Goal: Transaction & Acquisition: Purchase product/service

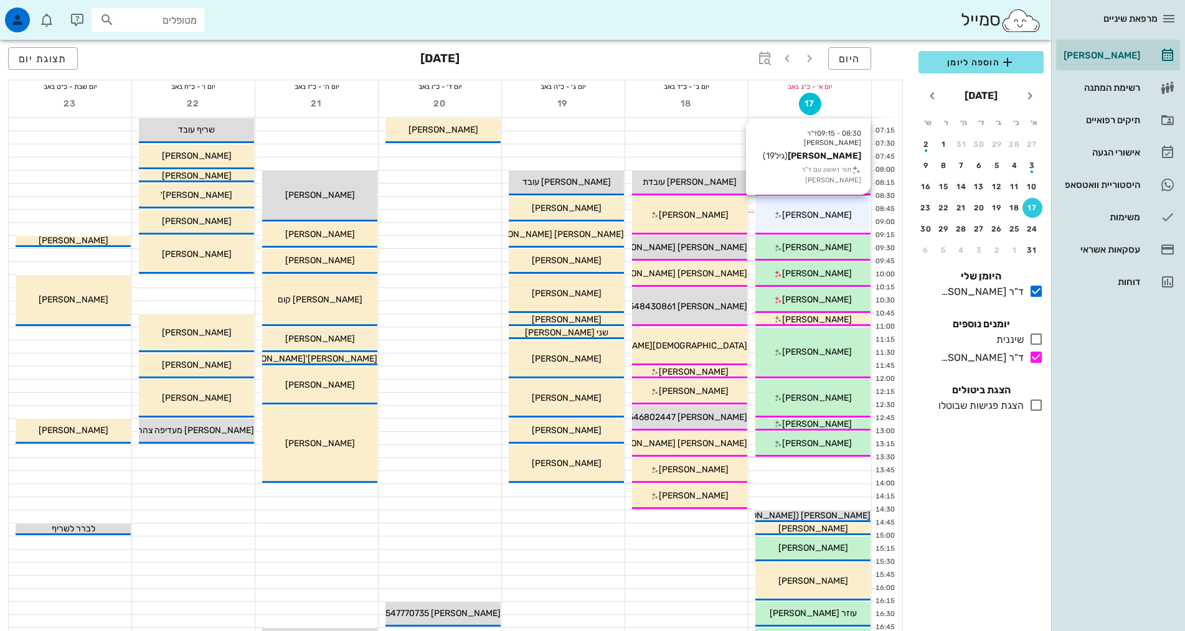
click at [803, 219] on span "[PERSON_NAME]" at bounding box center [817, 215] width 70 height 11
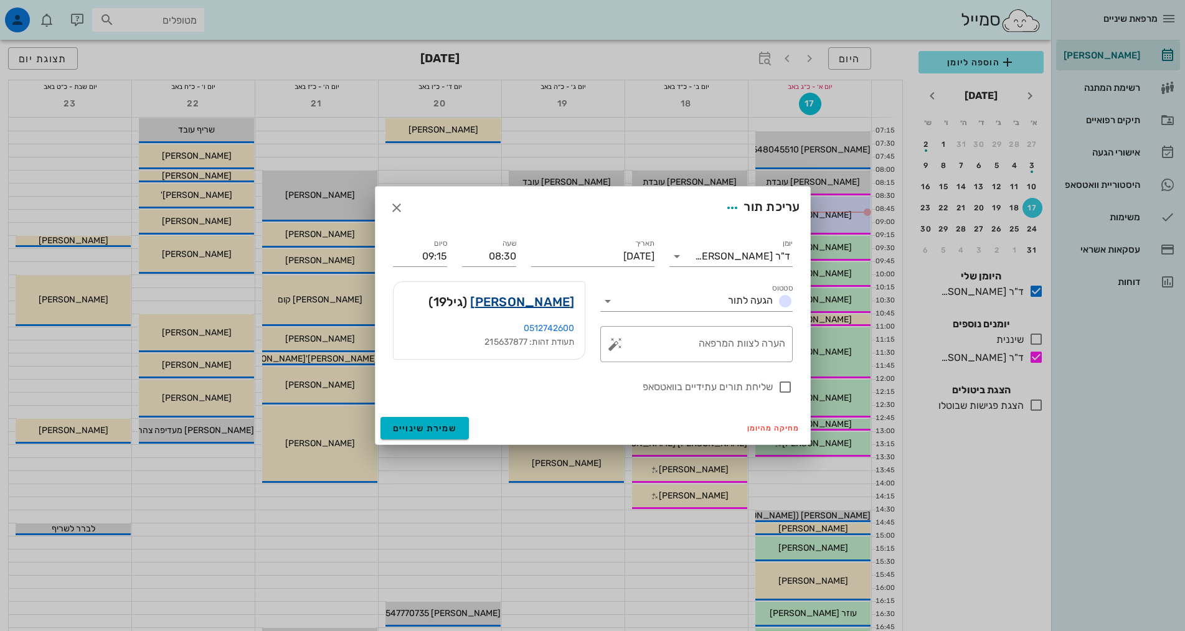
click at [561, 302] on link "נגה ויטמן" at bounding box center [522, 302] width 104 height 20
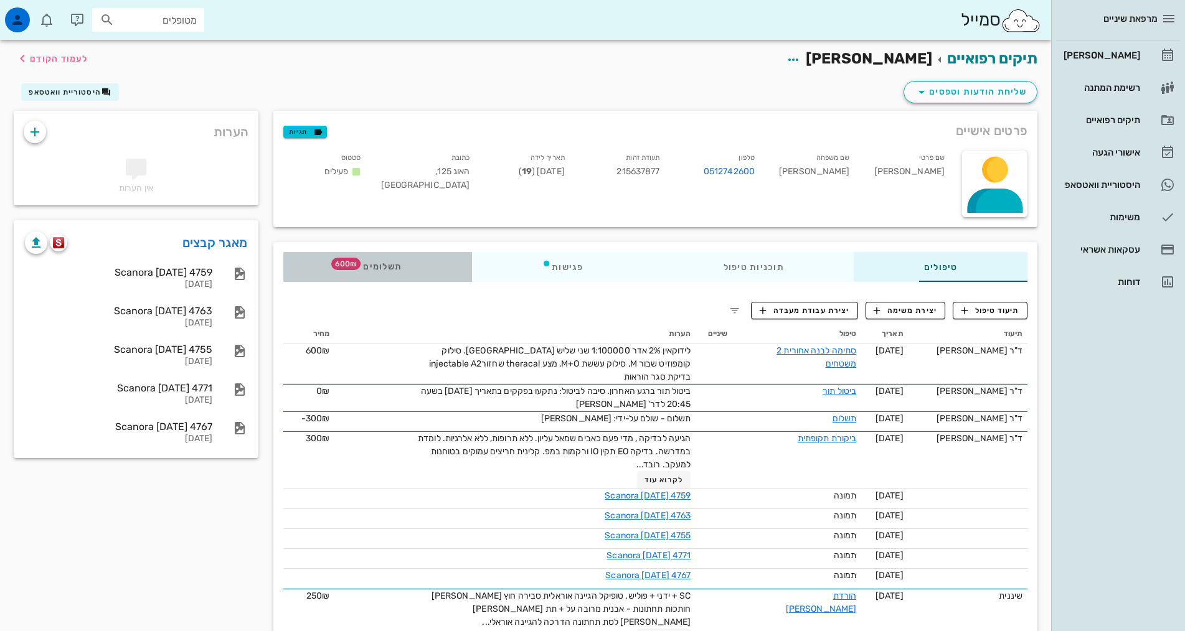
click at [353, 268] on span "תשלומים 600₪" at bounding box center [377, 267] width 49 height 9
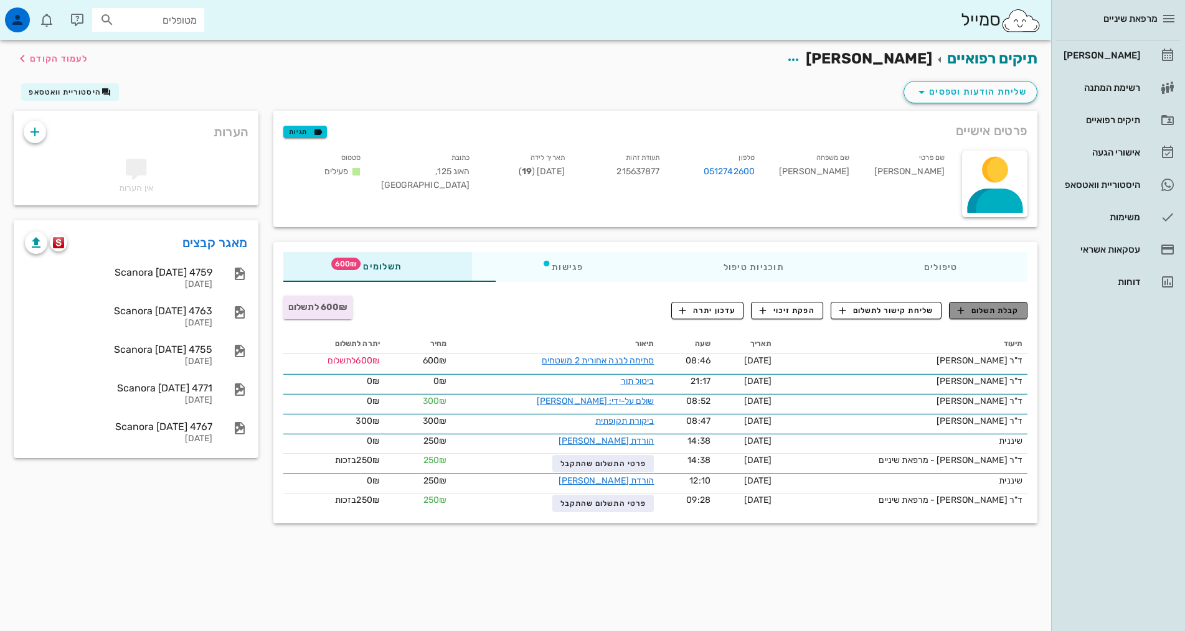
click at [962, 313] on icon "button" at bounding box center [960, 310] width 11 height 11
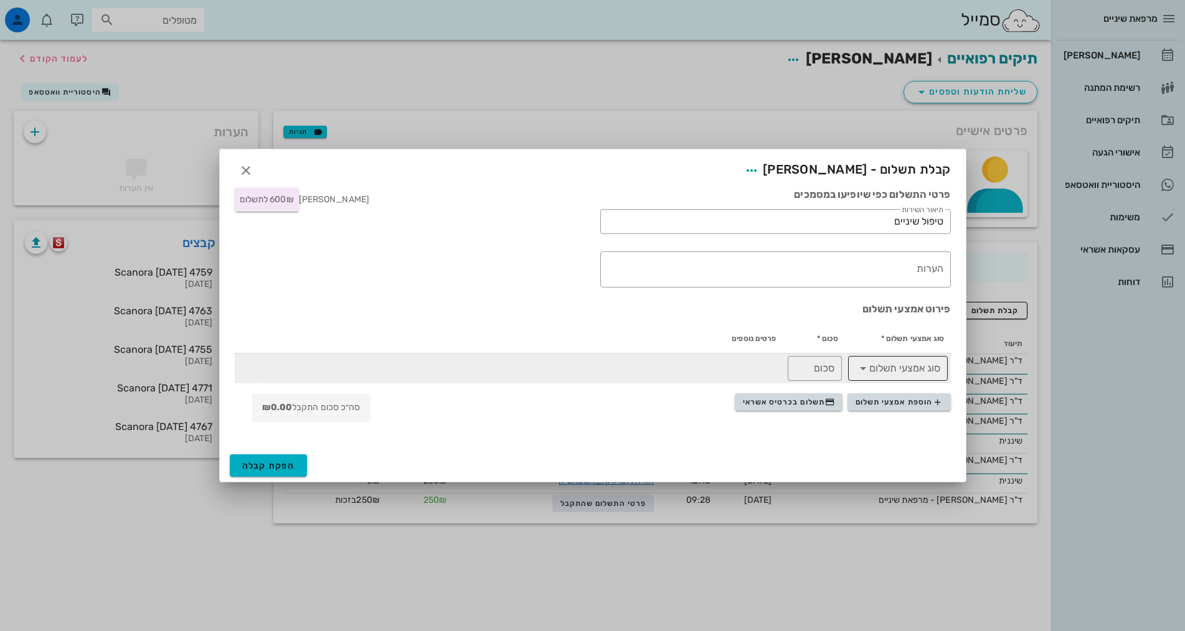
click at [893, 364] on input "סוג אמצעי תשלום" at bounding box center [906, 369] width 67 height 20
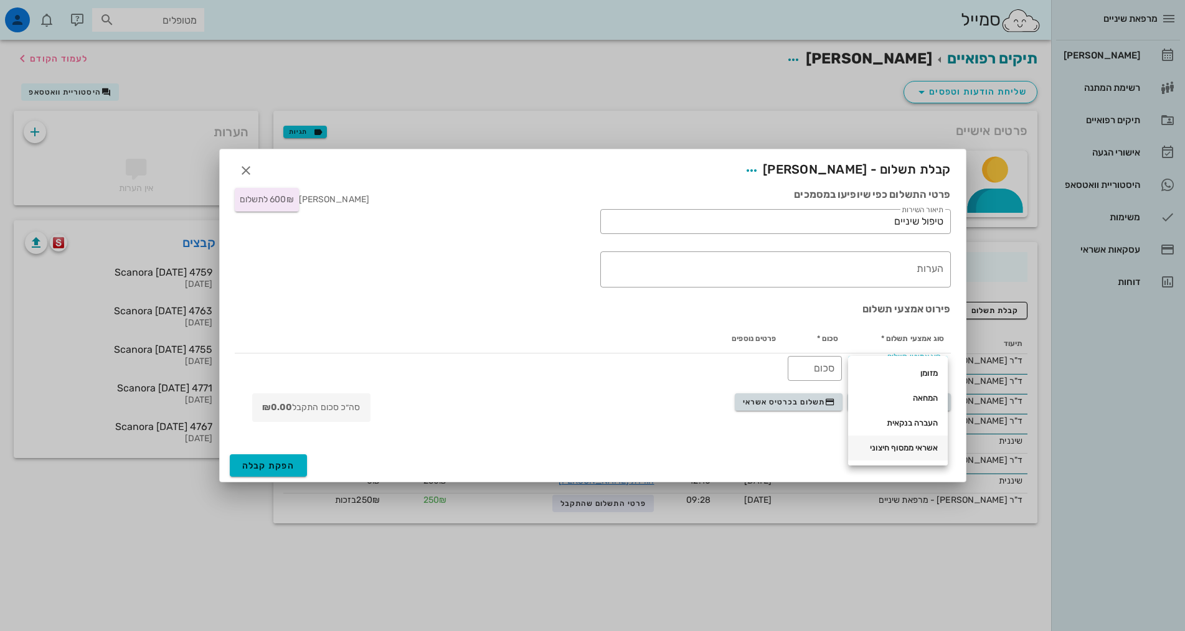
click at [913, 453] on div "אשראי ממסוף חיצוני" at bounding box center [898, 448] width 80 height 10
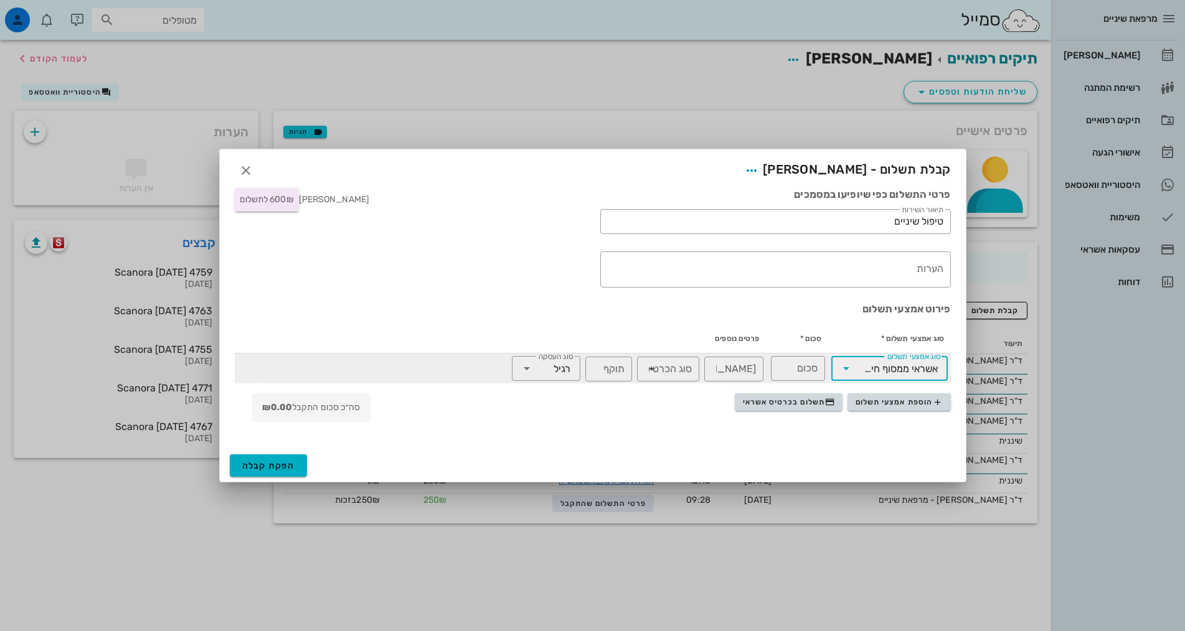
click at [852, 370] on icon at bounding box center [846, 368] width 15 height 15
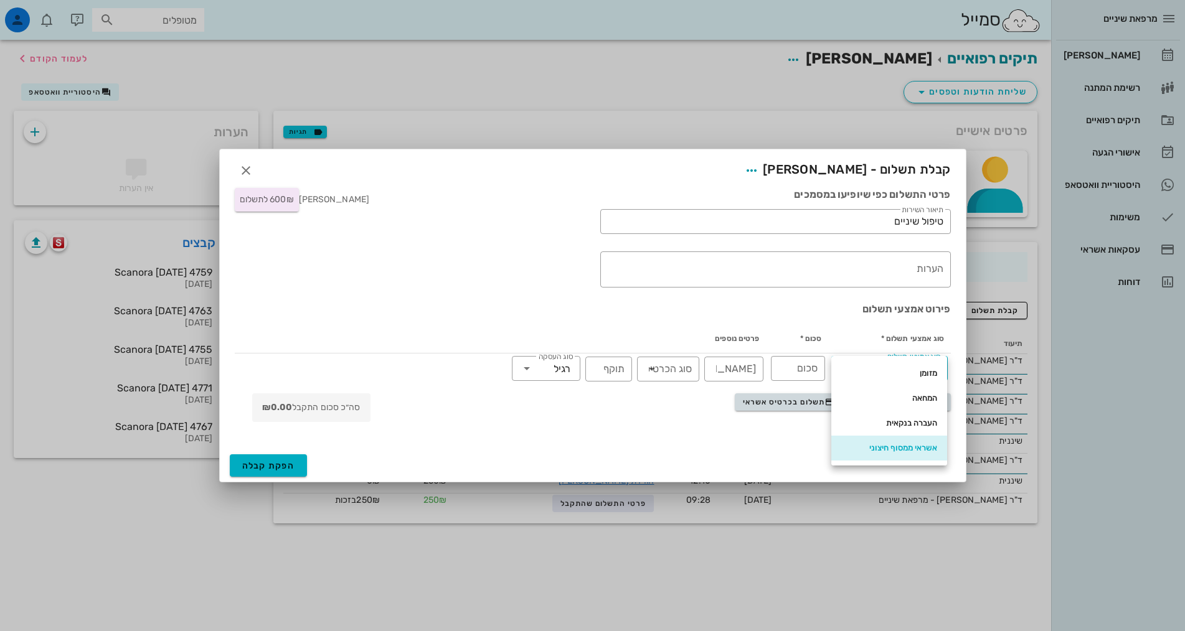
click at [774, 435] on div at bounding box center [745, 437] width 426 height 15
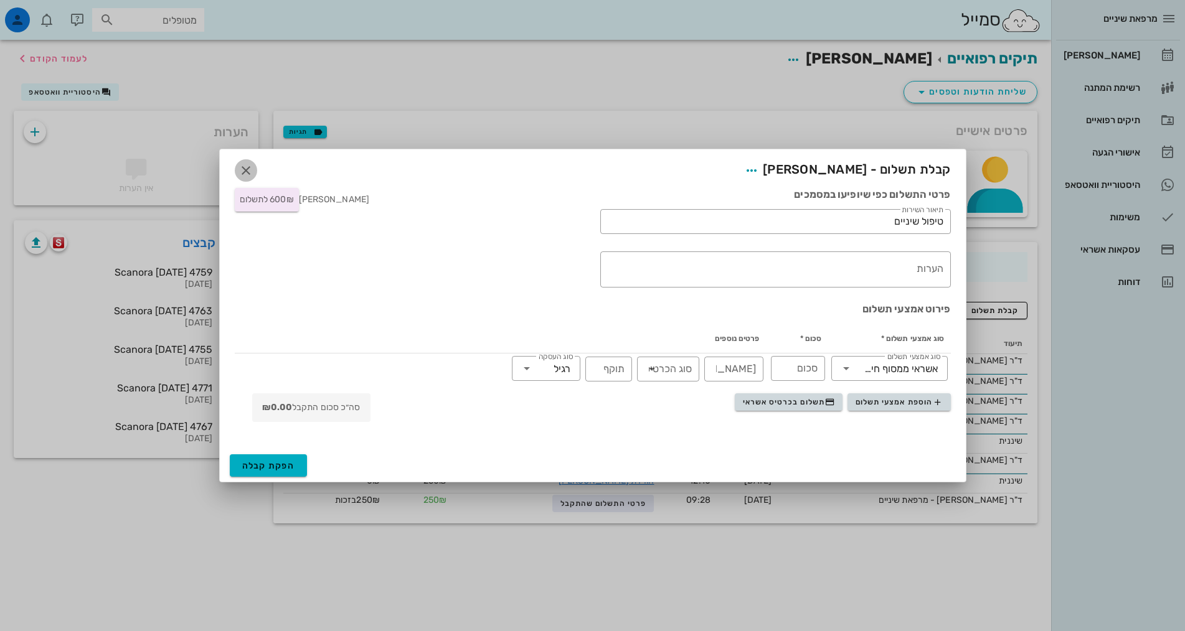
click at [244, 172] on icon "button" at bounding box center [245, 170] width 15 height 15
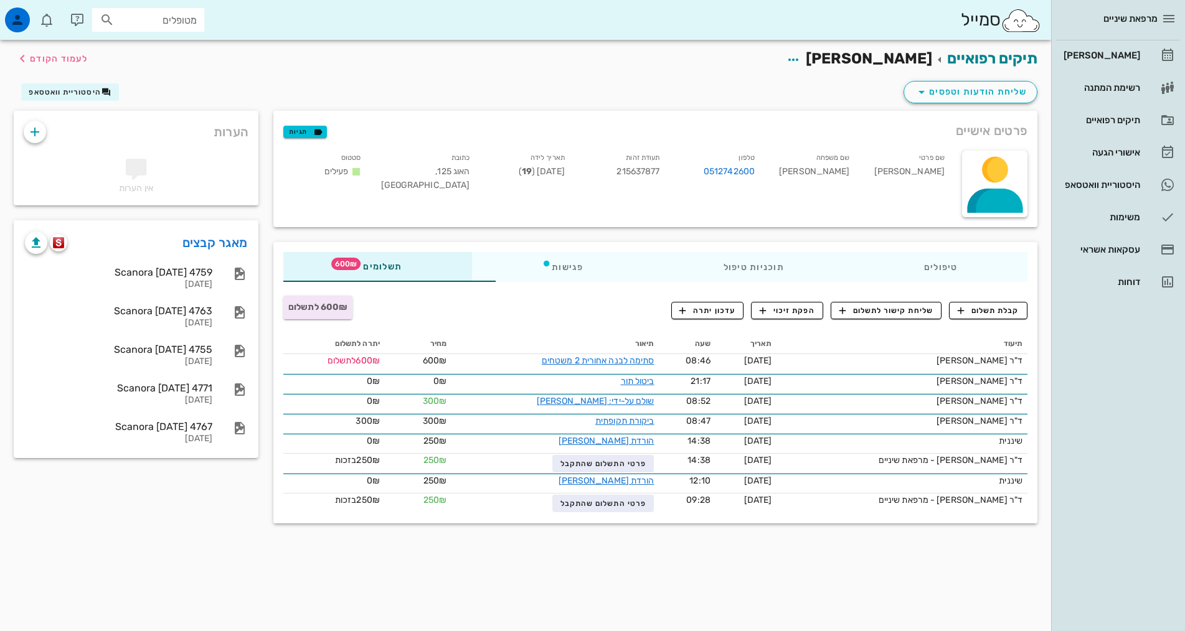
click at [283, 314] on div "600₪ לתשלום" at bounding box center [317, 308] width 69 height 24
click at [288, 312] on span "600₪ לתשלום" at bounding box center [317, 307] width 59 height 11
click at [974, 315] on span "קבלת תשלום" at bounding box center [989, 310] width 62 height 11
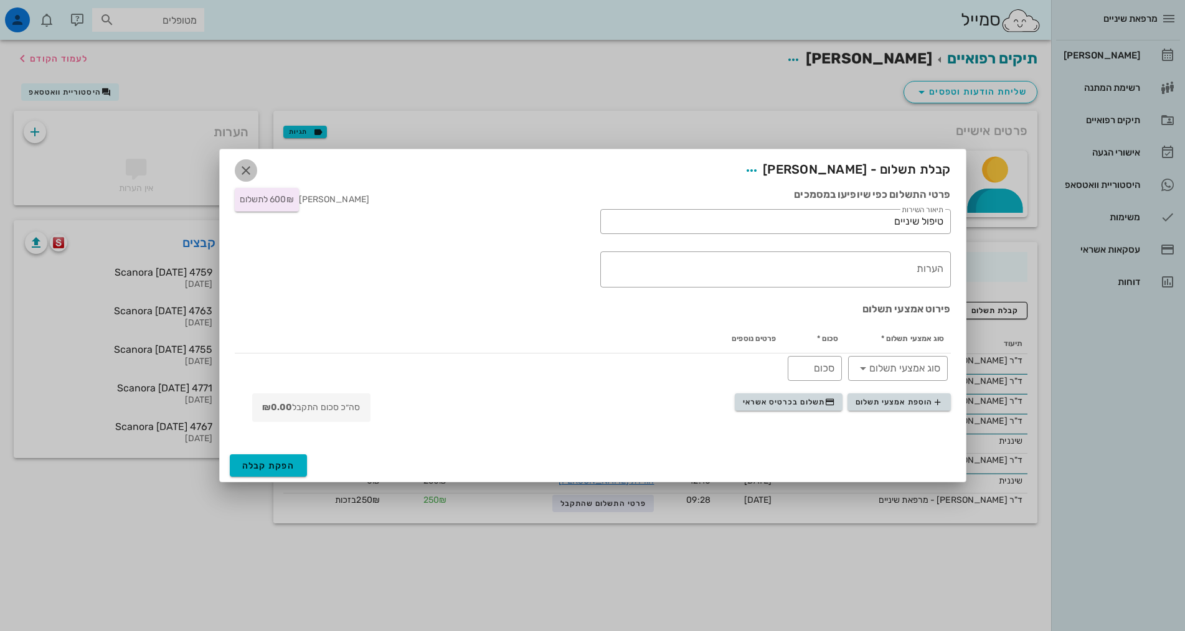
click at [247, 169] on icon "button" at bounding box center [245, 170] width 15 height 15
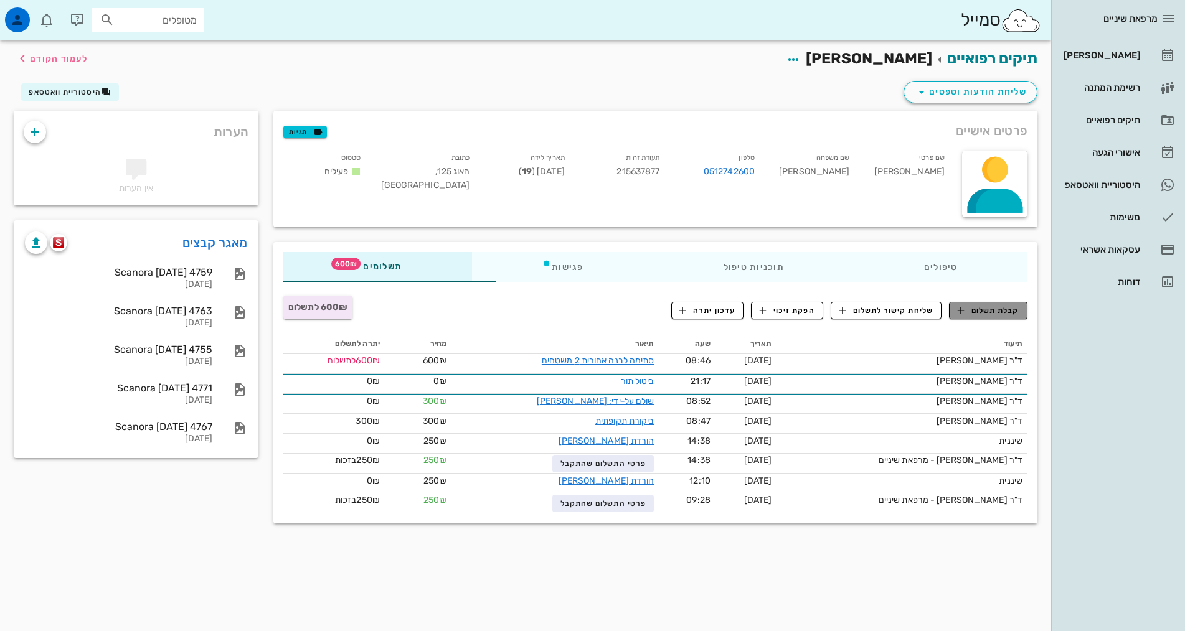
click at [990, 314] on span "קבלת תשלום" at bounding box center [989, 310] width 62 height 11
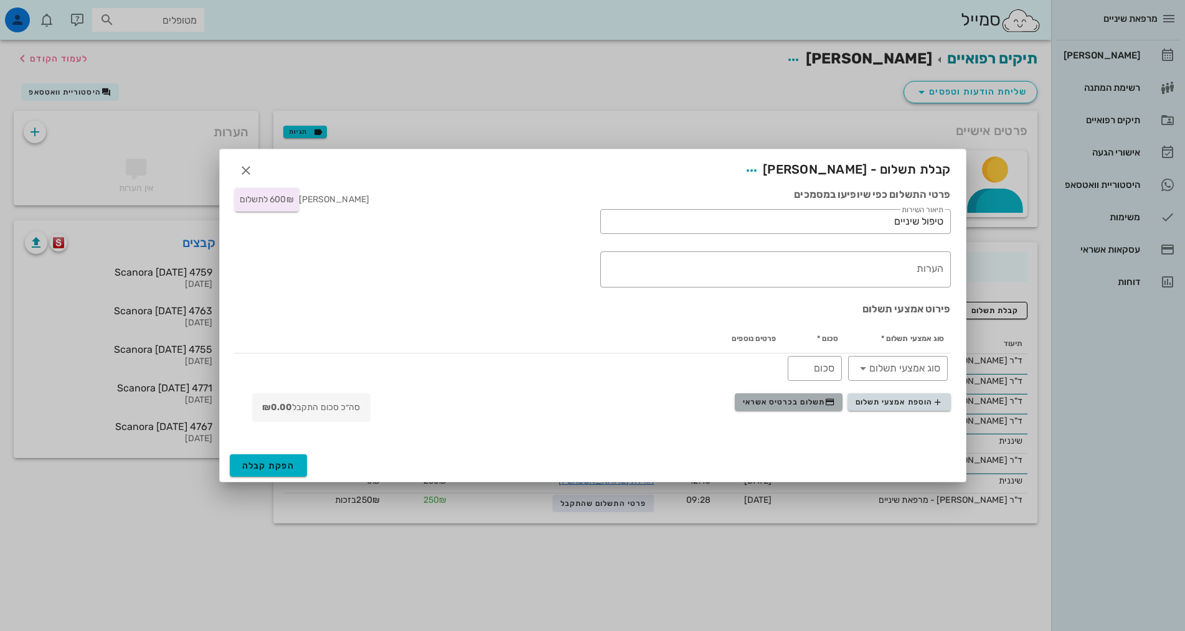
click at [789, 398] on span "תשלום בכרטיס אשראי" at bounding box center [789, 402] width 92 height 10
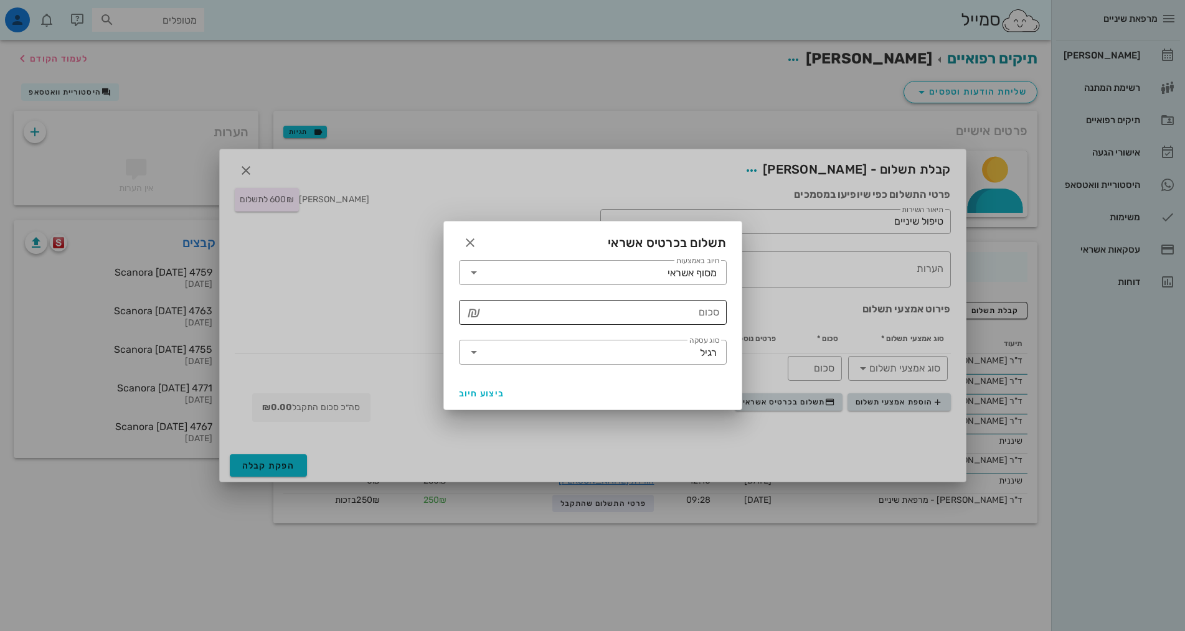
click at [670, 309] on input "סכום" at bounding box center [601, 313] width 235 height 20
type input "600"
click at [483, 398] on span "ביצוע חיוב" at bounding box center [482, 393] width 46 height 11
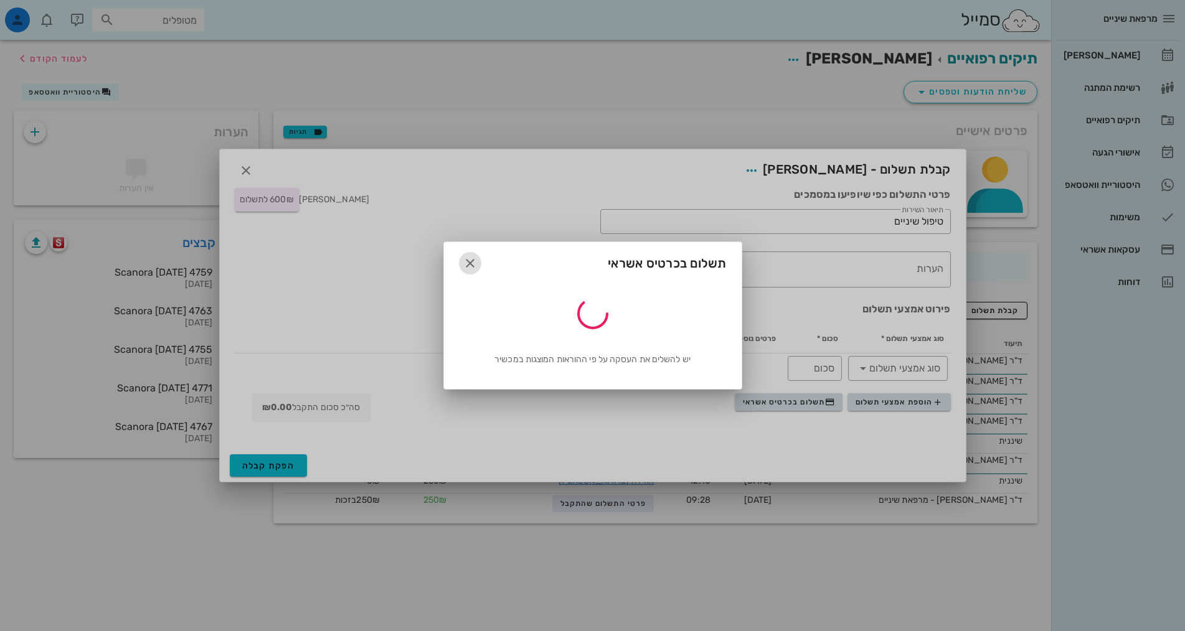
click at [479, 258] on span "button" at bounding box center [470, 263] width 22 height 15
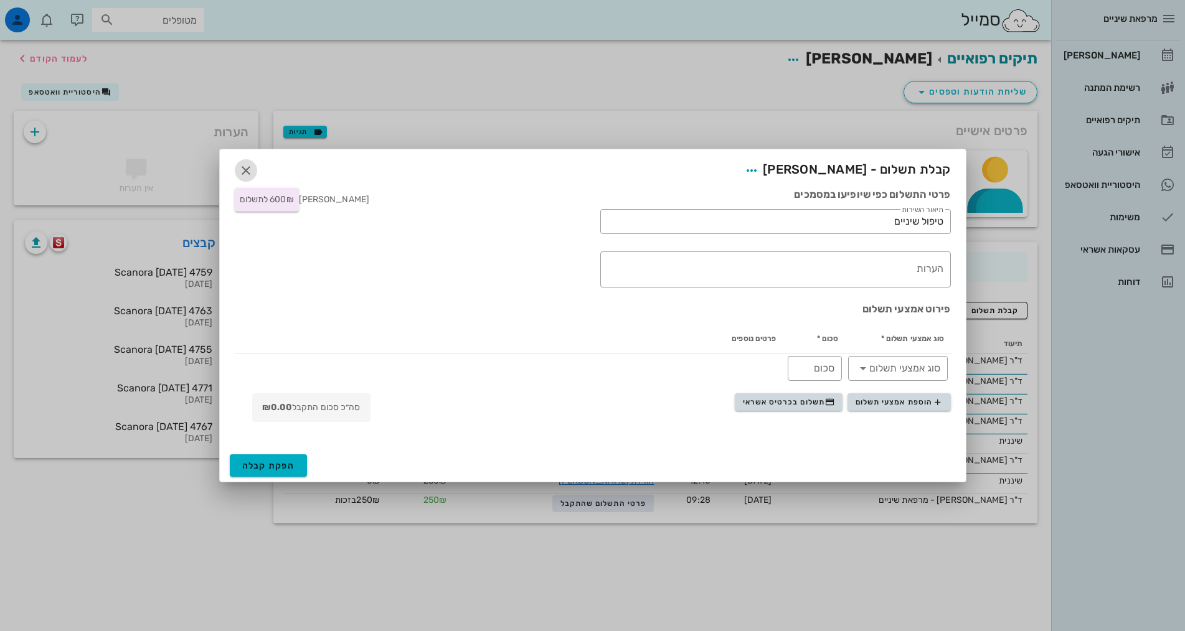
click at [251, 177] on icon "button" at bounding box center [245, 170] width 15 height 15
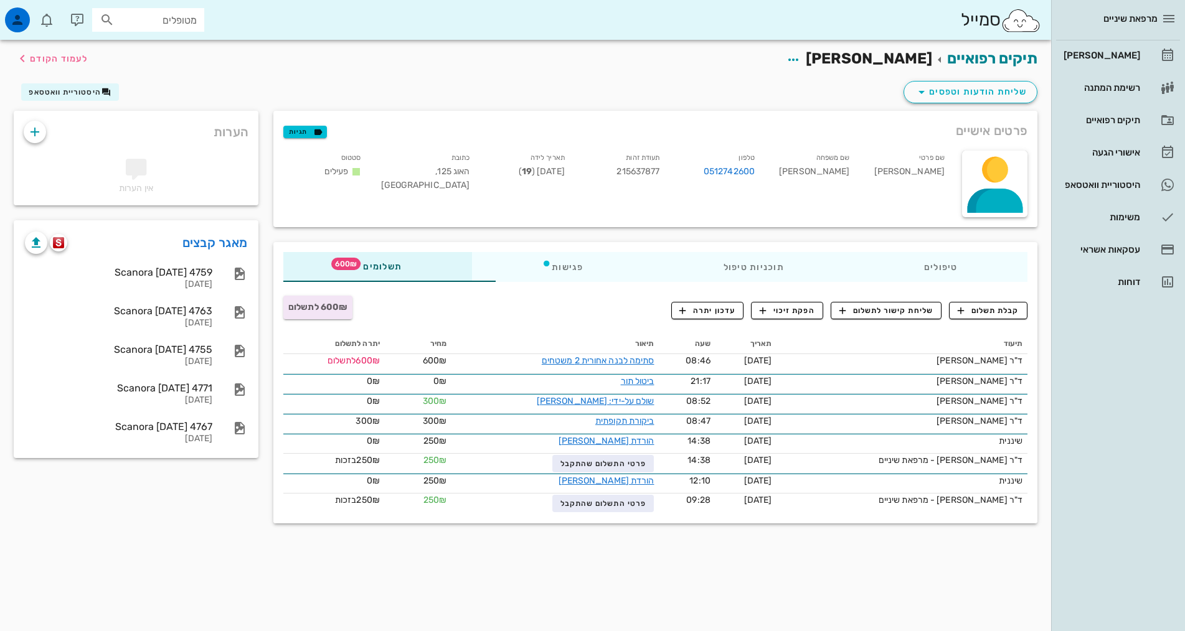
click at [1002, 319] on div "קבלת תשלום שליחת קישור לתשלום הפקת זיכוי עדכון יתרה" at bounding box center [849, 313] width 356 height 22
click at [991, 309] on span "קבלת תשלום" at bounding box center [989, 310] width 62 height 11
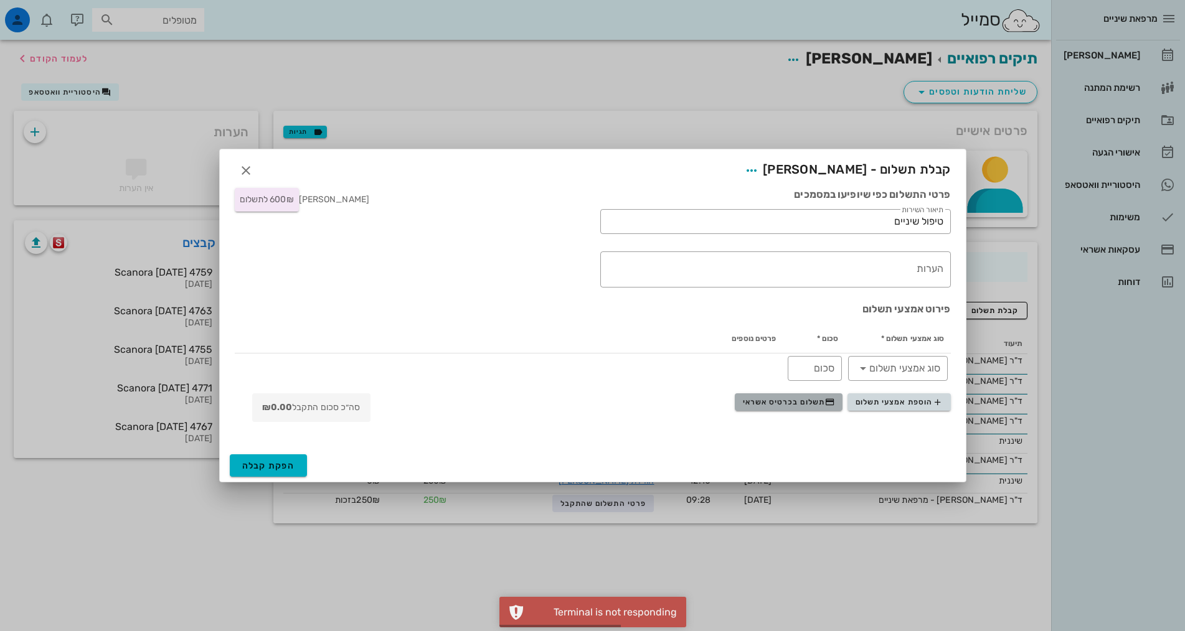
click at [802, 397] on button "תשלום בכרטיס אשראי" at bounding box center [789, 401] width 108 height 17
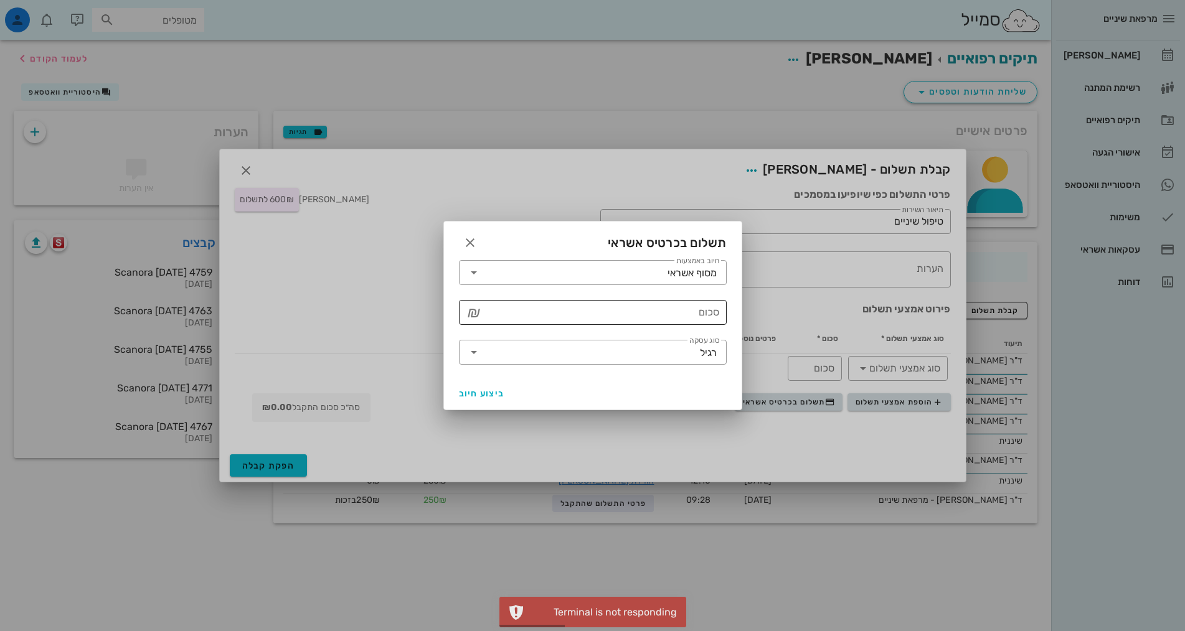
click at [701, 311] on div "סכום" at bounding box center [601, 312] width 235 height 25
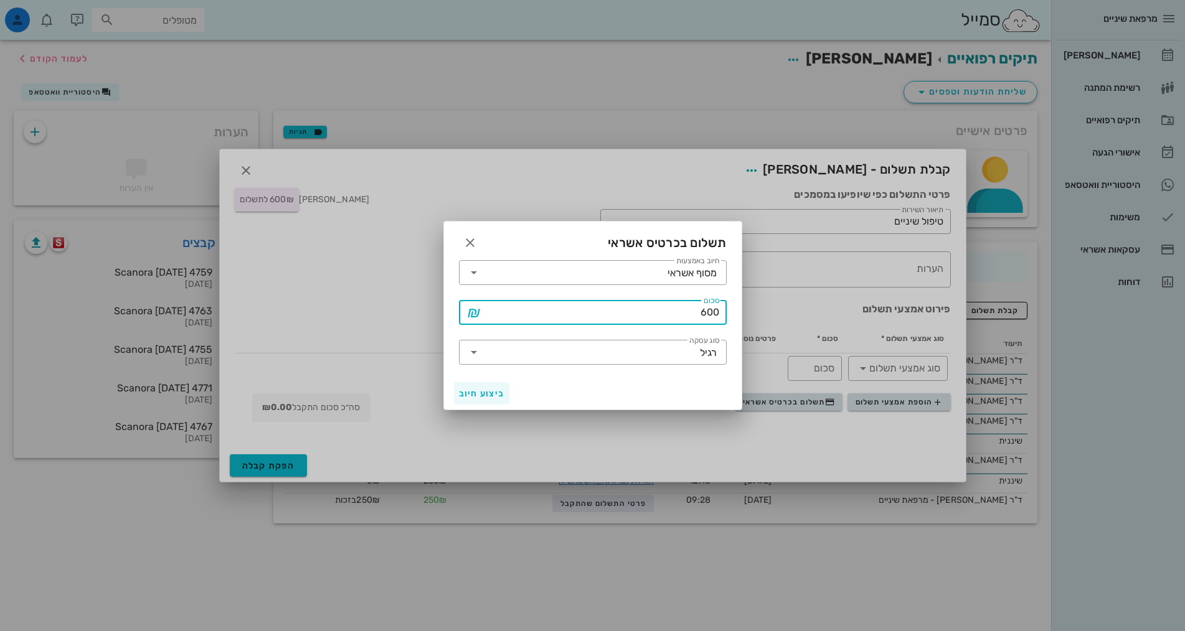
type input "600"
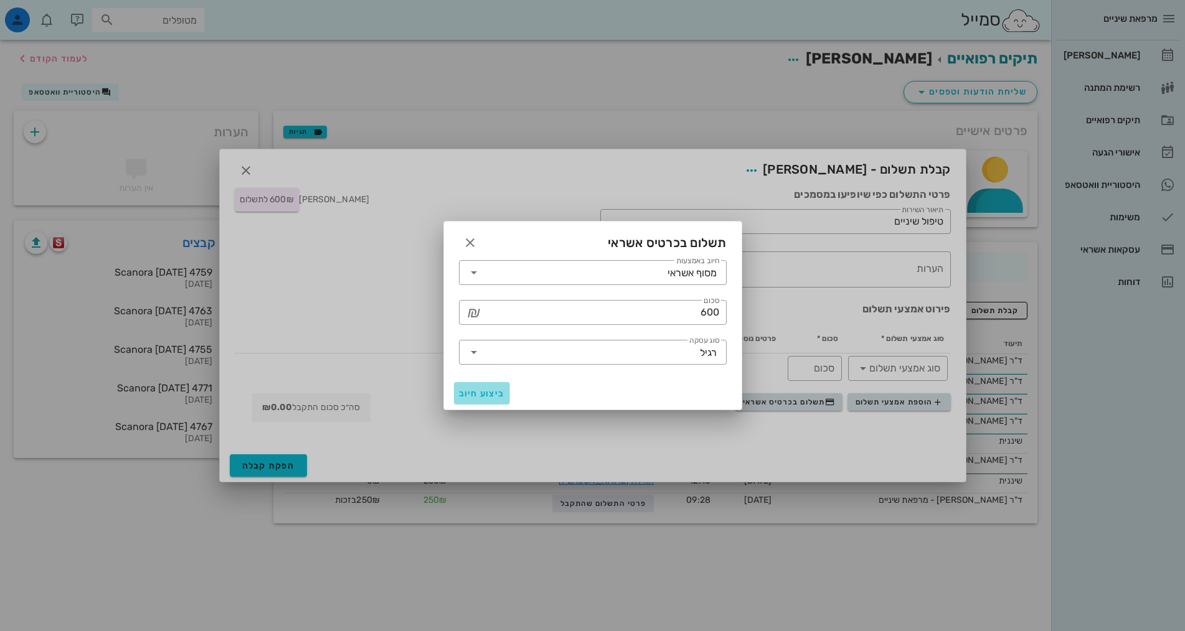
click at [468, 400] on button "ביצוע חיוב" at bounding box center [482, 393] width 56 height 22
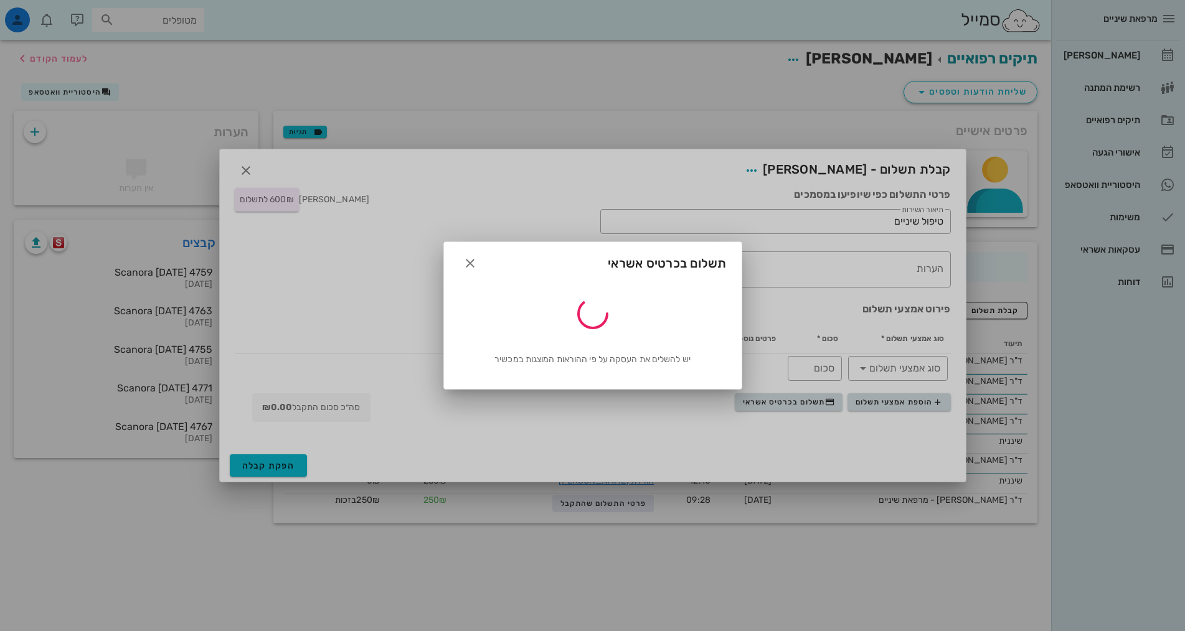
type input "600"
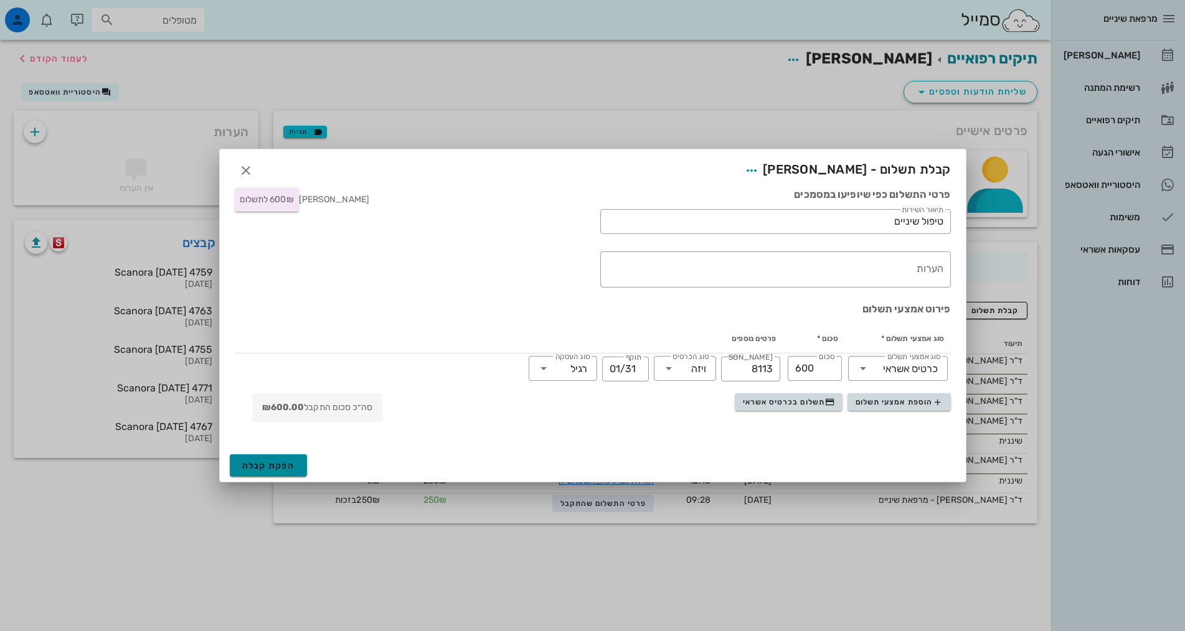
click at [285, 464] on span "הפקת קבלה" at bounding box center [268, 466] width 53 height 11
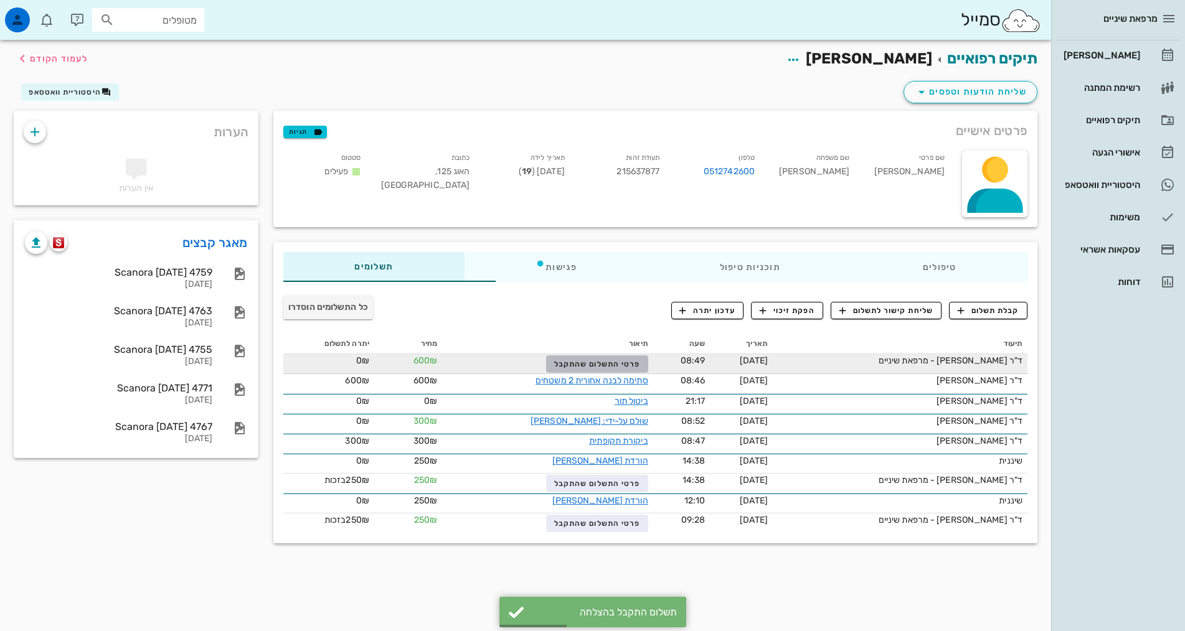
click at [554, 365] on span "פרטי התשלום שהתקבל" at bounding box center [597, 364] width 86 height 9
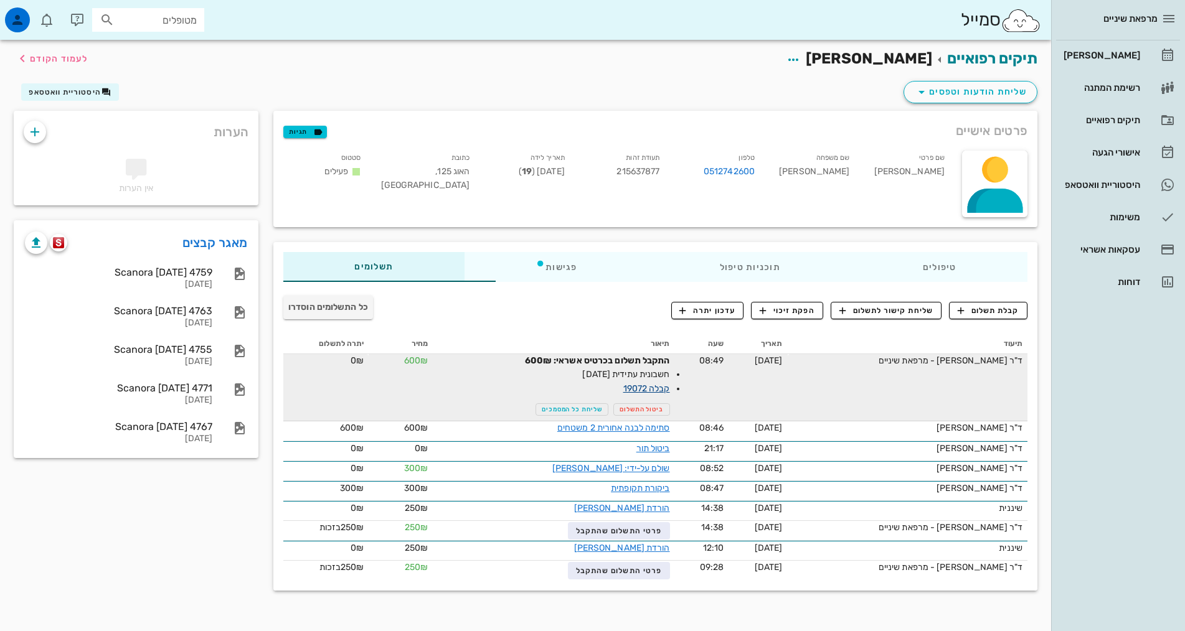
click at [623, 391] on link "קבלה 19072" at bounding box center [646, 389] width 47 height 11
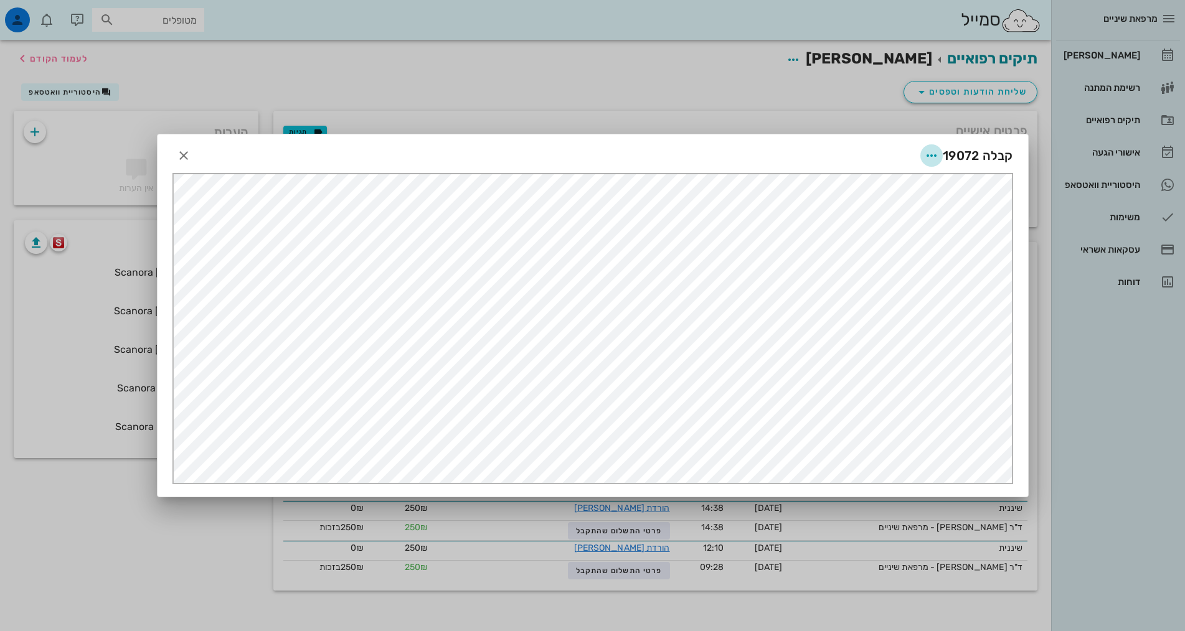
click at [926, 156] on icon "button" at bounding box center [931, 155] width 15 height 15
click at [885, 246] on div "שליחה בוואטסאפ" at bounding box center [897, 246] width 69 height 12
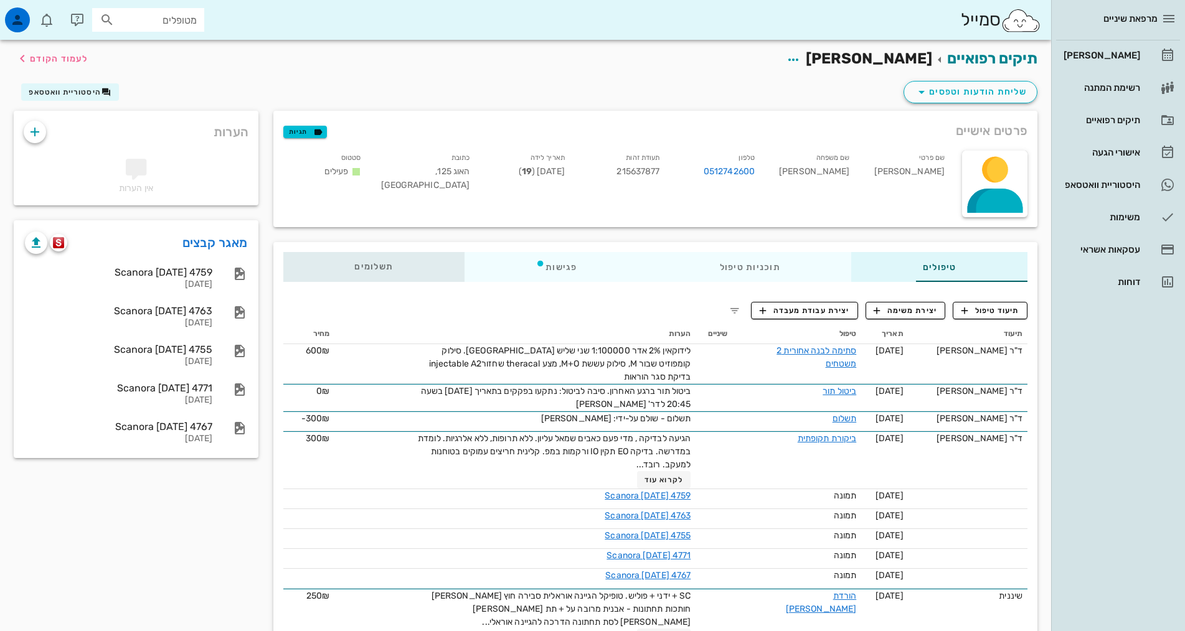
click at [283, 275] on div "תשלומים 0₪" at bounding box center [373, 267] width 181 height 30
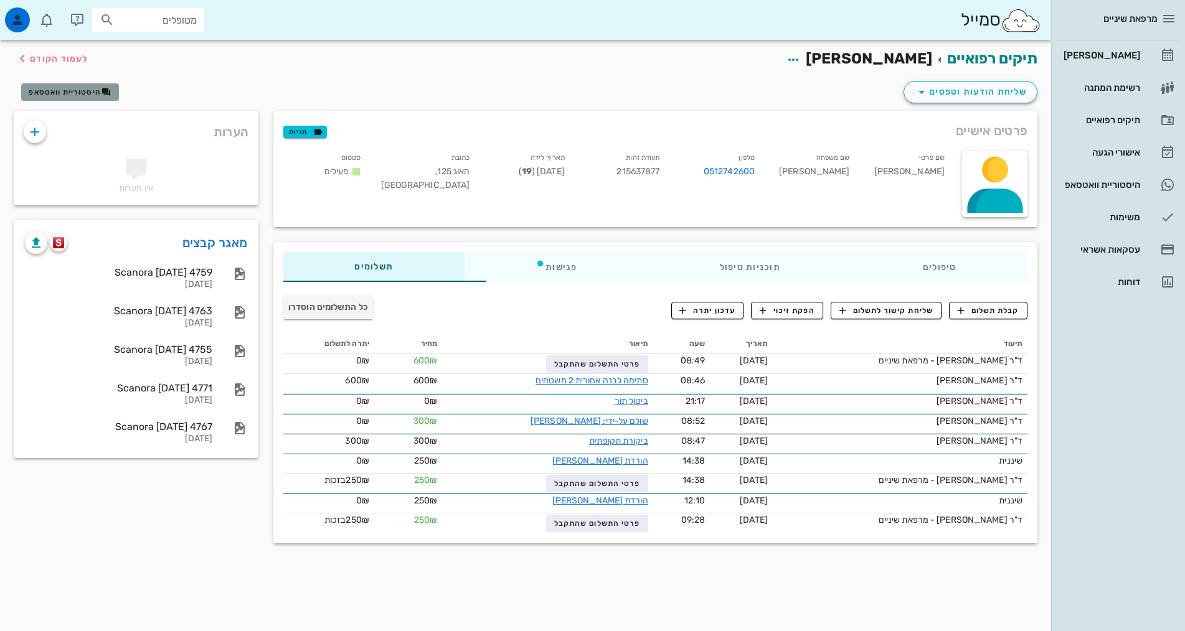
click at [67, 97] on span "היסטוריית וואטסאפ" at bounding box center [70, 92] width 82 height 10
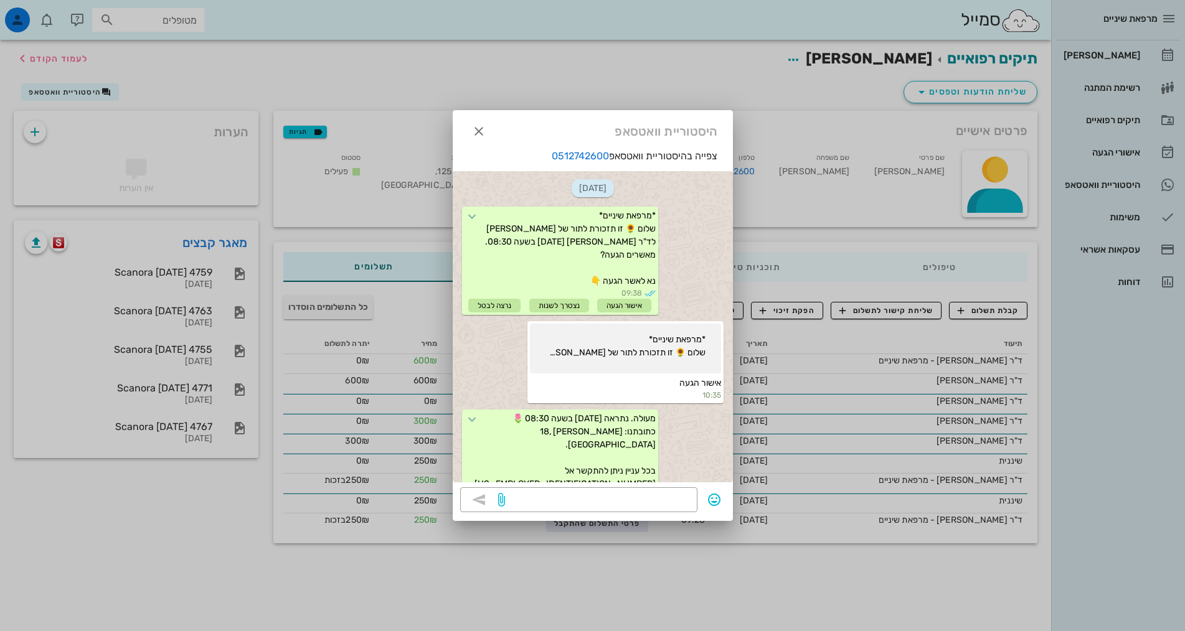
scroll to position [88, 0]
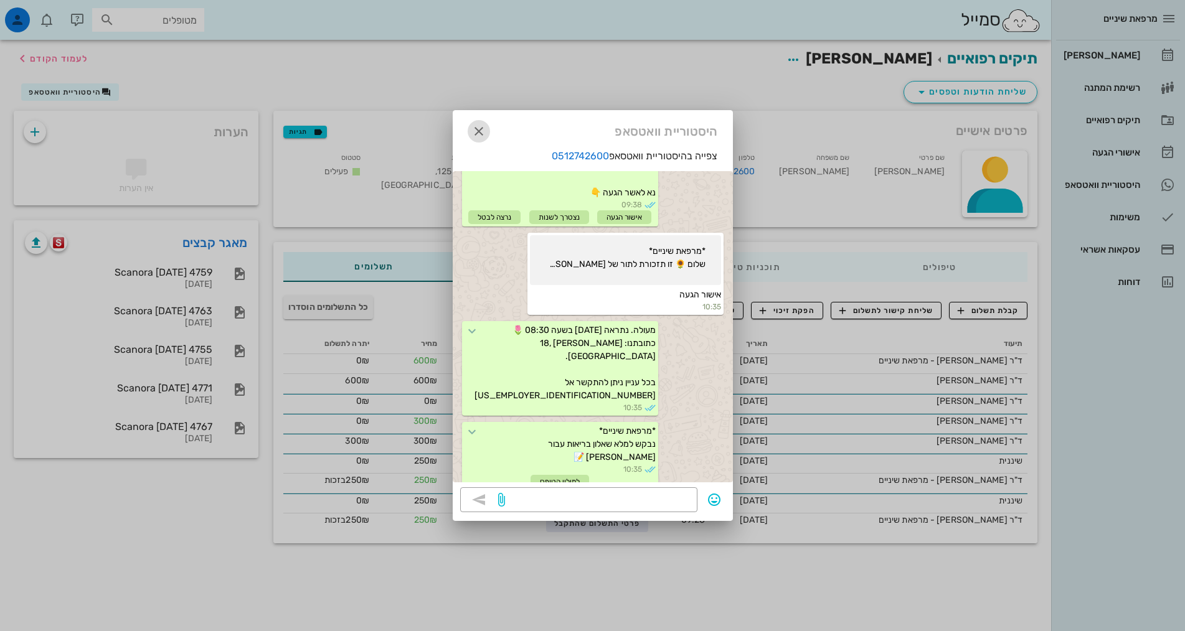
click at [477, 125] on icon "button" at bounding box center [478, 131] width 15 height 15
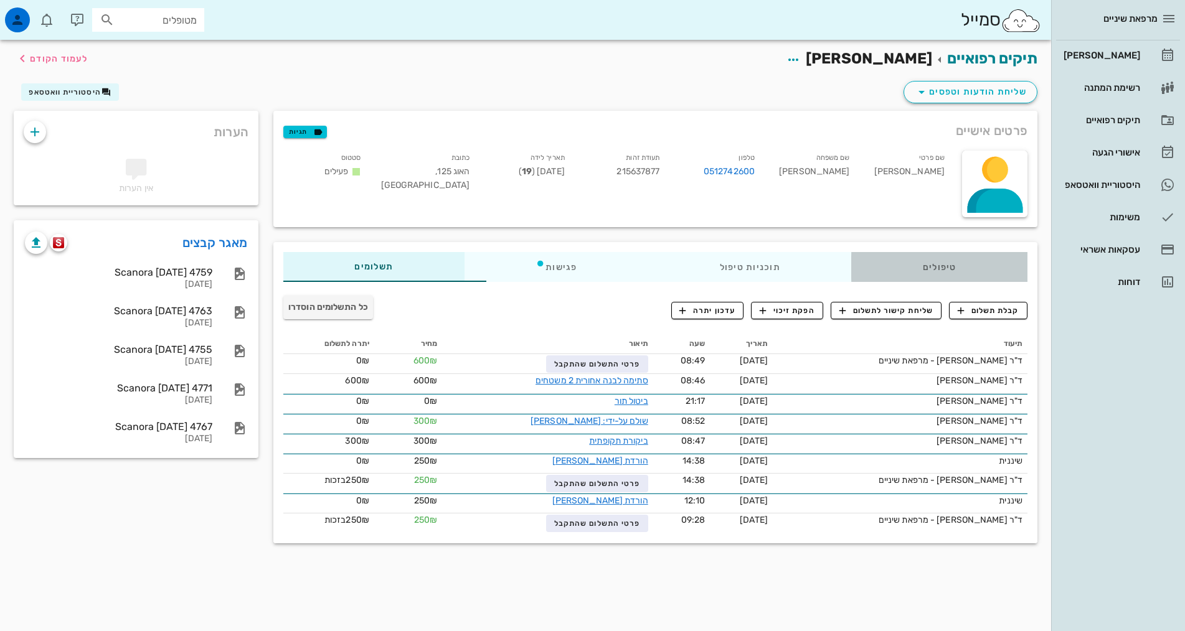
click at [890, 272] on div "טיפולים" at bounding box center [939, 267] width 176 height 30
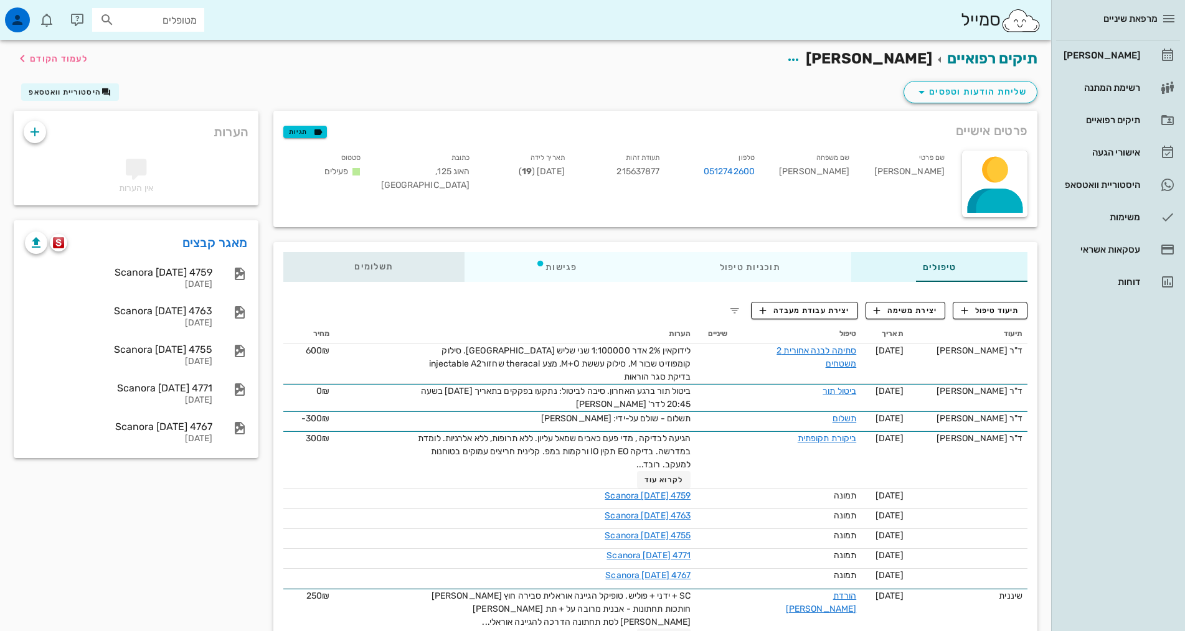
click at [354, 263] on span "תשלומים 0₪" at bounding box center [373, 267] width 39 height 9
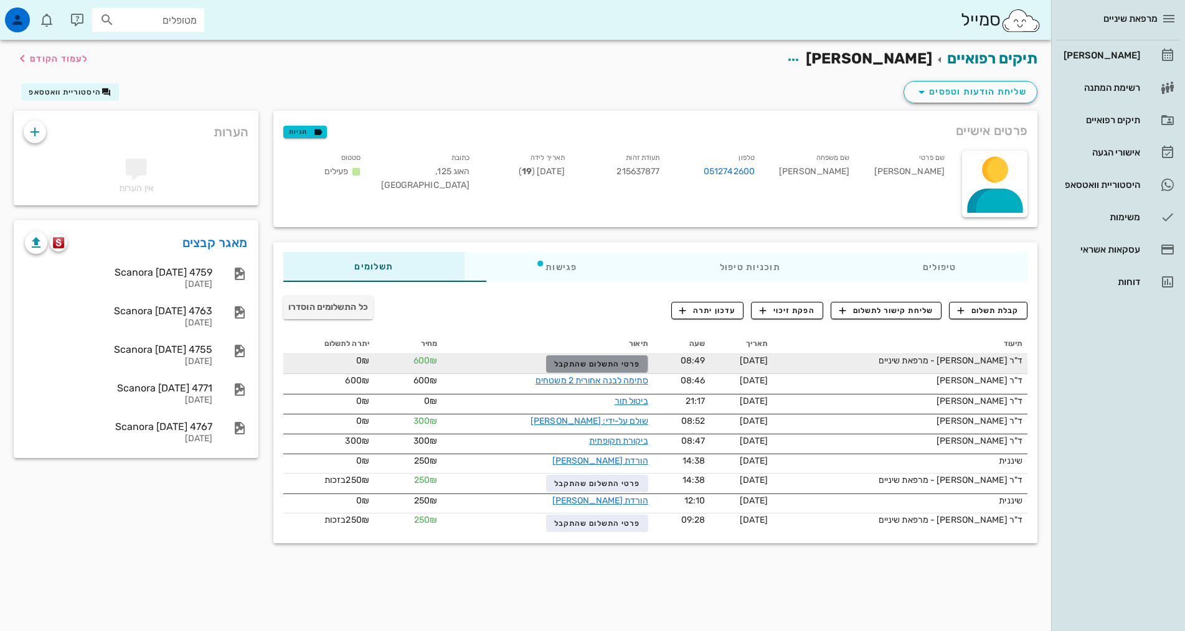
click at [583, 361] on span "פרטי התשלום שהתקבל" at bounding box center [597, 364] width 86 height 9
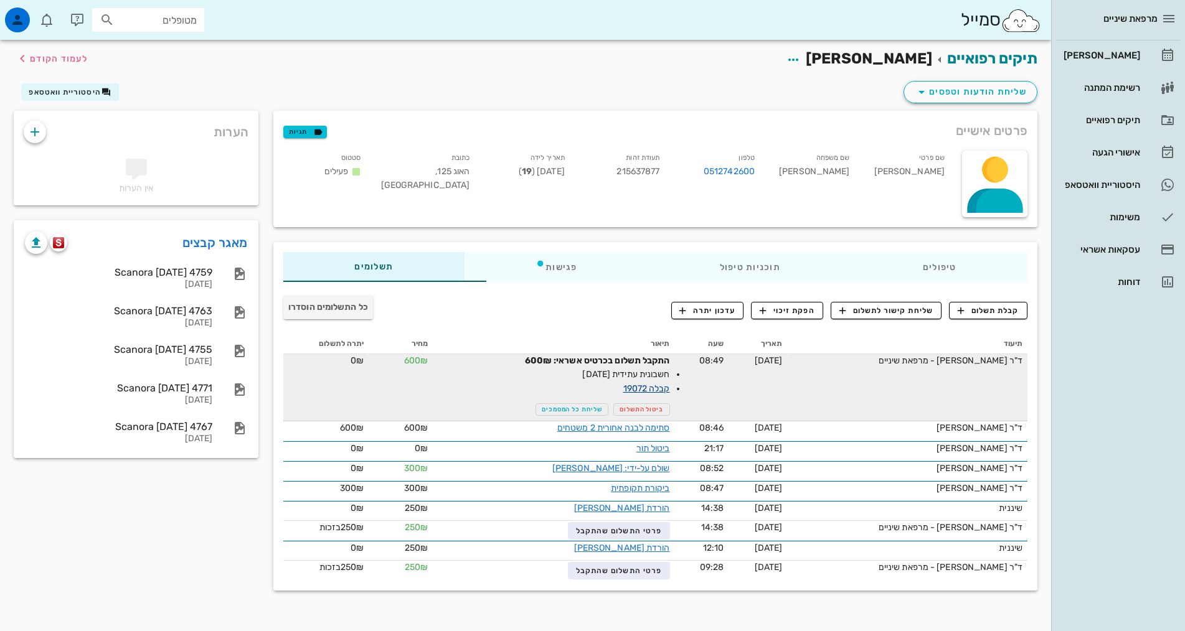
click at [623, 385] on link "קבלה 19072" at bounding box center [646, 389] width 47 height 11
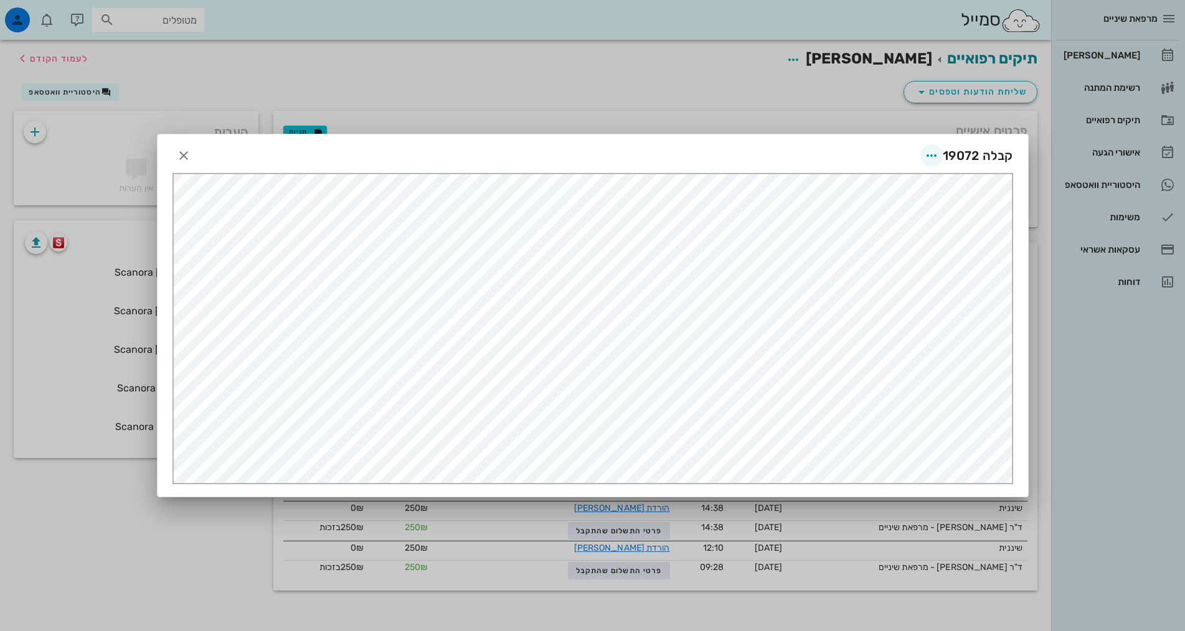
scroll to position [0, 0]
drag, startPoint x: 933, startPoint y: 154, endPoint x: 925, endPoint y: 154, distance: 8.1
click at [932, 154] on icon "button" at bounding box center [931, 155] width 15 height 15
click at [884, 249] on div "שליחה בוואטסאפ" at bounding box center [897, 246] width 69 height 12
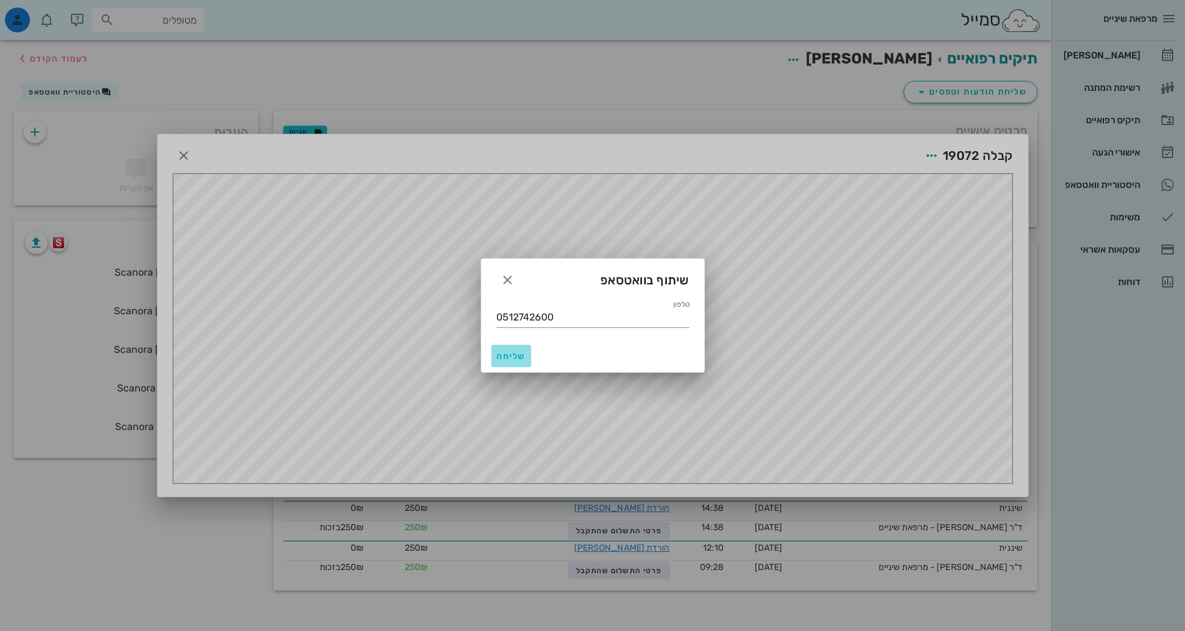
click at [511, 352] on span "שליחה" at bounding box center [511, 356] width 30 height 11
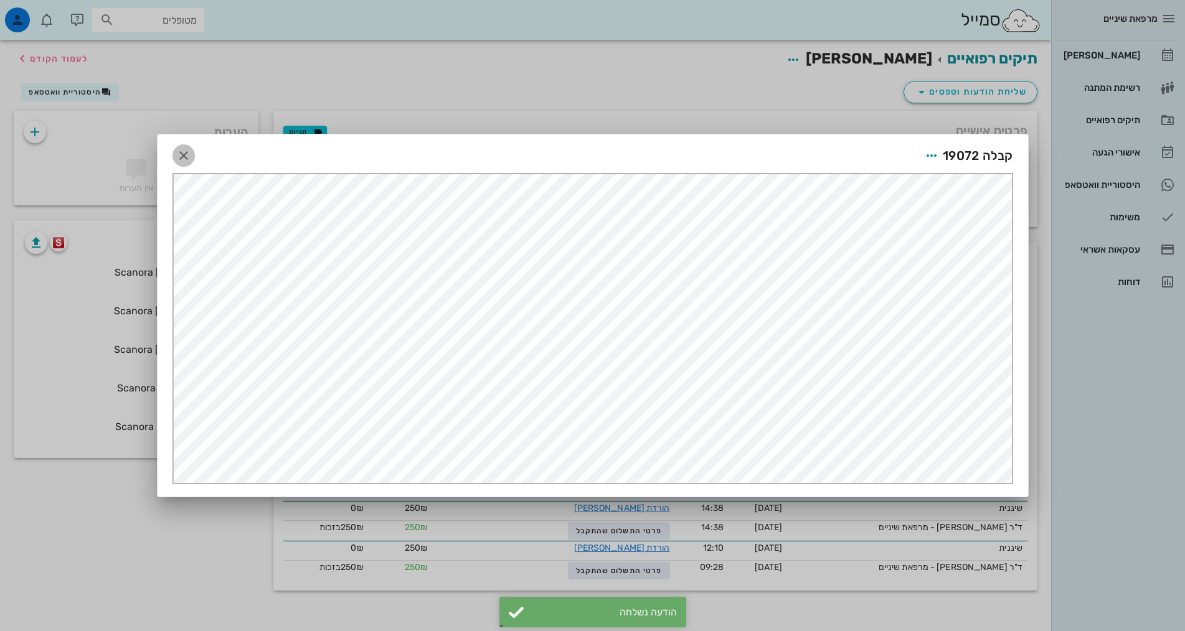
click at [185, 150] on icon "button" at bounding box center [183, 155] width 15 height 15
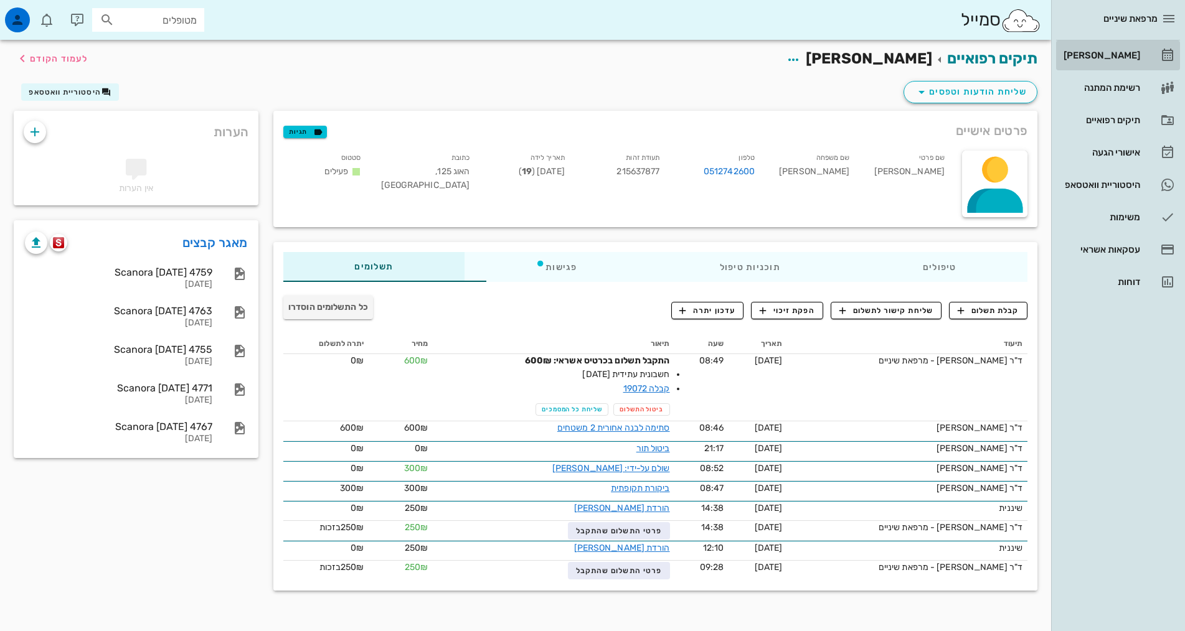
click at [1081, 50] on div "[PERSON_NAME]" at bounding box center [1100, 55] width 79 height 20
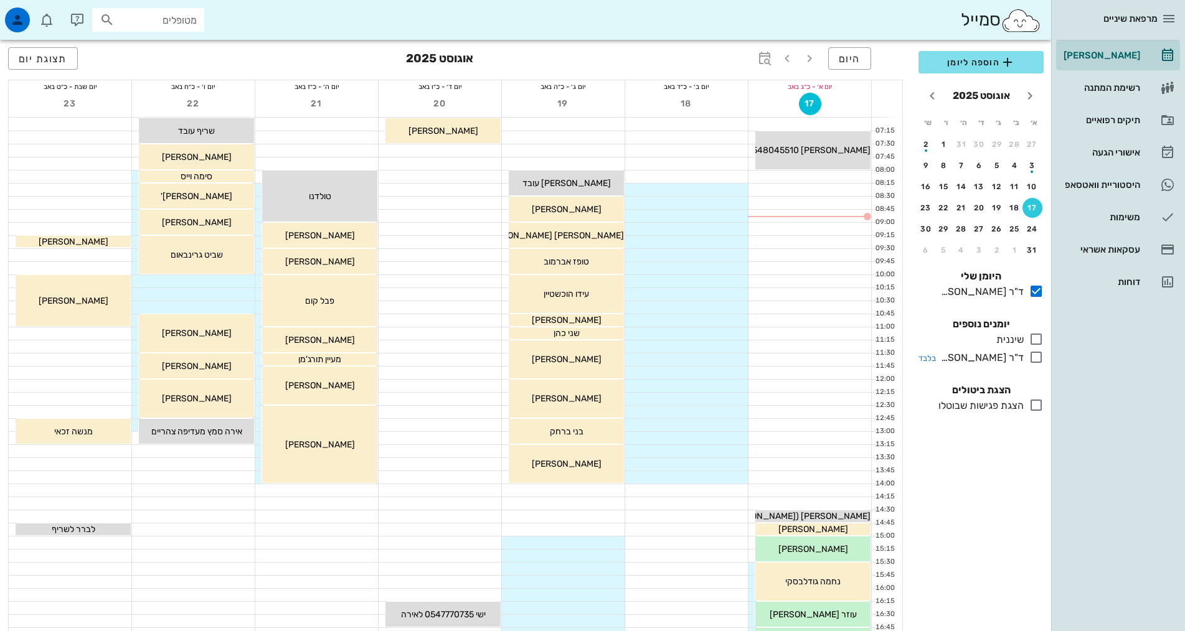
click at [1032, 352] on icon at bounding box center [1036, 357] width 15 height 15
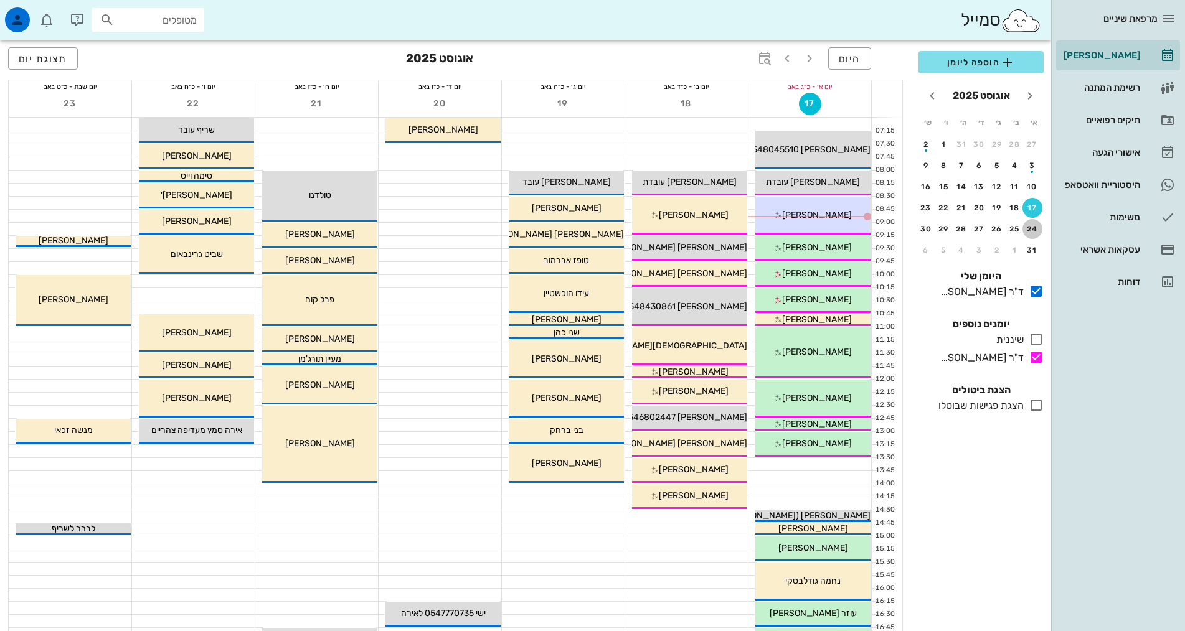
click at [1032, 228] on div "24" at bounding box center [1032, 229] width 20 height 9
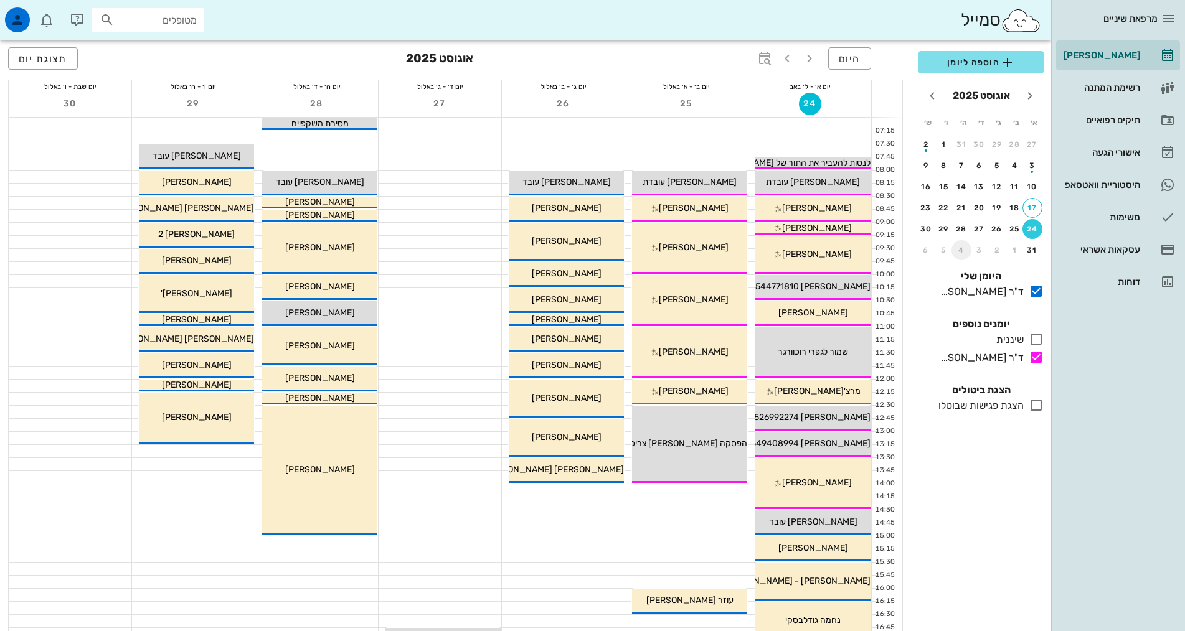
click at [954, 247] on div "4" at bounding box center [961, 250] width 20 height 9
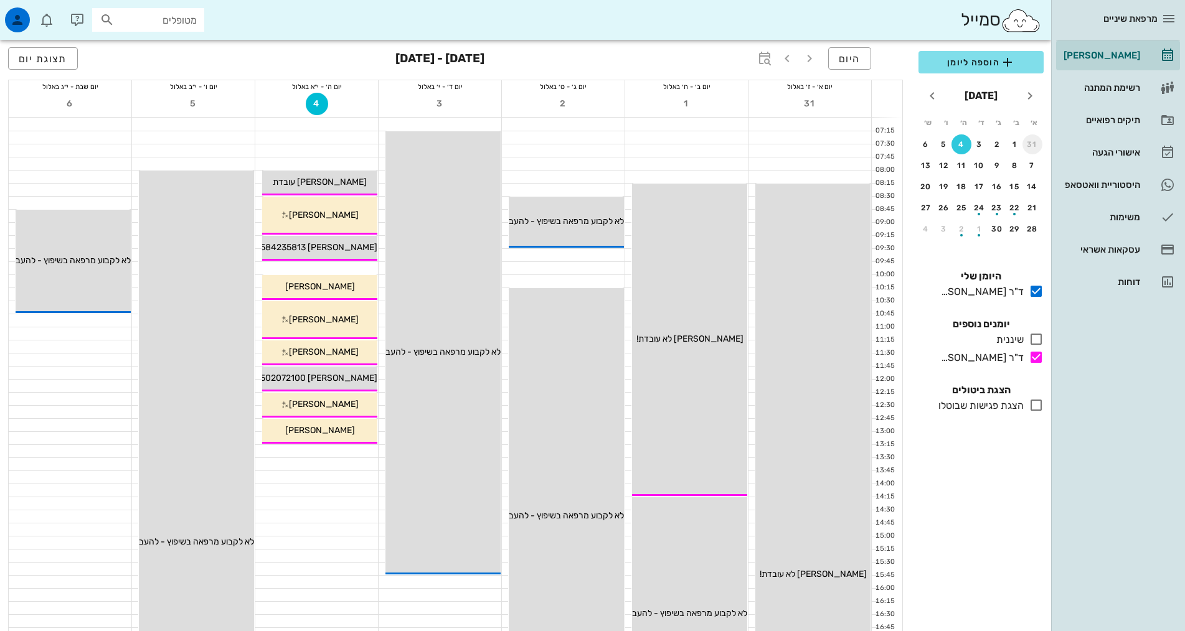
click at [1035, 138] on button "31" at bounding box center [1032, 144] width 20 height 20
click at [1013, 205] on div "18" at bounding box center [1015, 208] width 20 height 9
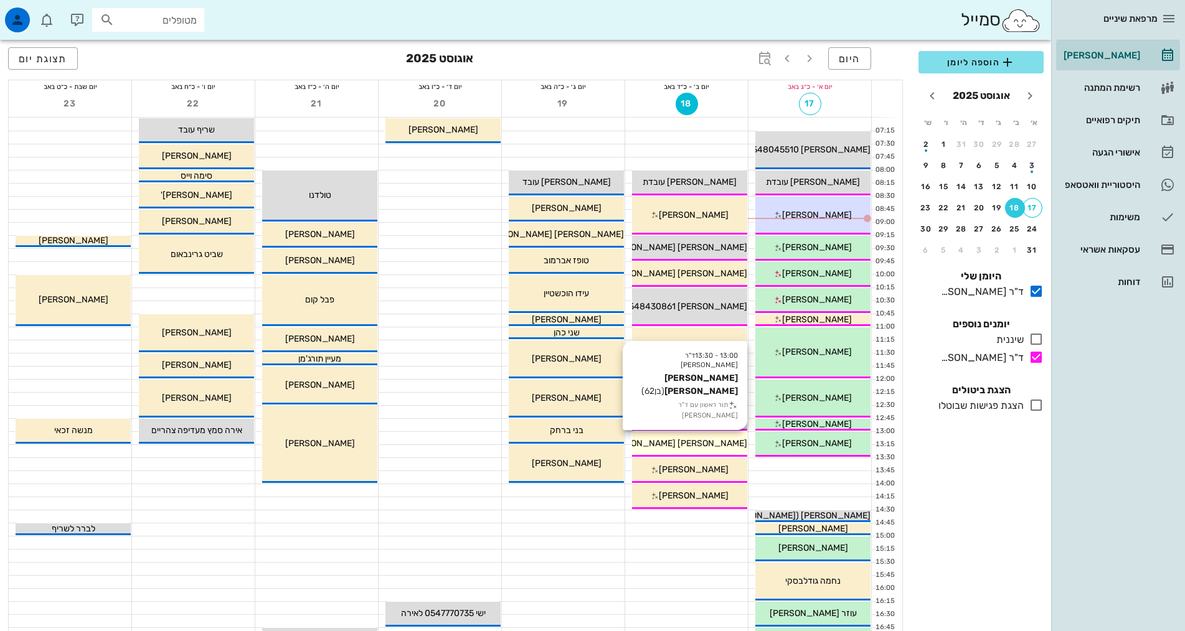
click at [732, 438] on div "[PERSON_NAME] [PERSON_NAME]" at bounding box center [689, 443] width 115 height 13
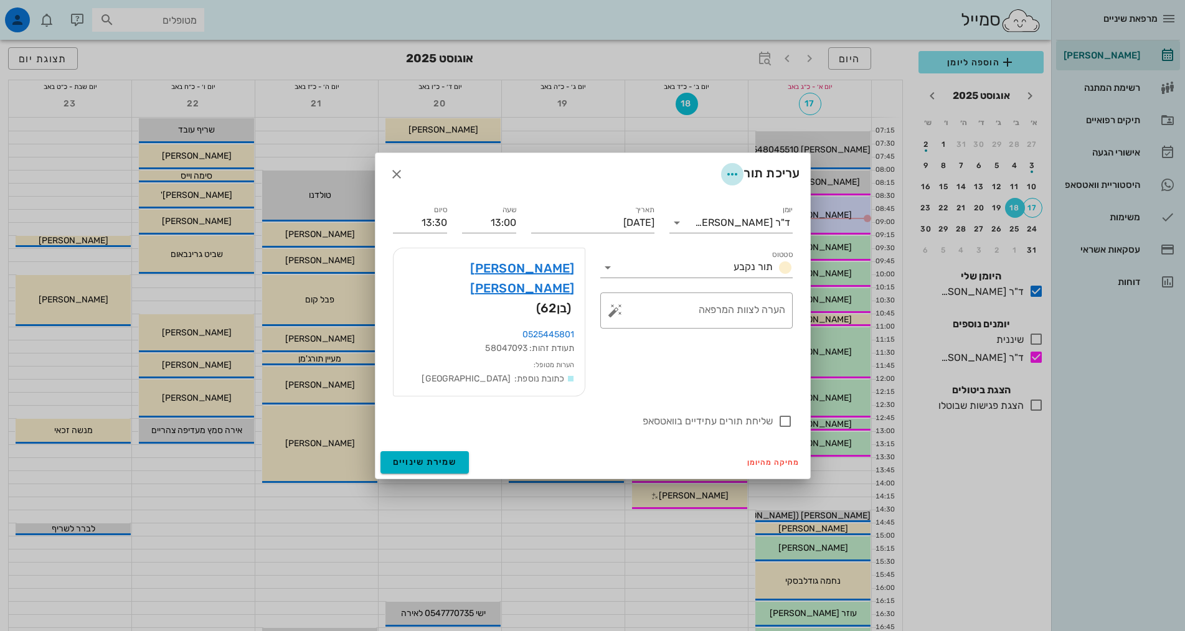
click at [729, 182] on icon "button" at bounding box center [732, 174] width 15 height 15
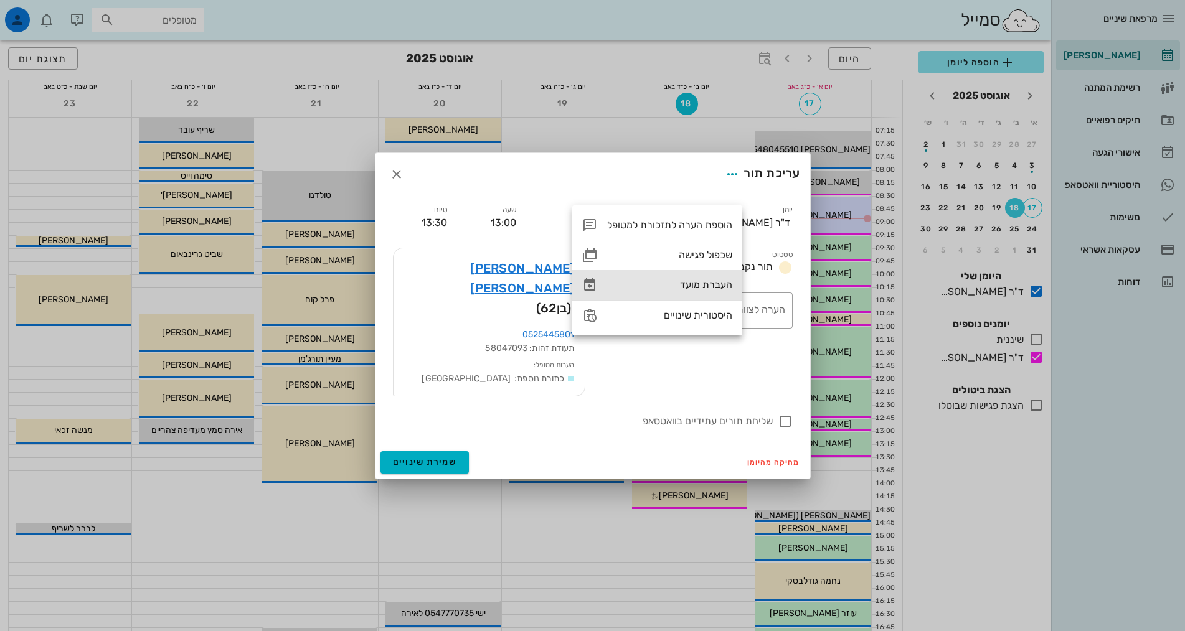
click at [714, 283] on div "העברת מועד" at bounding box center [669, 285] width 125 height 12
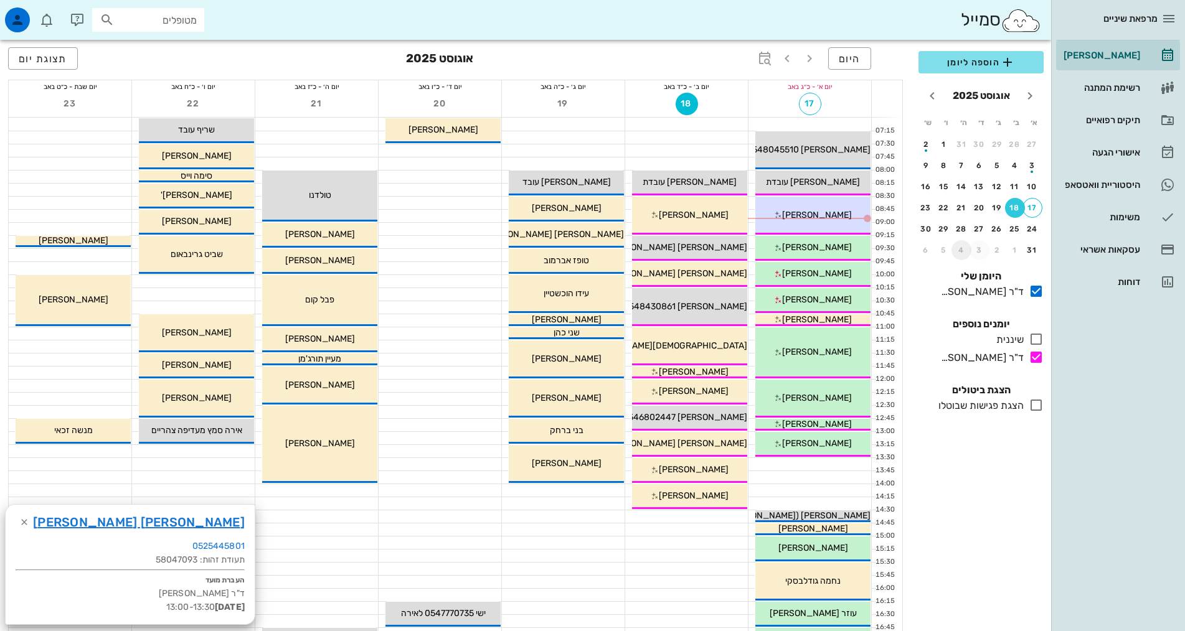
click at [963, 248] on div "4" at bounding box center [961, 250] width 20 height 9
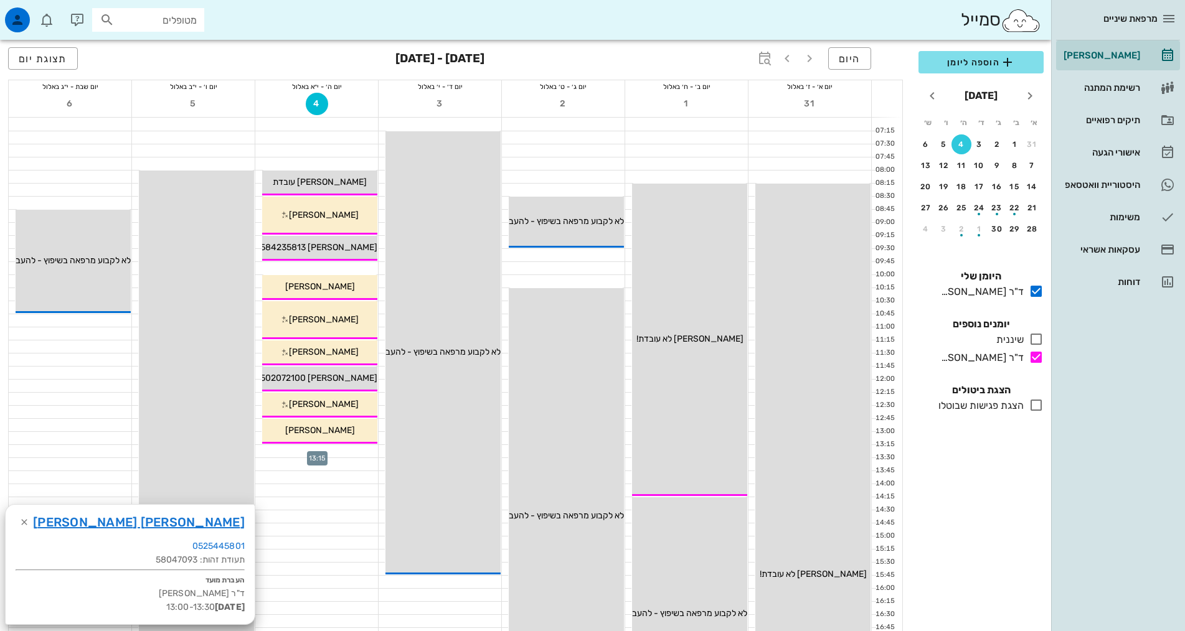
click at [318, 453] on div at bounding box center [316, 451] width 123 height 12
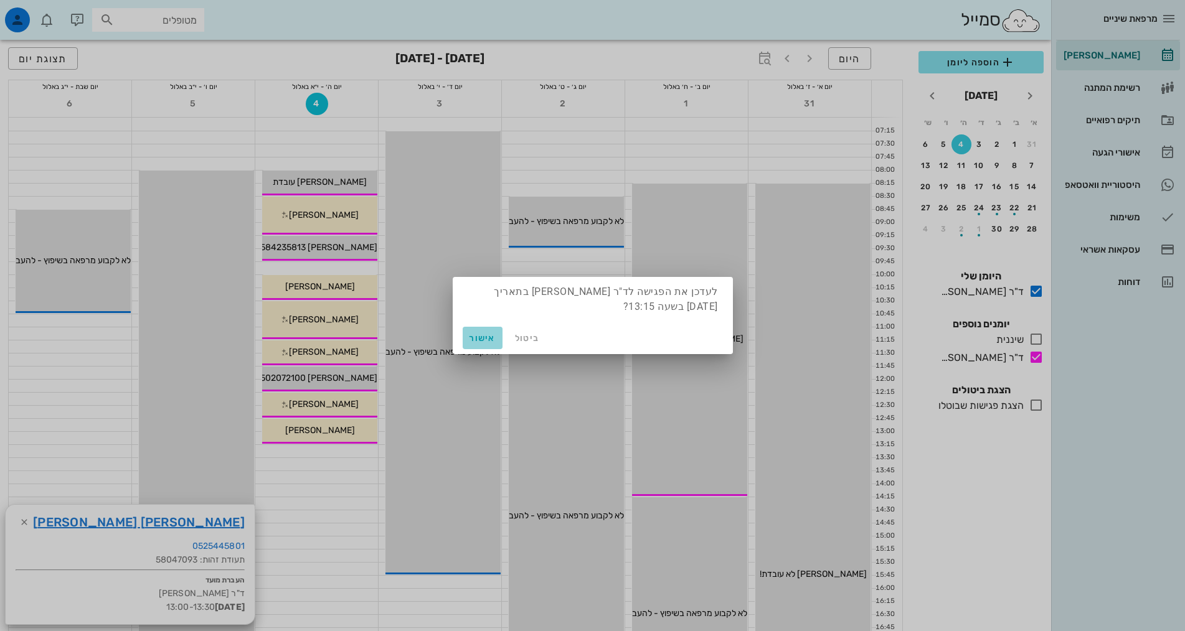
click at [489, 331] on button "אישור" at bounding box center [483, 338] width 40 height 22
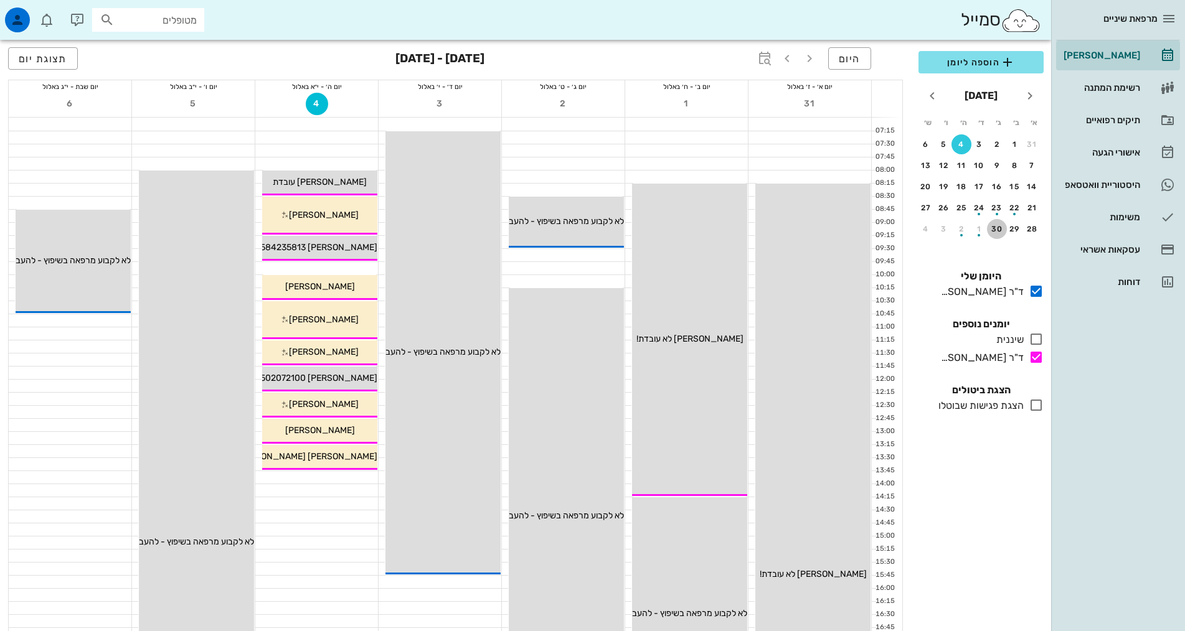
click at [999, 232] on div "30" at bounding box center [997, 229] width 20 height 9
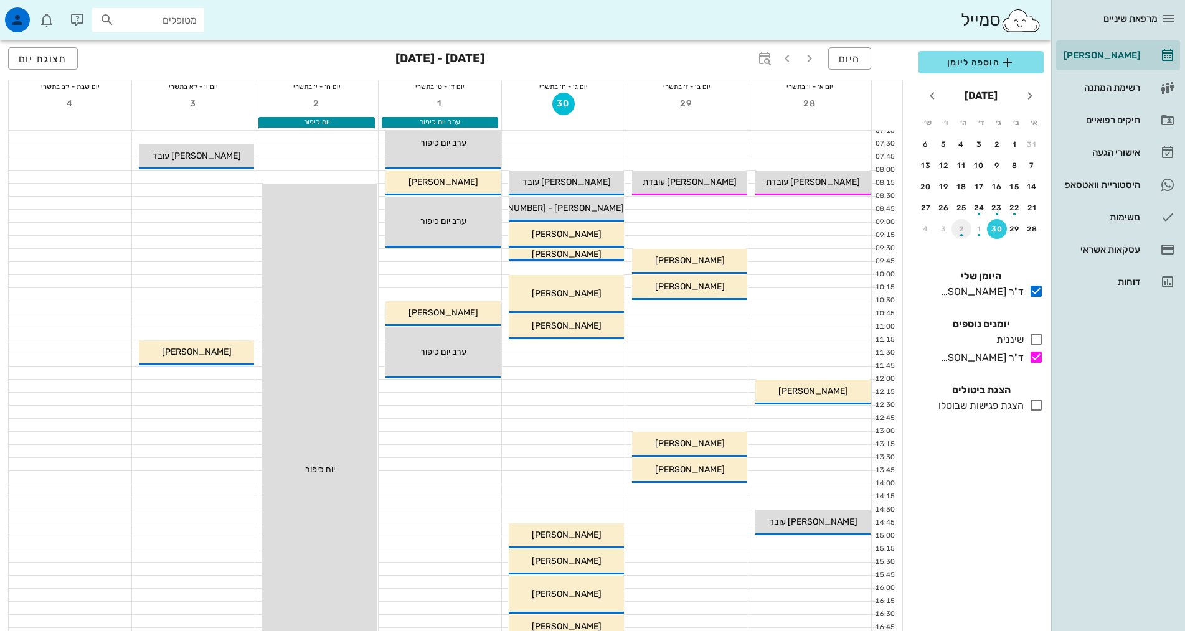
click at [961, 229] on div "button" at bounding box center [961, 231] width 20 height 7
click at [1032, 93] on icon "חודש שעבר" at bounding box center [1029, 95] width 15 height 15
click at [963, 215] on button "25" at bounding box center [961, 208] width 20 height 20
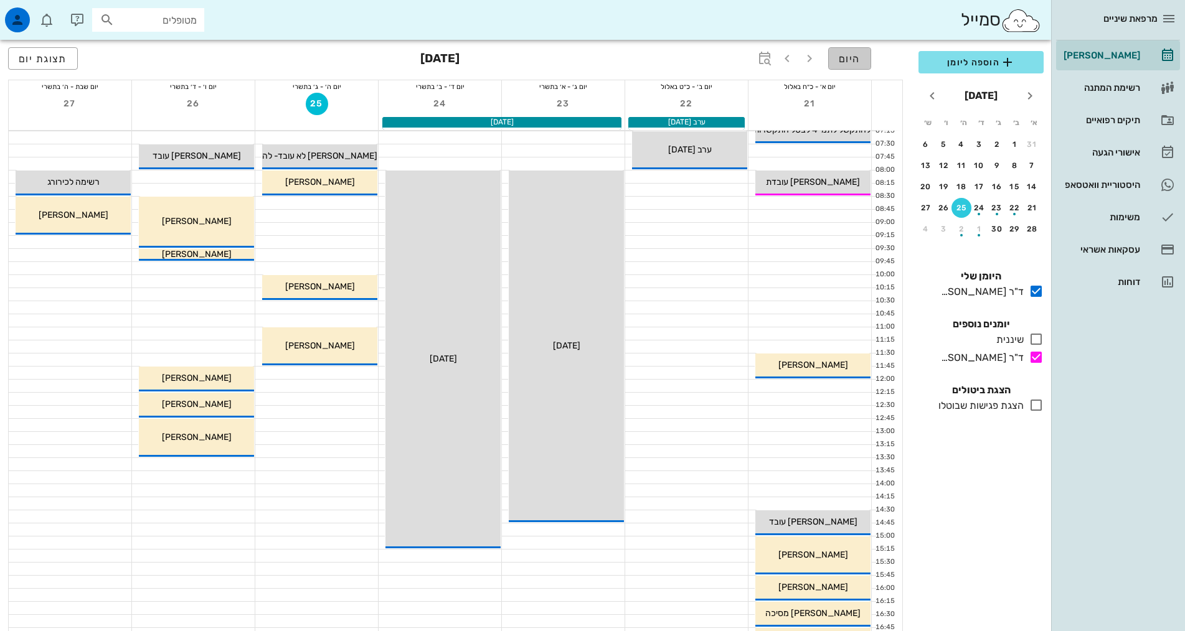
click at [860, 60] on button "היום" at bounding box center [849, 58] width 43 height 22
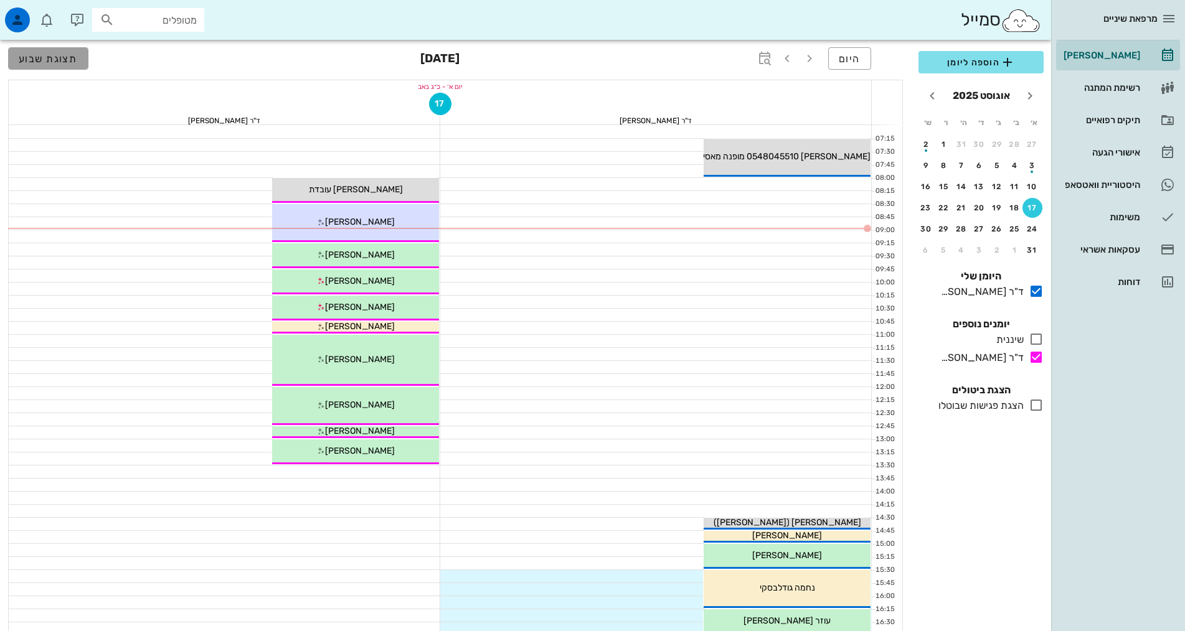
click at [36, 64] on span "תצוגת שבוע" at bounding box center [48, 59] width 59 height 12
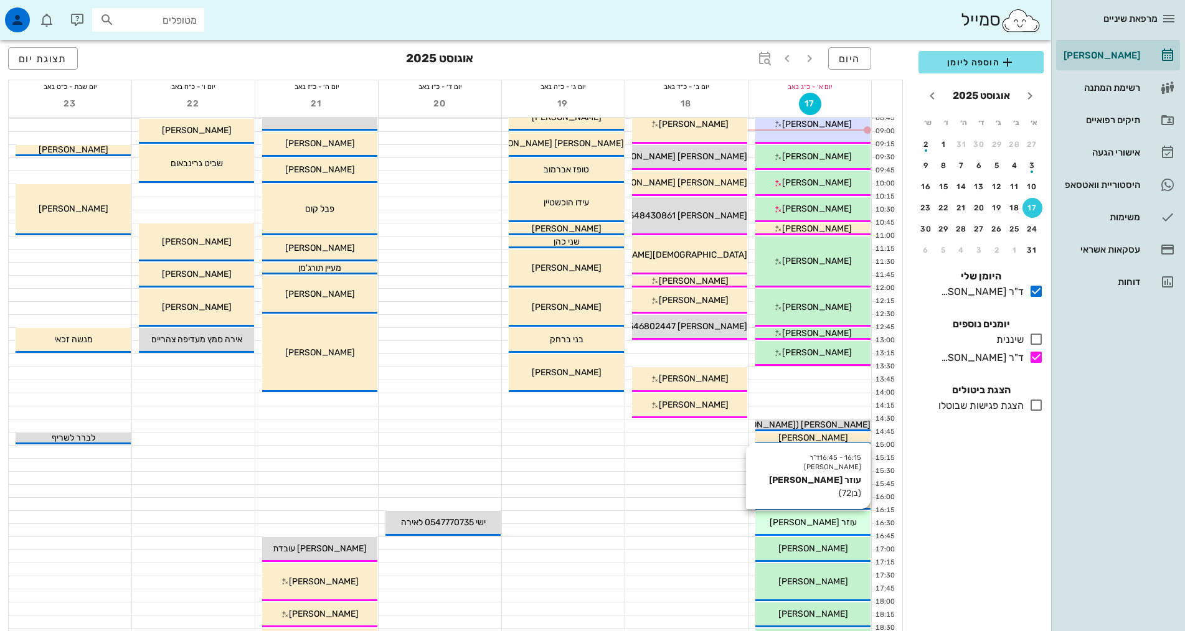
scroll to position [62, 0]
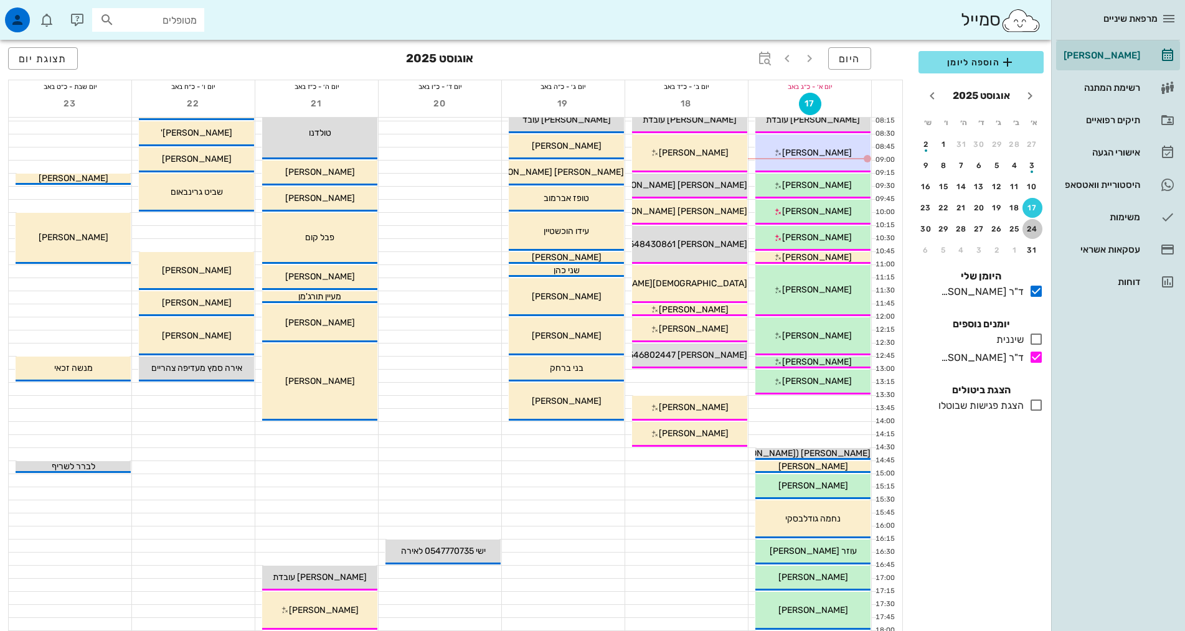
click at [1027, 231] on div "24" at bounding box center [1032, 229] width 20 height 9
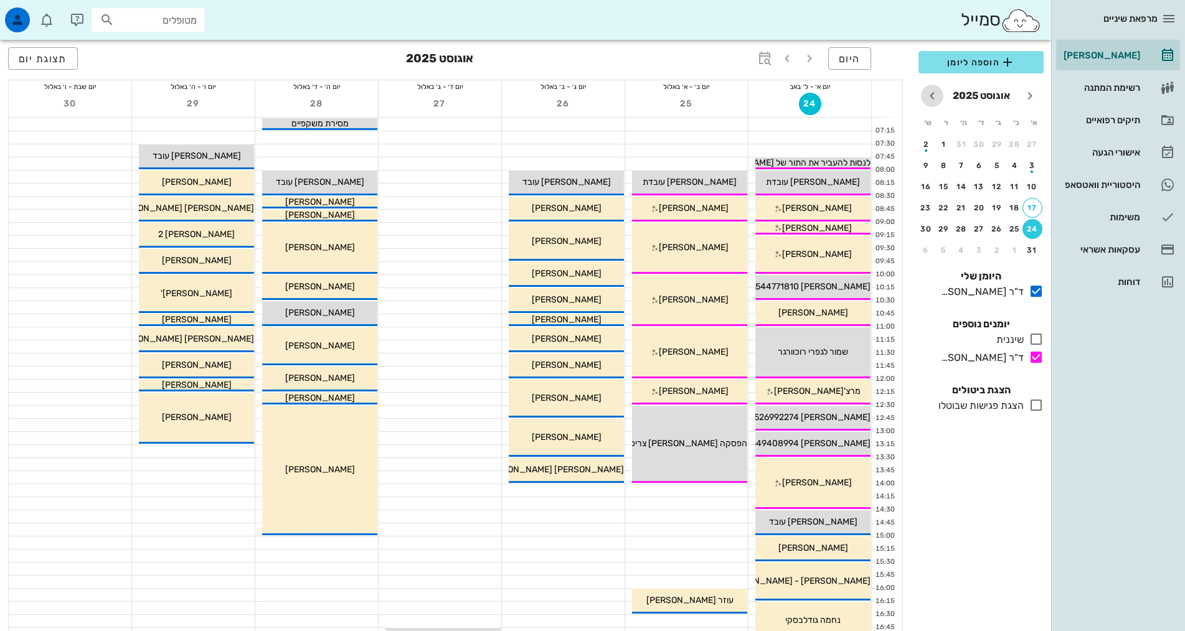
click at [932, 99] on icon "חודש הבא" at bounding box center [932, 95] width 15 height 15
click at [942, 181] on button "19" at bounding box center [944, 187] width 20 height 20
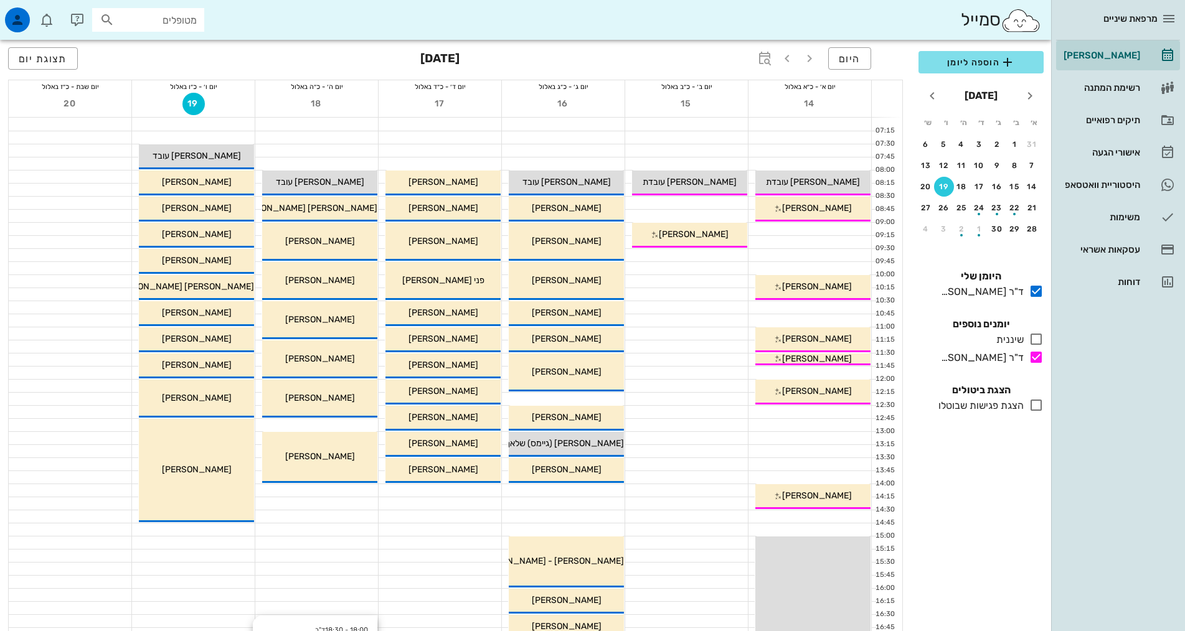
scroll to position [375, 0]
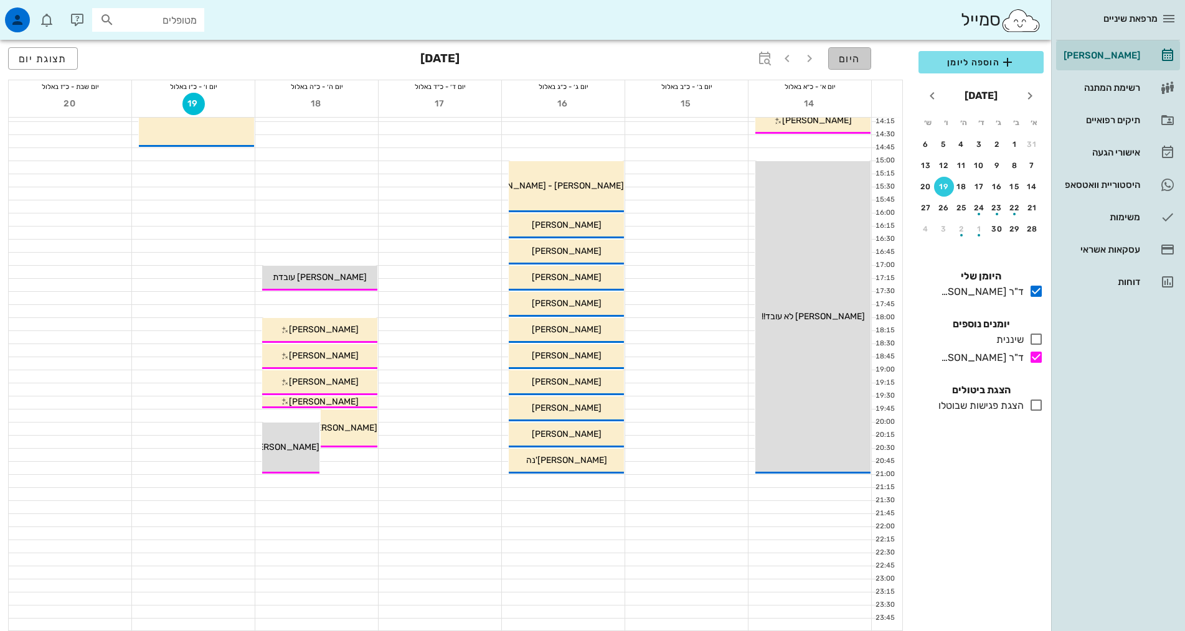
click at [844, 64] on span "היום" at bounding box center [850, 59] width 22 height 12
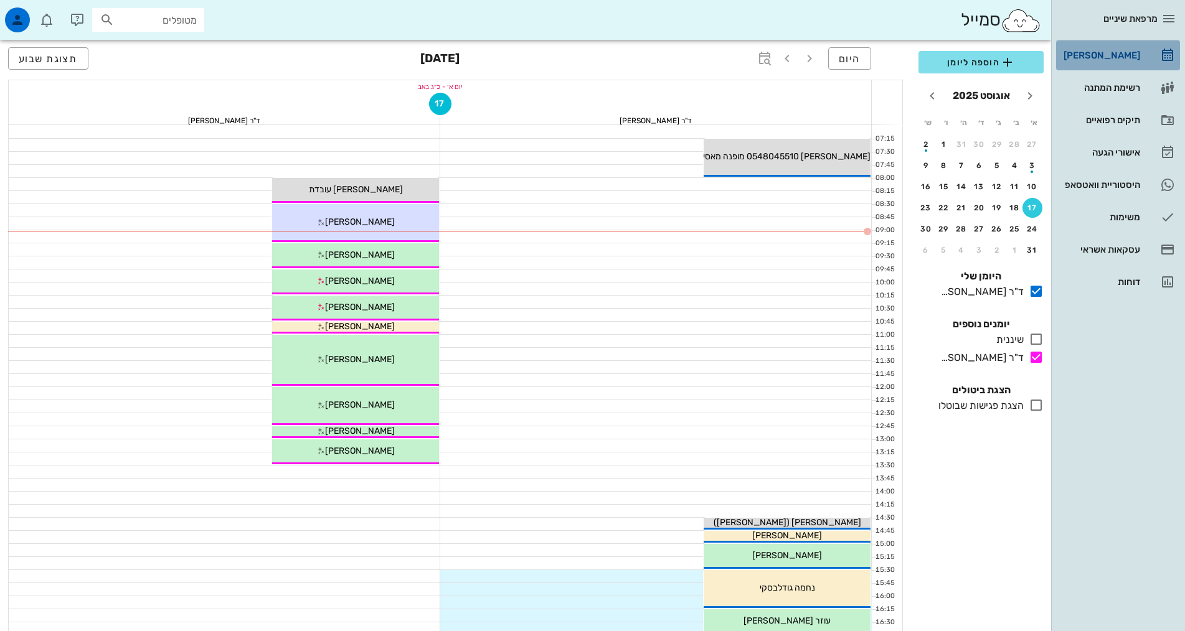
click at [1134, 52] on div "[PERSON_NAME]" at bounding box center [1100, 55] width 79 height 10
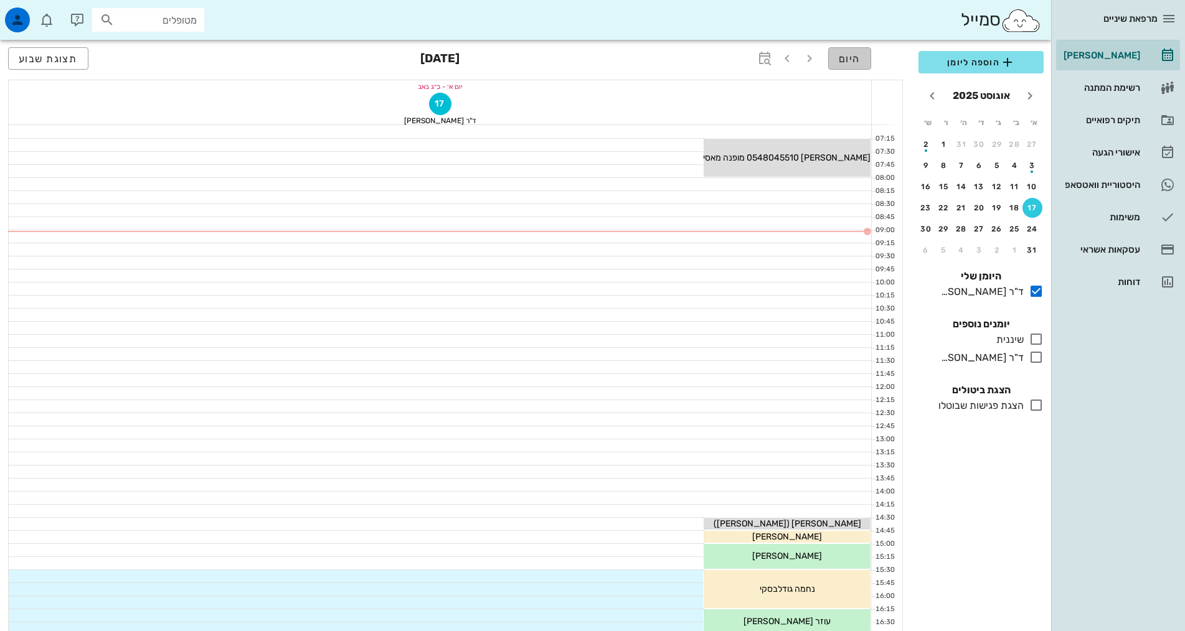
click at [836, 50] on button "היום" at bounding box center [849, 58] width 43 height 22
click at [1093, 119] on div "תיקים רפואיים" at bounding box center [1100, 120] width 79 height 10
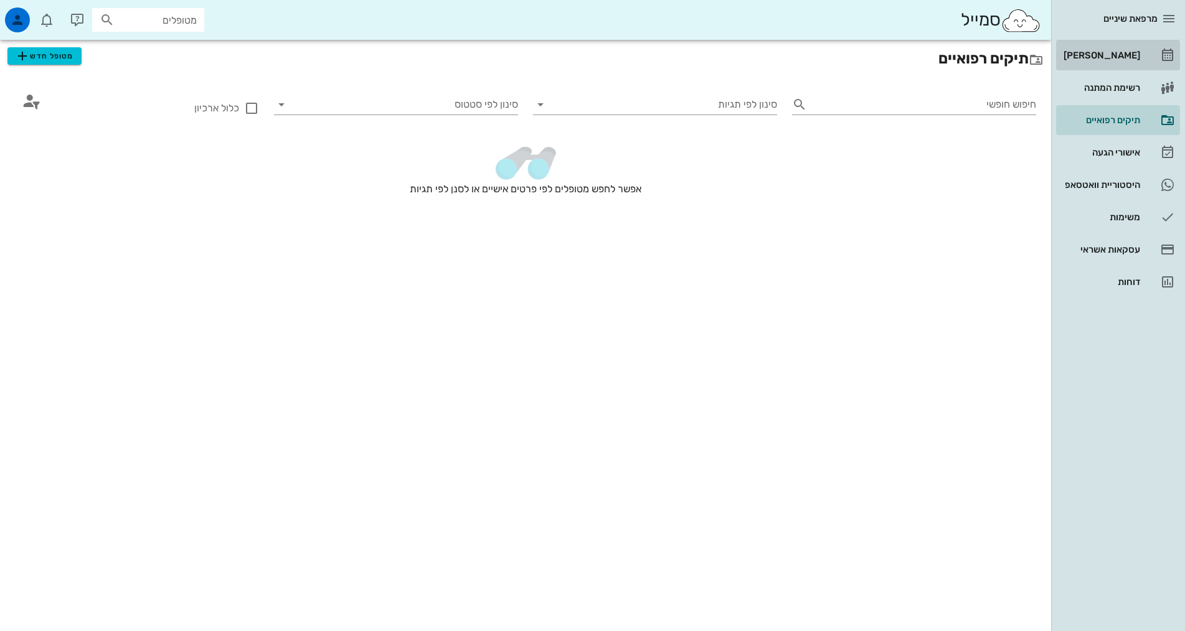
click at [1095, 54] on div "[PERSON_NAME]" at bounding box center [1100, 55] width 79 height 10
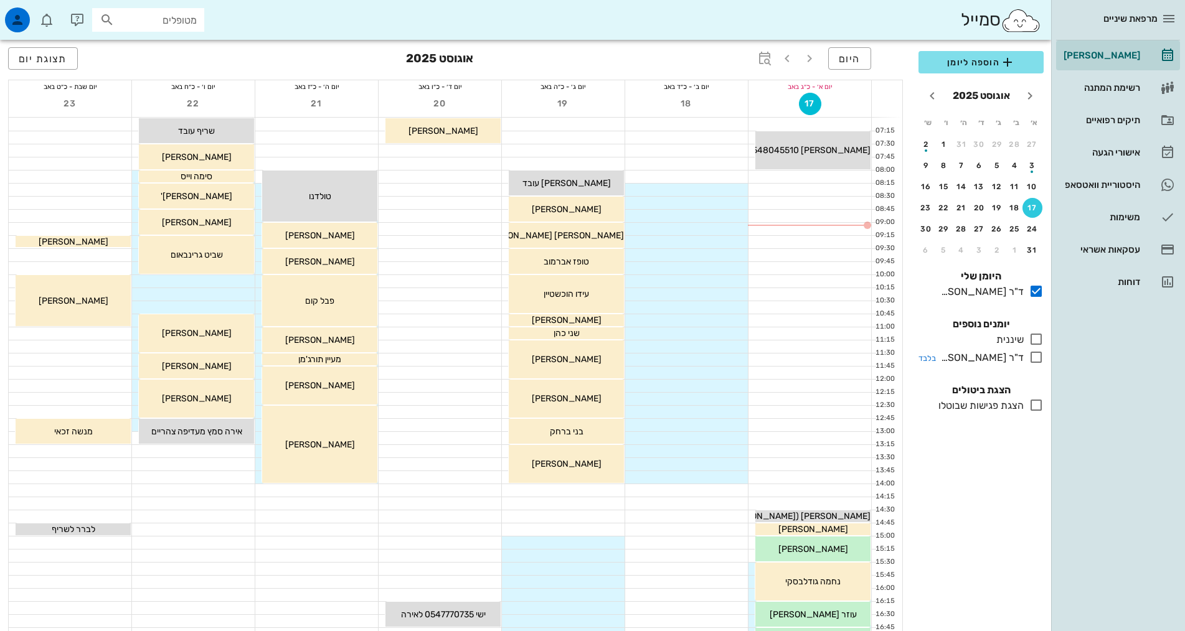
click at [1036, 355] on icon at bounding box center [1036, 357] width 15 height 15
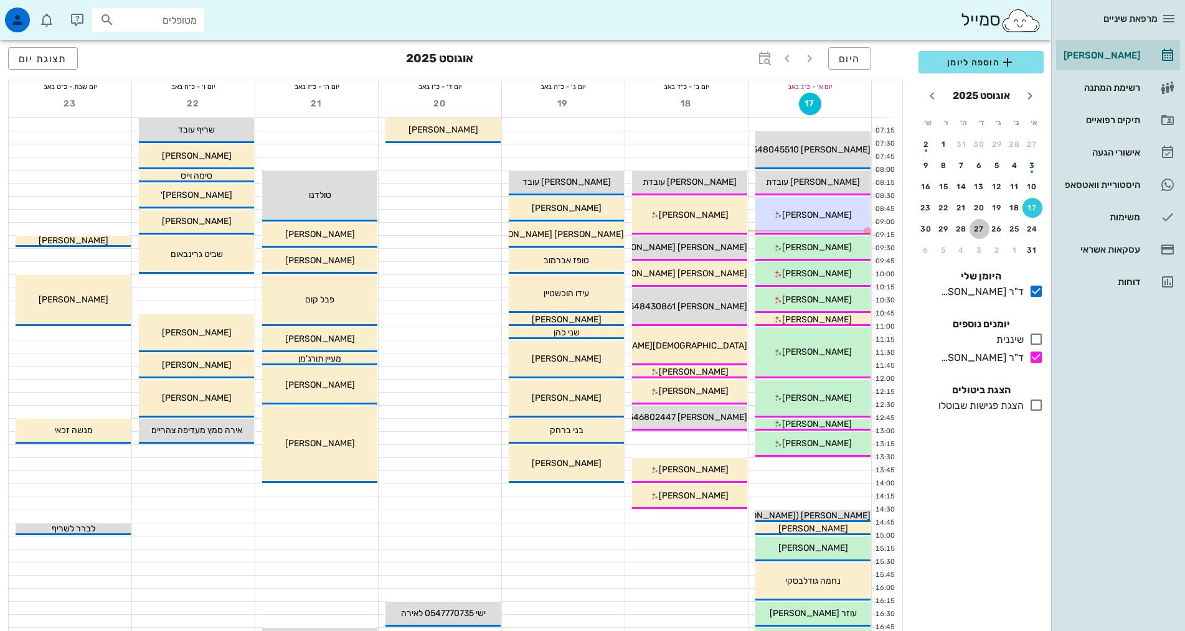
click at [977, 233] on button "27" at bounding box center [979, 229] width 20 height 20
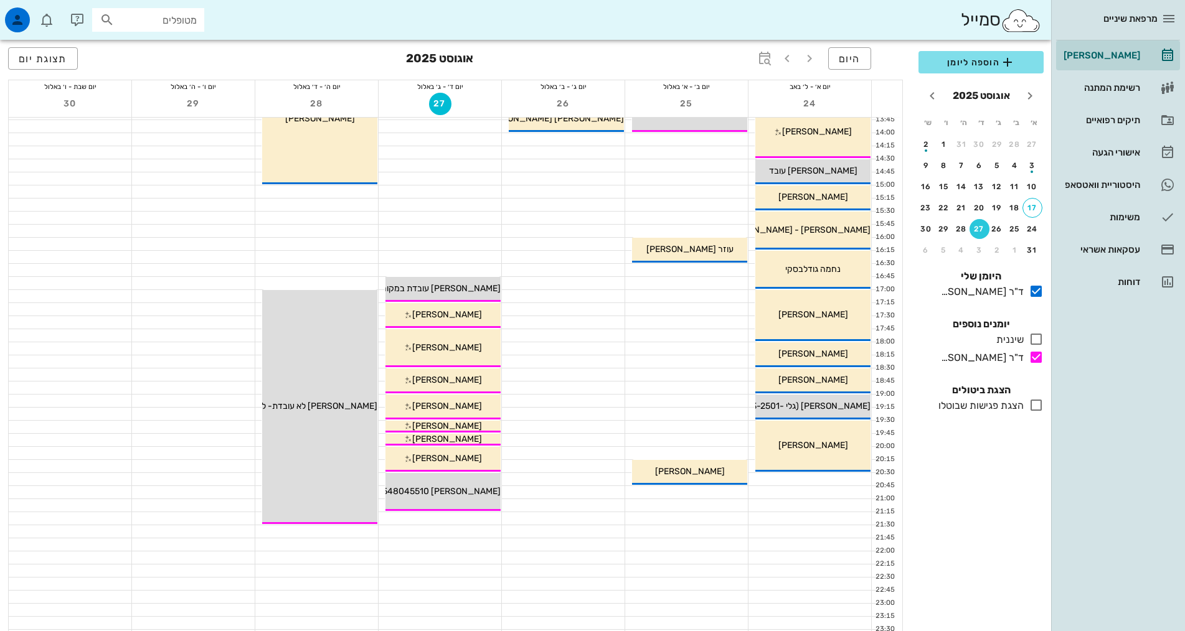
scroll to position [313, 0]
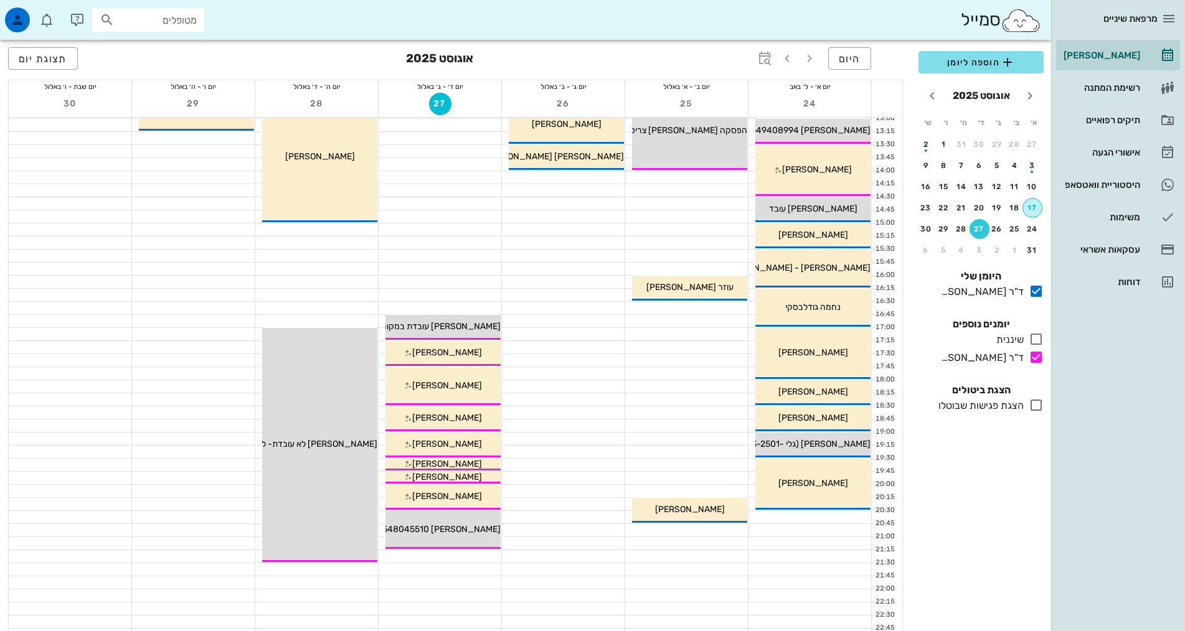
click at [1030, 203] on button "17" at bounding box center [1032, 208] width 20 height 20
click at [1028, 201] on button "17" at bounding box center [1032, 208] width 20 height 20
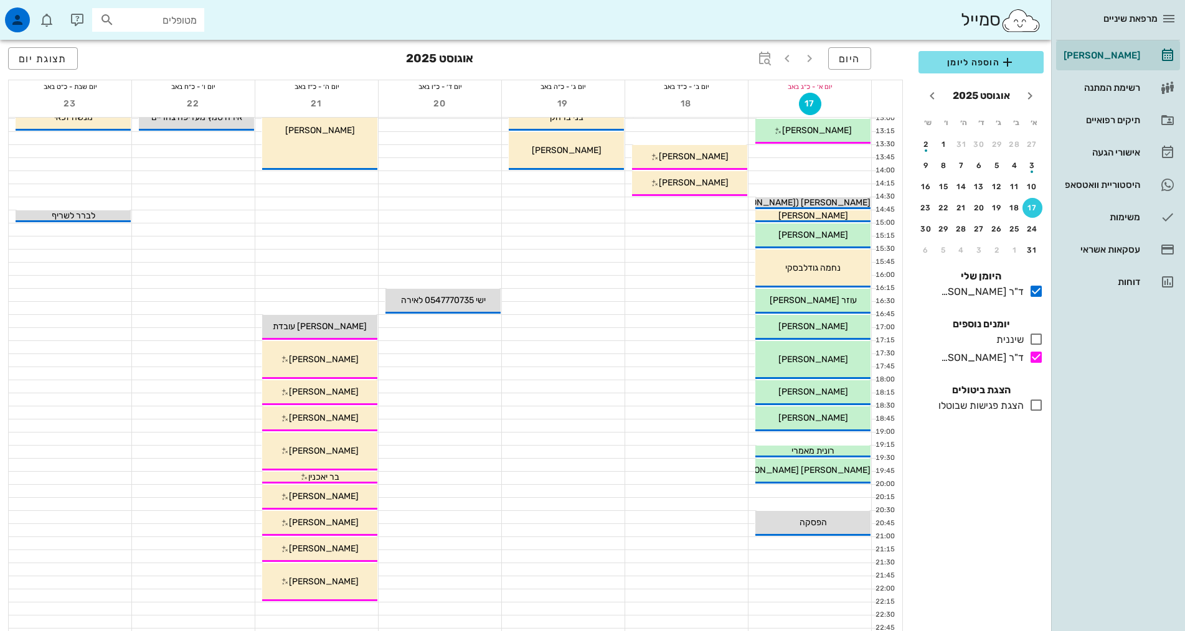
click at [194, 19] on input "מטופלים" at bounding box center [157, 20] width 80 height 16
type input "הוכש"
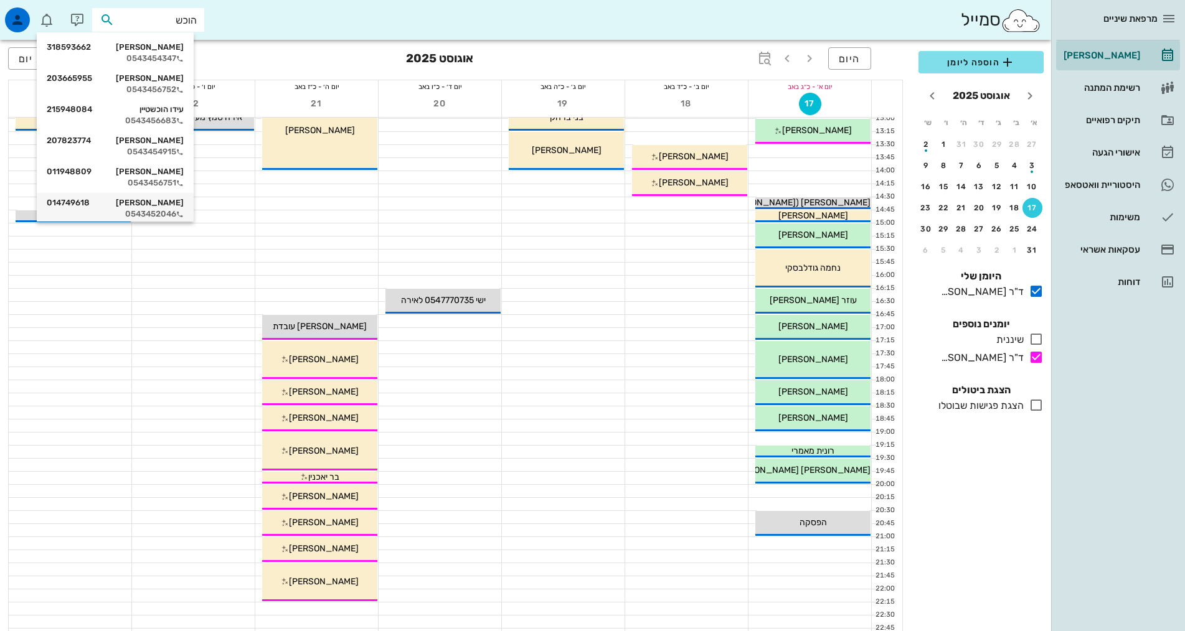
click at [172, 202] on div "[PERSON_NAME] 014749618" at bounding box center [115, 203] width 137 height 10
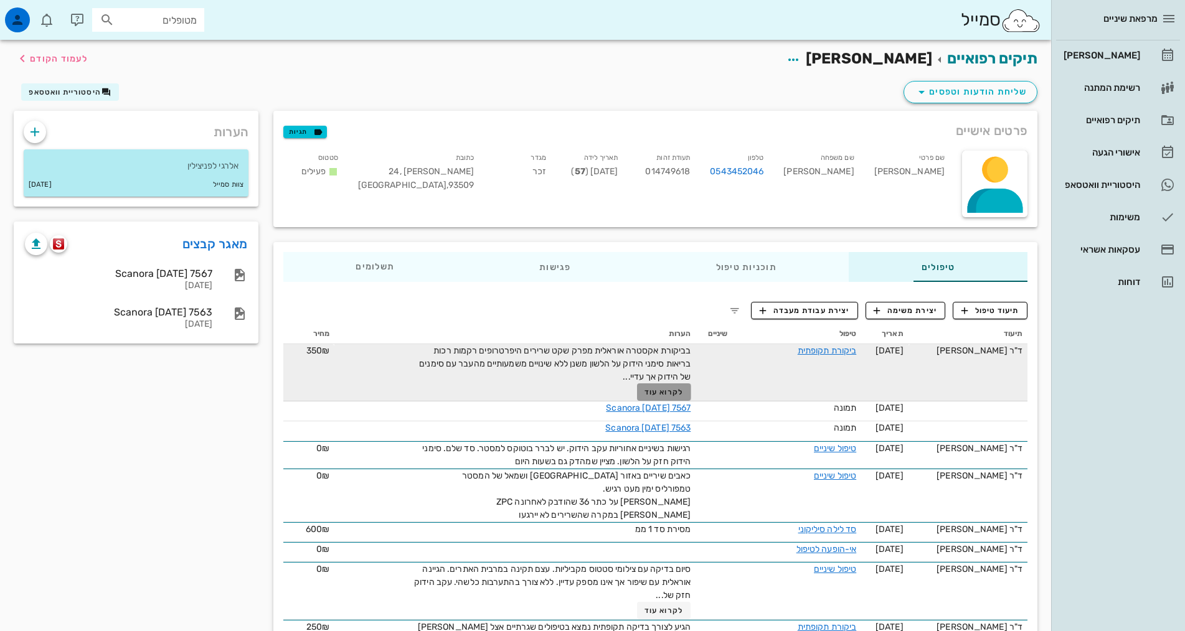
click at [655, 389] on span "לקרוא עוד" at bounding box center [663, 392] width 39 height 9
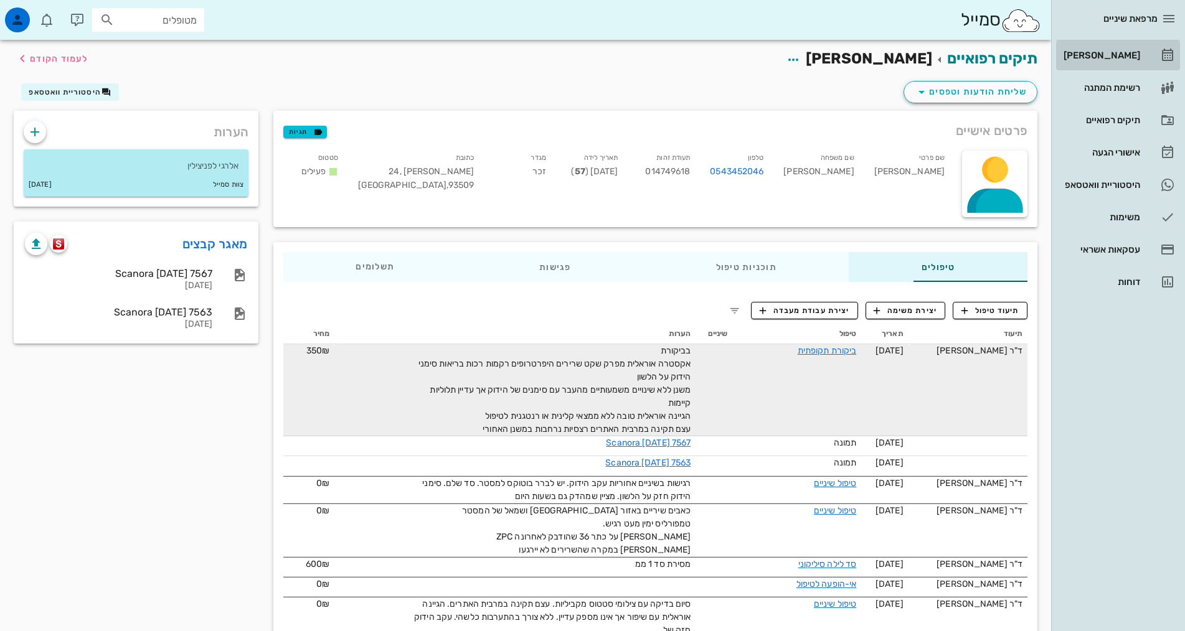
click at [1108, 57] on div "[PERSON_NAME]" at bounding box center [1100, 55] width 79 height 10
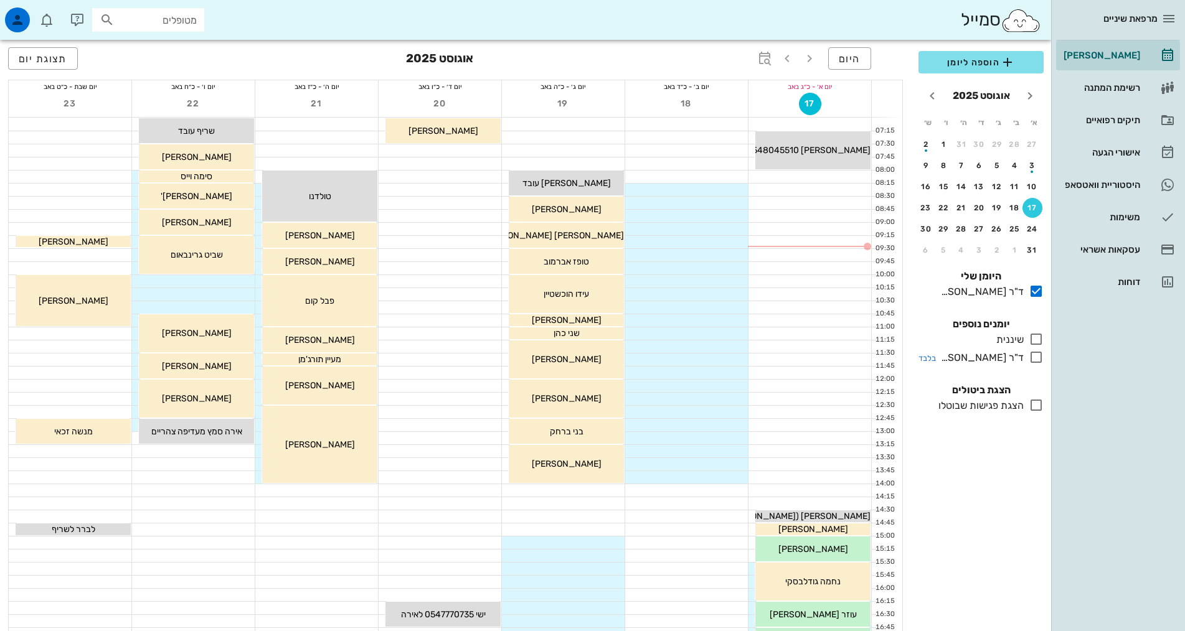
click at [1037, 360] on icon at bounding box center [1036, 357] width 15 height 15
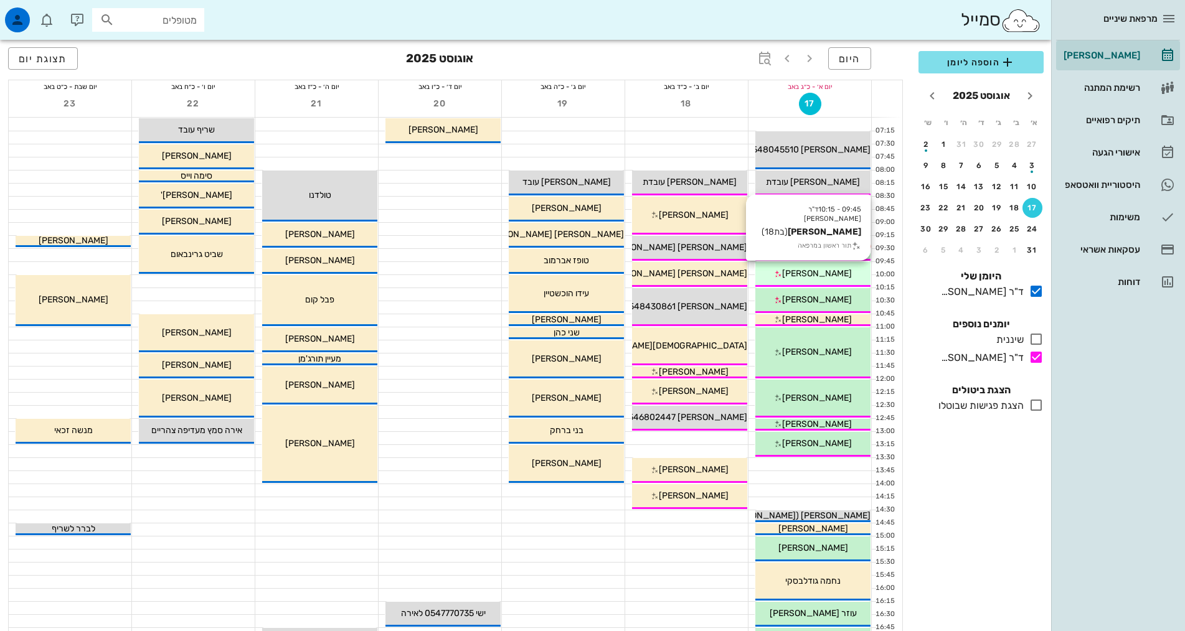
click at [825, 275] on span "[PERSON_NAME]" at bounding box center [817, 273] width 70 height 11
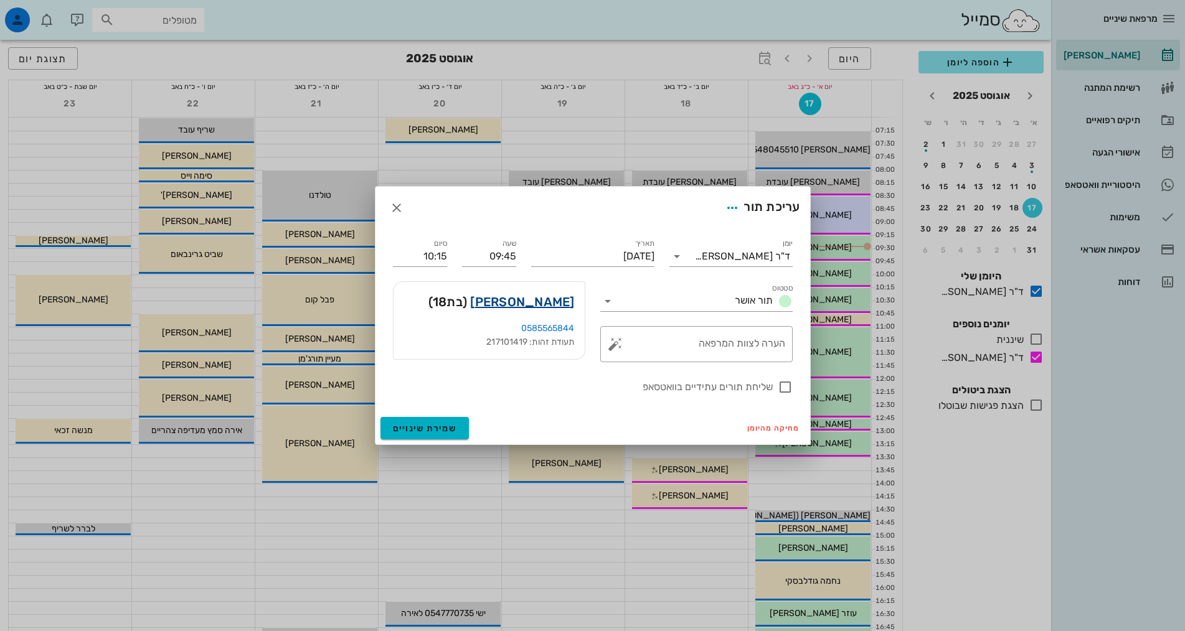
click at [563, 301] on link "[PERSON_NAME]" at bounding box center [522, 302] width 104 height 20
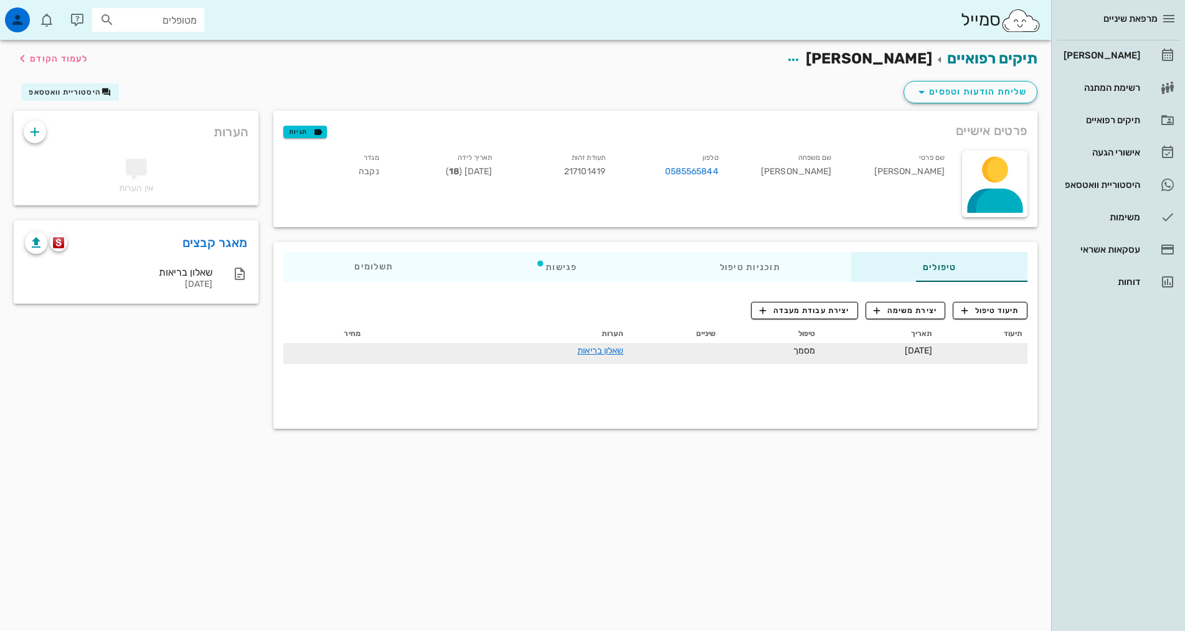
click at [521, 358] on td "שאלון בריאות" at bounding box center [496, 354] width 263 height 20
click at [577, 352] on link "שאלון בריאות" at bounding box center [600, 351] width 46 height 11
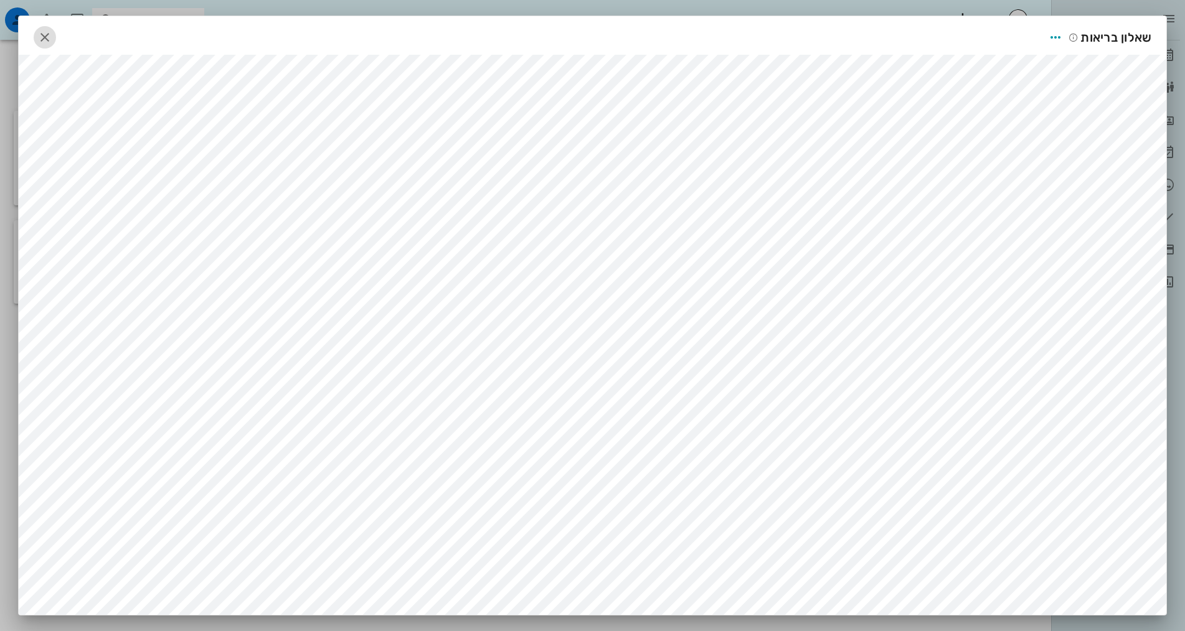
click at [47, 35] on icon "button" at bounding box center [44, 37] width 15 height 15
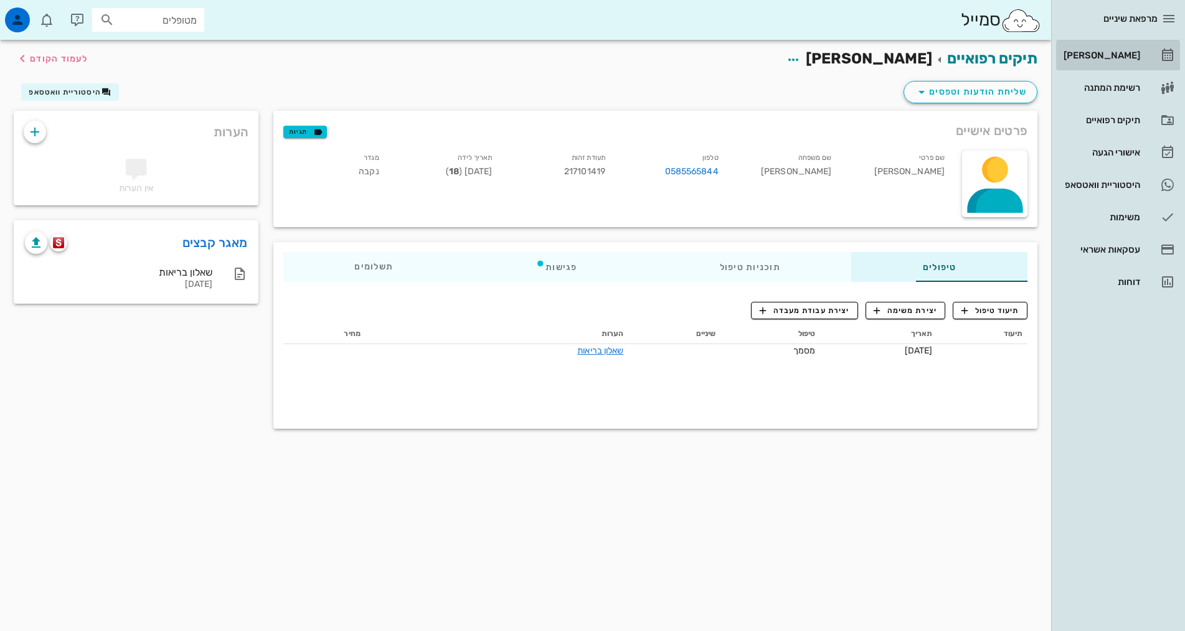
click at [1108, 49] on div "[PERSON_NAME]" at bounding box center [1100, 55] width 79 height 20
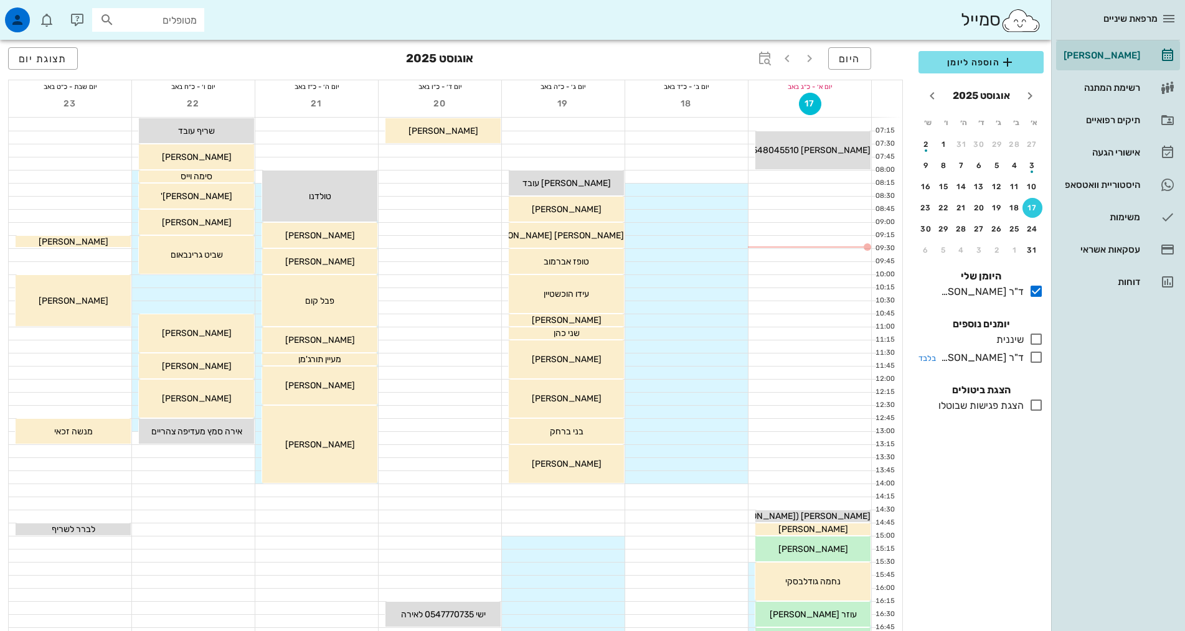
click at [1037, 360] on icon at bounding box center [1036, 357] width 15 height 15
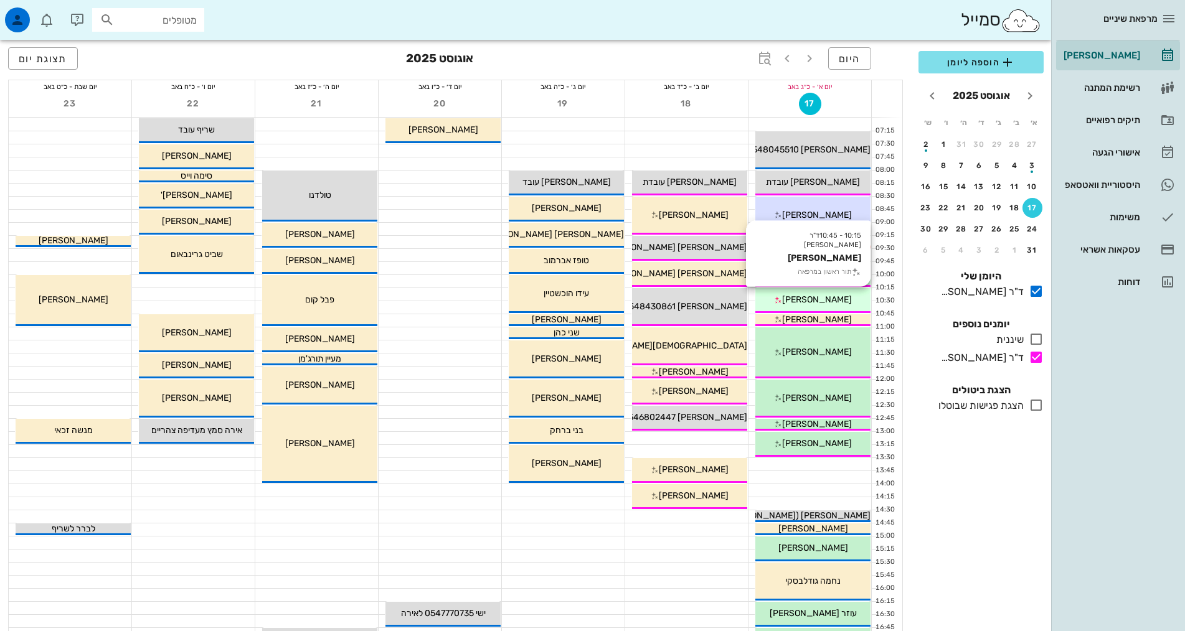
click at [823, 293] on div "10:15 - 10:45 ד"ר [PERSON_NAME] [PERSON_NAME] תור ראשון במרפאה [PERSON_NAME]" at bounding box center [812, 300] width 115 height 25
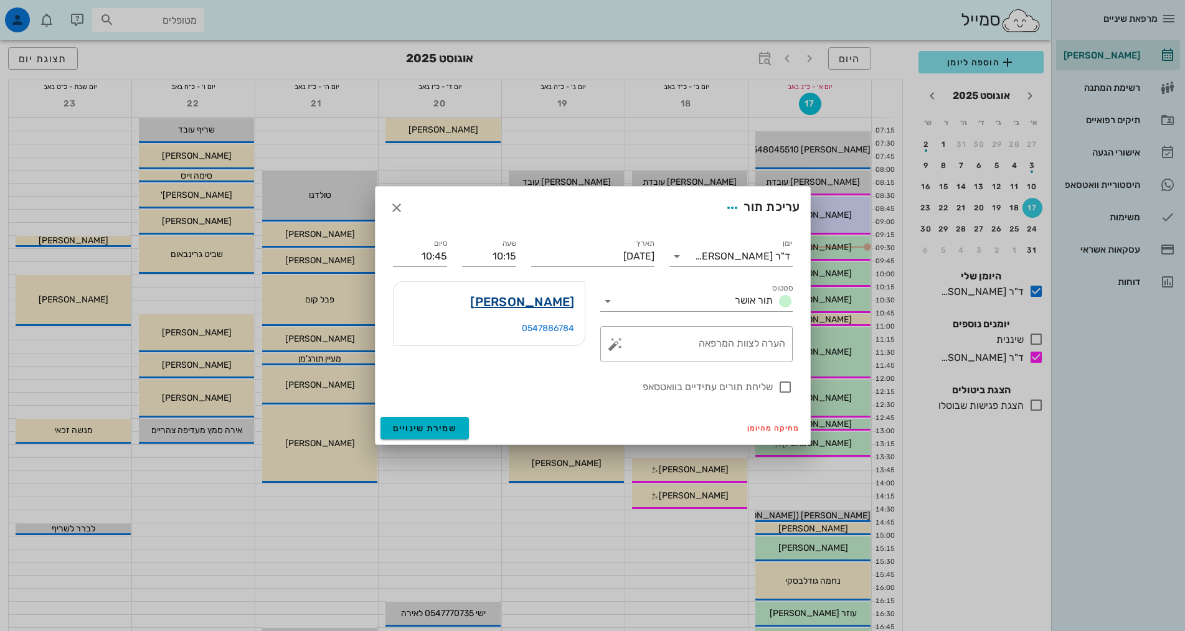
click at [542, 302] on link "[PERSON_NAME]" at bounding box center [522, 302] width 104 height 20
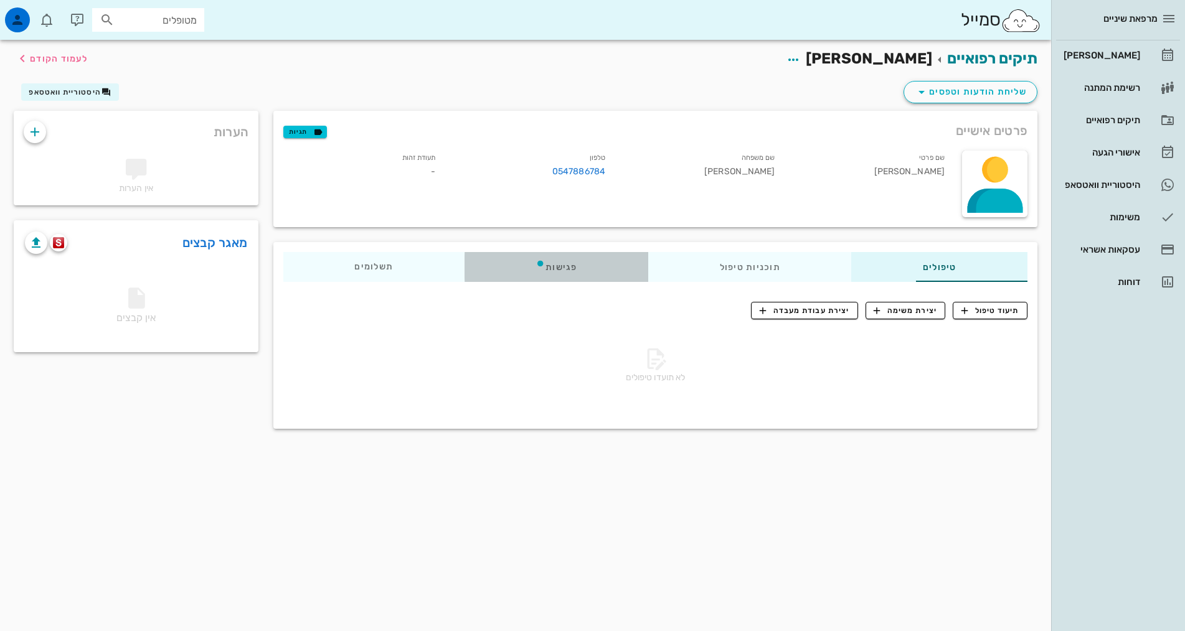
click at [497, 266] on div "פגישות" at bounding box center [556, 267] width 184 height 30
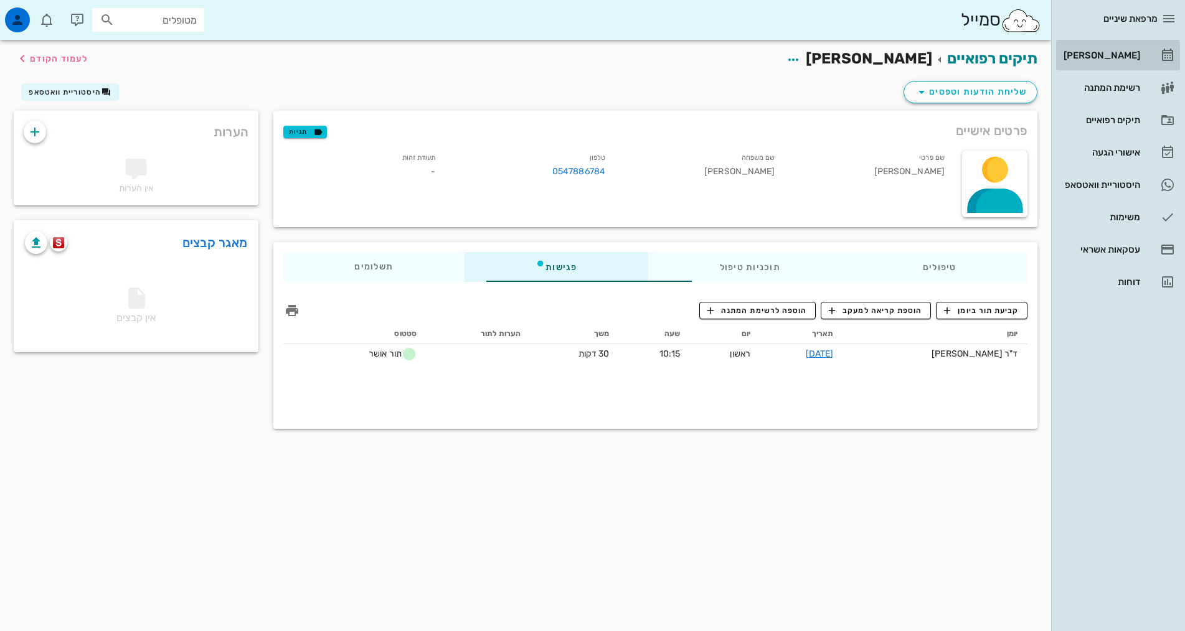
click at [1131, 56] on div "[PERSON_NAME]" at bounding box center [1100, 55] width 79 height 10
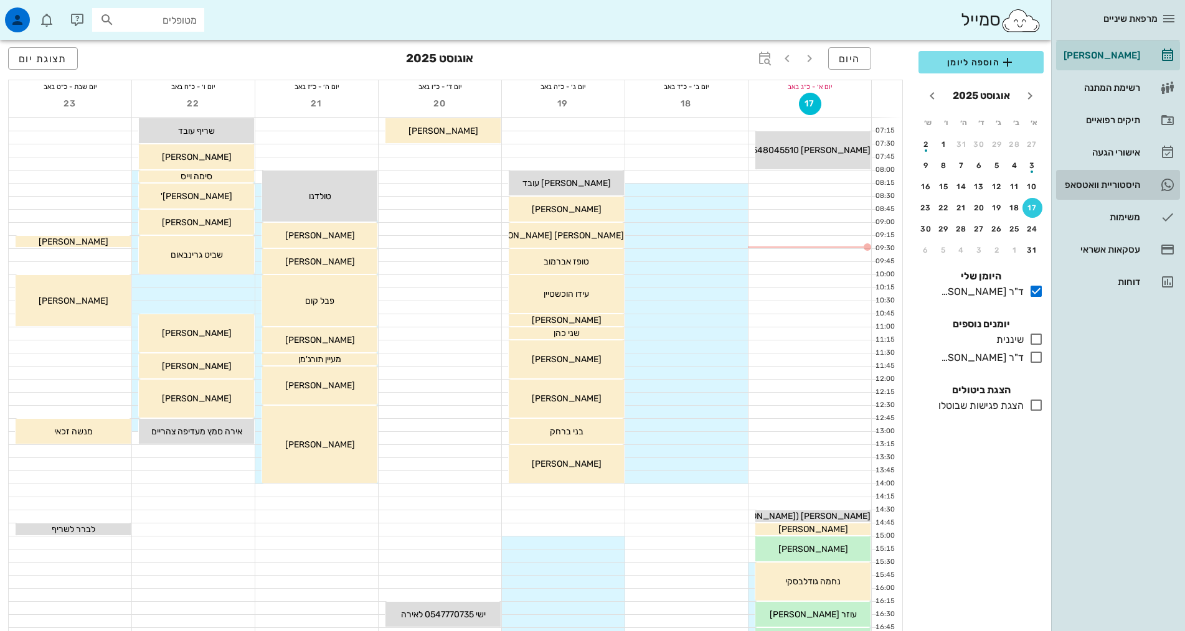
click at [1095, 190] on div "היסטוריית וואטסאפ" at bounding box center [1100, 185] width 79 height 20
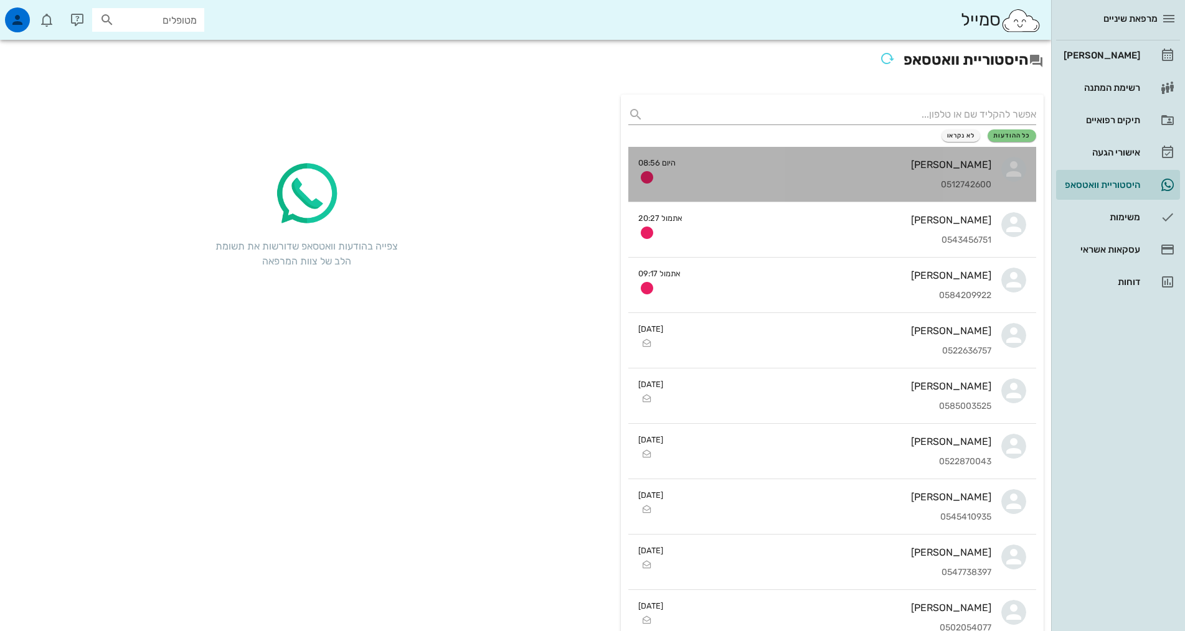
click at [957, 186] on div "0512742600" at bounding box center [838, 185] width 306 height 11
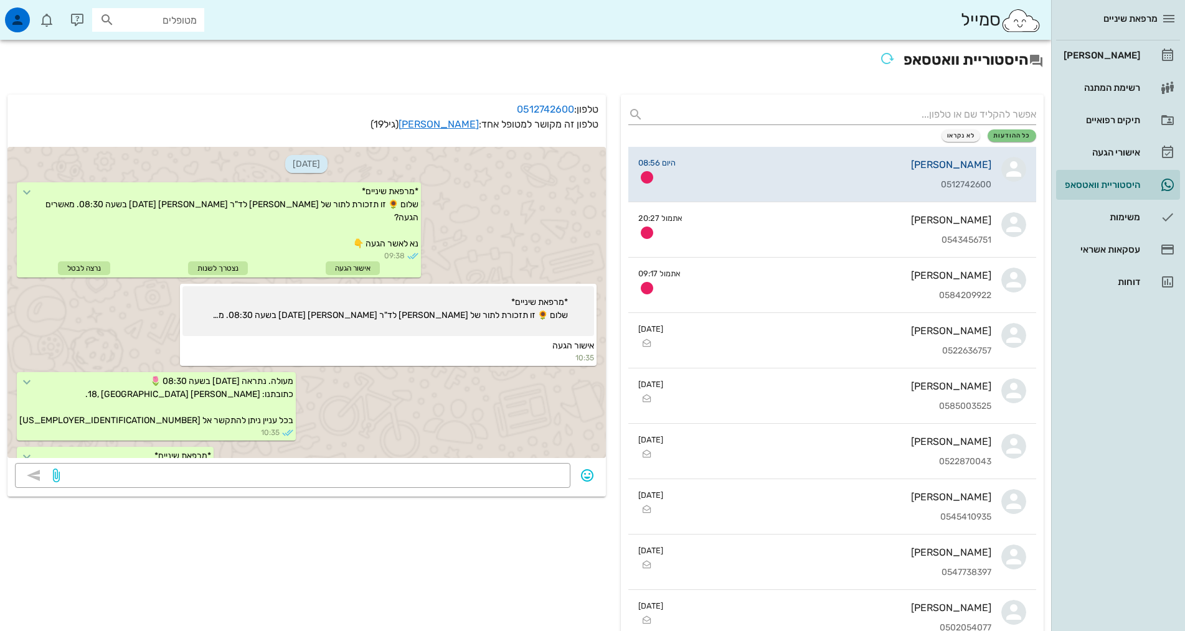
scroll to position [212, 0]
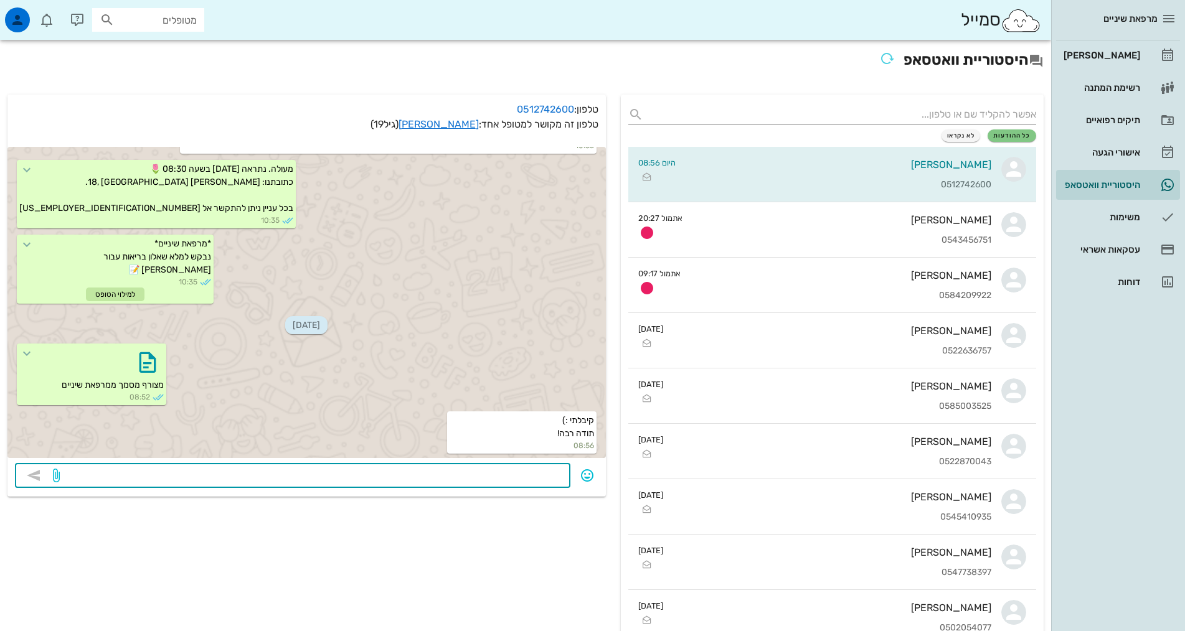
click at [510, 468] on textarea at bounding box center [312, 477] width 501 height 20
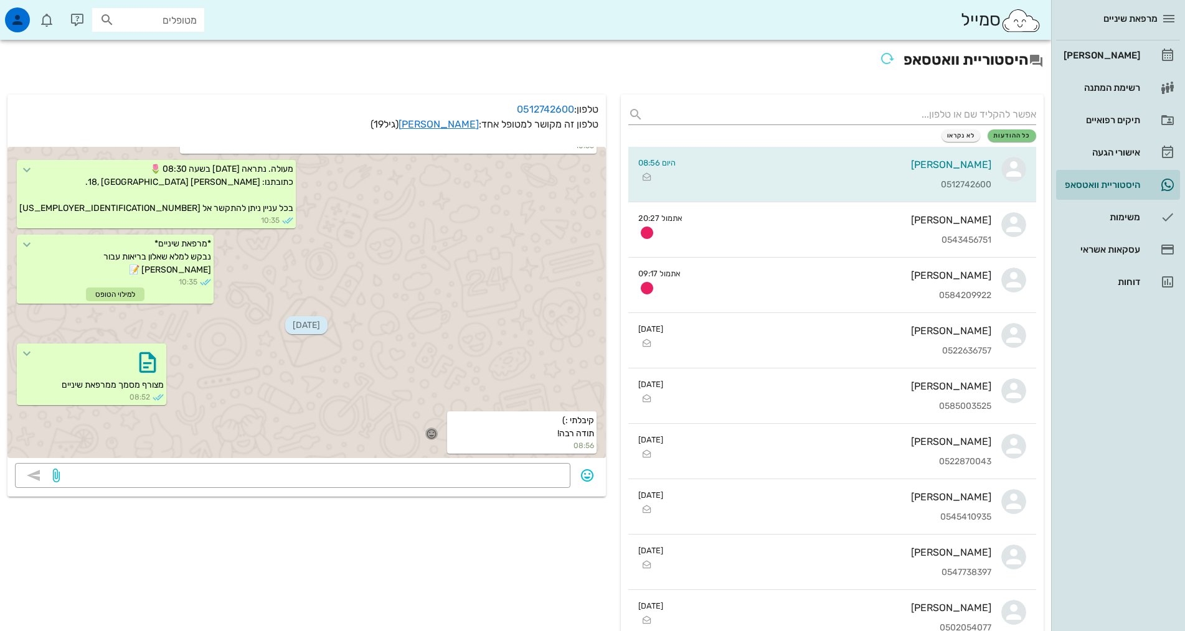
click at [433, 430] on icon "button" at bounding box center [431, 433] width 11 height 11
click at [424, 412] on div "👍" at bounding box center [423, 416] width 22 height 24
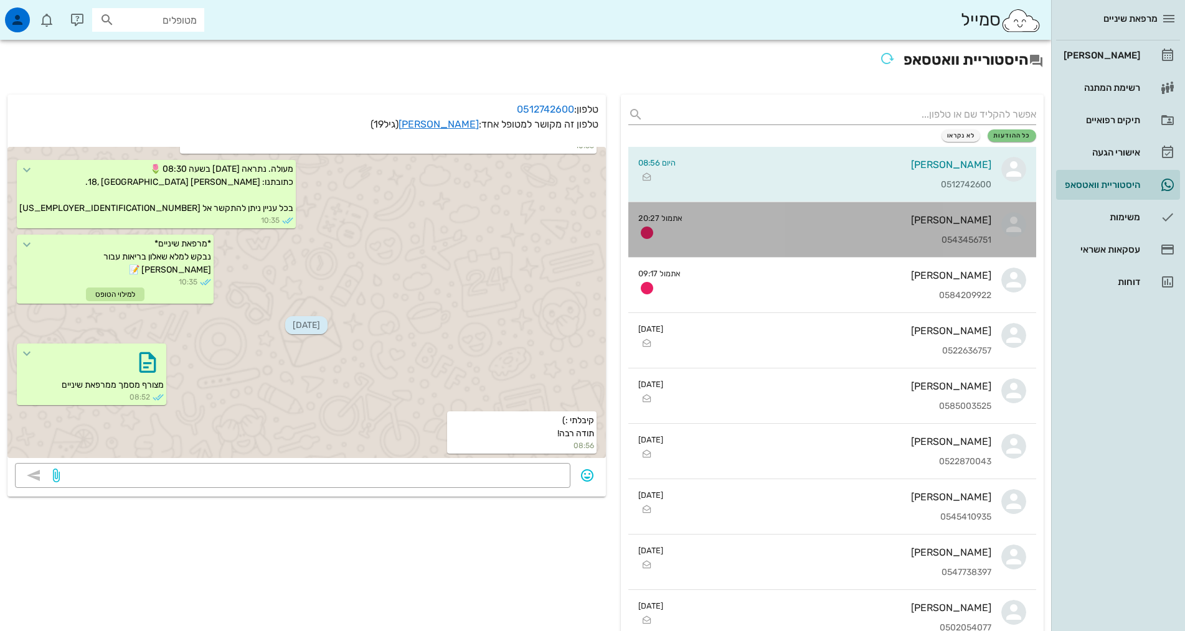
click at [921, 222] on div "[PERSON_NAME]" at bounding box center [841, 220] width 299 height 12
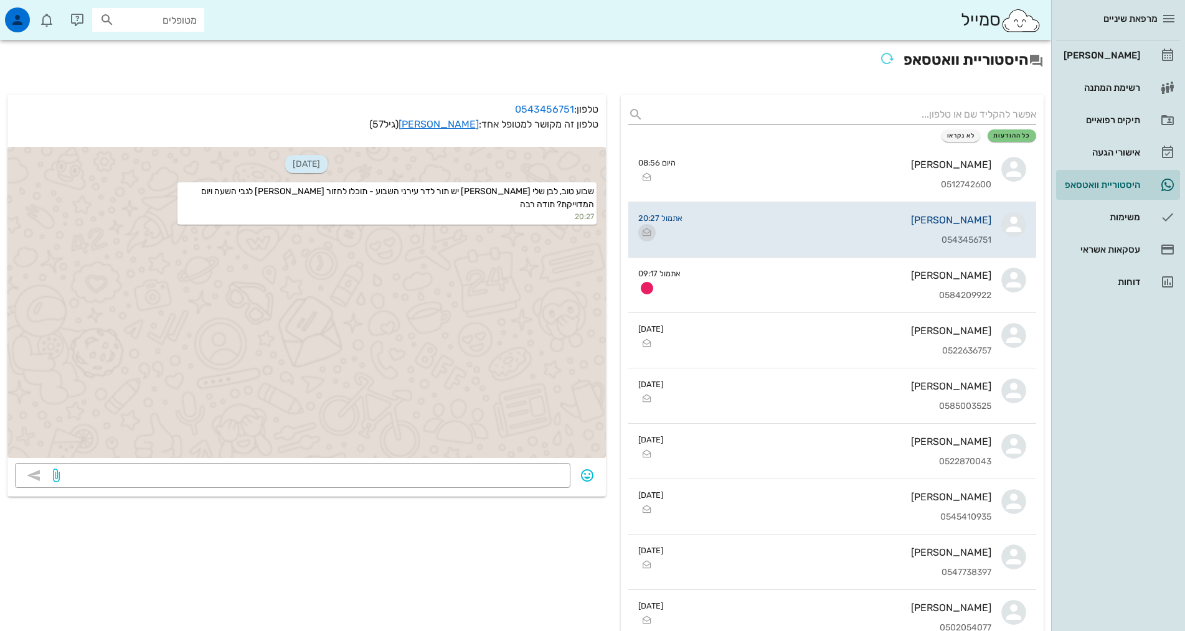
click at [647, 229] on icon "button" at bounding box center [646, 232] width 15 height 15
click at [1115, 52] on div "[PERSON_NAME]" at bounding box center [1100, 55] width 79 height 10
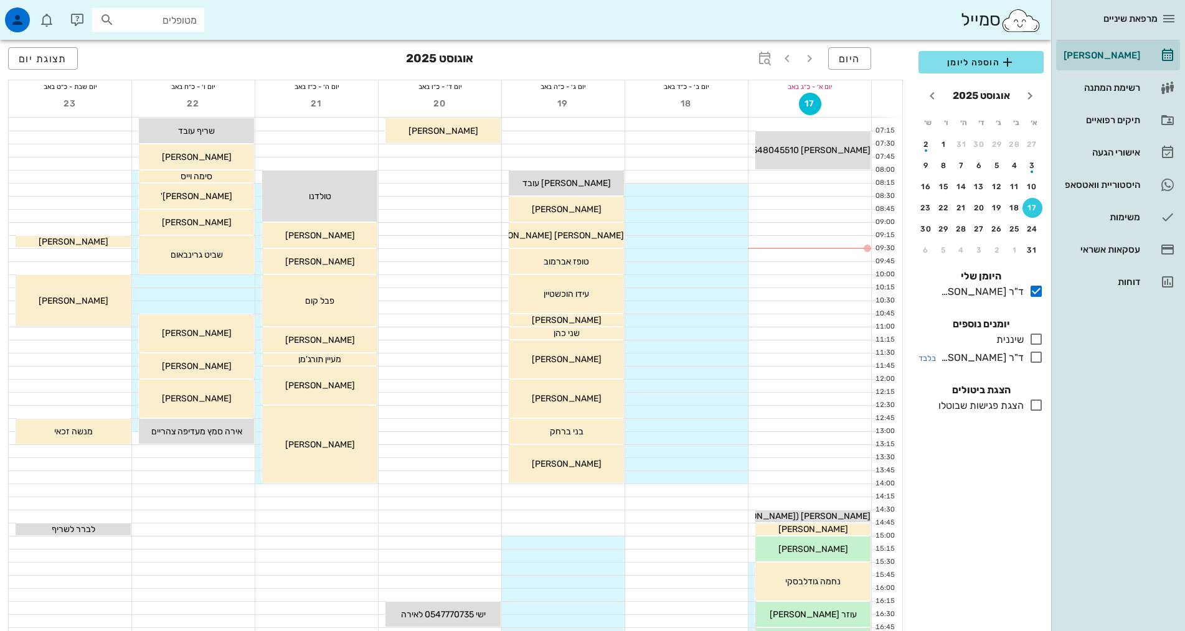
click at [1031, 359] on icon at bounding box center [1036, 357] width 15 height 15
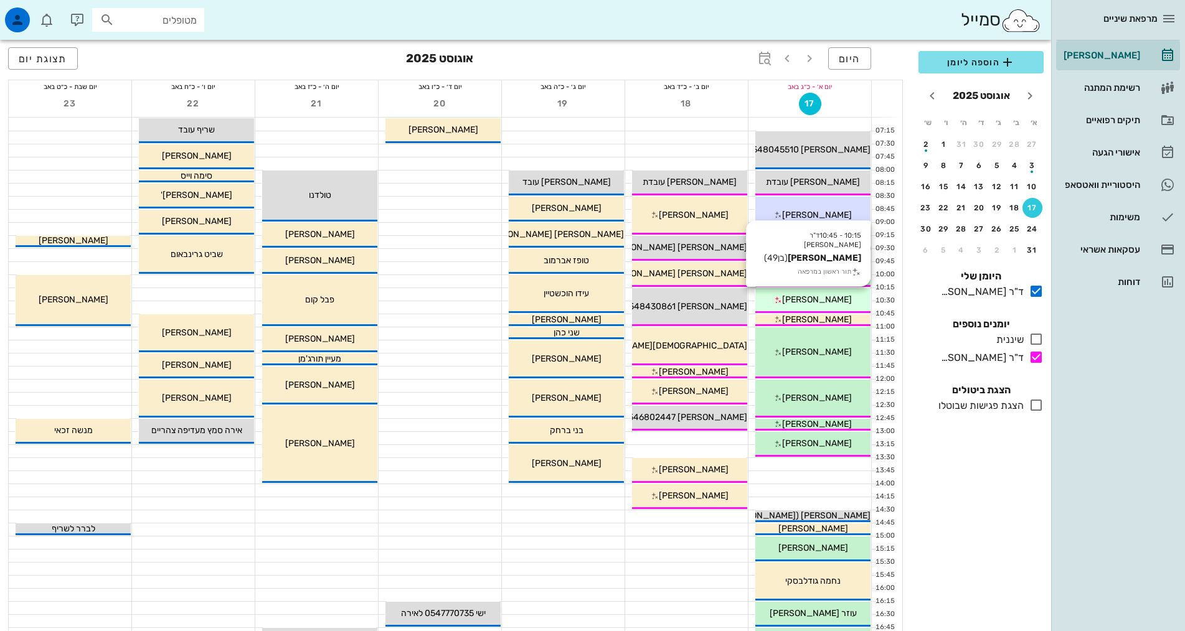
click at [834, 298] on span "[PERSON_NAME]" at bounding box center [817, 299] width 70 height 11
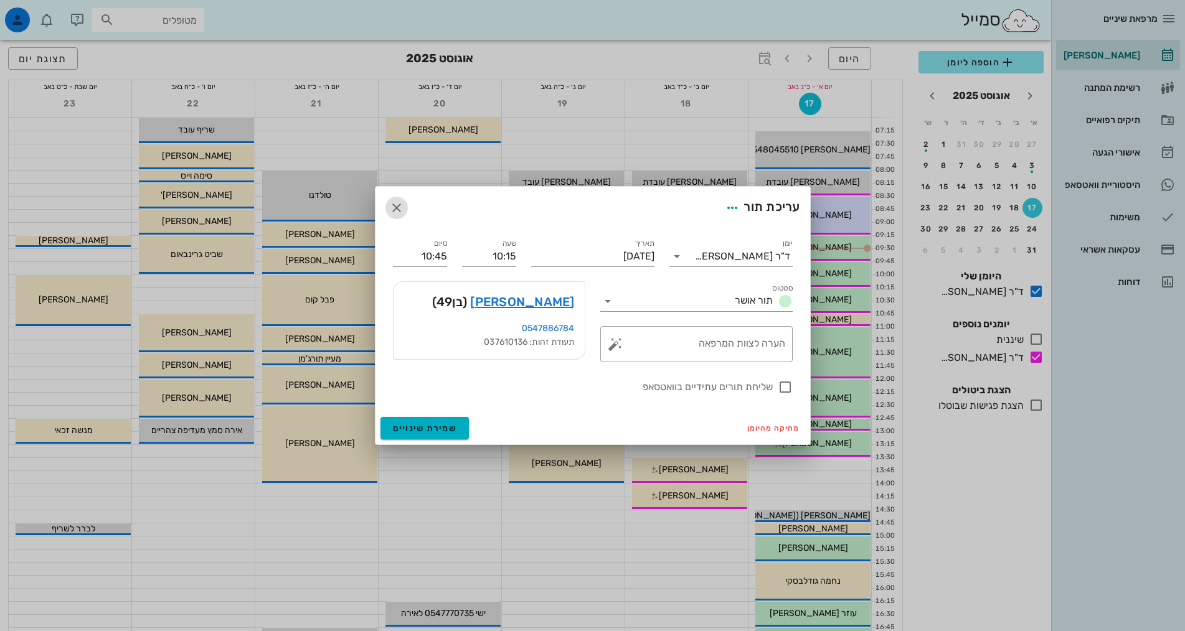
click at [397, 212] on icon "button" at bounding box center [396, 207] width 15 height 15
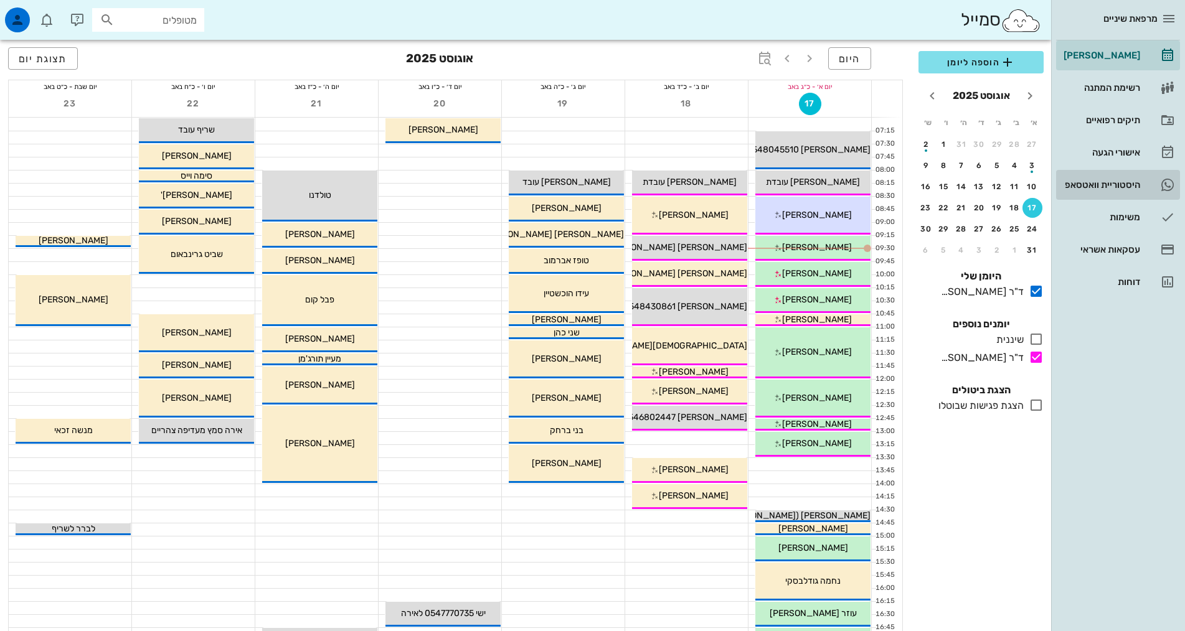
click at [1122, 178] on div "היסטוריית וואטסאפ" at bounding box center [1100, 185] width 79 height 20
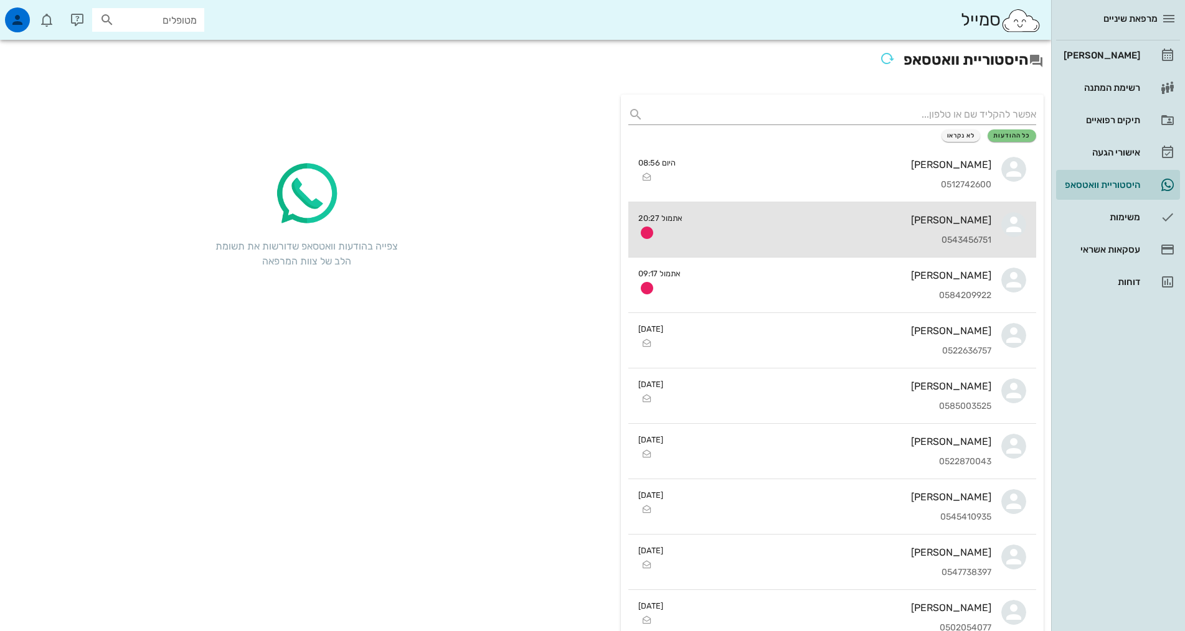
click at [918, 210] on div "[PERSON_NAME] 0543456751" at bounding box center [841, 229] width 299 height 55
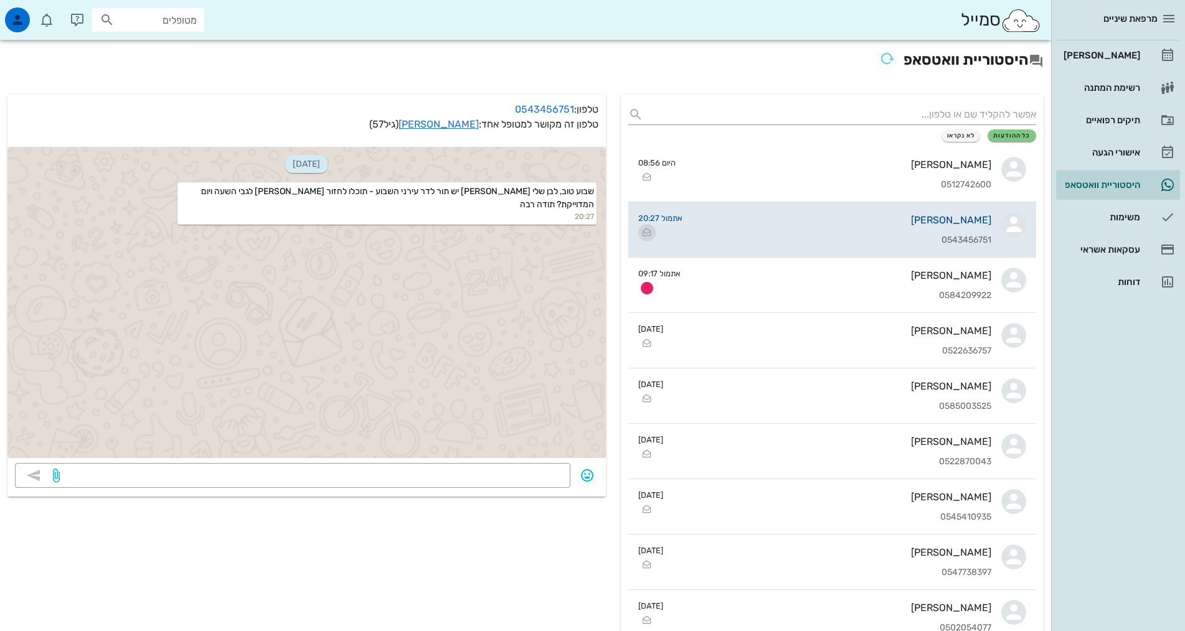
click at [644, 228] on icon "button" at bounding box center [646, 232] width 15 height 15
click at [1149, 129] on link "תיקים רפואיים" at bounding box center [1118, 120] width 124 height 30
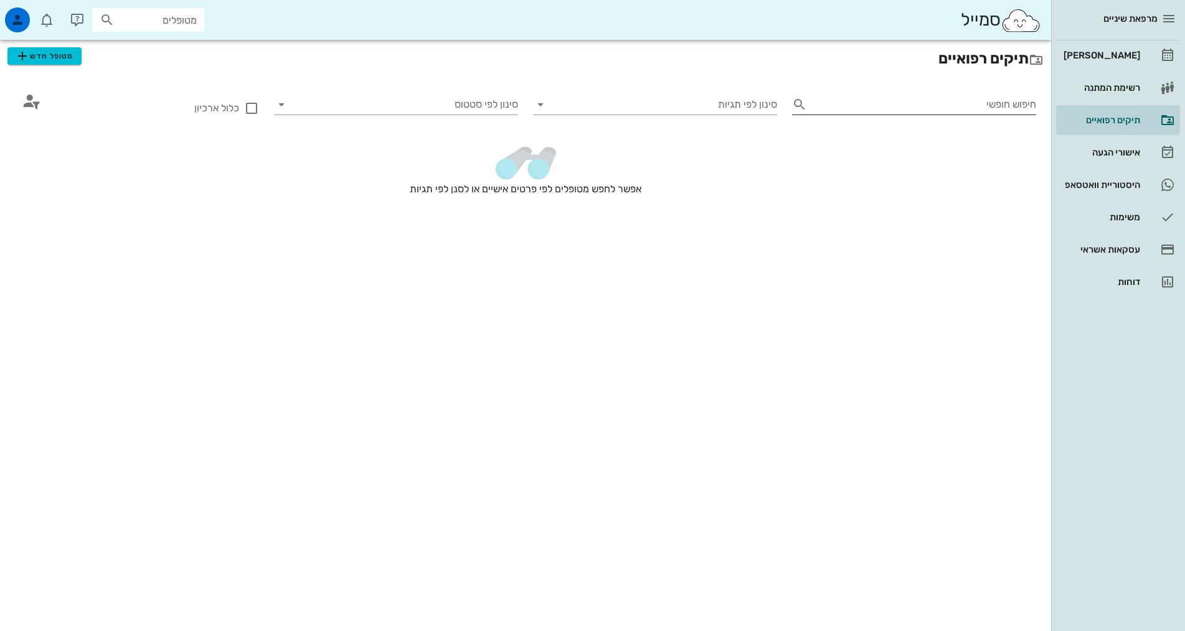
click at [989, 110] on input "חיפוש חופשי" at bounding box center [924, 105] width 224 height 20
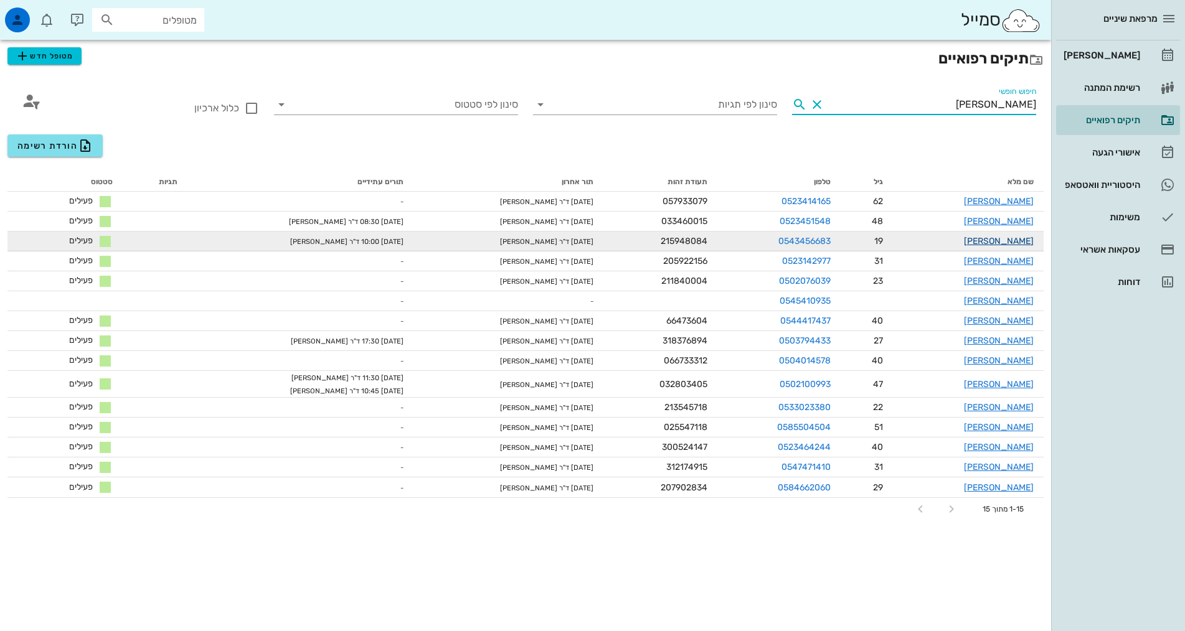
type input "[PERSON_NAME]"
click at [1000, 242] on link "[PERSON_NAME]" at bounding box center [999, 241] width 70 height 11
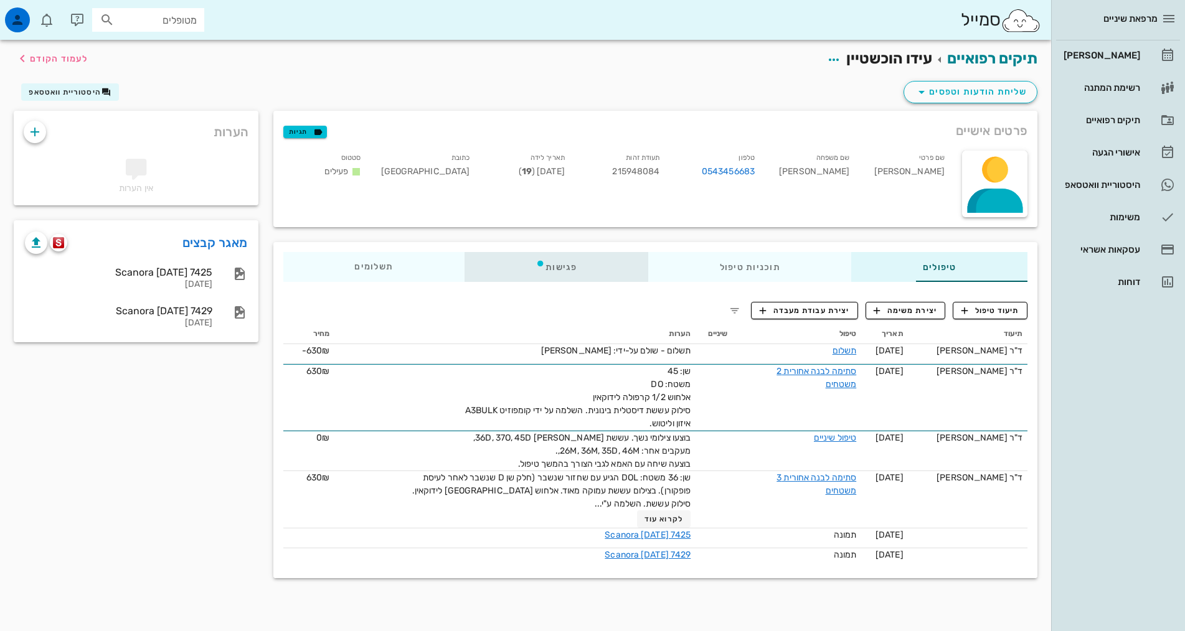
click at [484, 253] on div "פגישות" at bounding box center [556, 267] width 184 height 30
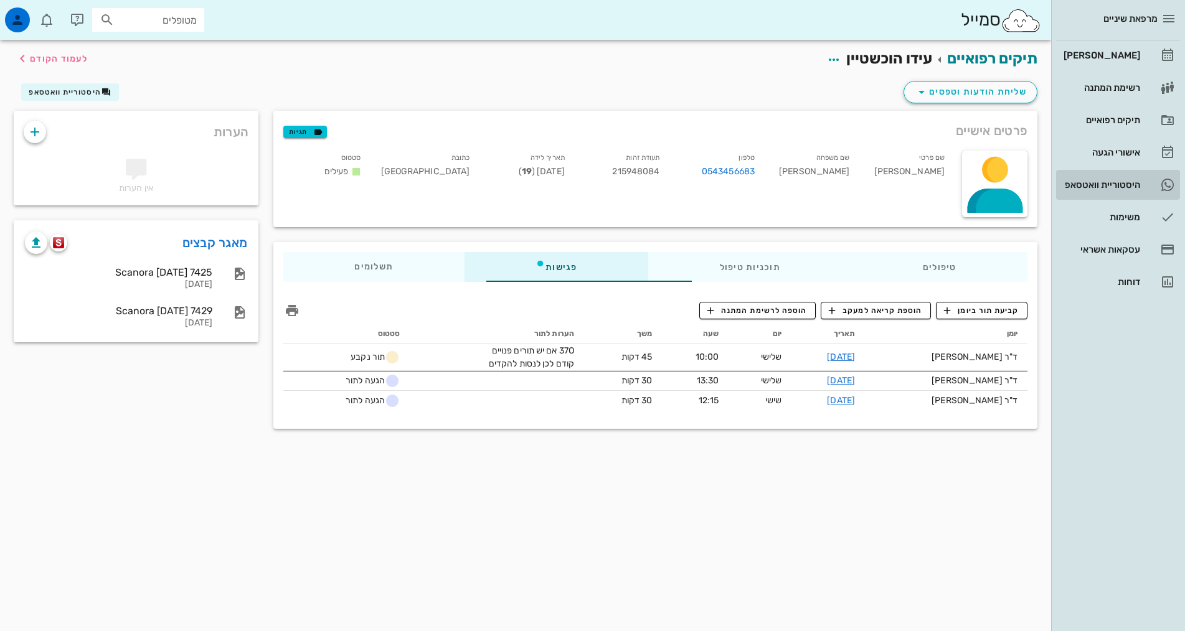
click at [1129, 177] on div "היסטוריית וואטסאפ" at bounding box center [1100, 185] width 79 height 20
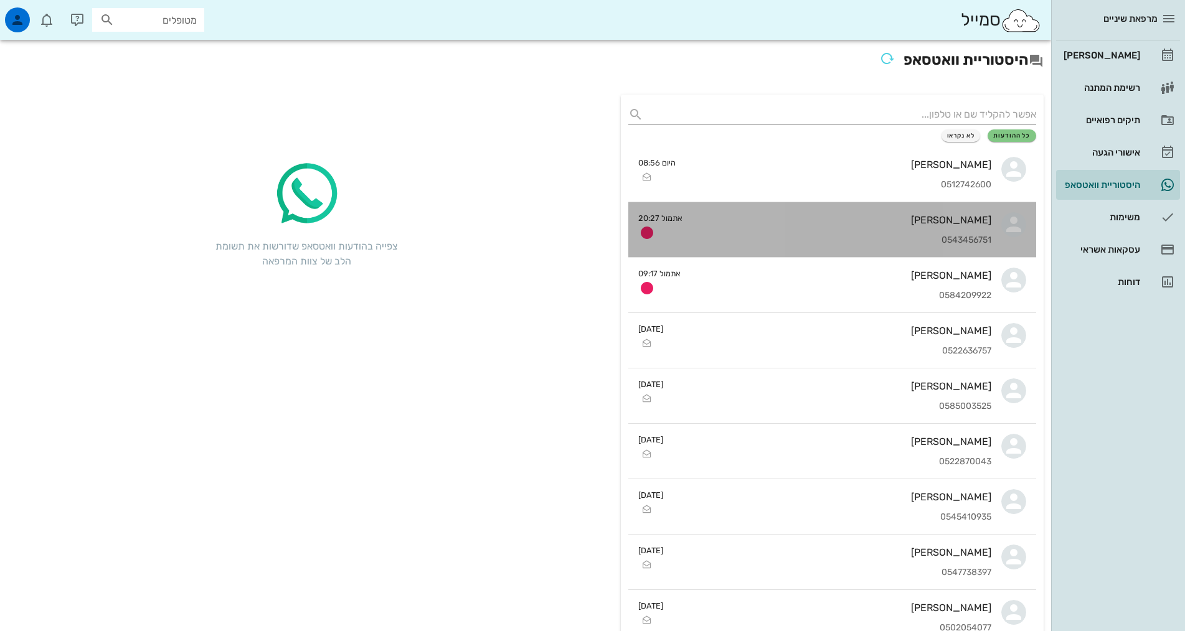
click at [920, 243] on div "0543456751" at bounding box center [841, 240] width 299 height 11
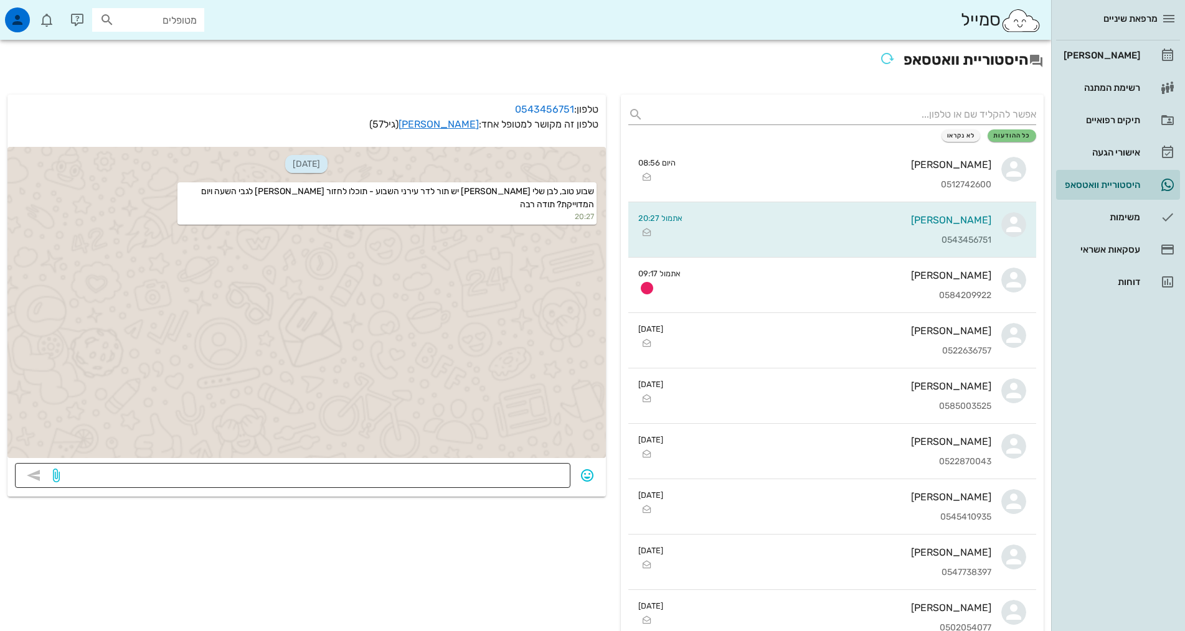
click at [545, 480] on textarea at bounding box center [312, 477] width 501 height 20
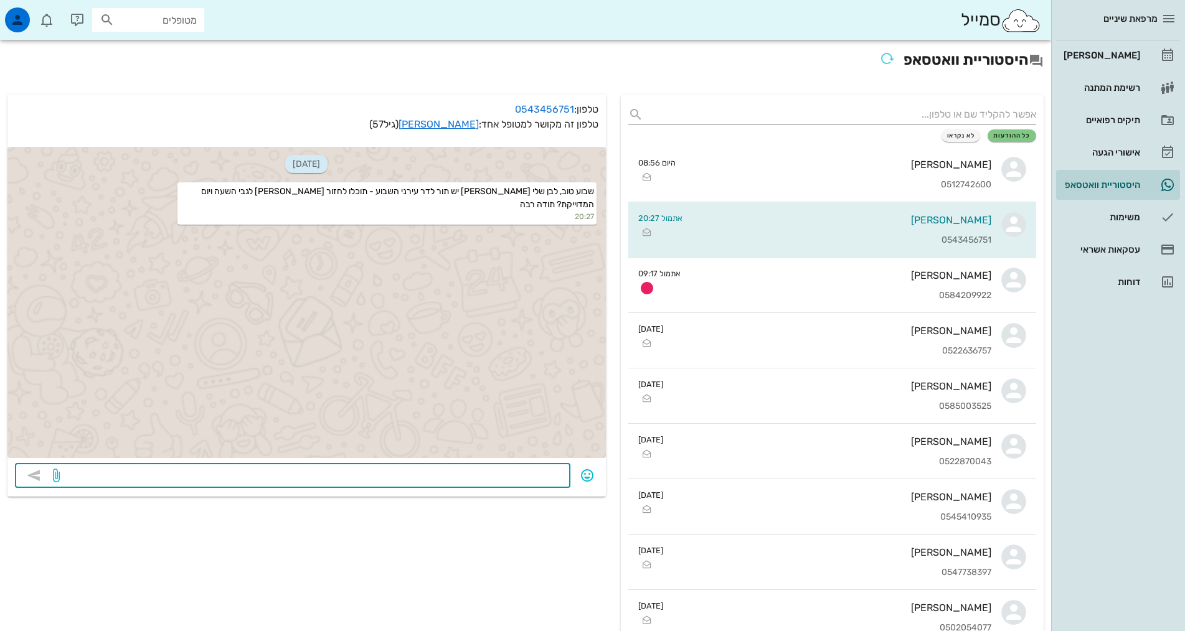
click at [545, 480] on textarea at bounding box center [312, 477] width 501 height 20
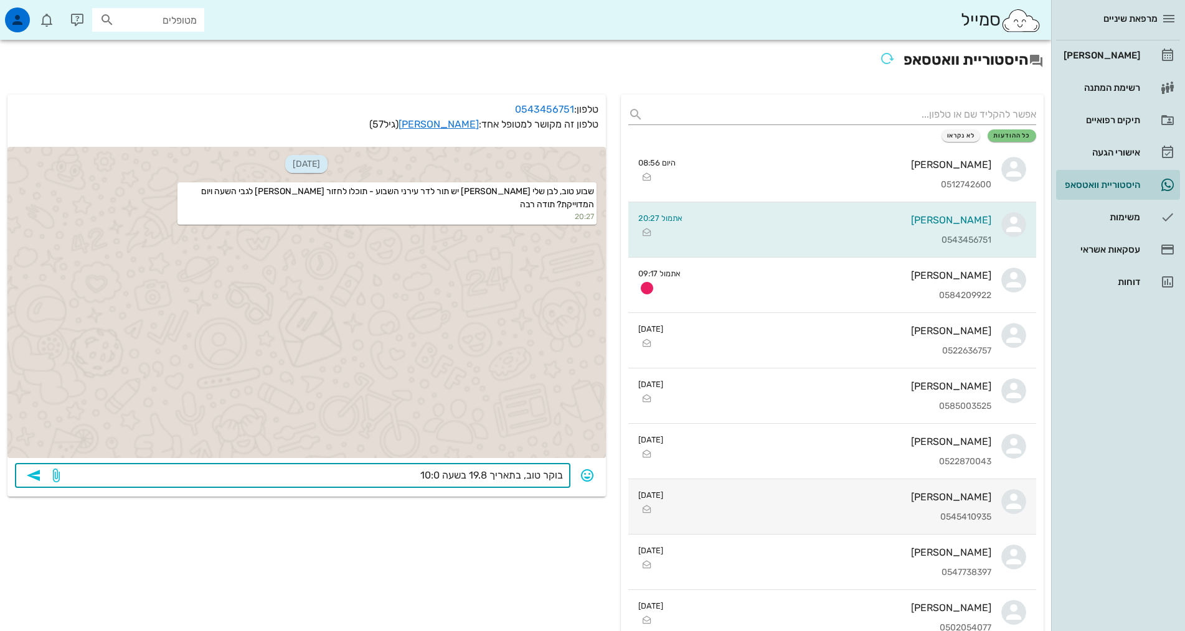
type textarea "בוקר טוב, בתאריך 19.8 בשעה 10:00"
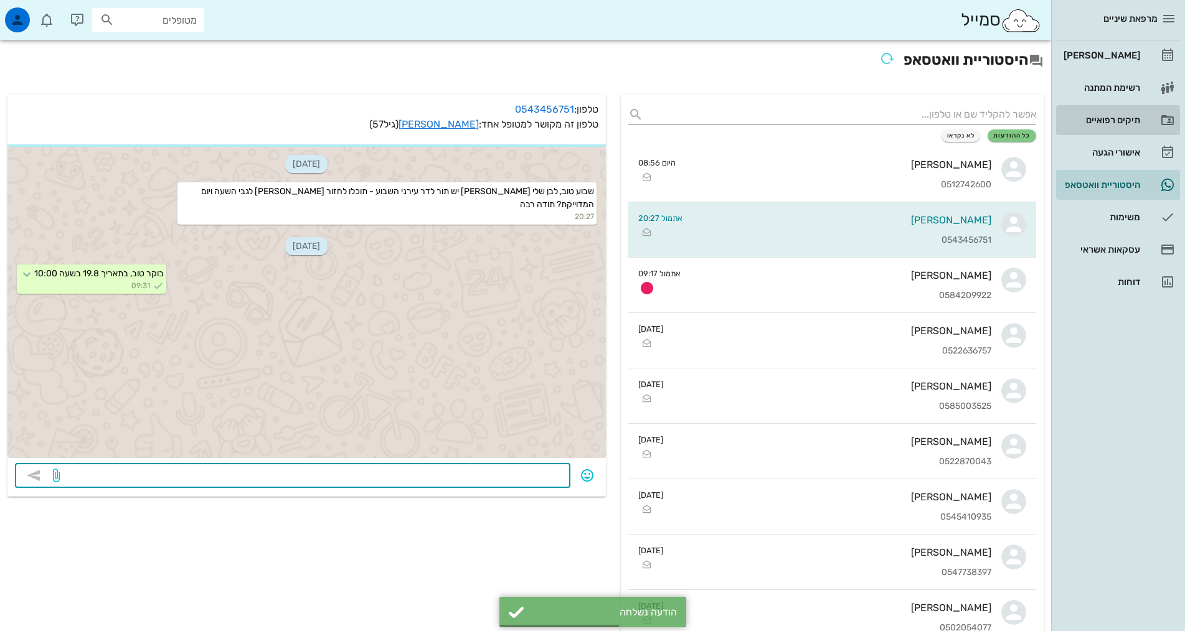
click at [1092, 122] on div "תיקים רפואיים" at bounding box center [1100, 120] width 79 height 10
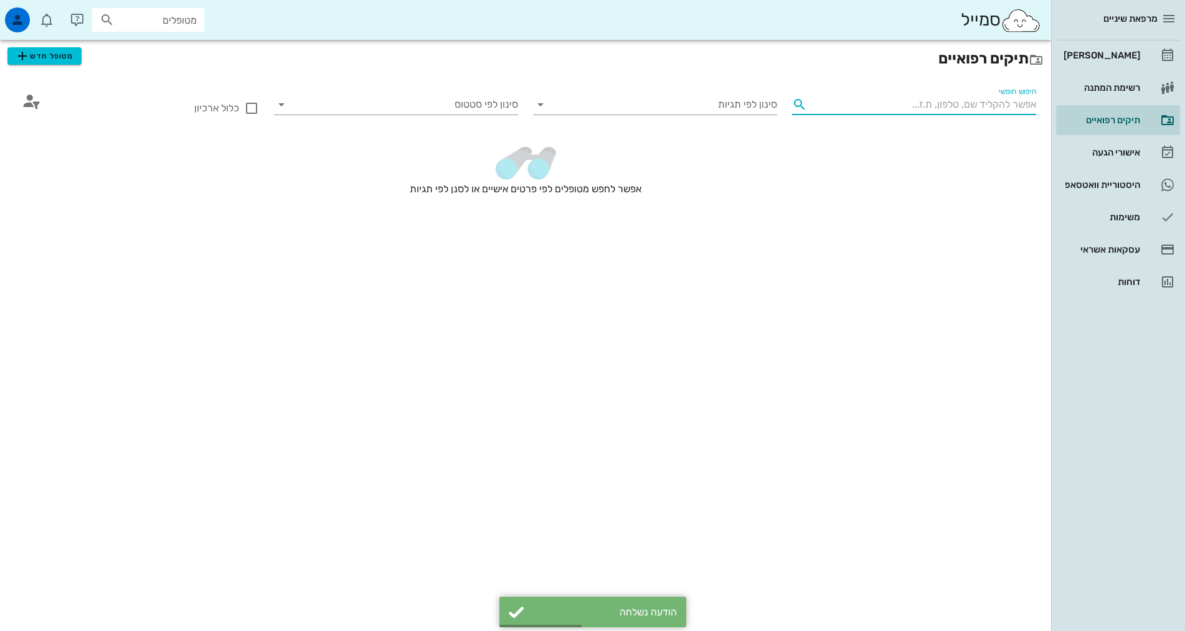
click at [953, 105] on input "חיפוש חופשי" at bounding box center [924, 105] width 224 height 20
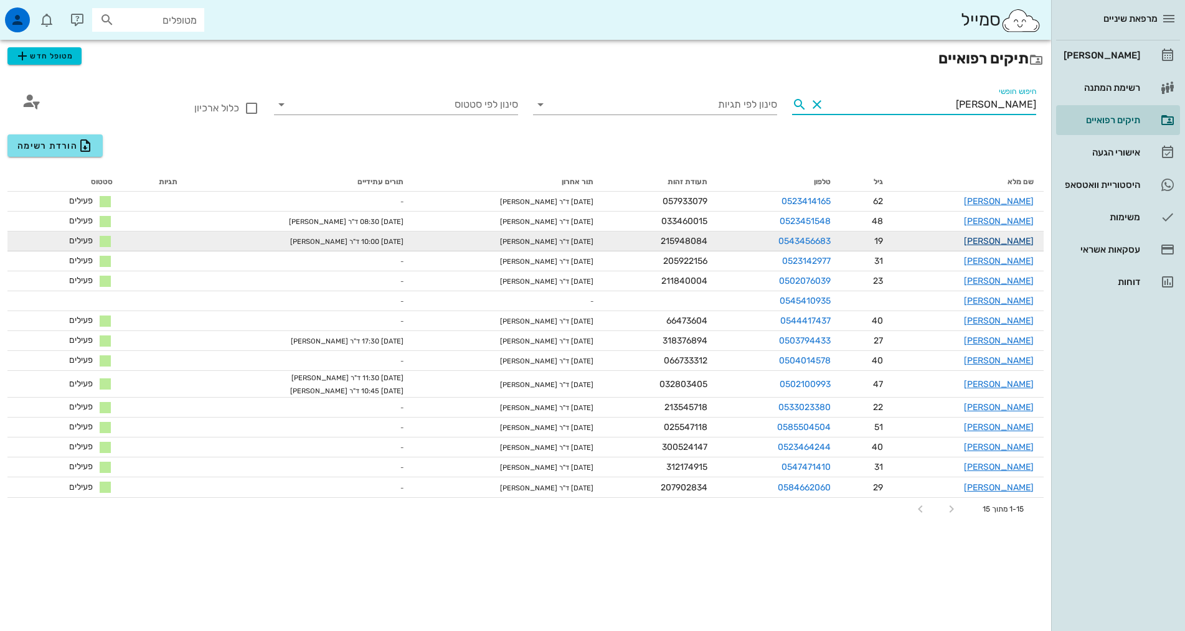
type input "[PERSON_NAME]"
click at [1011, 241] on link "[PERSON_NAME]" at bounding box center [999, 241] width 70 height 11
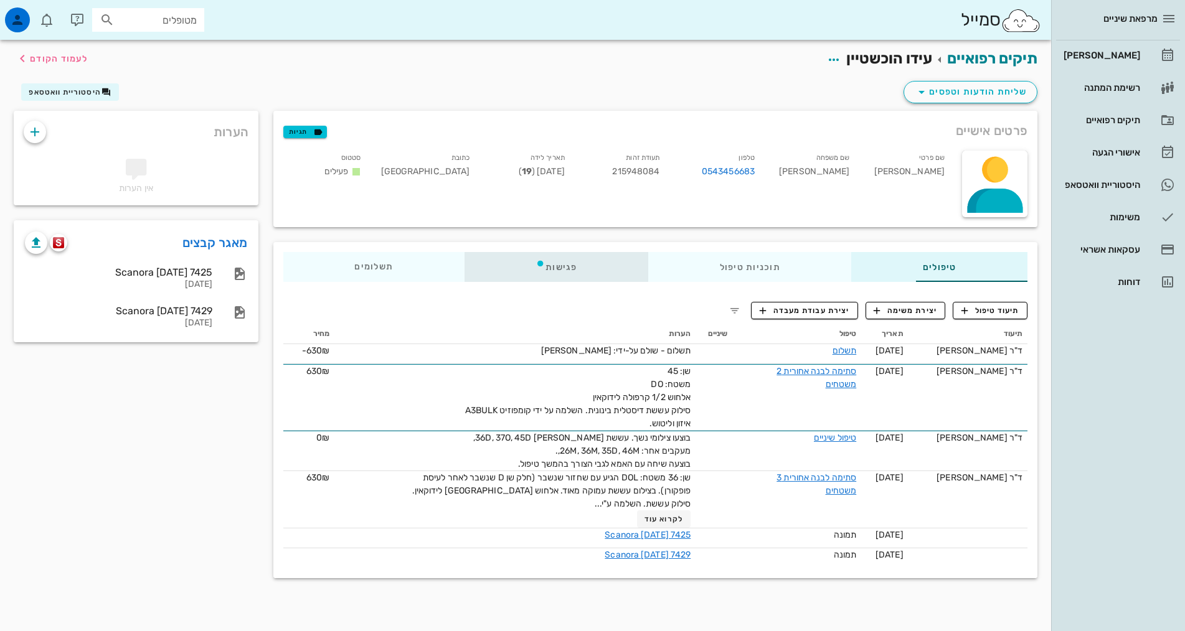
click at [535, 268] on div "פגישות" at bounding box center [556, 267] width 184 height 30
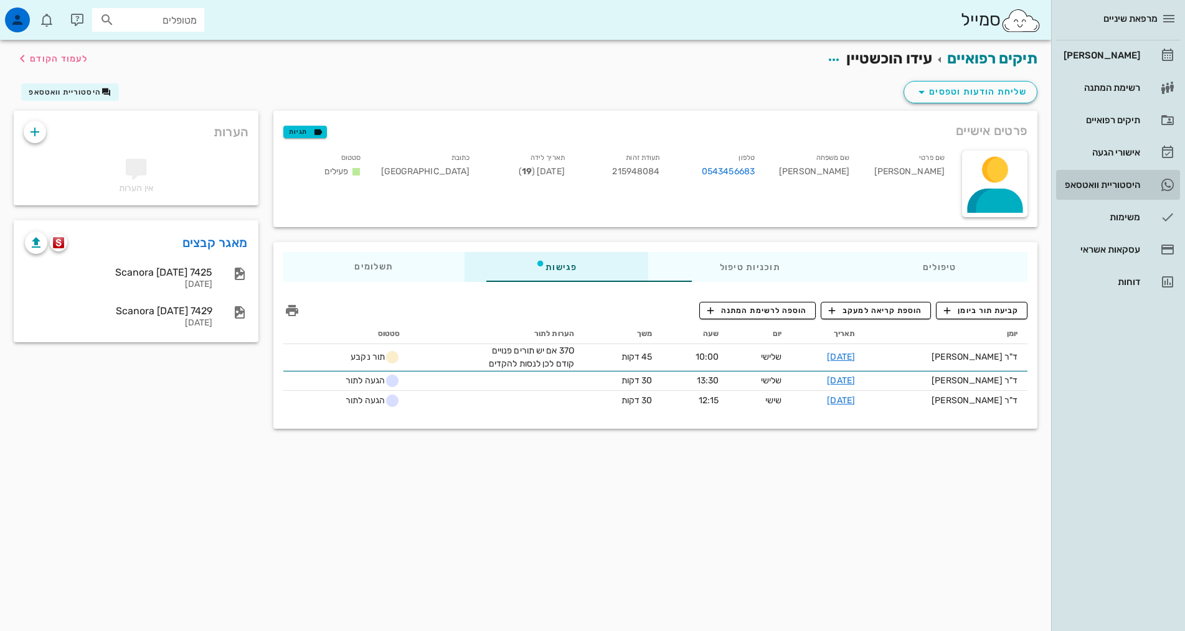
click at [1128, 192] on div "היסטוריית וואטסאפ" at bounding box center [1100, 185] width 79 height 20
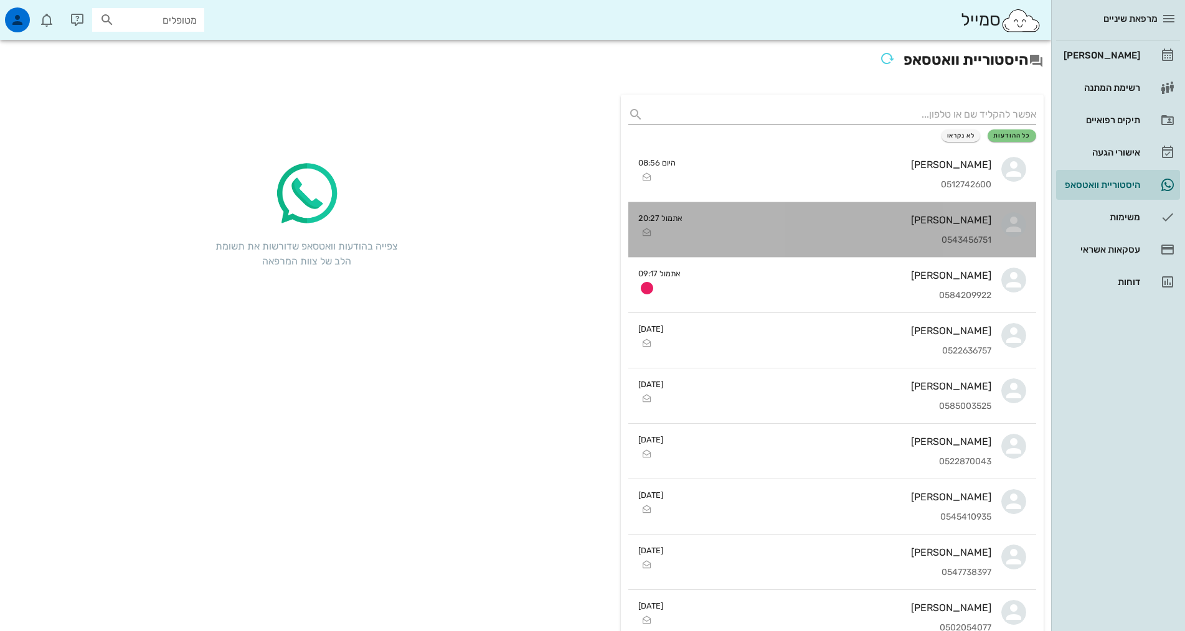
click at [946, 224] on div "[PERSON_NAME]" at bounding box center [841, 220] width 299 height 12
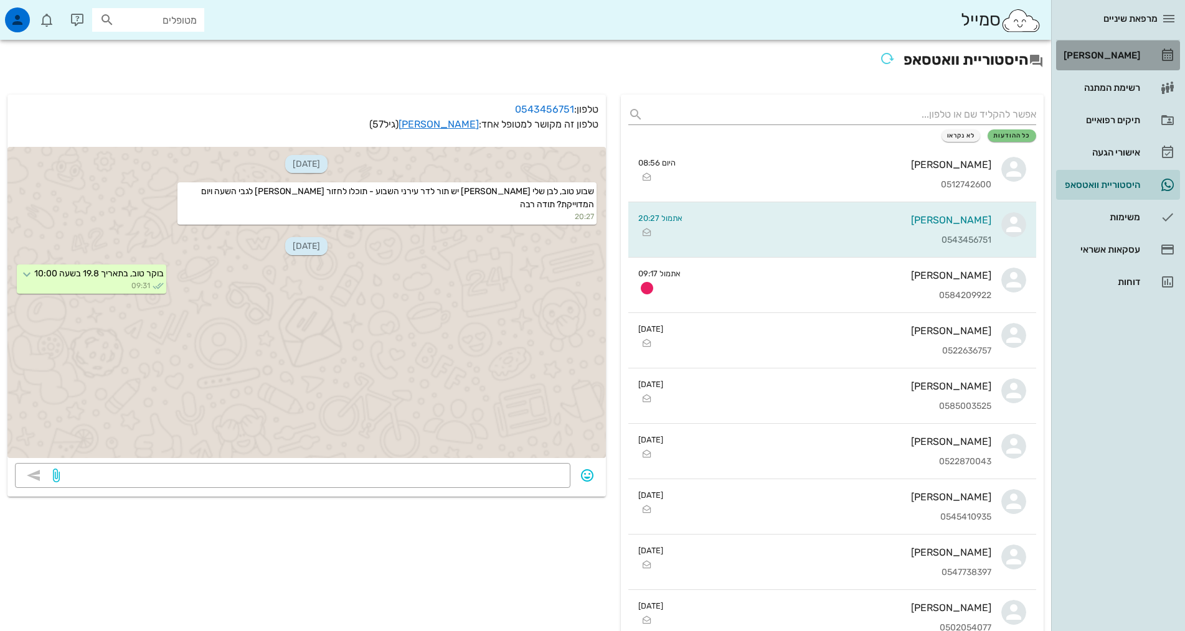
click at [1142, 54] on link "[PERSON_NAME]" at bounding box center [1118, 55] width 124 height 30
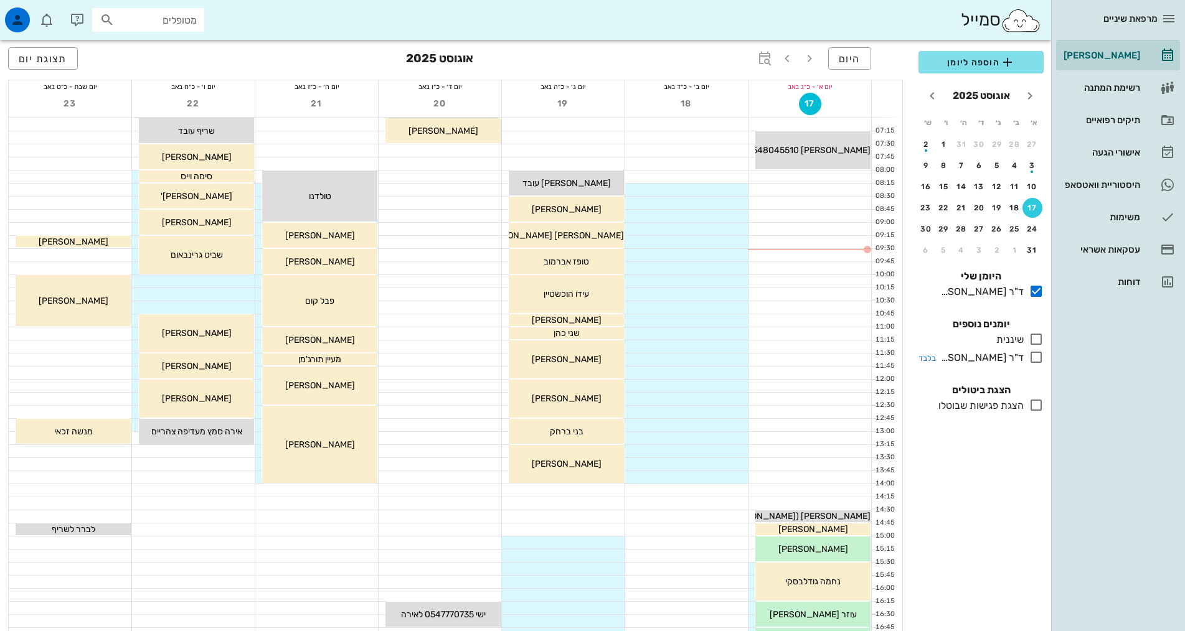
click at [1033, 352] on icon at bounding box center [1036, 357] width 15 height 15
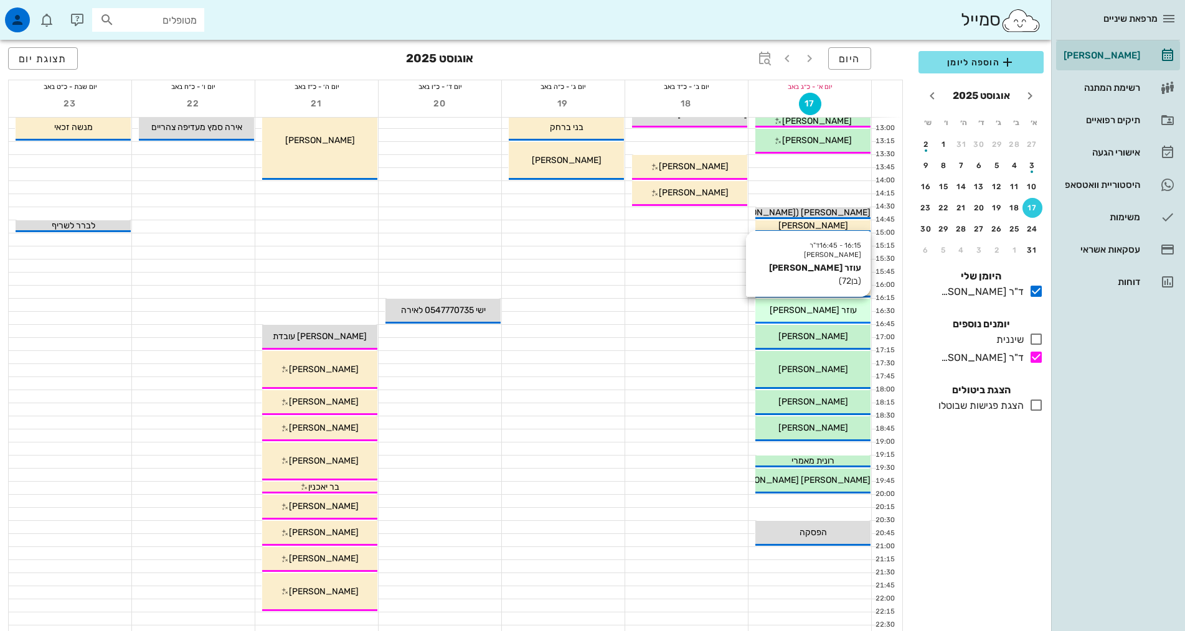
scroll to position [187, 0]
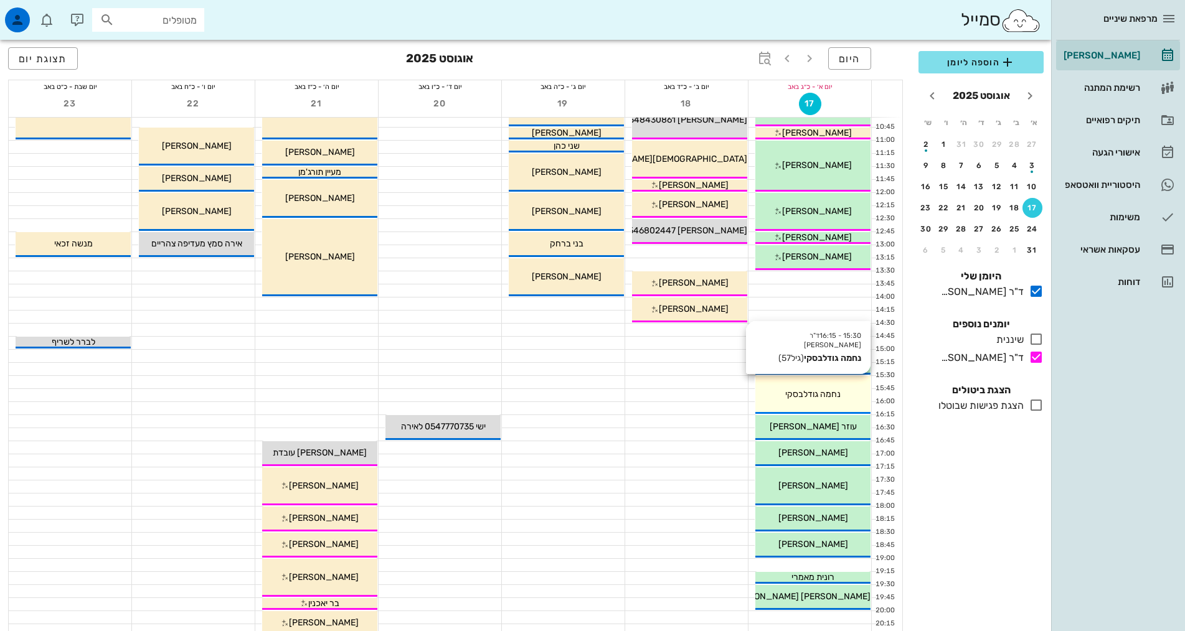
click at [854, 397] on div "נחמה גודלבסקי" at bounding box center [812, 394] width 115 height 13
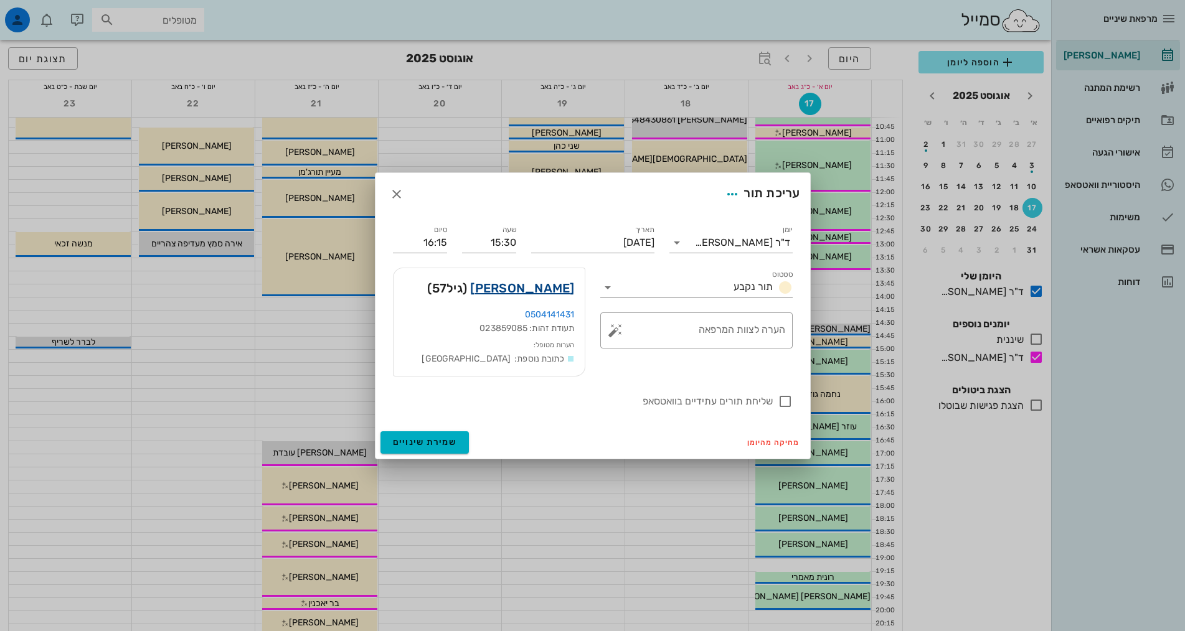
click at [520, 286] on link "[PERSON_NAME]" at bounding box center [522, 288] width 104 height 20
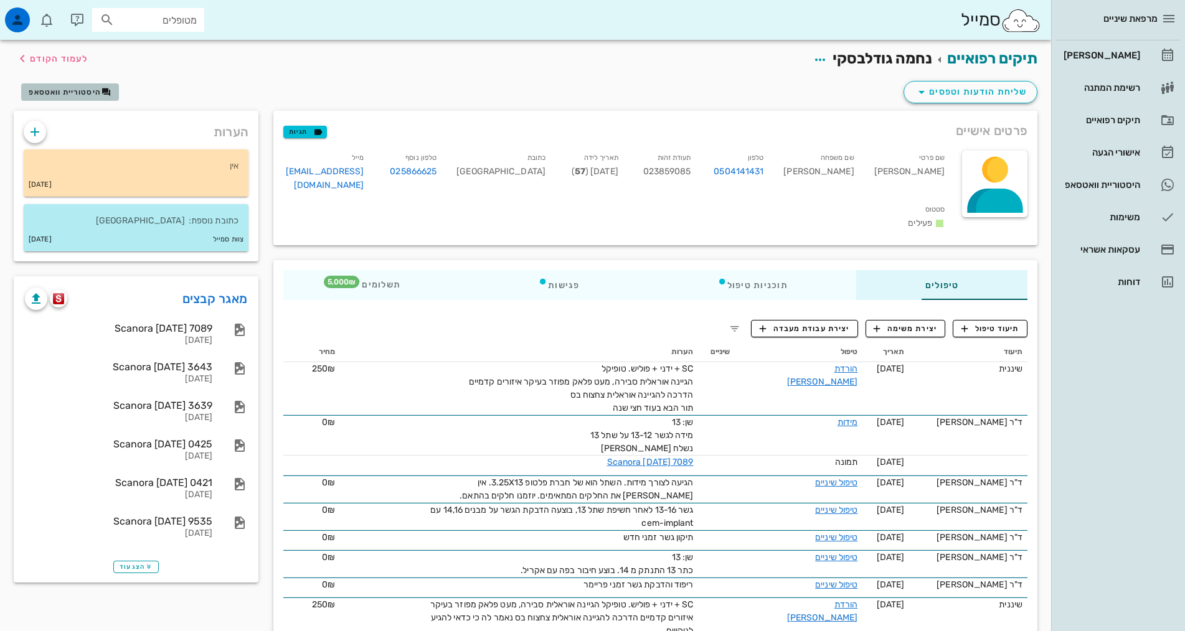
click at [57, 93] on span "היסטוריית וואטסאפ" at bounding box center [65, 92] width 72 height 9
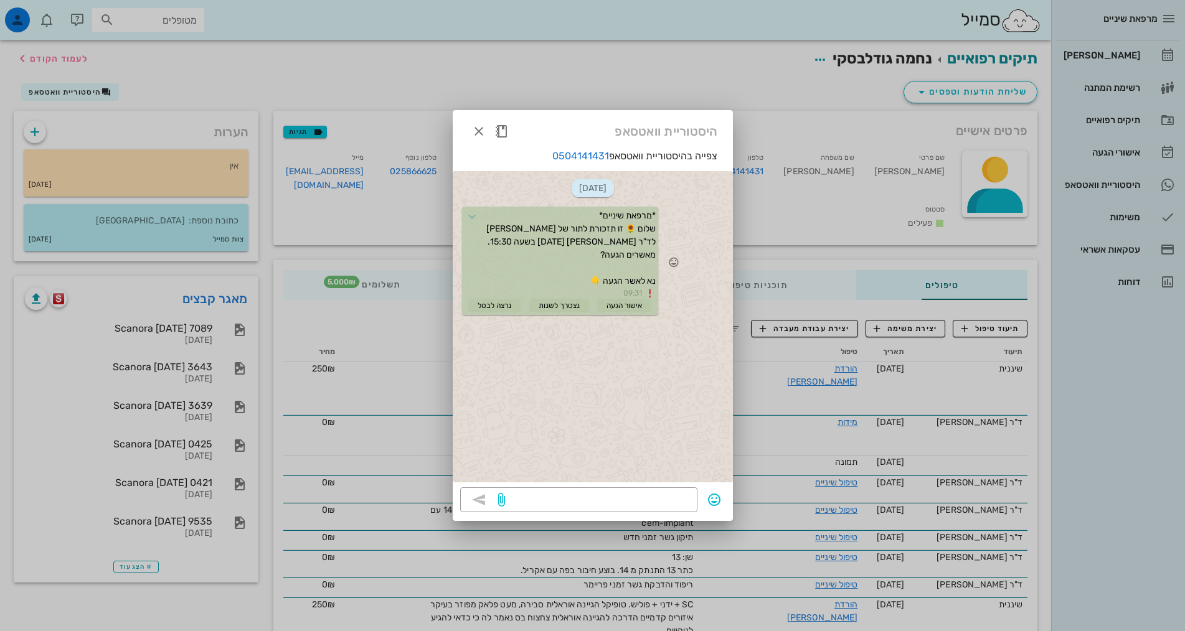
click at [649, 288] on icon at bounding box center [649, 293] width 11 height 11
click at [471, 123] on div at bounding box center [490, 131] width 45 height 22
click at [482, 137] on icon "button" at bounding box center [478, 131] width 15 height 15
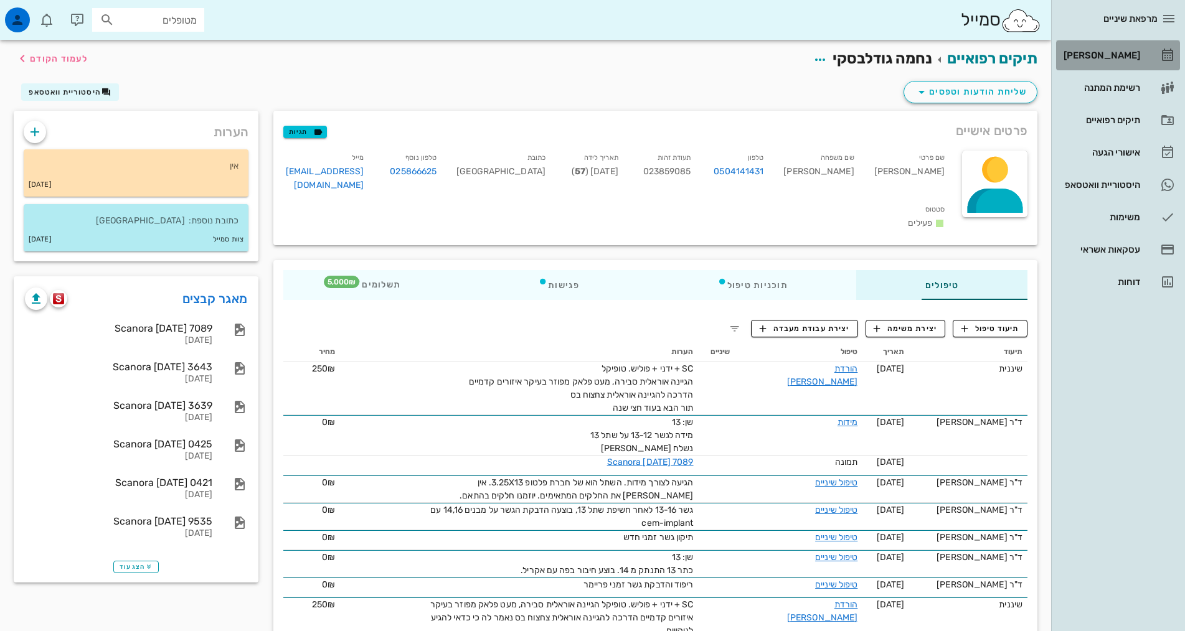
click at [1107, 66] on link "[PERSON_NAME]" at bounding box center [1118, 55] width 124 height 30
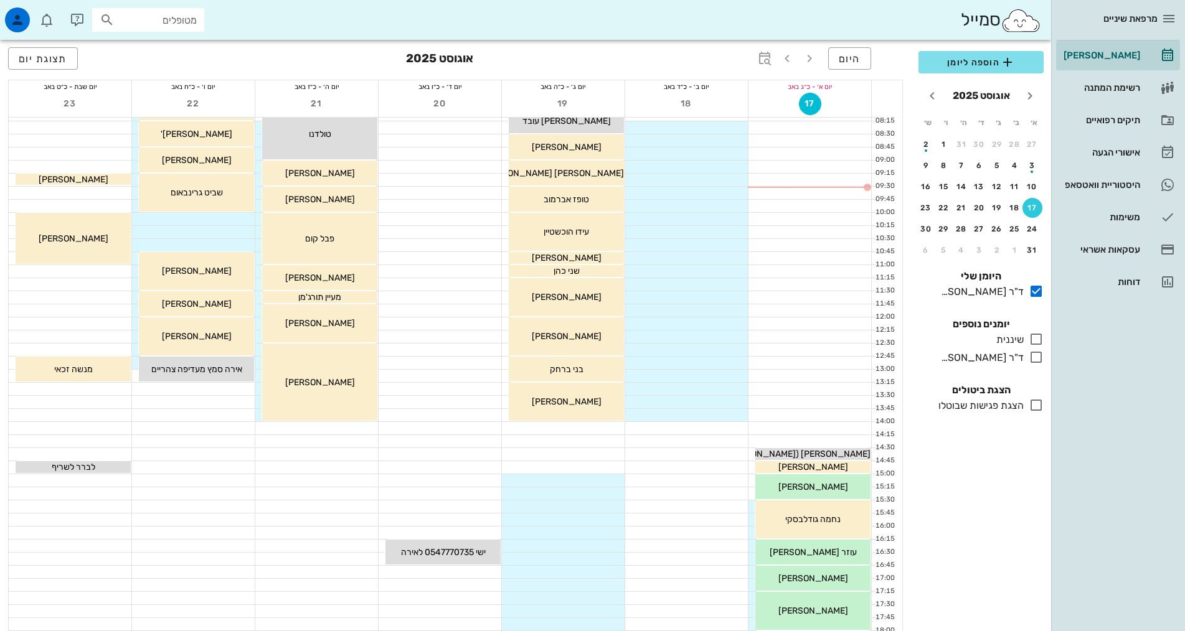
scroll to position [187, 0]
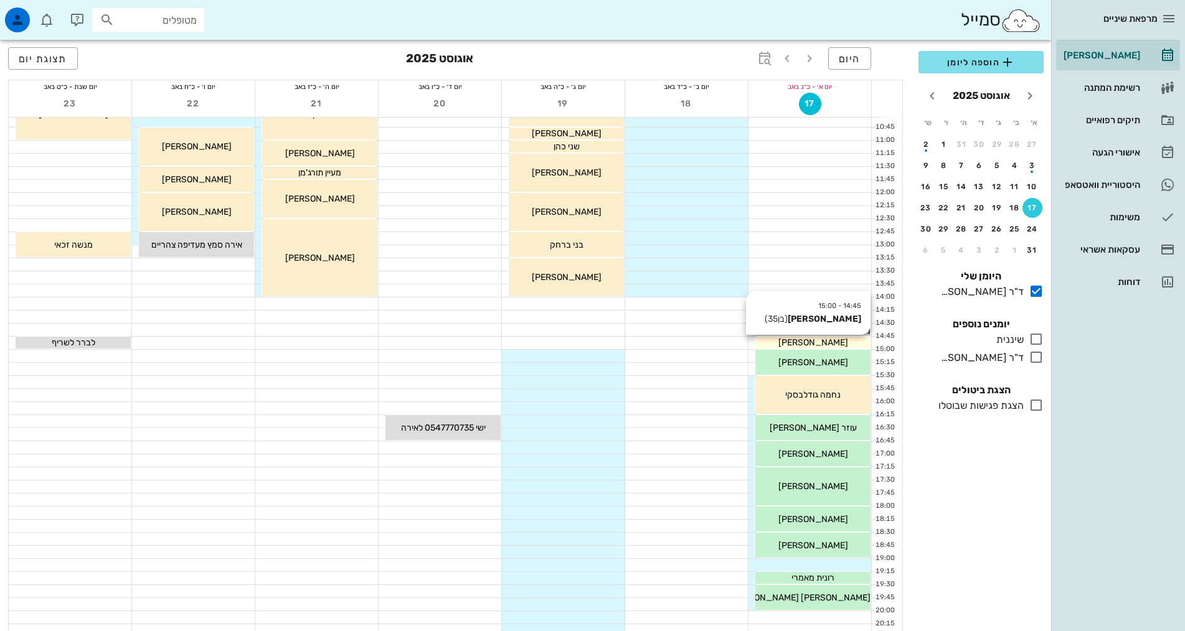
click at [836, 342] on div "[PERSON_NAME]" at bounding box center [812, 342] width 115 height 13
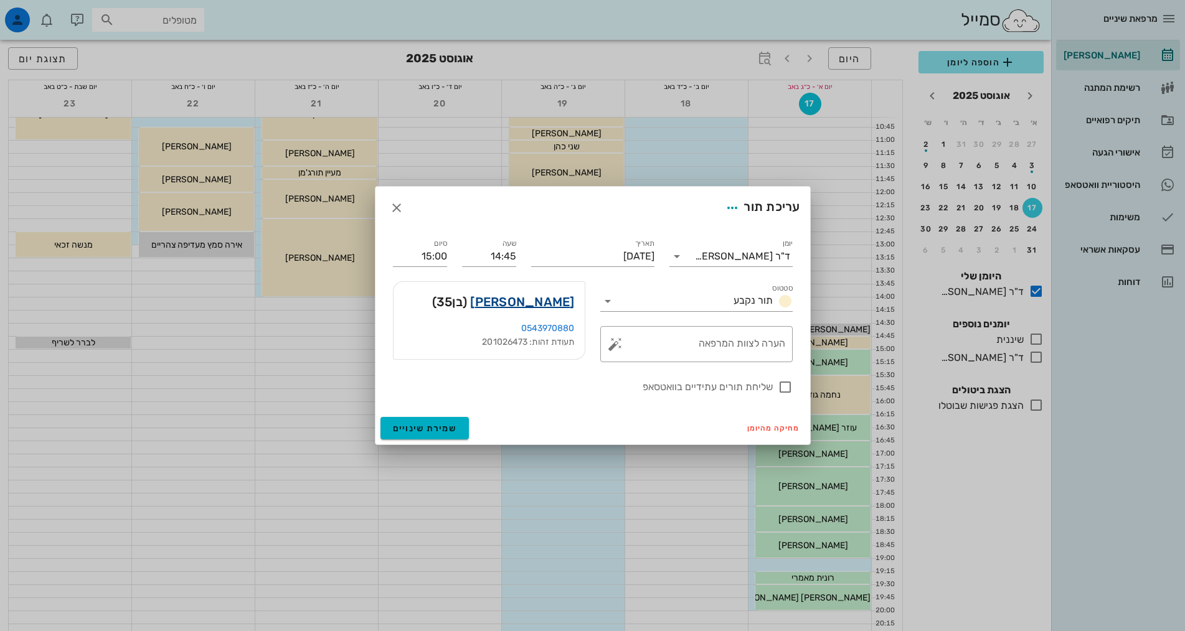
click at [551, 304] on link "[PERSON_NAME]" at bounding box center [522, 302] width 104 height 20
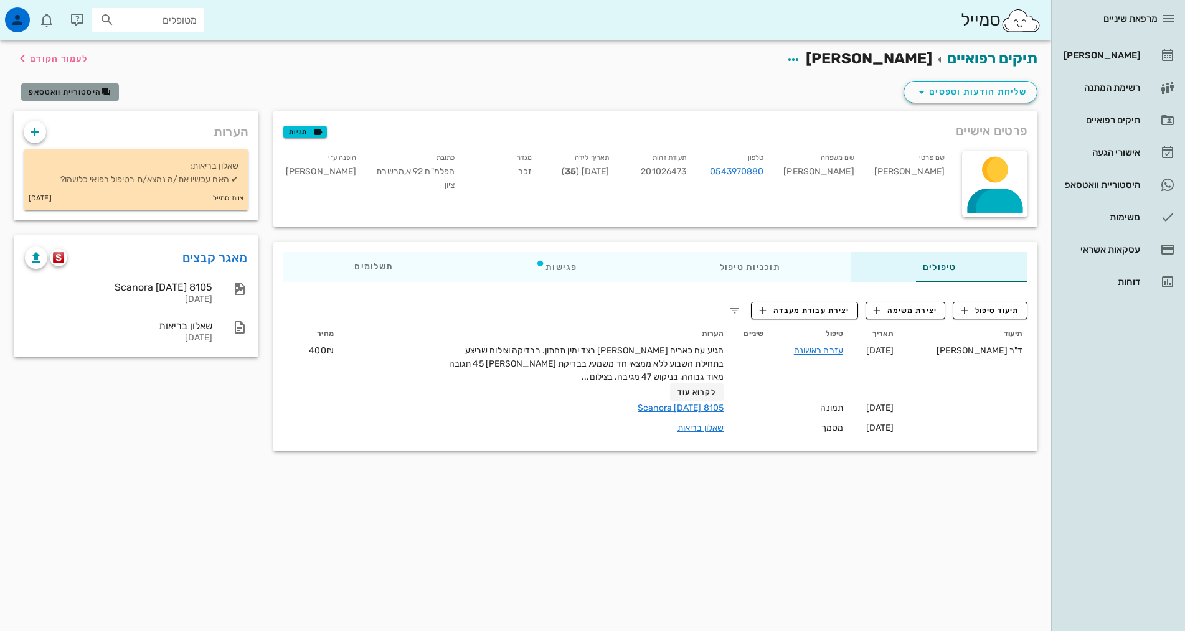
click at [76, 83] on button "היסטוריית וואטסאפ" at bounding box center [70, 91] width 98 height 17
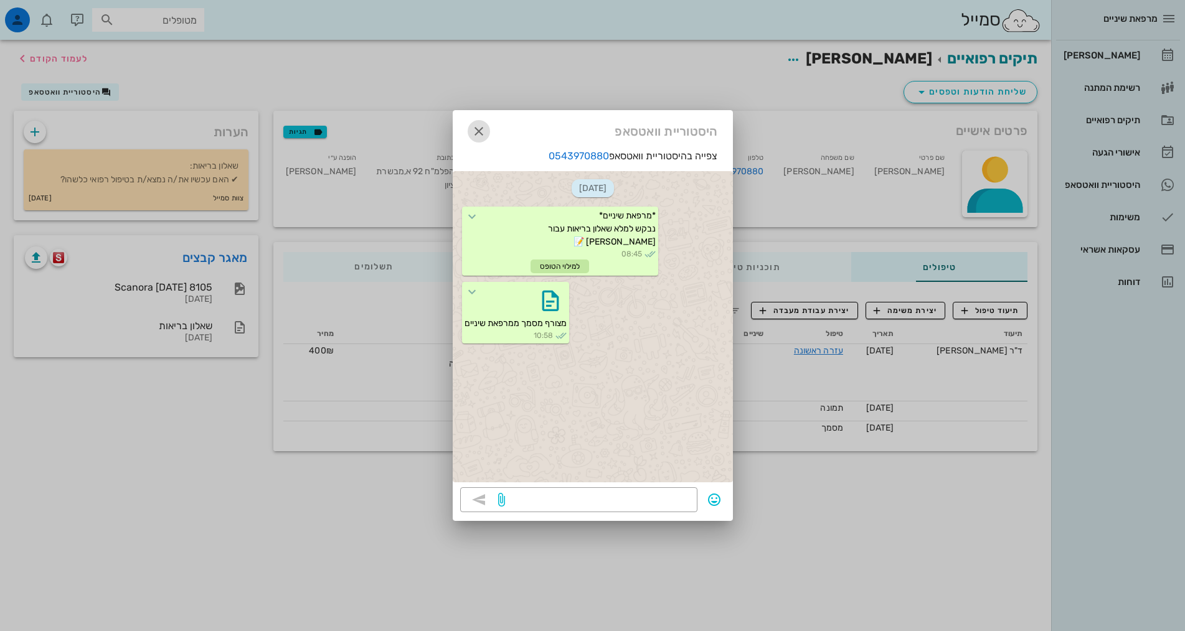
click at [474, 131] on icon "button" at bounding box center [478, 131] width 15 height 15
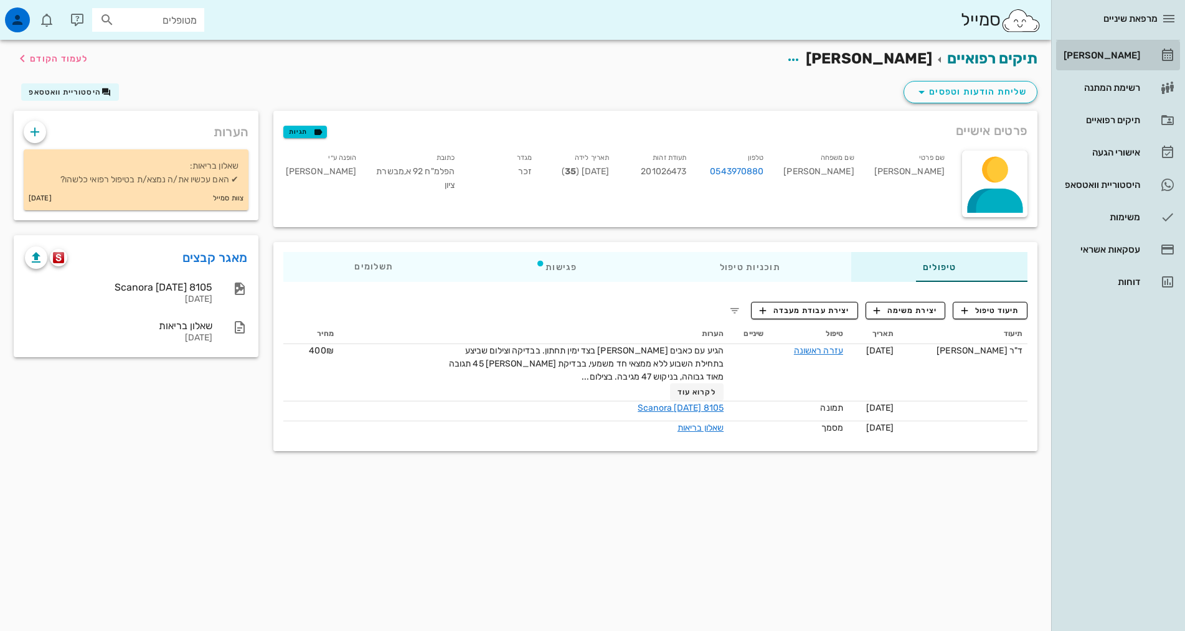
click at [1135, 57] on div "[PERSON_NAME]" at bounding box center [1100, 55] width 79 height 10
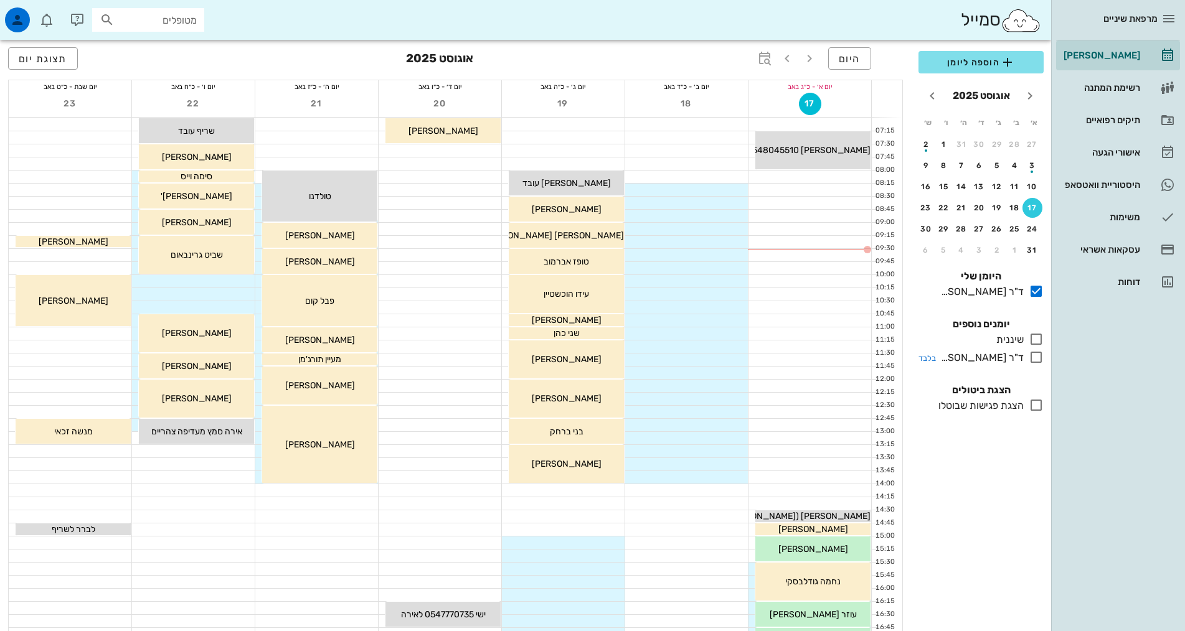
click at [1039, 356] on icon at bounding box center [1036, 357] width 15 height 15
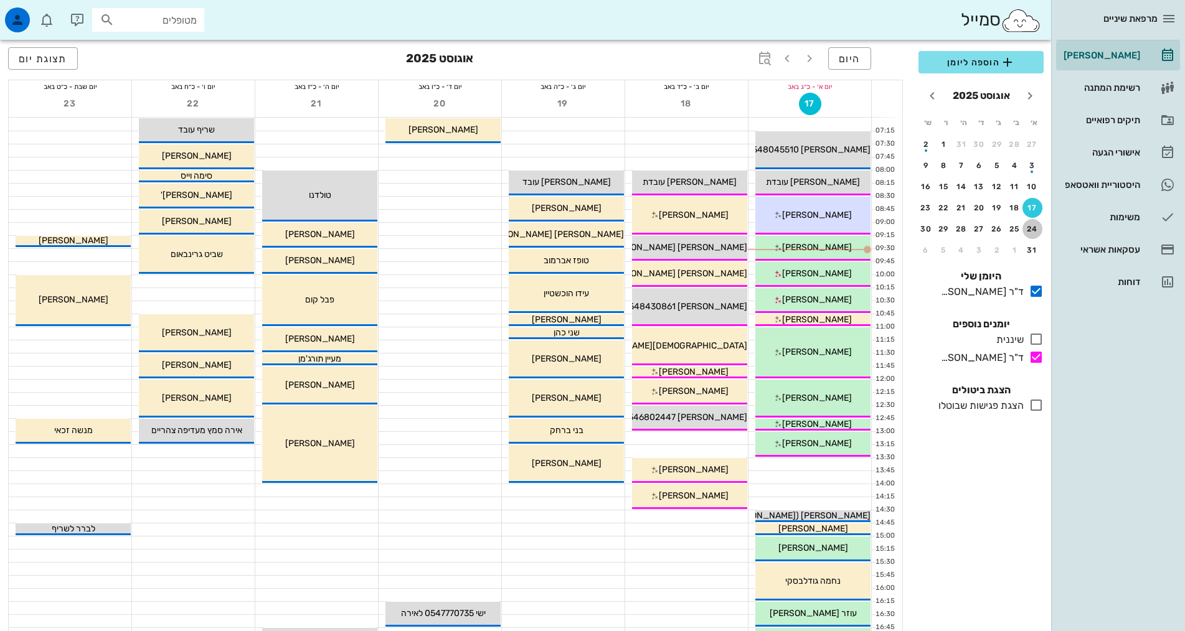
click at [1027, 225] on div "24" at bounding box center [1032, 229] width 20 height 9
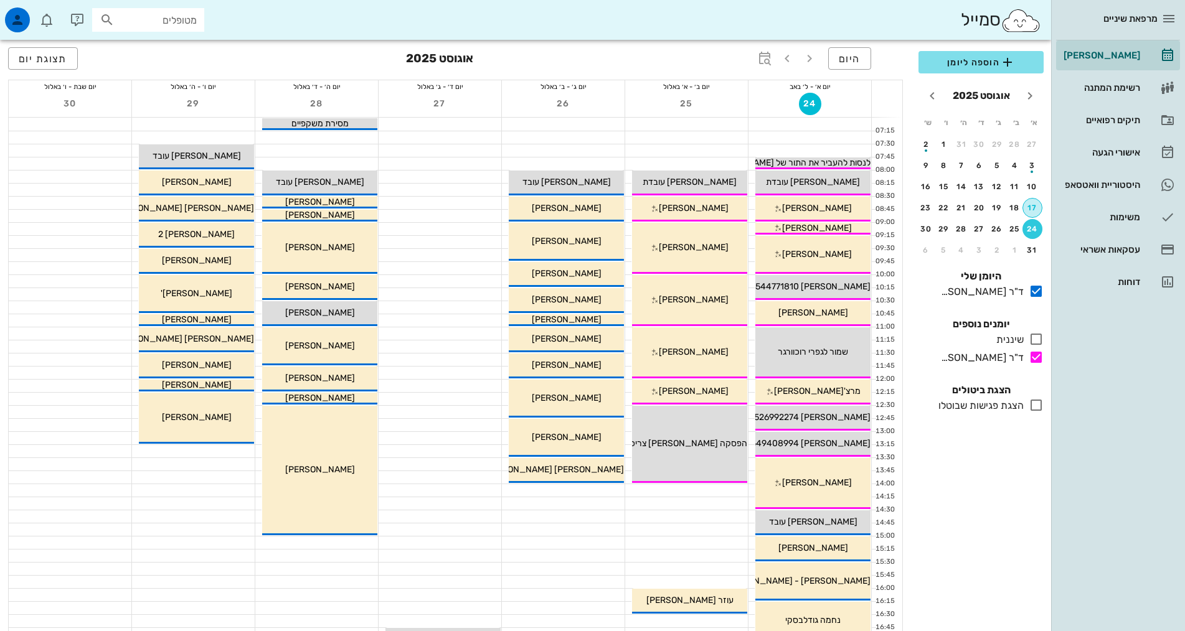
click at [1030, 204] on div "17" at bounding box center [1032, 208] width 19 height 9
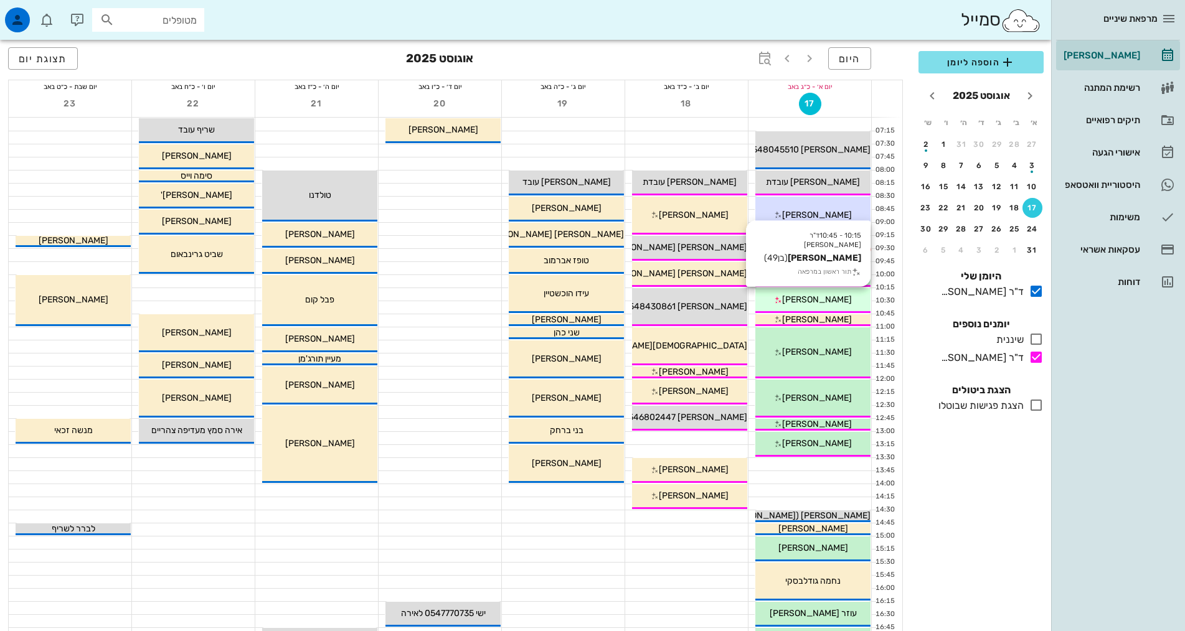
click at [806, 293] on div "10:15 - 10:45 ד"ר [PERSON_NAME] [PERSON_NAME] (בן 49 ) תור ראשון במרפאה [PERSON…" at bounding box center [812, 300] width 115 height 25
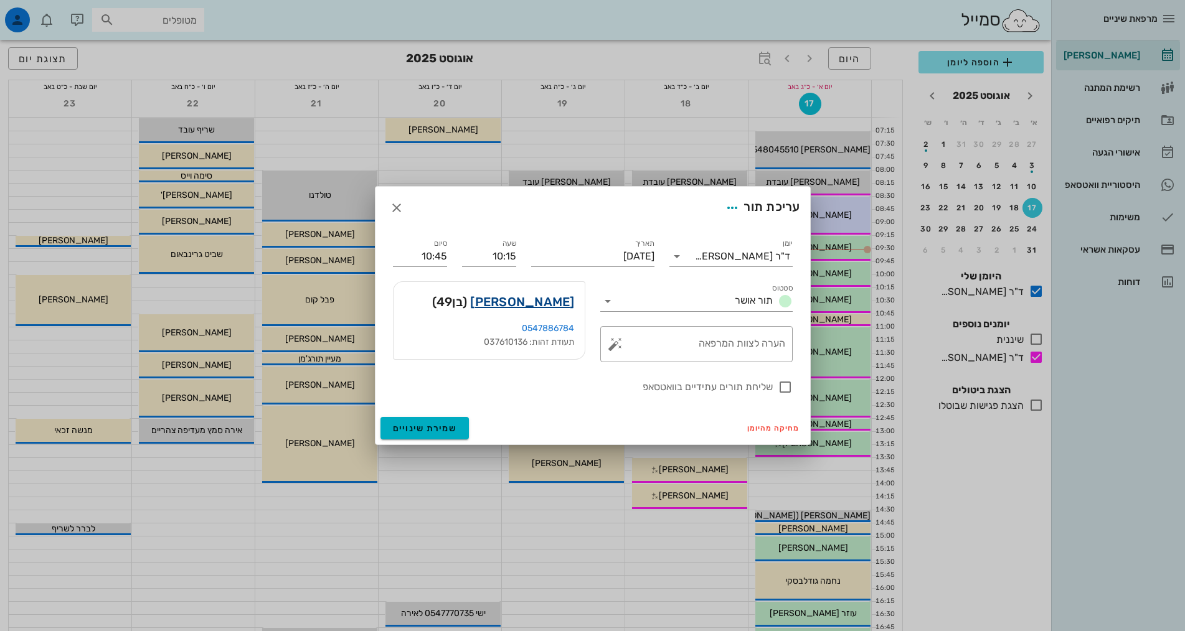
click at [552, 301] on link "[PERSON_NAME]" at bounding box center [522, 302] width 104 height 20
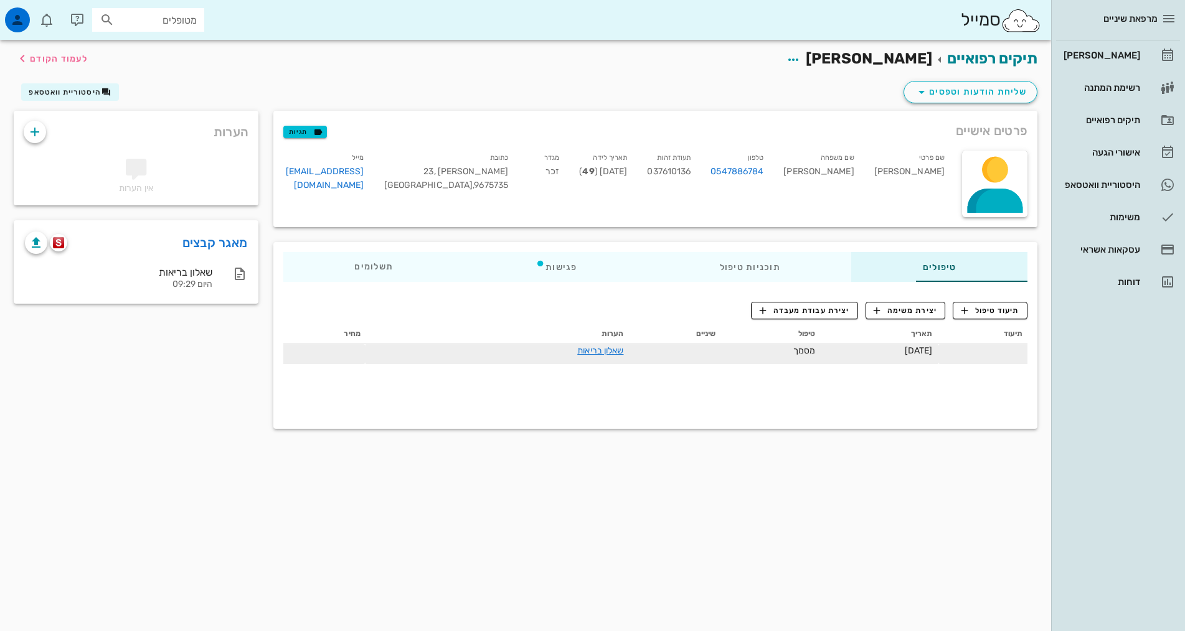
click at [520, 357] on td "שאלון בריאות" at bounding box center [496, 354] width 263 height 20
click at [577, 355] on link "שאלון בריאות" at bounding box center [600, 351] width 46 height 11
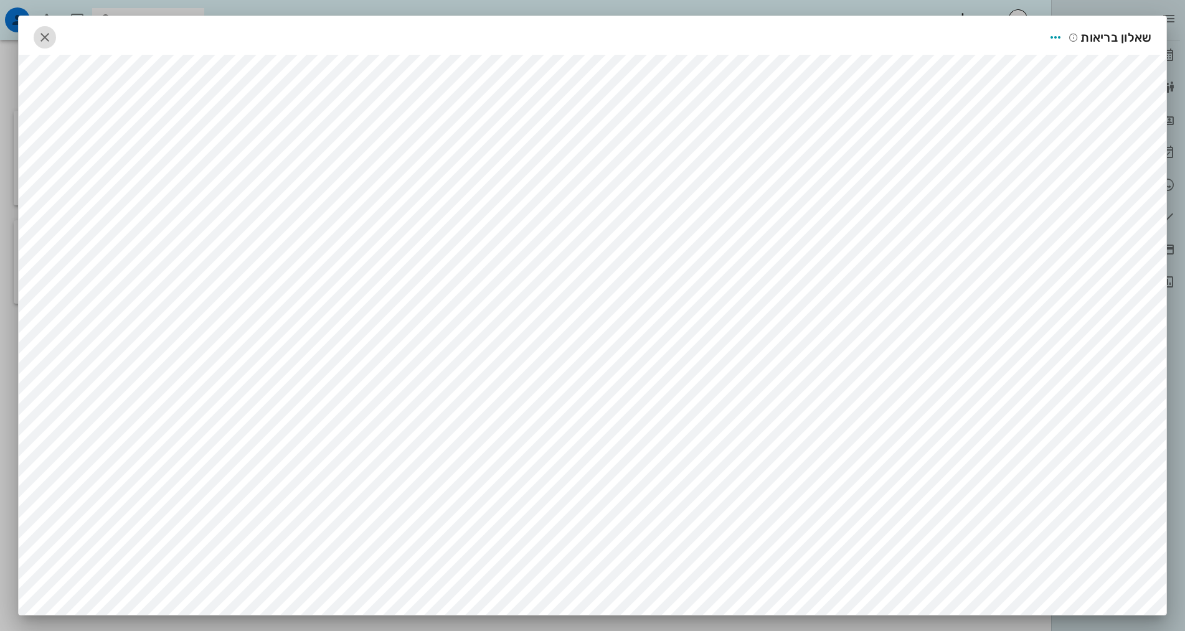
click at [41, 34] on span "button" at bounding box center [45, 37] width 22 height 15
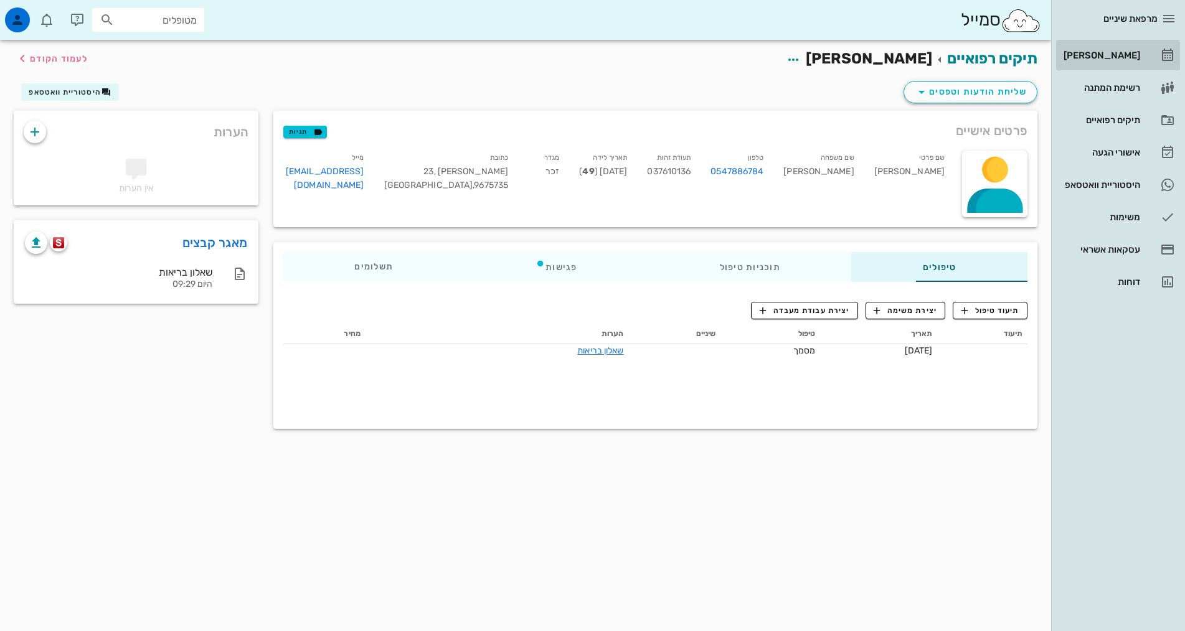
click at [1125, 57] on div "[PERSON_NAME]" at bounding box center [1100, 55] width 79 height 10
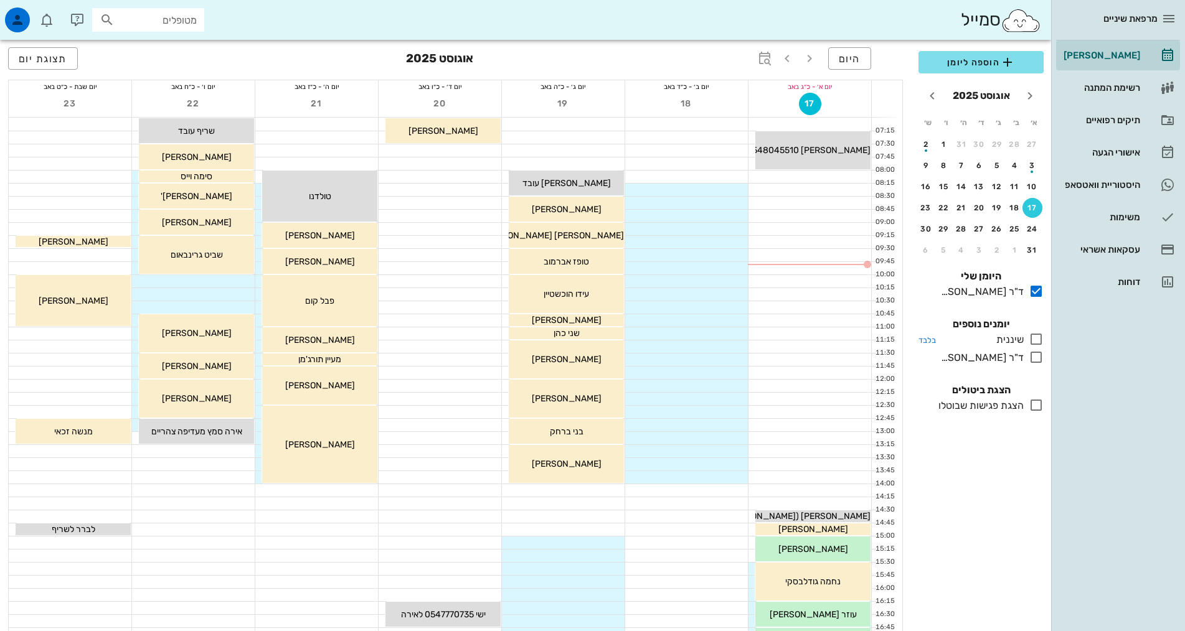
click at [1034, 341] on icon at bounding box center [1036, 339] width 15 height 15
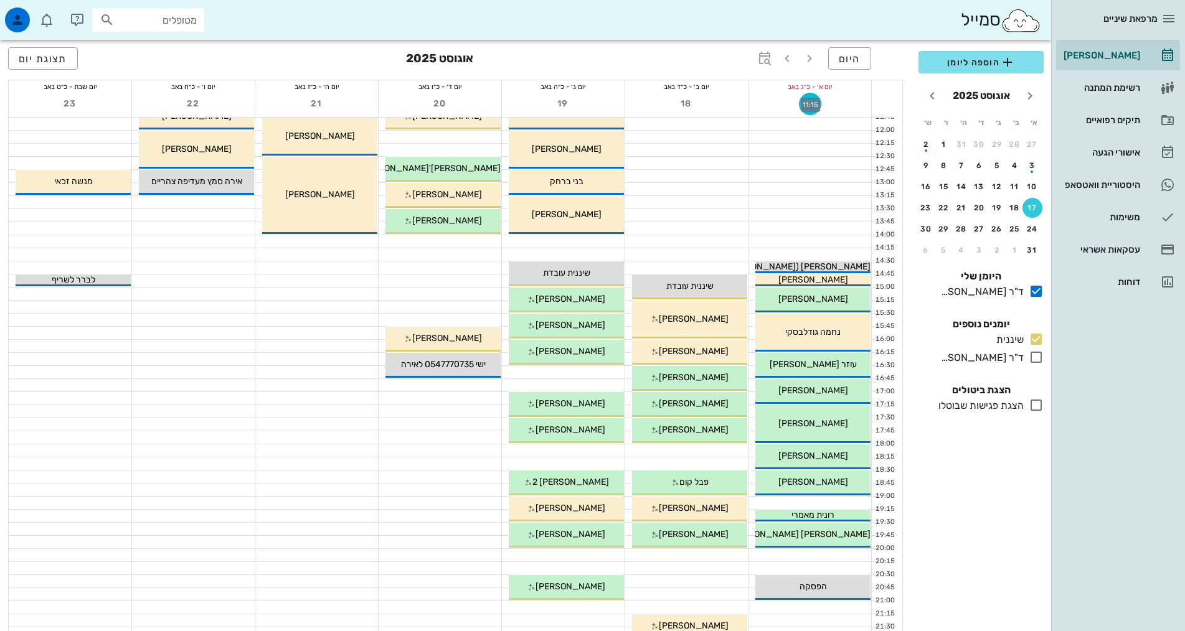
scroll to position [260, 0]
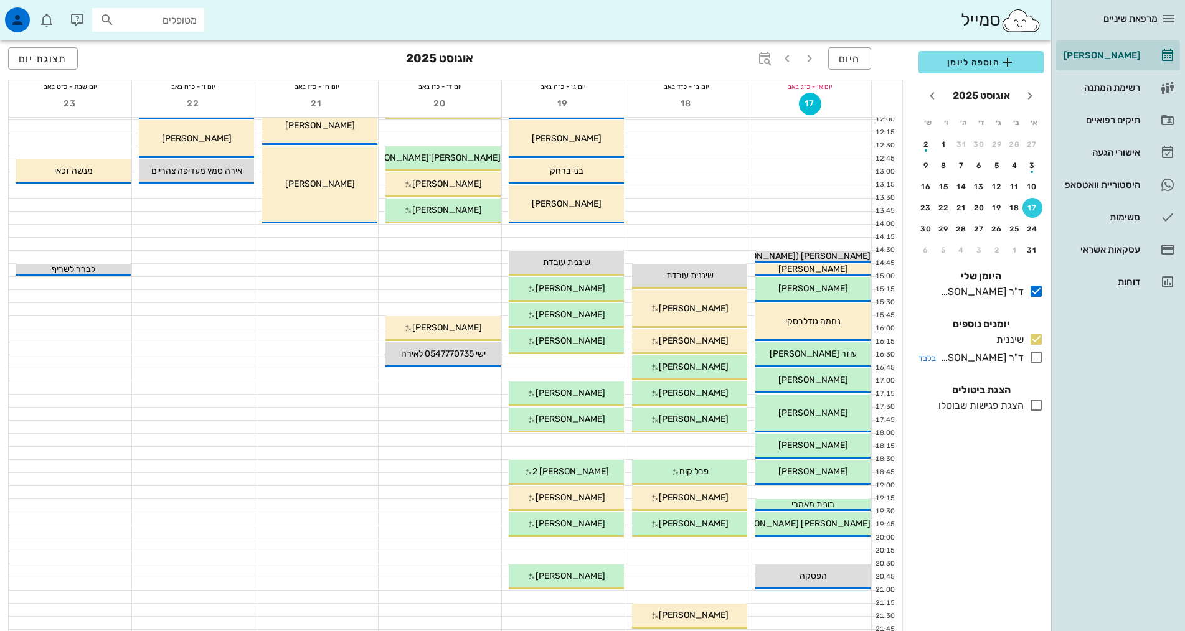
click at [1032, 359] on icon at bounding box center [1036, 357] width 15 height 15
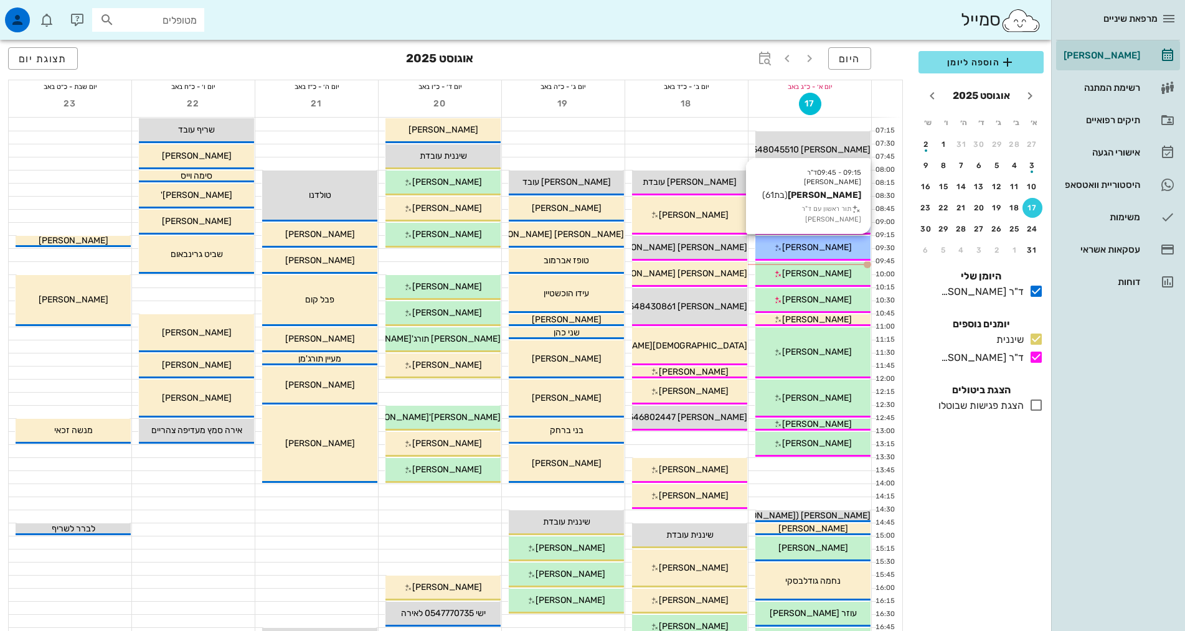
click at [839, 247] on span "[PERSON_NAME]" at bounding box center [817, 247] width 70 height 11
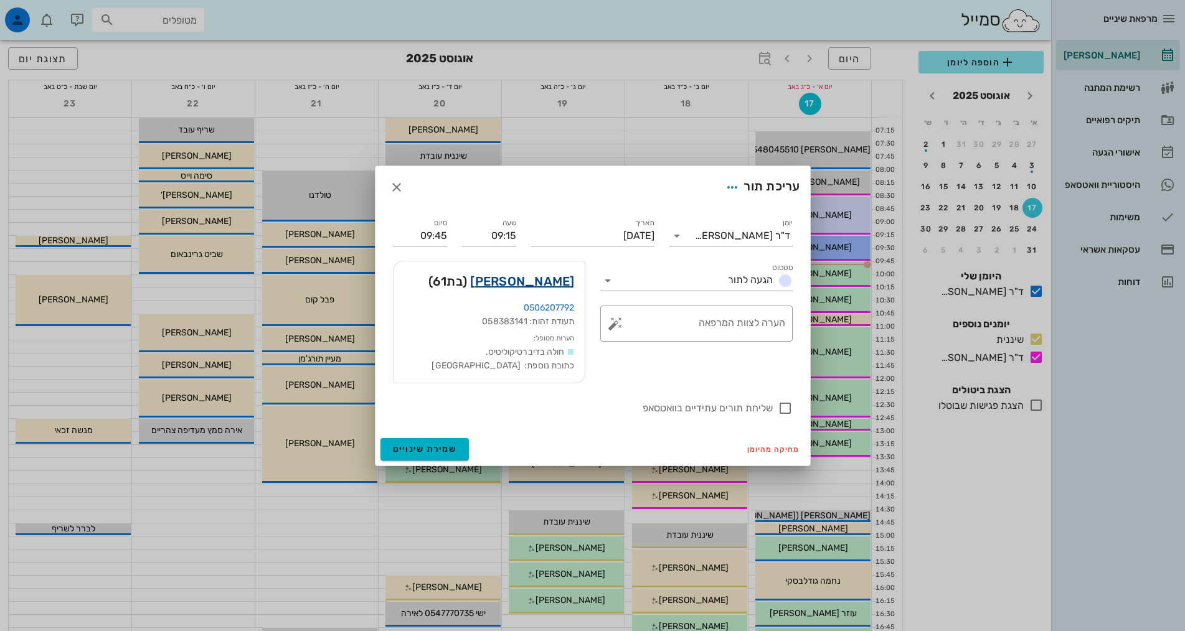
click at [524, 284] on link "[PERSON_NAME]" at bounding box center [522, 281] width 104 height 20
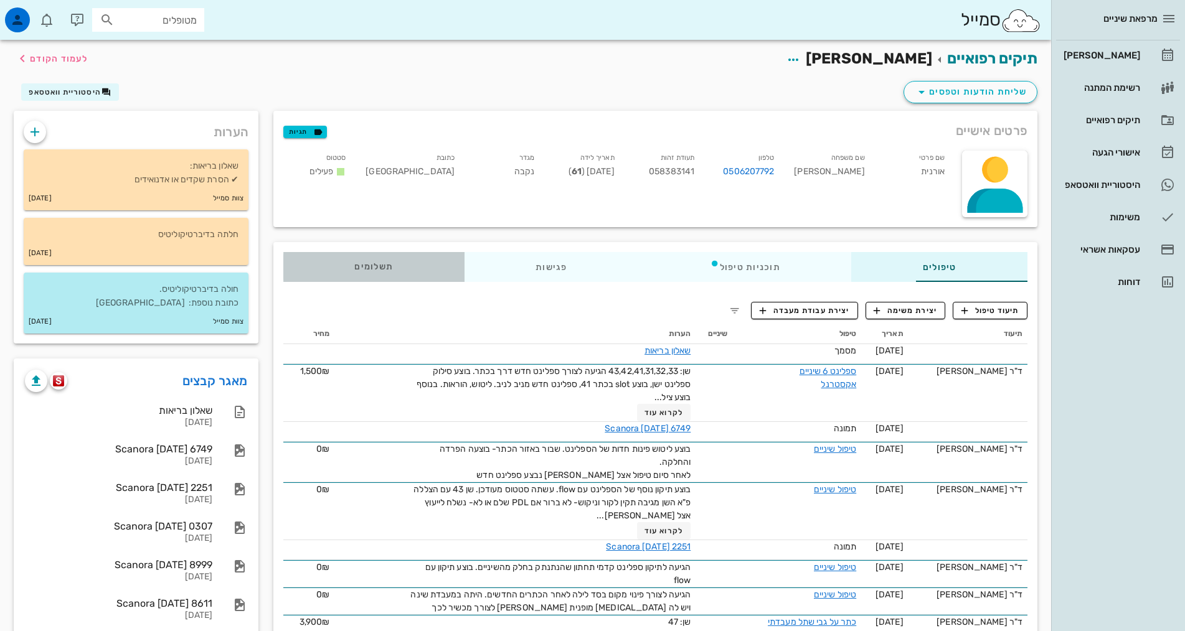
click at [283, 279] on div "תשלומים 0₪" at bounding box center [373, 267] width 181 height 30
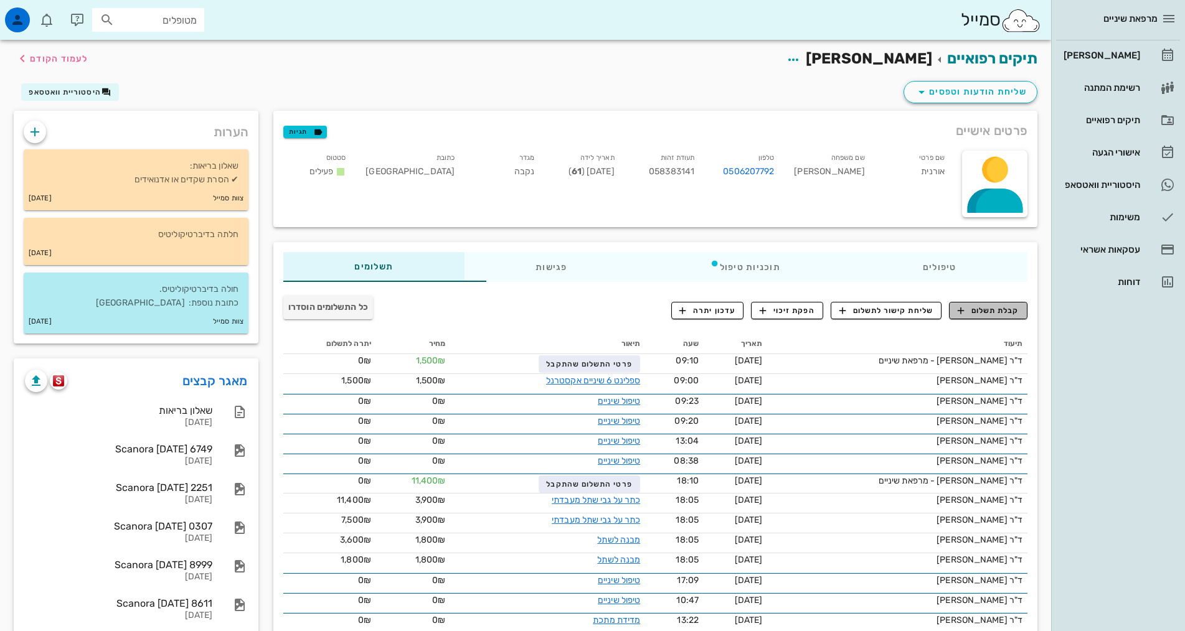
click at [985, 314] on span "קבלת תשלום" at bounding box center [989, 310] width 62 height 11
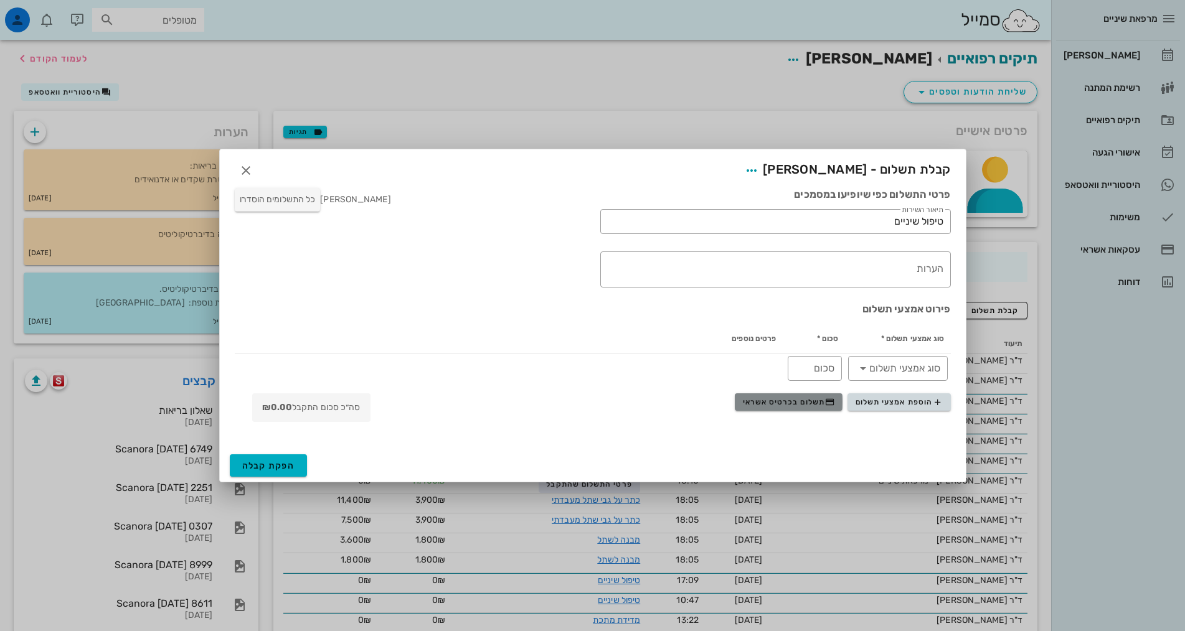
click at [784, 398] on span "תשלום בכרטיס אשראי" at bounding box center [789, 402] width 92 height 10
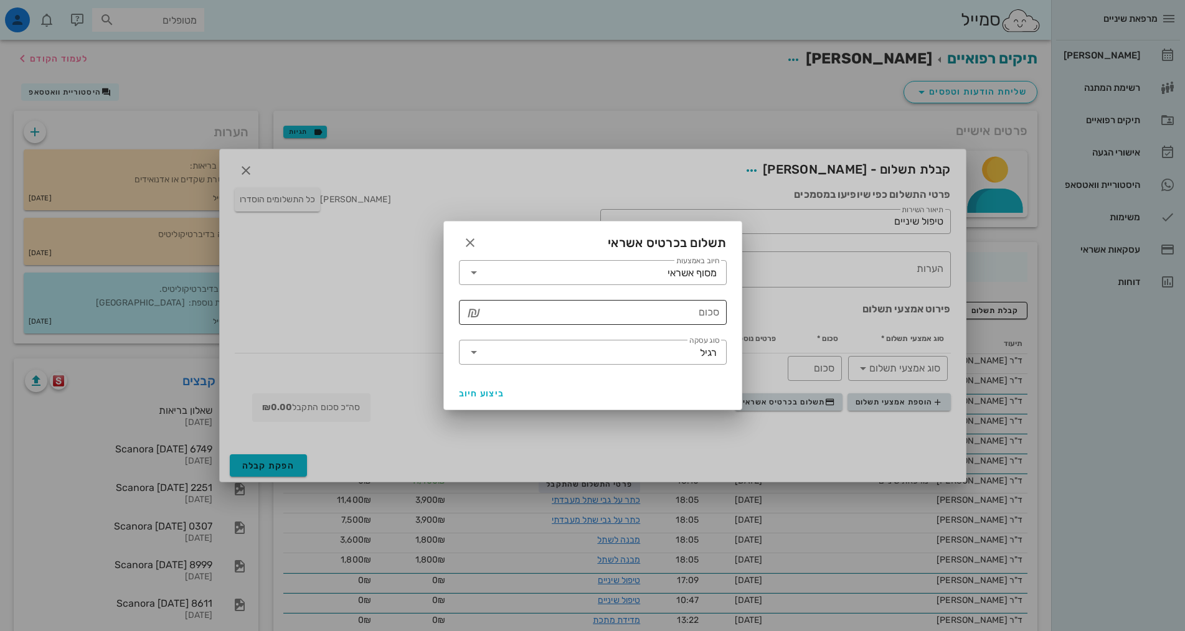
click at [704, 313] on input "סכום" at bounding box center [601, 313] width 235 height 20
type input "1100"
click at [473, 388] on span "ביצוע חיוב" at bounding box center [482, 393] width 46 height 11
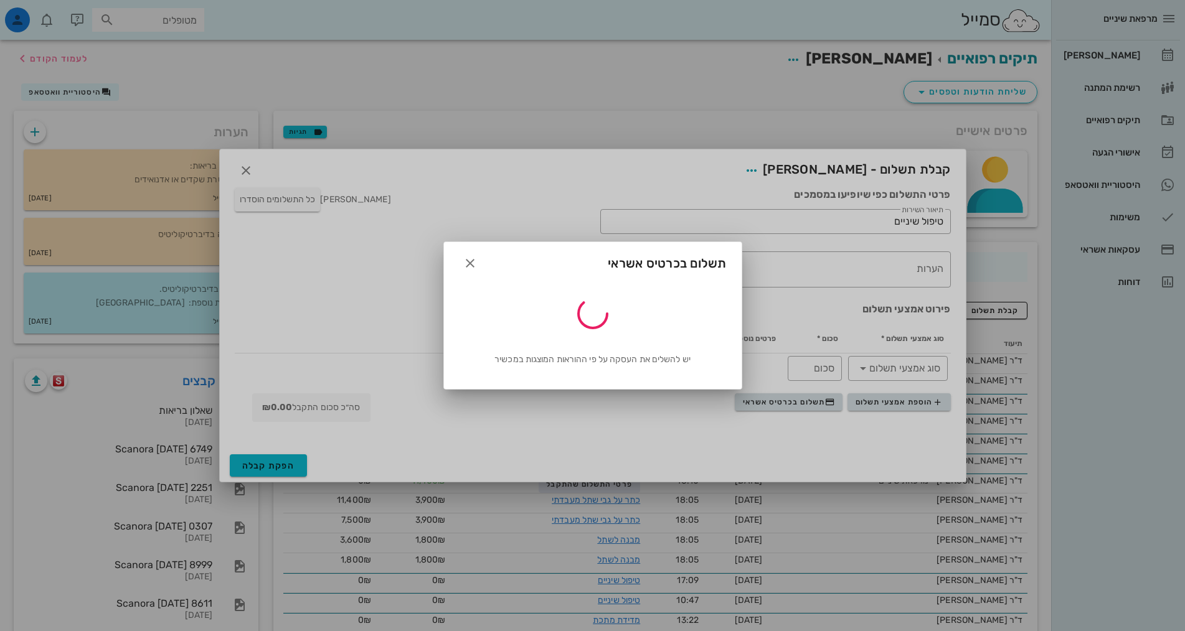
type input "1100"
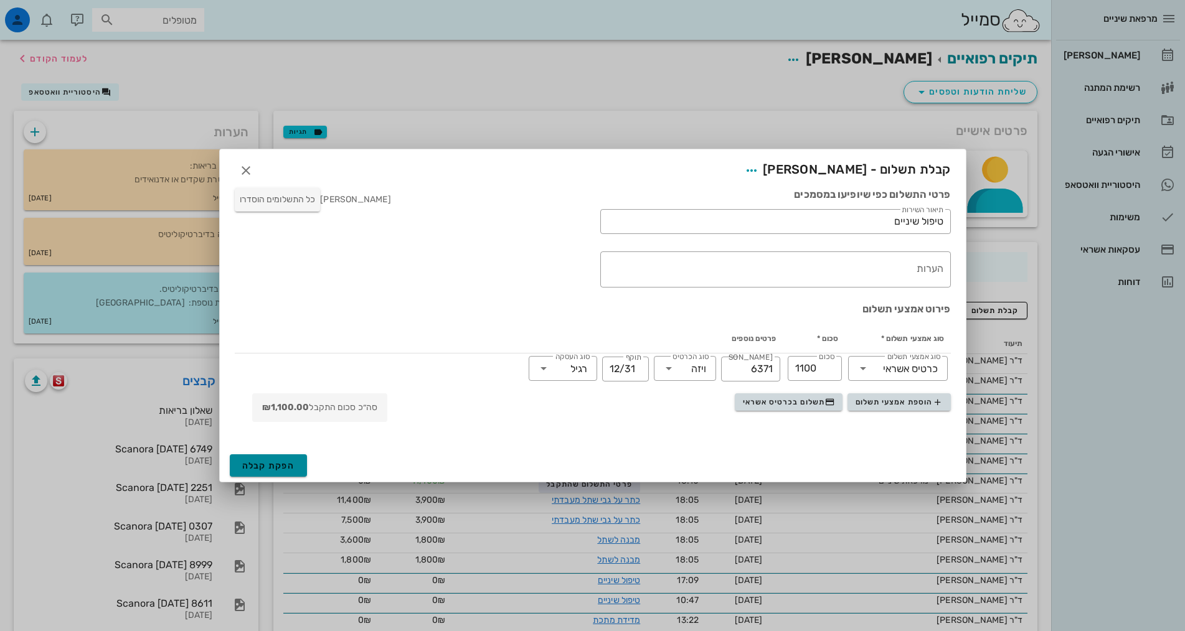
click at [266, 464] on span "הפקת קבלה" at bounding box center [268, 466] width 53 height 11
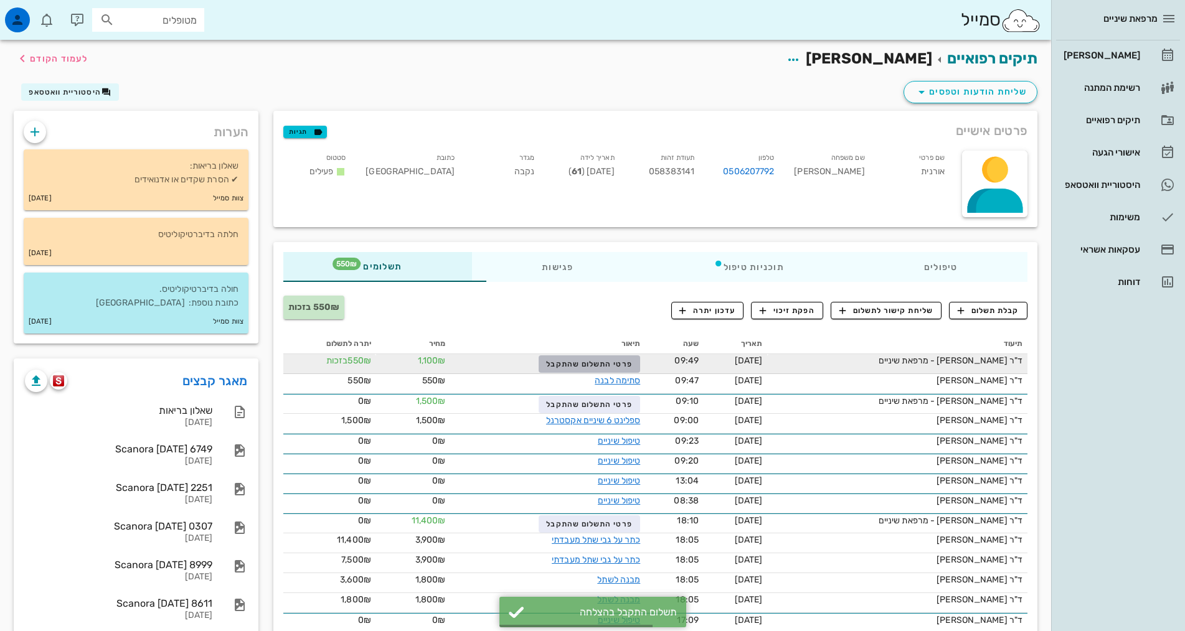
click at [547, 363] on span "פרטי התשלום שהתקבל" at bounding box center [589, 364] width 86 height 9
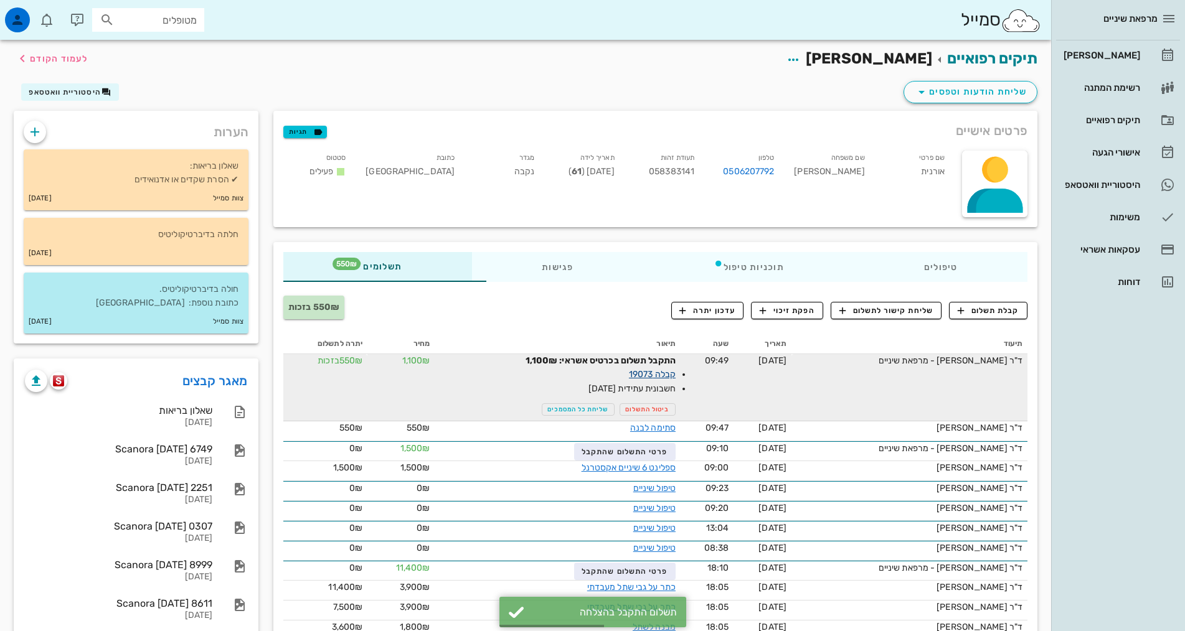
click at [629, 371] on link "קבלה 19073" at bounding box center [652, 374] width 47 height 11
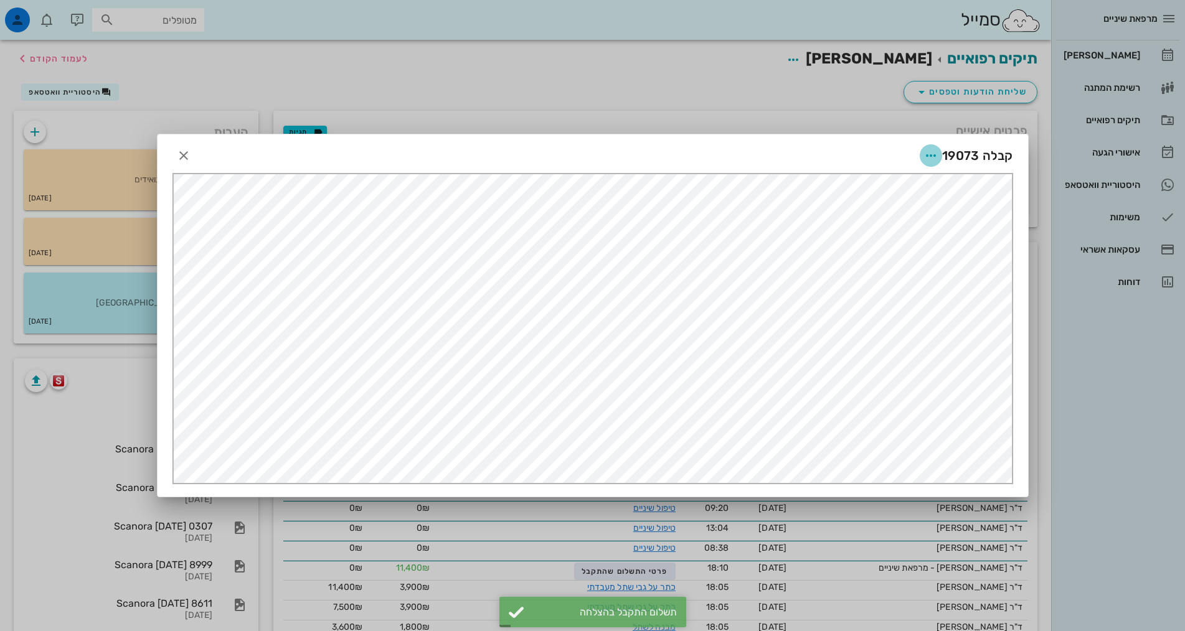
click at [936, 149] on icon "button" at bounding box center [930, 155] width 15 height 15
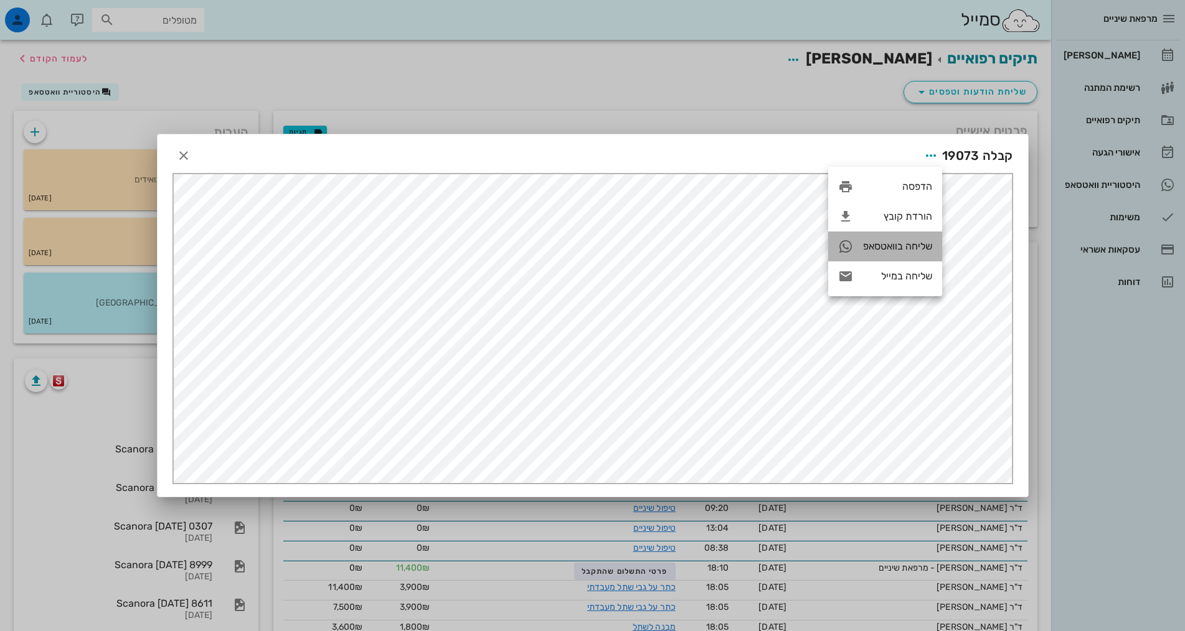
click at [886, 248] on div "שליחה בוואטסאפ" at bounding box center [897, 246] width 69 height 12
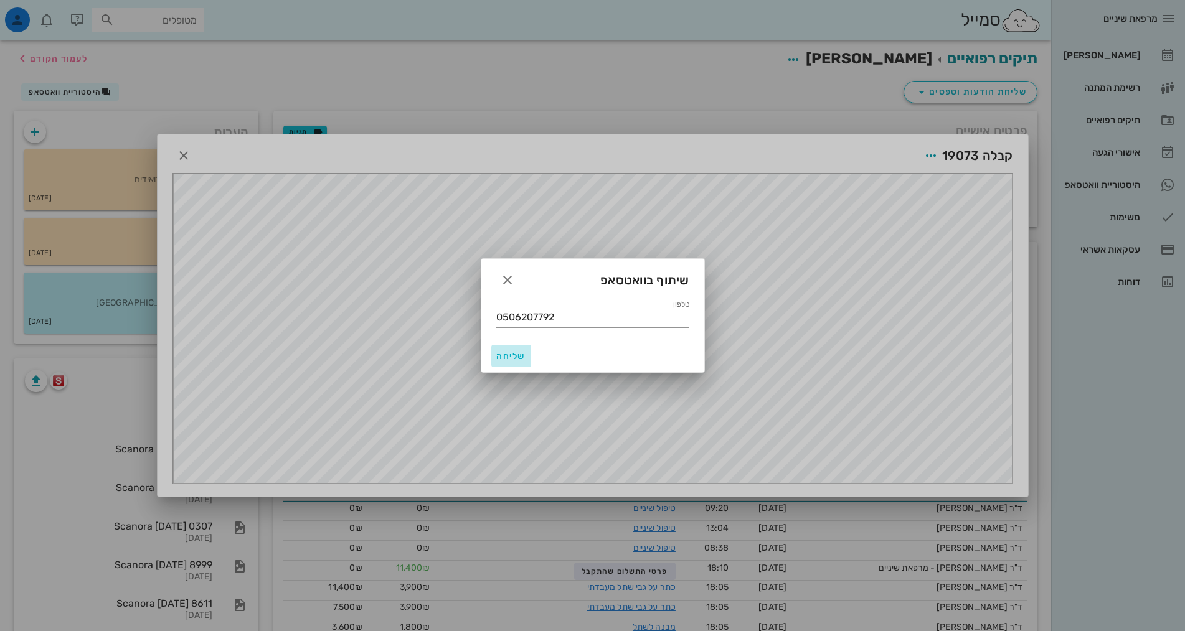
click at [505, 360] on span "שליחה" at bounding box center [511, 356] width 30 height 11
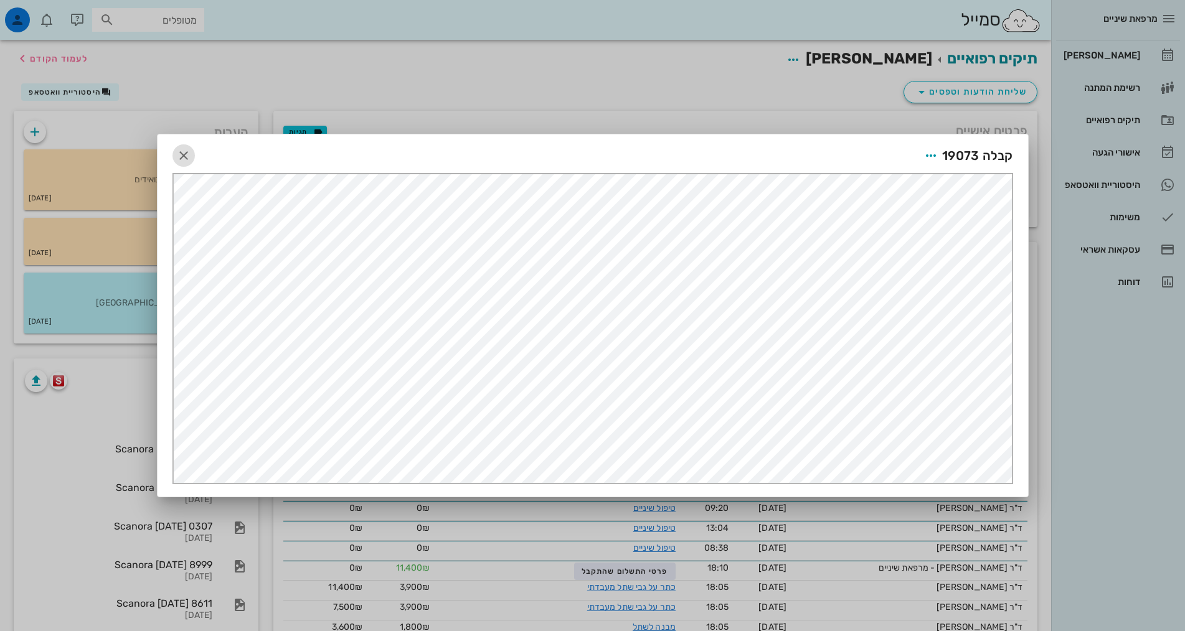
click at [181, 148] on icon "button" at bounding box center [183, 155] width 15 height 15
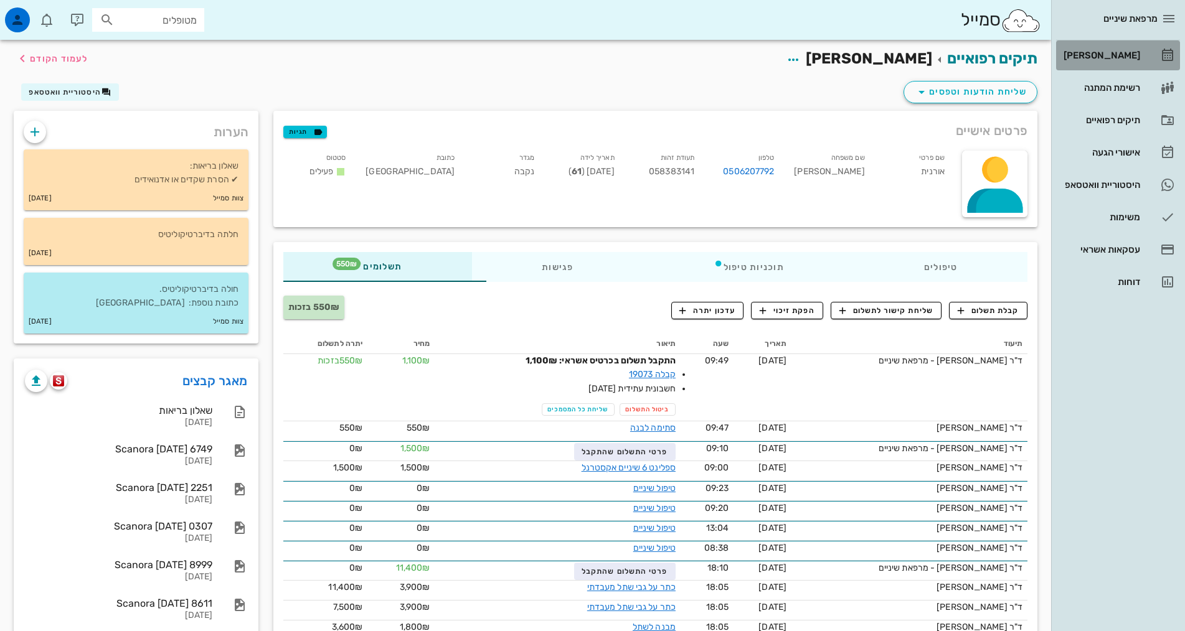
click at [1129, 59] on div "[PERSON_NAME]" at bounding box center [1100, 55] width 79 height 10
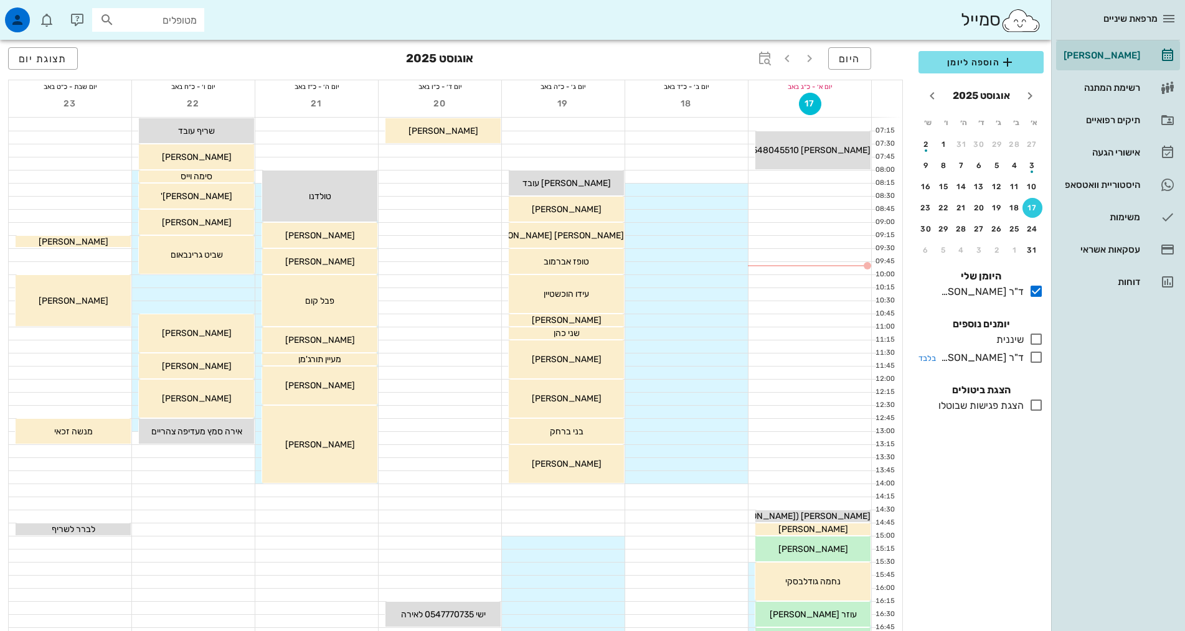
click at [1037, 360] on icon at bounding box center [1036, 357] width 15 height 15
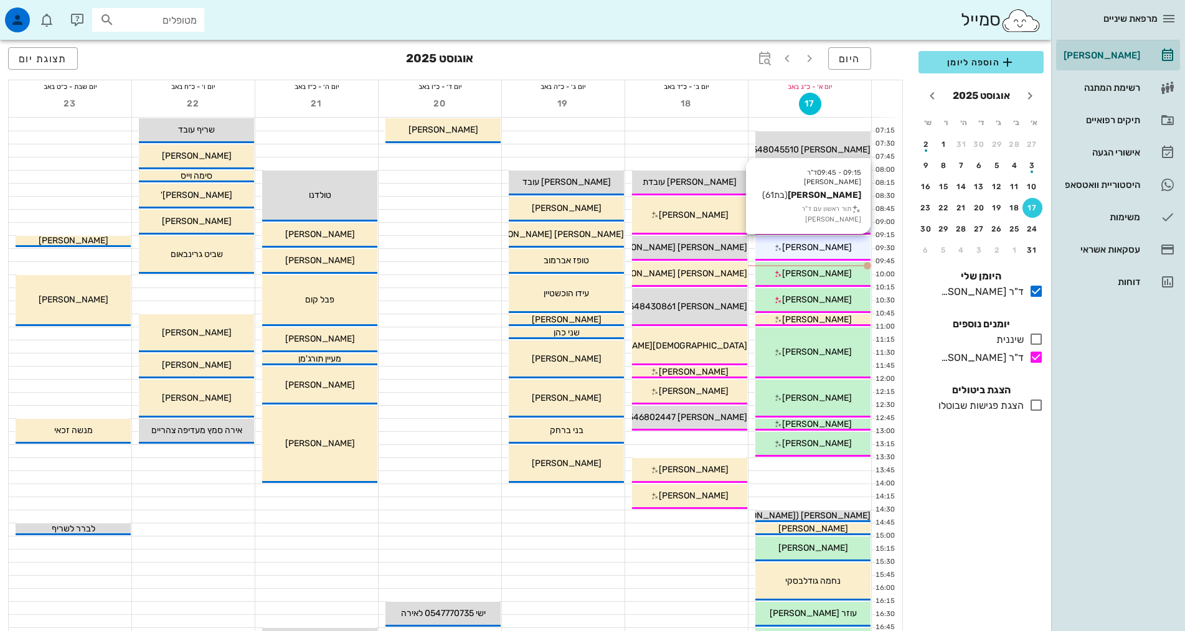
click at [847, 247] on div "[PERSON_NAME]" at bounding box center [812, 247] width 115 height 13
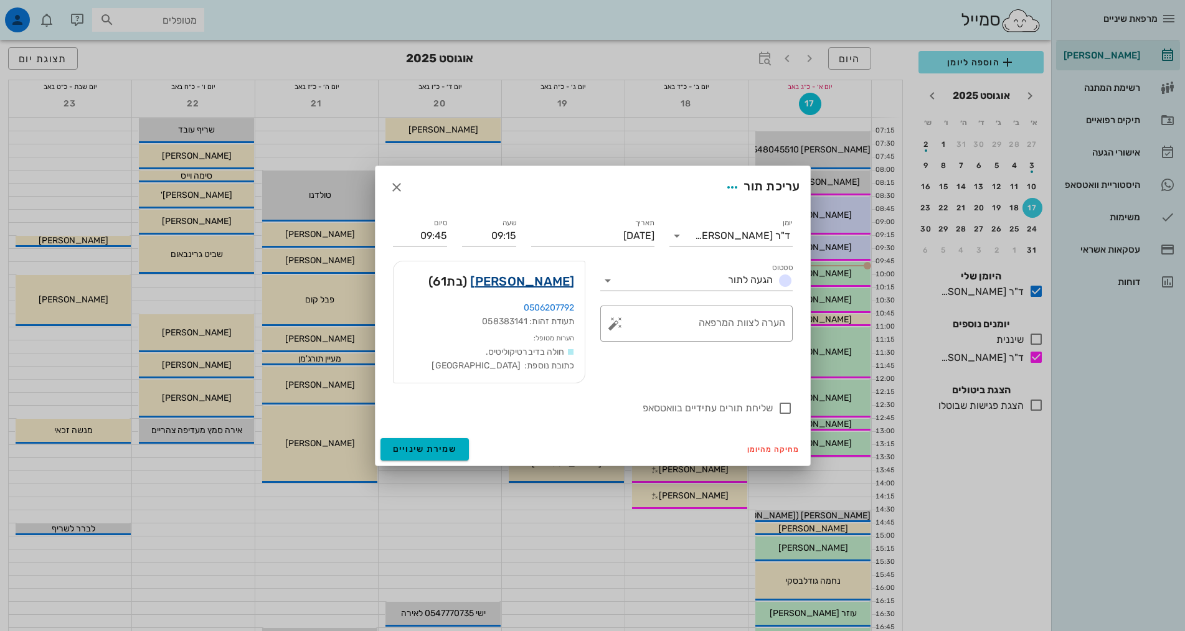
click at [536, 284] on link "[PERSON_NAME]" at bounding box center [522, 281] width 104 height 20
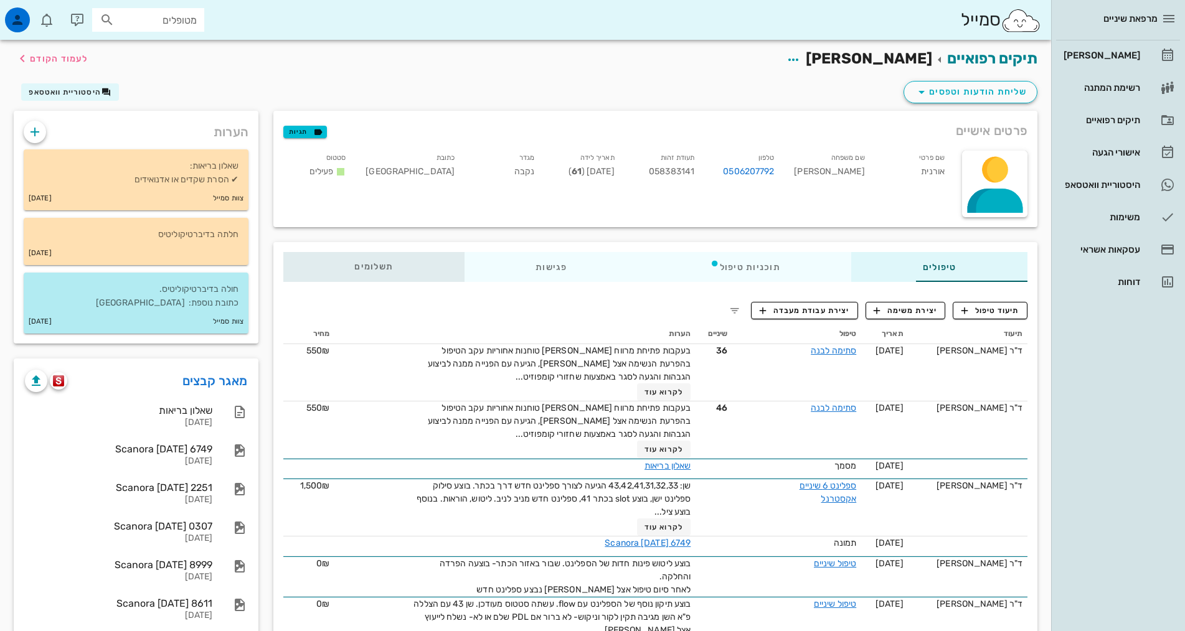
click at [316, 257] on div "תשלומים 0₪" at bounding box center [373, 267] width 181 height 30
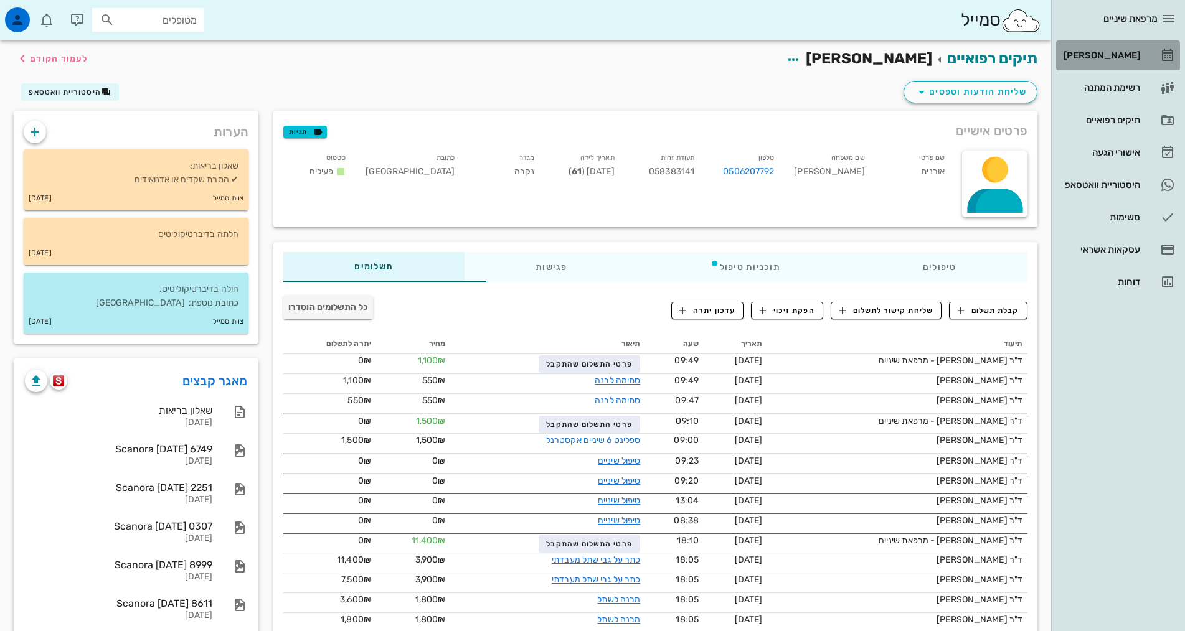
click at [1121, 61] on div "[PERSON_NAME]" at bounding box center [1100, 55] width 79 height 20
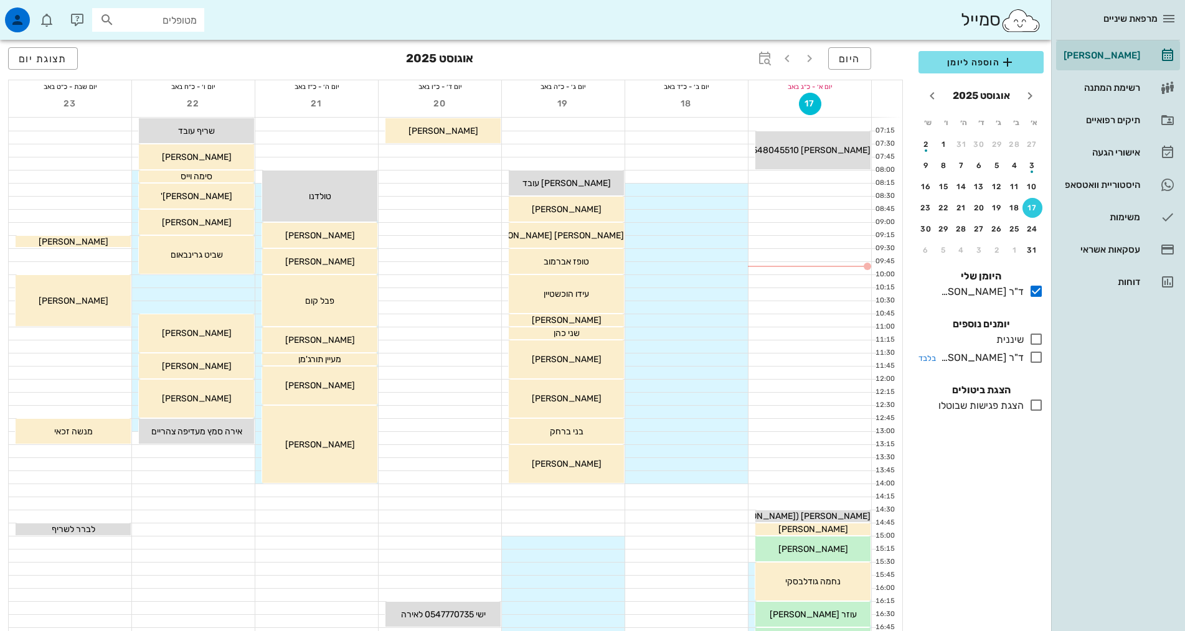
click at [1032, 357] on icon at bounding box center [1036, 357] width 15 height 15
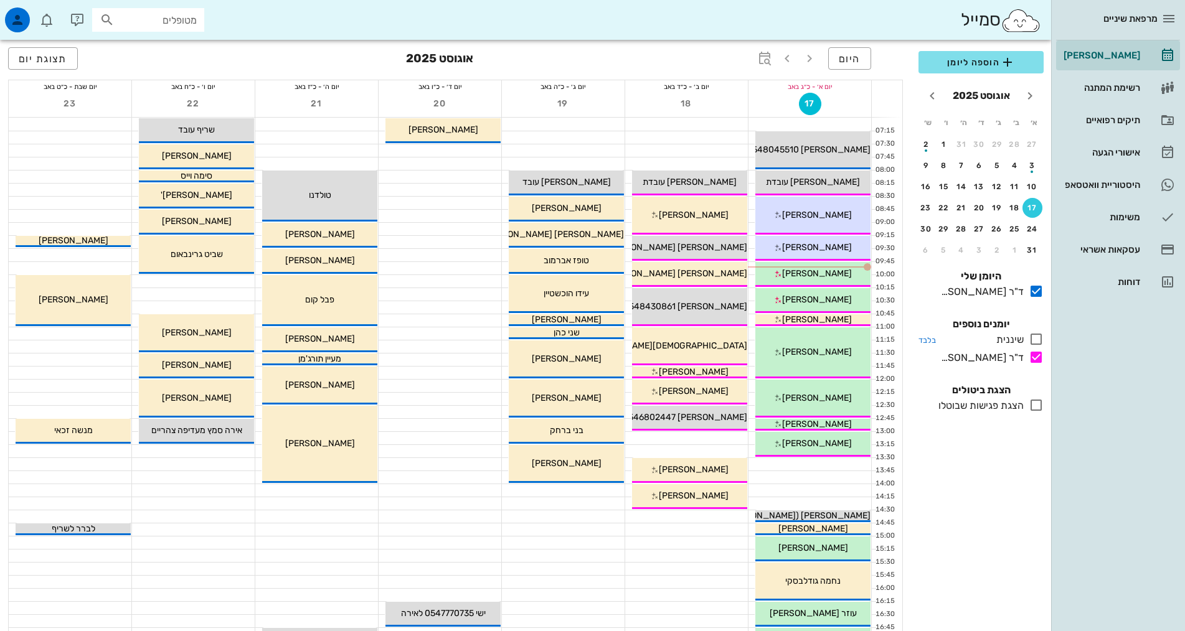
click at [1038, 337] on icon at bounding box center [1036, 339] width 15 height 15
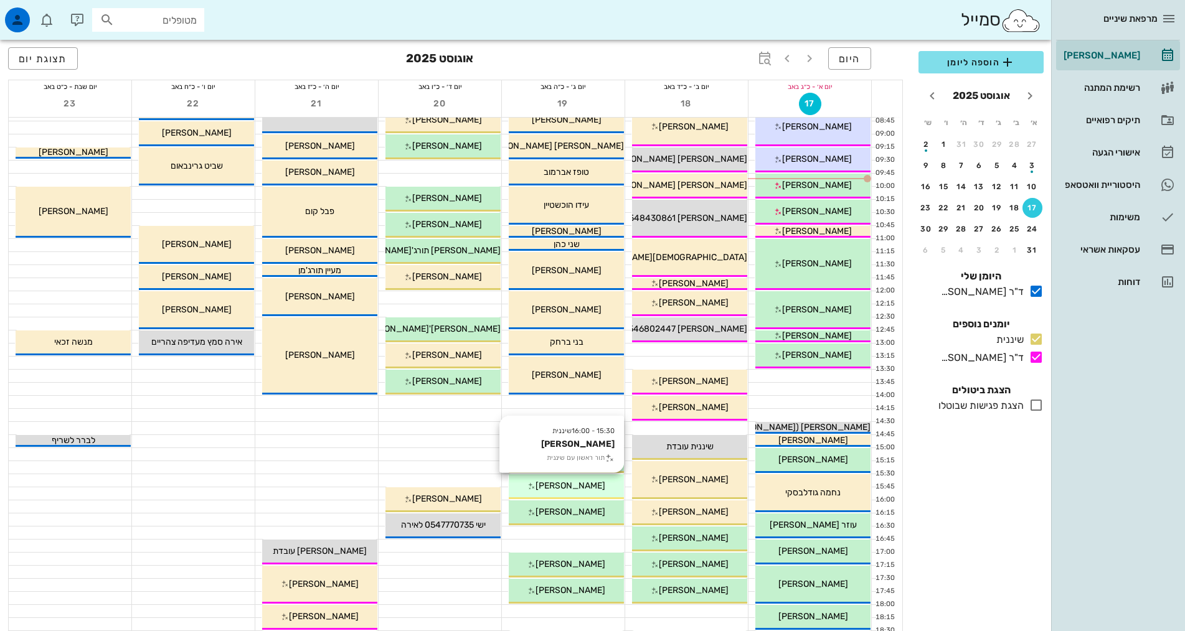
scroll to position [249, 0]
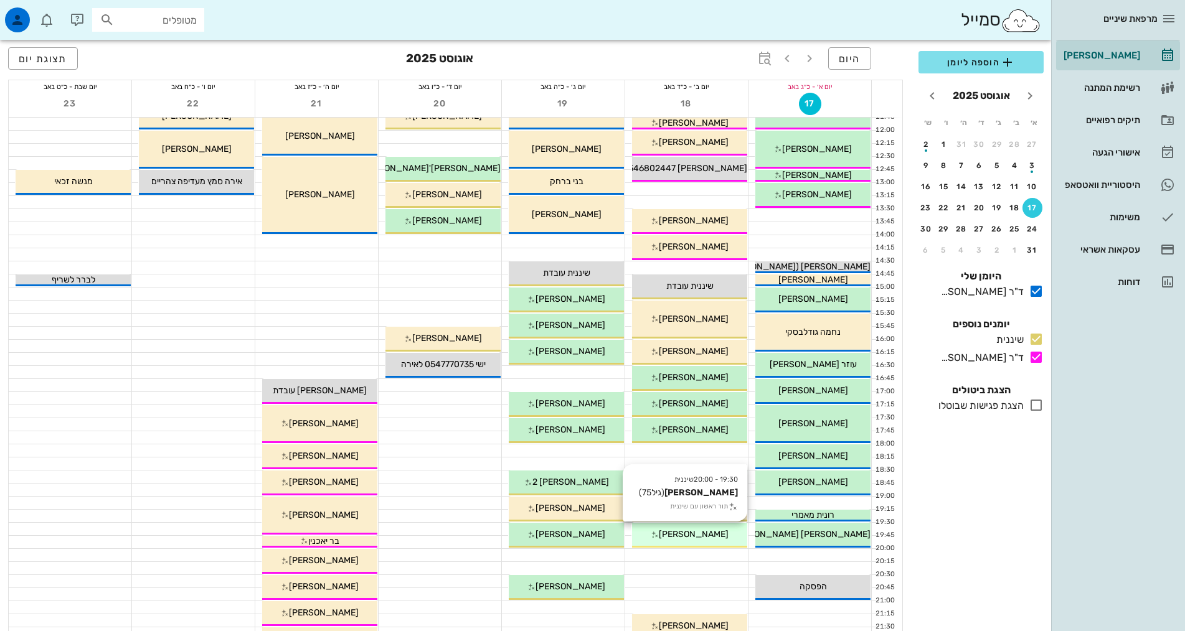
click at [671, 537] on span "[PERSON_NAME]" at bounding box center [694, 534] width 70 height 11
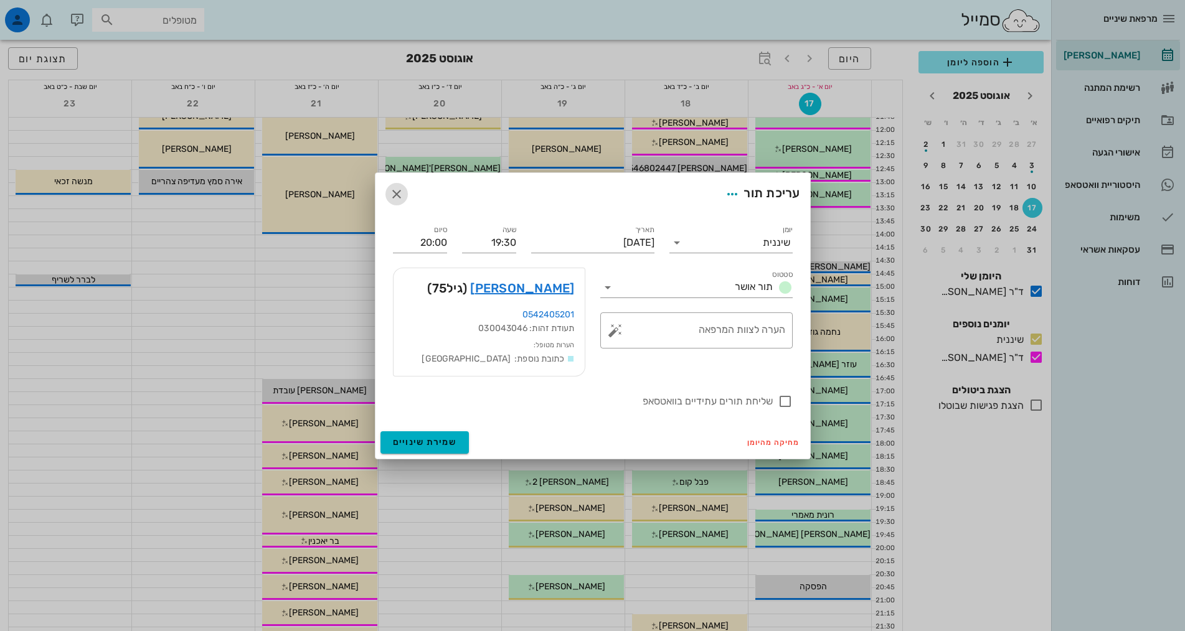
click at [405, 196] on span "button" at bounding box center [396, 194] width 22 height 15
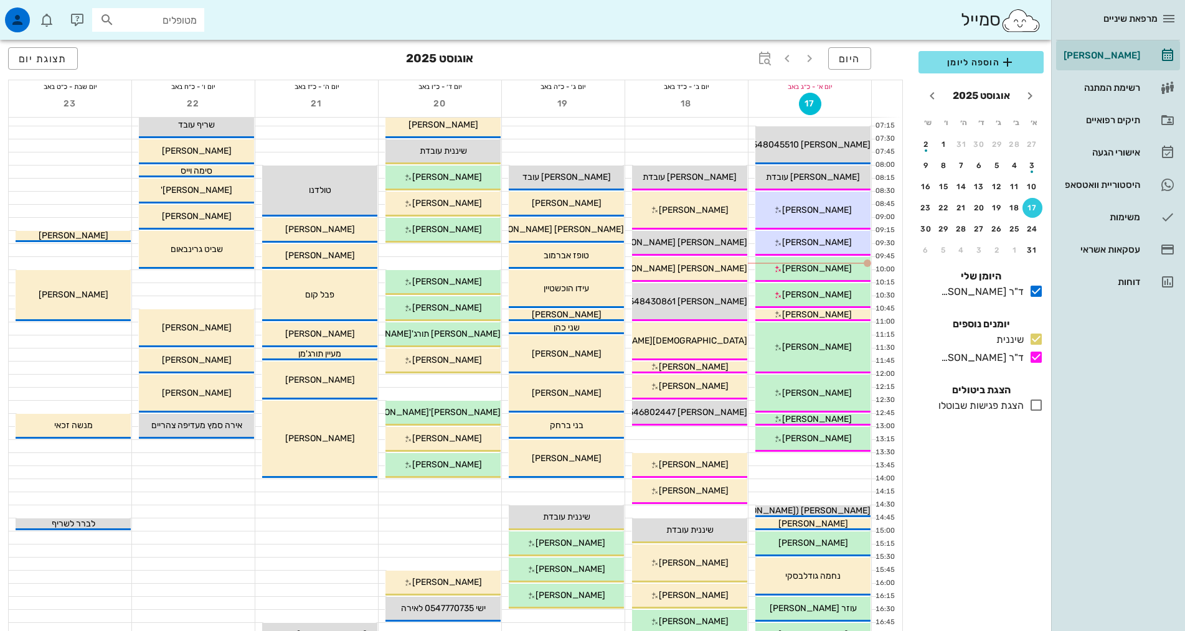
scroll to position [0, 0]
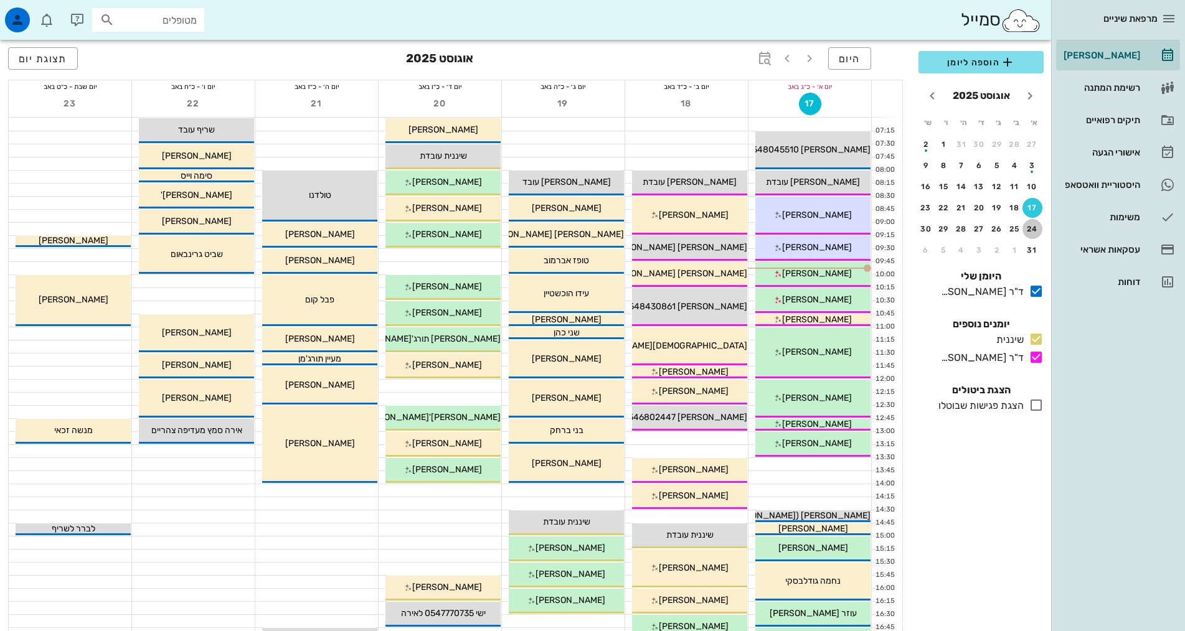
click at [1031, 229] on div "24" at bounding box center [1032, 229] width 20 height 9
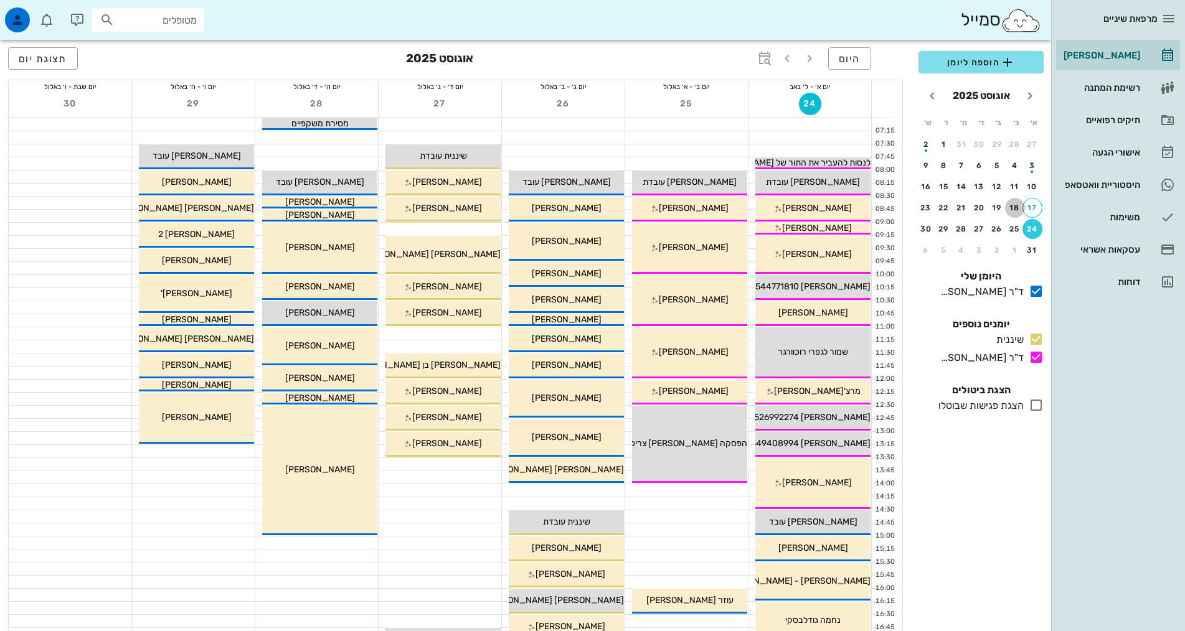
click at [1015, 203] on button "18" at bounding box center [1015, 208] width 20 height 20
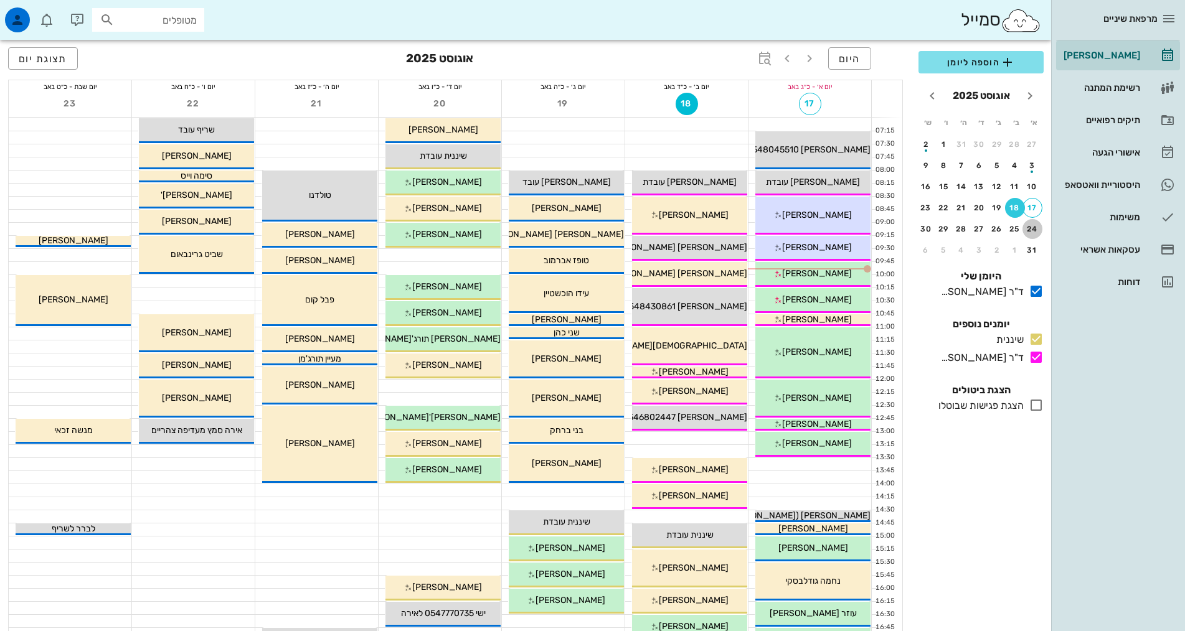
click at [1029, 228] on div "24" at bounding box center [1032, 229] width 20 height 9
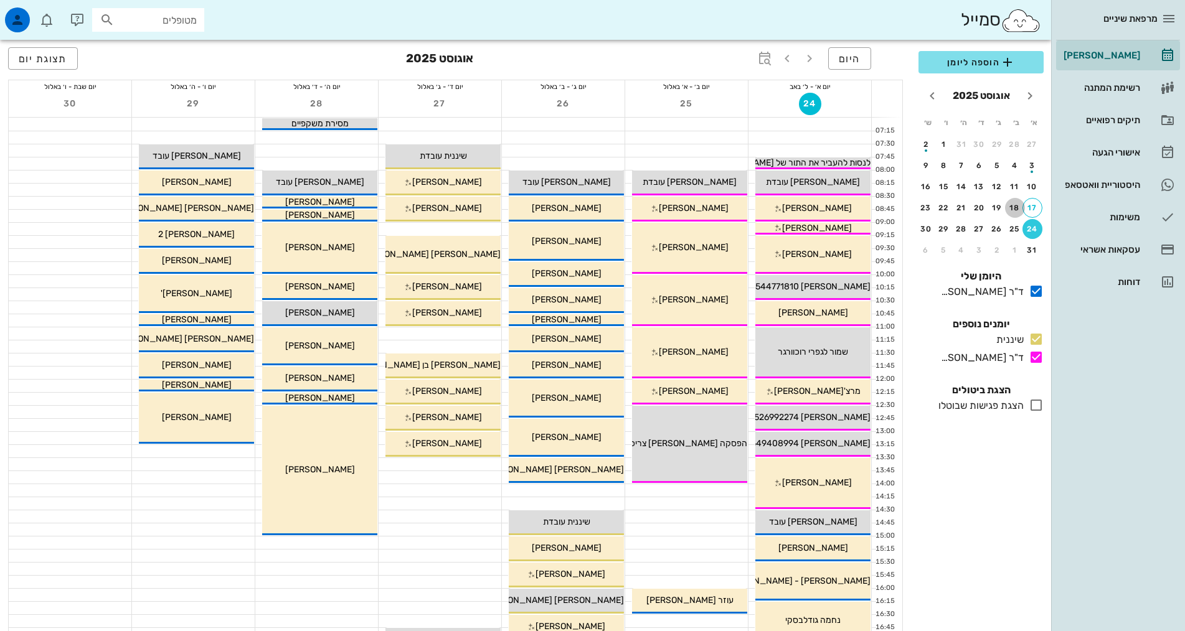
click at [1012, 205] on div "18" at bounding box center [1015, 208] width 20 height 9
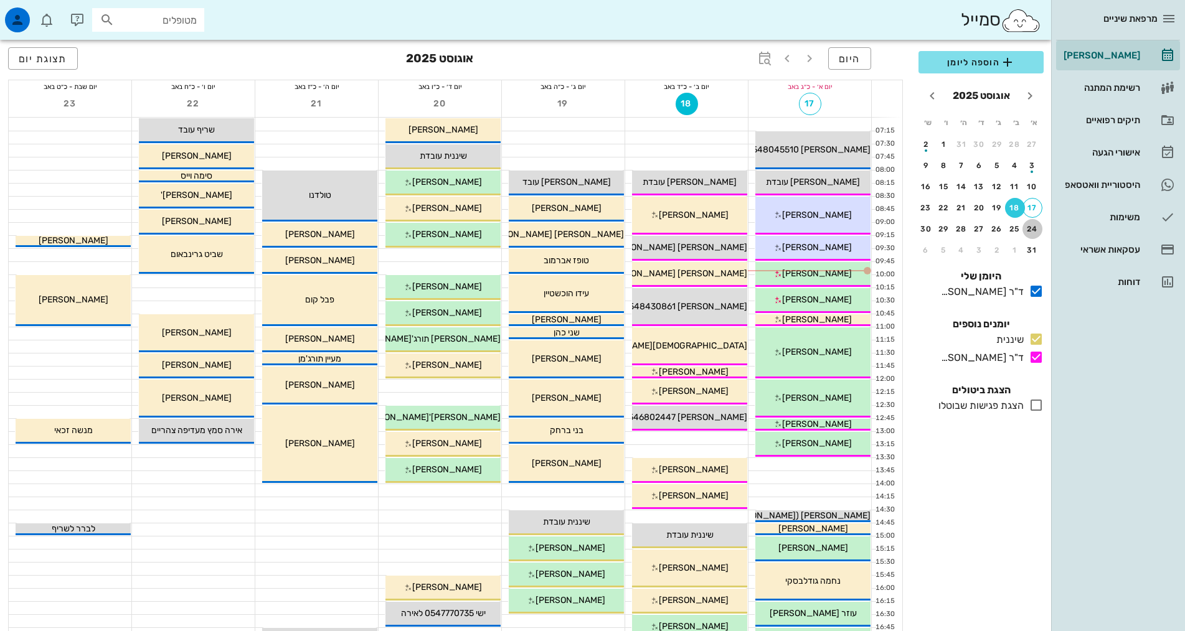
click at [1029, 228] on div "24" at bounding box center [1032, 229] width 20 height 9
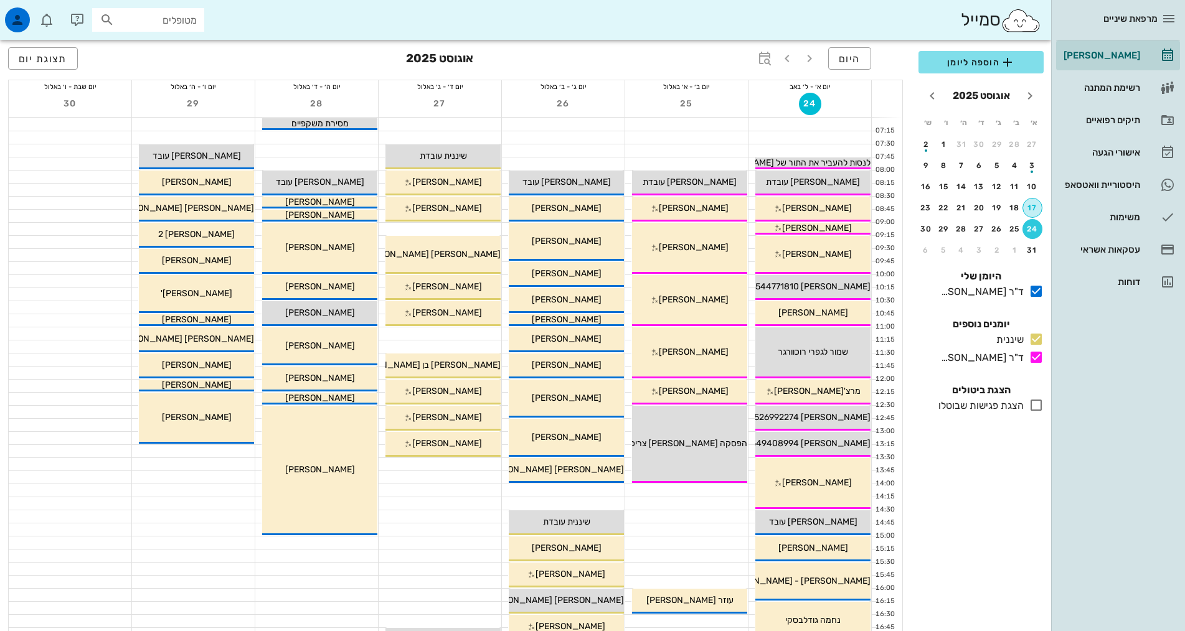
click at [1030, 205] on div "17" at bounding box center [1032, 208] width 19 height 9
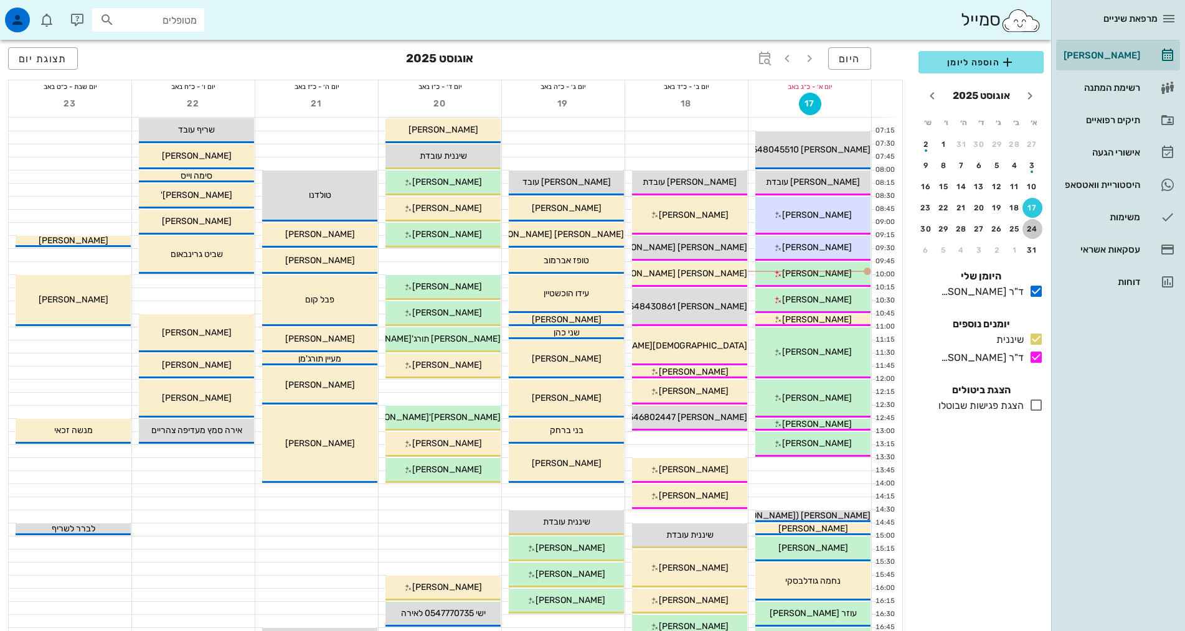
click at [1030, 226] on div "24" at bounding box center [1032, 229] width 20 height 9
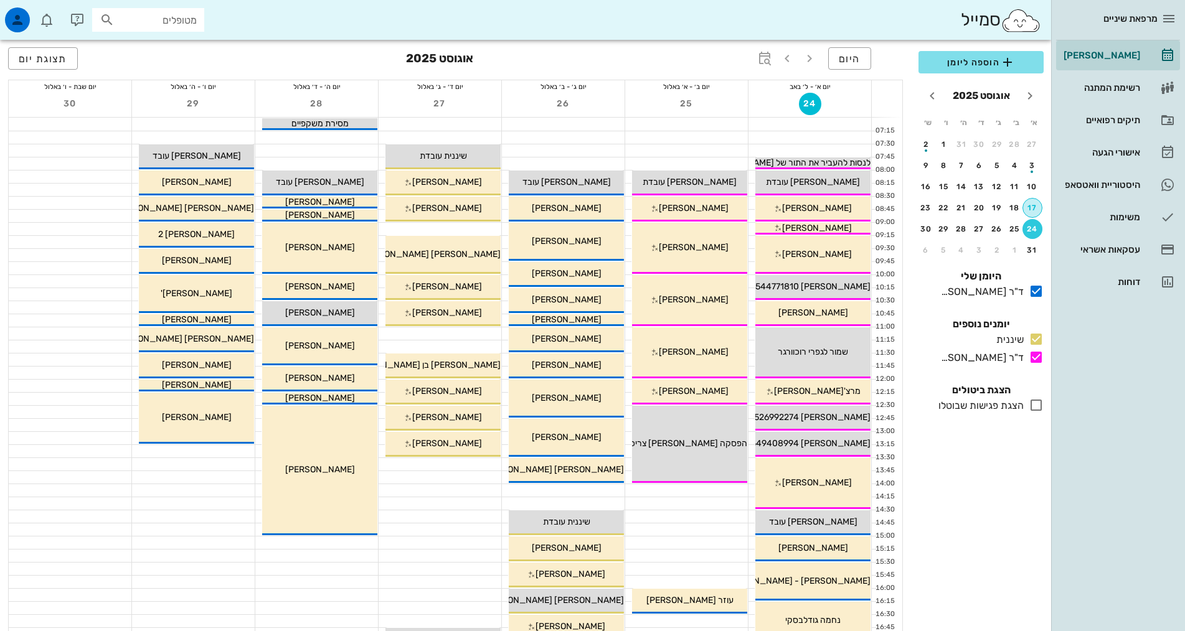
click at [1027, 209] on div "17" at bounding box center [1032, 208] width 19 height 9
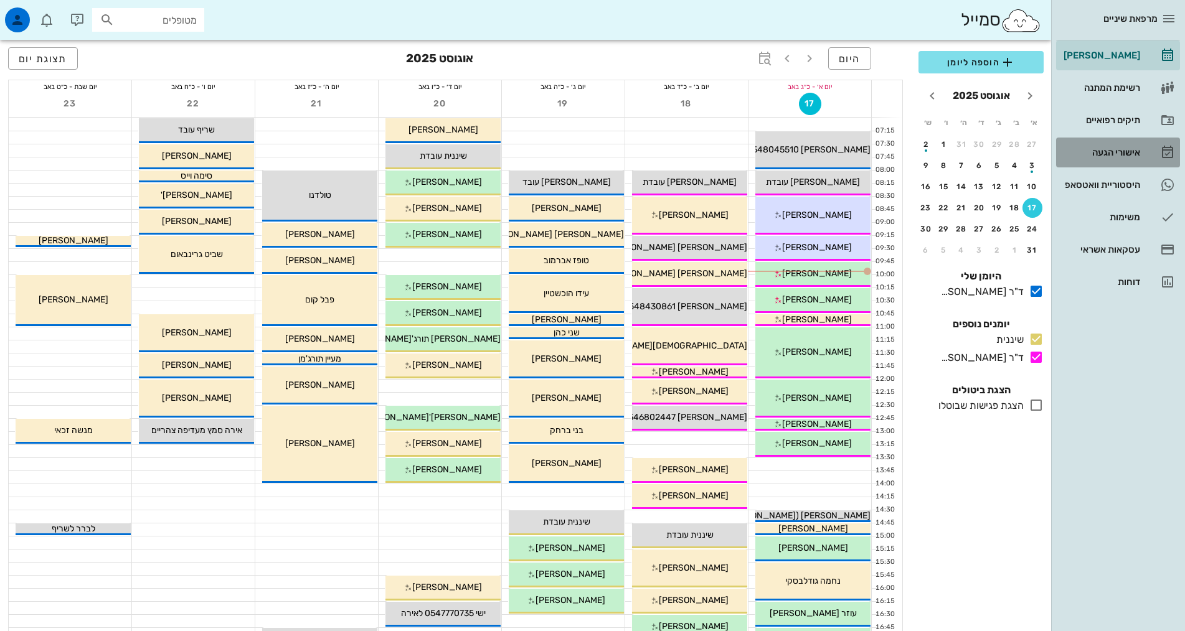
click at [1129, 150] on div "אישורי הגעה" at bounding box center [1100, 153] width 79 height 10
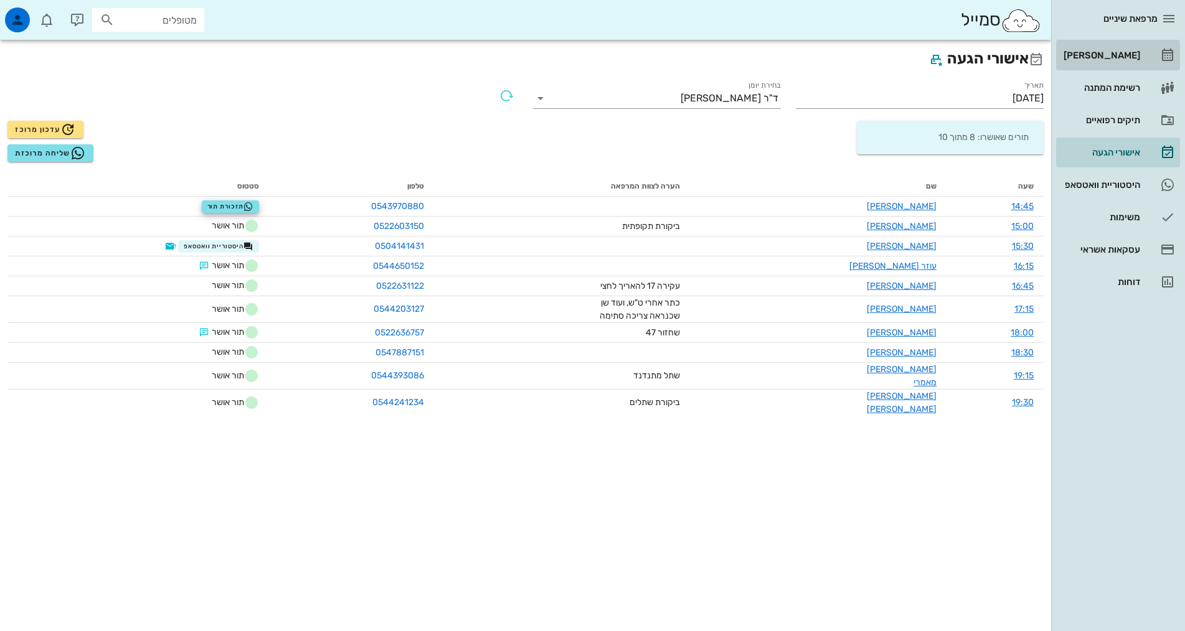
click at [1096, 49] on div "[PERSON_NAME]" at bounding box center [1100, 55] width 79 height 20
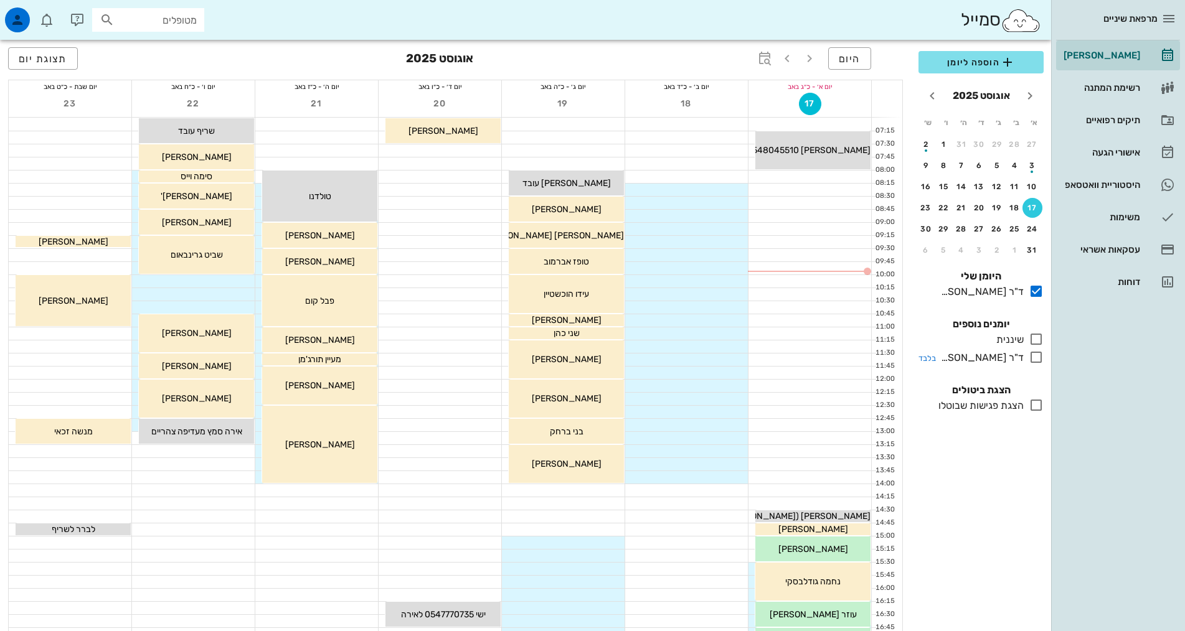
click at [1040, 364] on icon at bounding box center [1036, 357] width 15 height 15
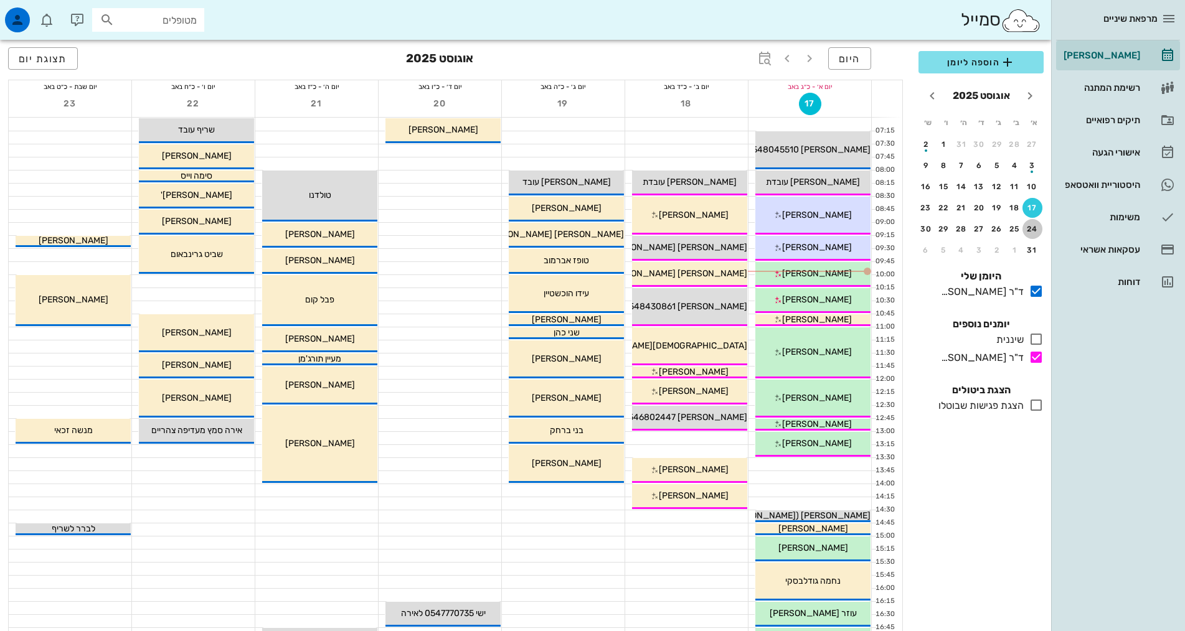
click at [1029, 222] on button "24" at bounding box center [1032, 229] width 20 height 20
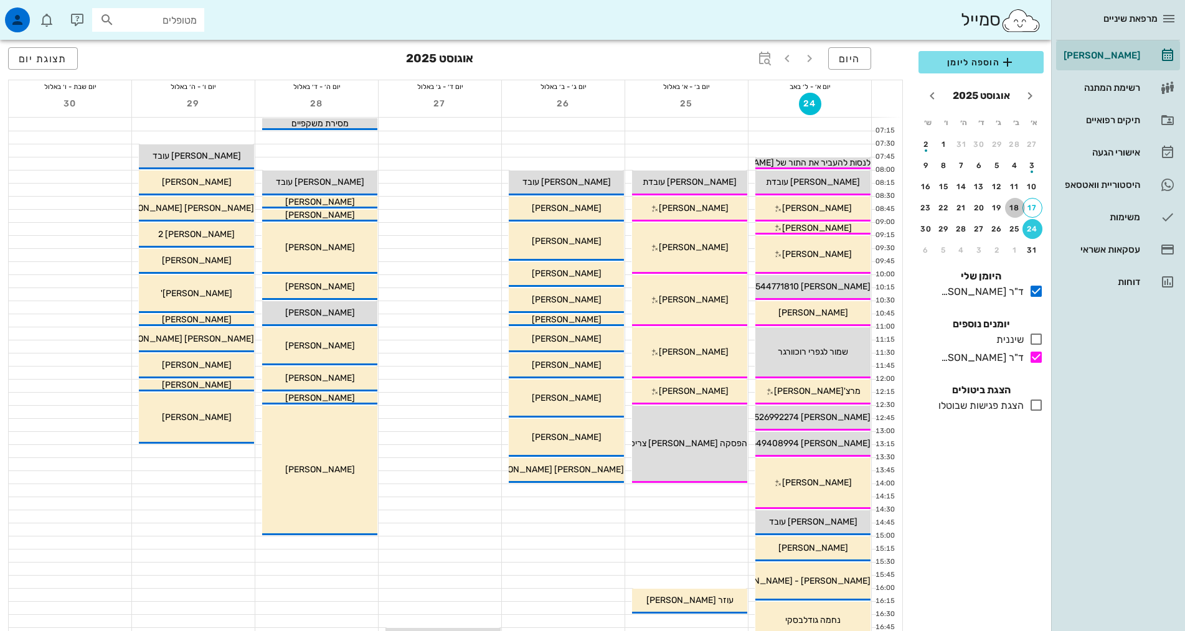
click at [1019, 207] on div "18" at bounding box center [1015, 208] width 20 height 9
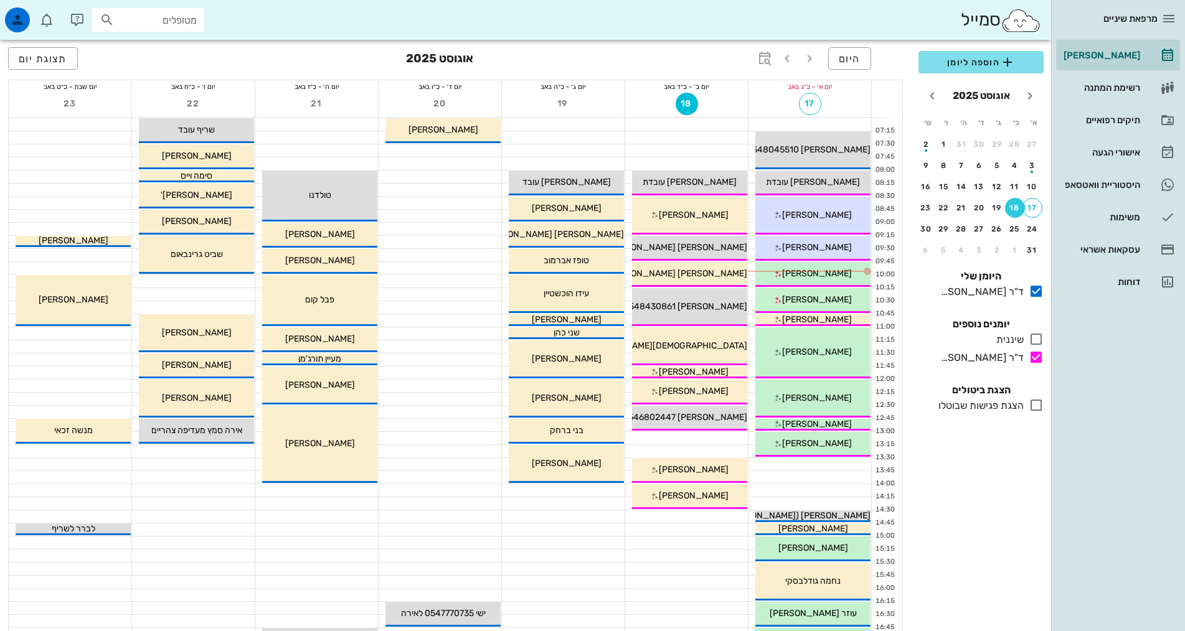
click at [644, 437] on div at bounding box center [686, 438] width 123 height 12
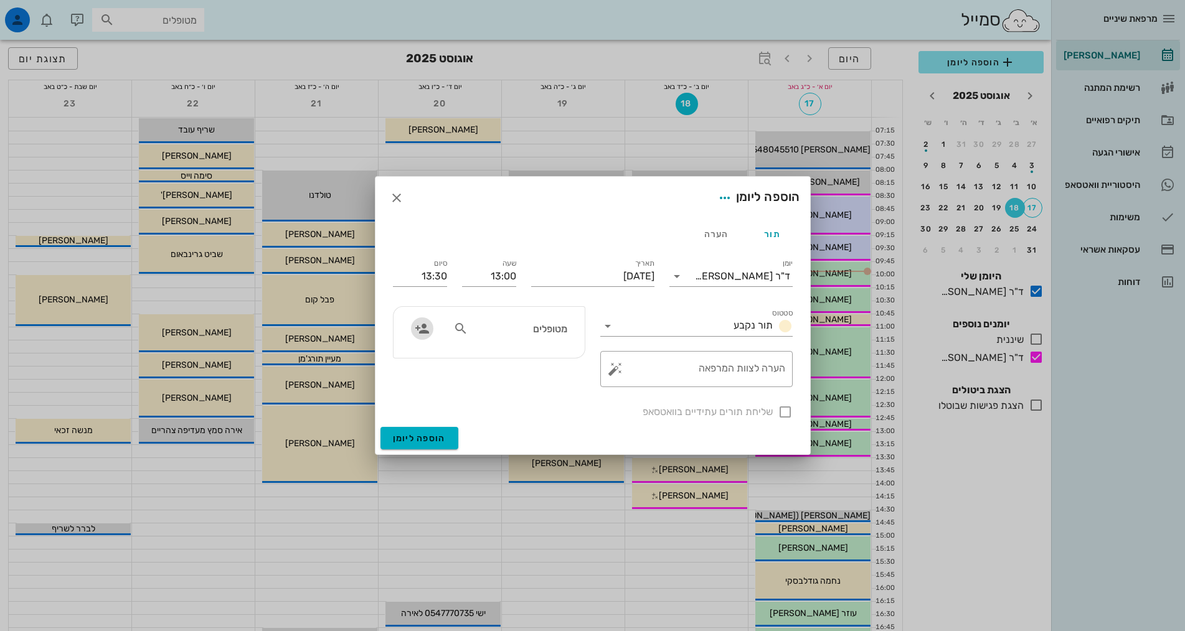
click at [418, 333] on icon "button" at bounding box center [422, 328] width 15 height 15
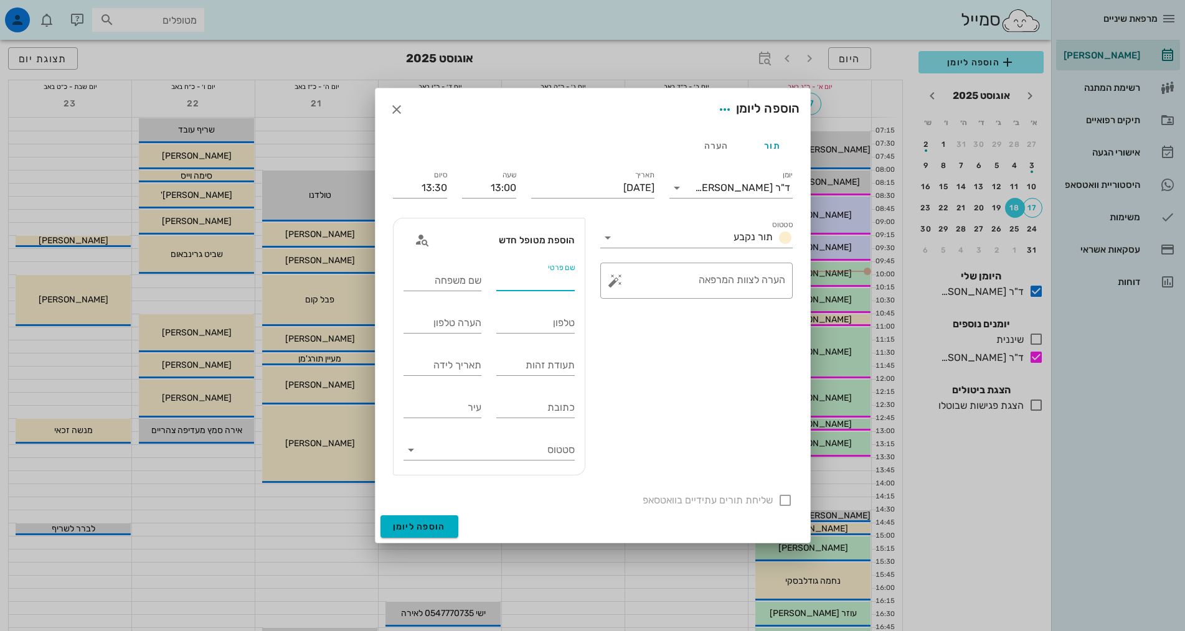
click at [528, 286] on input "שם פרטי" at bounding box center [535, 281] width 78 height 20
type input "[PERSON_NAME]"
type input "S"
click at [468, 274] on div "שם משפחה" at bounding box center [442, 281] width 78 height 20
type input "[PERSON_NAME]"
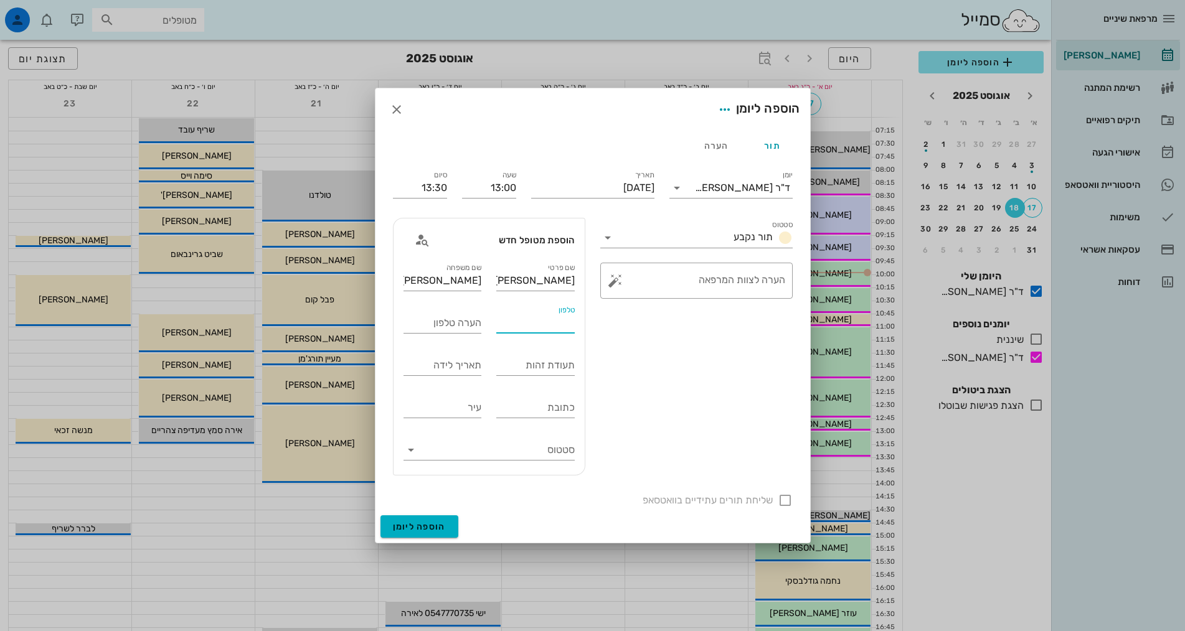
click at [506, 313] on input "טלפון" at bounding box center [535, 323] width 78 height 20
click at [552, 325] on input "054471810" at bounding box center [535, 323] width 78 height 20
type input "0544771810"
click at [438, 530] on span "הוספה ליומן" at bounding box center [419, 527] width 53 height 11
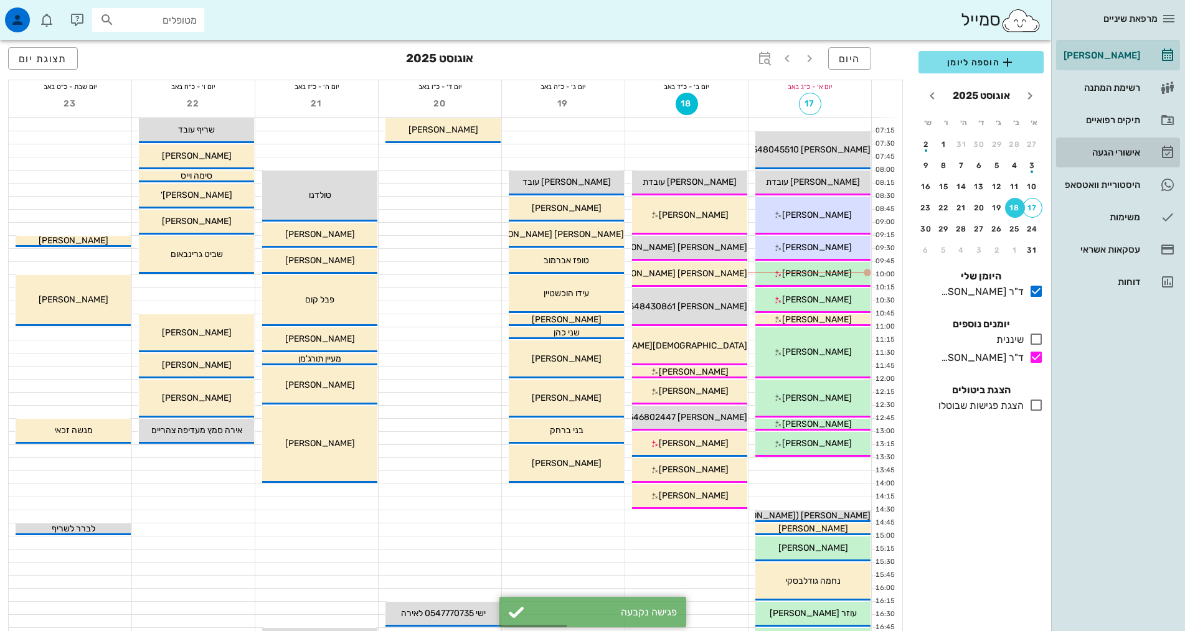
click at [1129, 151] on div "אישורי הגעה" at bounding box center [1100, 153] width 79 height 10
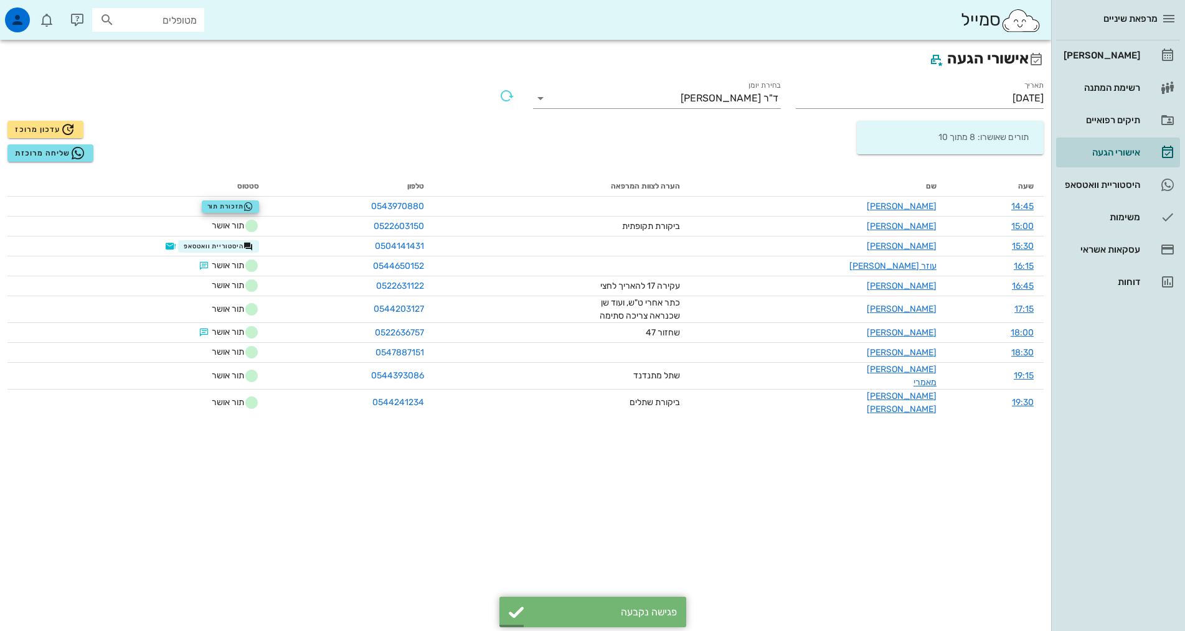
click at [949, 128] on div "תורים שאושרו: 8 מתוך 10" at bounding box center [950, 138] width 177 height 34
click at [964, 103] on input "[DATE]" at bounding box center [920, 98] width 248 height 20
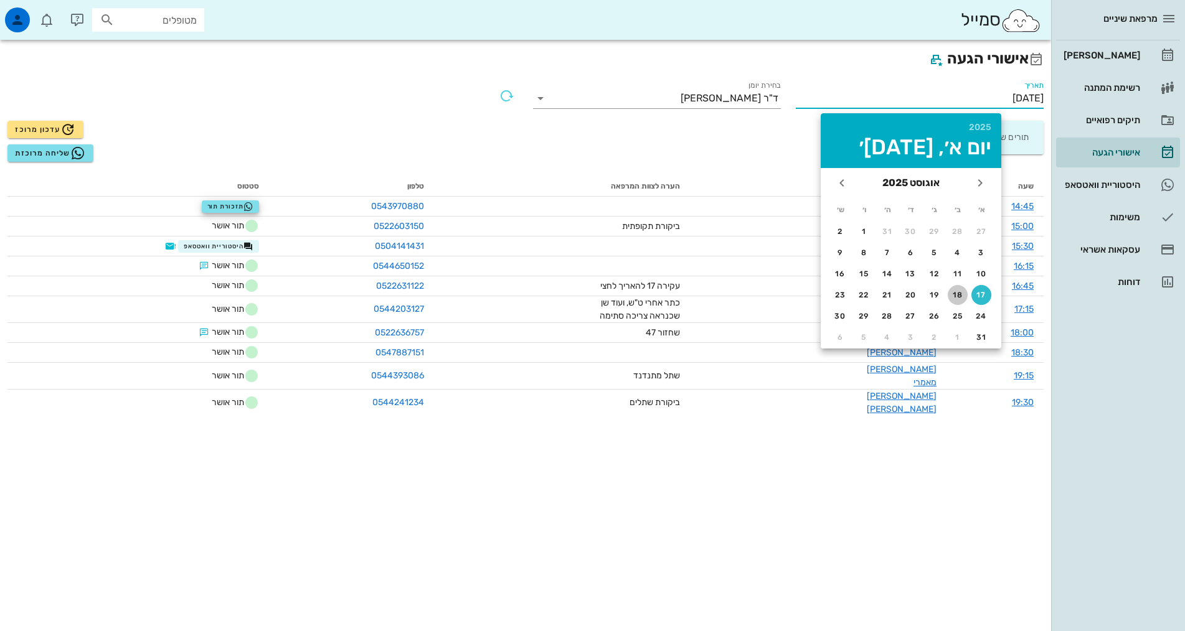
click at [963, 291] on div "18" at bounding box center [958, 295] width 20 height 9
type input "[DATE]"
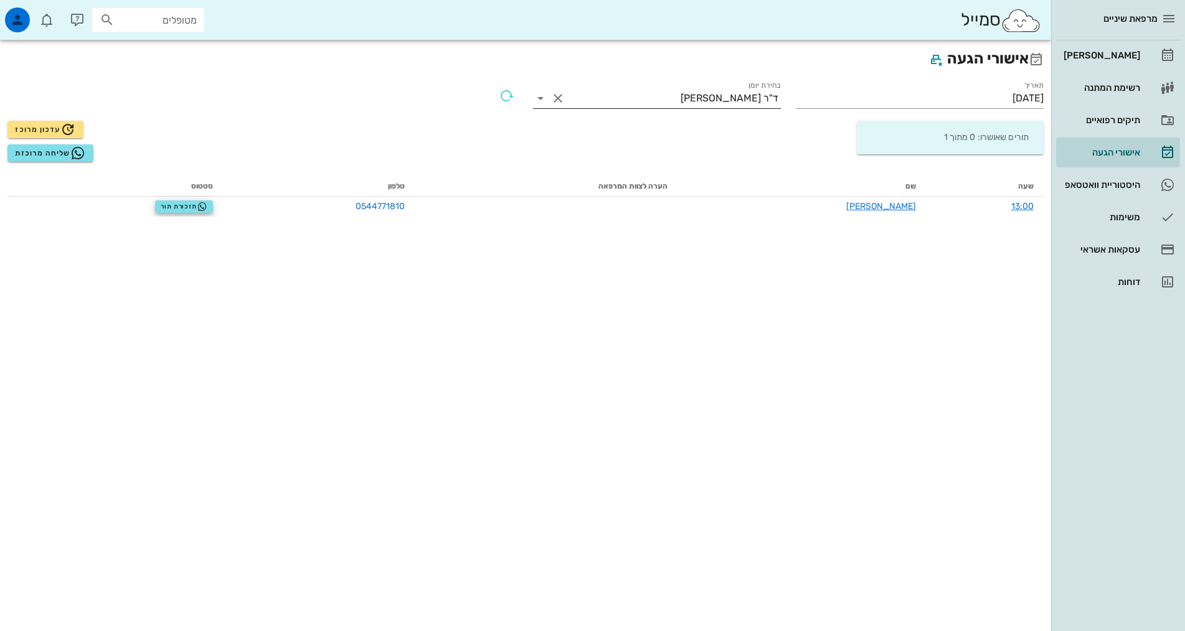
click at [658, 87] on div "בחירת יומן ד"ר [PERSON_NAME]" at bounding box center [657, 97] width 248 height 32
click at [659, 92] on input "בחירת יומן" at bounding box center [624, 98] width 113 height 20
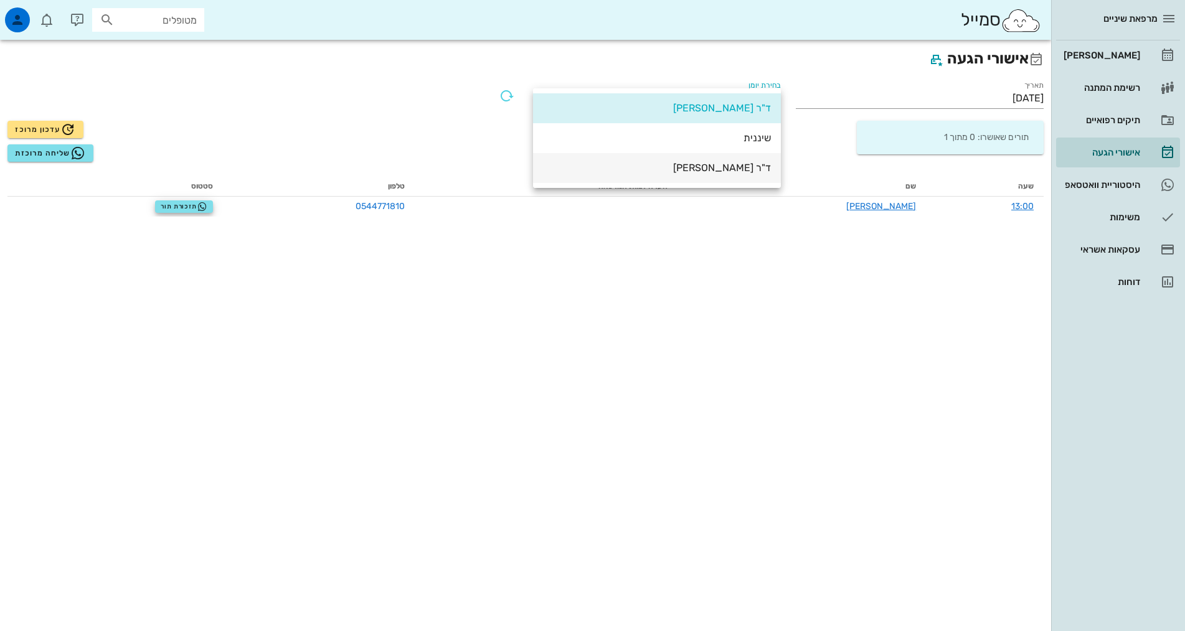
click at [699, 158] on div "ד"ר [PERSON_NAME]" at bounding box center [657, 167] width 228 height 27
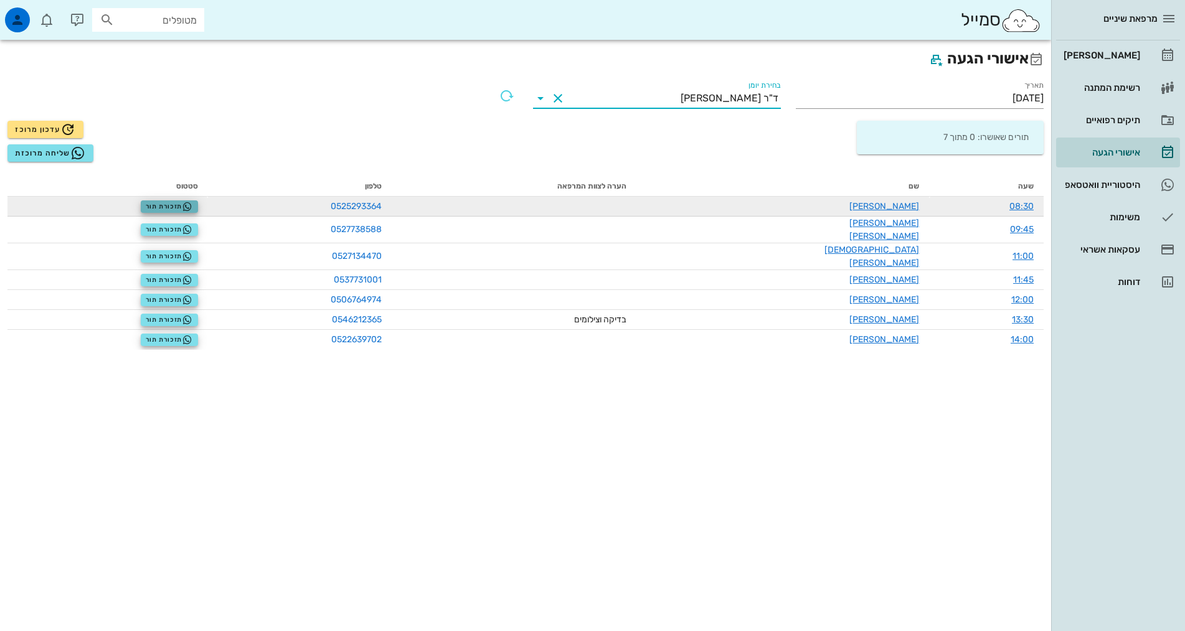
click at [192, 204] on span "תזכורת תור" at bounding box center [169, 207] width 47 height 10
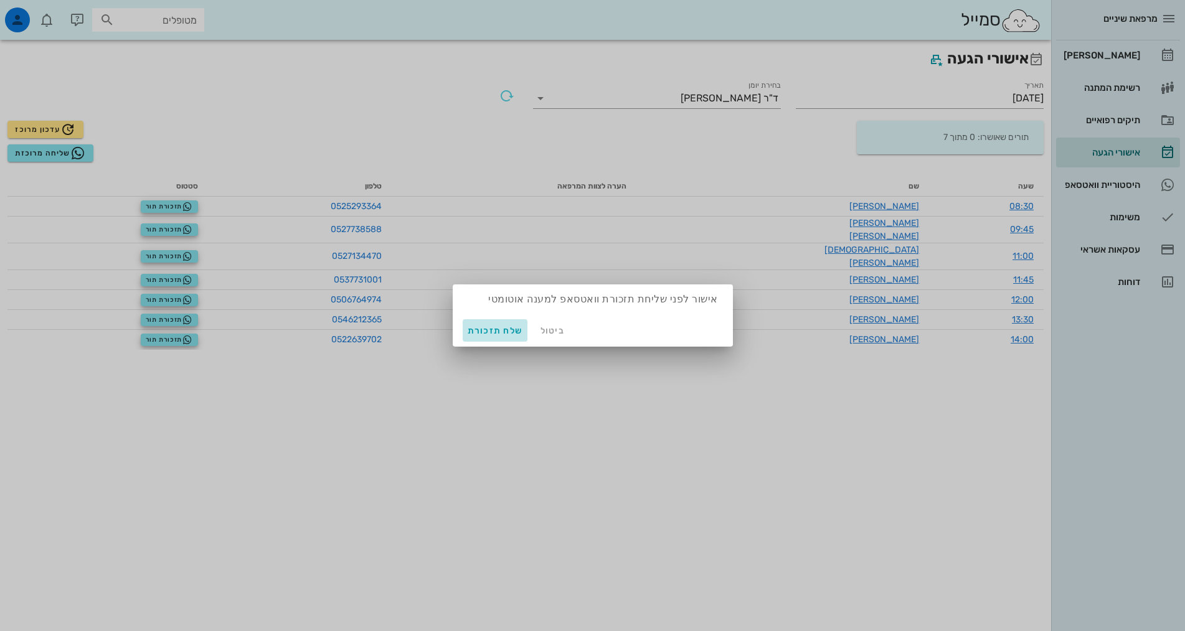
click at [504, 329] on span "שלח תזכורת" at bounding box center [495, 331] width 55 height 11
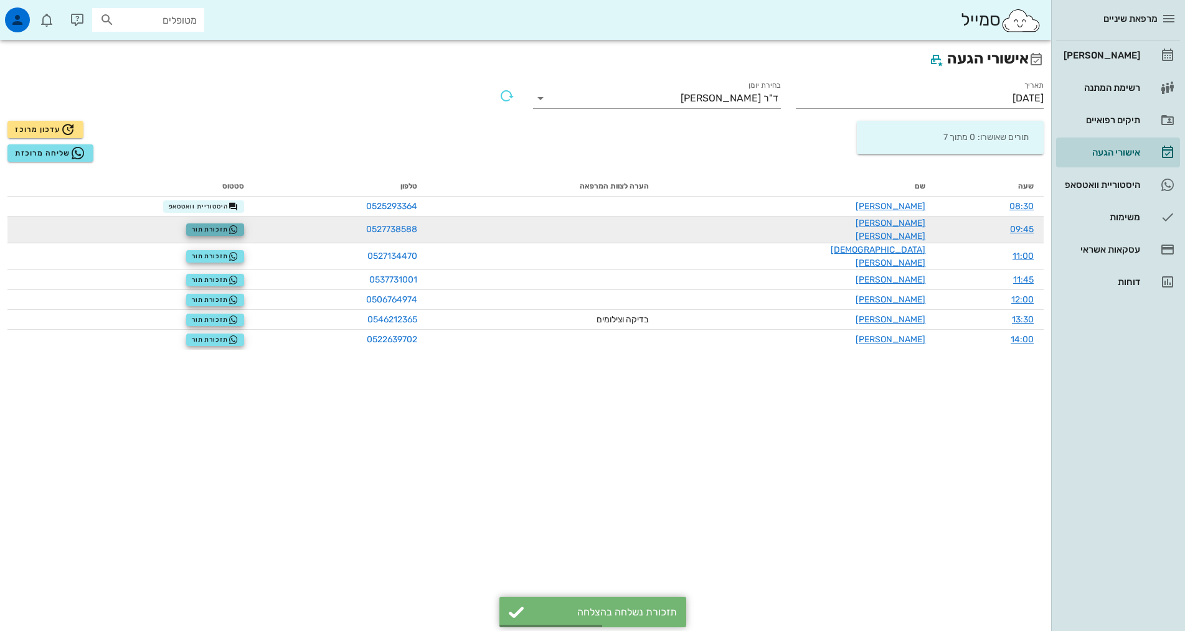
click at [230, 228] on span "תזכורת תור" at bounding box center [215, 230] width 47 height 10
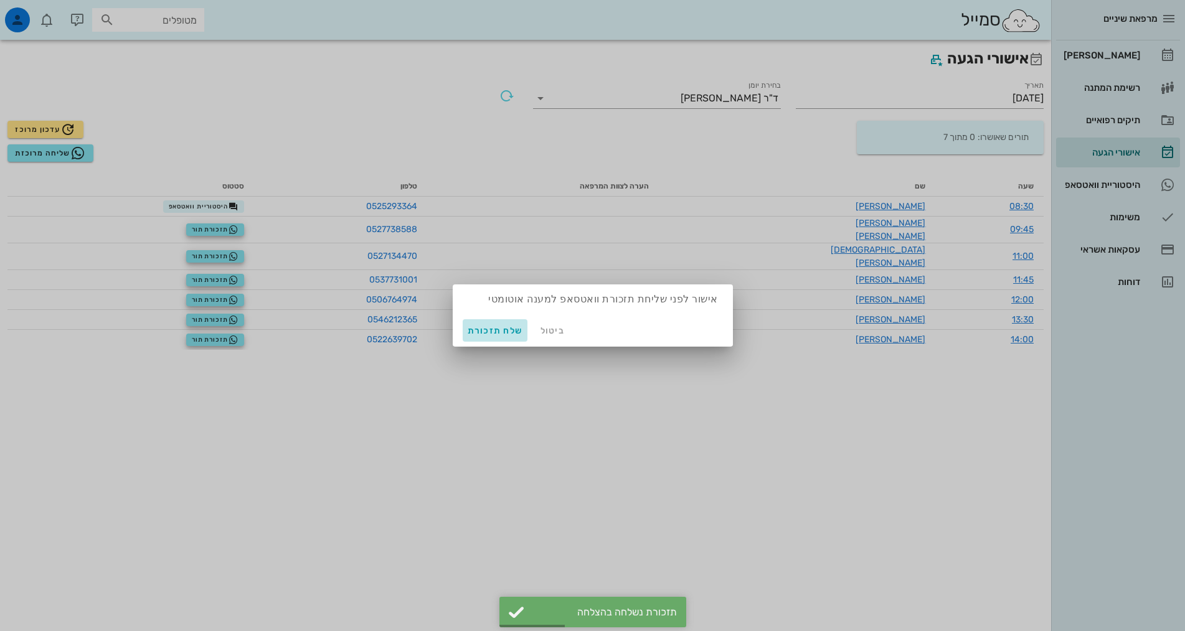
click at [479, 329] on span "שלח תזכורת" at bounding box center [495, 331] width 55 height 11
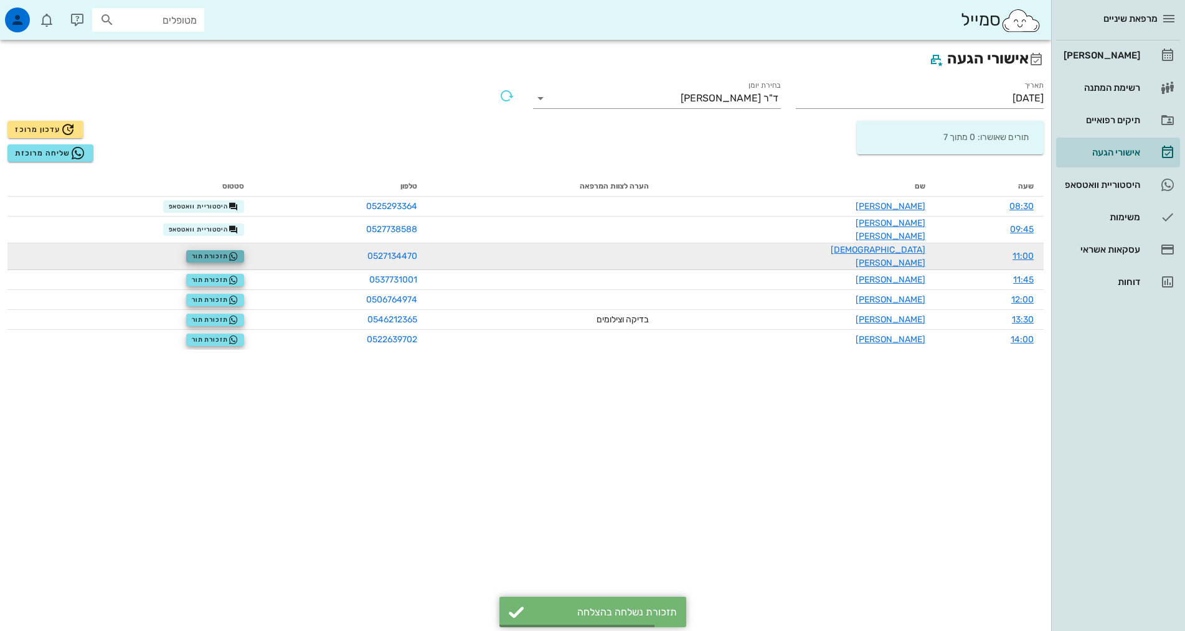
click at [238, 252] on span "תזכורת תור" at bounding box center [215, 257] width 47 height 10
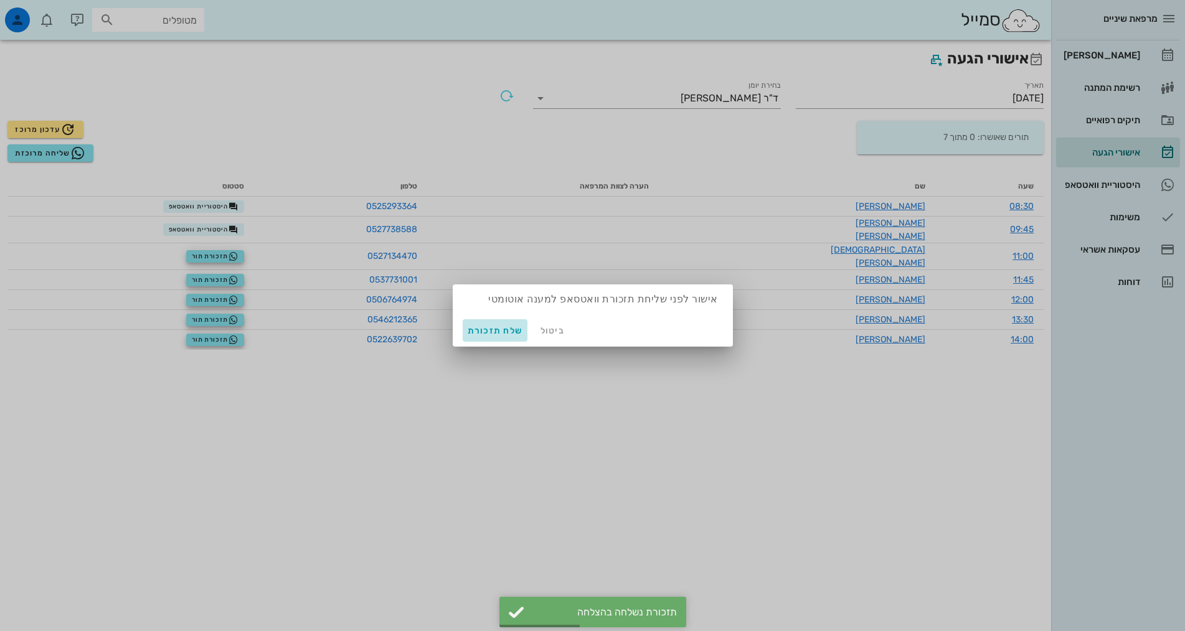
click at [487, 334] on span "שלח תזכורת" at bounding box center [495, 331] width 55 height 11
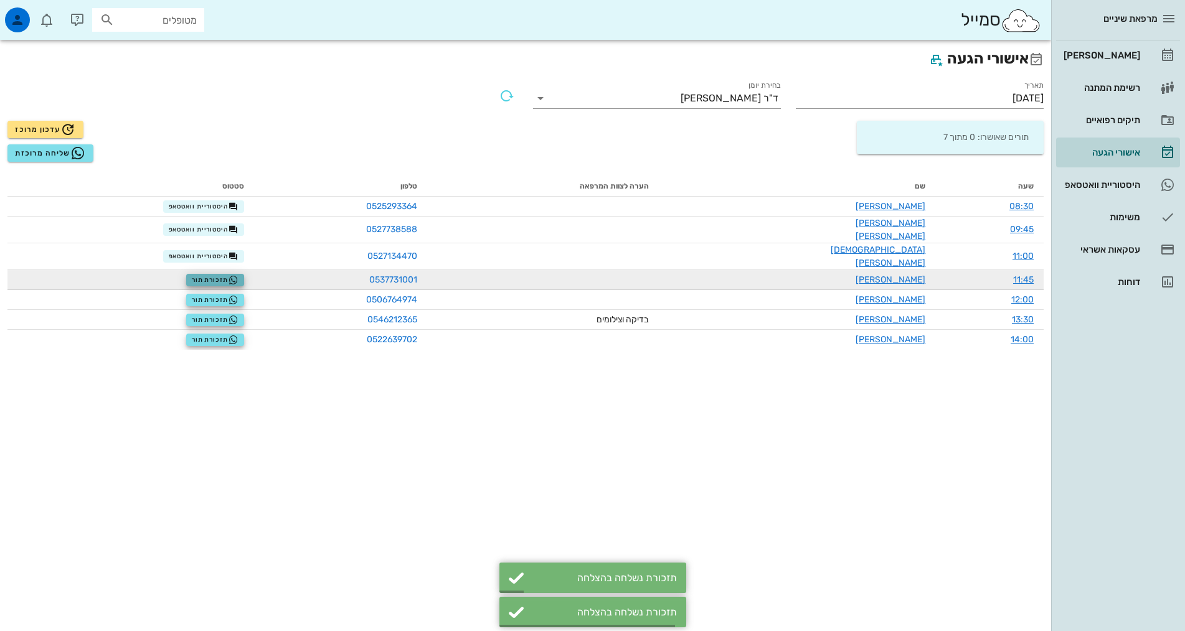
click at [237, 275] on span "תזכורת תור" at bounding box center [215, 280] width 47 height 10
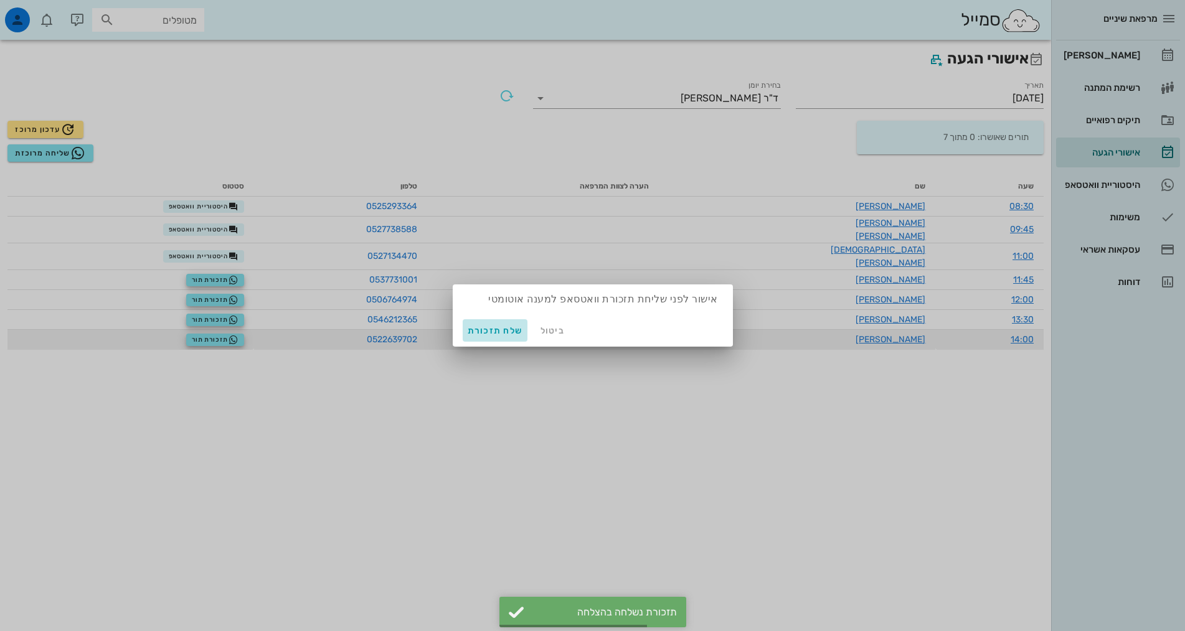
click at [478, 334] on span "שלח תזכורת" at bounding box center [495, 331] width 55 height 11
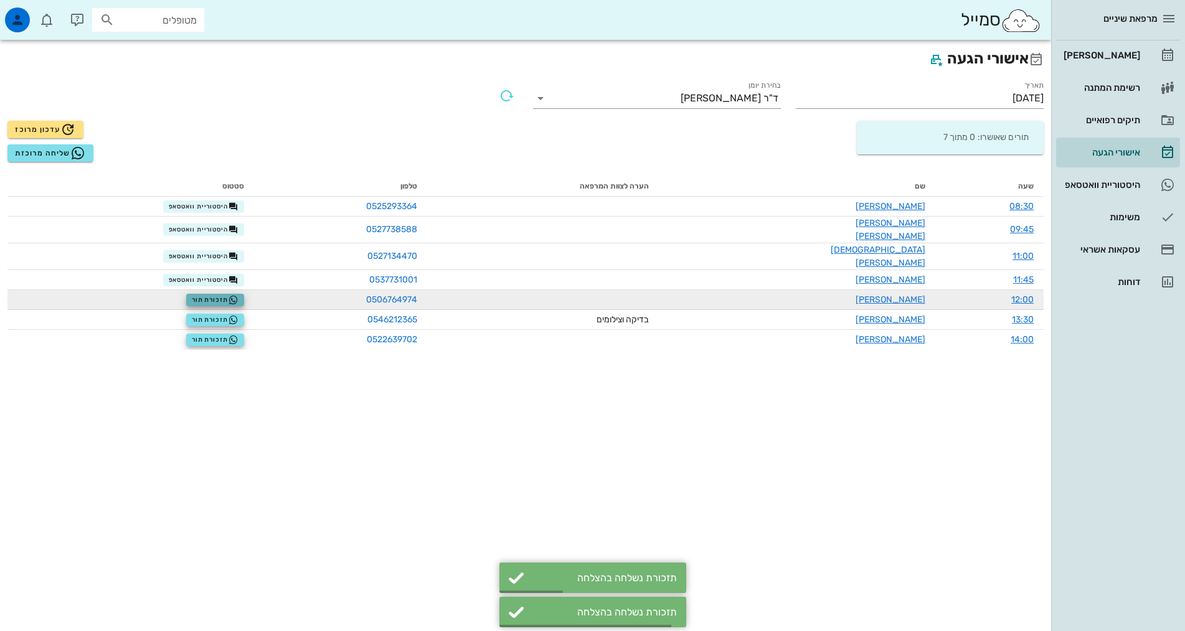
click at [238, 295] on icon "button" at bounding box center [233, 300] width 10 height 10
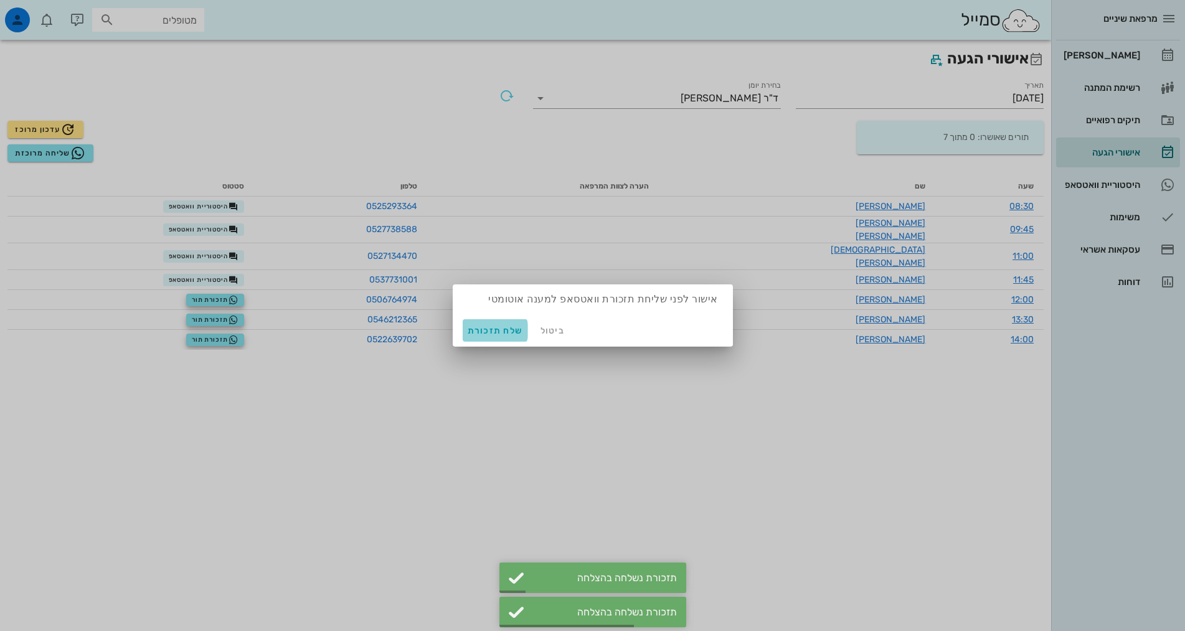
click at [485, 334] on span "שלח תזכורת" at bounding box center [495, 331] width 55 height 11
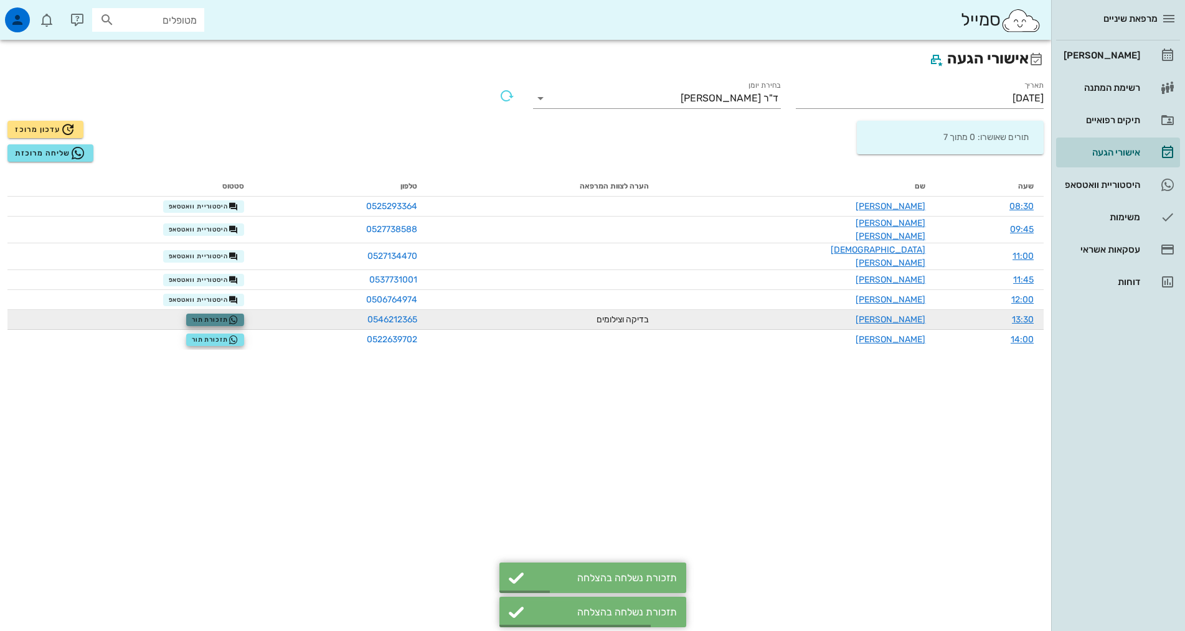
click at [226, 315] on span "תזכורת תור" at bounding box center [215, 320] width 47 height 10
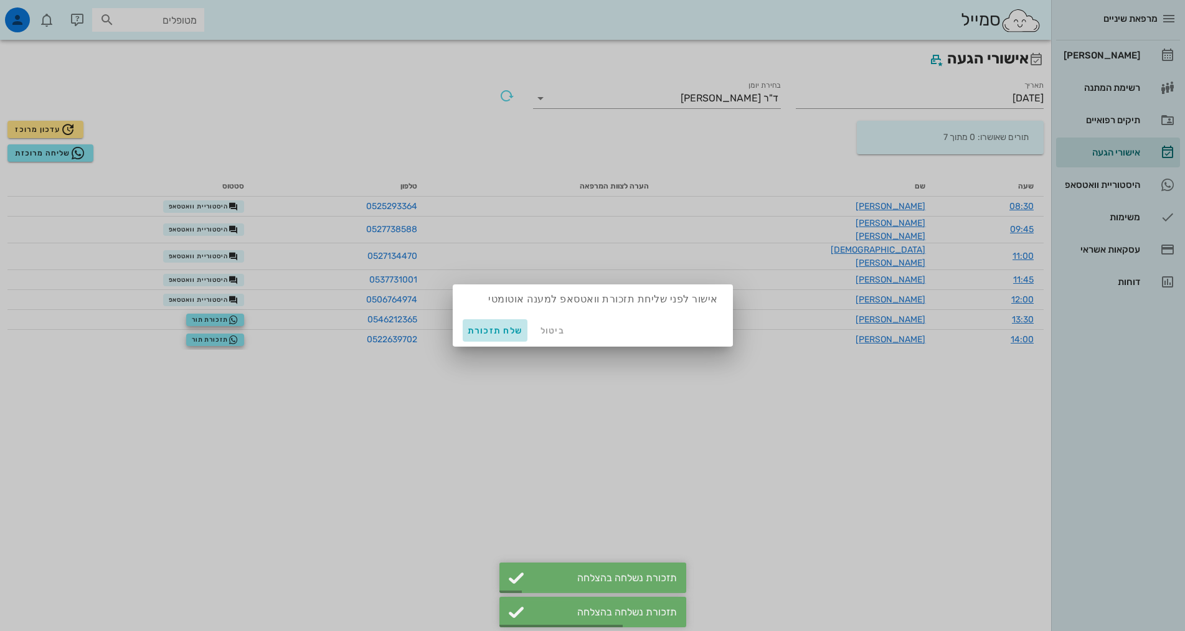
click at [492, 327] on span "שלח תזכורת" at bounding box center [495, 331] width 55 height 11
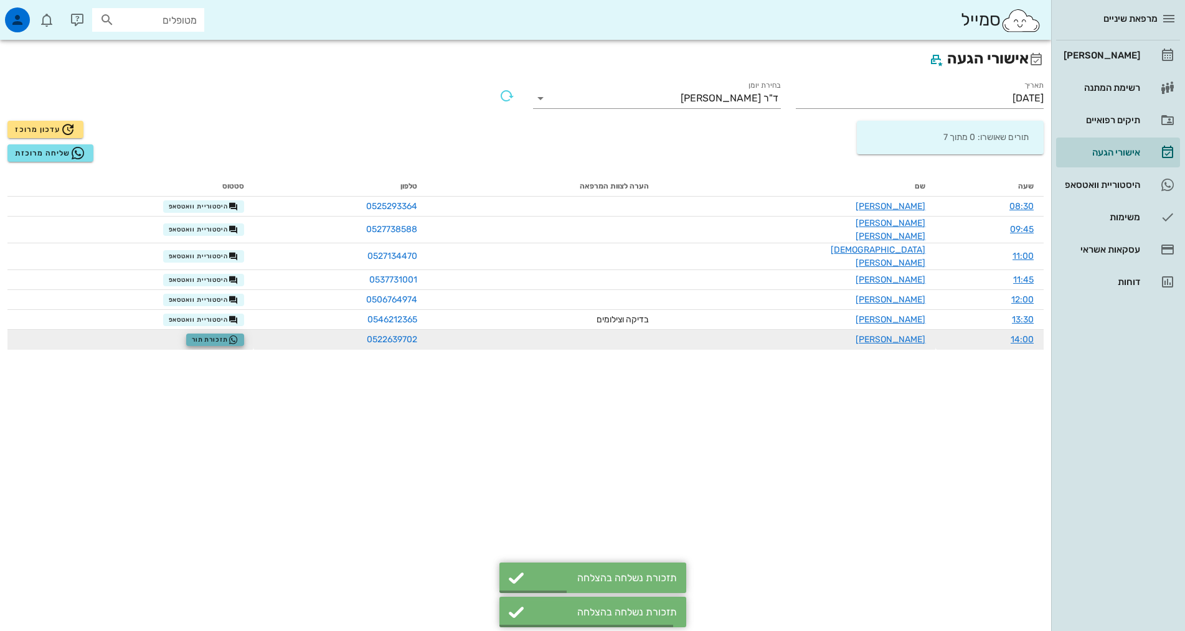
click at [237, 335] on span "תזכורת תור" at bounding box center [215, 340] width 47 height 10
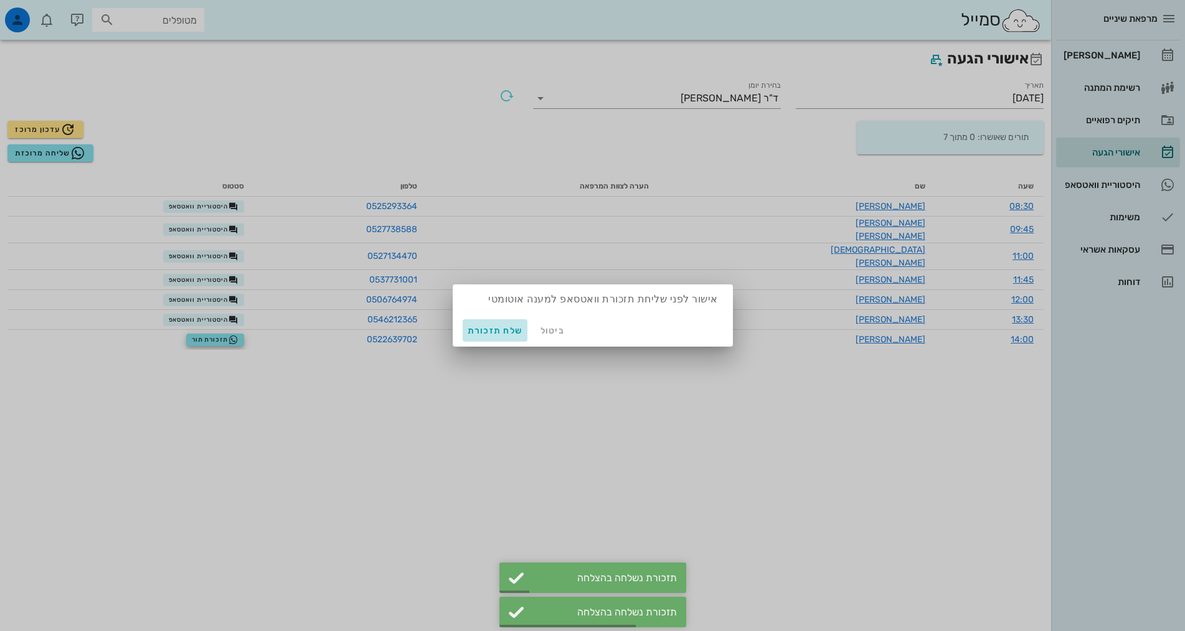
click at [496, 326] on span "שלח תזכורת" at bounding box center [495, 331] width 55 height 11
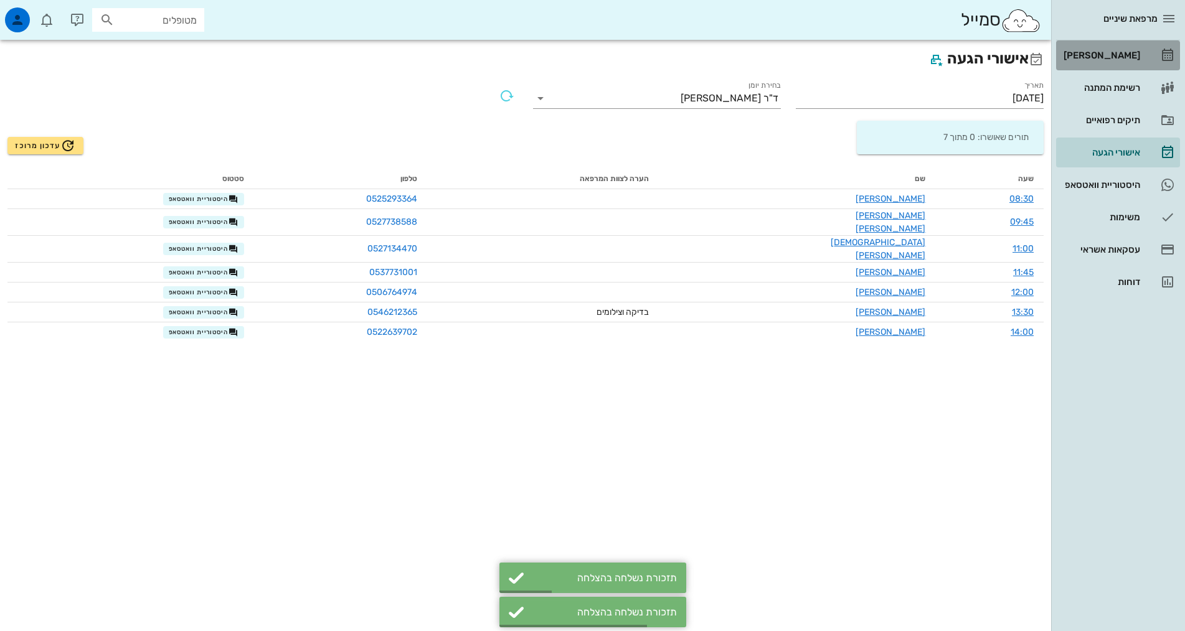
click at [1156, 54] on link "[PERSON_NAME]" at bounding box center [1118, 55] width 124 height 30
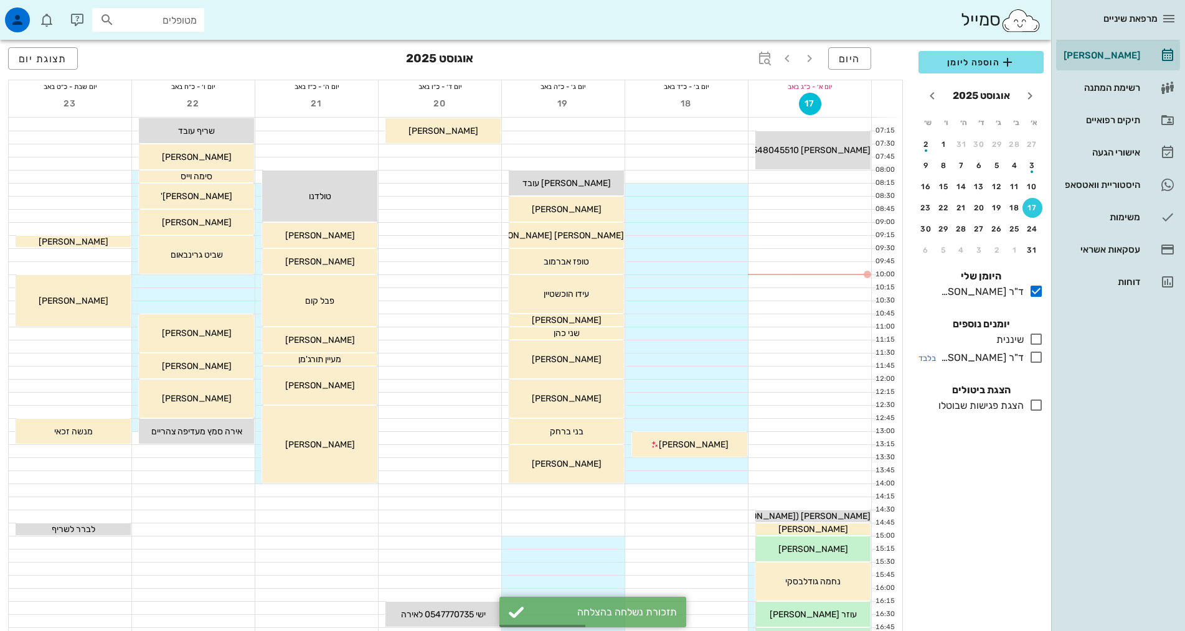
click at [1034, 359] on icon at bounding box center [1036, 357] width 15 height 15
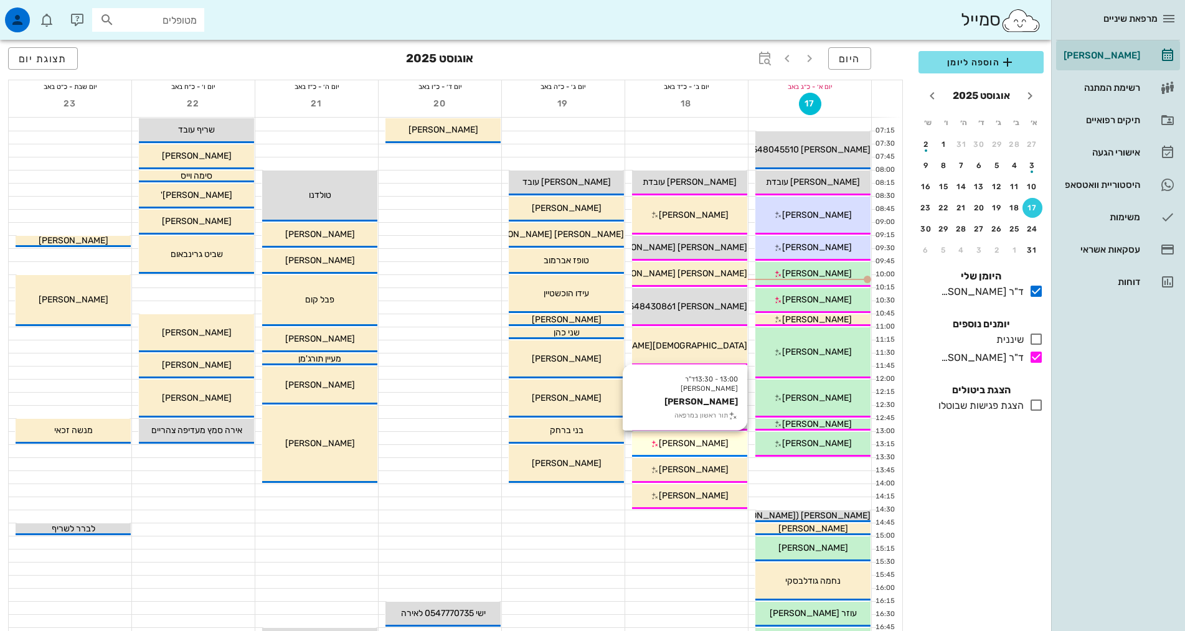
click at [719, 438] on div "[PERSON_NAME]" at bounding box center [689, 443] width 115 height 13
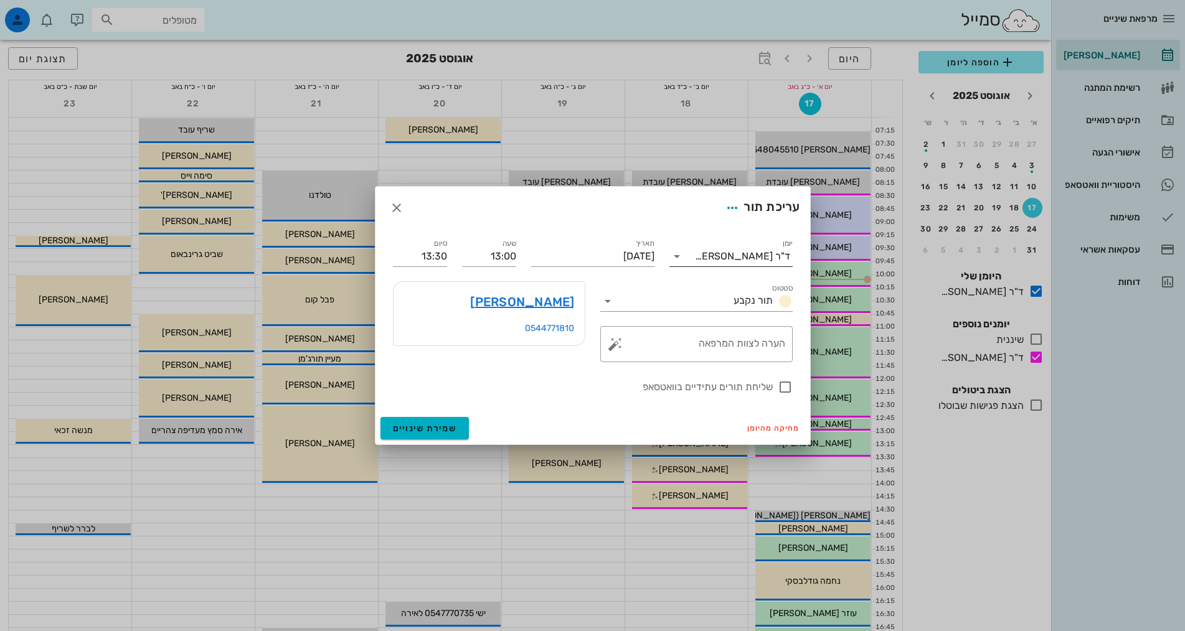
click at [745, 260] on div "ד"ר [PERSON_NAME]" at bounding box center [742, 256] width 95 height 11
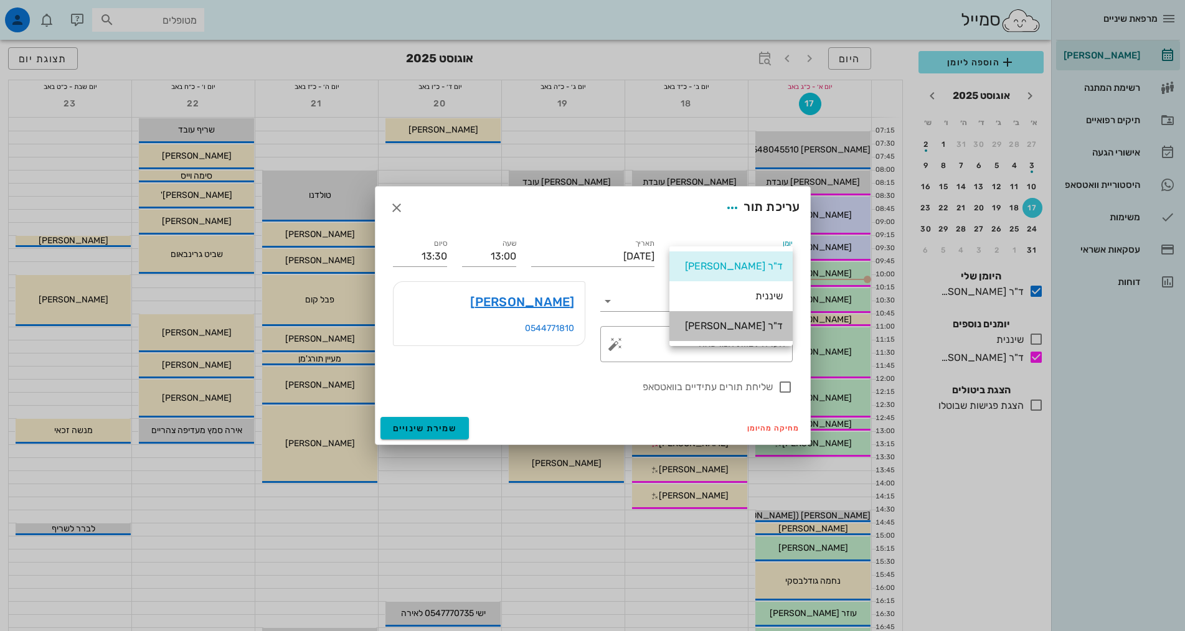
click at [764, 322] on div "ד"ר [PERSON_NAME]" at bounding box center [730, 326] width 103 height 12
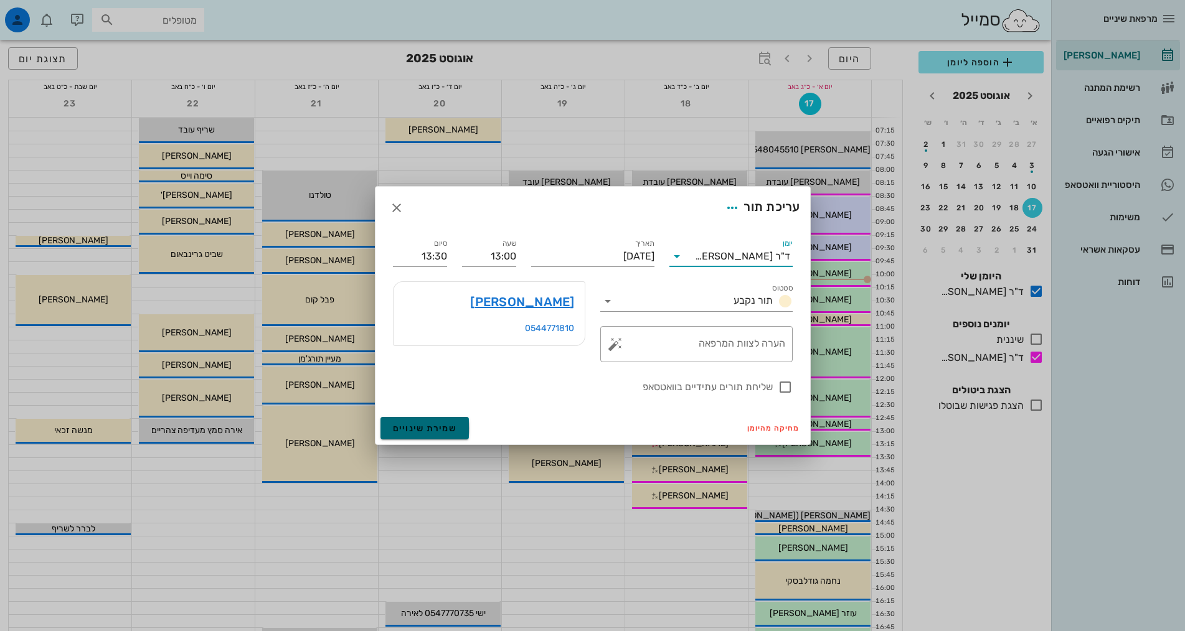
click at [434, 421] on button "שמירת שינויים" at bounding box center [424, 428] width 89 height 22
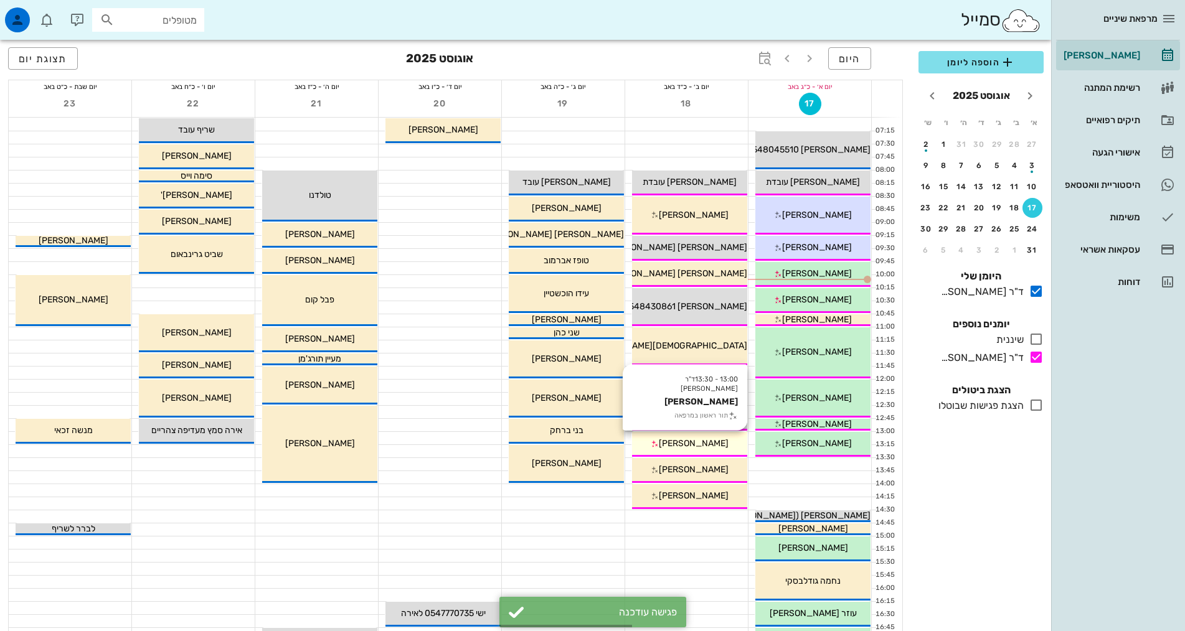
click at [702, 445] on span "[PERSON_NAME]" at bounding box center [694, 443] width 70 height 11
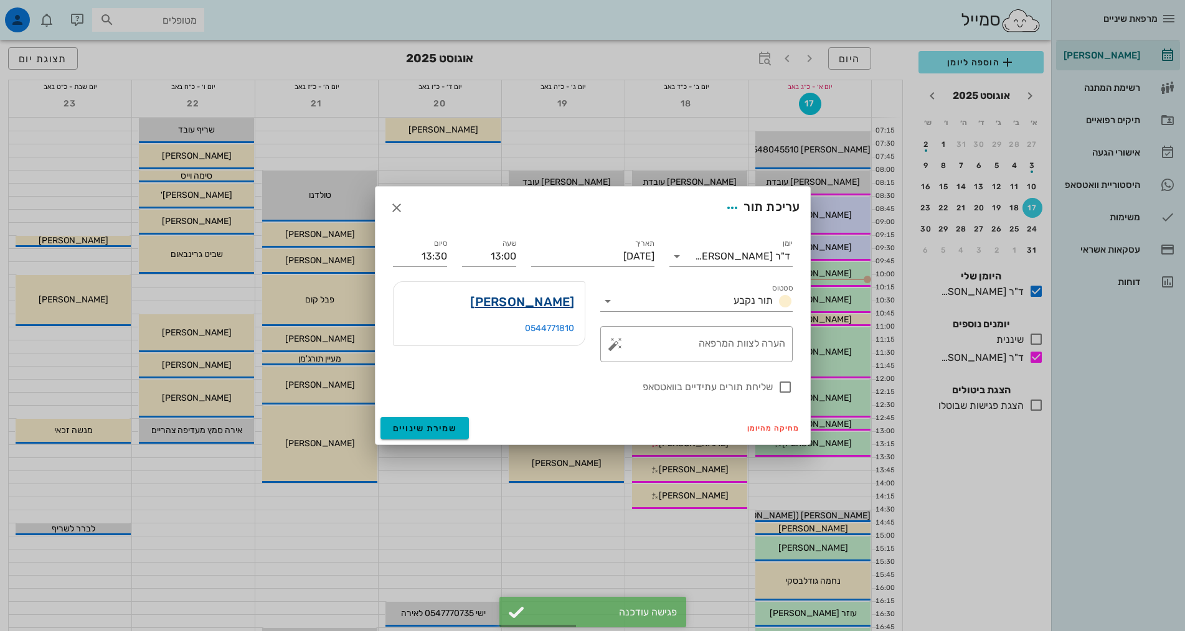
click at [539, 309] on link "[PERSON_NAME]" at bounding box center [522, 302] width 104 height 20
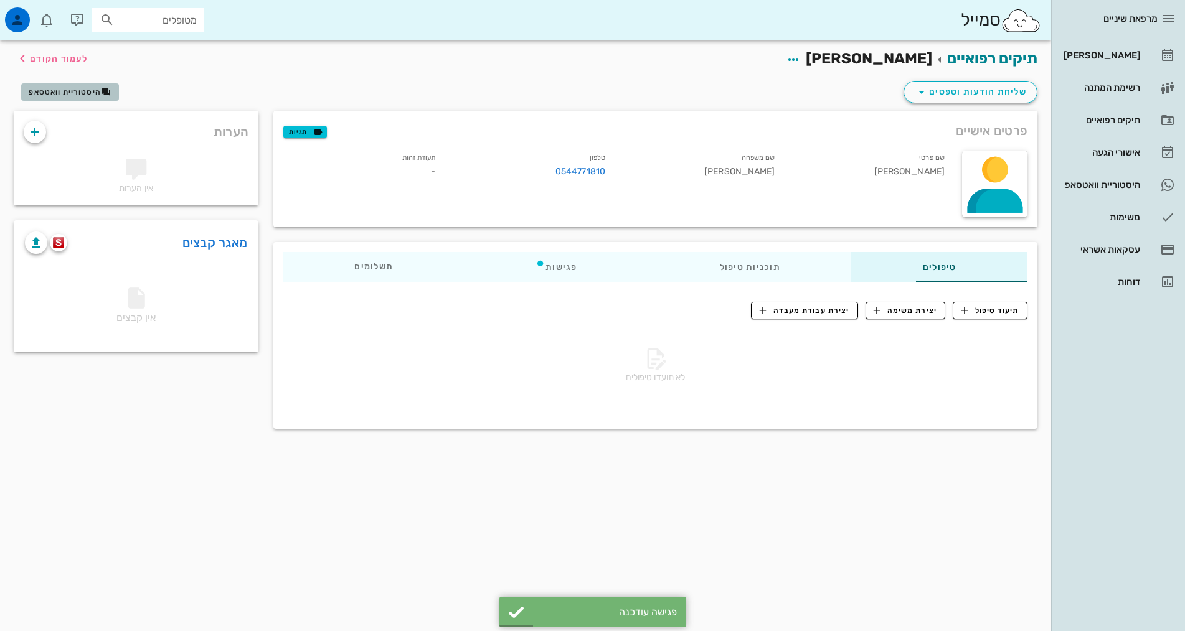
click at [69, 96] on span "היסטוריית וואטסאפ" at bounding box center [65, 92] width 72 height 9
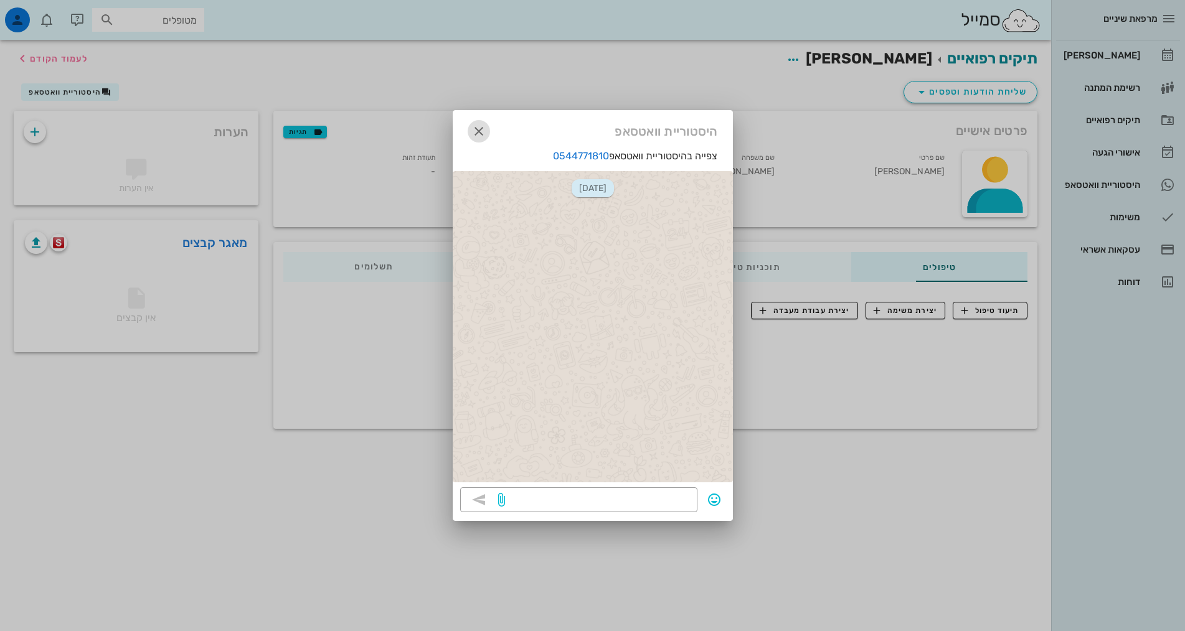
click at [474, 136] on icon "button" at bounding box center [478, 131] width 15 height 15
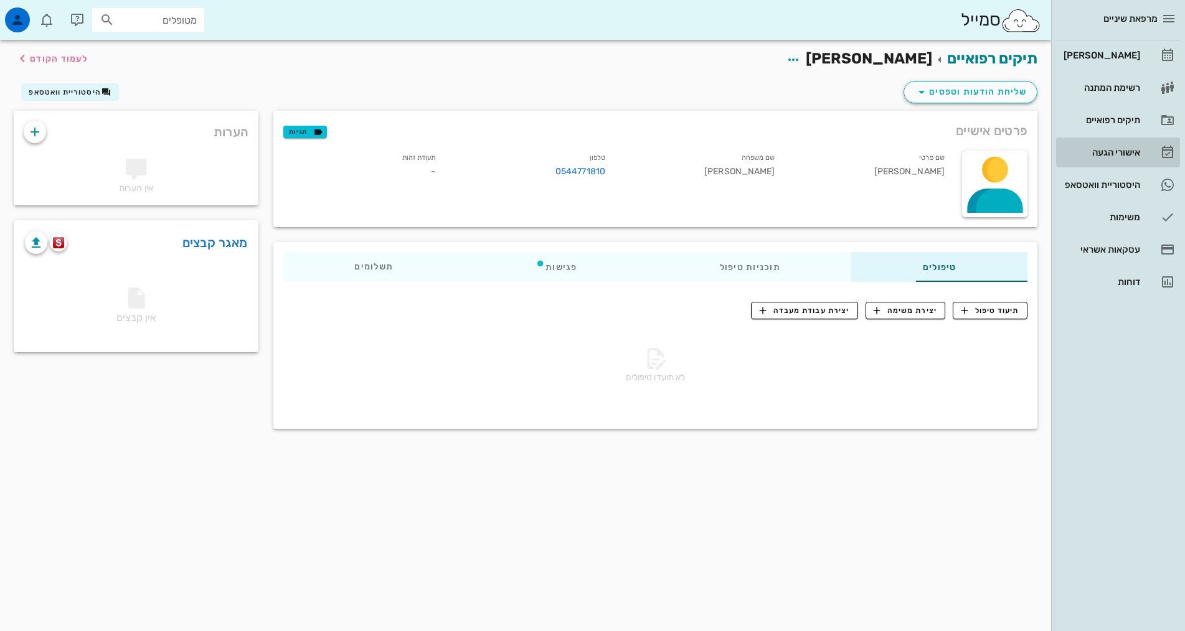
click at [1118, 148] on div "אישורי הגעה" at bounding box center [1100, 153] width 79 height 10
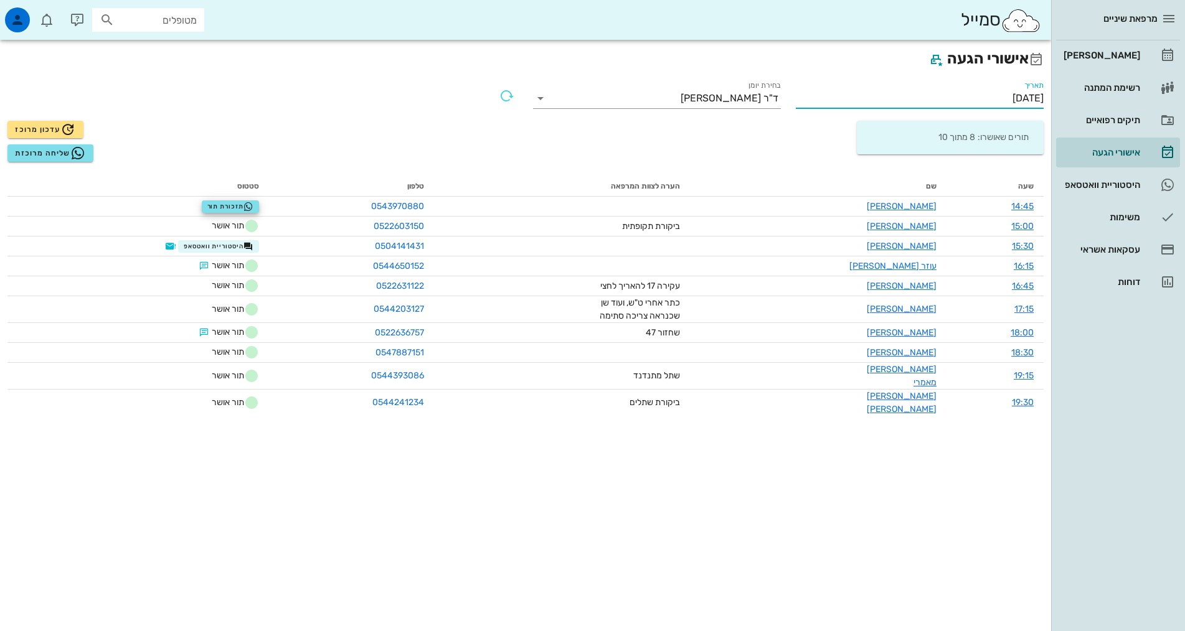
click at [976, 88] on input "[DATE]" at bounding box center [920, 98] width 248 height 20
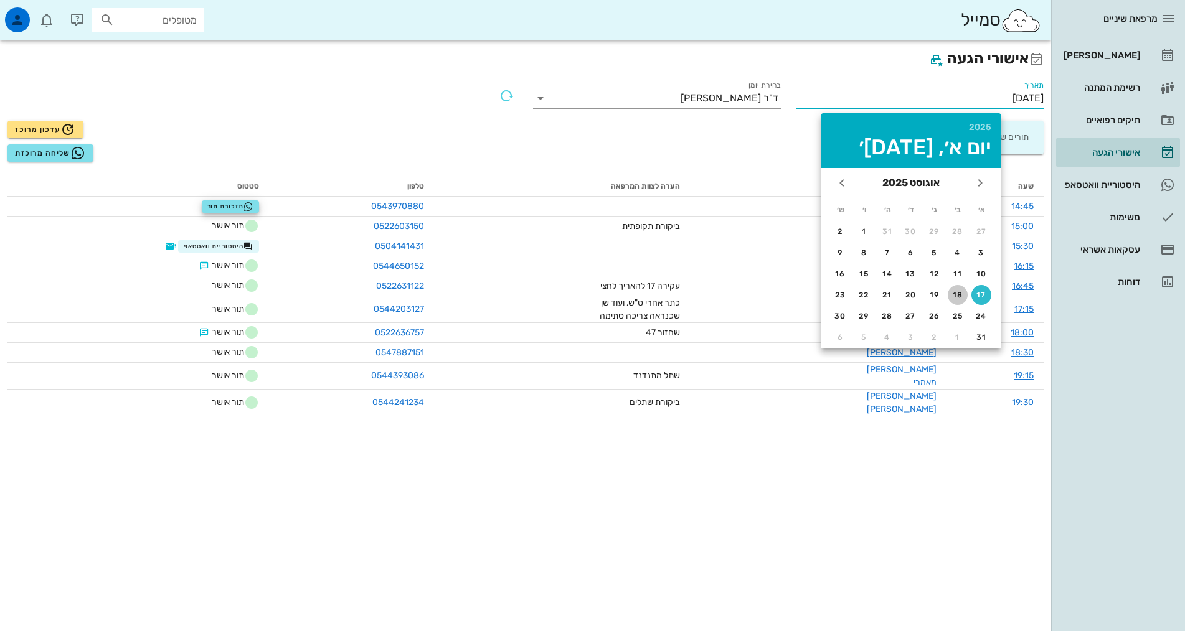
click at [956, 286] on button "18" at bounding box center [958, 295] width 20 height 20
type input "[DATE]"
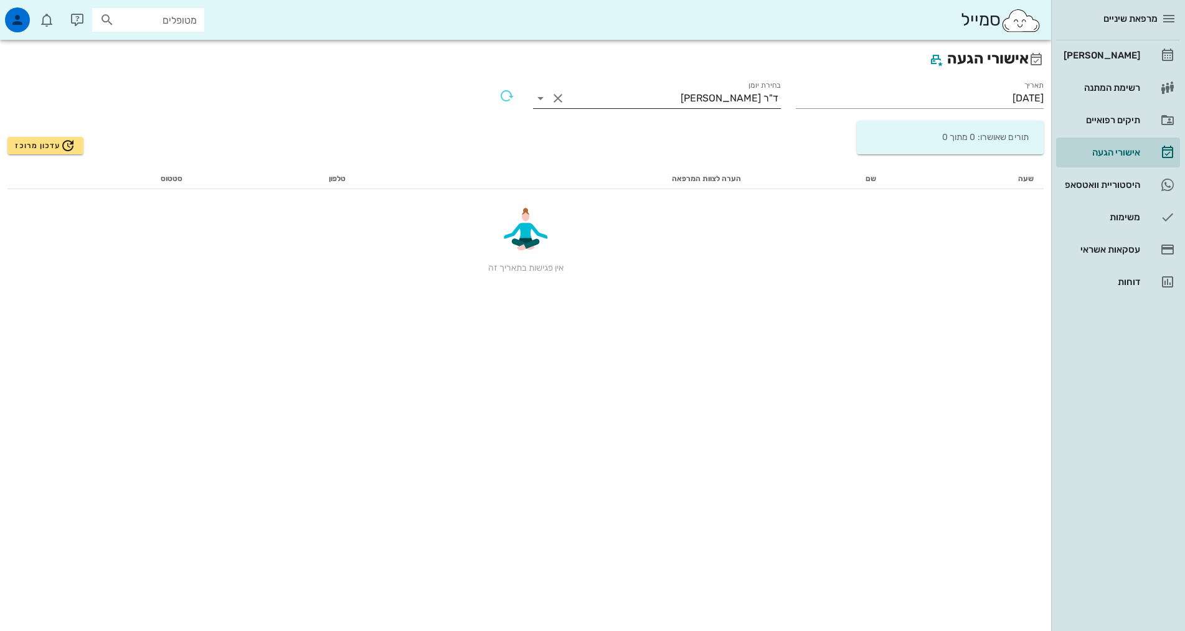
click at [738, 100] on div "ד"ר [PERSON_NAME]" at bounding box center [729, 98] width 98 height 11
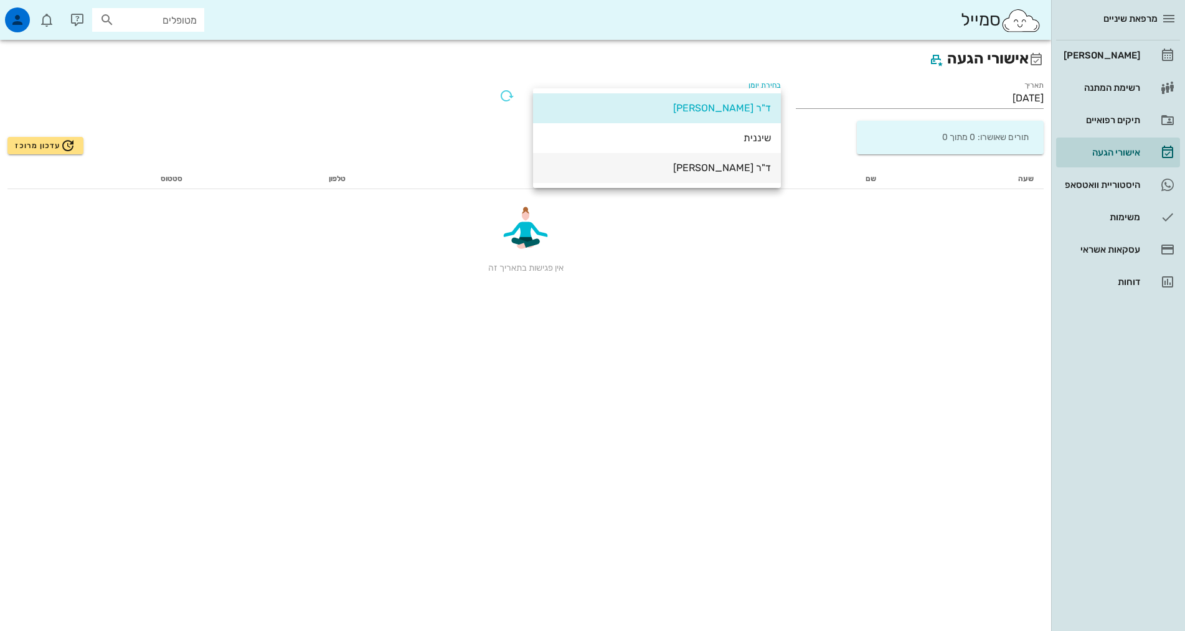
click at [731, 161] on div "ד"ר [PERSON_NAME]" at bounding box center [657, 167] width 228 height 27
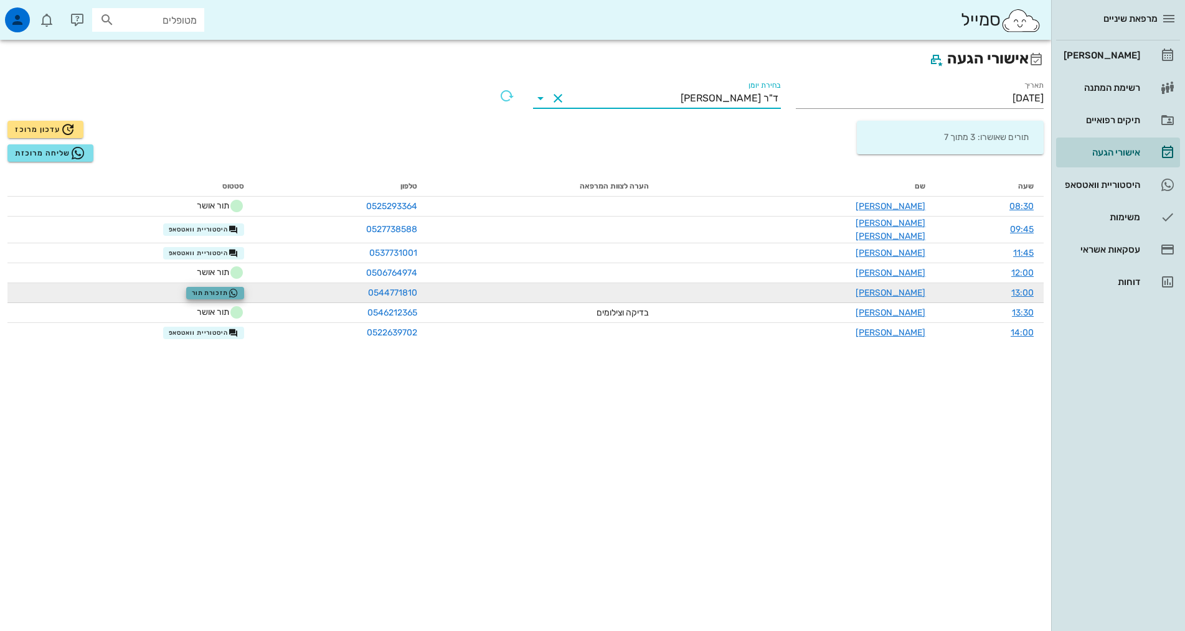
click at [220, 288] on span "תזכורת תור" at bounding box center [215, 293] width 47 height 10
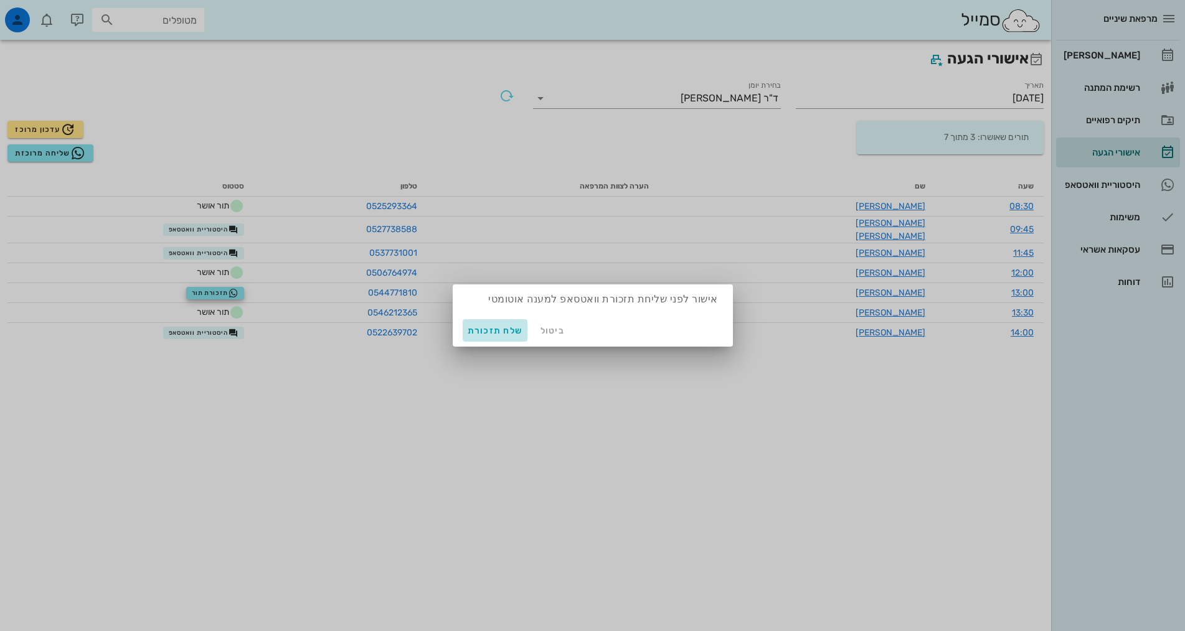
click at [511, 326] on span "שלח תזכורת" at bounding box center [495, 331] width 55 height 11
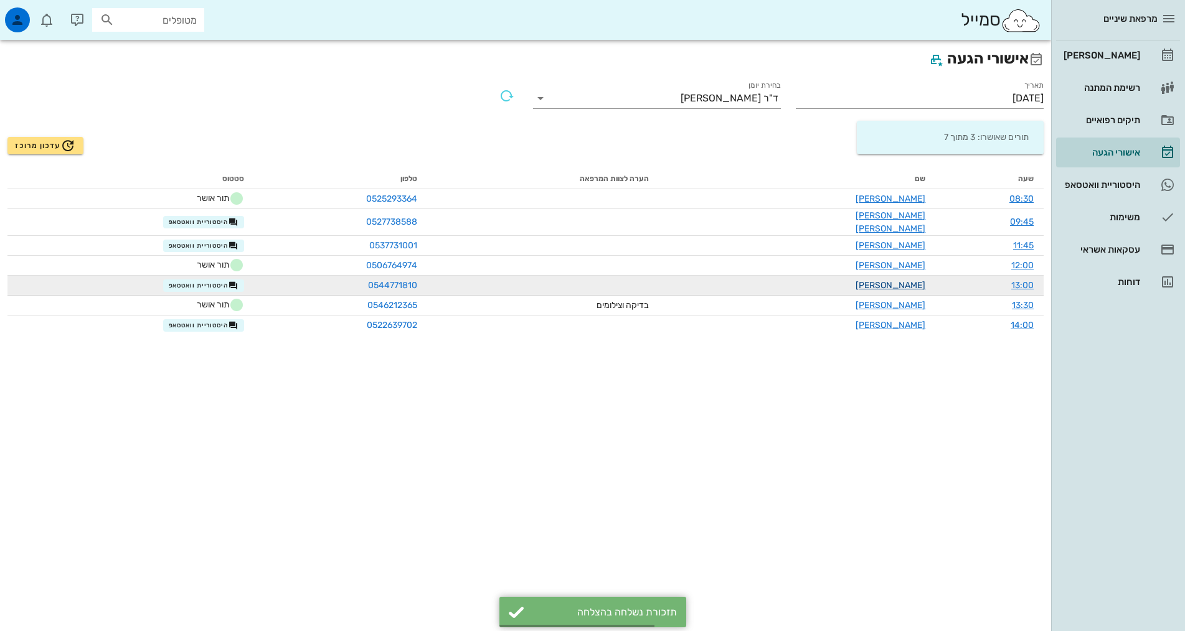
click at [898, 281] on link "[PERSON_NAME]" at bounding box center [890, 285] width 70 height 11
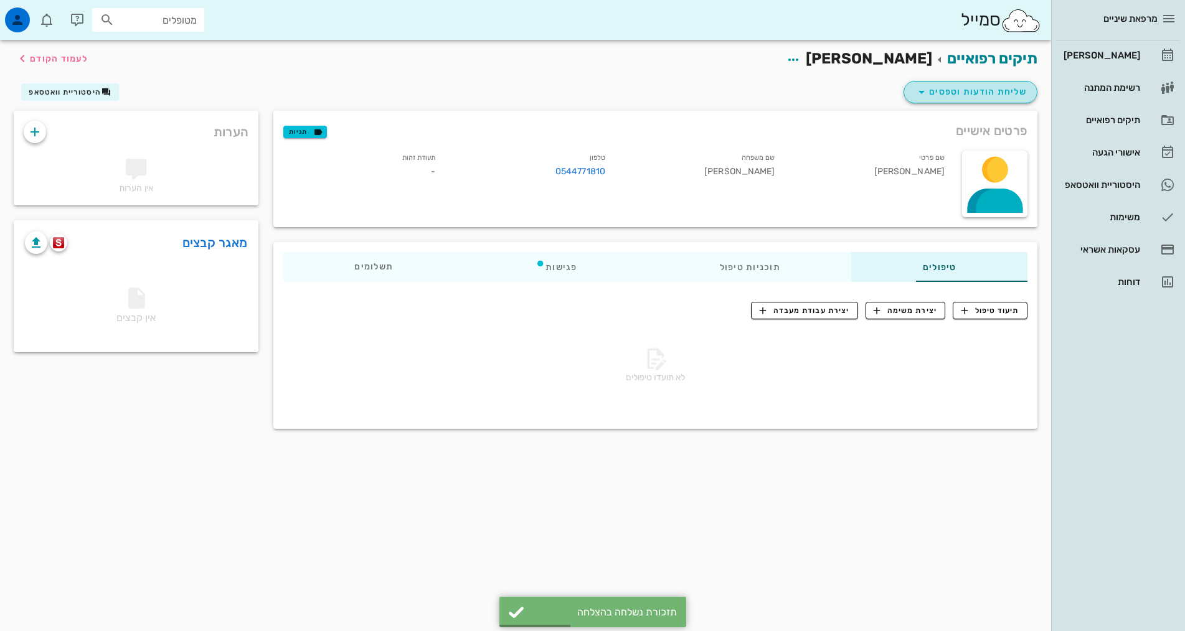
drag, startPoint x: 961, startPoint y: 94, endPoint x: 968, endPoint y: 97, distance: 7.0
click at [962, 94] on span "שליחת הודעות וטפסים" at bounding box center [970, 92] width 113 height 15
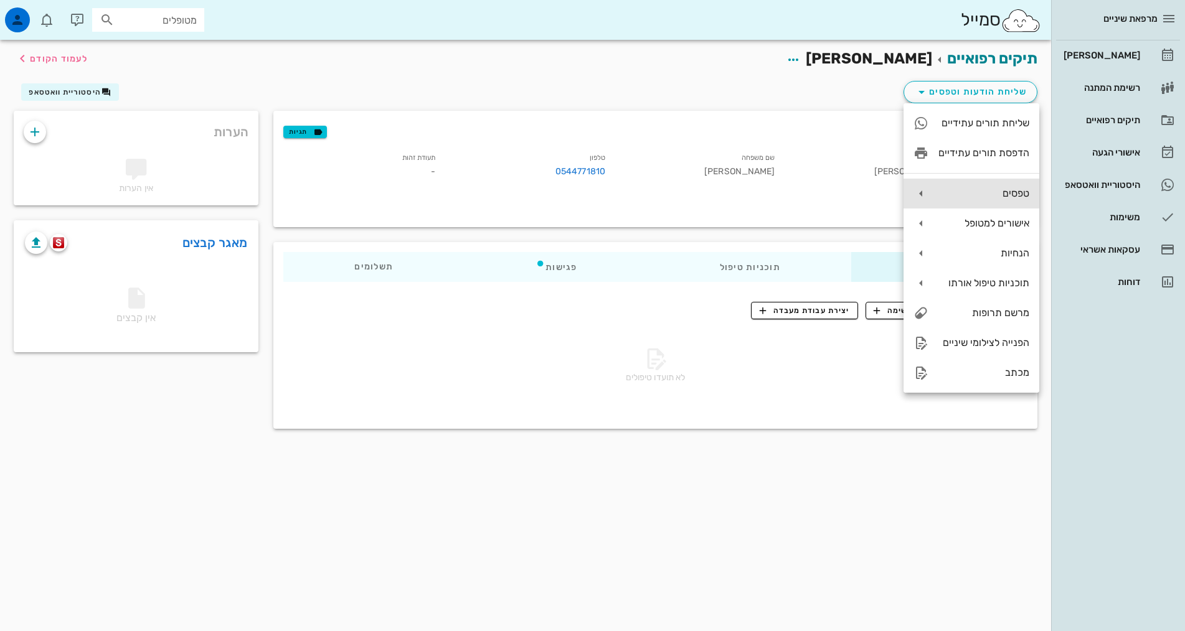
click at [964, 187] on div "טפסים" at bounding box center [983, 193] width 91 height 12
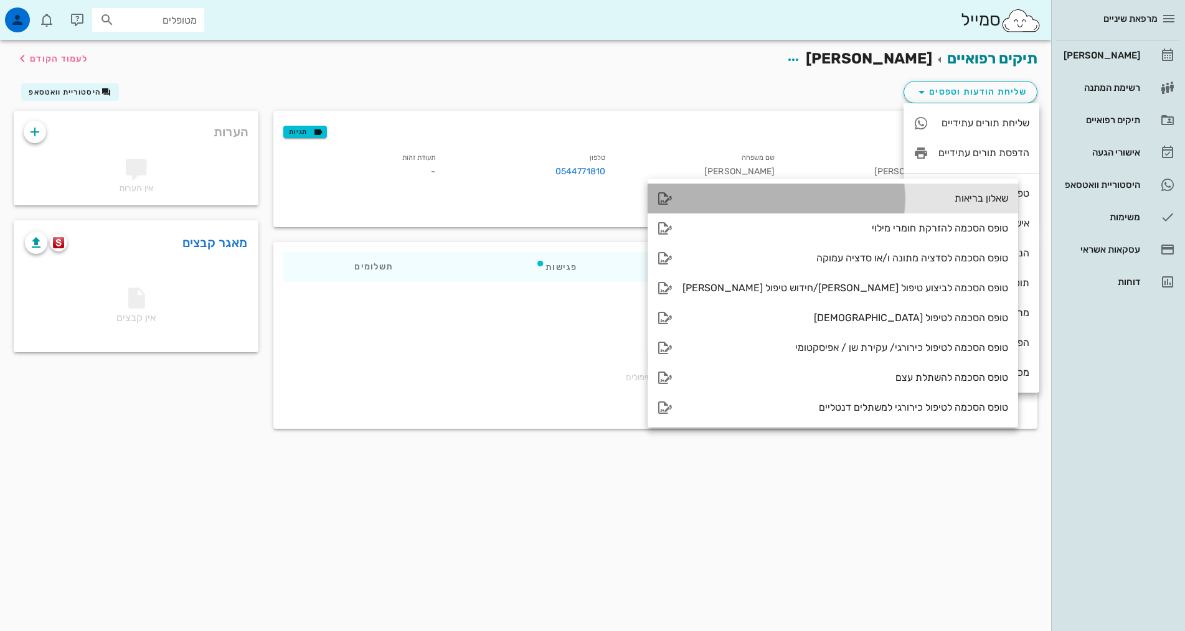
click at [865, 199] on div "שאלון בריאות" at bounding box center [845, 198] width 326 height 12
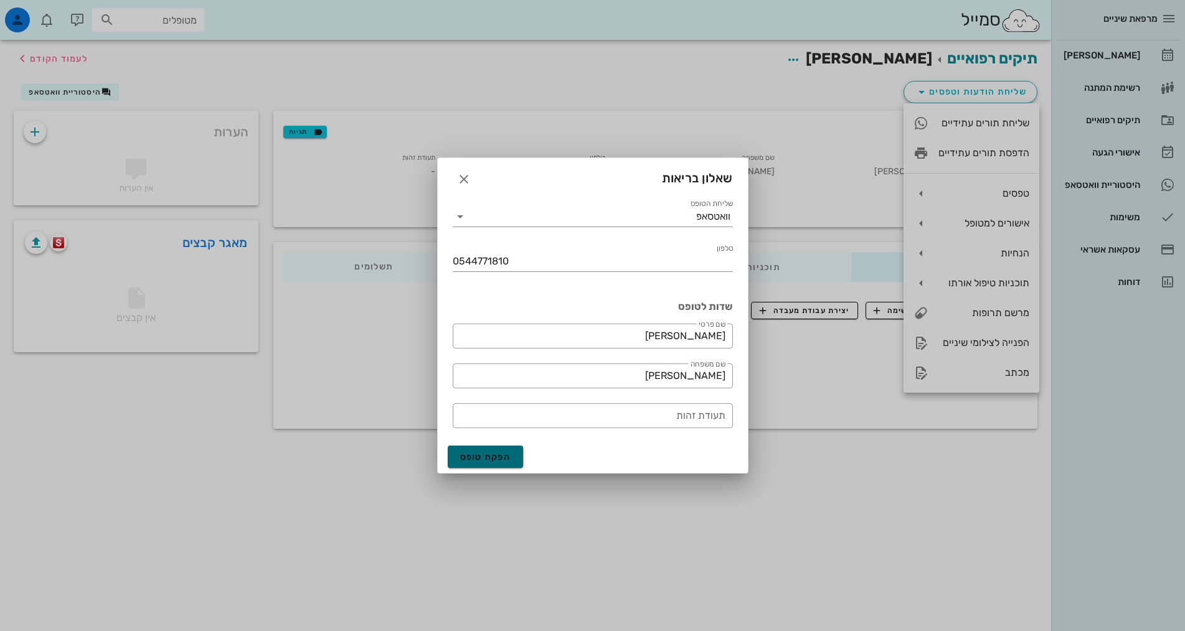
click at [501, 454] on span "הפקת טופס" at bounding box center [485, 457] width 51 height 11
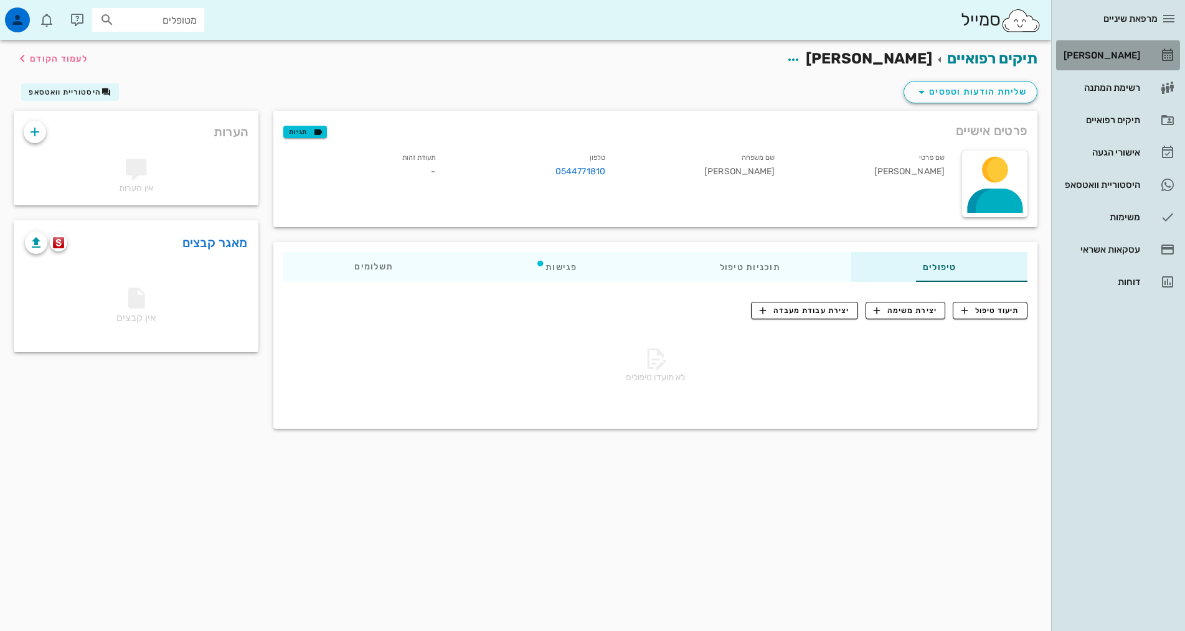
click at [1110, 55] on div "[PERSON_NAME]" at bounding box center [1100, 55] width 79 height 10
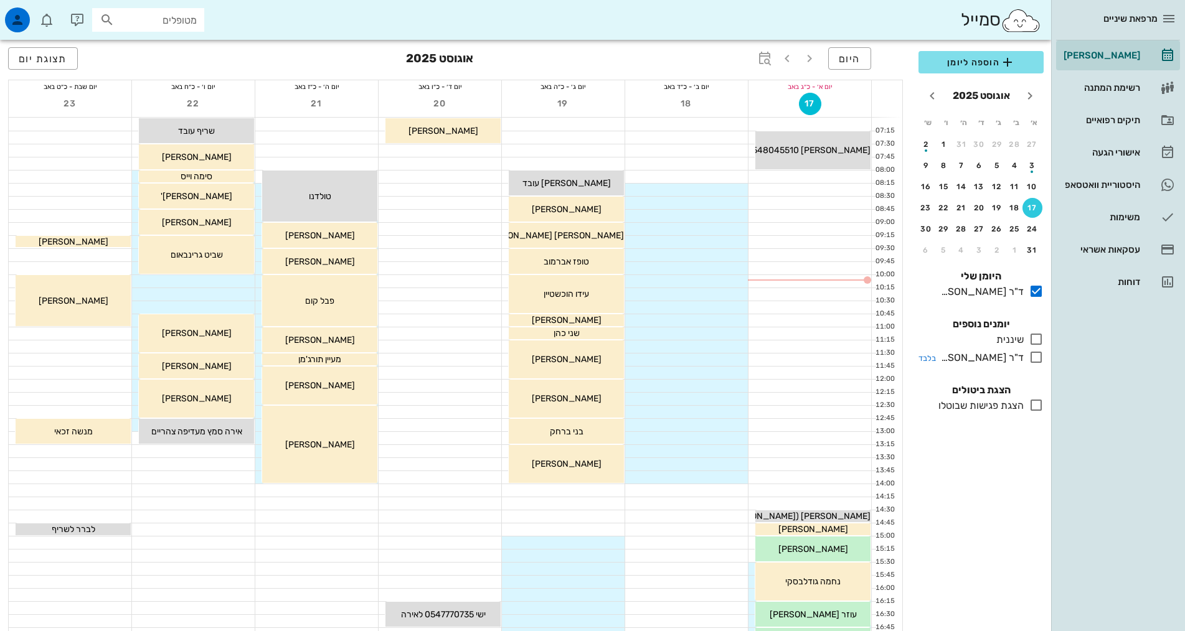
click at [1035, 364] on icon at bounding box center [1036, 357] width 15 height 15
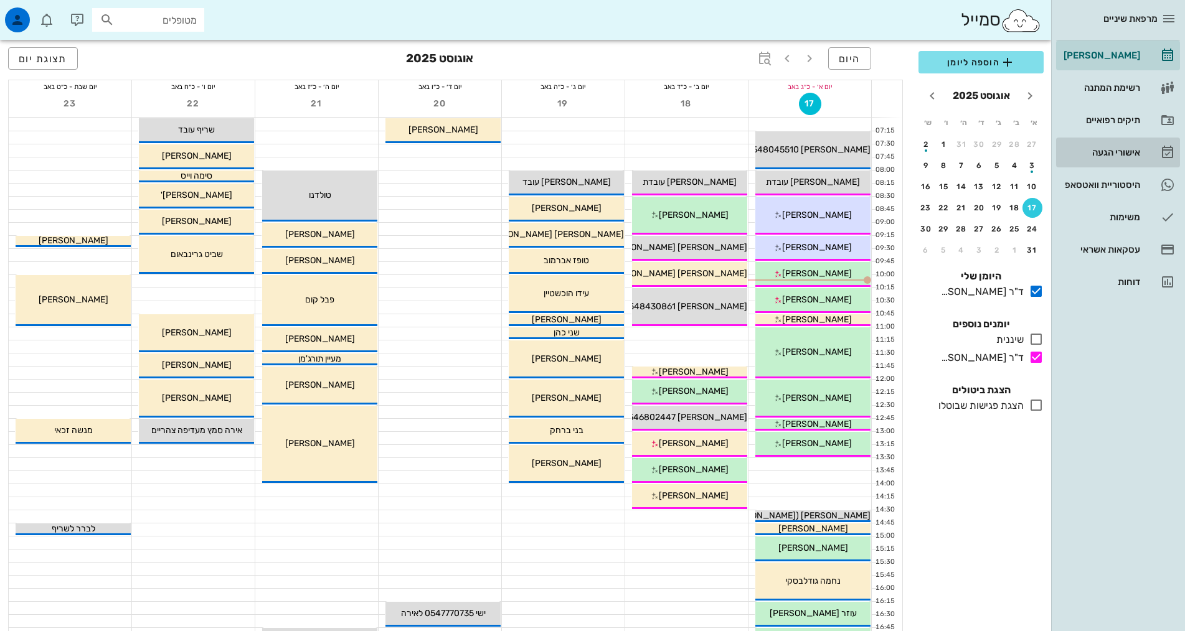
click at [1131, 153] on div "אישורי הגעה" at bounding box center [1100, 153] width 79 height 10
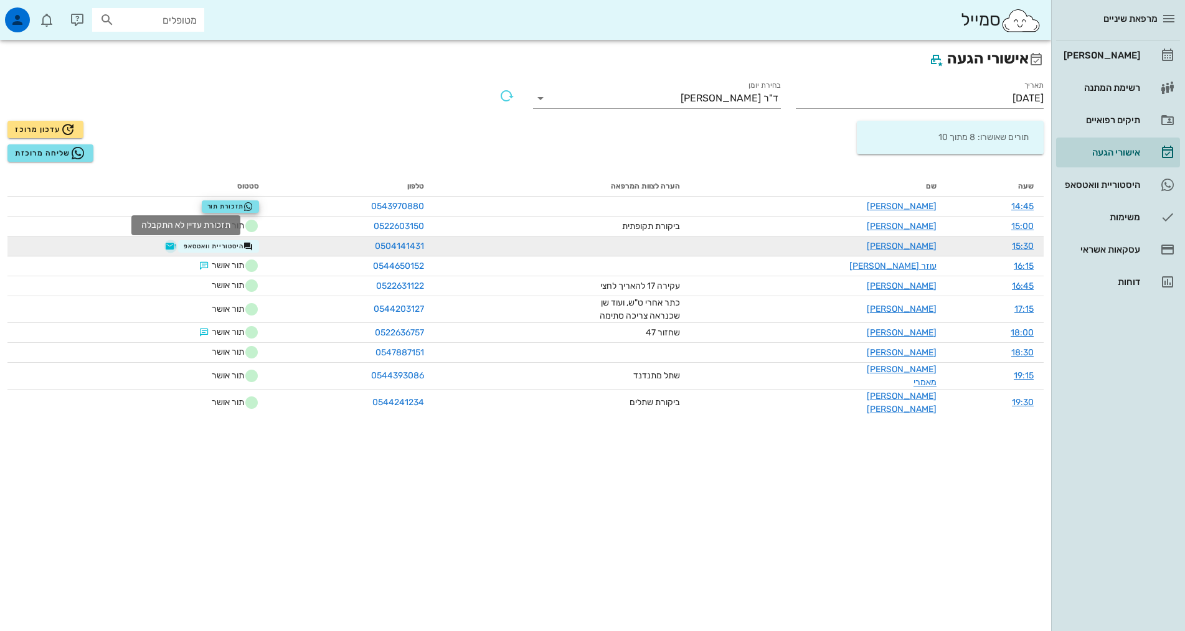
click at [176, 248] on button "button" at bounding box center [171, 247] width 10 height 10
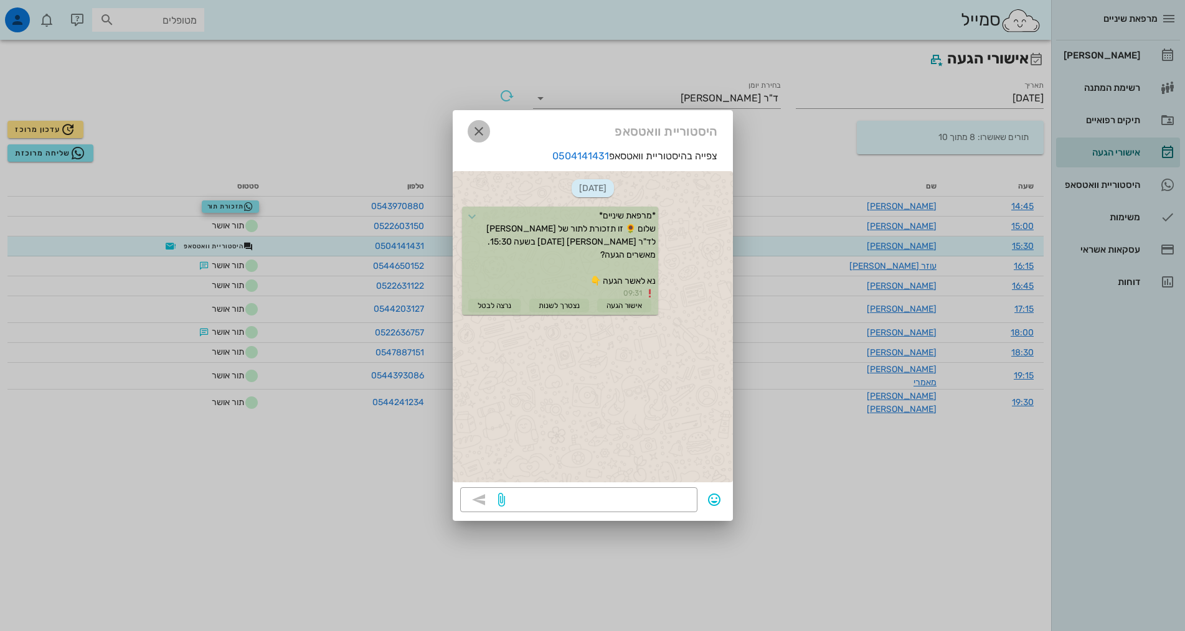
click at [479, 124] on icon "button" at bounding box center [478, 131] width 15 height 15
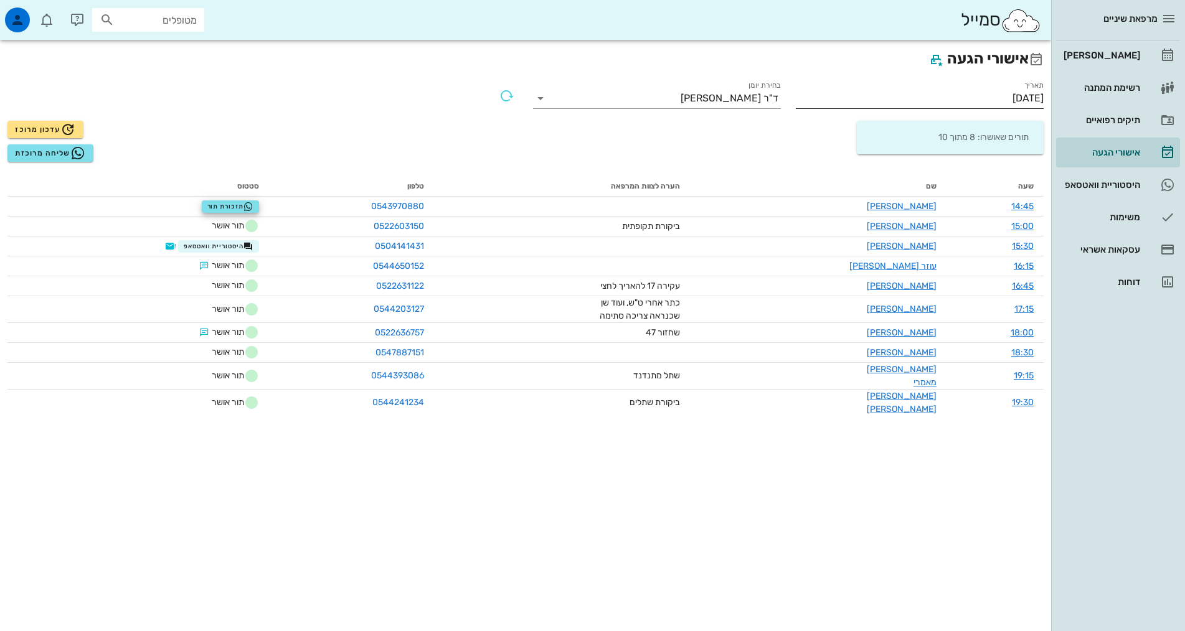
click at [964, 110] on div "תאריך [DATE]" at bounding box center [920, 100] width 248 height 25
click at [964, 104] on input "[DATE]" at bounding box center [920, 98] width 248 height 20
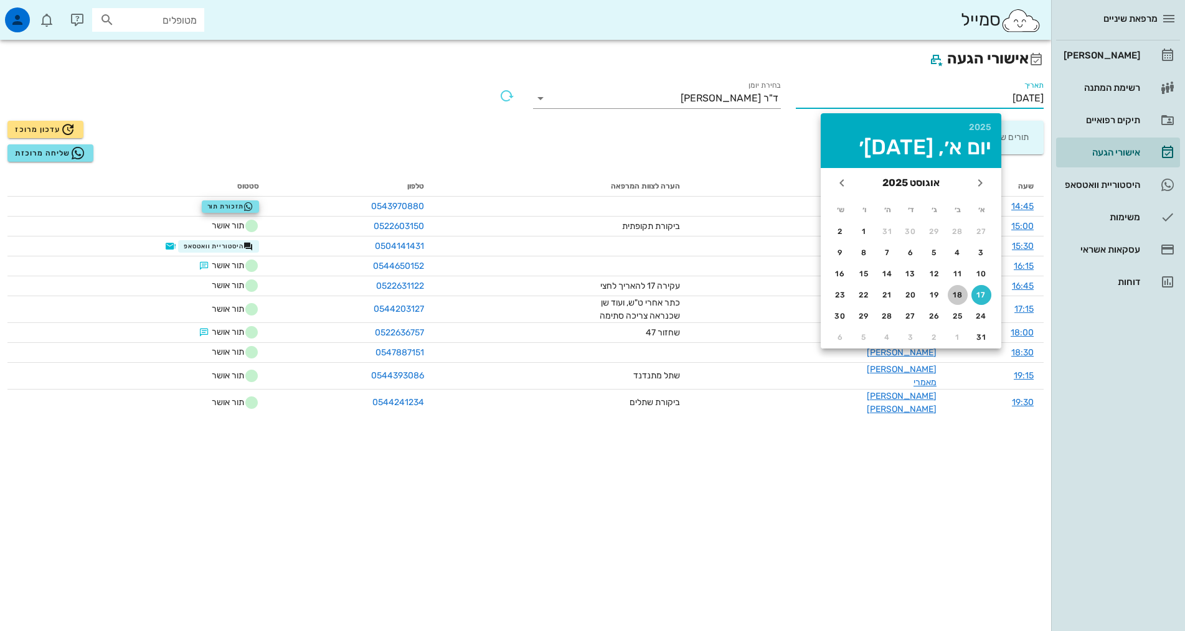
click at [958, 297] on div "18" at bounding box center [958, 295] width 20 height 9
type input "[DATE]"
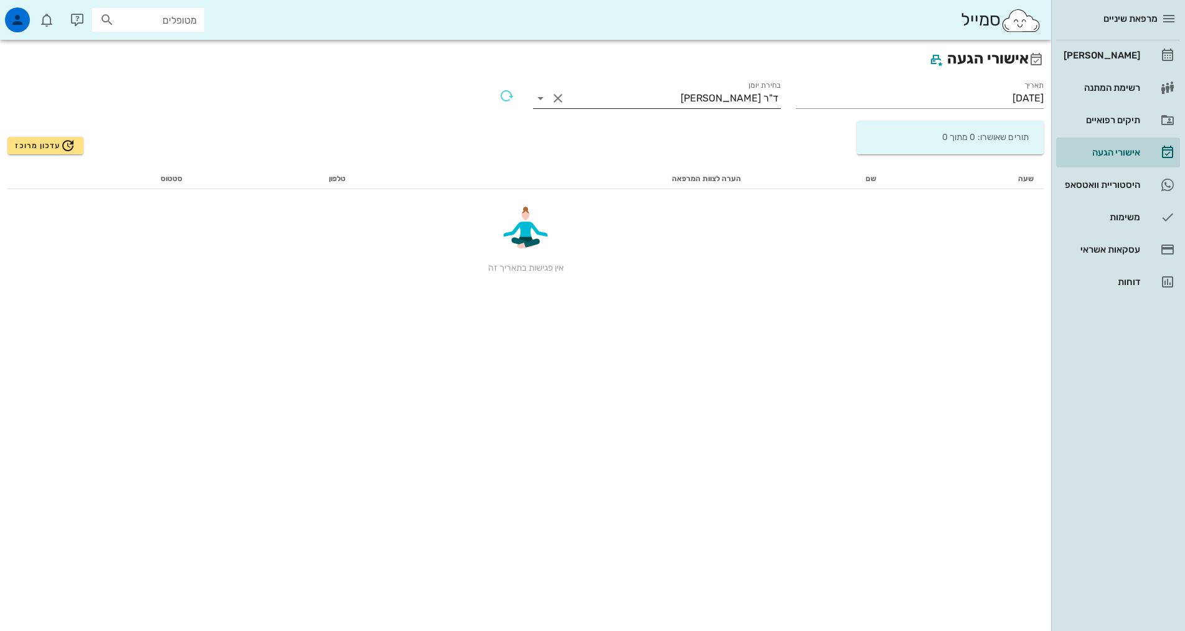
click at [680, 98] on input "בחירת יומן" at bounding box center [624, 98] width 113 height 20
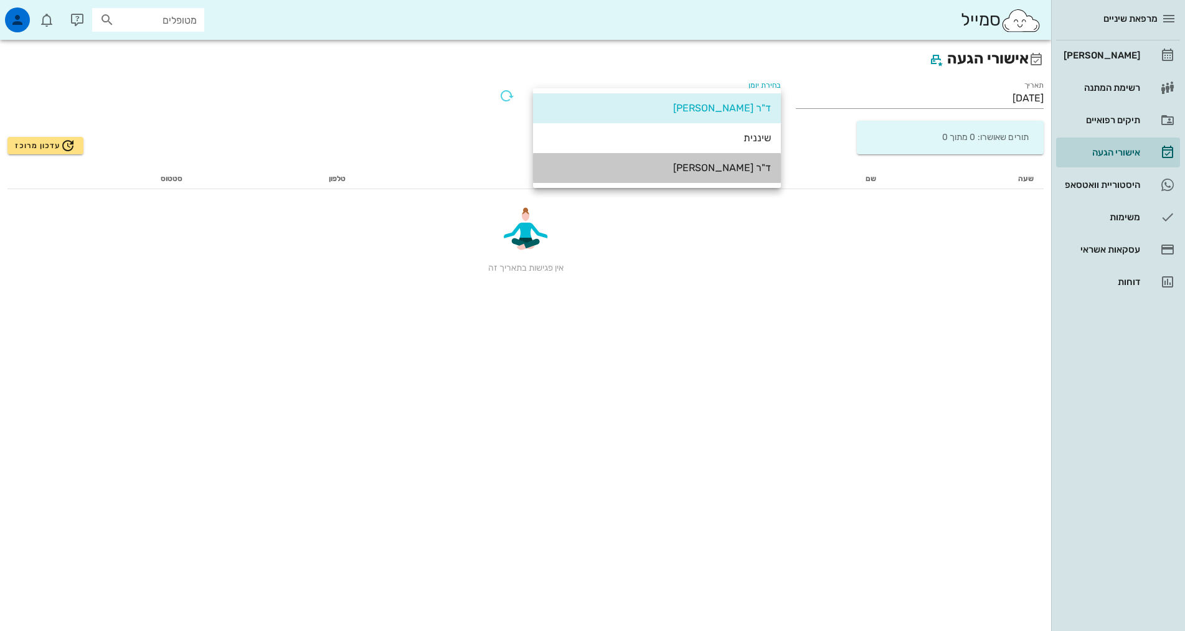
click at [728, 161] on div "ד"ר [PERSON_NAME]" at bounding box center [657, 167] width 228 height 27
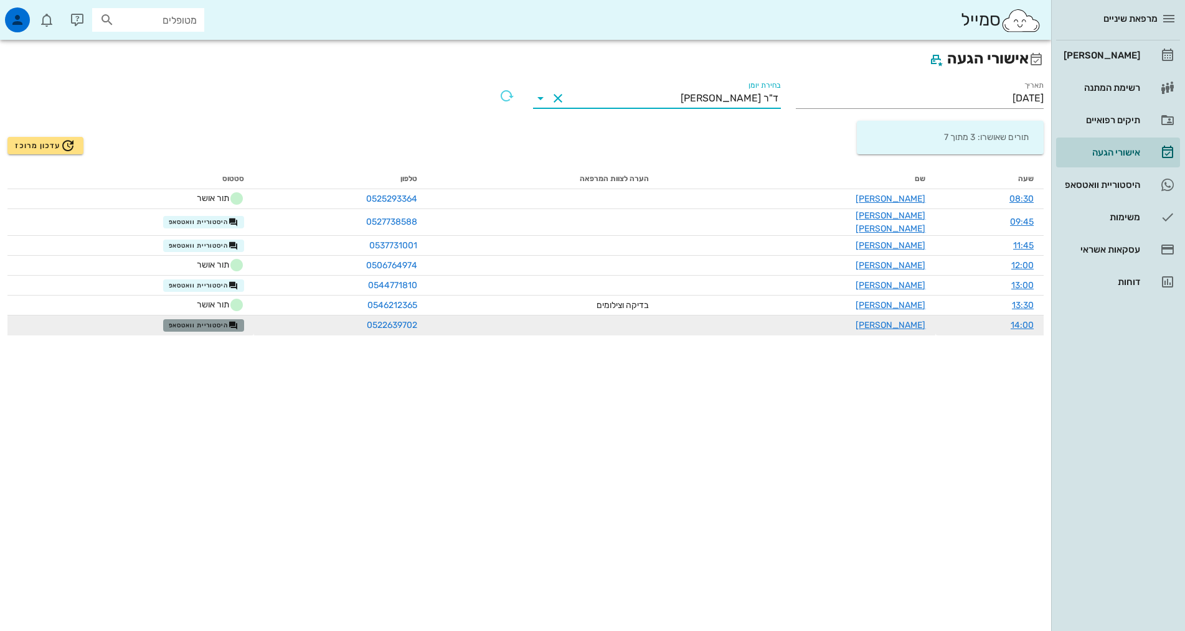
click at [238, 321] on span "היסטוריית וואטסאפ" at bounding box center [204, 326] width 70 height 10
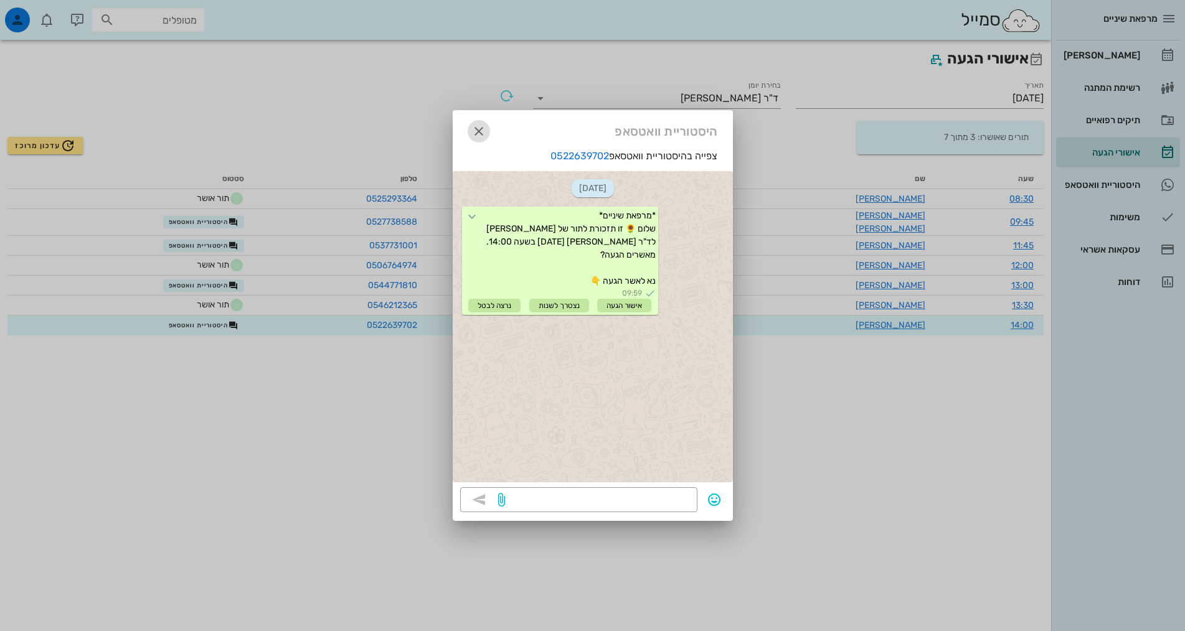
click at [473, 129] on icon "button" at bounding box center [478, 131] width 15 height 15
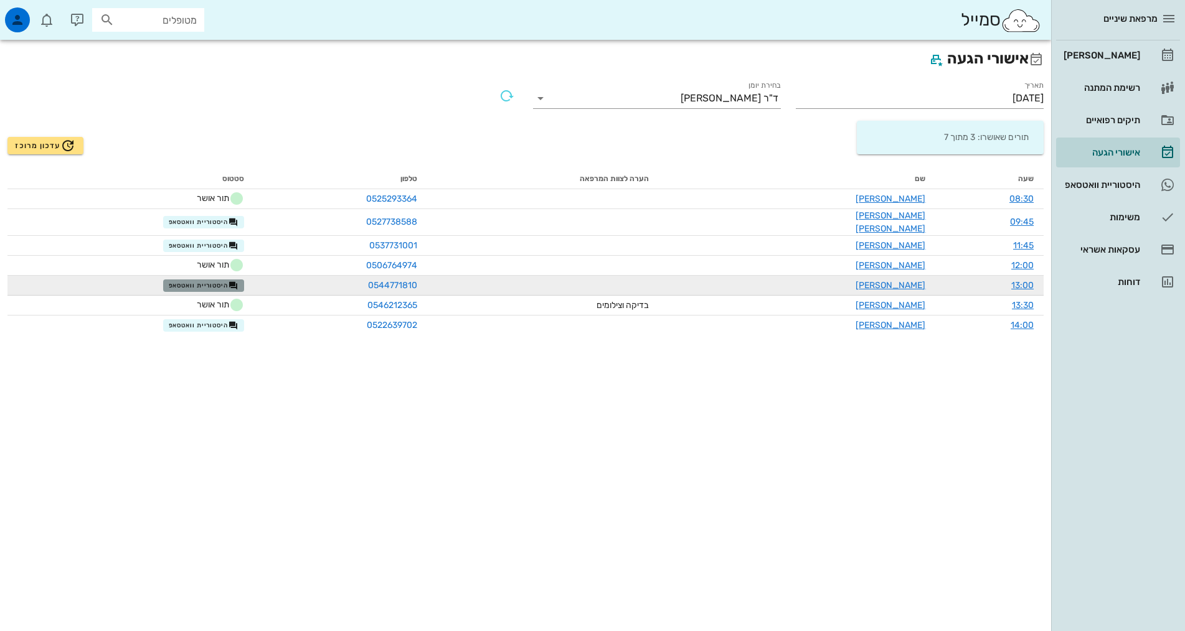
click at [244, 280] on button "היסטוריית וואטסאפ" at bounding box center [203, 286] width 81 height 12
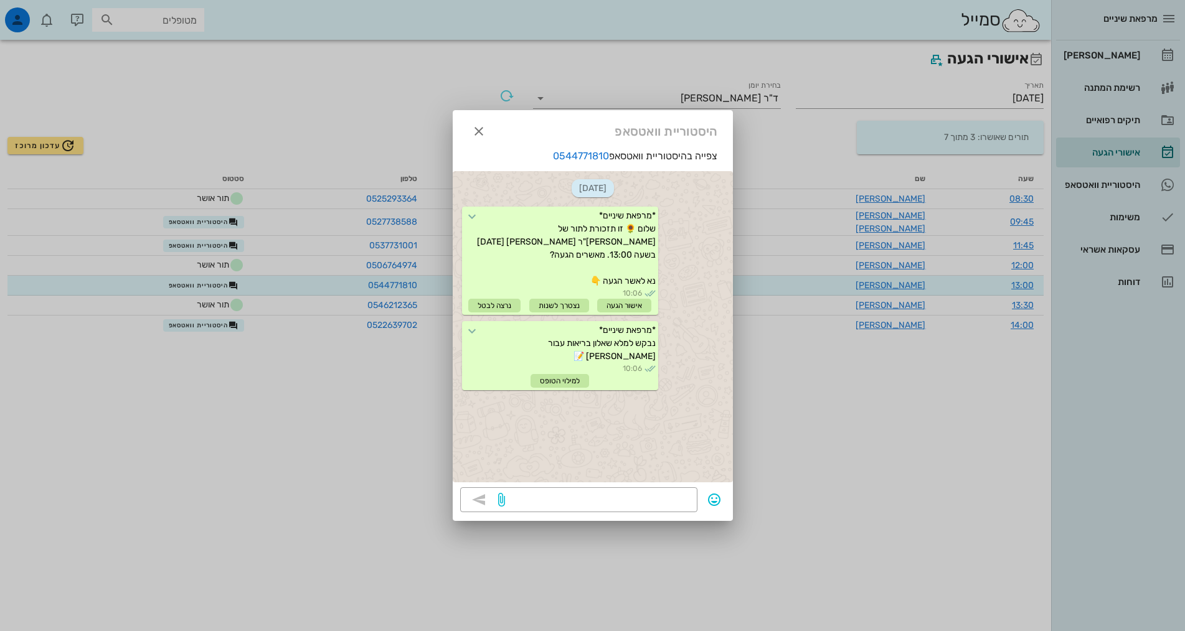
click at [466, 126] on div "היסטוריית וואטסאפ" at bounding box center [593, 129] width 280 height 39
drag, startPoint x: 478, startPoint y: 137, endPoint x: 428, endPoint y: 162, distance: 56.0
click at [476, 136] on icon "button" at bounding box center [478, 131] width 15 height 15
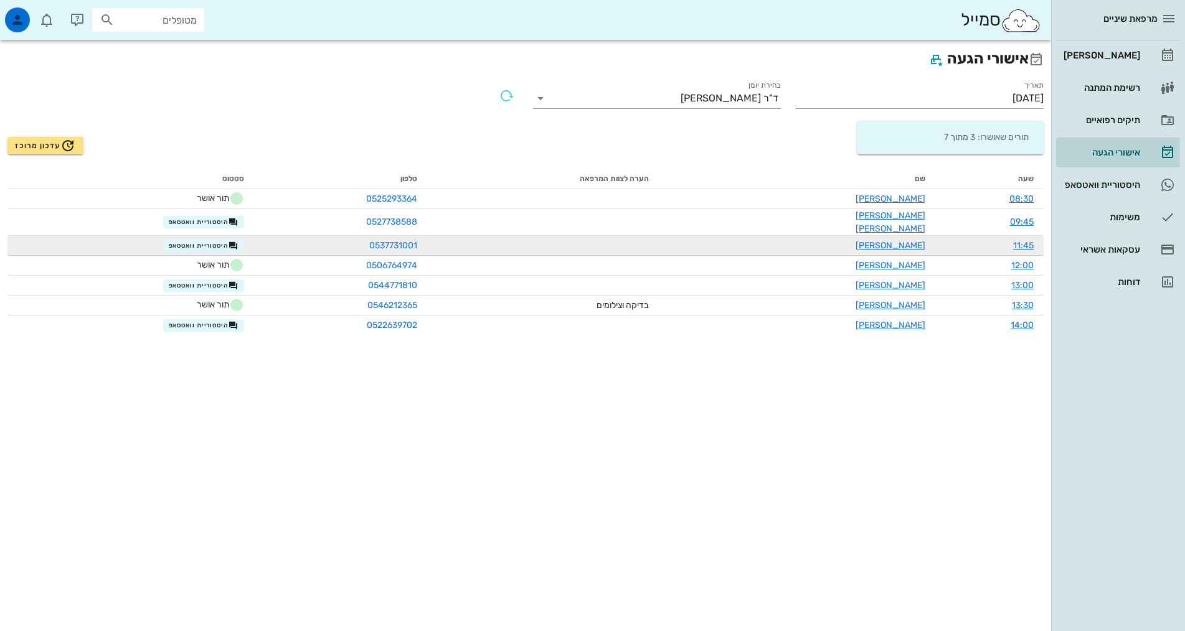
click at [228, 236] on td "היסטוריית וואטסאפ" at bounding box center [130, 246] width 247 height 20
click at [228, 241] on span "היסטוריית וואטסאפ" at bounding box center [204, 246] width 70 height 10
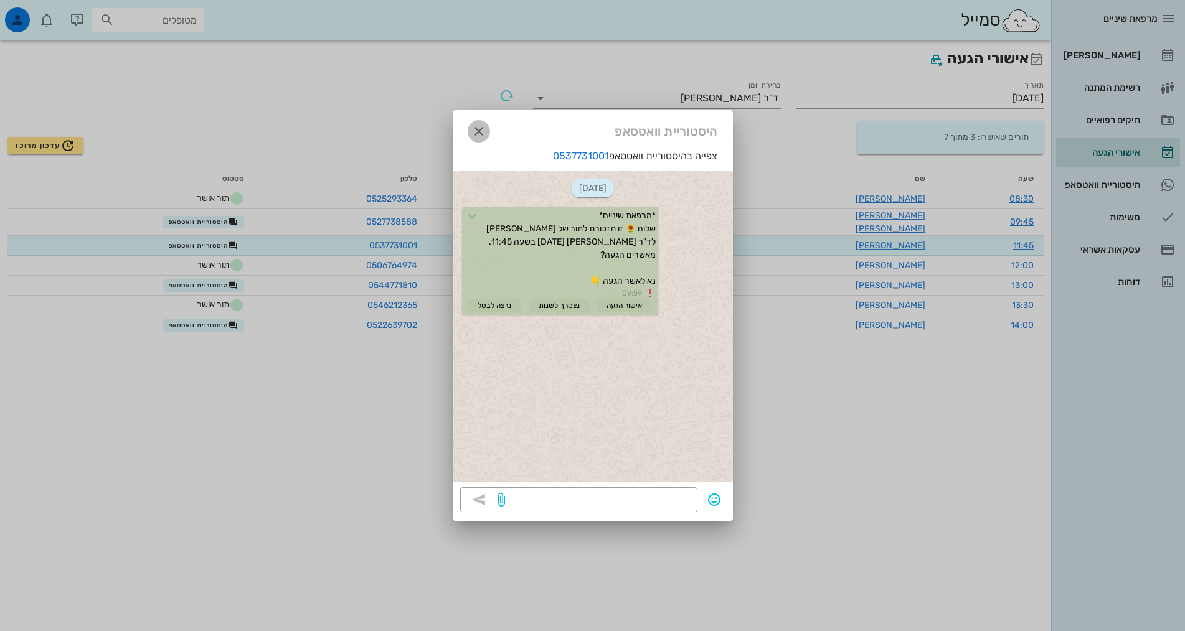
click at [481, 135] on icon "button" at bounding box center [478, 131] width 15 height 15
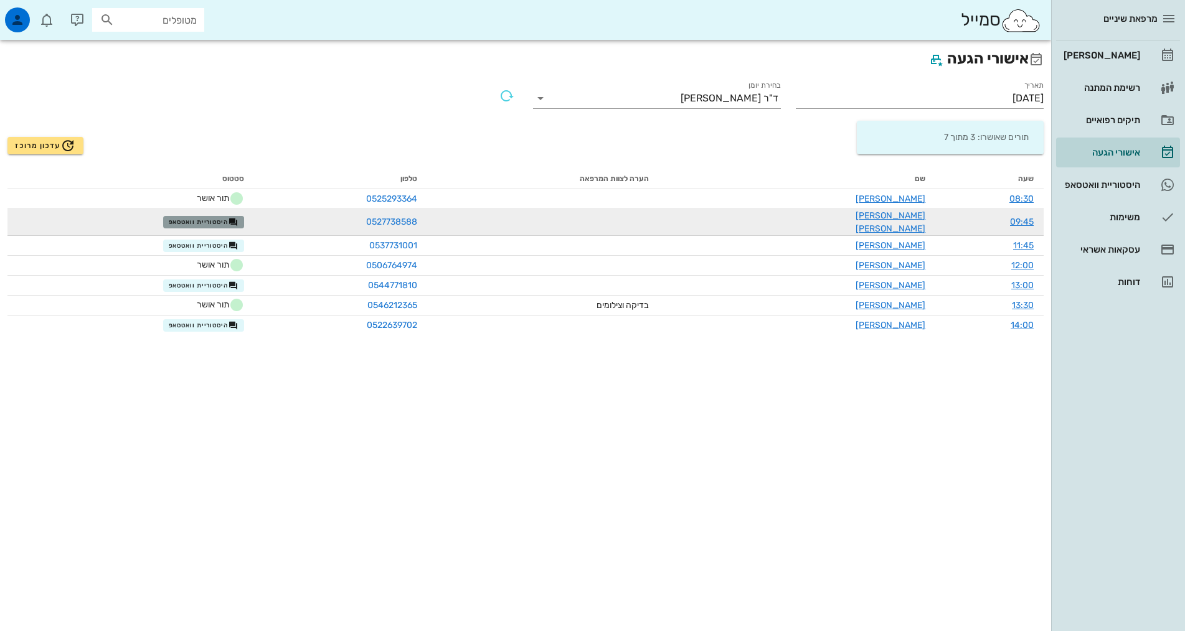
click at [237, 217] on span "היסטוריית וואטסאפ" at bounding box center [204, 222] width 70 height 10
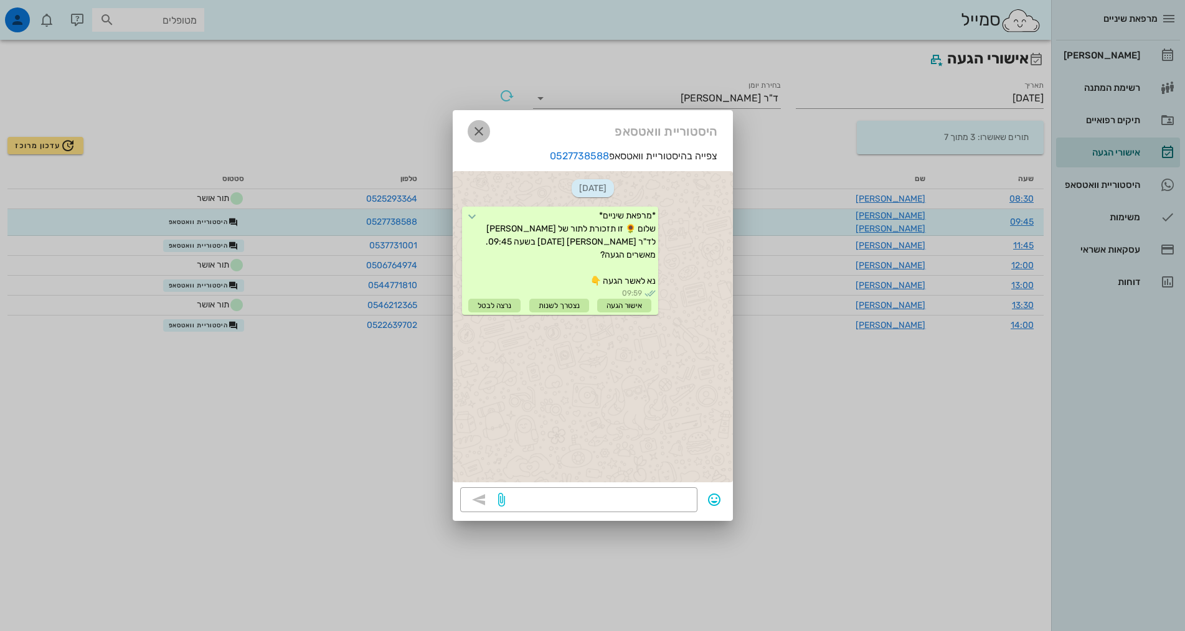
click at [478, 123] on button "button" at bounding box center [479, 131] width 22 height 22
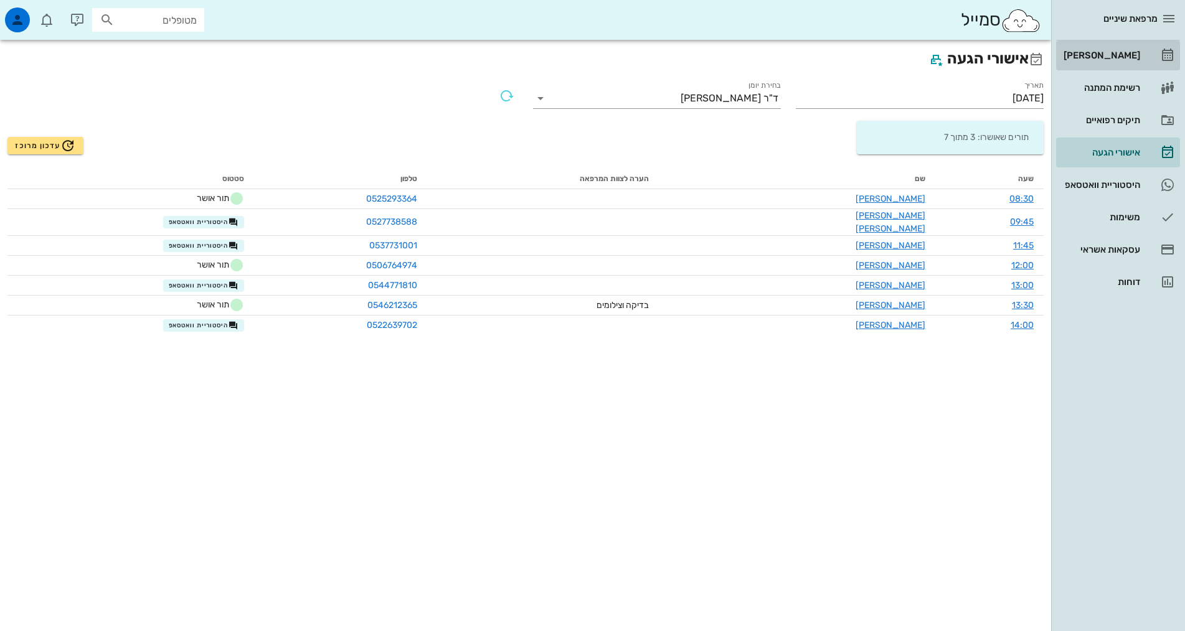
click at [1130, 52] on div "[PERSON_NAME]" at bounding box center [1100, 55] width 79 height 10
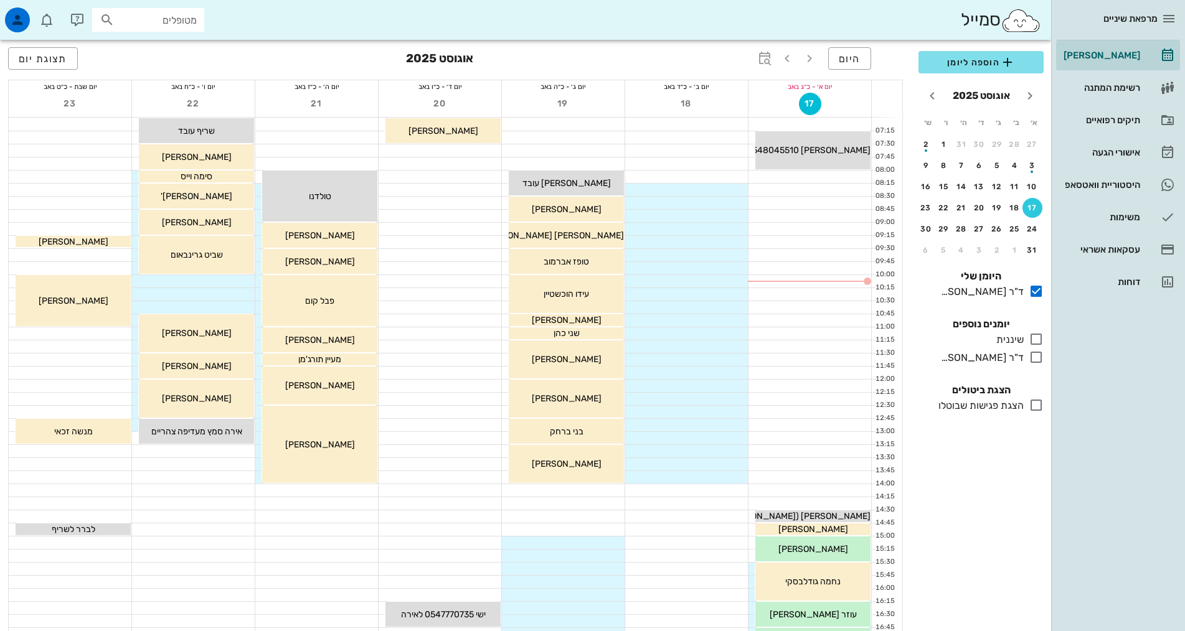
click at [1032, 402] on icon at bounding box center [1036, 405] width 15 height 15
click at [1033, 357] on icon at bounding box center [1036, 357] width 15 height 15
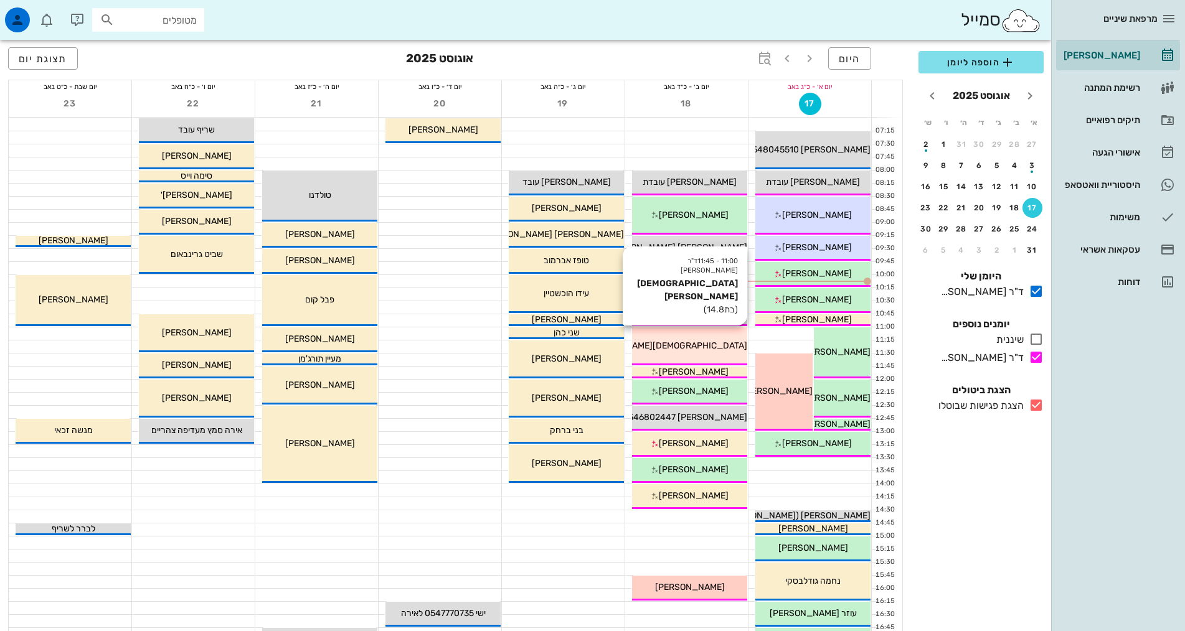
click at [730, 348] on div "[DEMOGRAPHIC_DATA][PERSON_NAME]" at bounding box center [689, 345] width 115 height 13
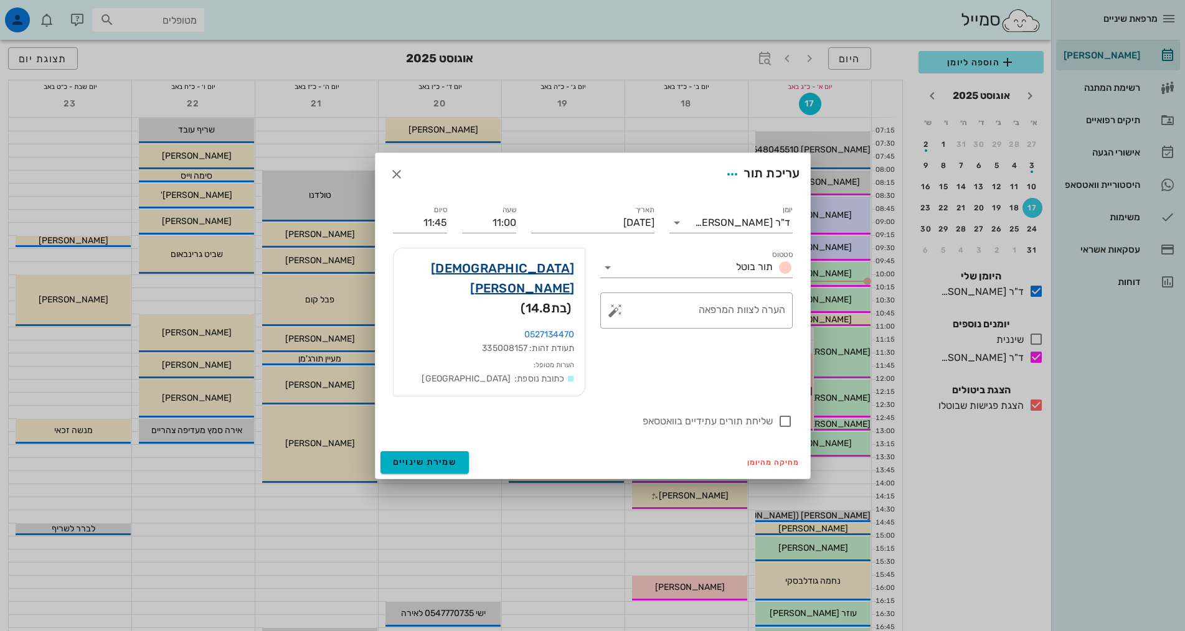
click at [550, 282] on link "[DEMOGRAPHIC_DATA][PERSON_NAME]" at bounding box center [488, 278] width 171 height 40
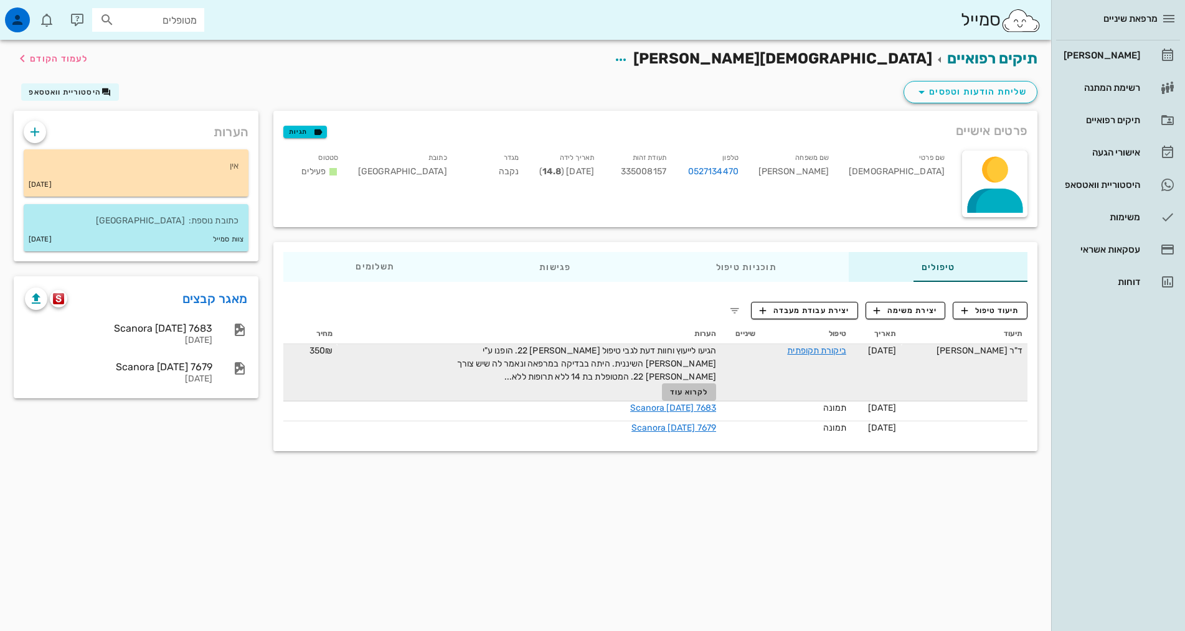
click at [670, 388] on span "לקרוא עוד" at bounding box center [689, 392] width 39 height 9
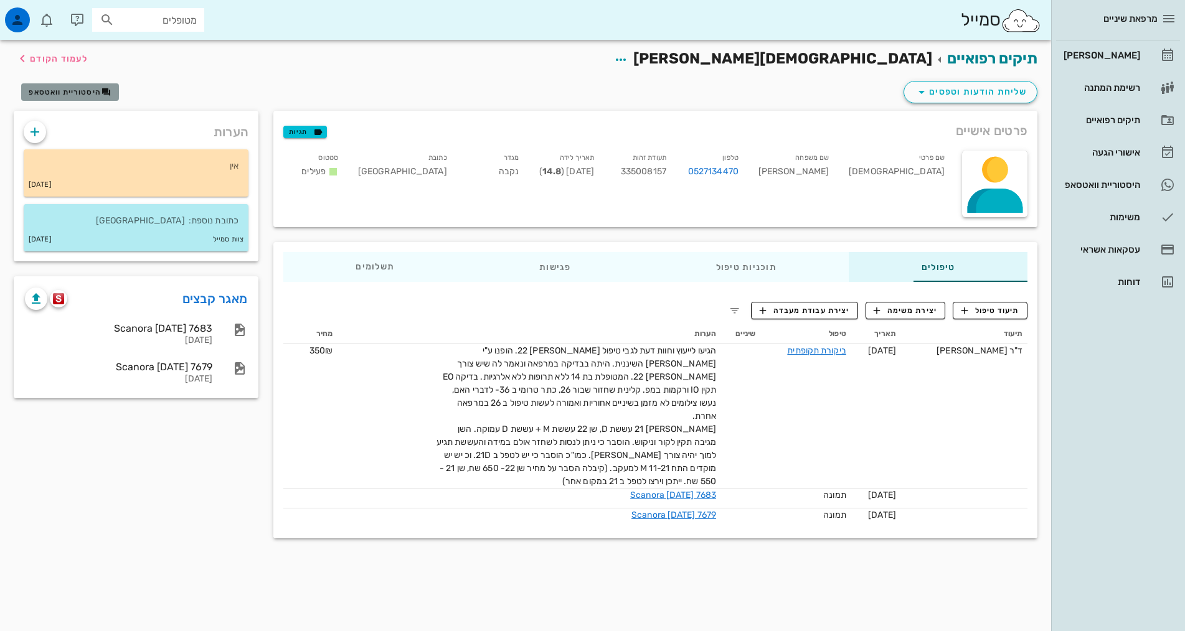
click at [95, 93] on span "היסטוריית וואטסאפ" at bounding box center [65, 92] width 72 height 9
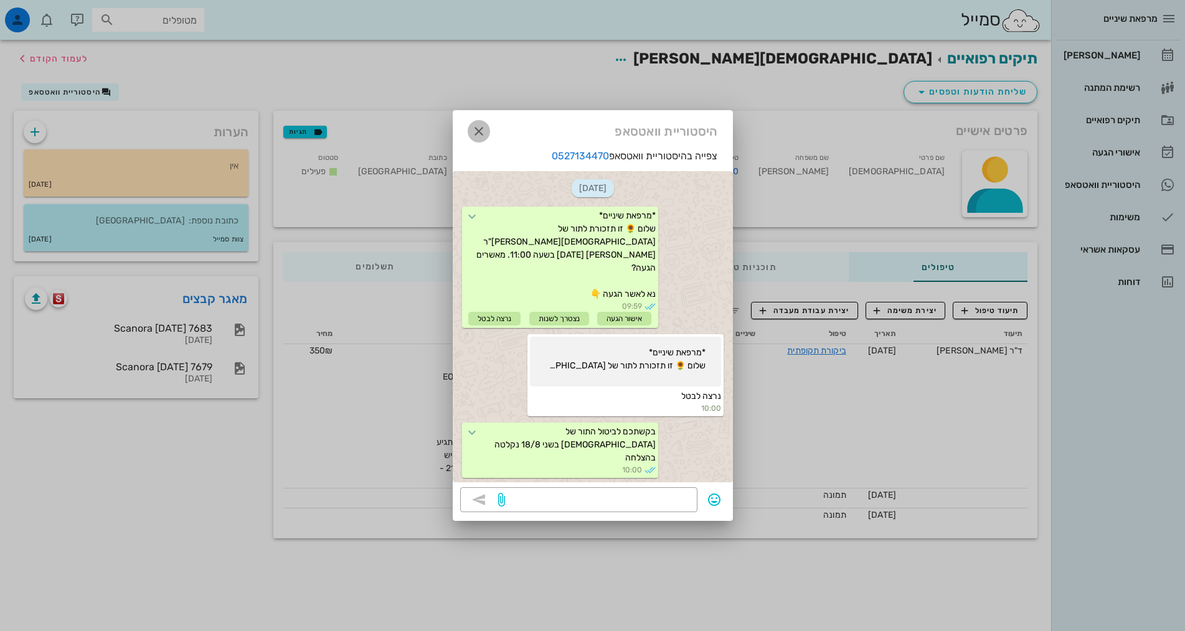
click at [474, 128] on icon "button" at bounding box center [478, 131] width 15 height 15
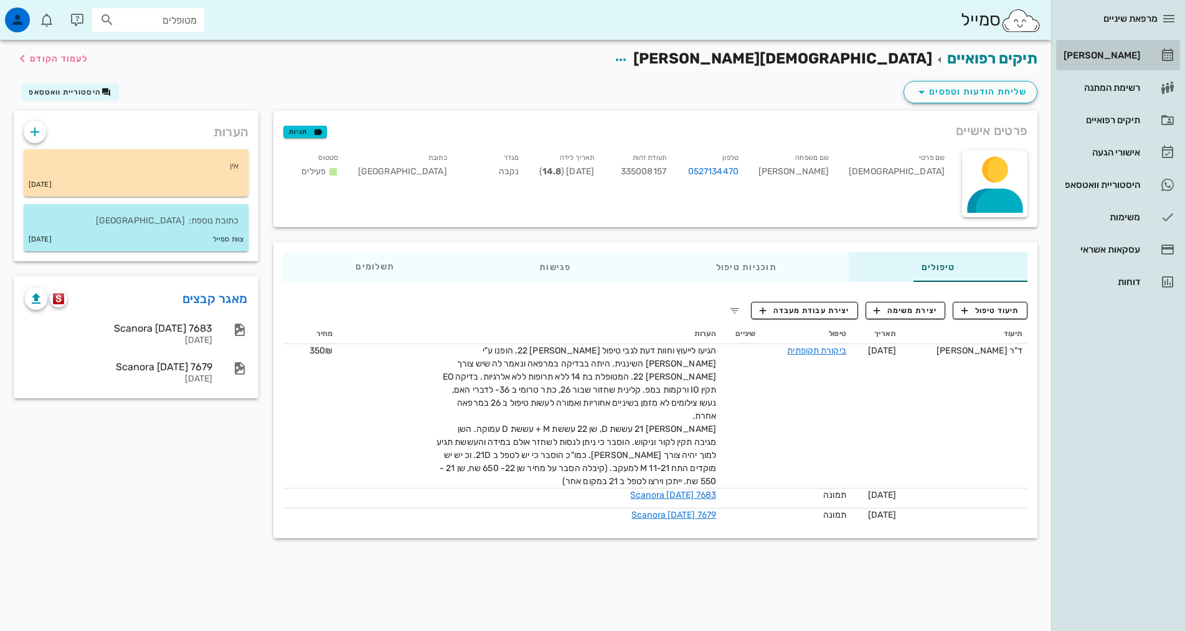
click at [1131, 55] on div "[PERSON_NAME]" at bounding box center [1100, 55] width 79 height 10
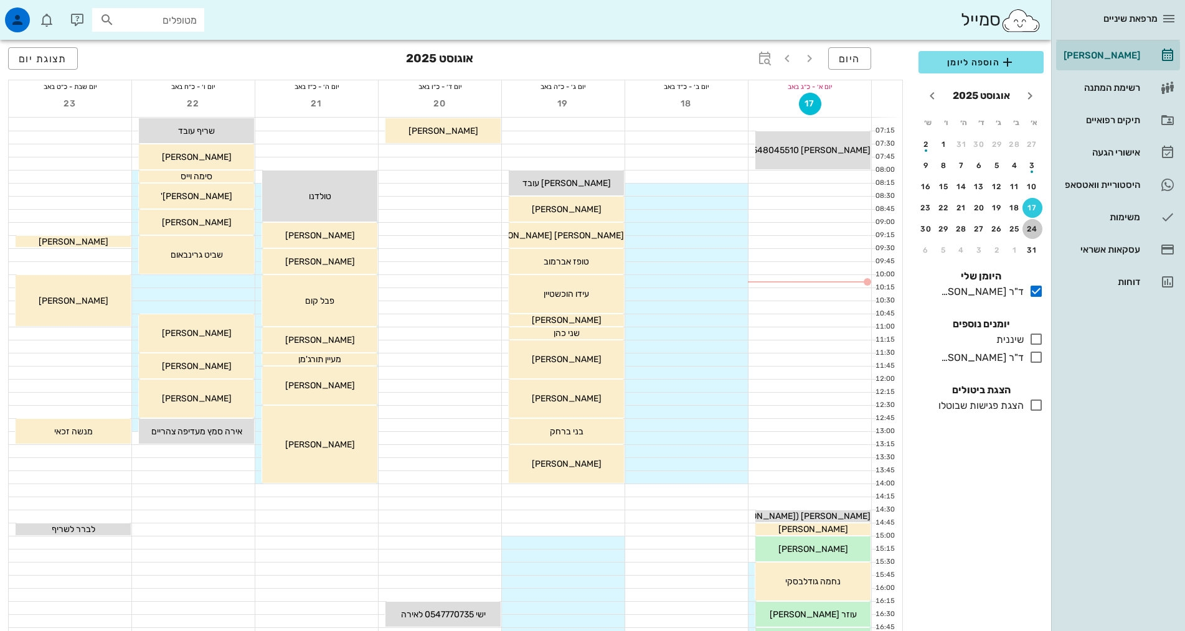
click at [1028, 230] on div "24" at bounding box center [1032, 229] width 20 height 9
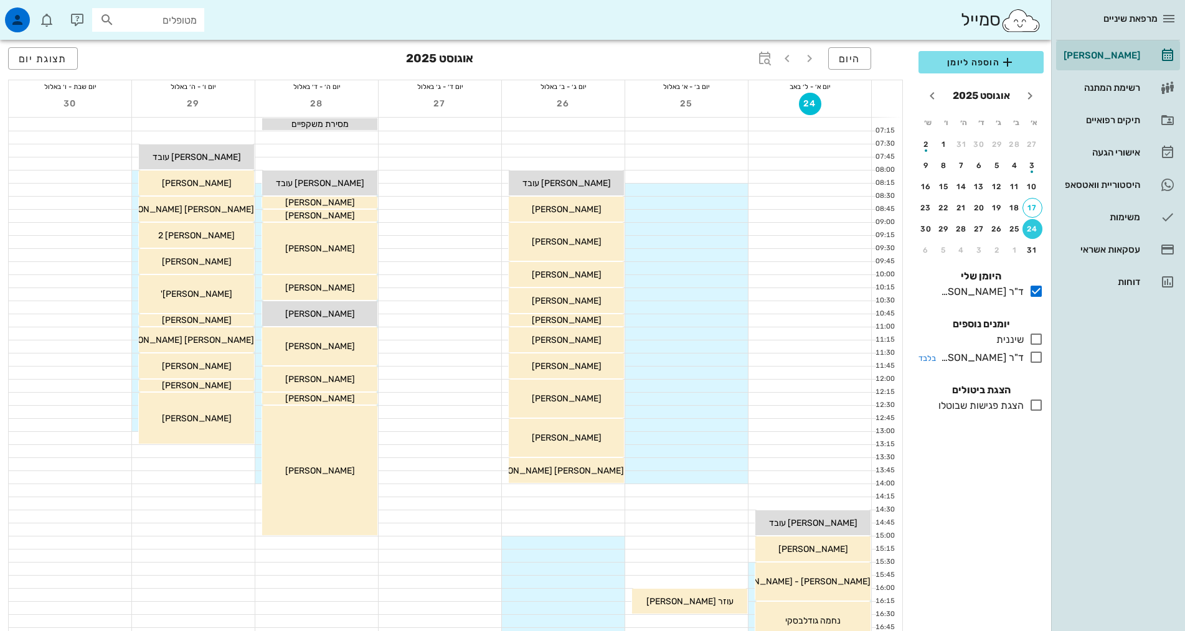
click at [1037, 359] on icon at bounding box center [1036, 357] width 15 height 15
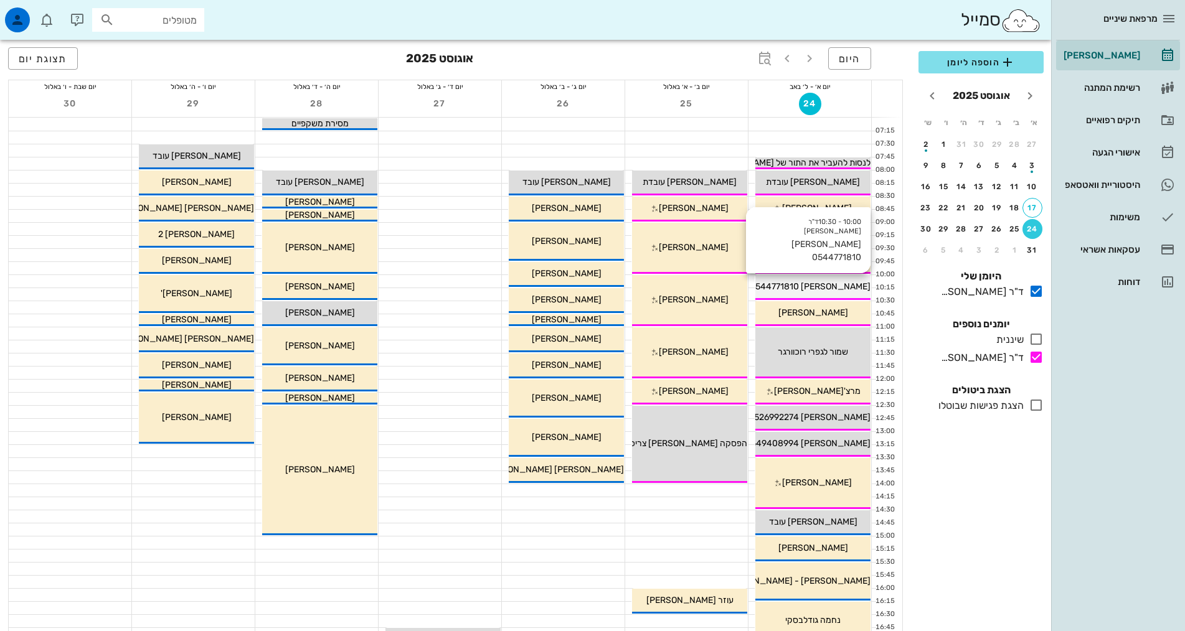
click at [800, 278] on div "10:00 - 10:30 ד"ר [PERSON_NAME] [PERSON_NAME] 0544771810 [PERSON_NAME] 05447718…" at bounding box center [812, 287] width 115 height 25
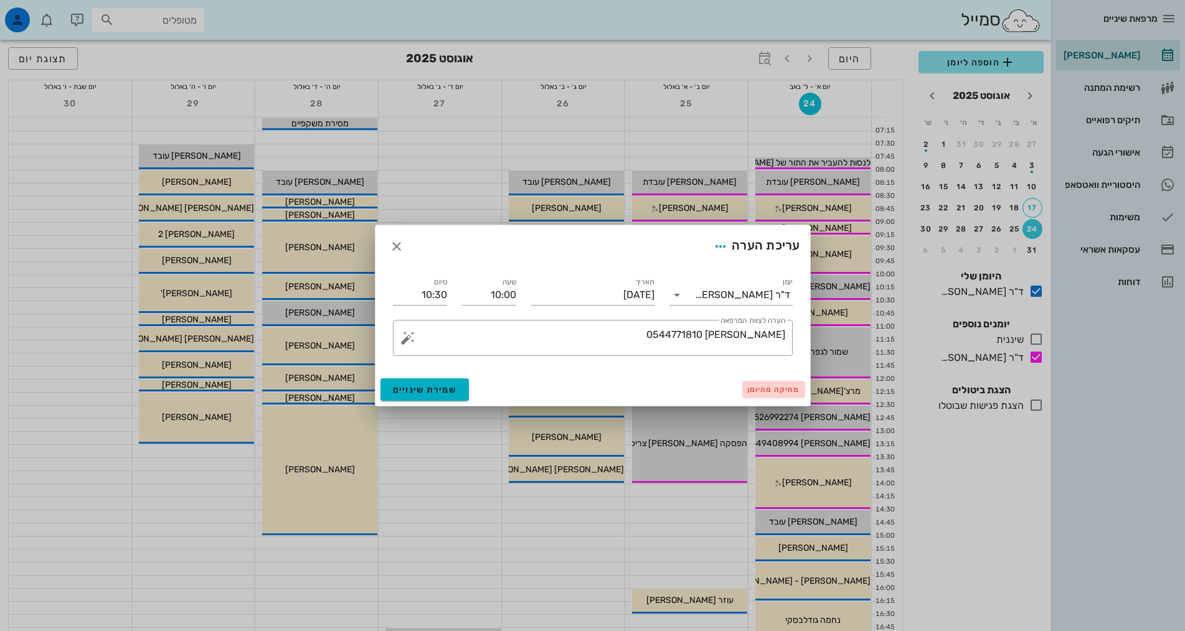
click at [768, 382] on button "מחיקה מהיומן" at bounding box center [773, 389] width 63 height 17
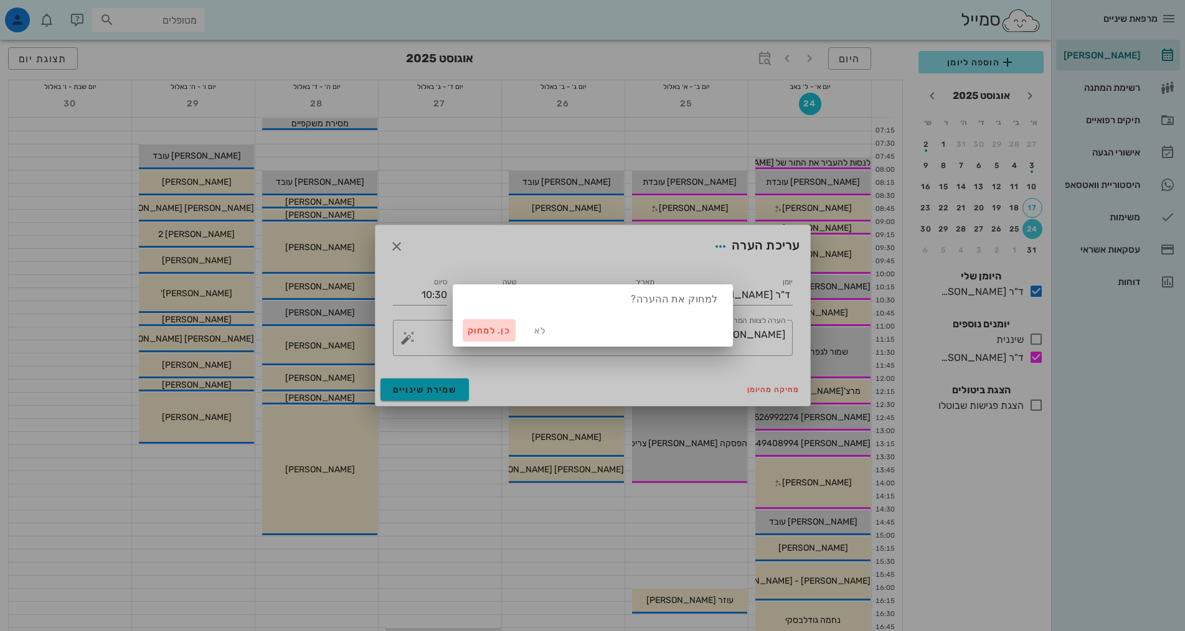
click at [501, 339] on button "כן. למחוק" at bounding box center [490, 330] width 54 height 22
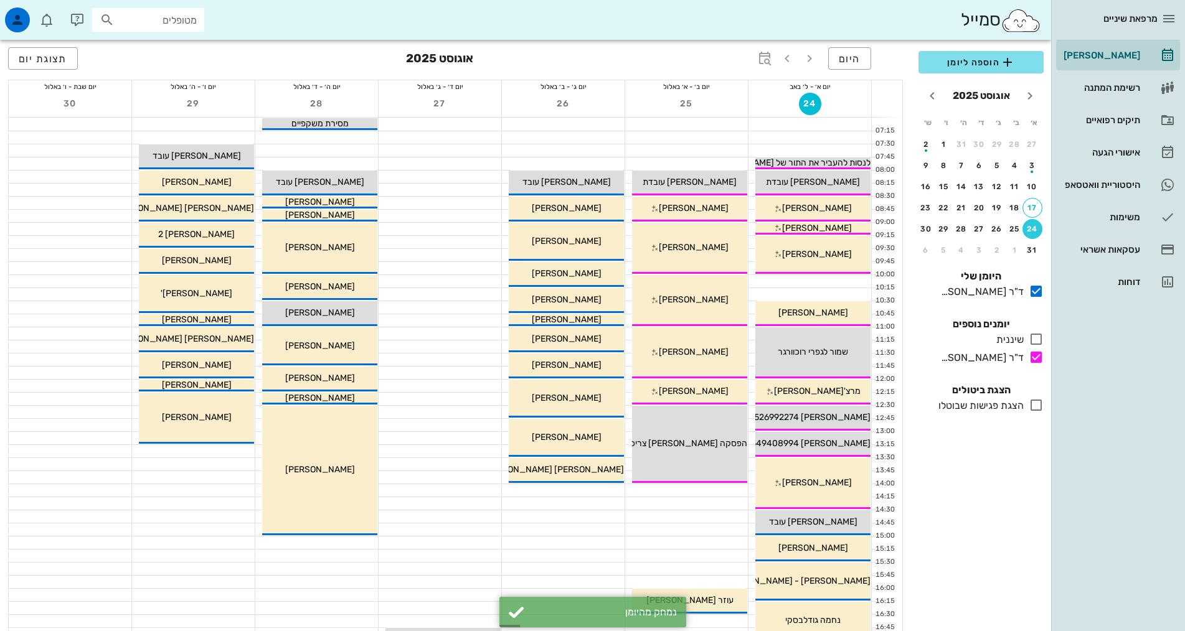
click at [799, 284] on div at bounding box center [809, 281] width 123 height 12
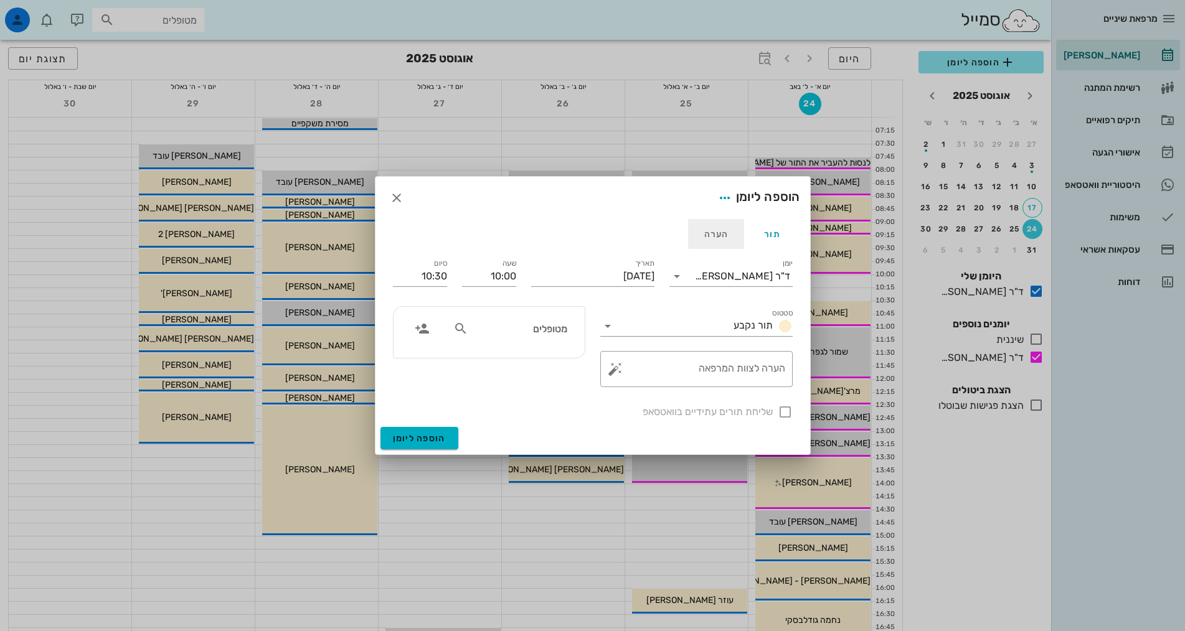
click at [715, 242] on div "הערה" at bounding box center [716, 234] width 56 height 30
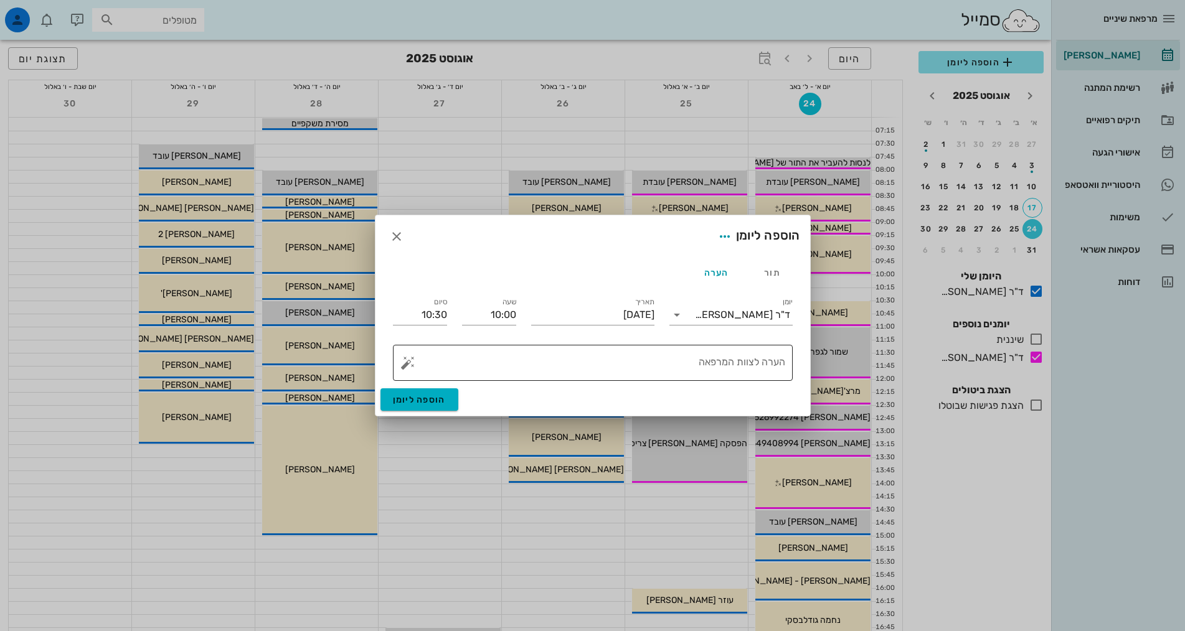
click at [638, 367] on textarea "הערה לצוות המרפאה" at bounding box center [597, 366] width 375 height 30
click at [695, 312] on input "יומן" at bounding box center [691, 315] width 8 height 20
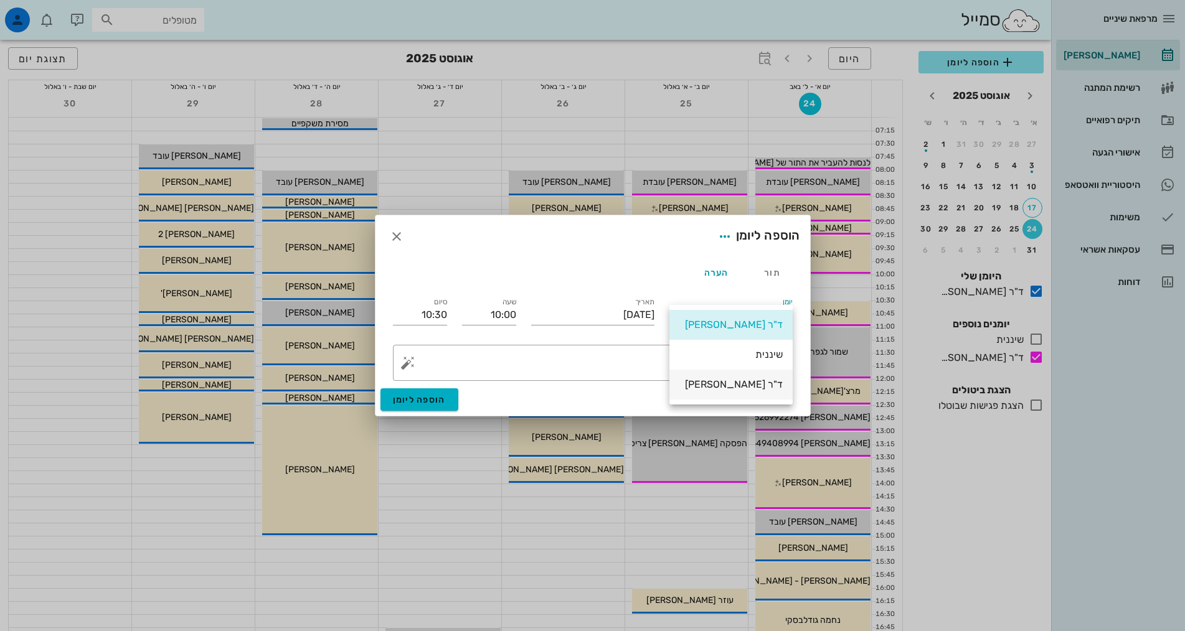
click at [733, 385] on div "ד"ר [PERSON_NAME]" at bounding box center [730, 385] width 103 height 12
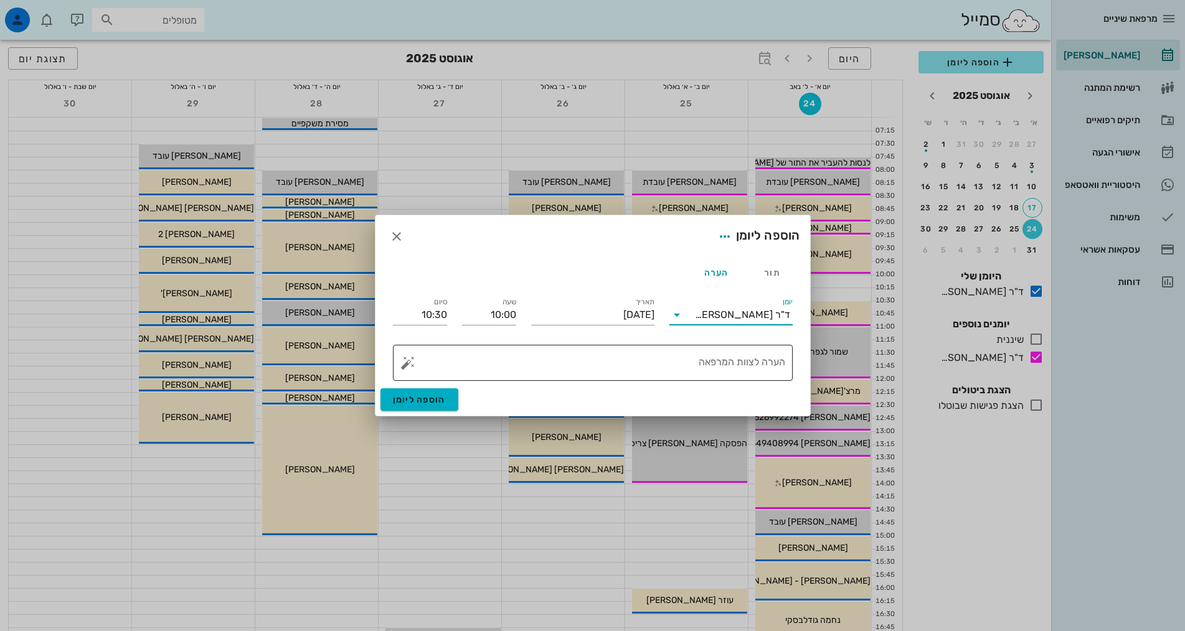
click at [707, 364] on textarea "הערה לצוות המרפאה" at bounding box center [597, 366] width 375 height 30
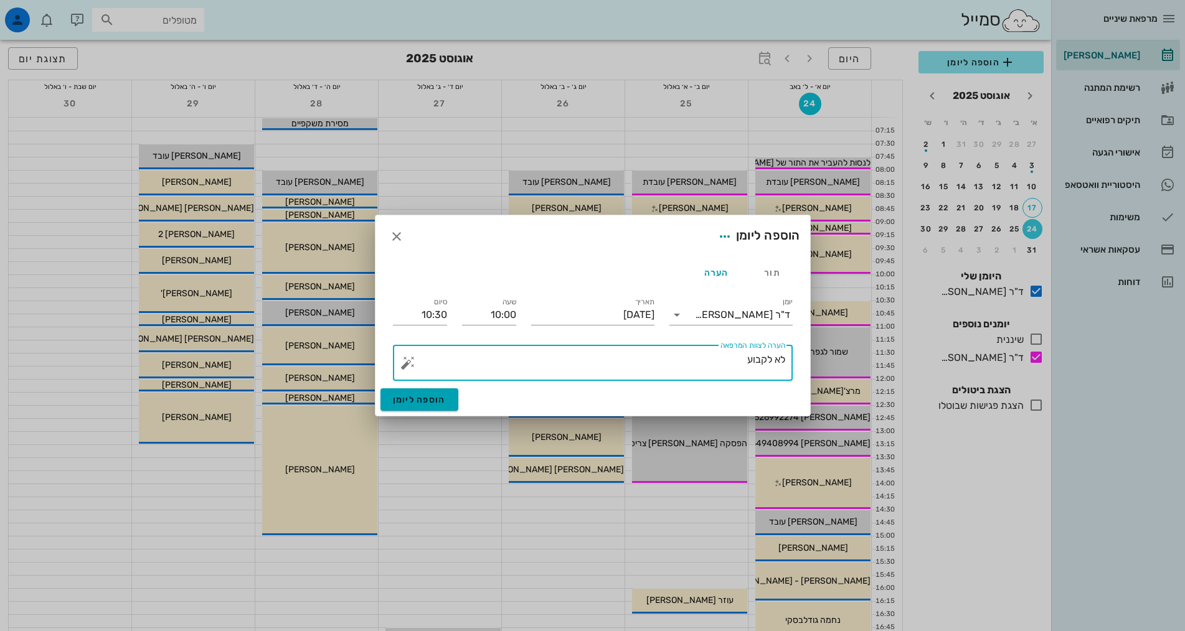
type textarea "לא לקבוע"
click at [435, 401] on span "הוספה ליומן" at bounding box center [419, 400] width 53 height 11
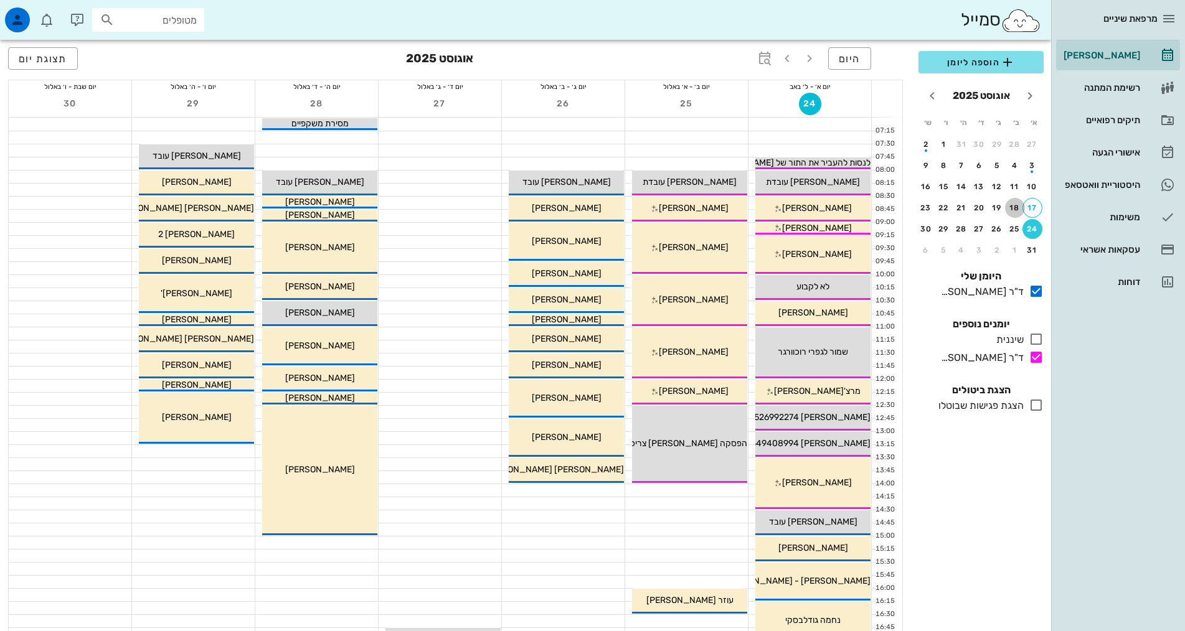
click at [1012, 212] on div "18" at bounding box center [1015, 208] width 20 height 9
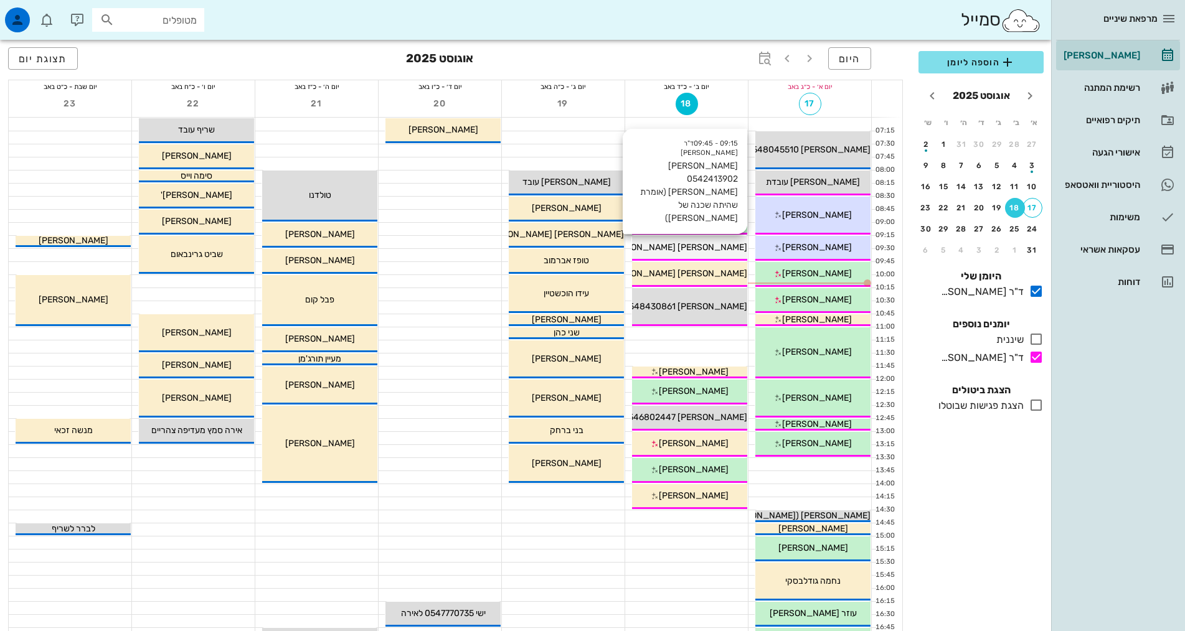
click at [676, 250] on span "[PERSON_NAME] 0542413902 [PERSON_NAME] (אומרת שהיתה שכנה של [PERSON_NAME])" at bounding box center [567, 247] width 359 height 11
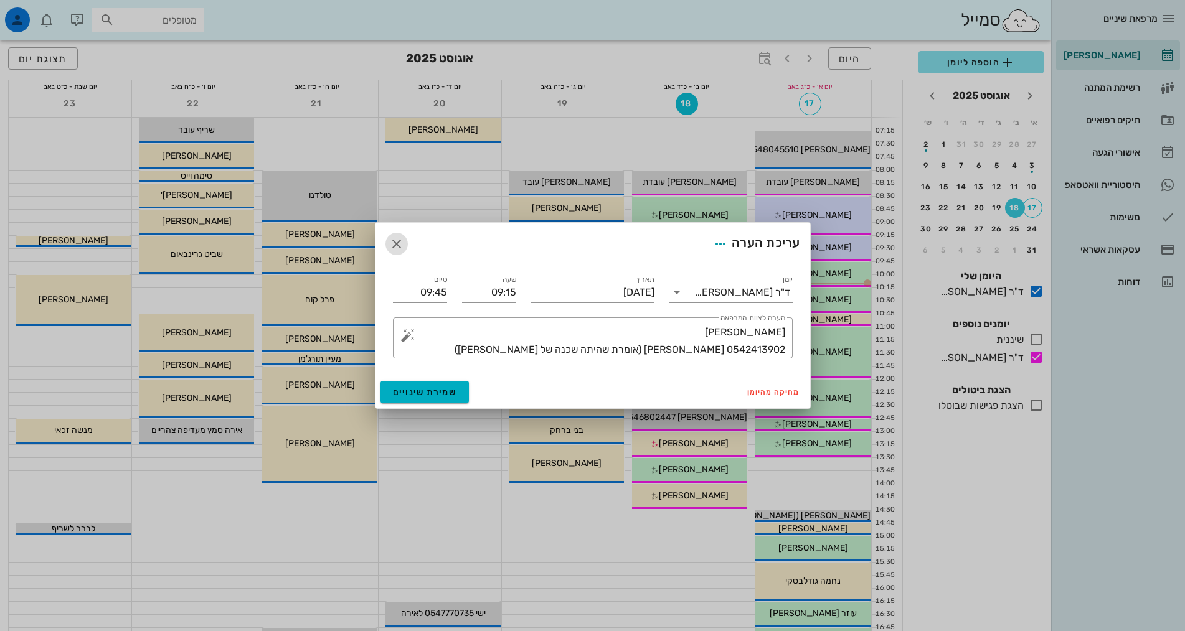
click at [397, 241] on icon "button" at bounding box center [396, 244] width 15 height 15
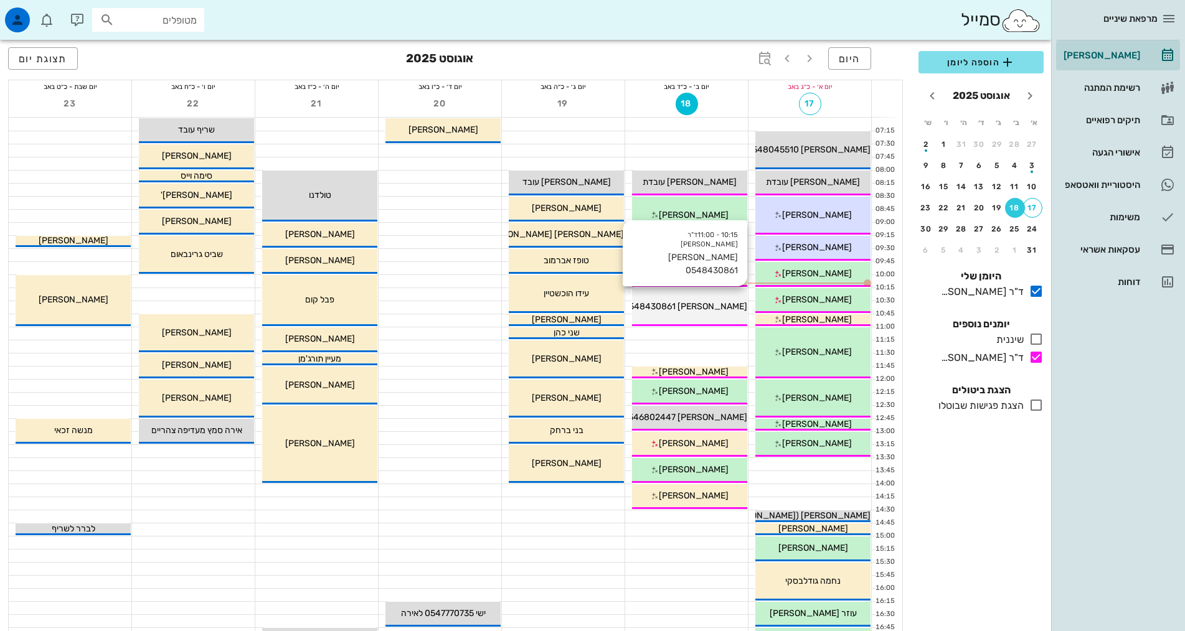
click at [676, 318] on div "10:15 - 11:00 ד"ר [PERSON_NAME] [PERSON_NAME] 0548430861 [PERSON_NAME] 05484308…" at bounding box center [689, 307] width 115 height 38
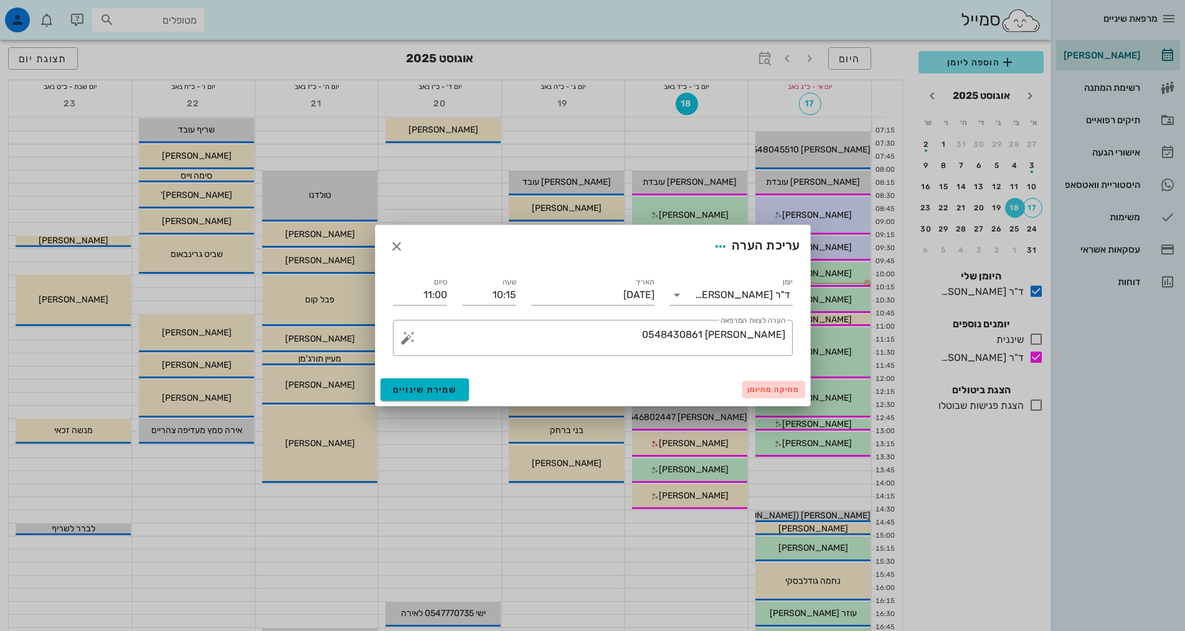
click at [757, 393] on span "מחיקה מהיומן" at bounding box center [773, 389] width 53 height 9
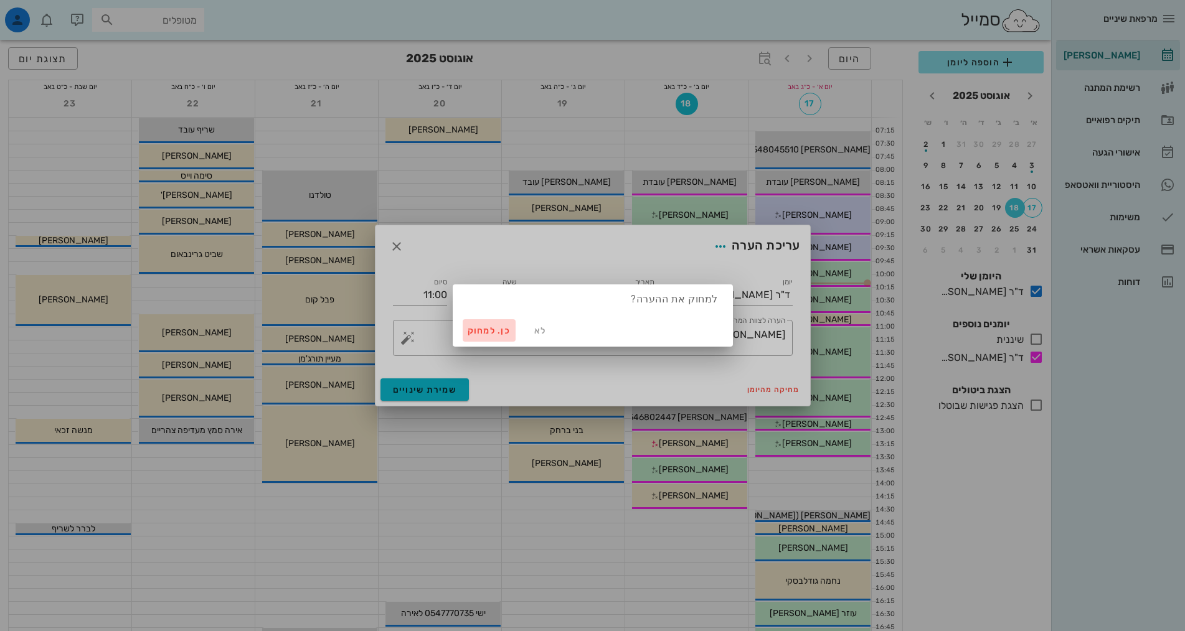
click at [488, 335] on span "כן. למחוק" at bounding box center [490, 331] width 44 height 11
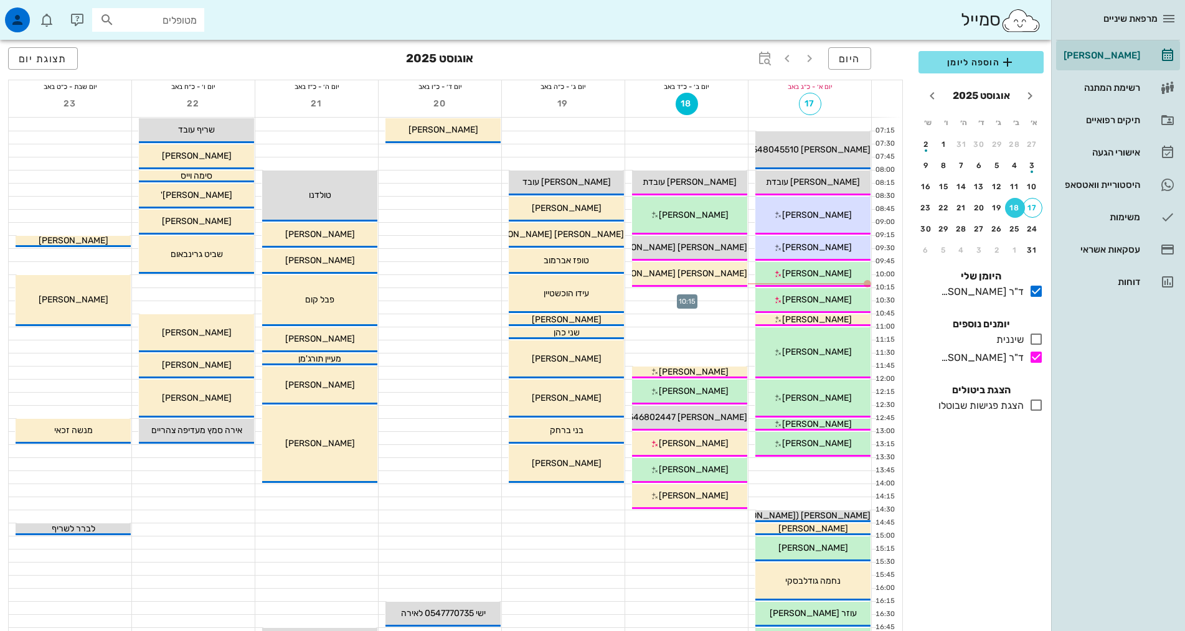
click at [709, 294] on div at bounding box center [686, 294] width 123 height 12
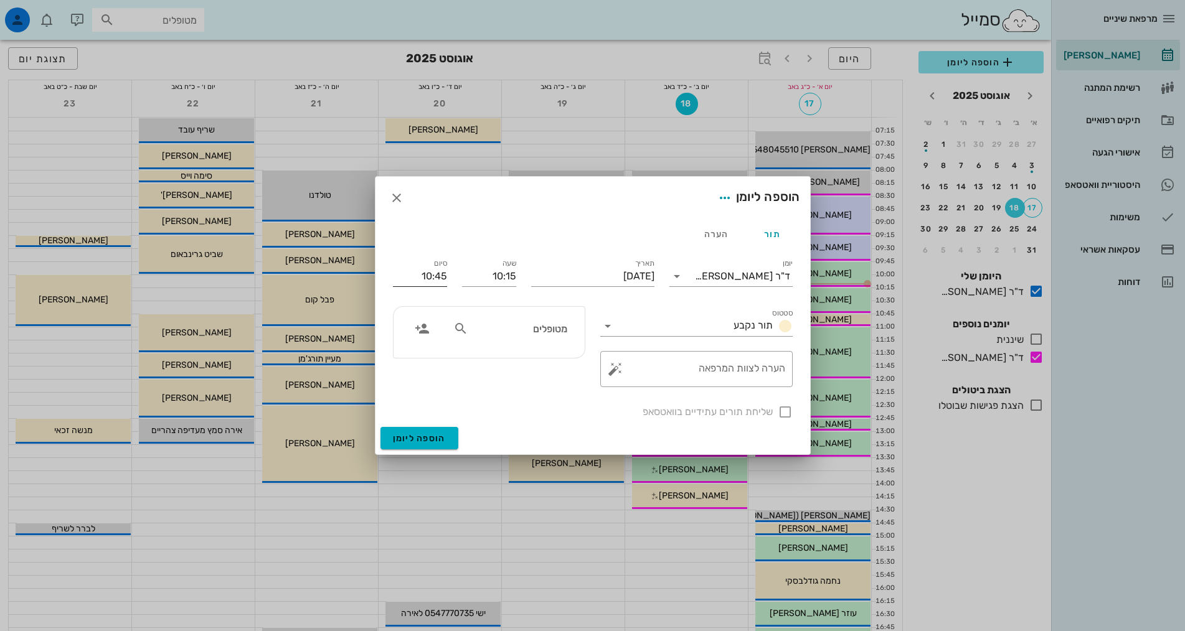
click at [432, 272] on input "10:45" at bounding box center [420, 276] width 54 height 20
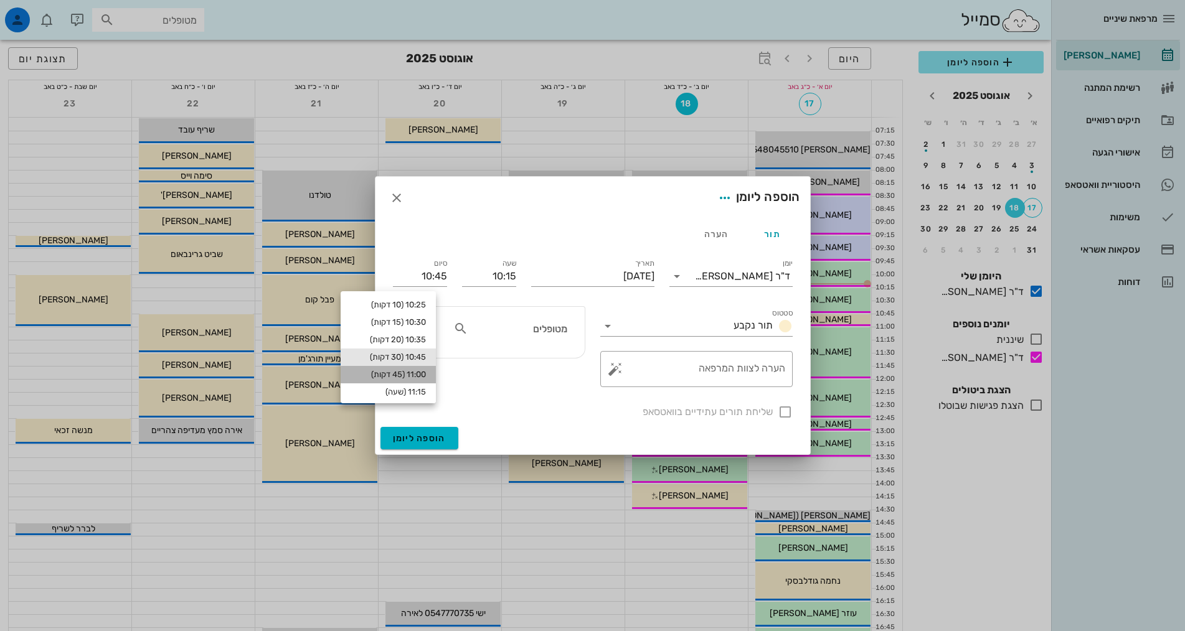
click at [426, 374] on div "11:00 (45 דקות)" at bounding box center [388, 375] width 75 height 10
type input "11:00"
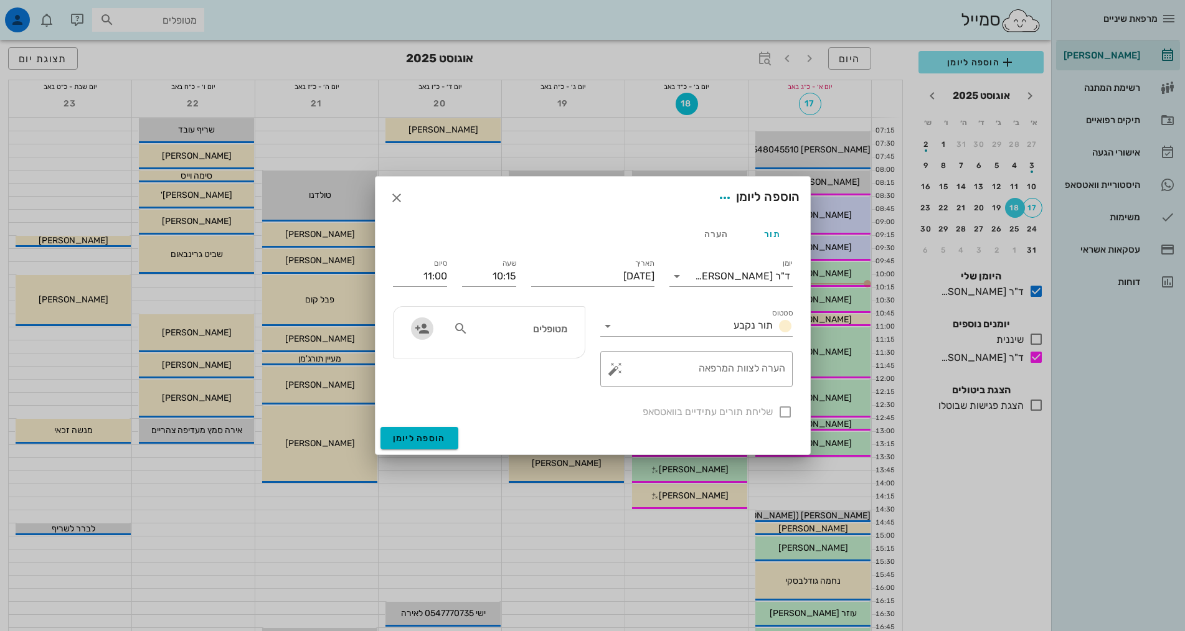
click at [423, 329] on icon "button" at bounding box center [422, 328] width 15 height 15
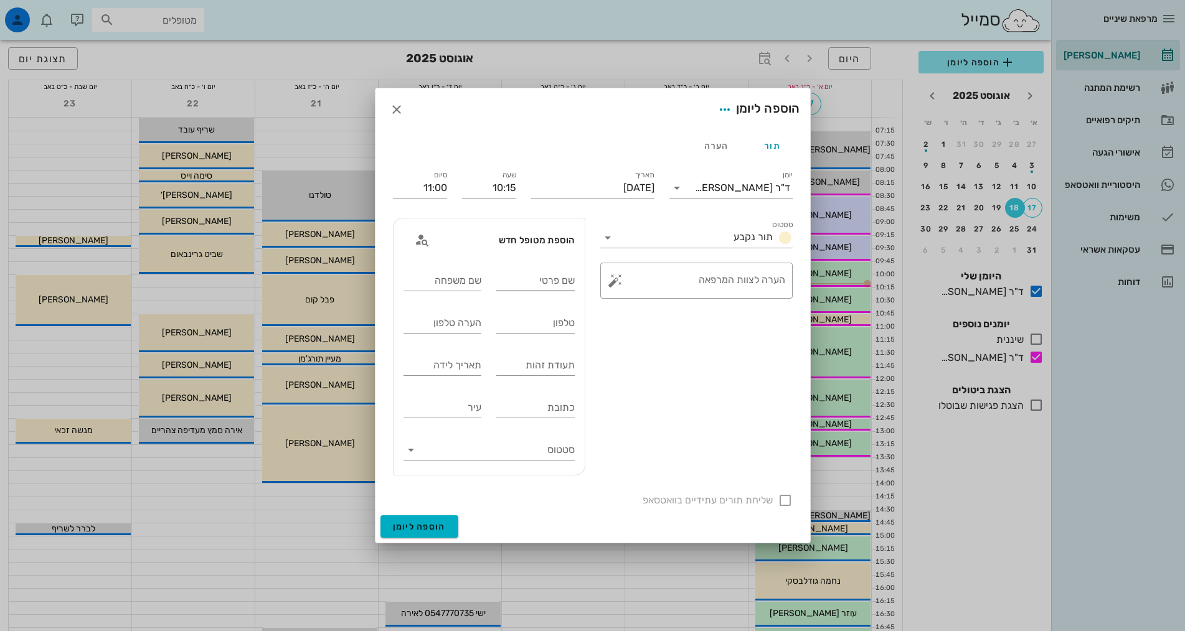
click at [550, 282] on input "שם פרטי" at bounding box center [535, 281] width 78 height 20
type input "[PERSON_NAME]"
type input "0548430861"
click at [431, 527] on span "הוספה ליומן" at bounding box center [419, 527] width 53 height 11
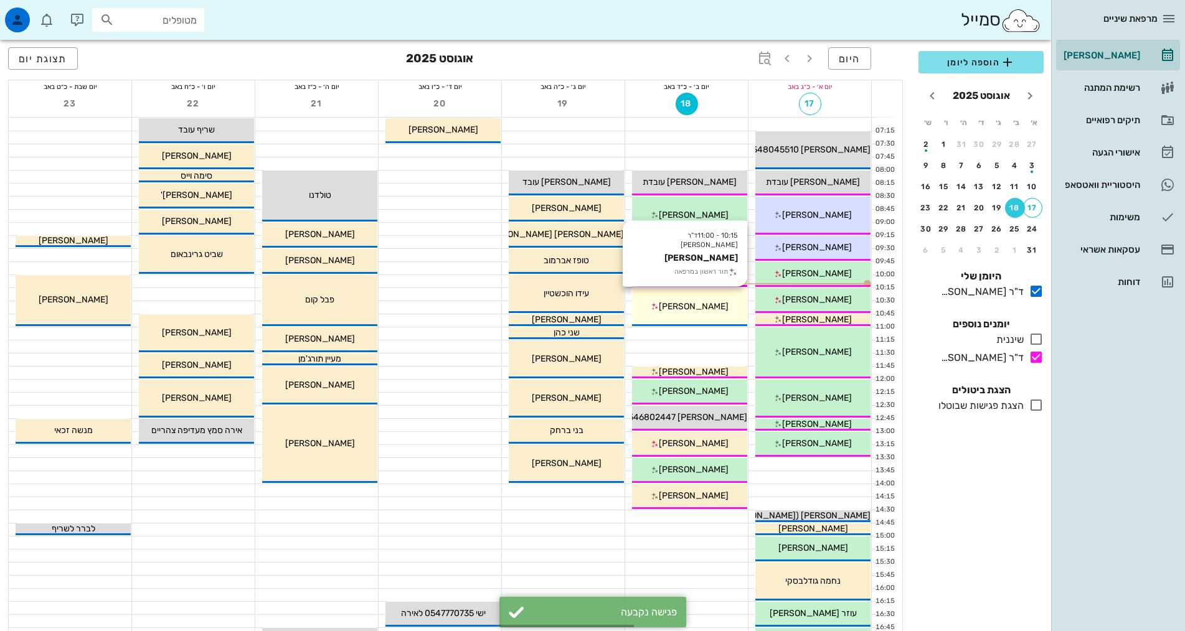
click at [722, 311] on div "[PERSON_NAME]" at bounding box center [689, 306] width 115 height 13
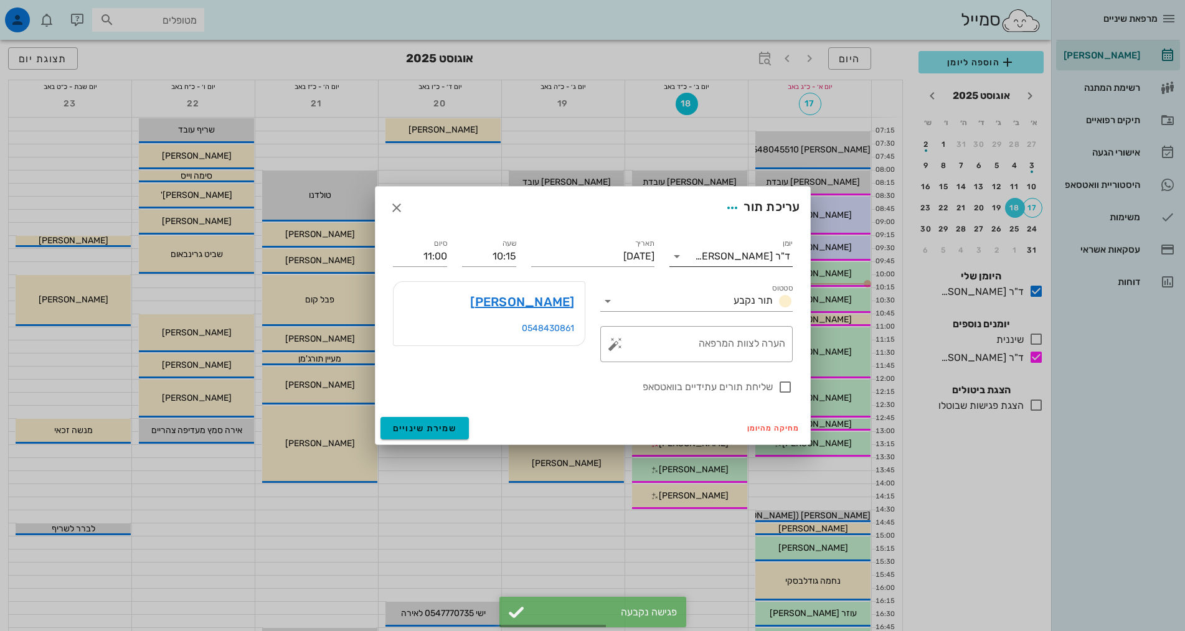
click at [742, 257] on div "ד"ר [PERSON_NAME]" at bounding box center [742, 256] width 95 height 11
click at [742, 332] on div "ד"ר [PERSON_NAME]" at bounding box center [730, 326] width 103 height 12
click at [424, 430] on span "שמירת שינויים" at bounding box center [425, 428] width 64 height 11
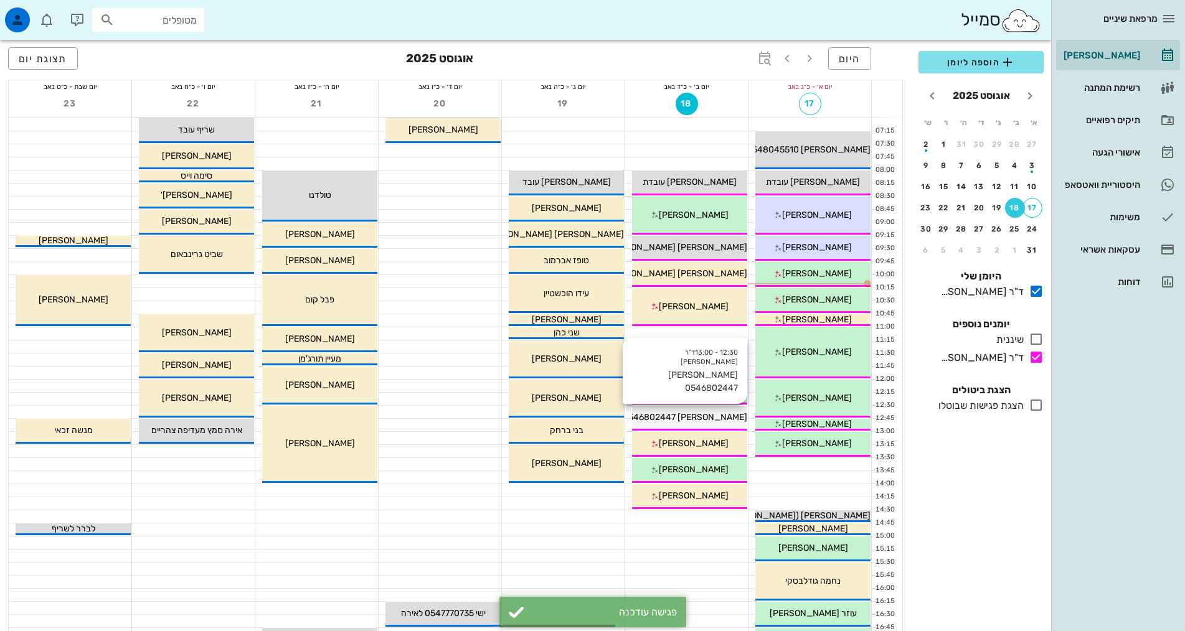
click at [731, 414] on div "[PERSON_NAME] 0546802447" at bounding box center [689, 417] width 115 height 13
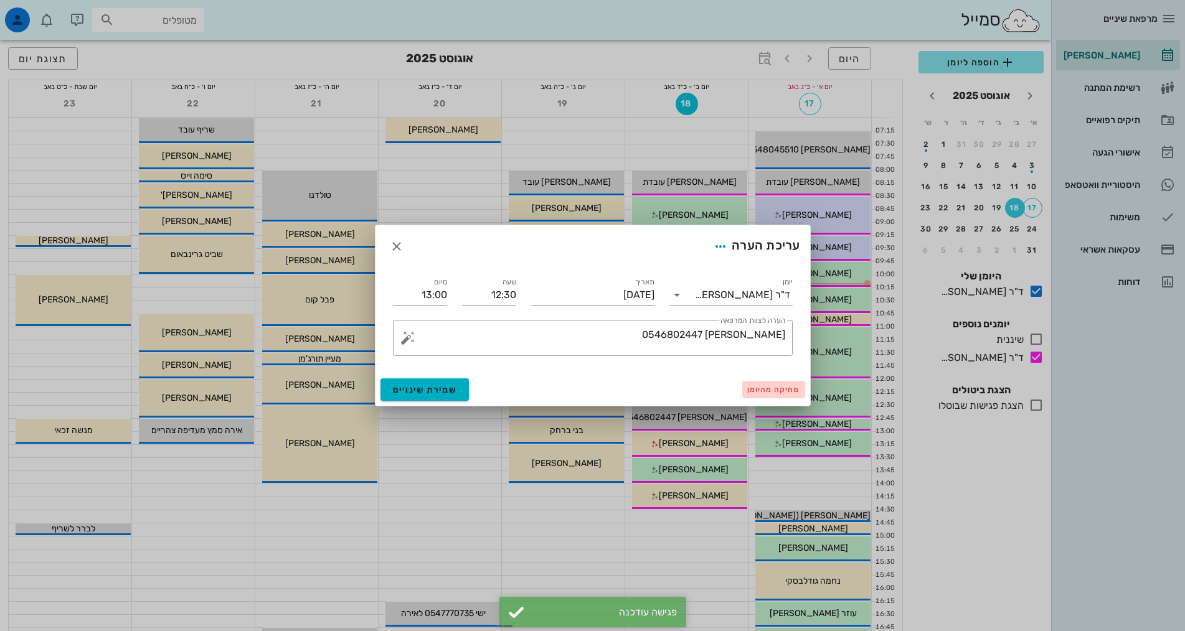
click at [783, 398] on button "מחיקה מהיומן" at bounding box center [773, 389] width 63 height 17
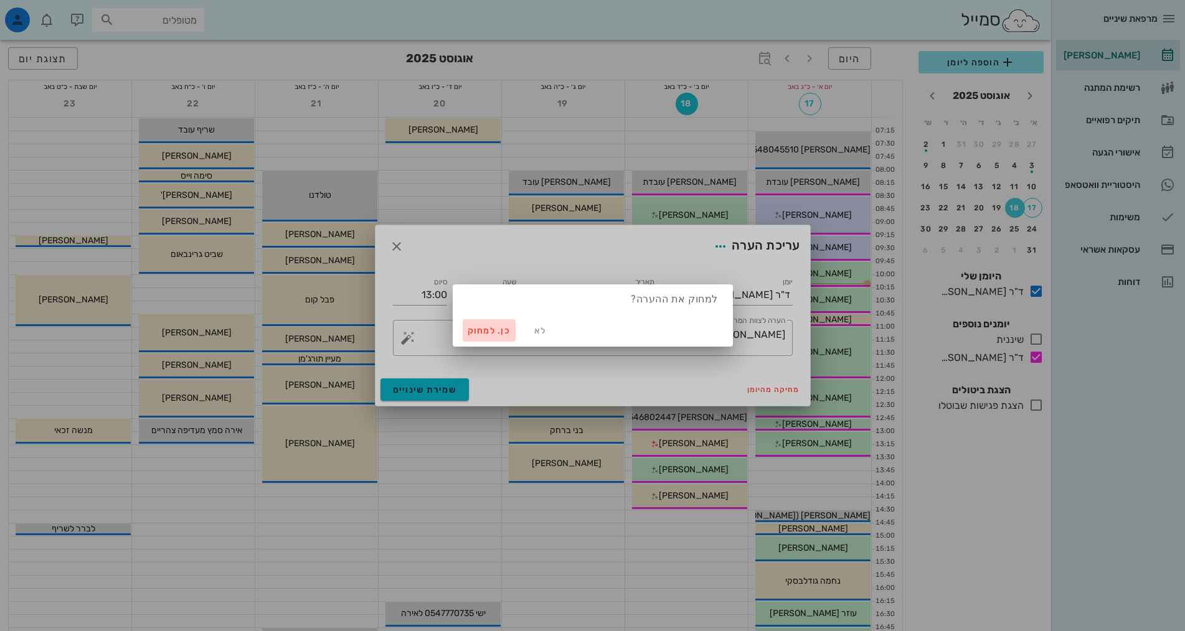
click at [489, 331] on span "כן. למחוק" at bounding box center [490, 331] width 44 height 11
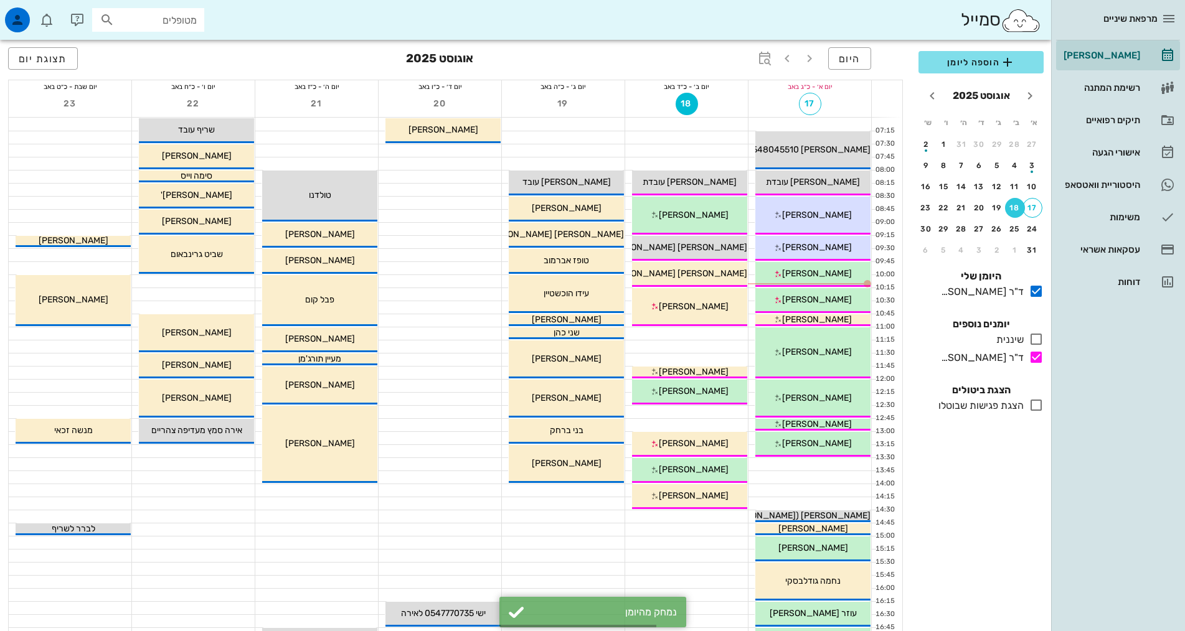
click at [700, 410] on div at bounding box center [686, 412] width 123 height 12
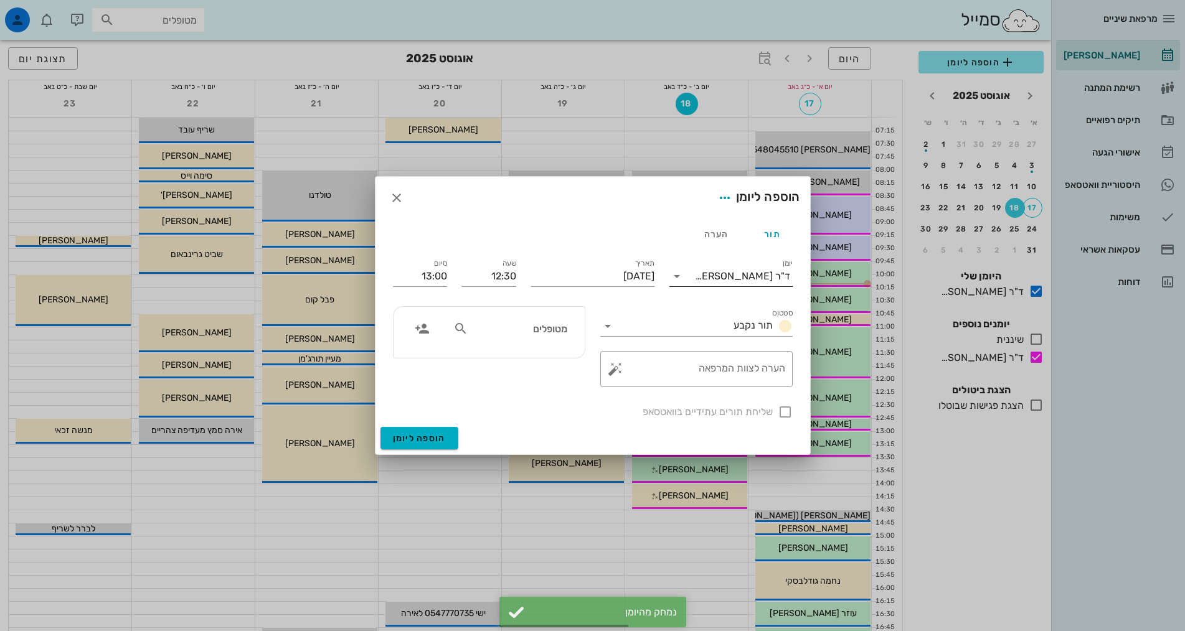
click at [695, 274] on input "יומן" at bounding box center [691, 276] width 8 height 20
click at [732, 344] on div "ד"ר [PERSON_NAME]" at bounding box center [730, 346] width 103 height 12
click at [420, 329] on icon "button" at bounding box center [422, 328] width 15 height 15
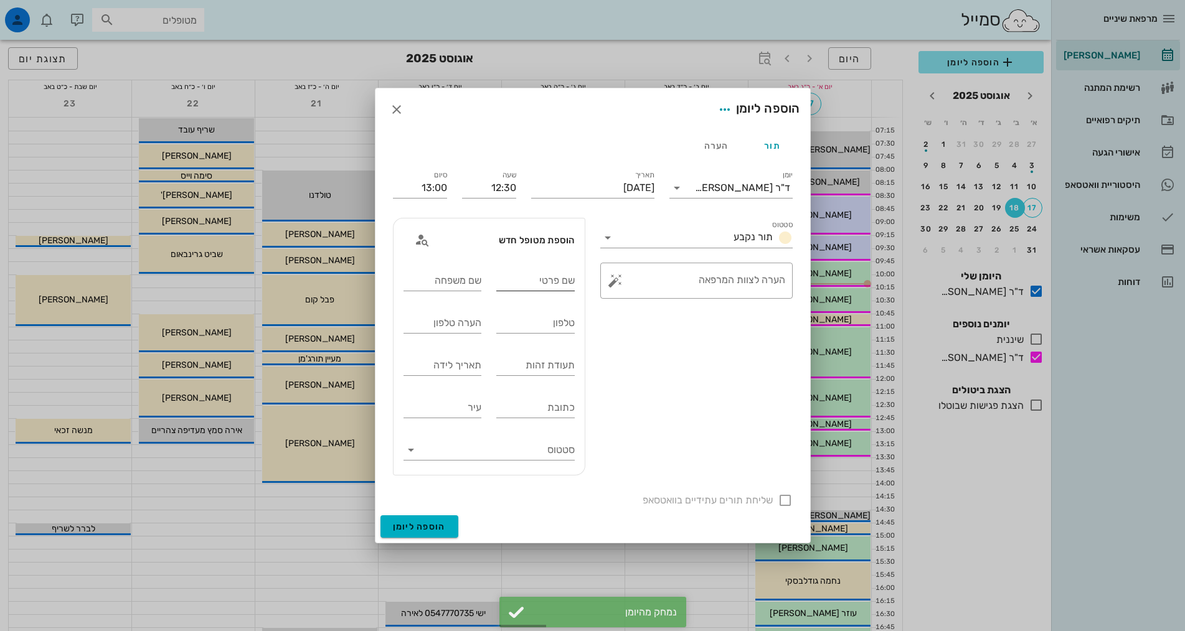
click at [515, 286] on input "שם פרטי" at bounding box center [535, 281] width 78 height 20
type input "[PERSON_NAME]"
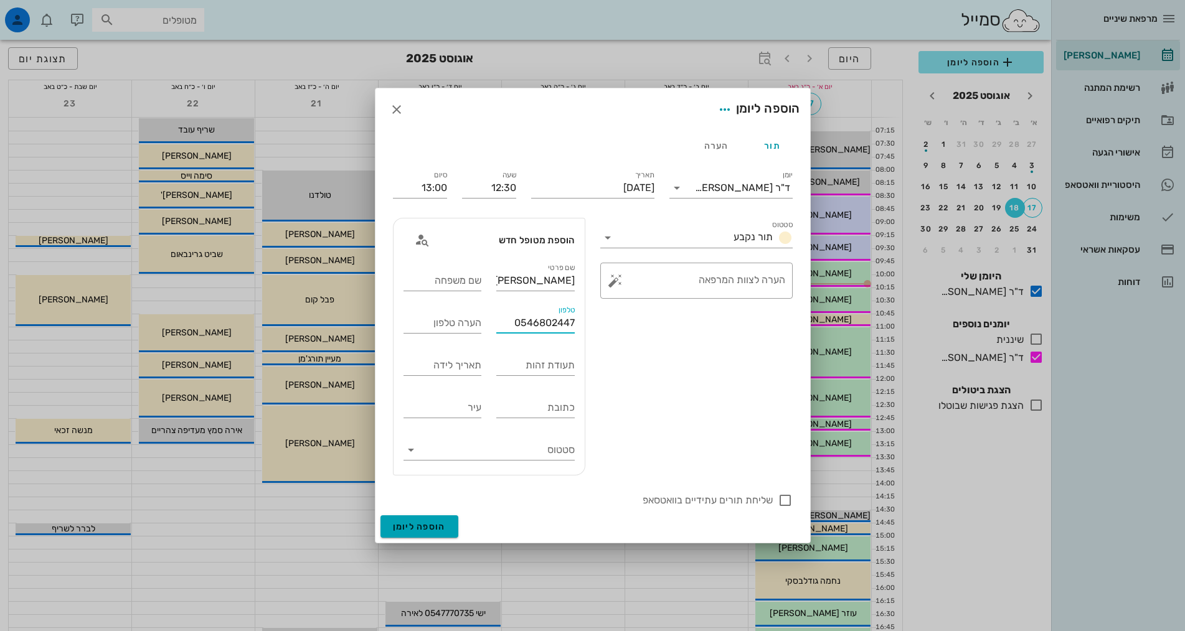
type input "0546802447"
click at [428, 519] on button "הוספה ליומן" at bounding box center [419, 527] width 78 height 22
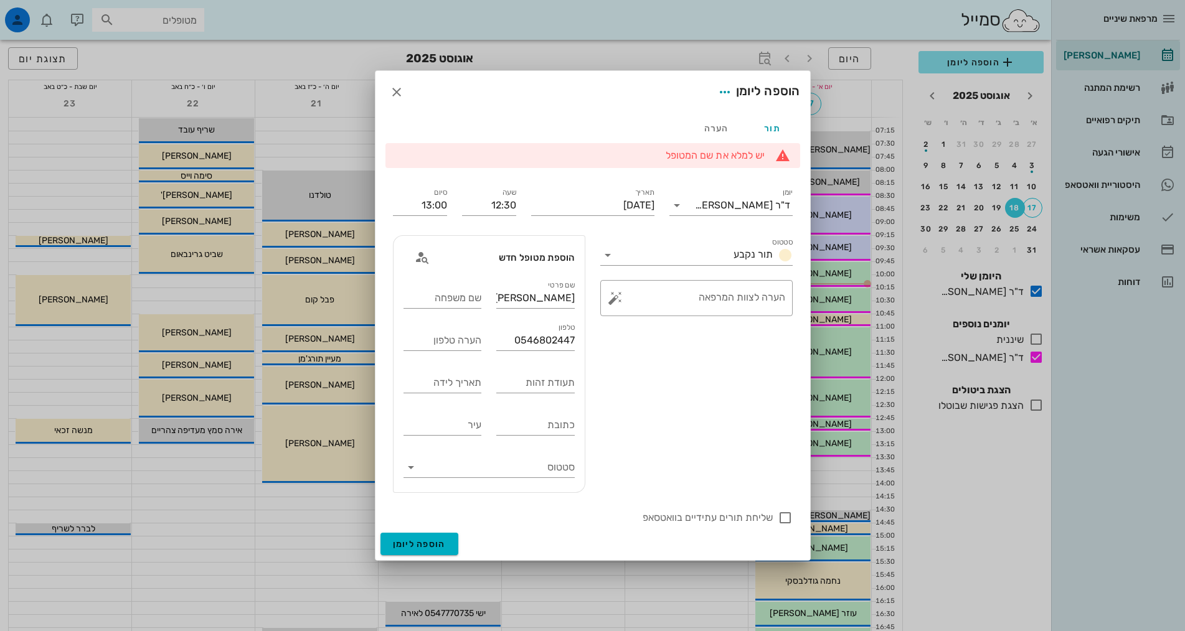
click at [739, 159] on li "יש למלא את שם המטופל" at bounding box center [587, 156] width 355 height 14
click at [468, 293] on input "שם משפחה" at bounding box center [442, 298] width 78 height 20
type input "ה"
type input "נא למלא שם משפחה"
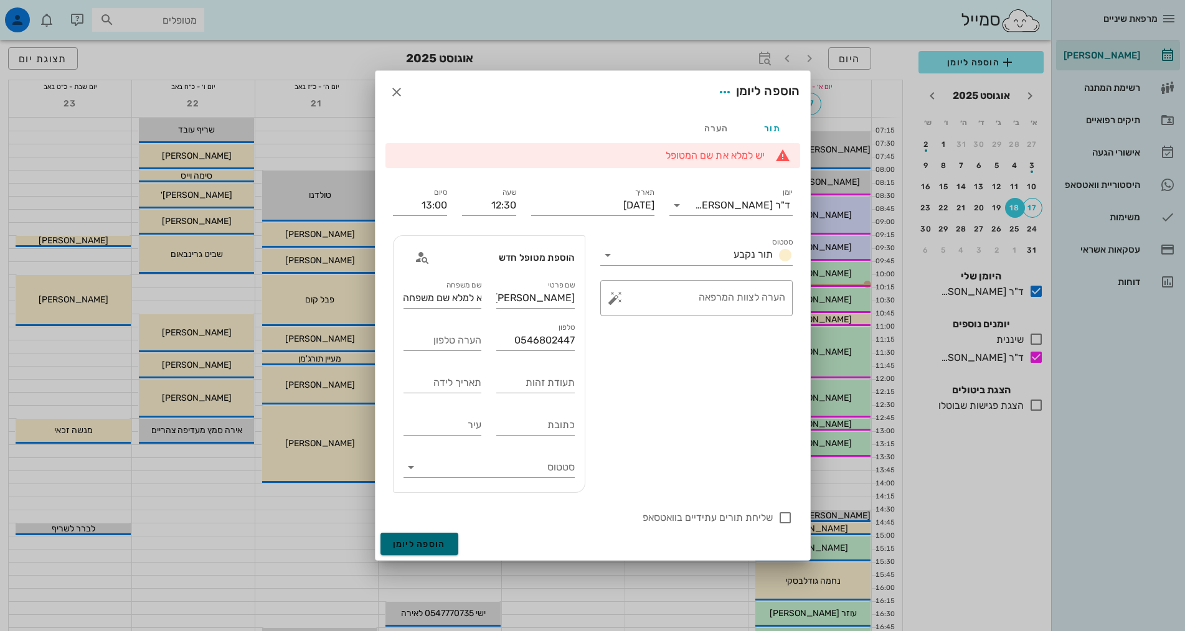
click at [433, 537] on button "הוספה ליומן" at bounding box center [419, 544] width 78 height 22
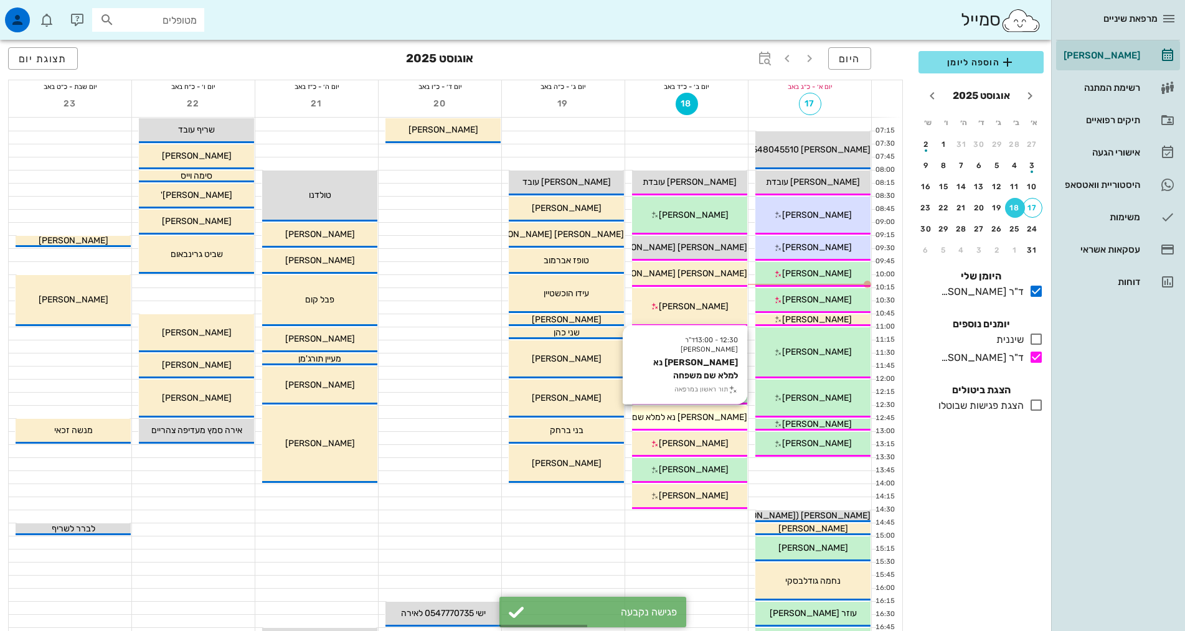
click at [733, 424] on div "12:30 - 13:00 ד"ר [PERSON_NAME] נא למלא שם משפחה תור ראשון במרפאה [PERSON_NAME]…" at bounding box center [689, 418] width 115 height 25
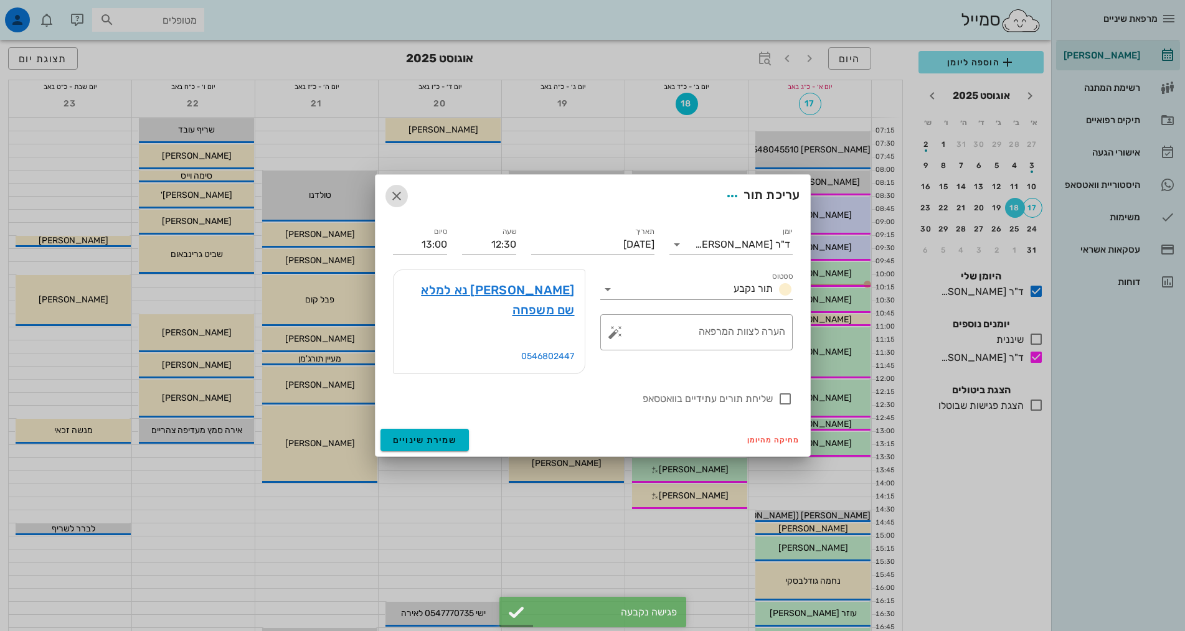
click at [400, 204] on icon "button" at bounding box center [396, 196] width 15 height 15
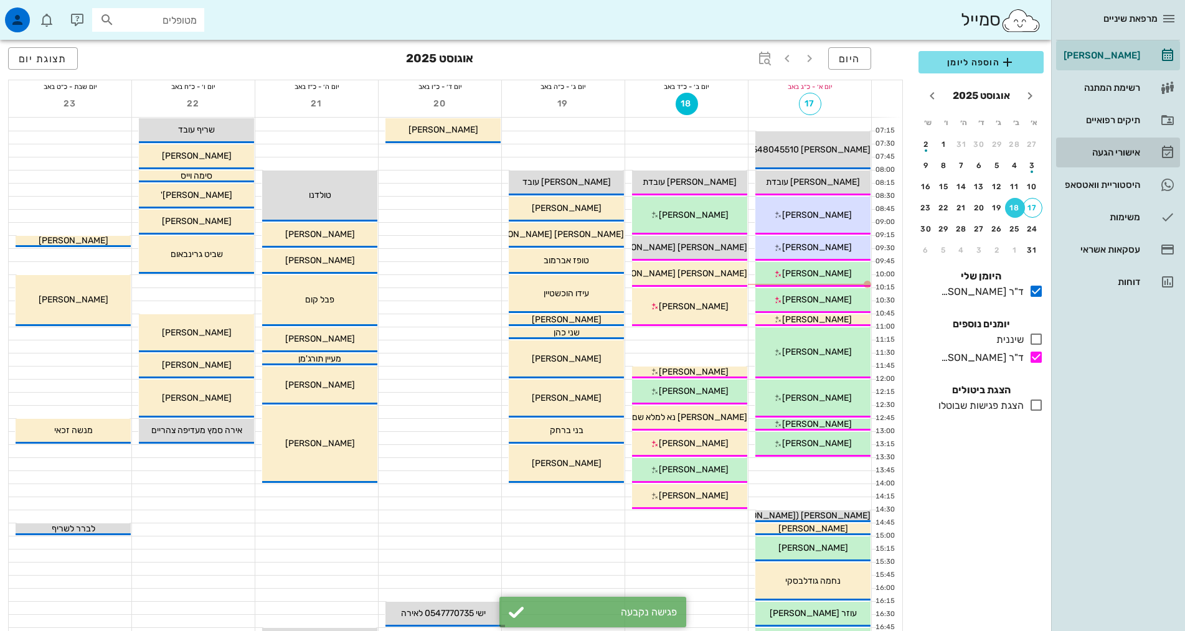
click at [1108, 152] on div "אישורי הגעה" at bounding box center [1100, 153] width 79 height 10
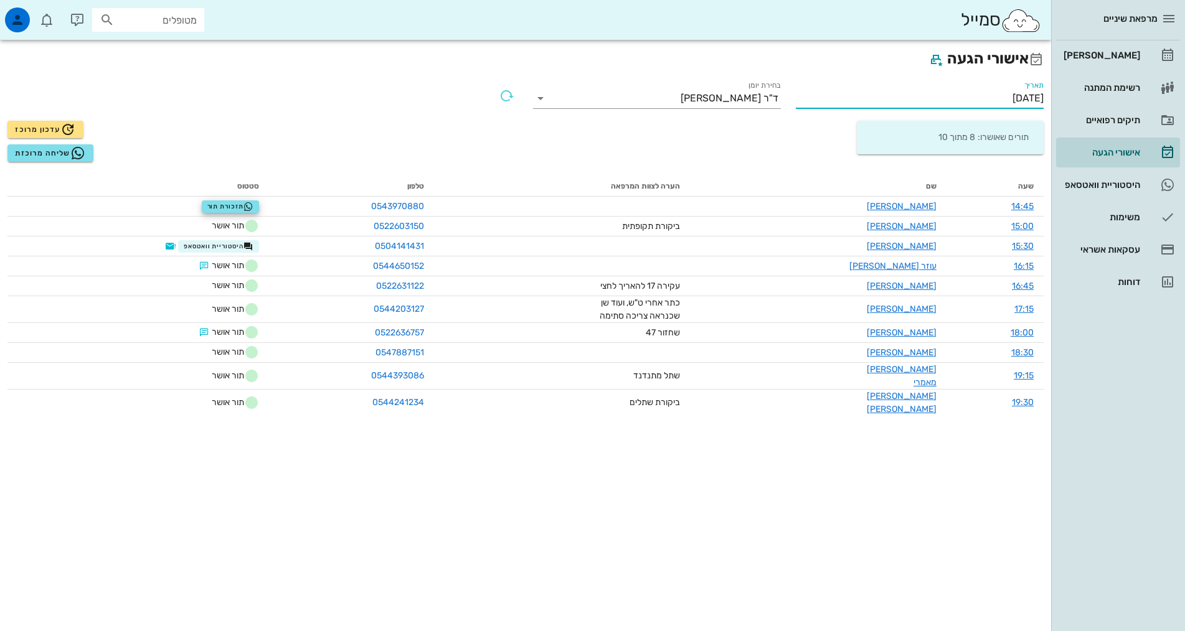
click at [985, 92] on input "[DATE]" at bounding box center [920, 98] width 248 height 20
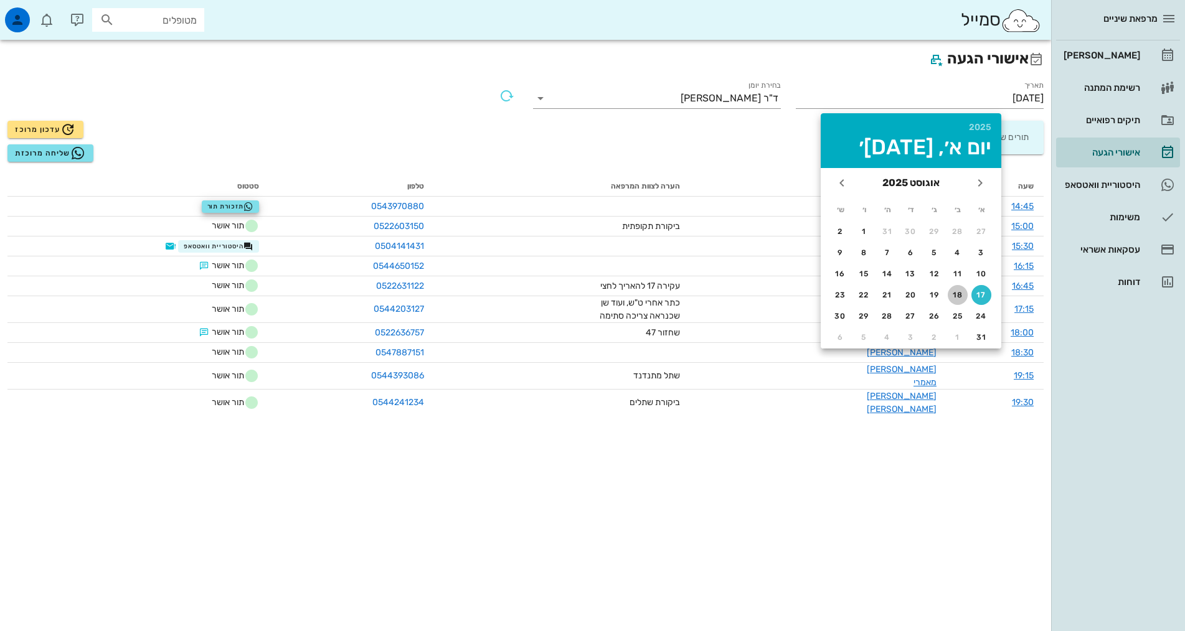
drag, startPoint x: 953, startPoint y: 292, endPoint x: 925, endPoint y: 271, distance: 35.6
click at [953, 291] on div "18" at bounding box center [958, 295] width 20 height 9
type input "[DATE]"
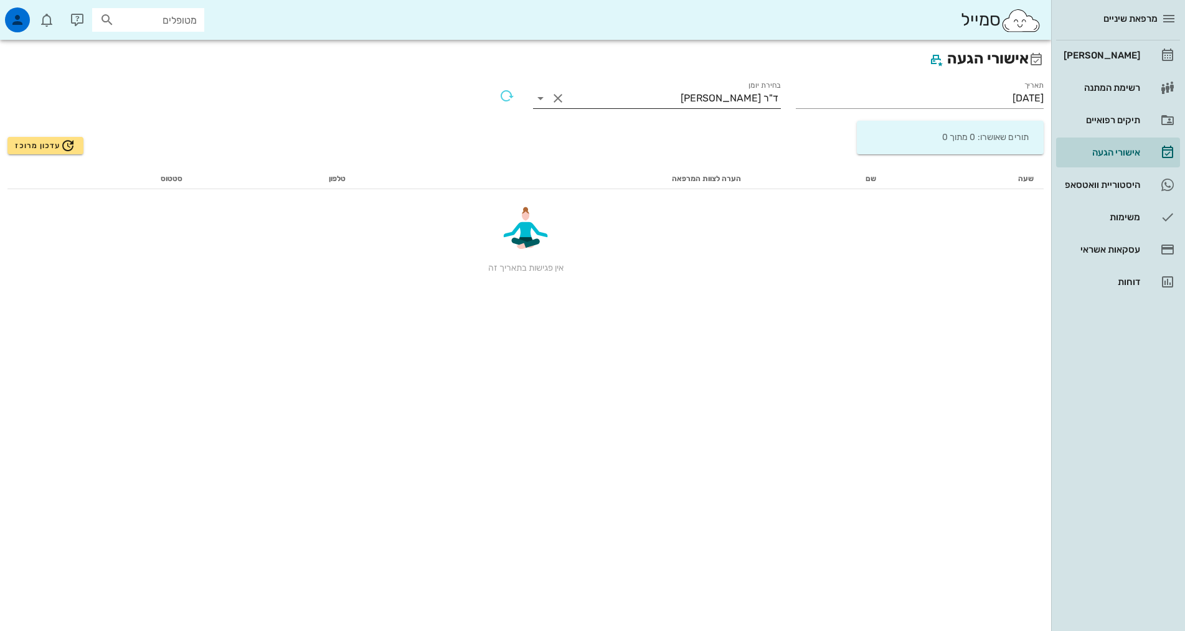
click at [734, 95] on div "ד"ר [PERSON_NAME]" at bounding box center [729, 98] width 98 height 11
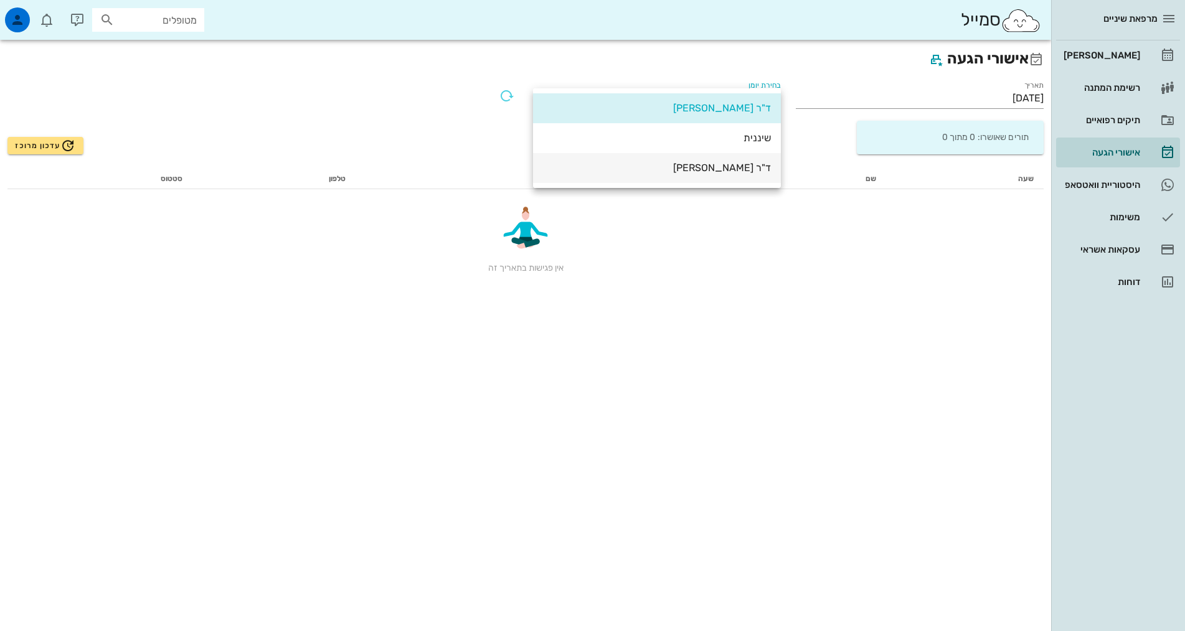
click at [746, 170] on div "ד"ר [PERSON_NAME]" at bounding box center [657, 168] width 228 height 12
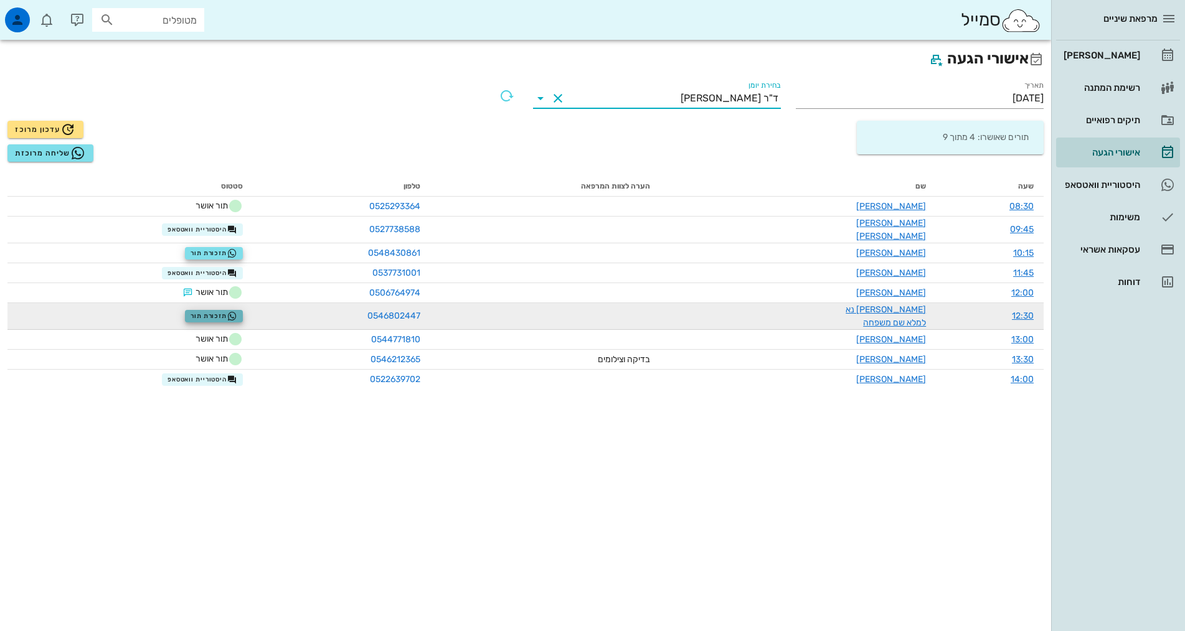
click at [227, 311] on span "תזכורת תור" at bounding box center [214, 316] width 47 height 10
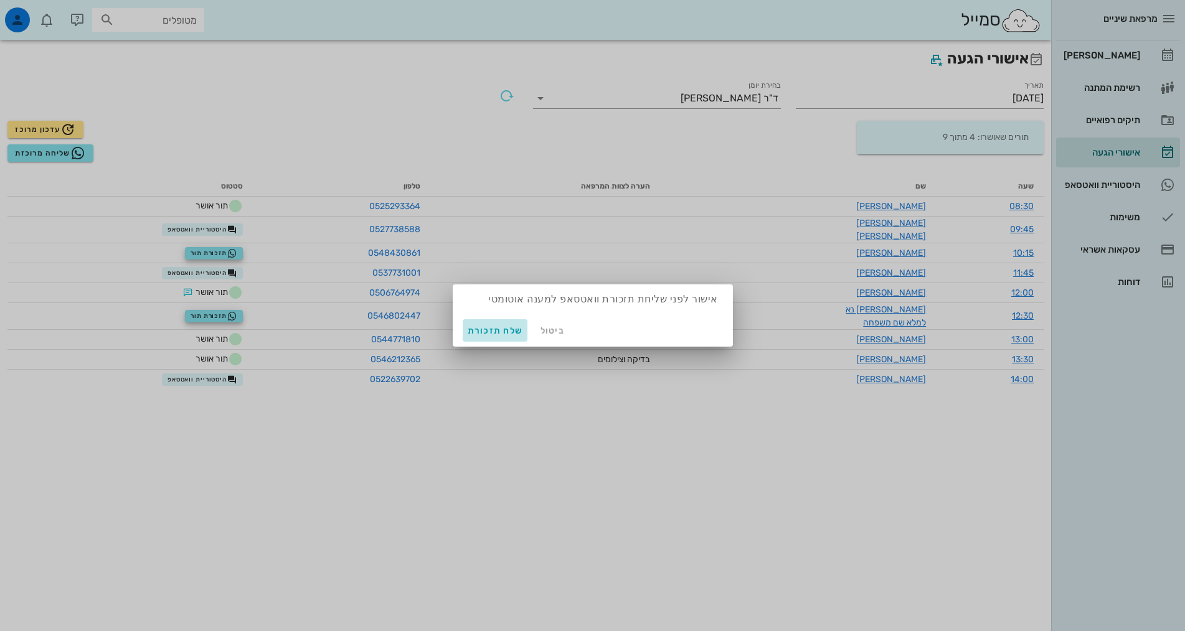
click at [471, 329] on span "שלח תזכורת" at bounding box center [495, 331] width 55 height 11
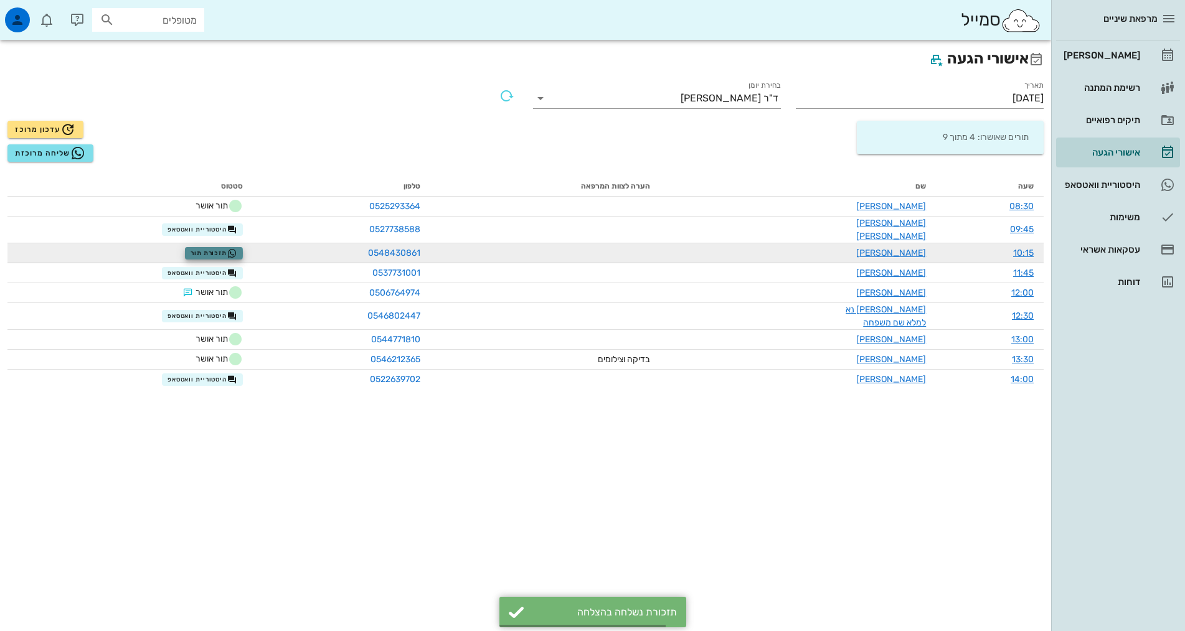
click at [220, 248] on span "תזכורת תור" at bounding box center [214, 253] width 47 height 10
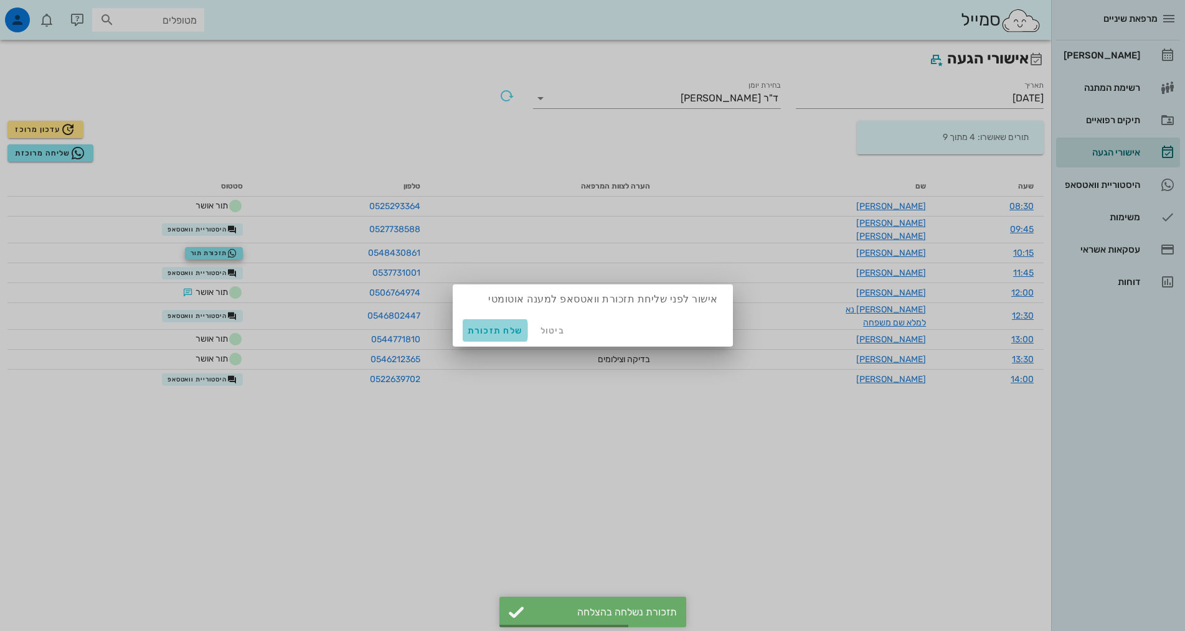
click at [489, 339] on button "שלח תזכורת" at bounding box center [495, 330] width 65 height 22
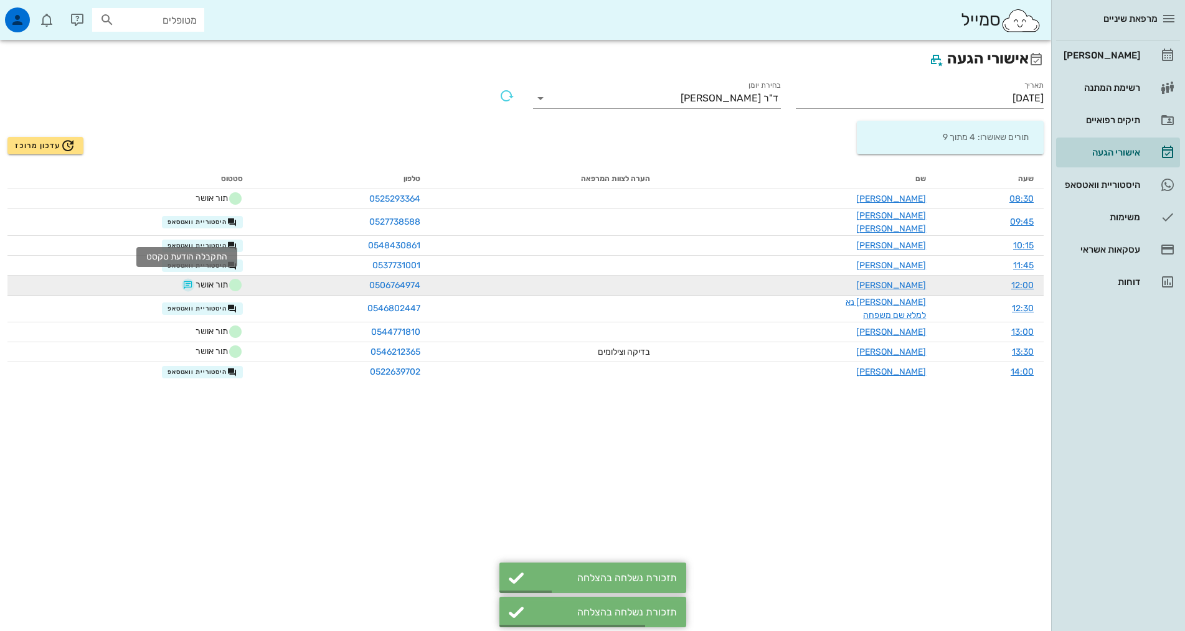
click at [186, 280] on button "button" at bounding box center [188, 285] width 10 height 10
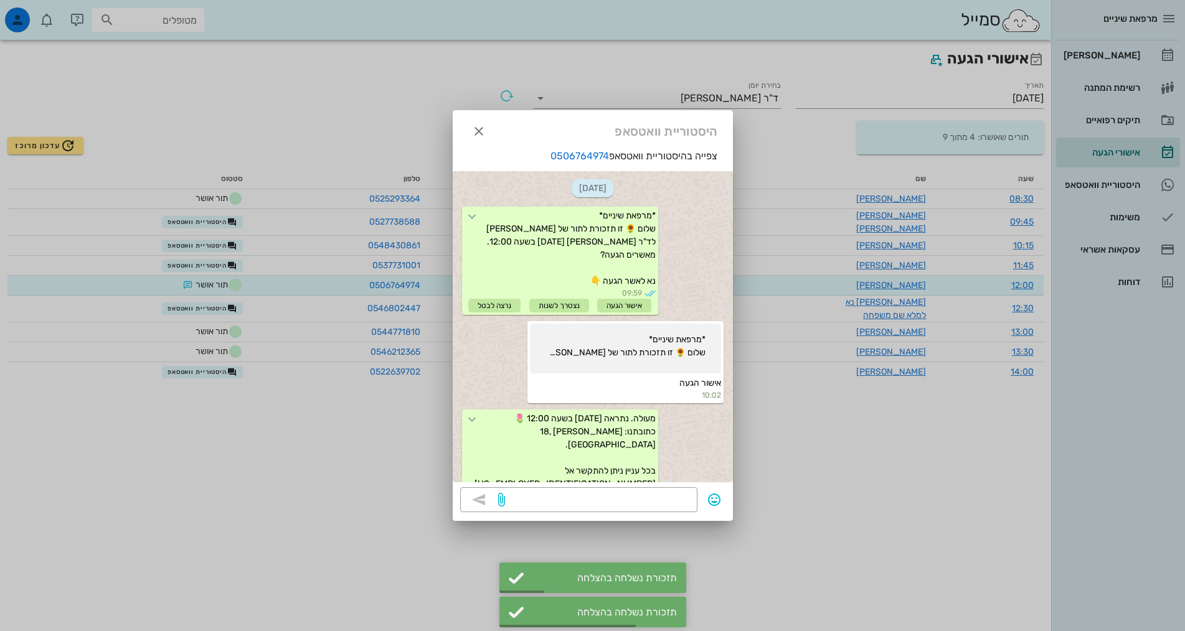
scroll to position [124, 0]
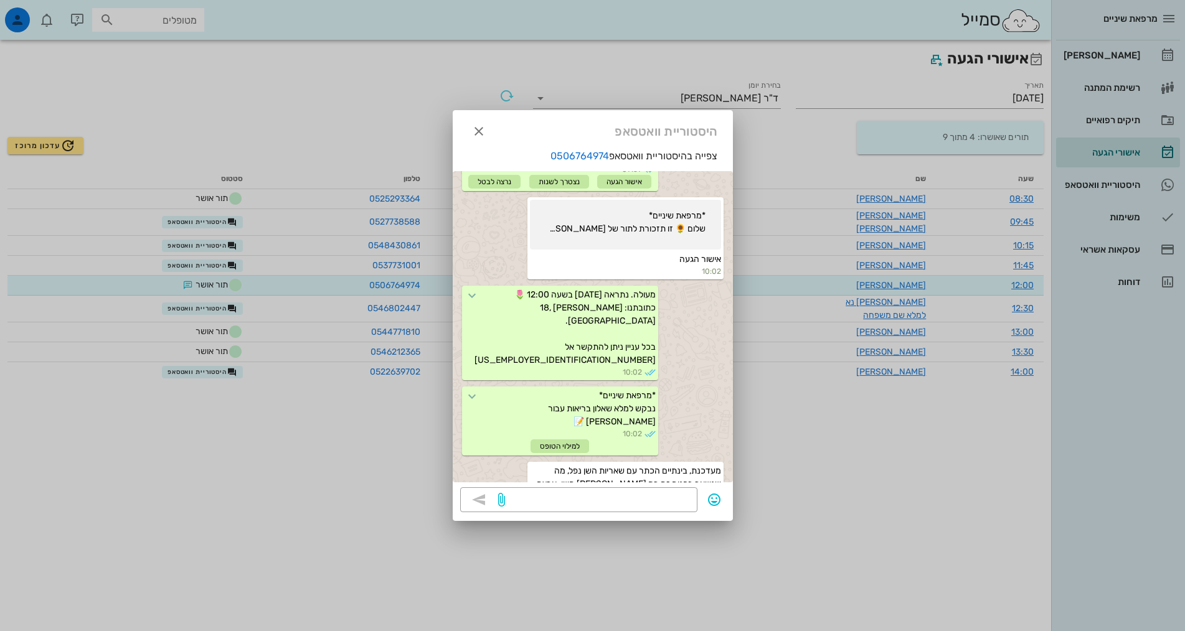
click at [464, 133] on div "היסטוריית וואטסאפ" at bounding box center [593, 129] width 280 height 39
click at [472, 133] on icon "button" at bounding box center [478, 131] width 15 height 15
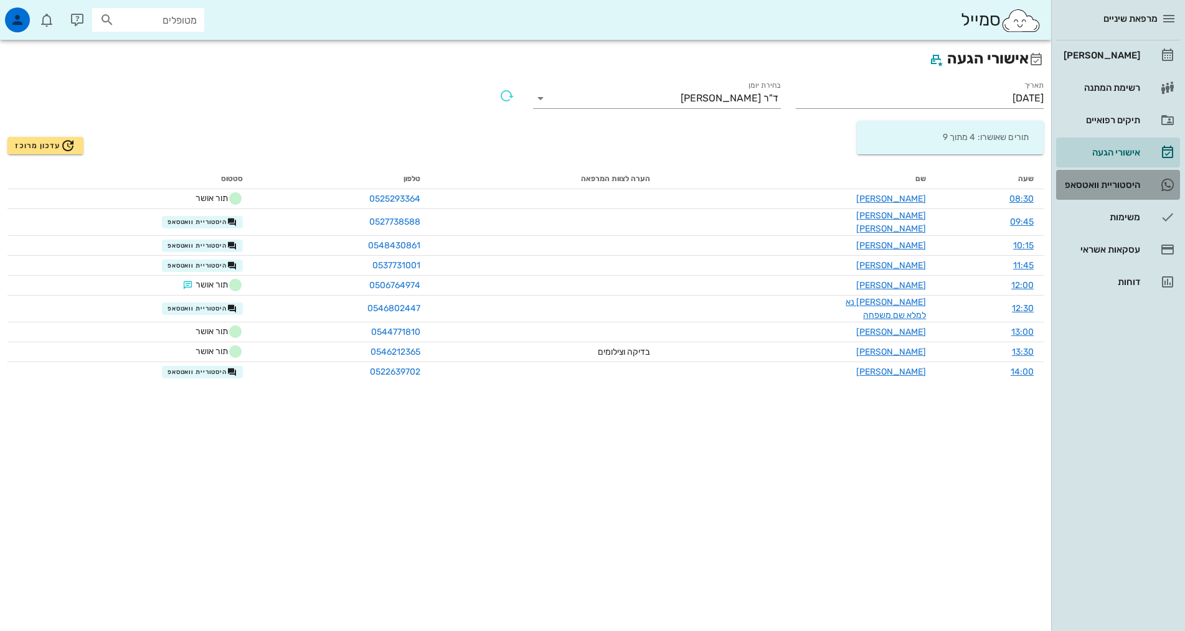
click at [1101, 186] on div "היסטוריית וואטסאפ" at bounding box center [1100, 185] width 79 height 10
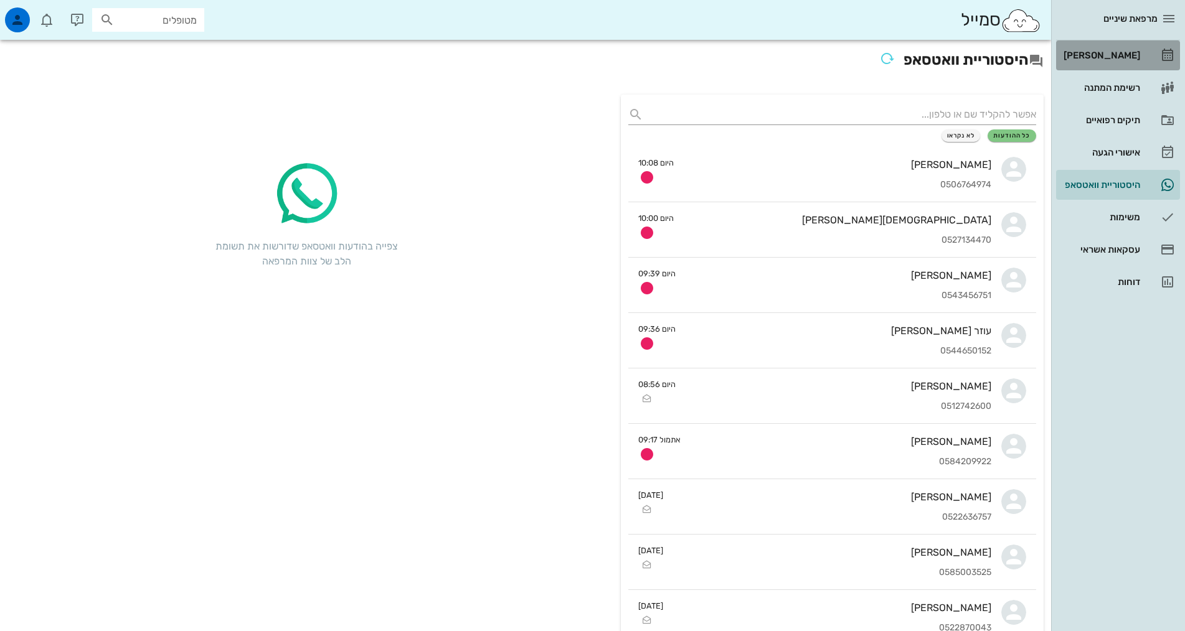
click at [1113, 65] on link "[PERSON_NAME]" at bounding box center [1118, 55] width 124 height 30
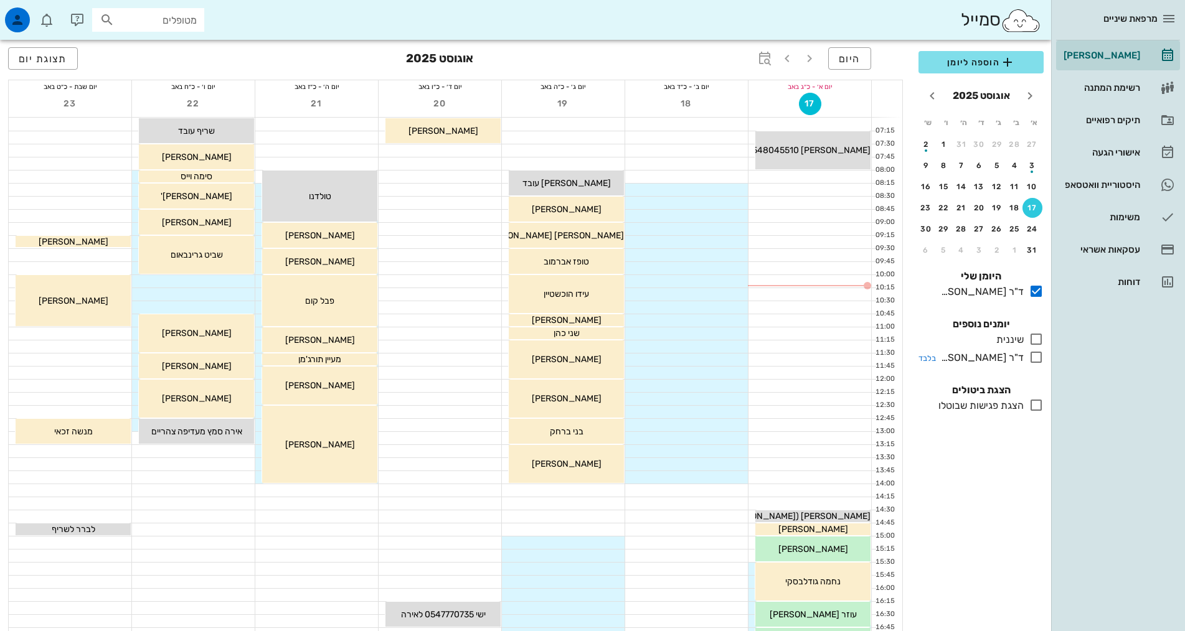
click at [1031, 358] on icon at bounding box center [1036, 357] width 15 height 15
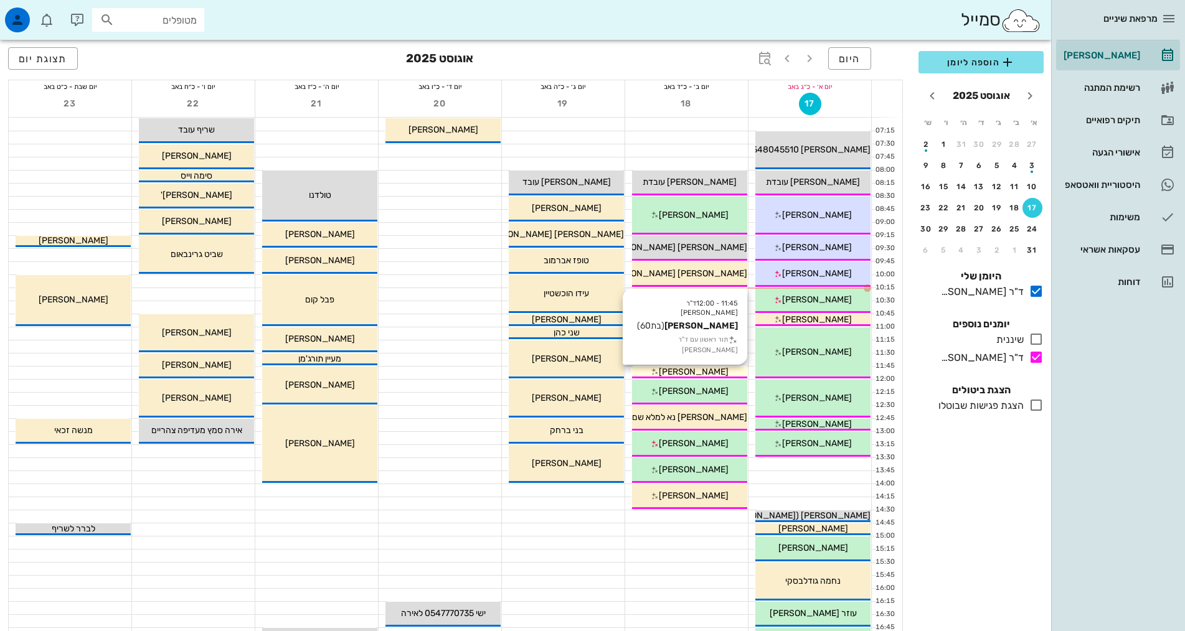
click at [717, 371] on div "[PERSON_NAME]" at bounding box center [689, 371] width 115 height 13
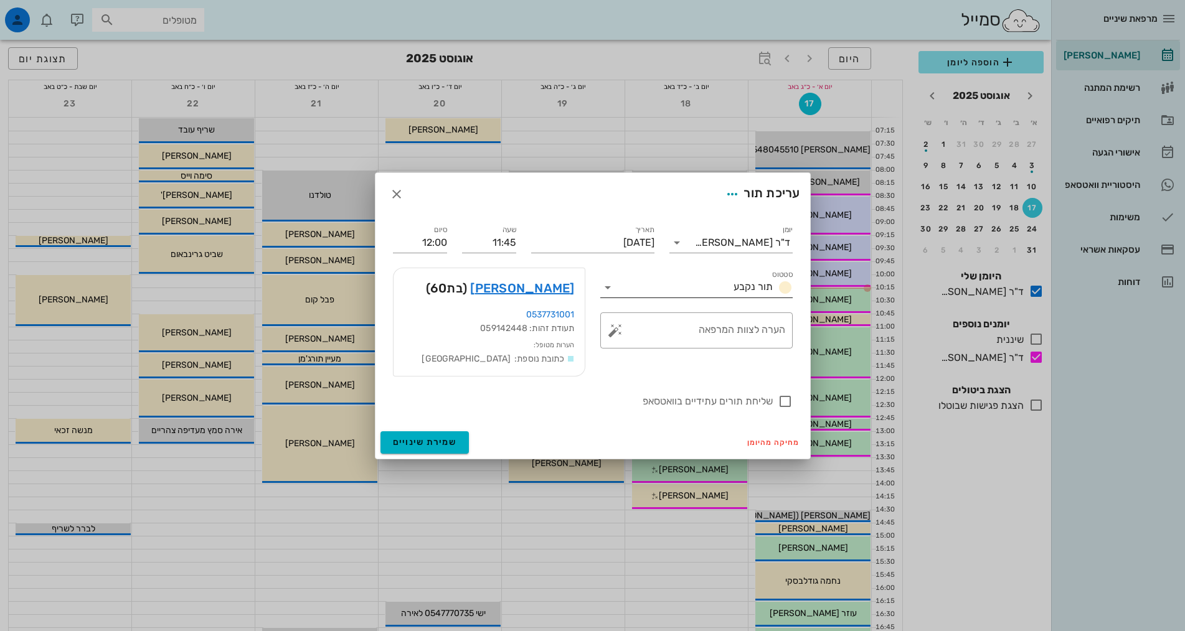
click at [765, 289] on span "תור נקבע" at bounding box center [752, 287] width 39 height 12
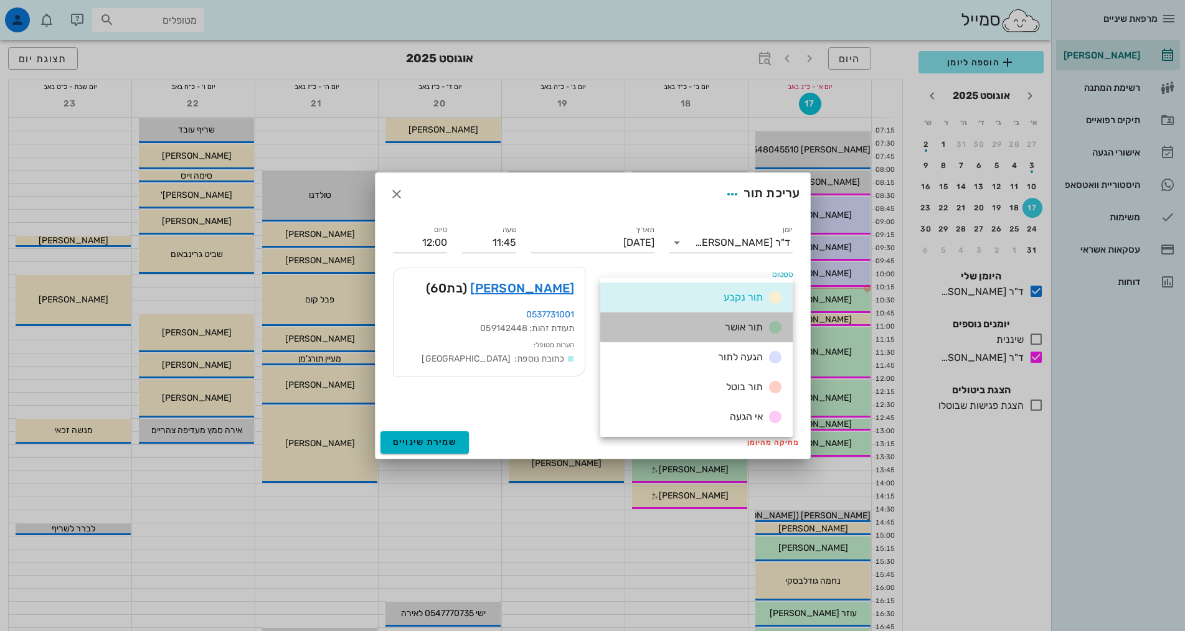
click at [746, 336] on div "תור אושר" at bounding box center [696, 328] width 192 height 30
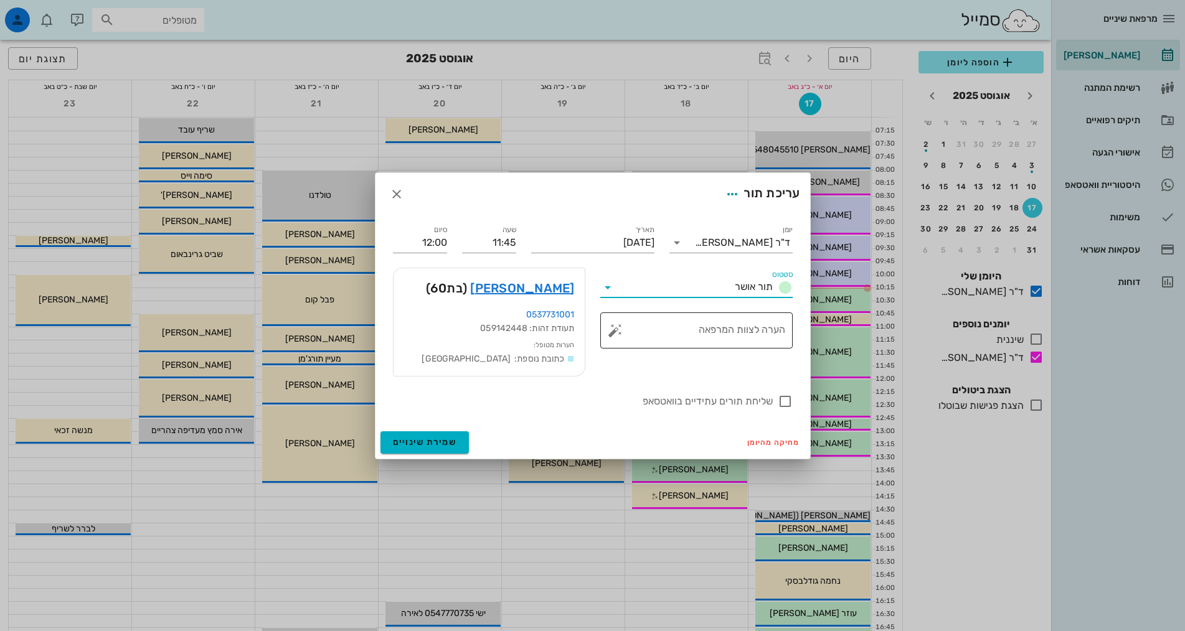
click at [755, 333] on textarea "הערה לצוות המרפאה" at bounding box center [701, 334] width 167 height 30
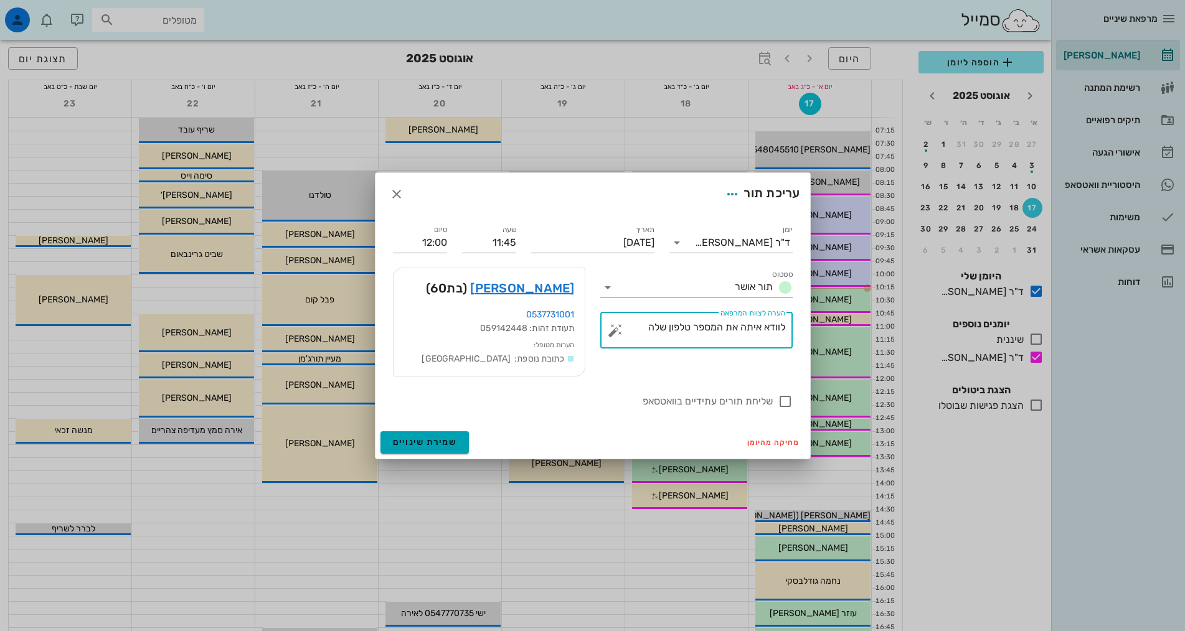
type textarea "לוודא איתה את המספר טלפון שלה"
click at [407, 443] on span "שמירת שינויים" at bounding box center [425, 442] width 64 height 11
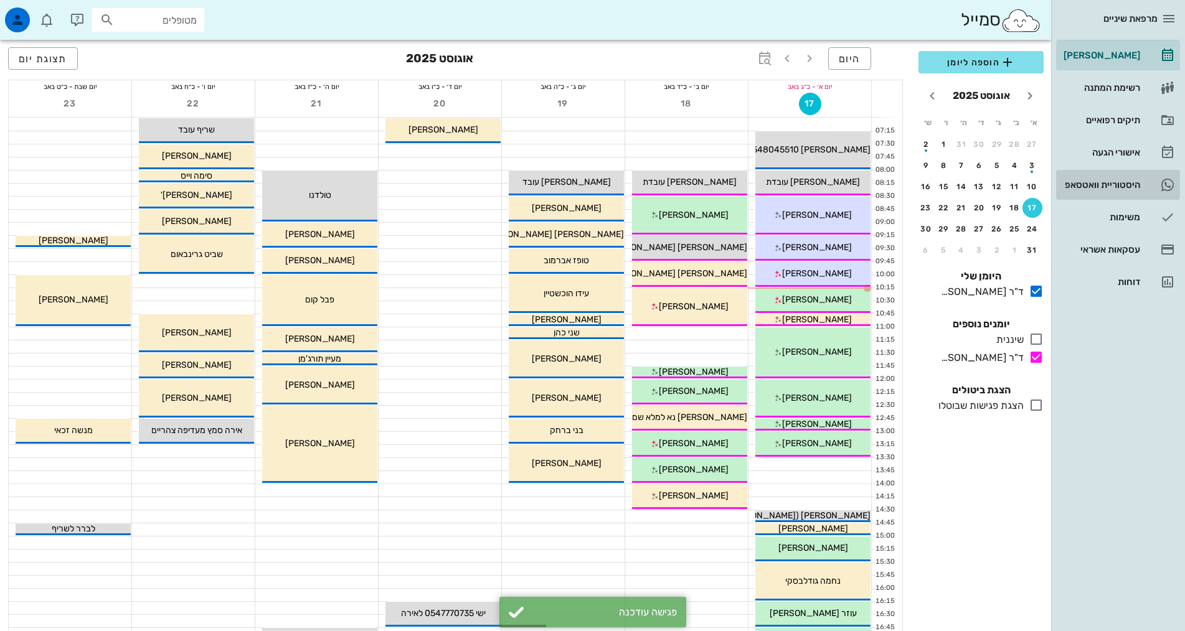
click at [1133, 185] on div "היסטוריית וואטסאפ" at bounding box center [1100, 185] width 79 height 10
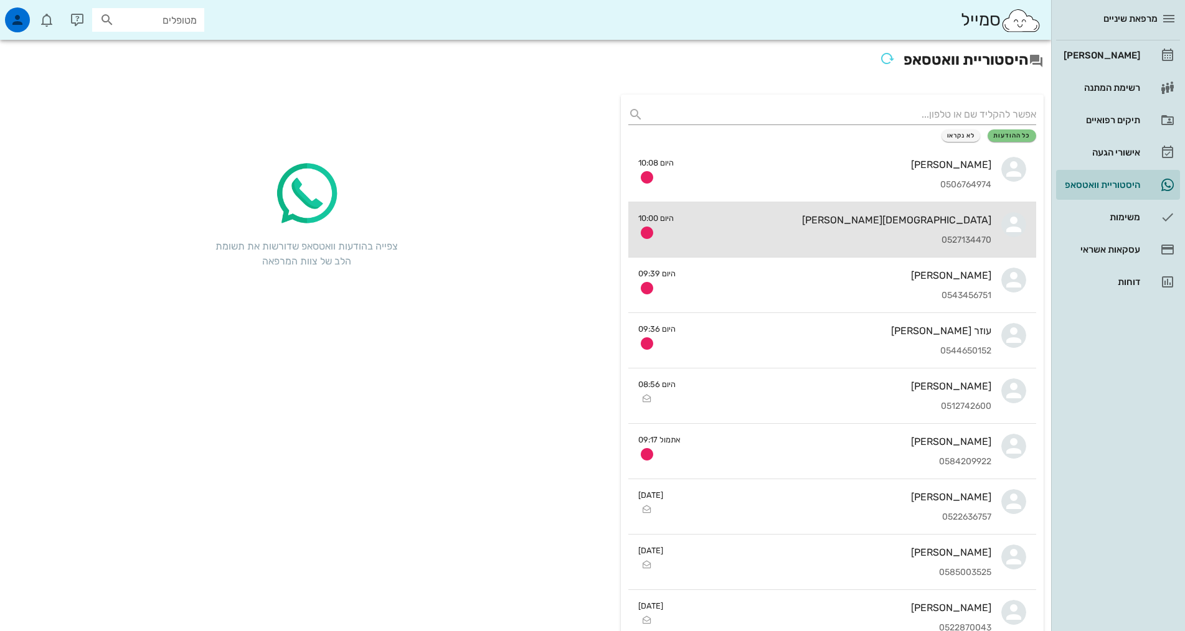
click at [951, 248] on div "[DEMOGRAPHIC_DATA][PERSON_NAME] 0527134470" at bounding box center [838, 229] width 308 height 55
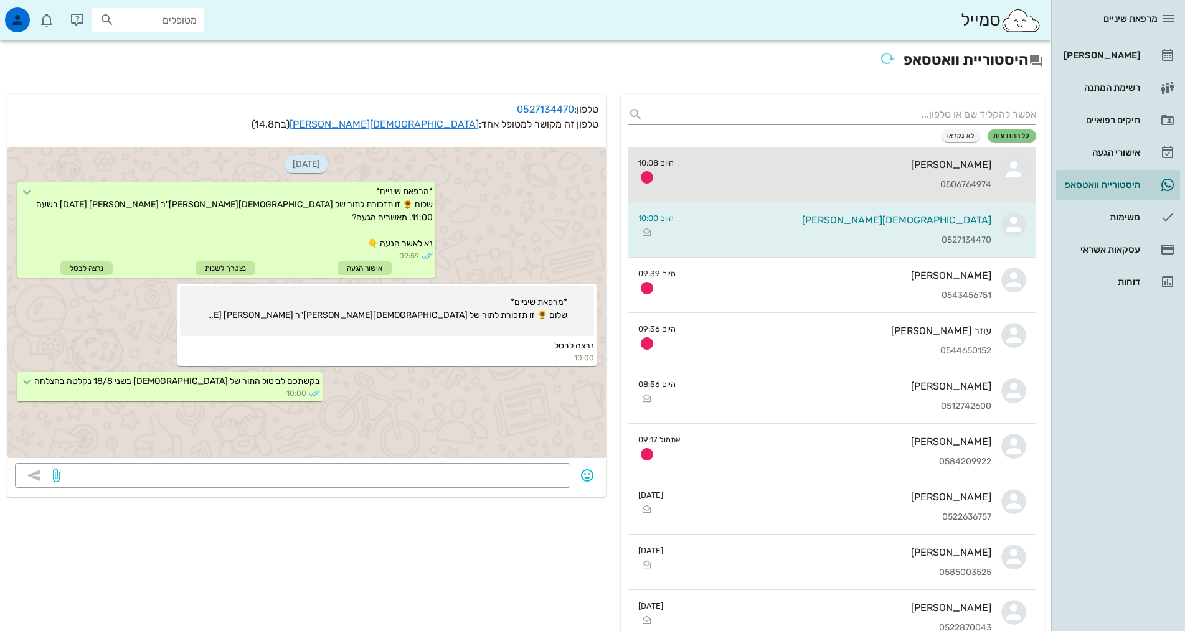
click at [914, 177] on div "[PERSON_NAME] 0506764974" at bounding box center [838, 174] width 308 height 55
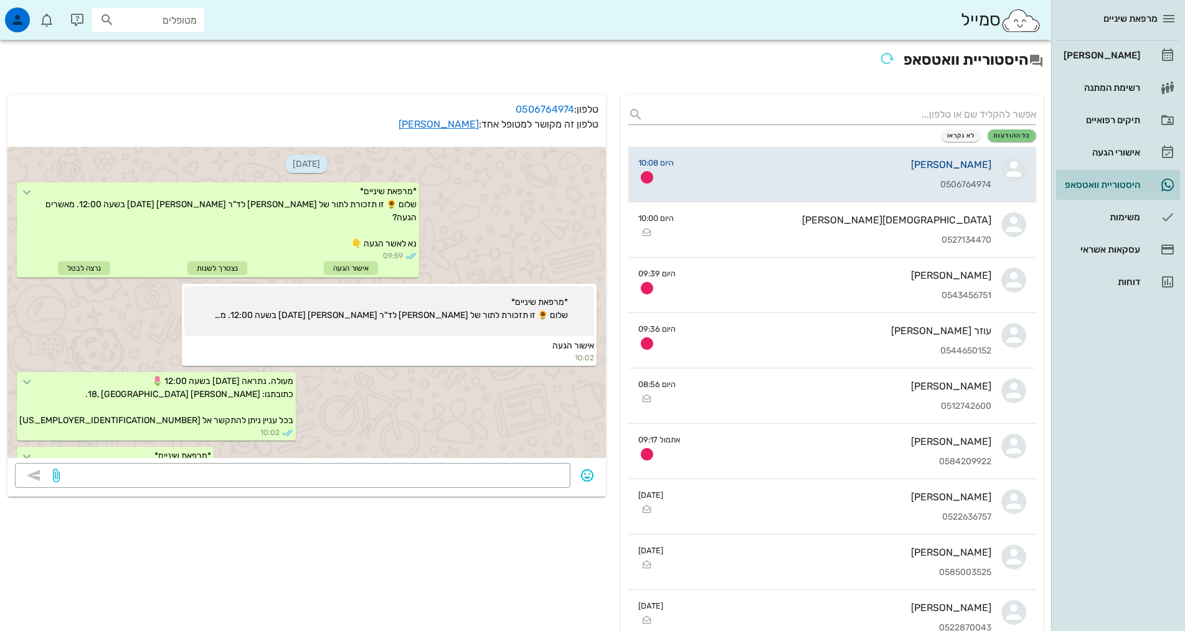
scroll to position [111, 0]
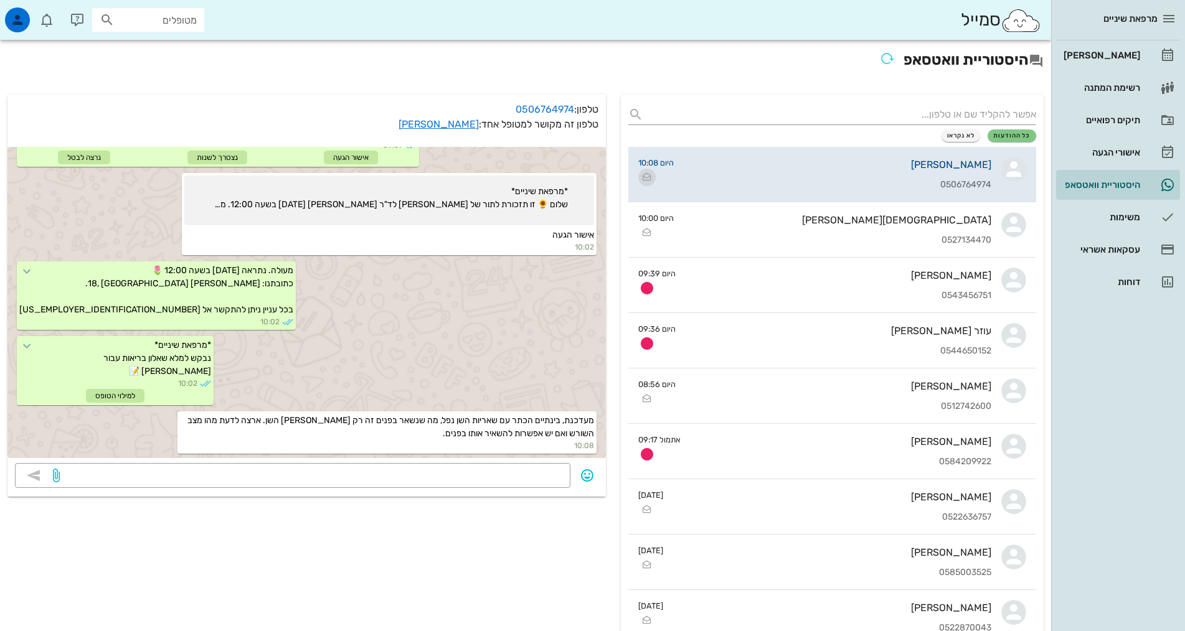
click at [640, 179] on icon "button" at bounding box center [646, 177] width 15 height 15
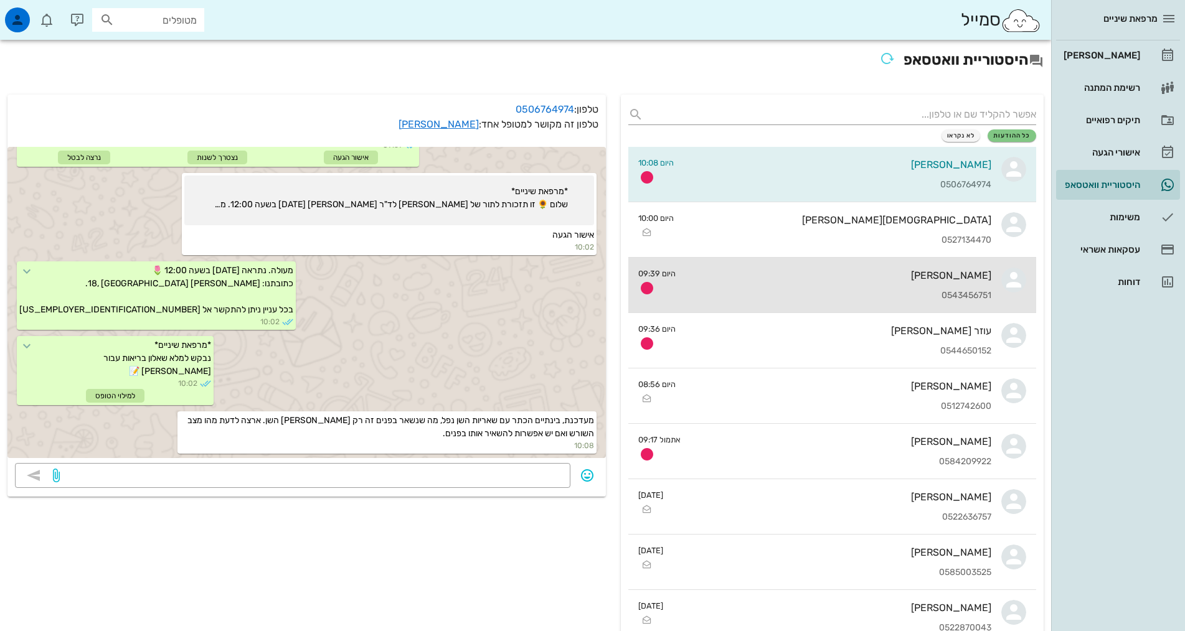
click at [721, 287] on div "[PERSON_NAME] 0543456751" at bounding box center [838, 285] width 306 height 55
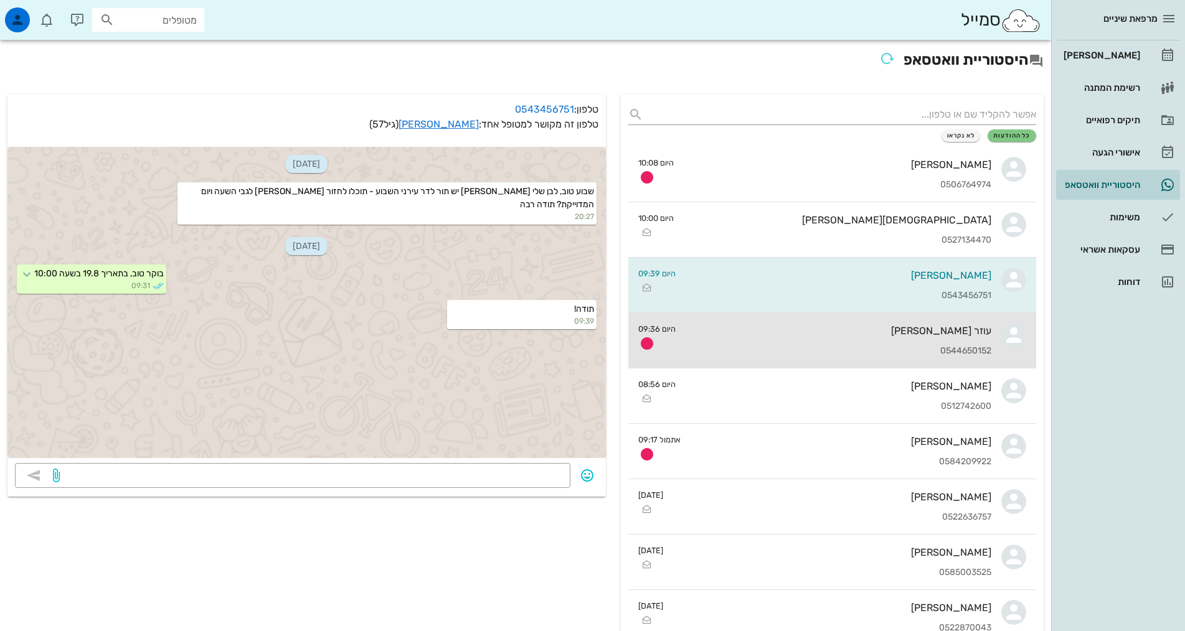
click at [704, 333] on div "עוזר [PERSON_NAME]" at bounding box center [838, 331] width 306 height 12
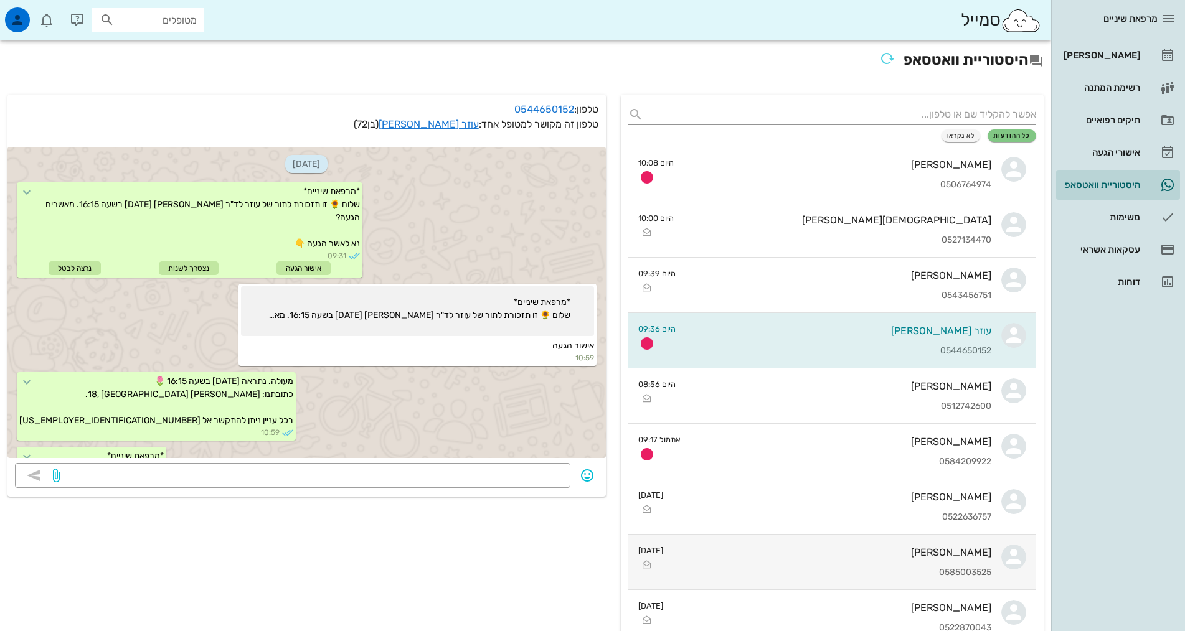
scroll to position [131, 0]
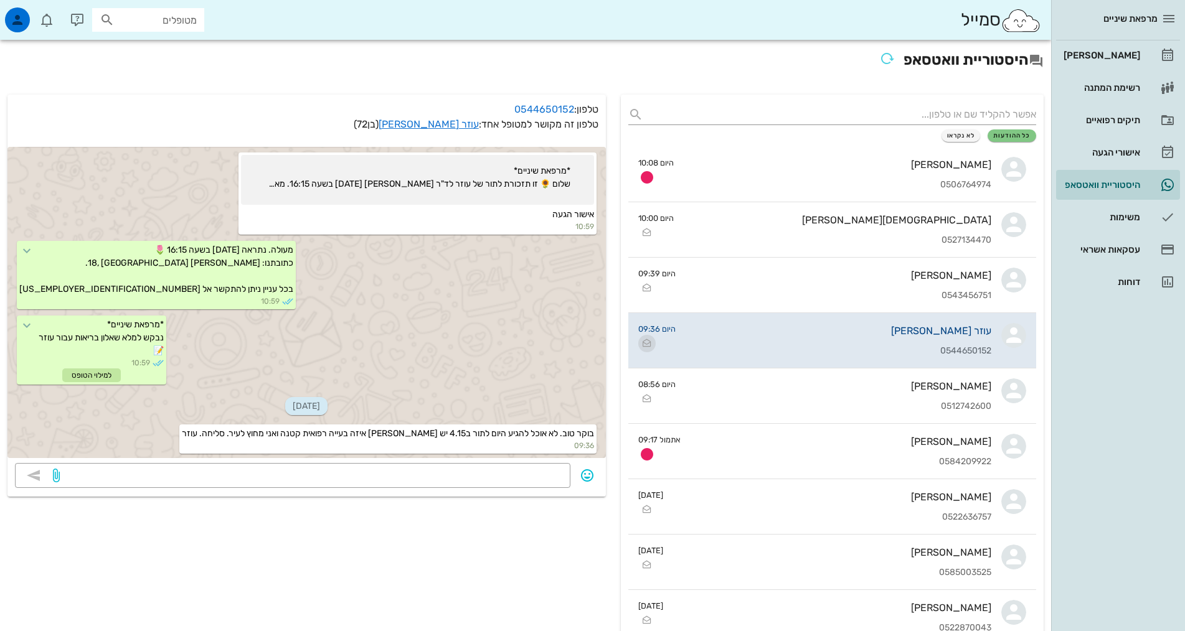
click at [646, 340] on icon "button" at bounding box center [646, 343] width 15 height 15
click at [1114, 58] on div "[PERSON_NAME]" at bounding box center [1100, 55] width 79 height 10
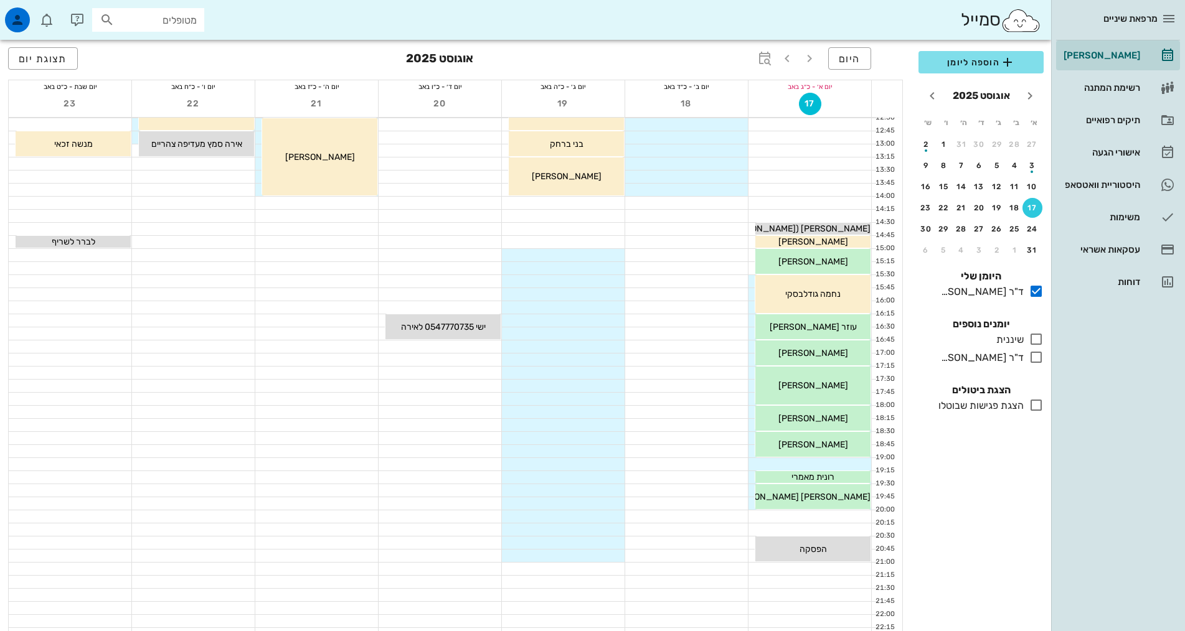
scroll to position [291, 0]
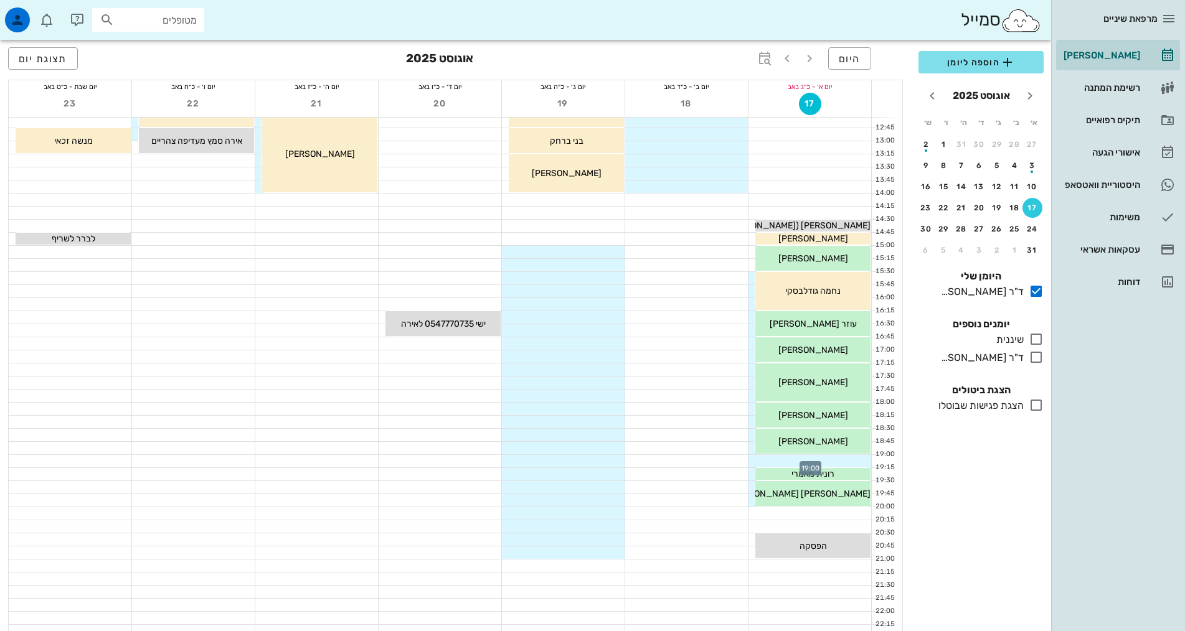
click at [840, 459] on div at bounding box center [809, 461] width 123 height 12
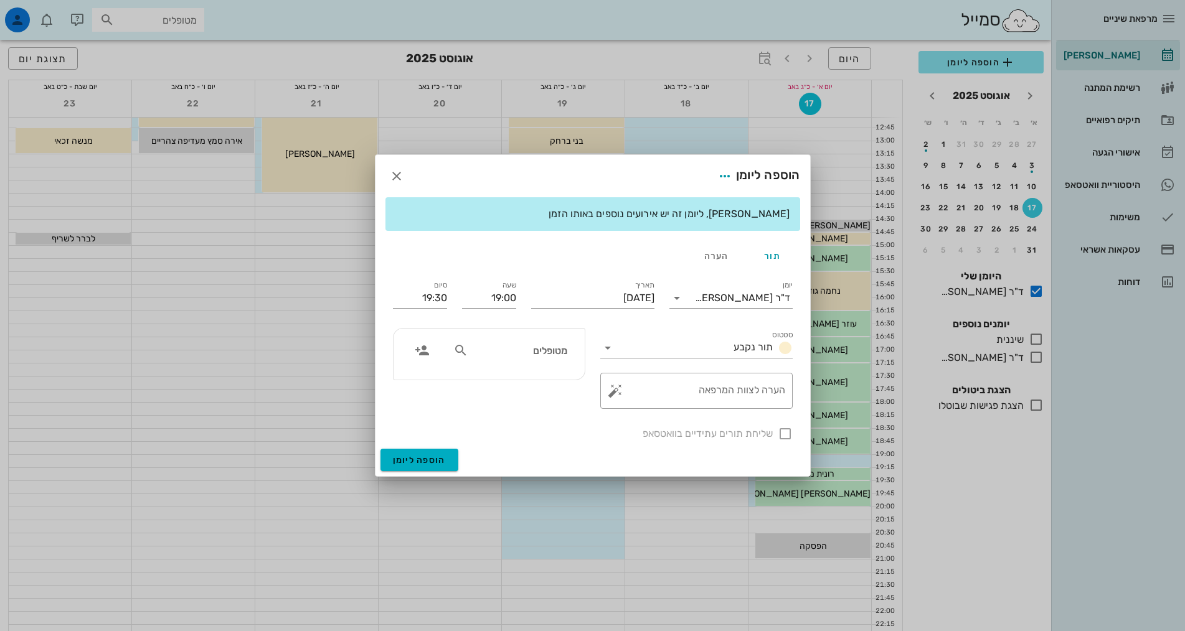
click at [537, 354] on input "מטופלים" at bounding box center [519, 350] width 96 height 16
type input "[PERSON_NAME]"
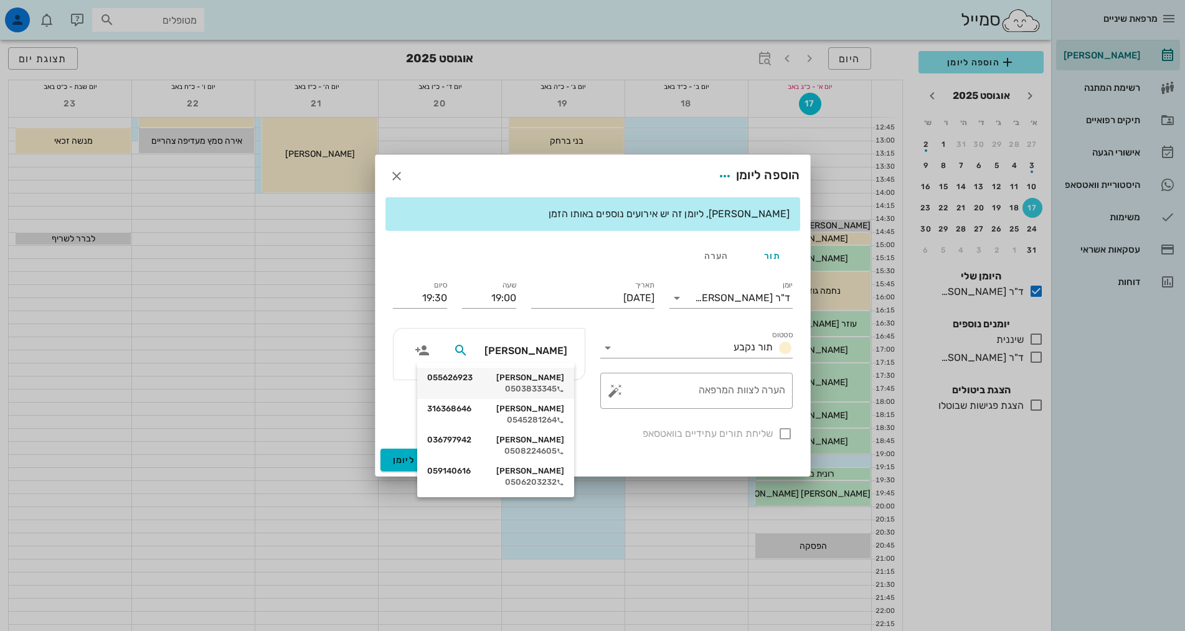
click at [534, 375] on div "[PERSON_NAME] 055626923" at bounding box center [495, 378] width 137 height 10
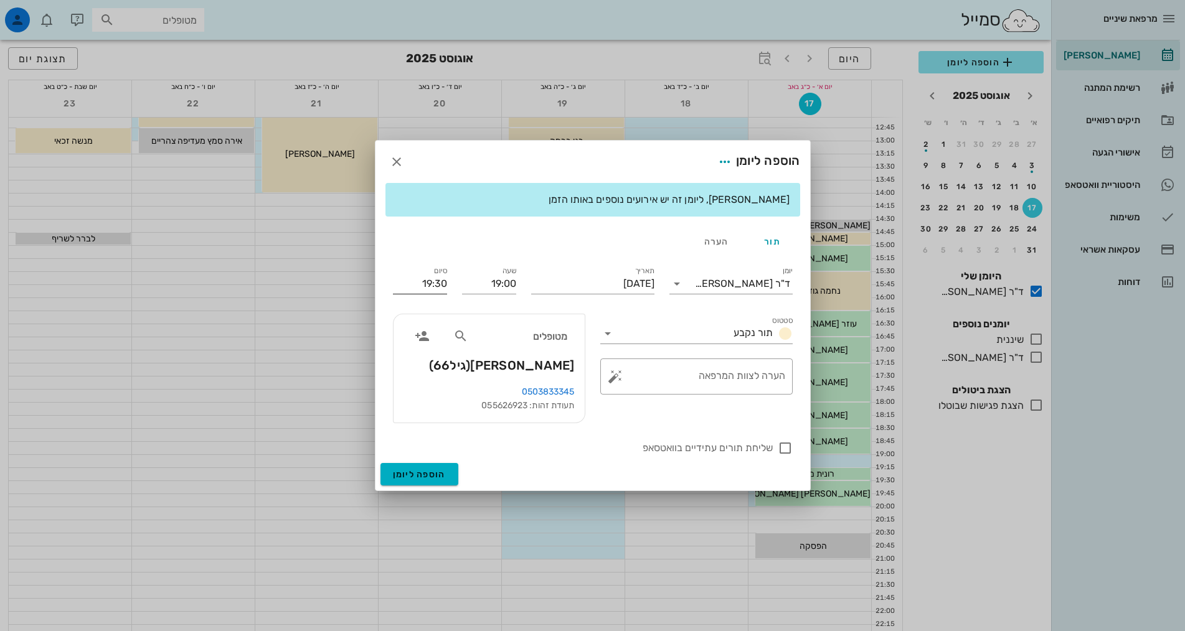
click at [430, 286] on input "19:30" at bounding box center [420, 284] width 54 height 20
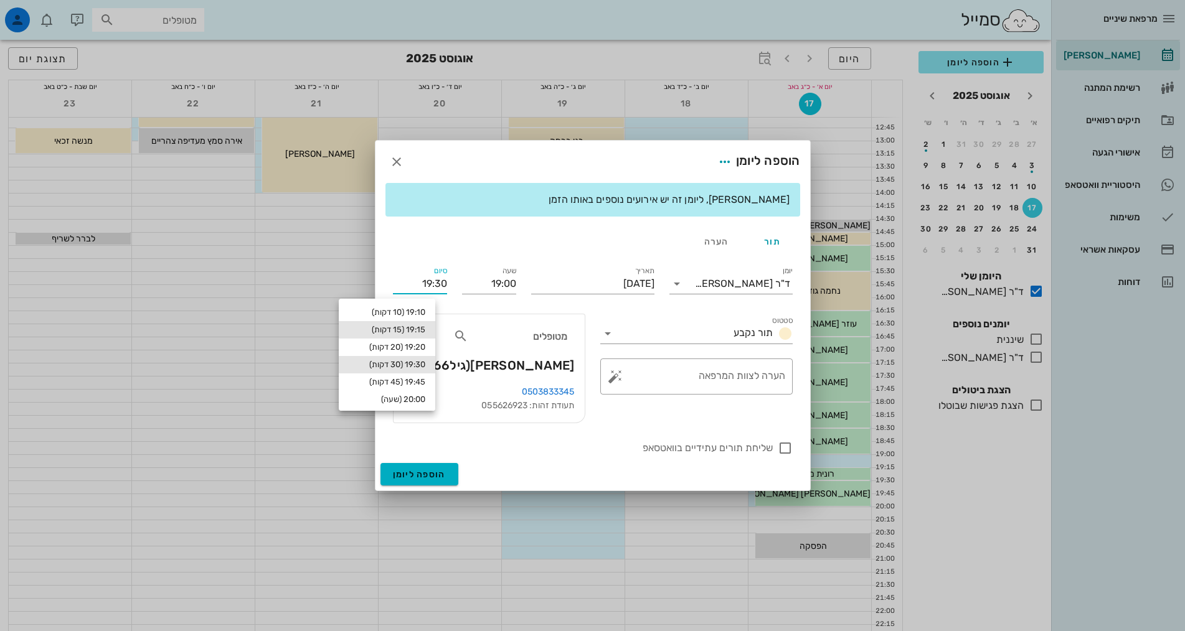
click at [425, 332] on div "19:15 (15 דקות)" at bounding box center [387, 330] width 77 height 10
type input "19:15"
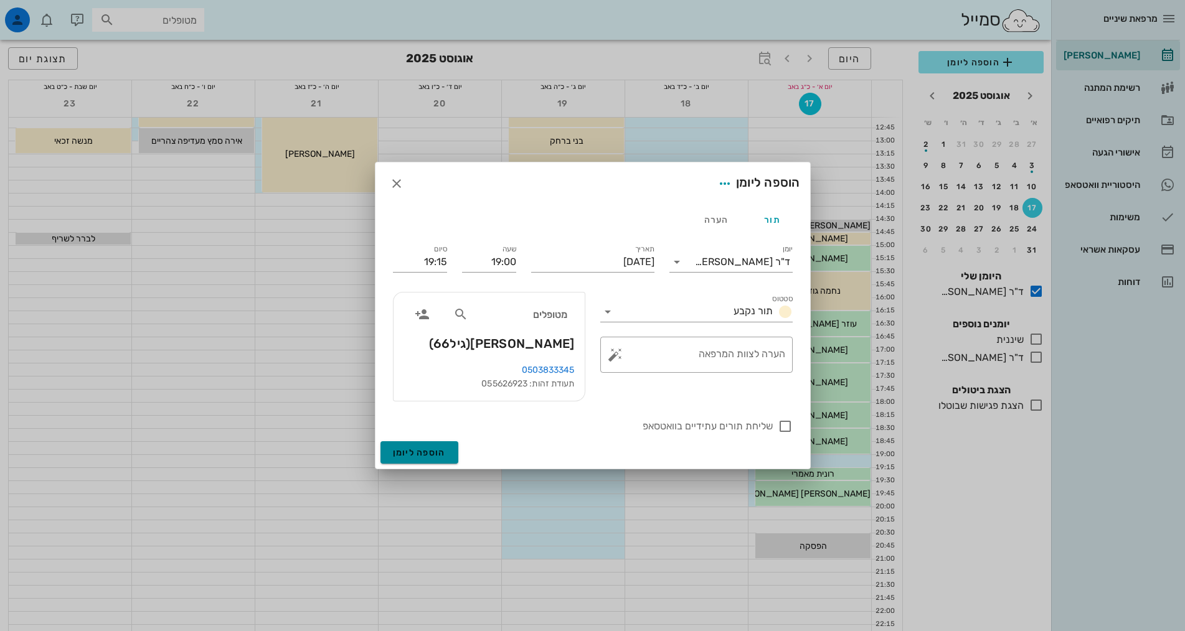
click at [433, 446] on button "הוספה ליומן" at bounding box center [419, 452] width 78 height 22
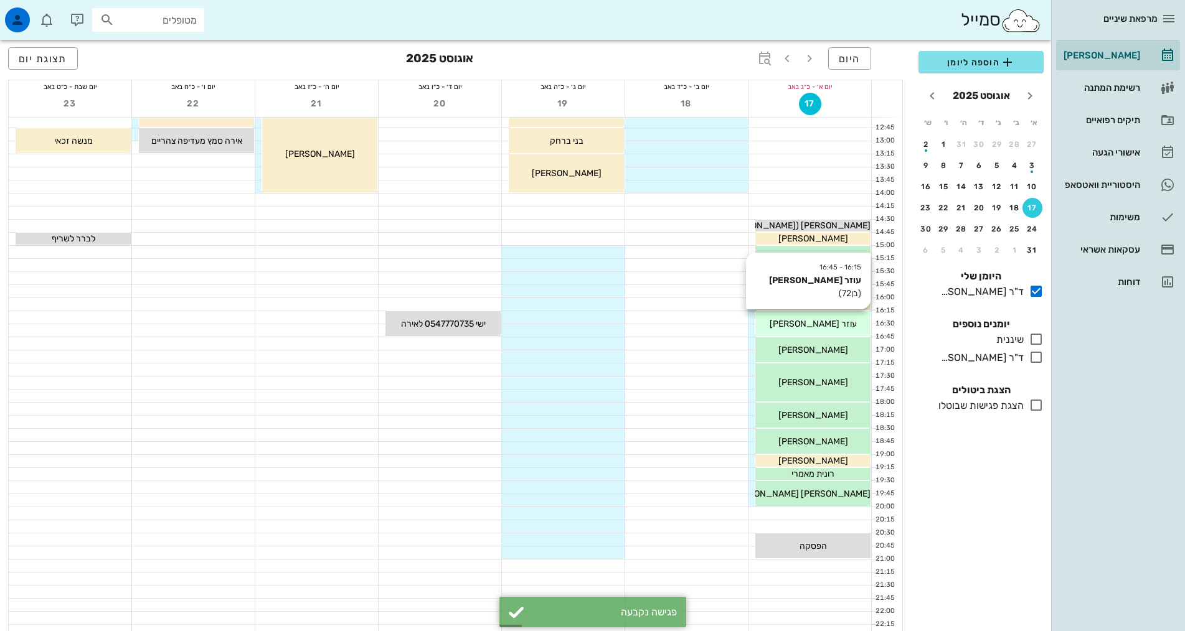
click at [845, 332] on div "16:15 - 16:45 עוזר [PERSON_NAME] (בן 72 ) עוזר [PERSON_NAME]" at bounding box center [812, 323] width 115 height 25
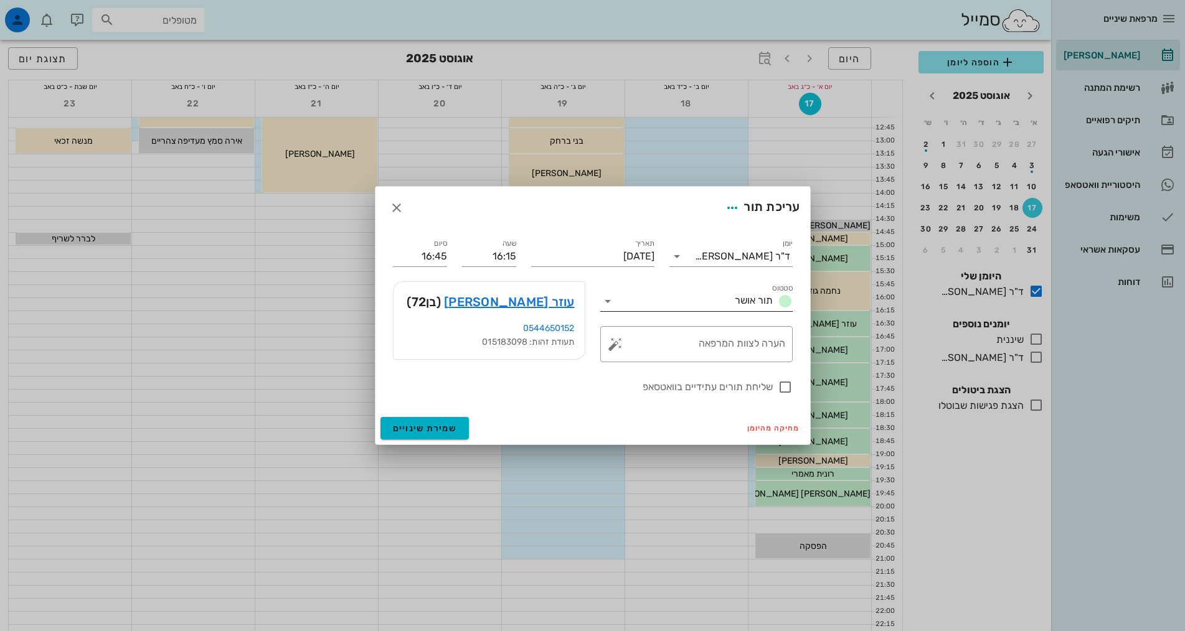
click at [705, 304] on input "סטטוס" at bounding box center [674, 301] width 112 height 20
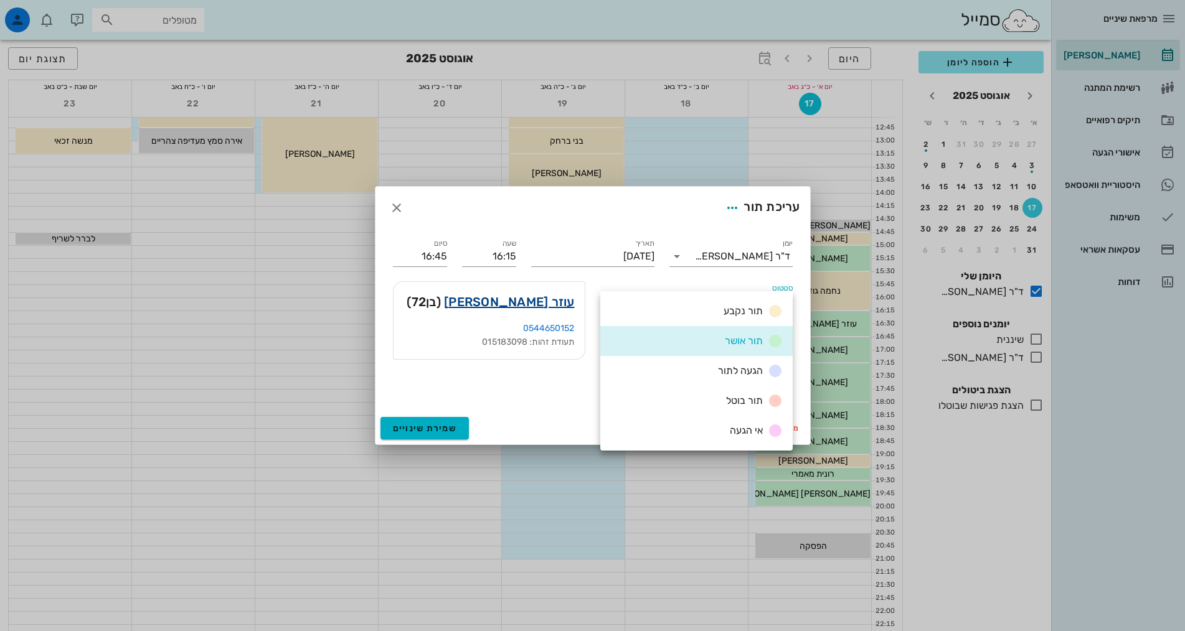
click at [555, 297] on link "עוזר [PERSON_NAME]" at bounding box center [509, 302] width 131 height 20
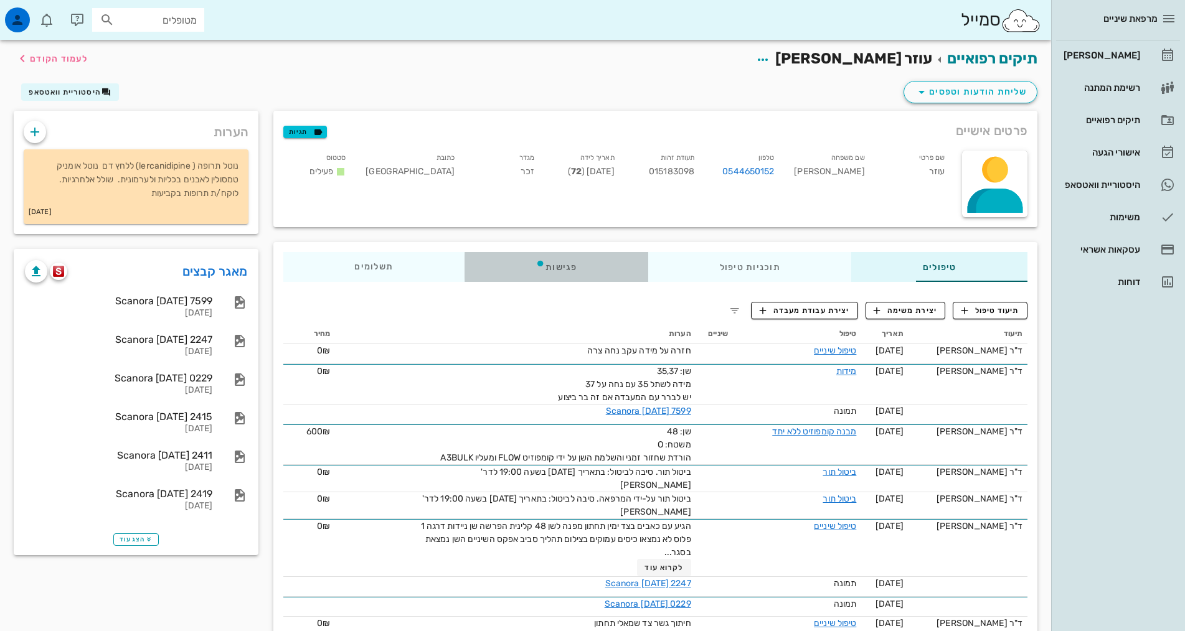
click at [549, 265] on div "פגישות" at bounding box center [556, 267] width 184 height 30
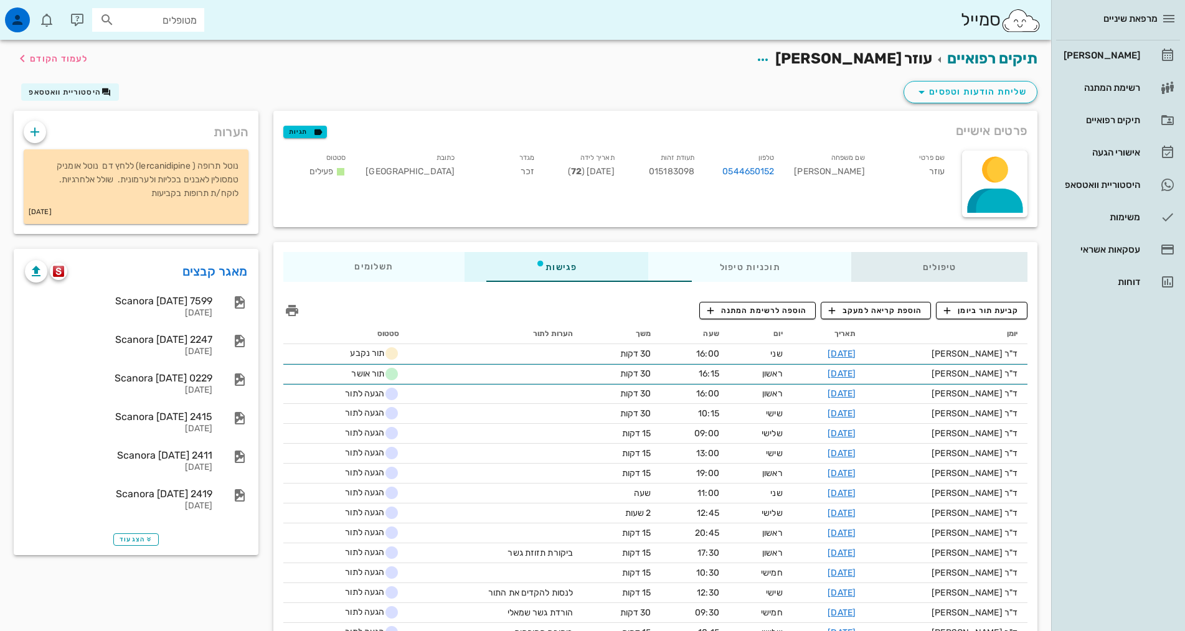
click at [896, 278] on div "טיפולים" at bounding box center [939, 267] width 176 height 30
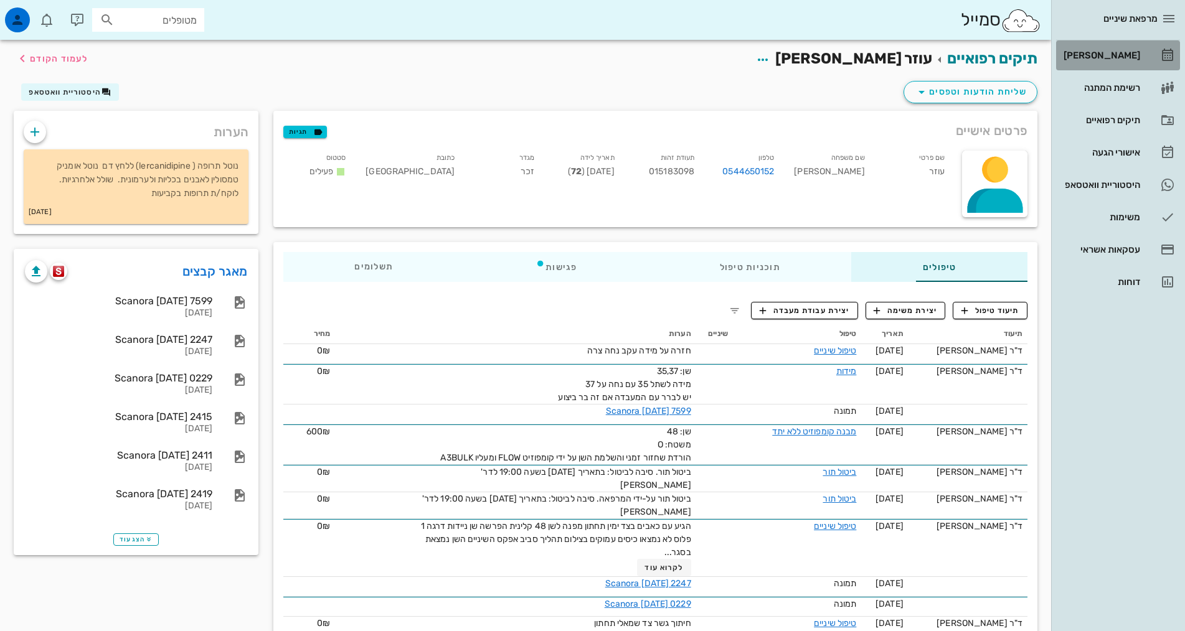
click at [1147, 47] on link "[PERSON_NAME]" at bounding box center [1118, 55] width 124 height 30
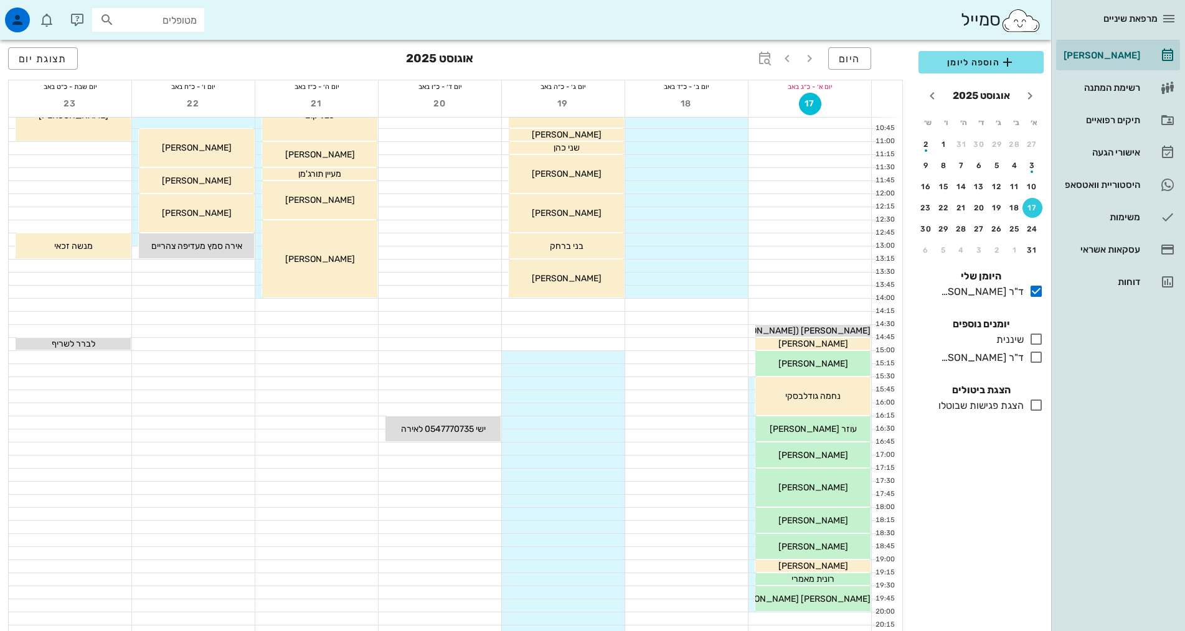
scroll to position [187, 0]
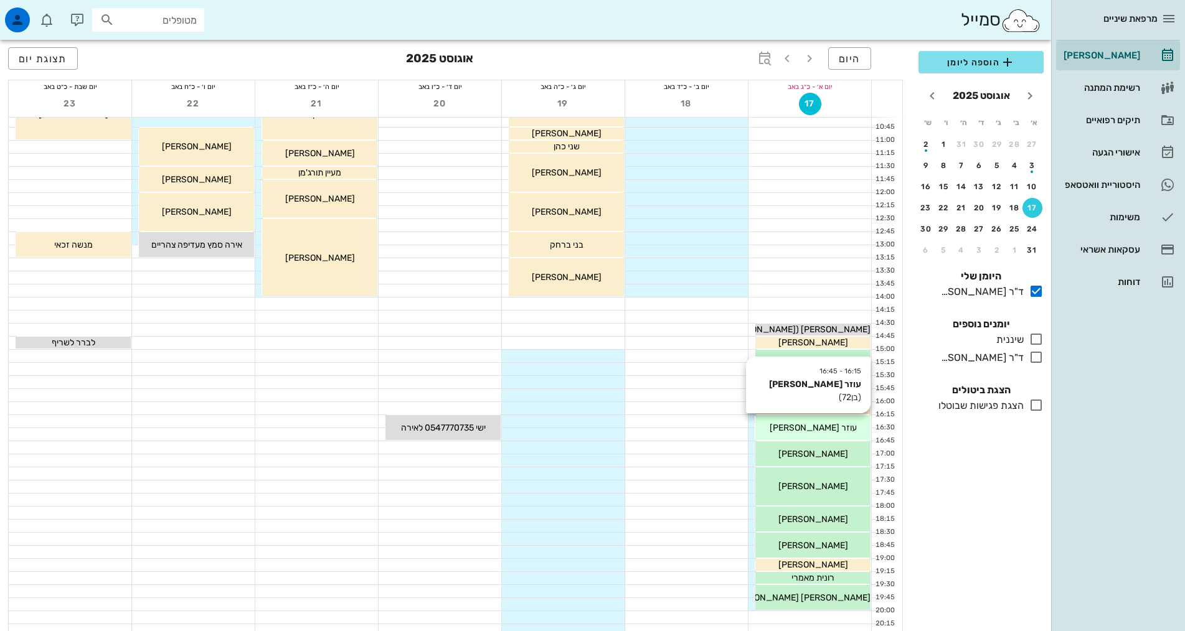
click at [843, 428] on div "עוזר [PERSON_NAME]" at bounding box center [812, 427] width 115 height 13
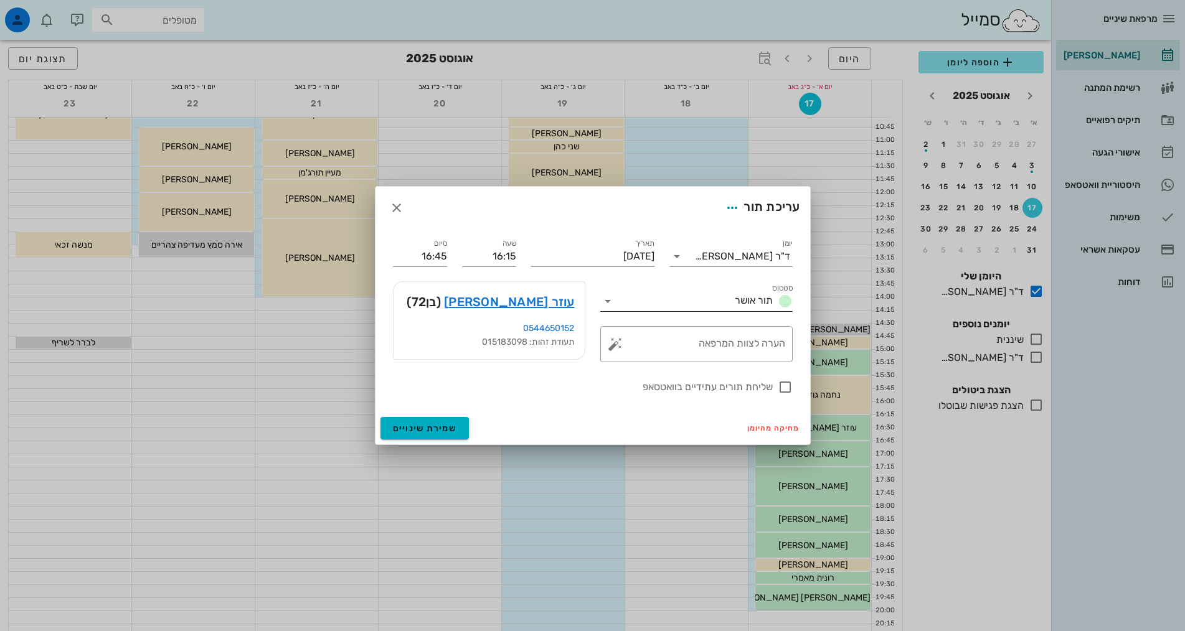
click at [692, 299] on input "סטטוס" at bounding box center [674, 301] width 112 height 20
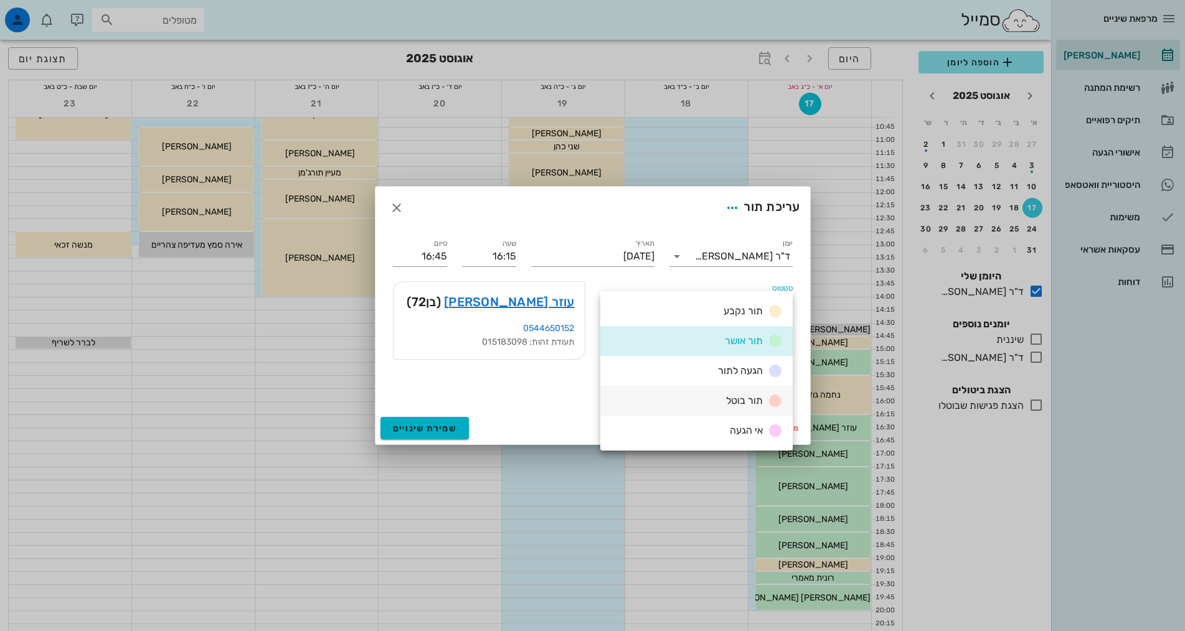
click at [738, 400] on span "תור בוטל" at bounding box center [744, 401] width 37 height 12
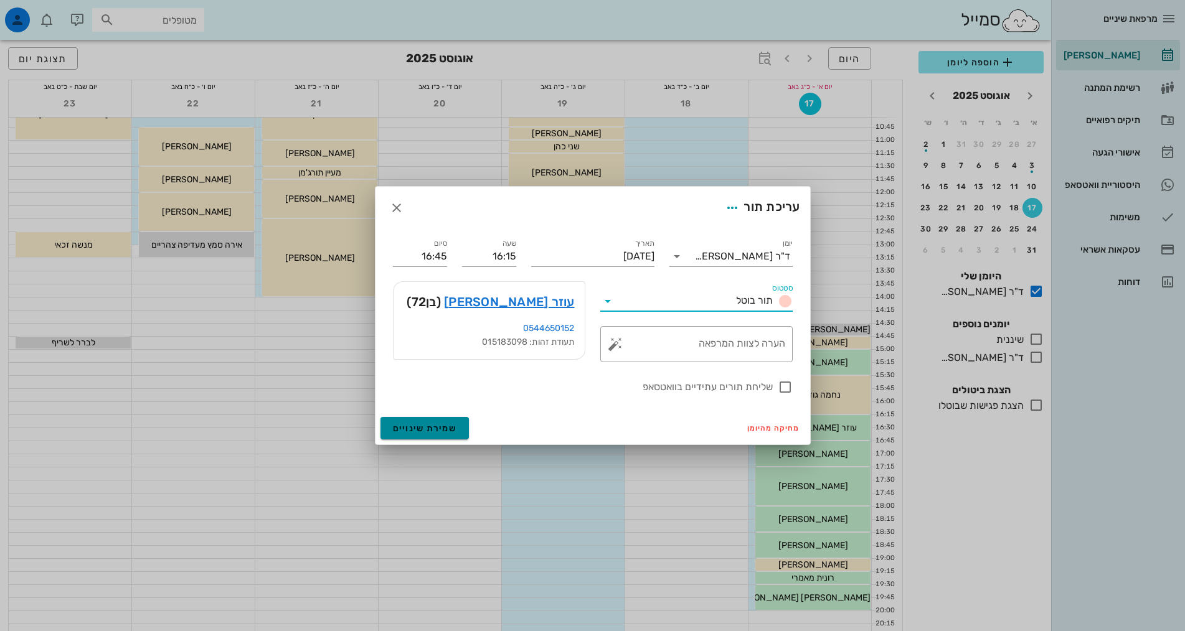
click at [423, 423] on span "שמירת שינויים" at bounding box center [425, 428] width 64 height 11
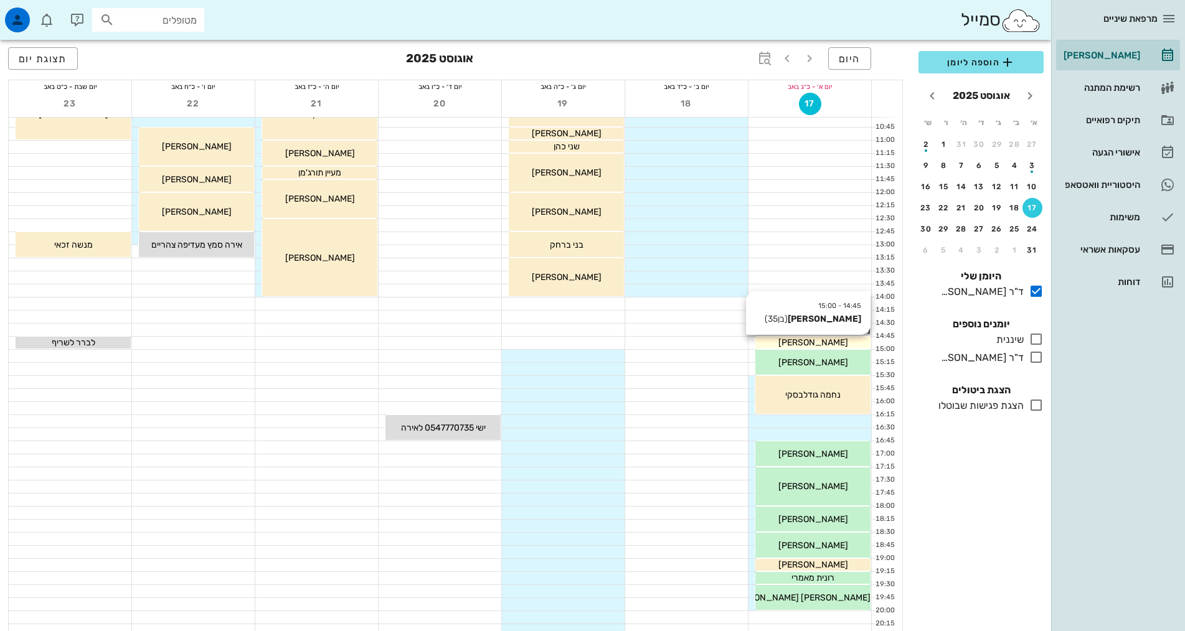
click at [824, 342] on span "[PERSON_NAME]" at bounding box center [813, 342] width 70 height 11
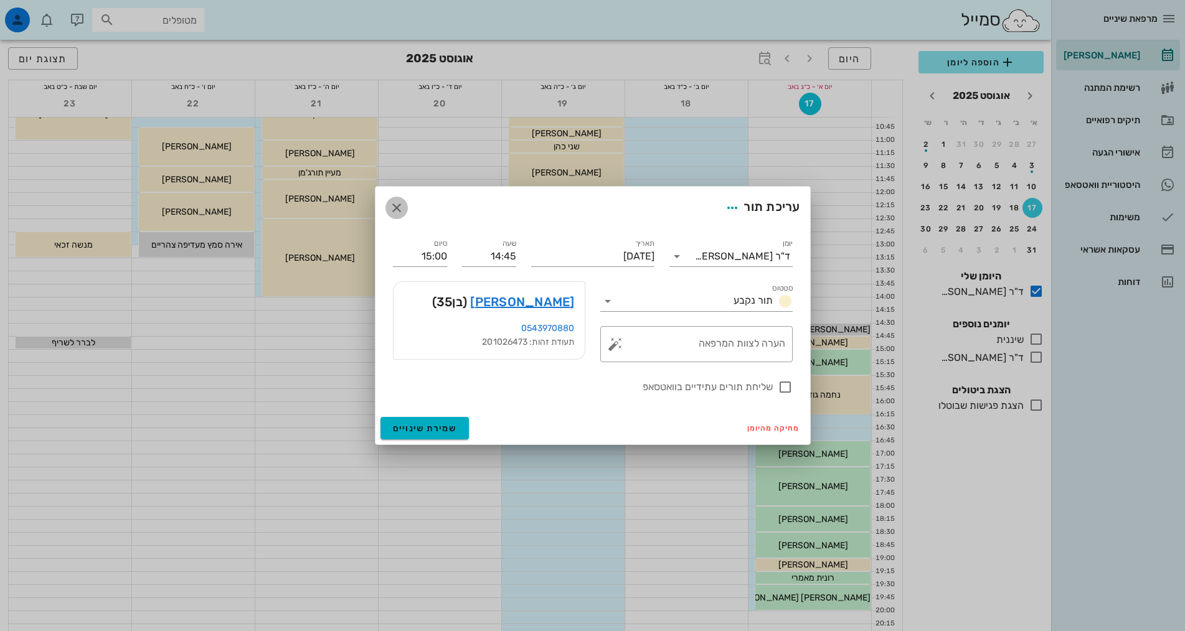
click at [396, 208] on icon "button" at bounding box center [396, 207] width 15 height 15
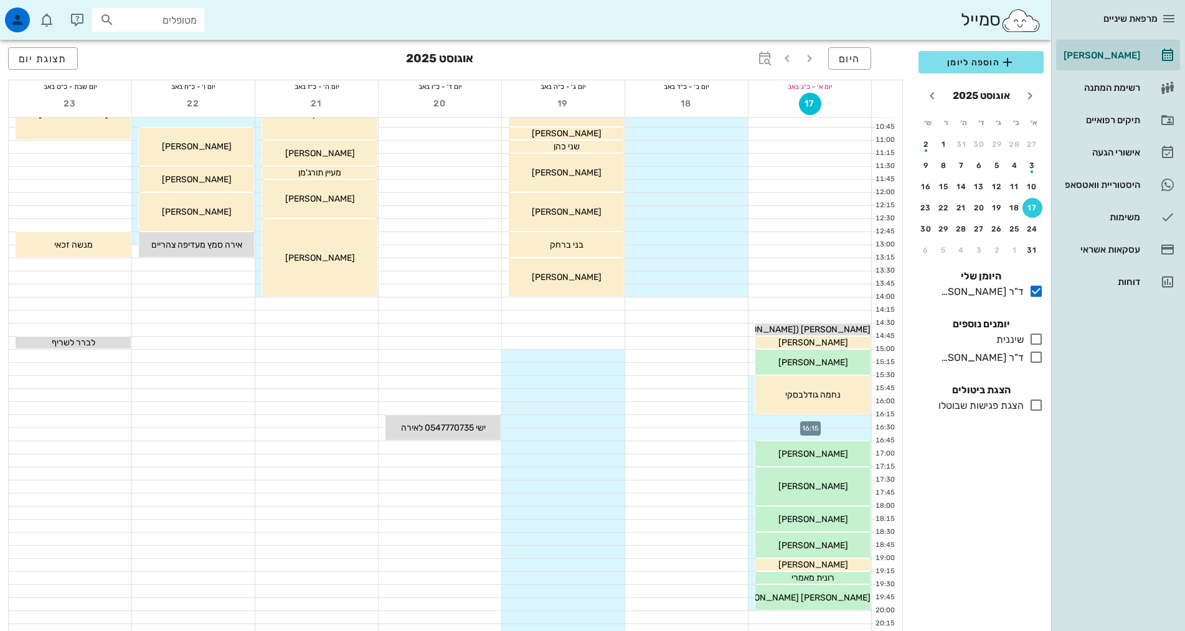
click at [793, 420] on div at bounding box center [809, 421] width 123 height 12
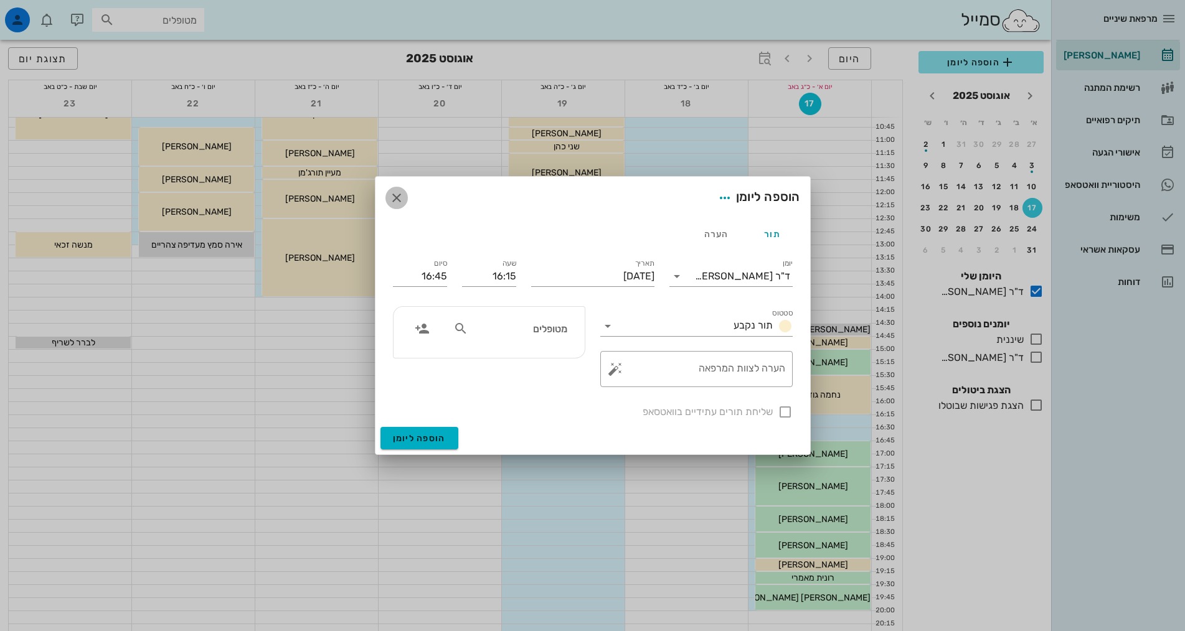
click at [395, 202] on icon "button" at bounding box center [396, 198] width 15 height 15
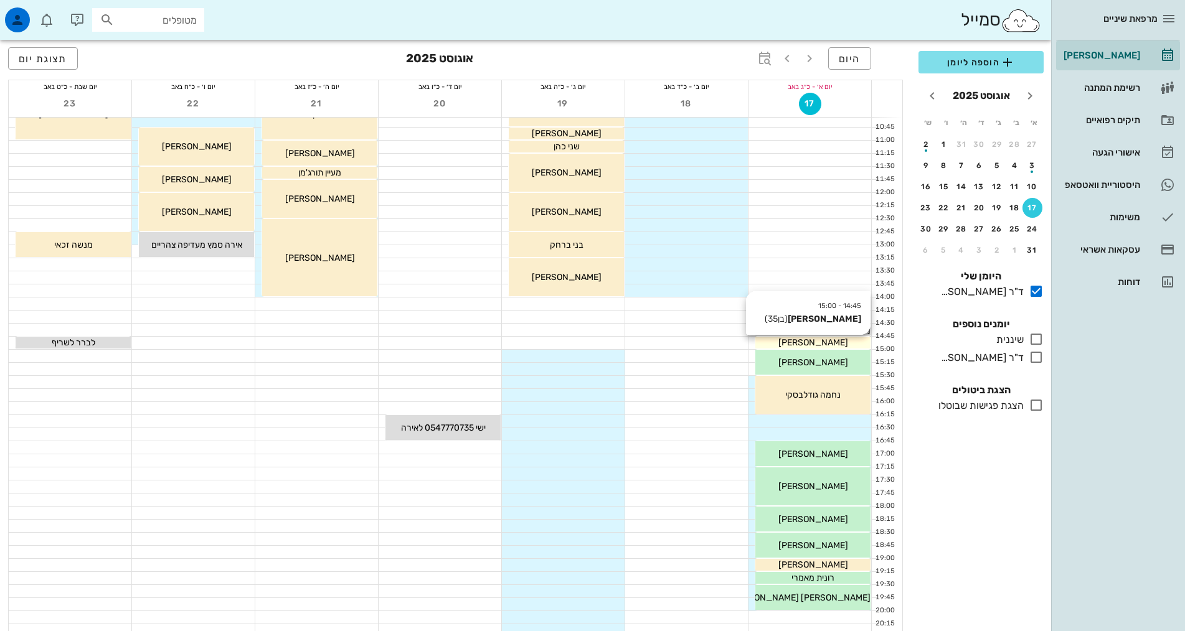
click at [835, 338] on div "[PERSON_NAME]" at bounding box center [812, 342] width 115 height 13
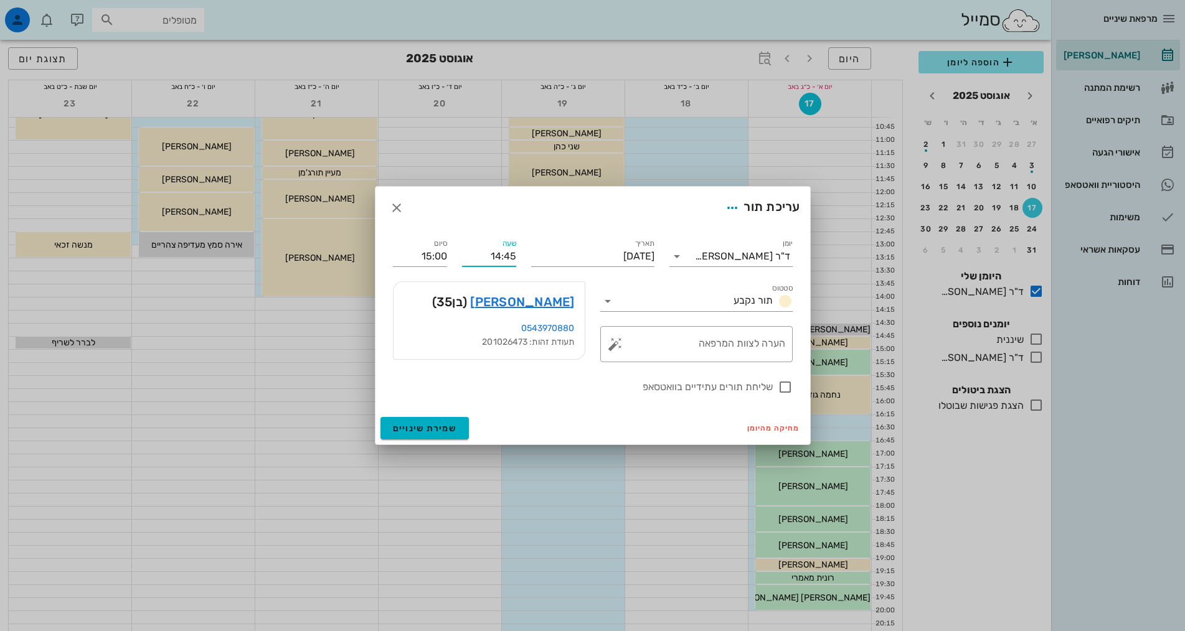
click at [465, 260] on input "14:45" at bounding box center [489, 257] width 54 height 20
drag, startPoint x: 483, startPoint y: 259, endPoint x: 550, endPoint y: 254, distance: 67.4
click at [550, 254] on div "יומן ד"ר [PERSON_NAME] סטטוס תור נקבע תאריך [DATE] שעה 14:45 סיום 15:00 סטטוס ת…" at bounding box center [592, 315] width 415 height 173
type input "16:15"
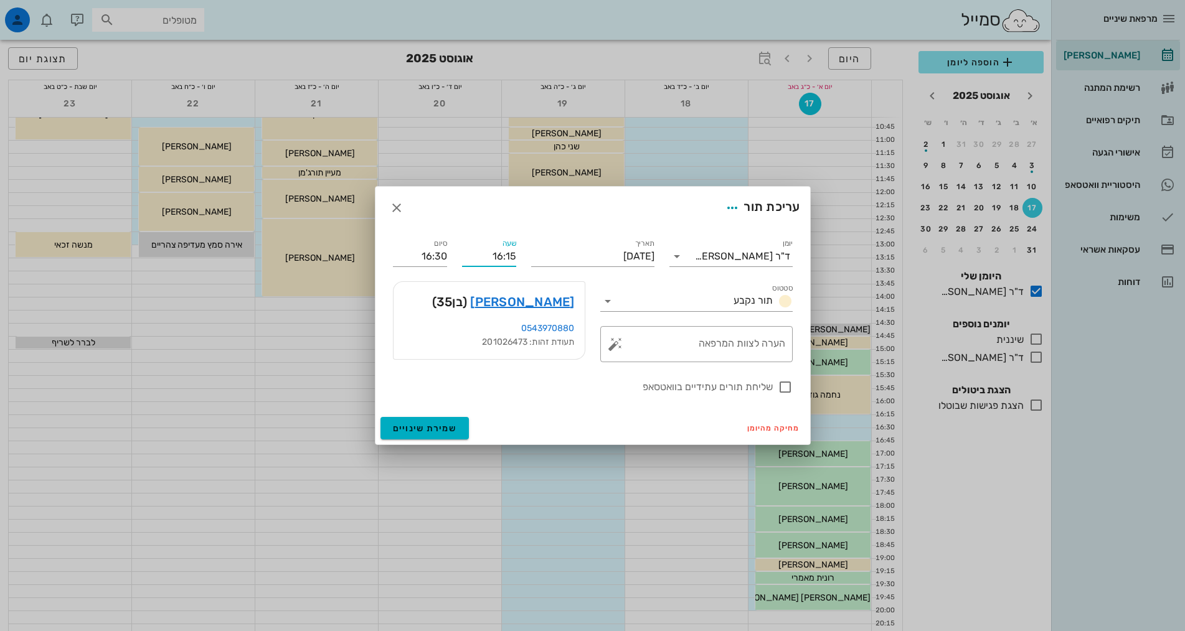
click at [430, 286] on div "[PERSON_NAME] (בן 35 )" at bounding box center [488, 302] width 191 height 40
click at [426, 265] on input "16:30" at bounding box center [420, 257] width 54 height 20
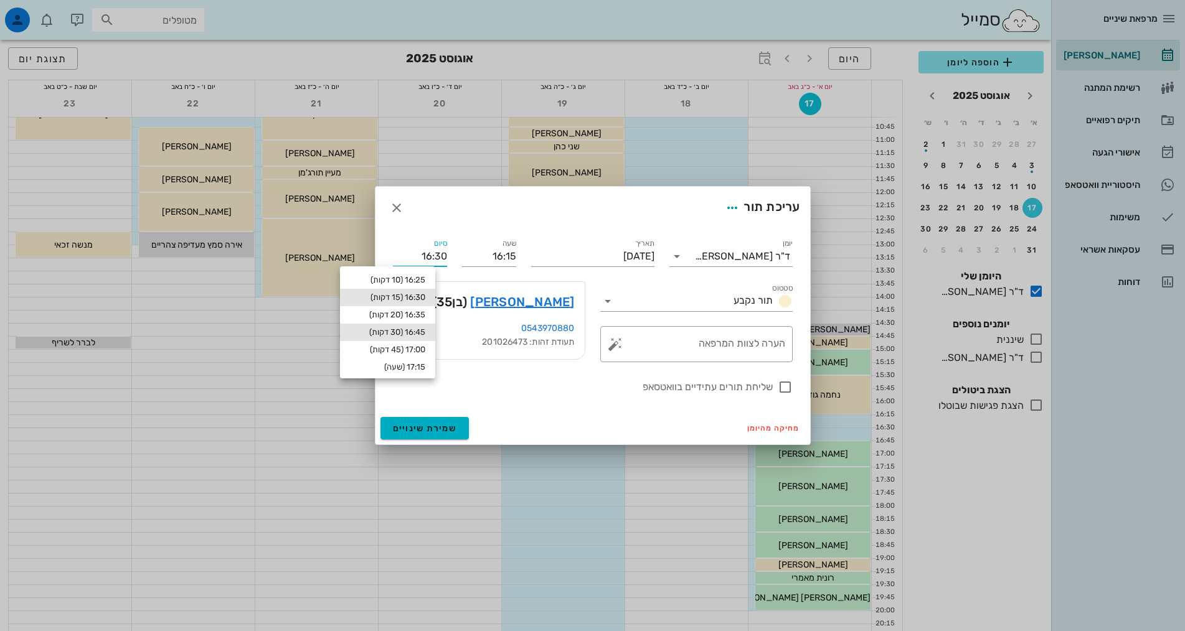
click at [425, 331] on div "16:45 (30 דקות)" at bounding box center [387, 332] width 75 height 10
type input "16:45"
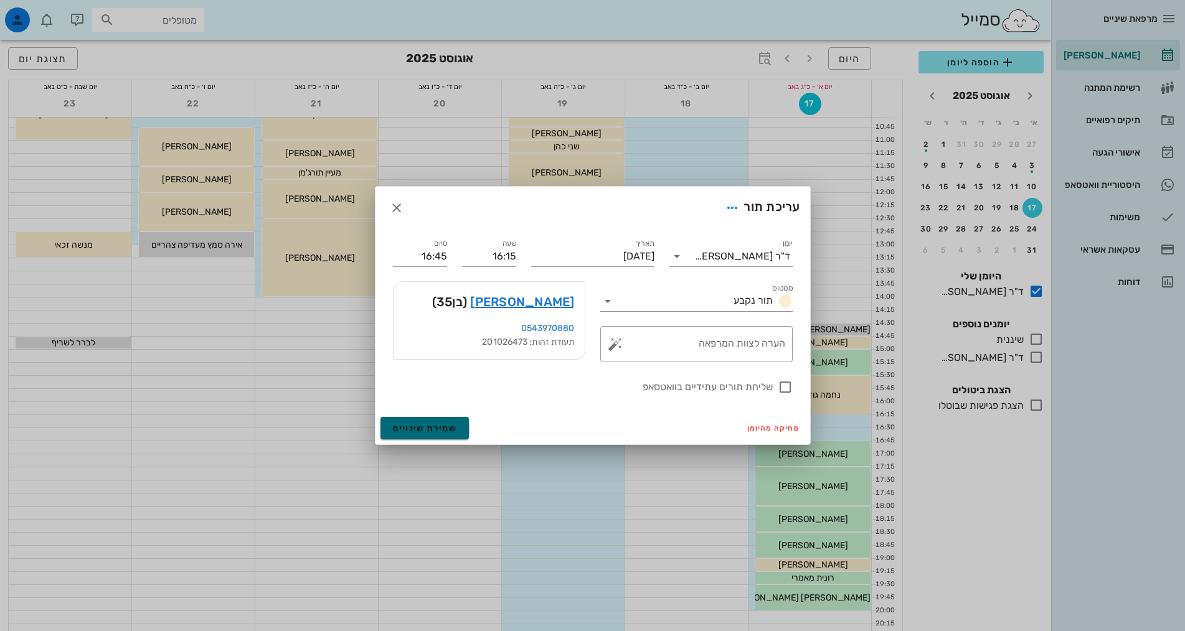
click at [438, 421] on button "שמירת שינויים" at bounding box center [424, 428] width 89 height 22
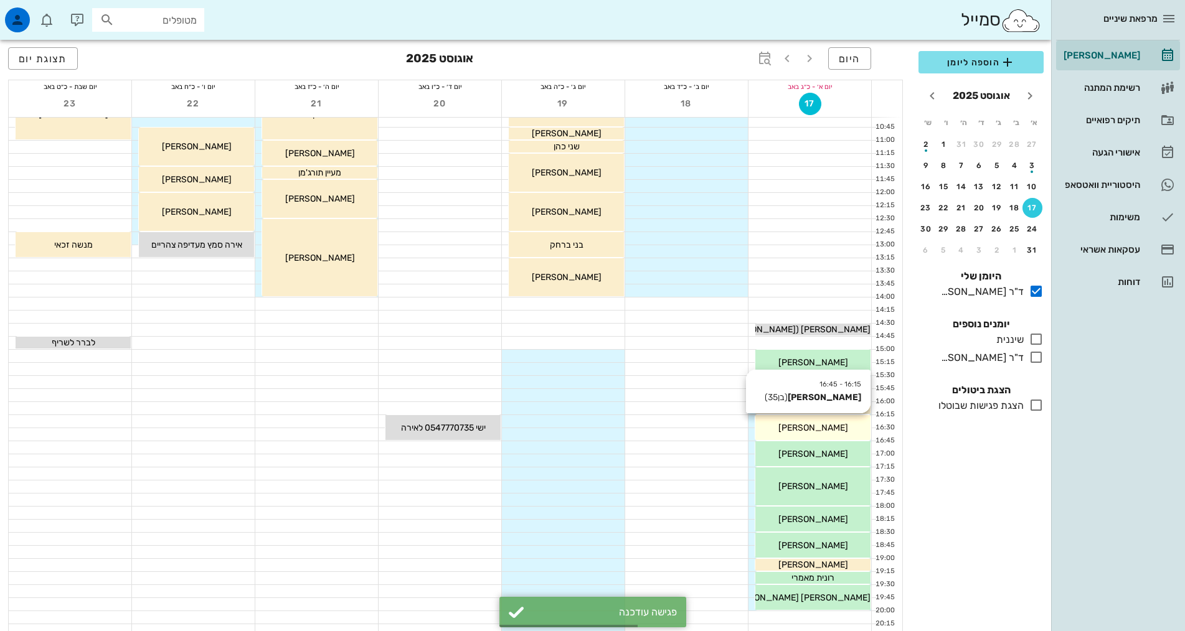
click at [825, 431] on span "[PERSON_NAME]" at bounding box center [813, 428] width 70 height 11
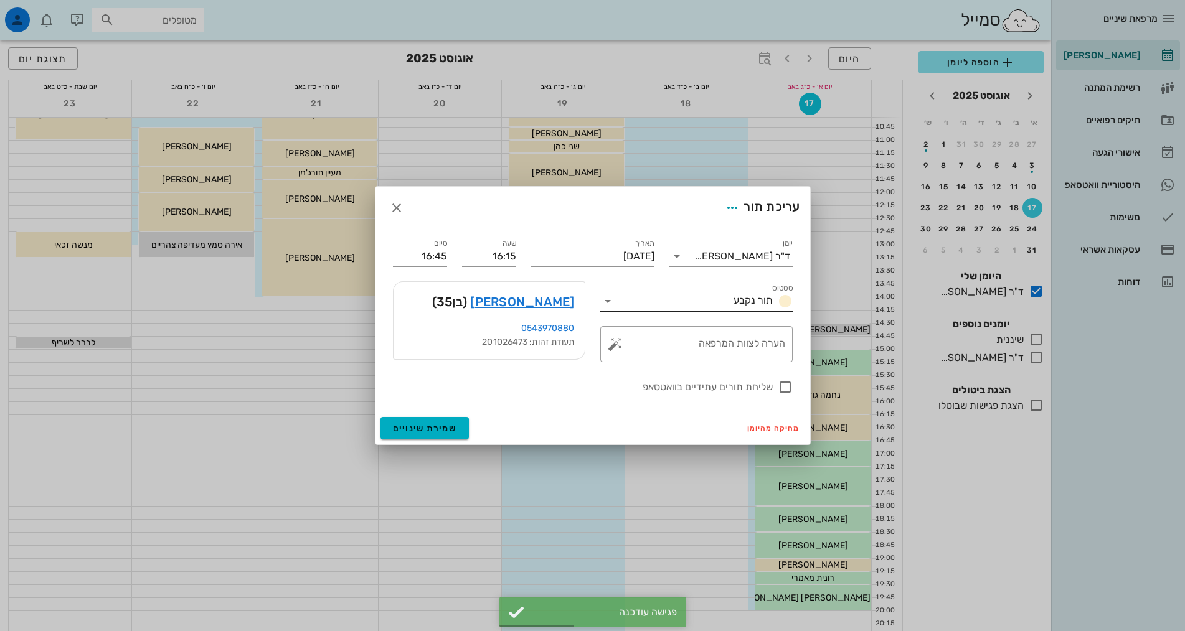
click at [661, 298] on input "סטטוס" at bounding box center [673, 301] width 111 height 20
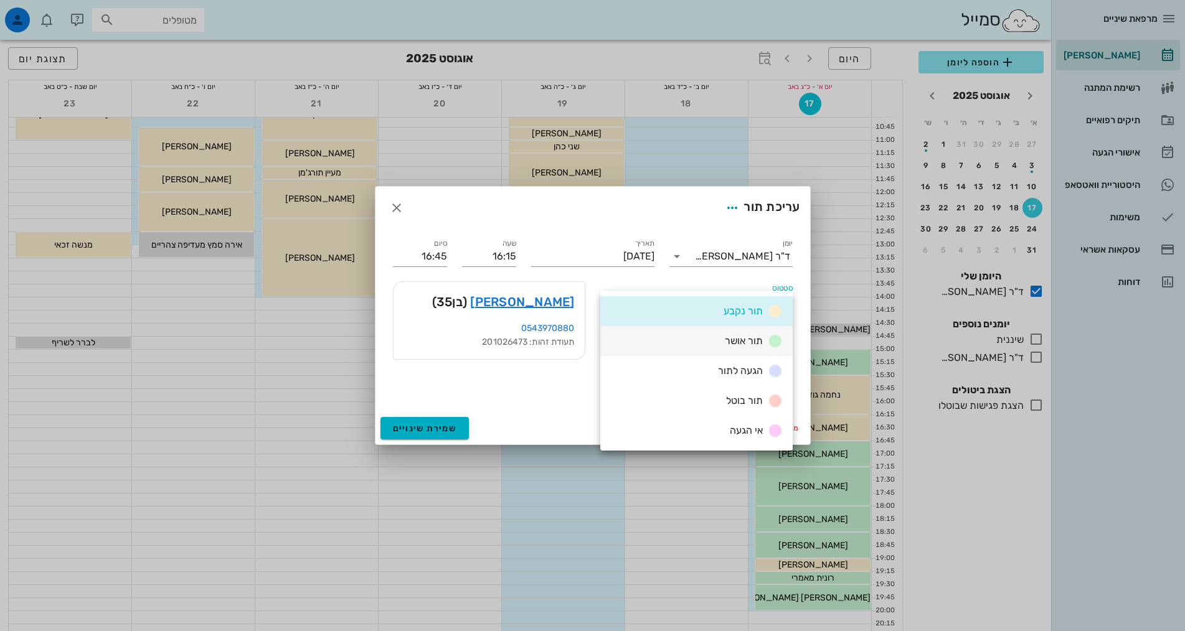
click at [700, 339] on div "תור אושר" at bounding box center [696, 341] width 192 height 30
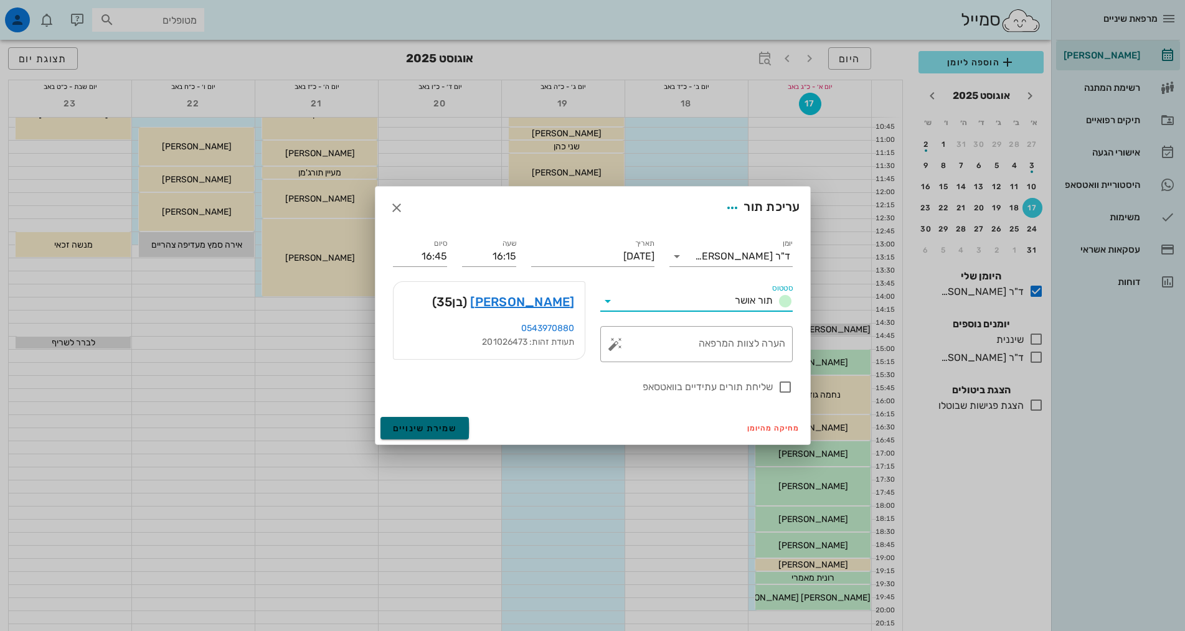
click at [400, 434] on button "שמירת שינויים" at bounding box center [424, 428] width 89 height 22
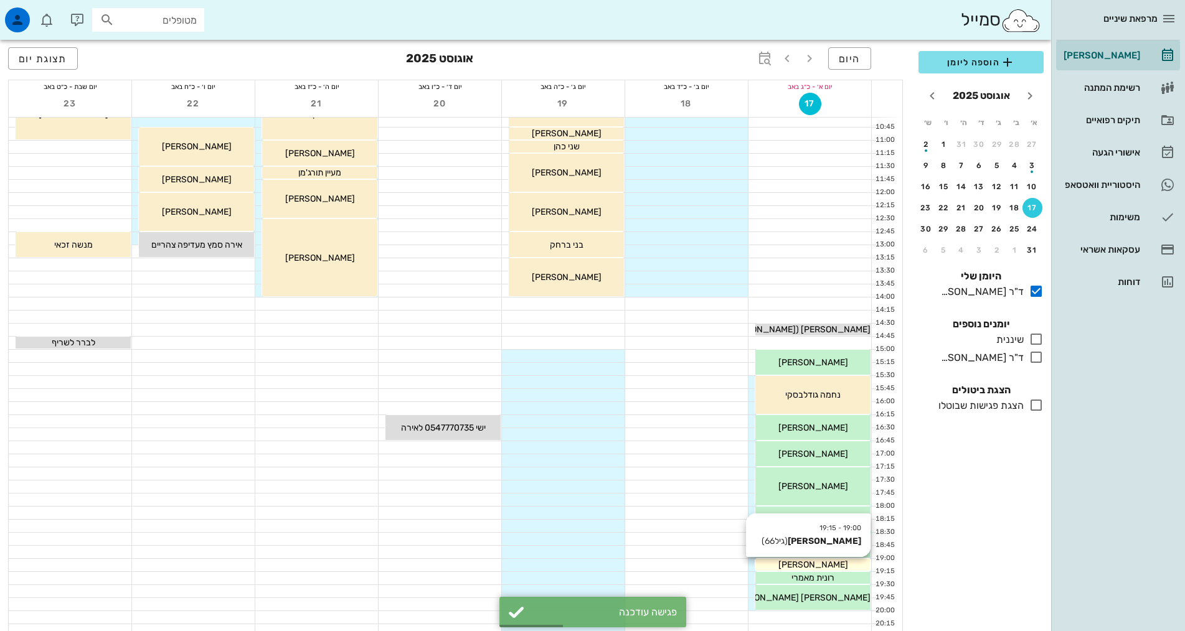
click at [815, 562] on span "[PERSON_NAME]" at bounding box center [813, 565] width 70 height 11
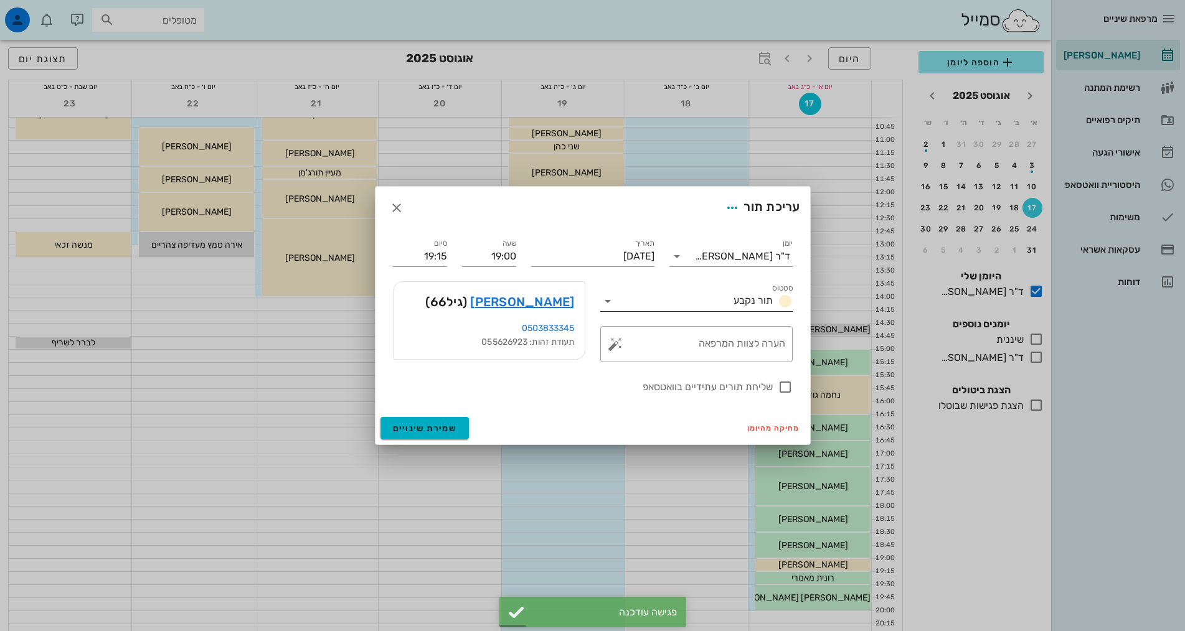
click at [618, 302] on input "סטטוס" at bounding box center [673, 301] width 111 height 20
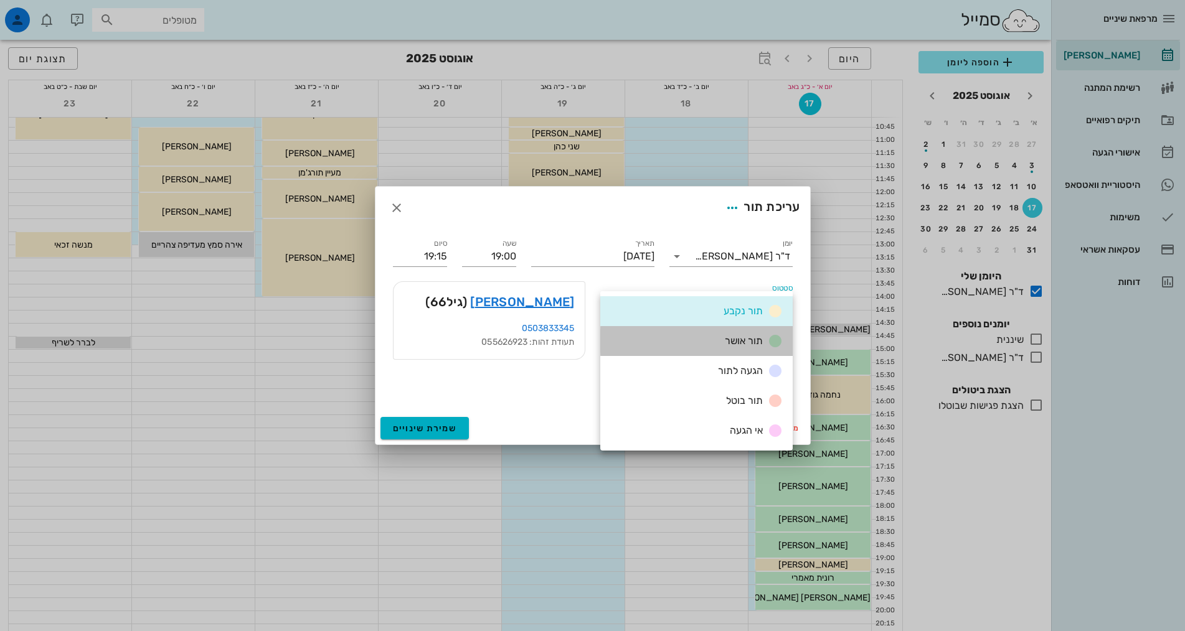
click at [748, 338] on span "תור אושר" at bounding box center [744, 341] width 38 height 12
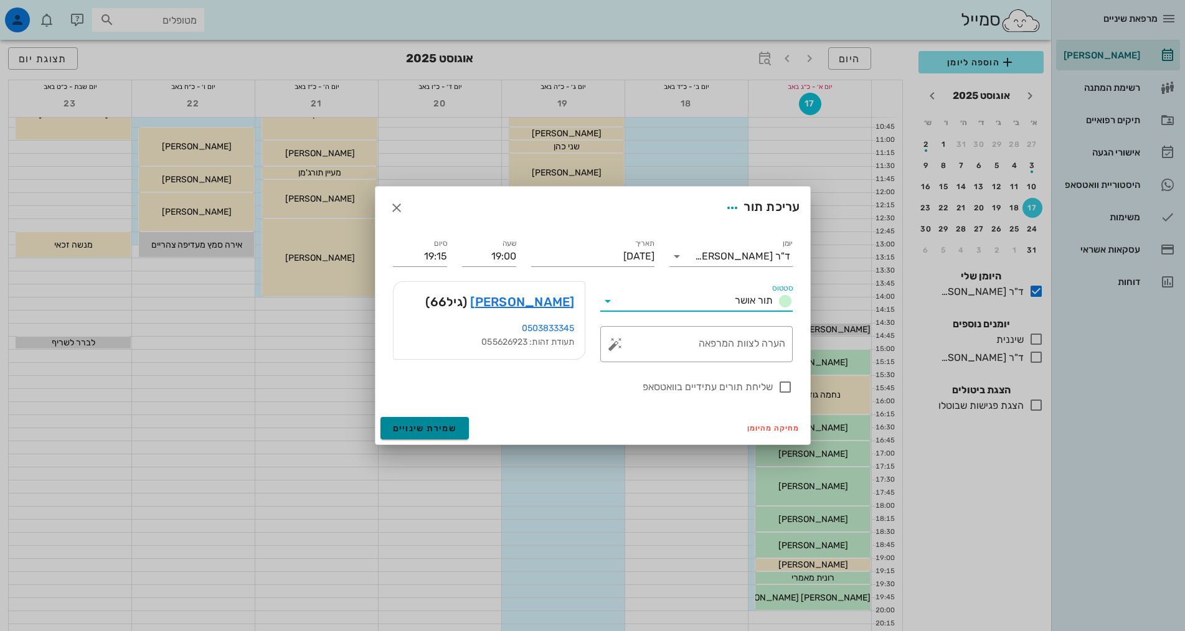
click at [416, 425] on span "שמירת שינויים" at bounding box center [425, 428] width 64 height 11
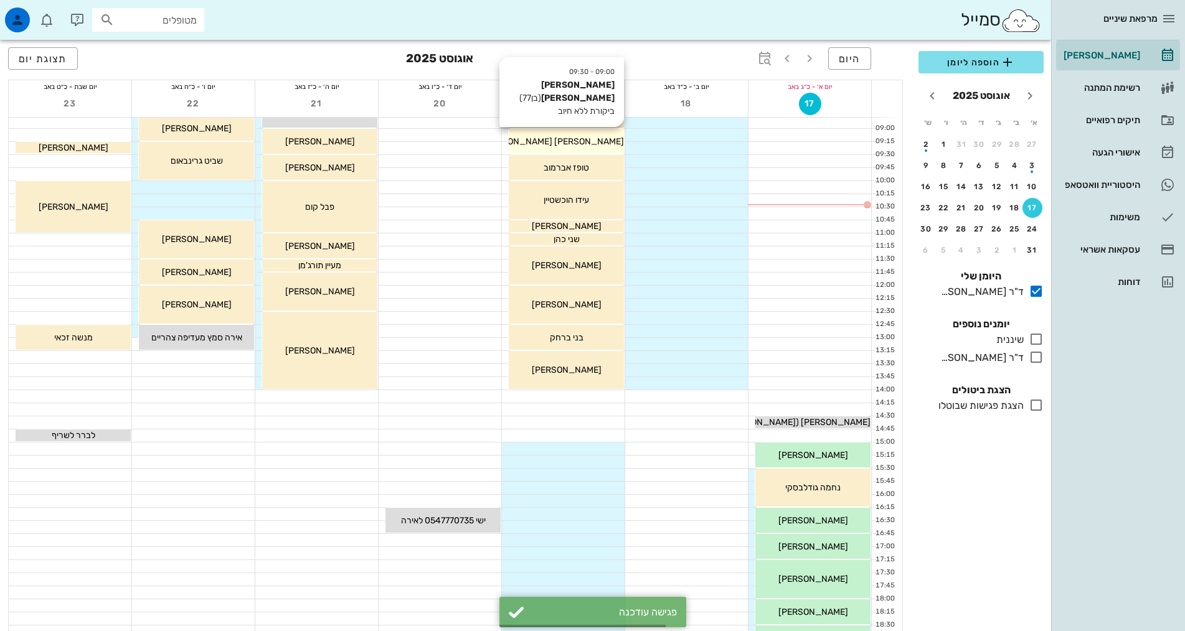
scroll to position [0, 0]
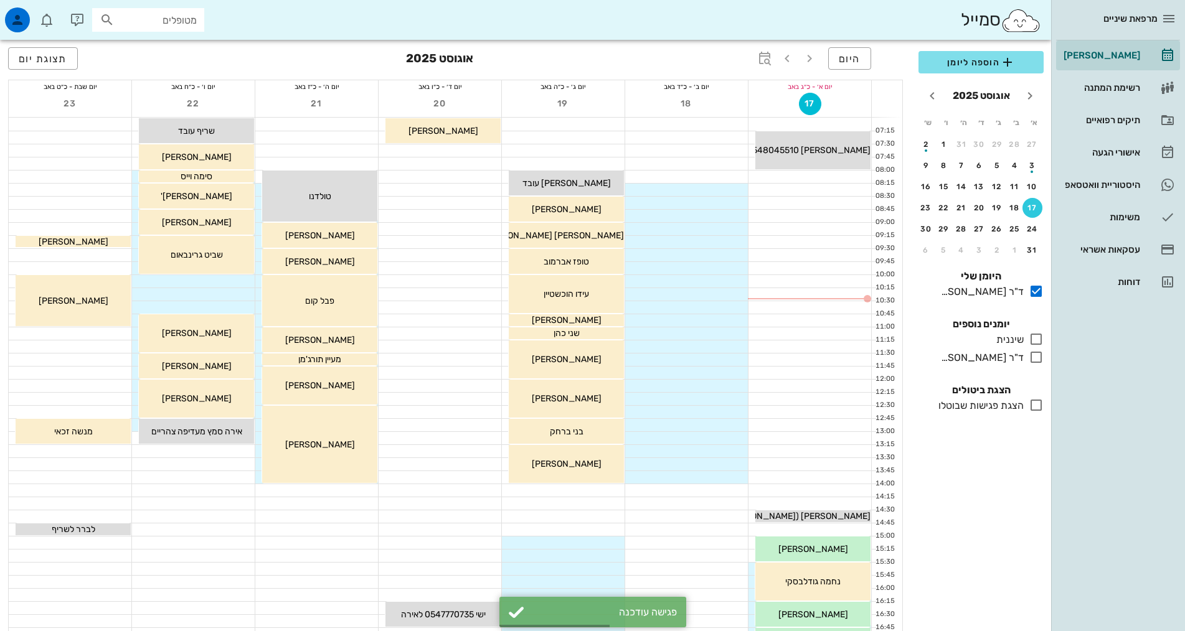
click at [1037, 349] on div "כולם יומנים נוספים שיננית בלבד ד"ר [PERSON_NAME] בלבד" at bounding box center [981, 342] width 140 height 66
click at [1033, 357] on icon at bounding box center [1036, 357] width 15 height 15
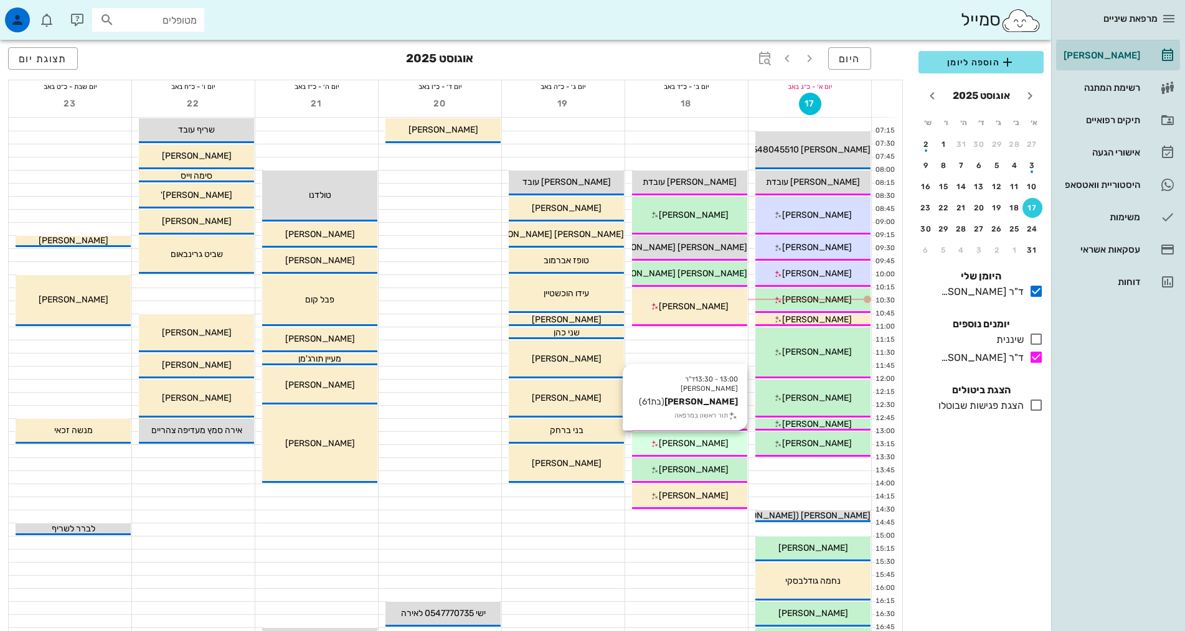
click at [731, 445] on div "[PERSON_NAME]" at bounding box center [689, 443] width 115 height 13
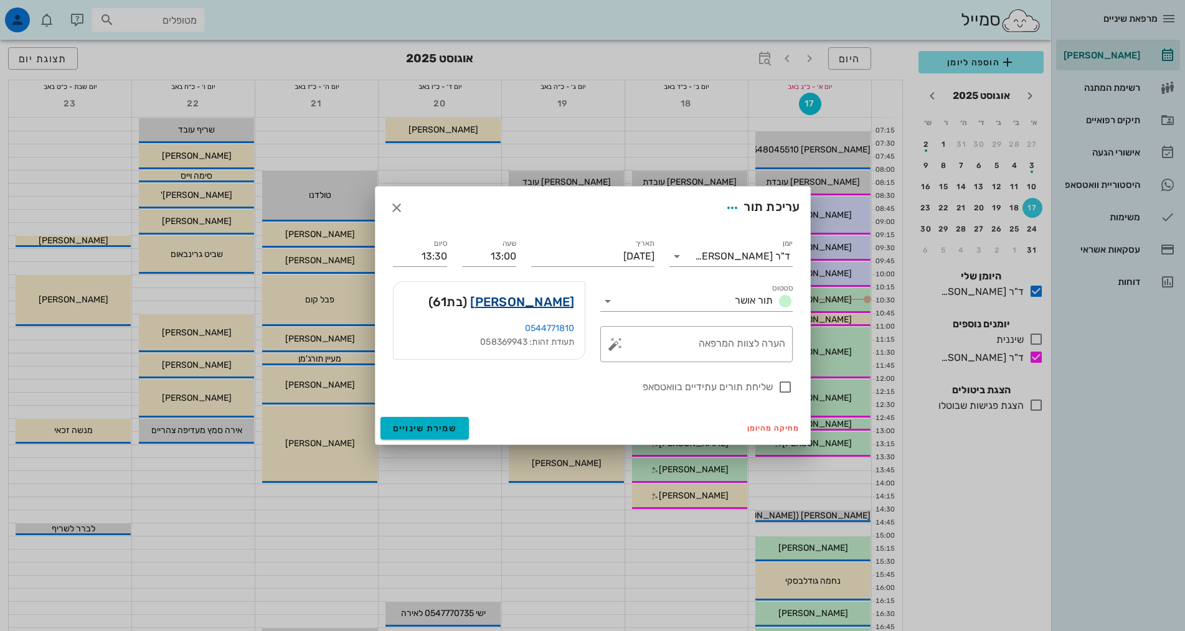
click at [573, 302] on link "[PERSON_NAME]" at bounding box center [522, 302] width 104 height 20
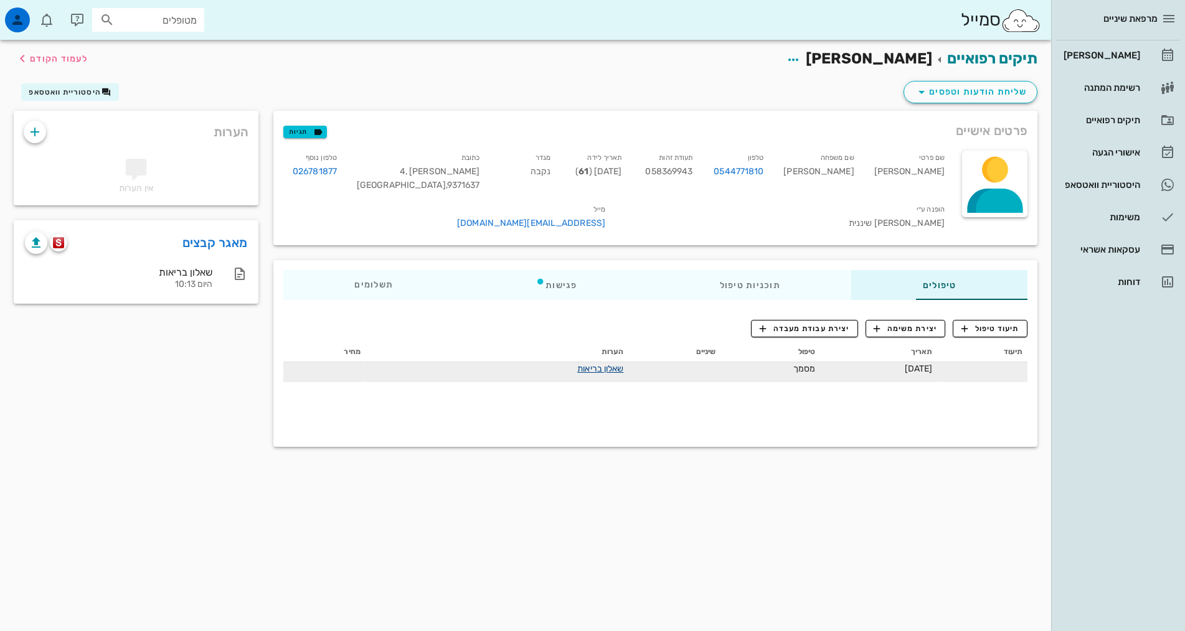
click at [577, 364] on link "שאלון בריאות" at bounding box center [600, 369] width 46 height 11
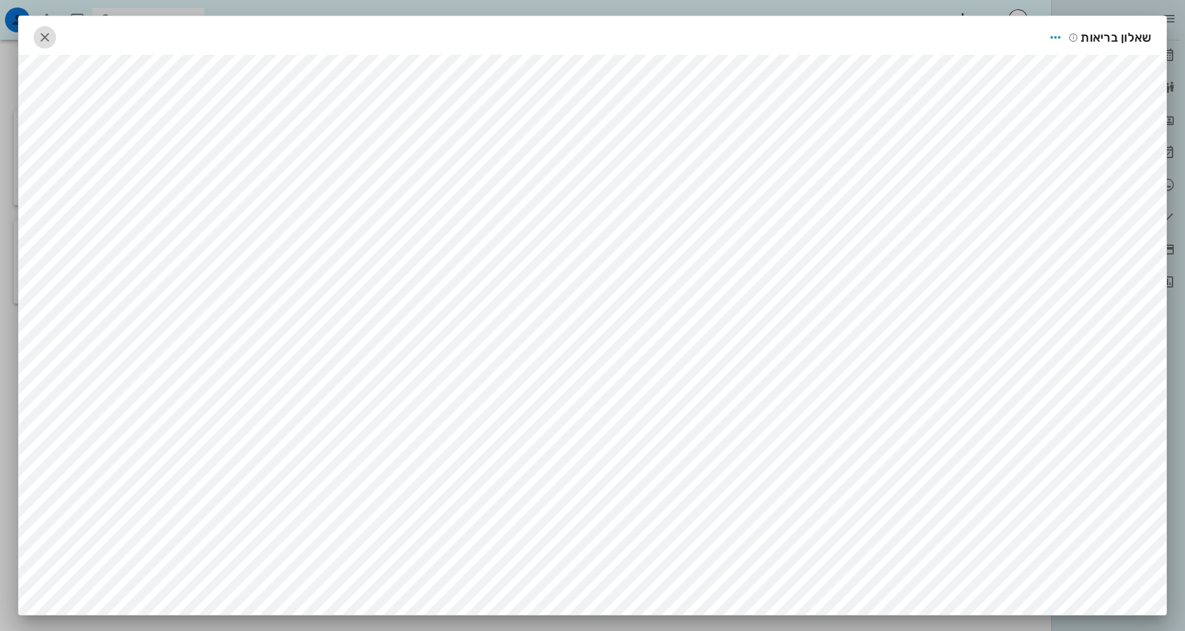
click at [47, 40] on icon "button" at bounding box center [44, 37] width 15 height 15
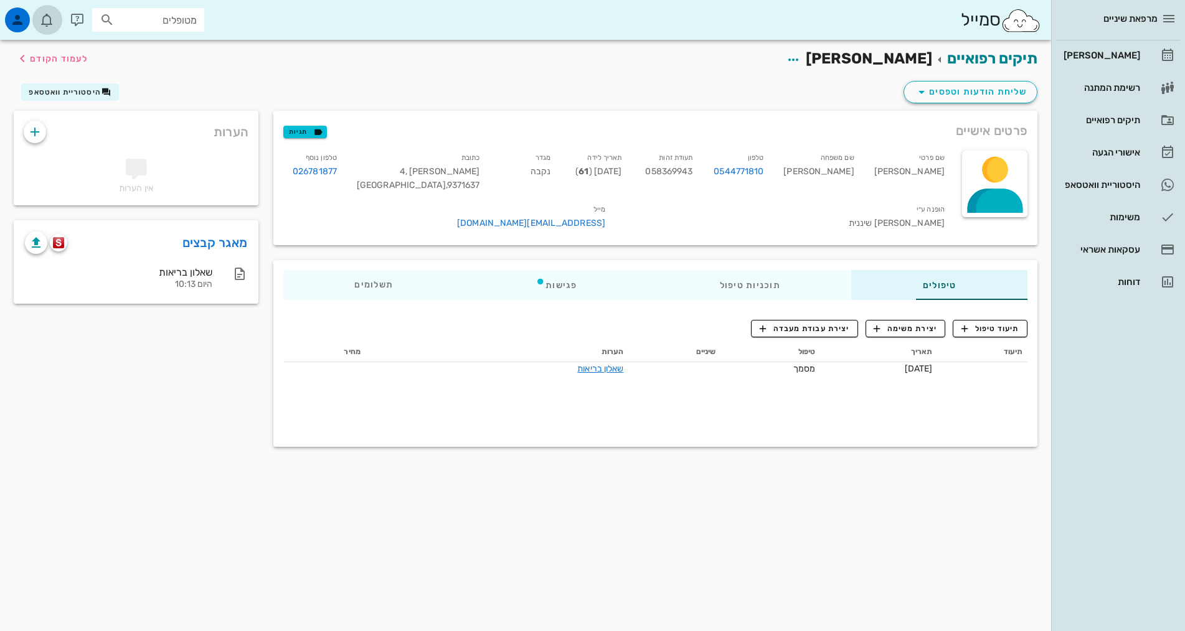
click at [55, 11] on button "button" at bounding box center [47, 20] width 30 height 30
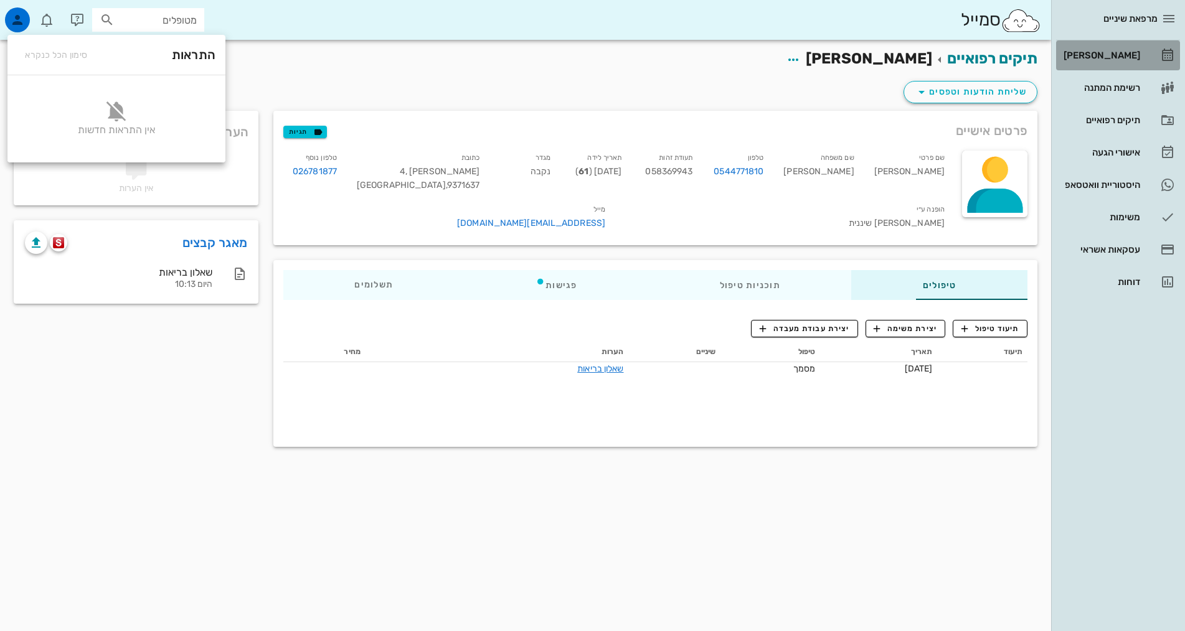
click at [1122, 58] on div "[PERSON_NAME]" at bounding box center [1100, 55] width 79 height 10
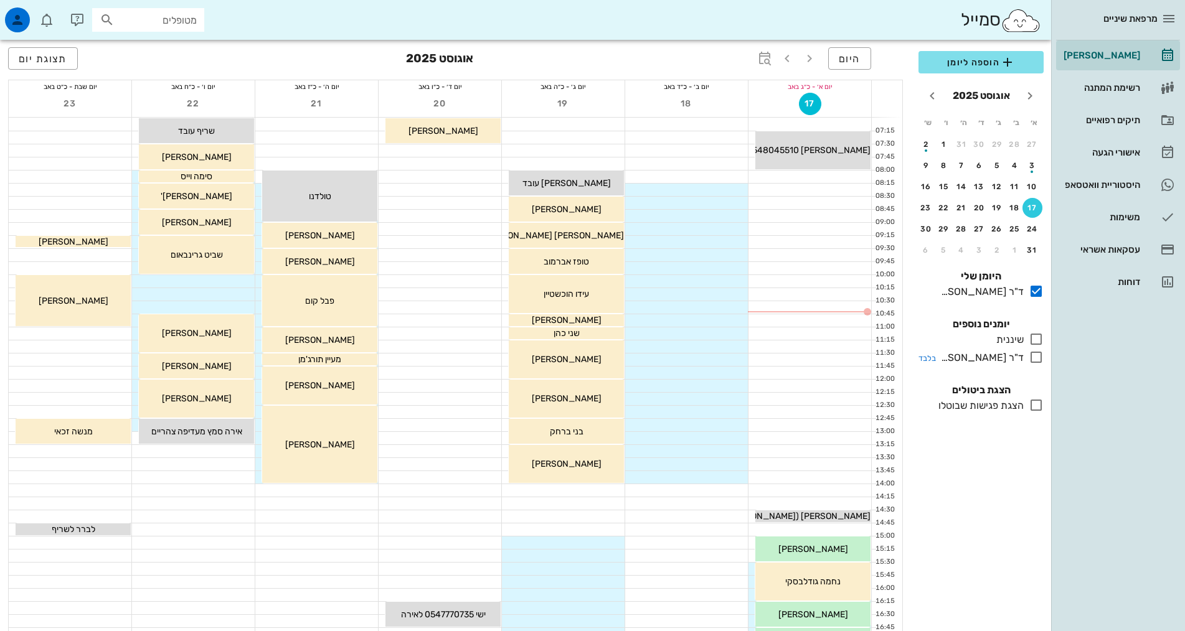
click at [1034, 352] on icon at bounding box center [1036, 357] width 15 height 15
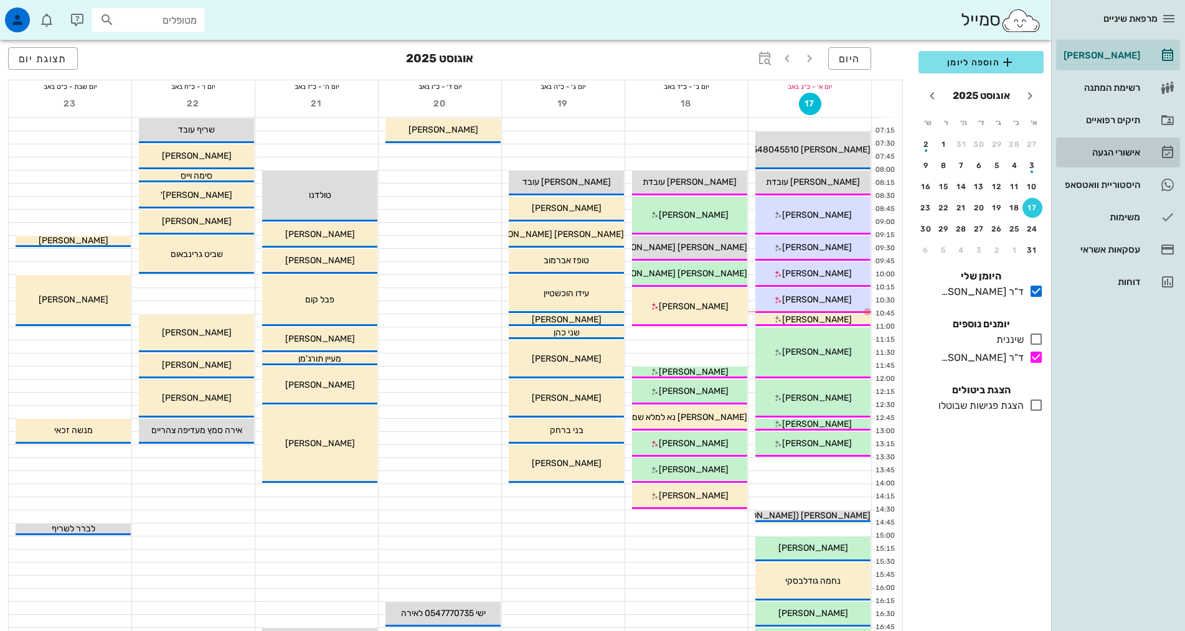
click at [1106, 153] on div "אישורי הגעה" at bounding box center [1100, 153] width 79 height 10
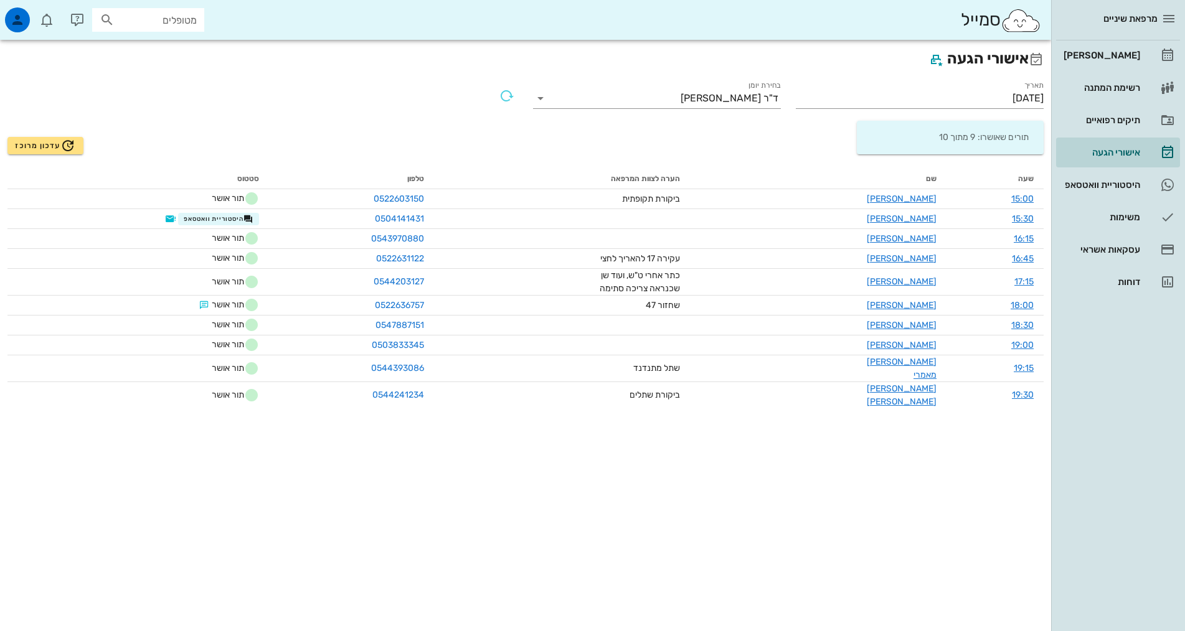
click at [931, 142] on div "תורים שאושרו: 9 מתוך 10" at bounding box center [950, 138] width 177 height 34
click at [979, 106] on input "[DATE]" at bounding box center [920, 98] width 248 height 20
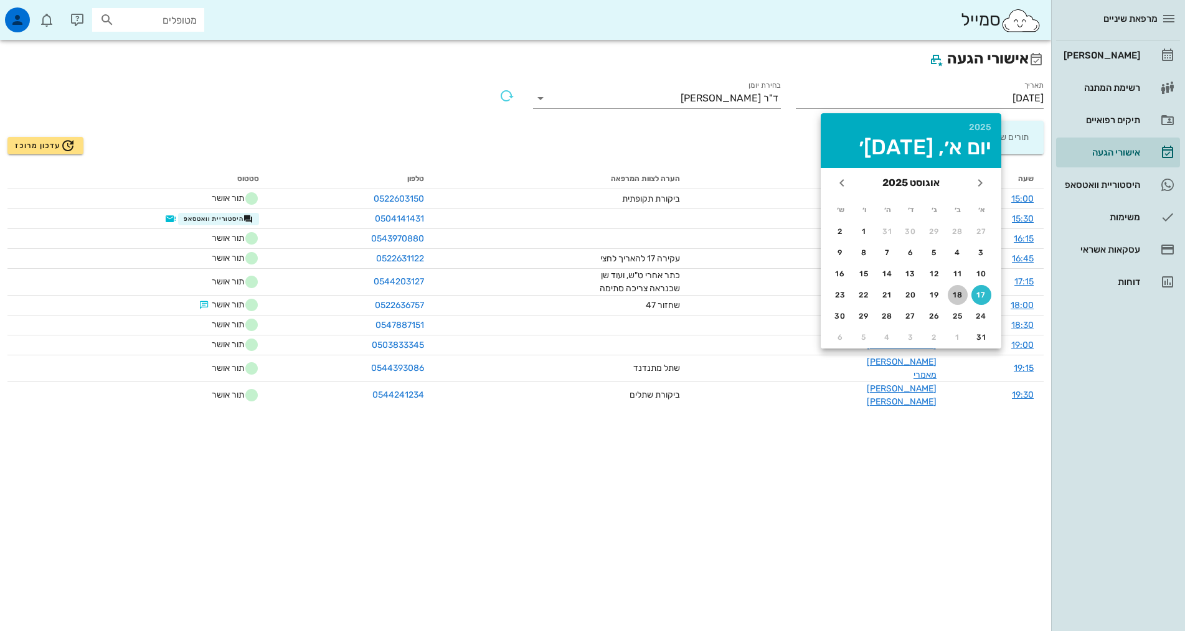
drag, startPoint x: 958, startPoint y: 296, endPoint x: 916, endPoint y: 265, distance: 52.9
click at [958, 296] on div "18" at bounding box center [958, 295] width 20 height 9
type input "[DATE]"
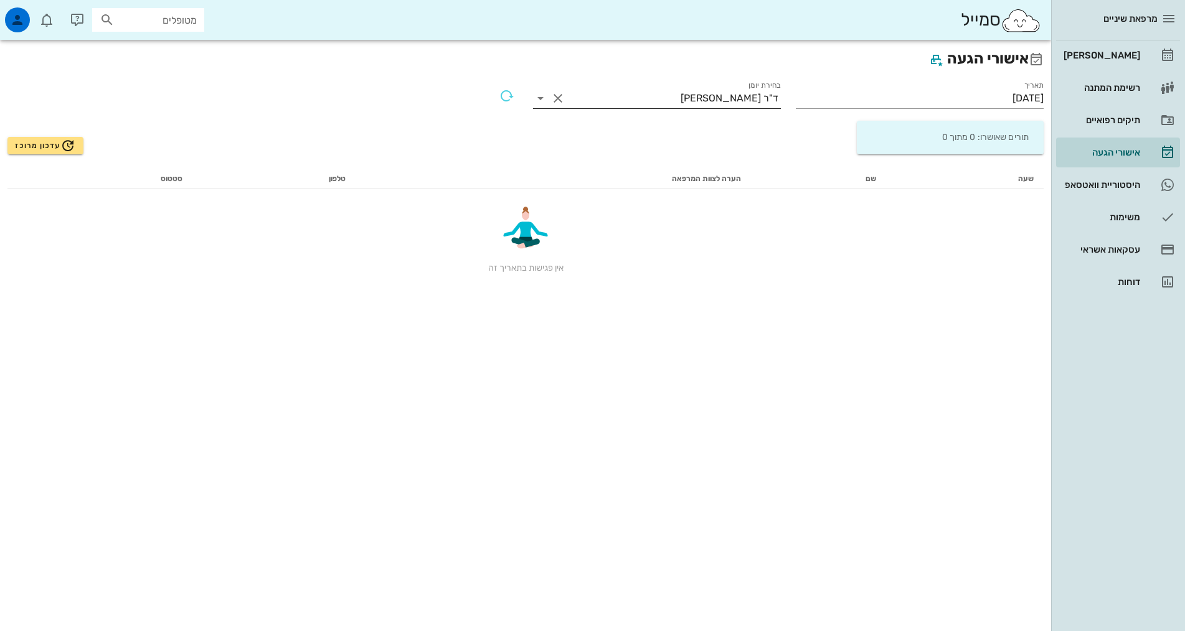
click at [737, 90] on div "ד"ר [PERSON_NAME]" at bounding box center [674, 98] width 213 height 20
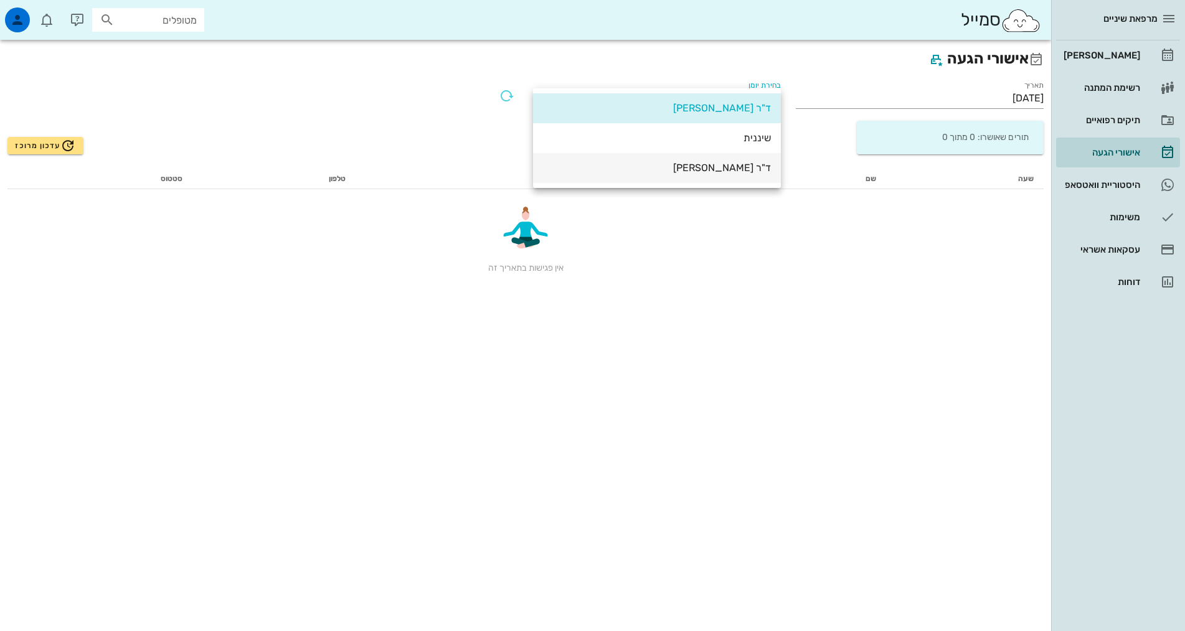
click at [743, 171] on div "ד"ר [PERSON_NAME]" at bounding box center [657, 168] width 228 height 12
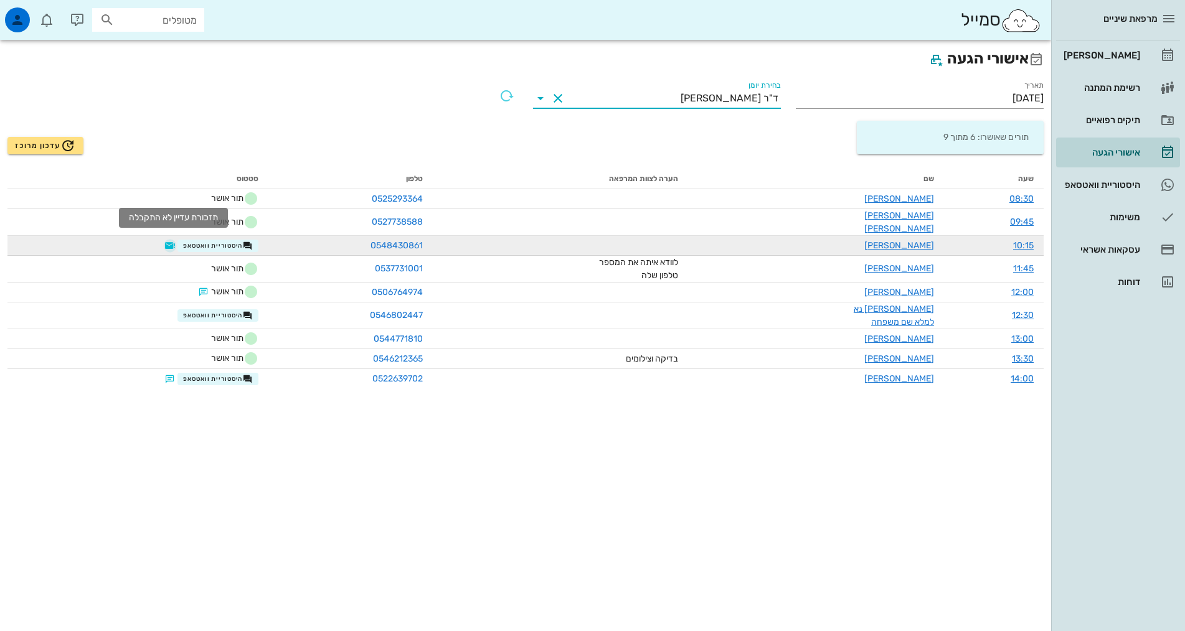
click at [172, 241] on button "button" at bounding box center [170, 246] width 10 height 10
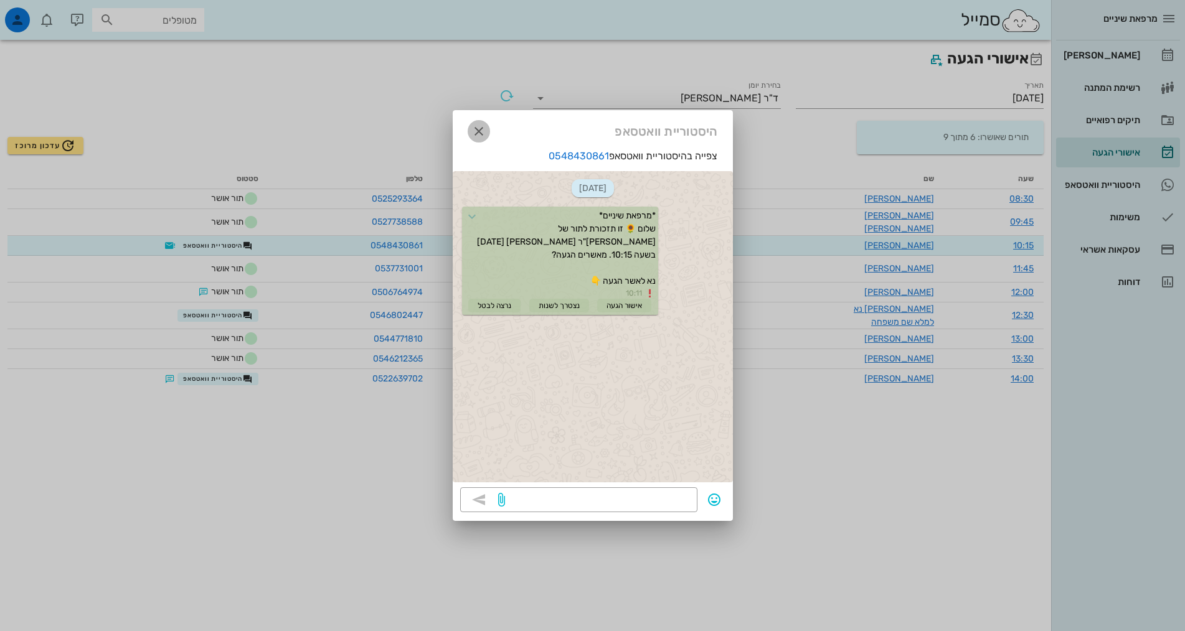
click at [489, 125] on span "button" at bounding box center [479, 131] width 22 height 15
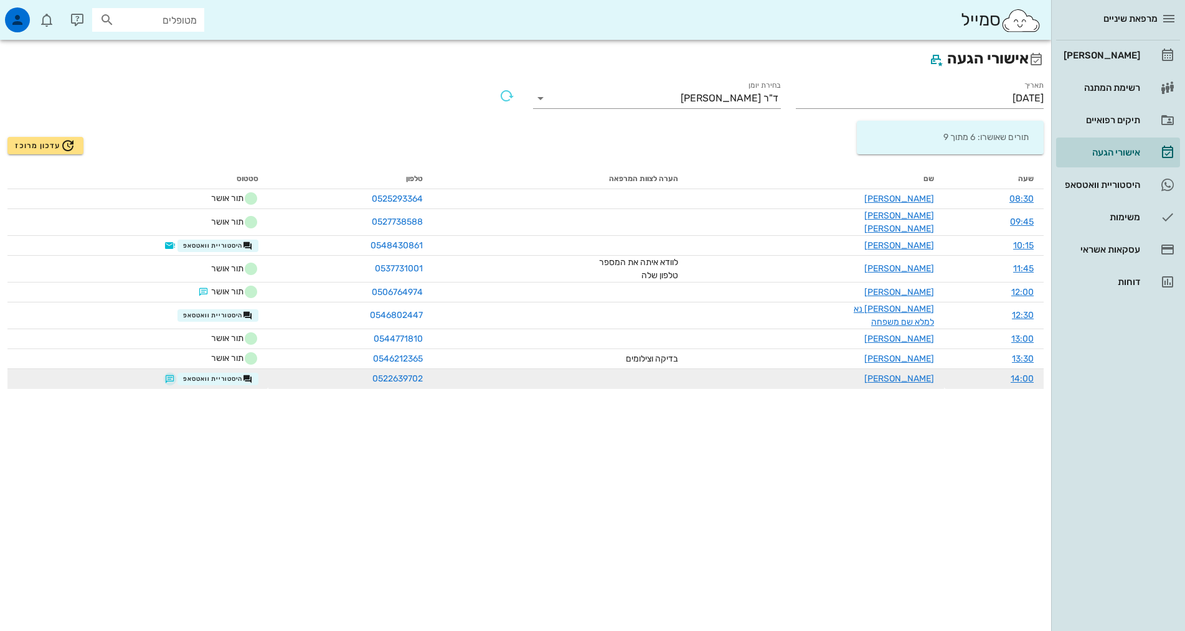
click at [175, 374] on button "button" at bounding box center [170, 379] width 10 height 10
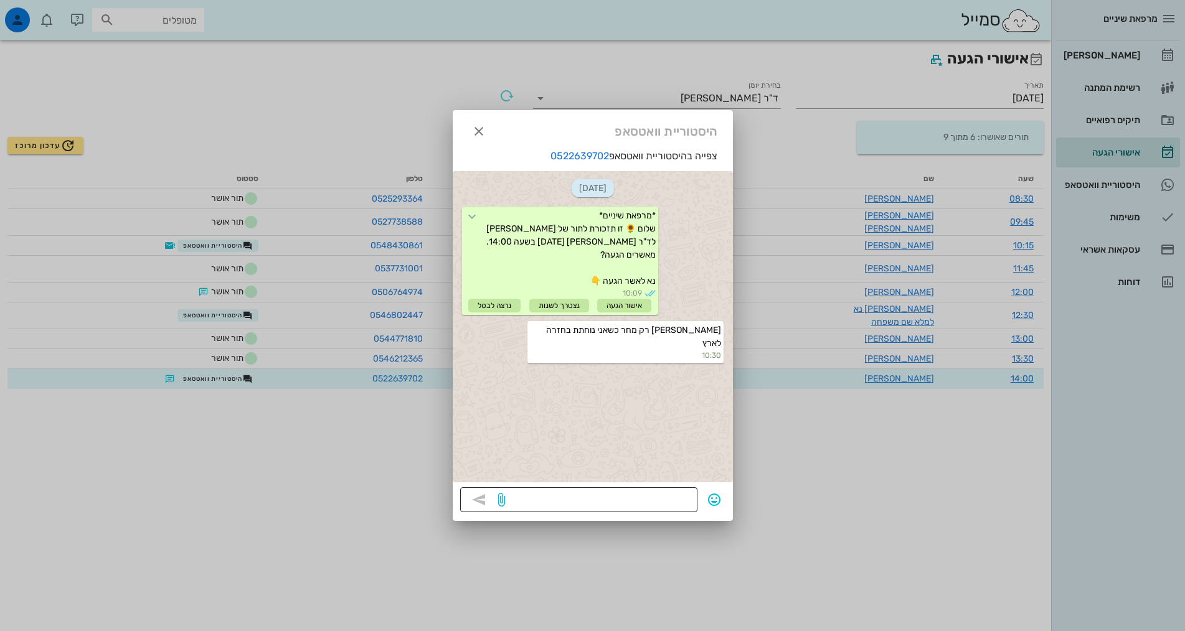
click at [592, 504] on textarea at bounding box center [598, 501] width 182 height 20
click at [473, 128] on icon "button" at bounding box center [478, 131] width 15 height 15
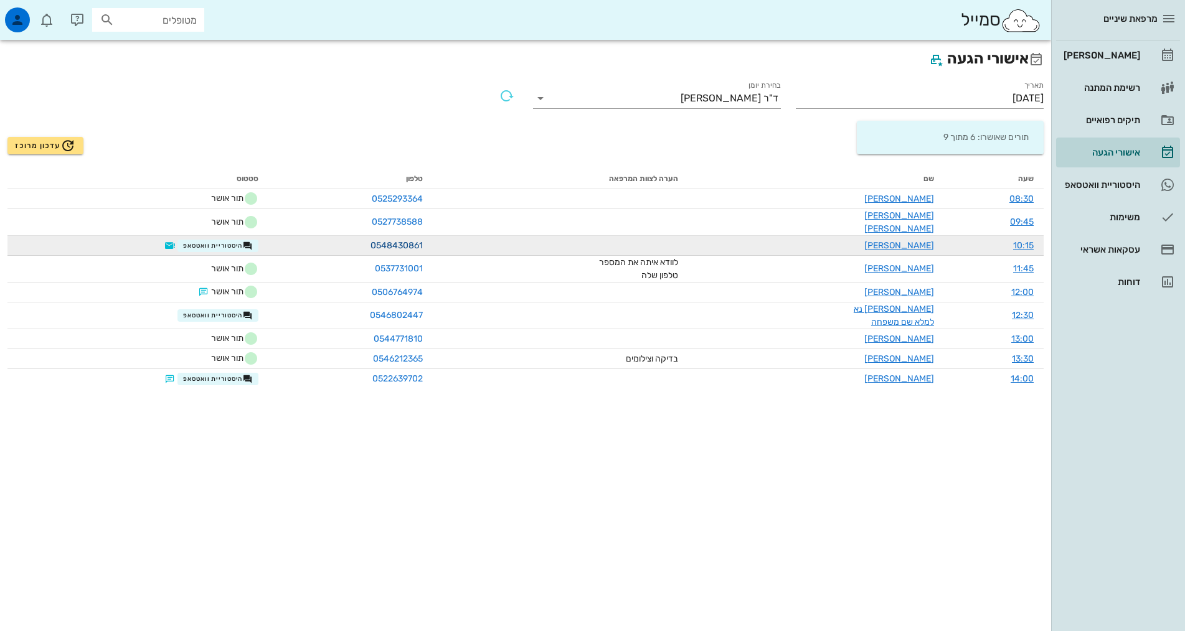
click at [402, 240] on link "0548430861" at bounding box center [396, 245] width 52 height 11
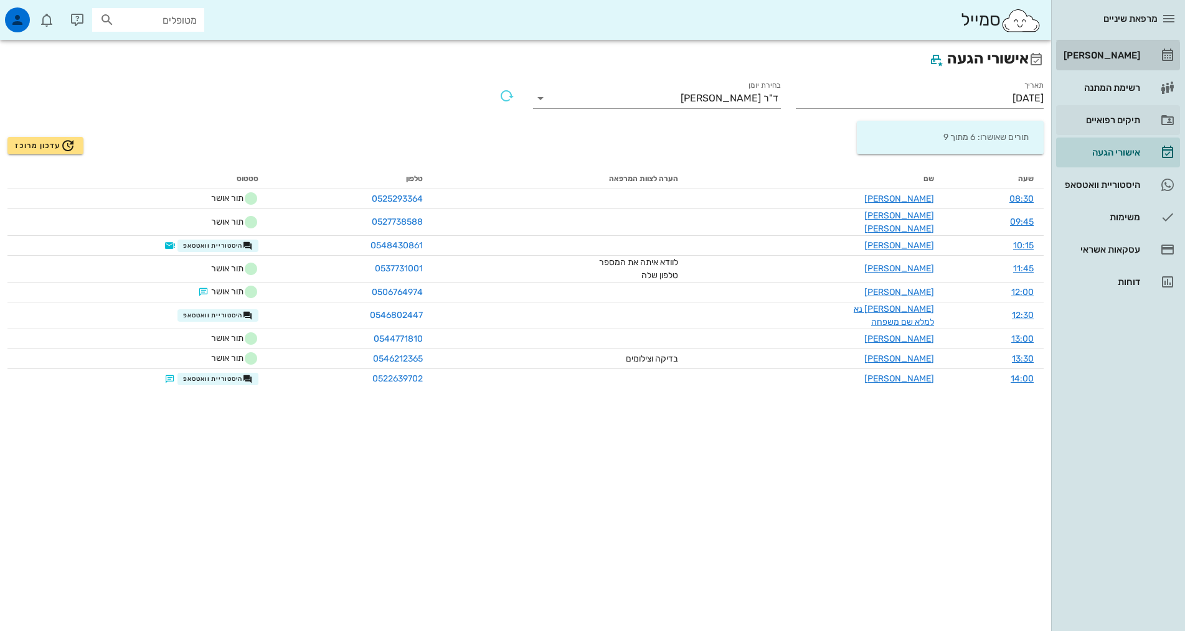
click at [1149, 50] on link "[PERSON_NAME]" at bounding box center [1118, 55] width 124 height 30
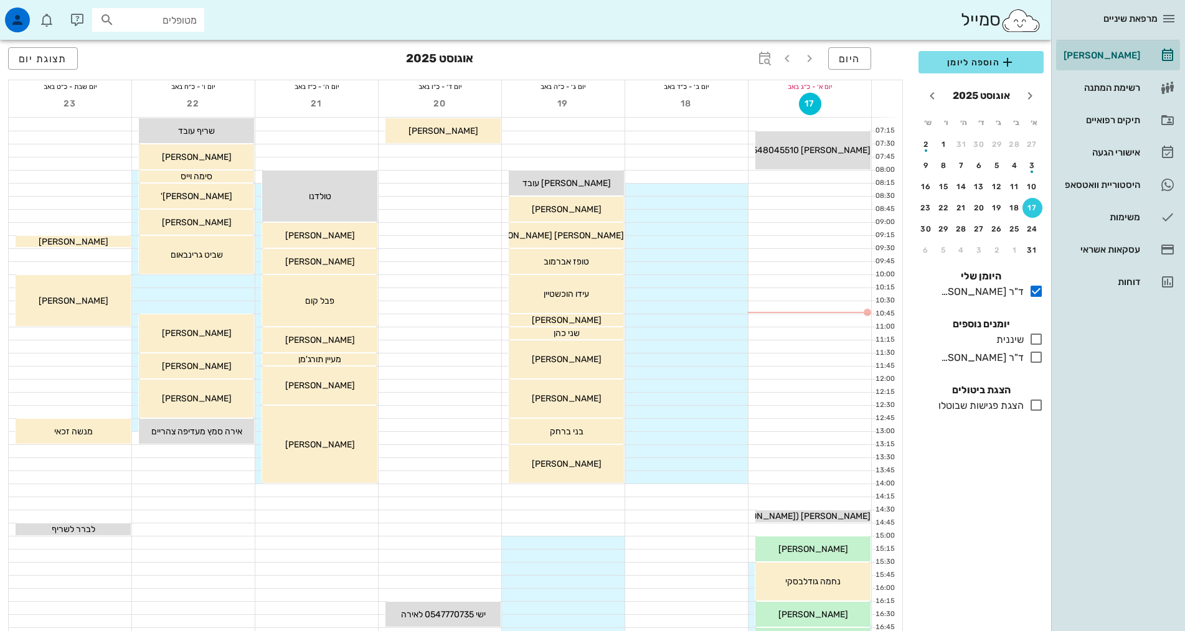
click at [1040, 352] on icon at bounding box center [1036, 357] width 15 height 15
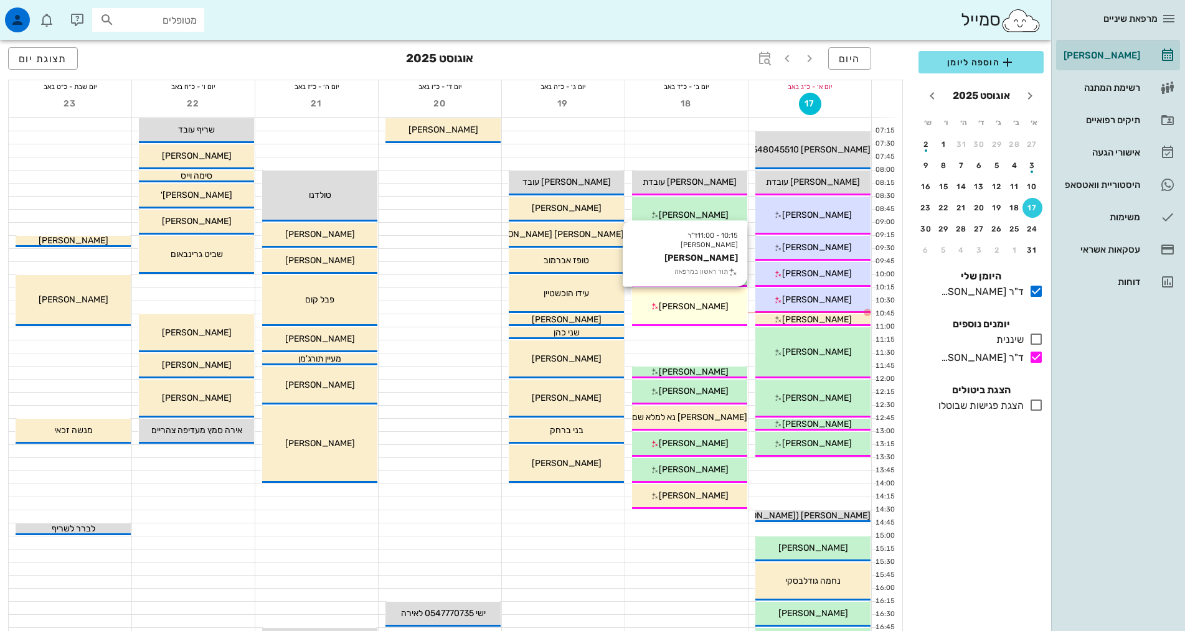
click at [727, 298] on div "10:15 - 11:00 ד"ר [PERSON_NAME] [PERSON_NAME] תור ראשון במרפאה [PERSON_NAME]" at bounding box center [689, 307] width 115 height 38
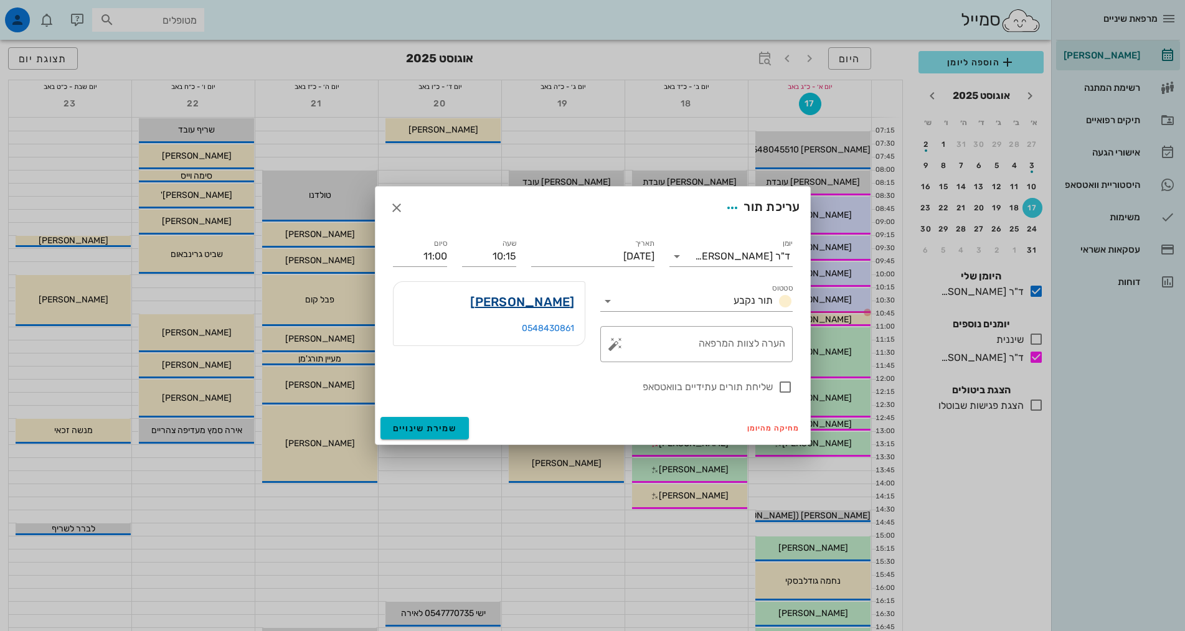
click at [553, 304] on link "[PERSON_NAME]" at bounding box center [522, 302] width 104 height 20
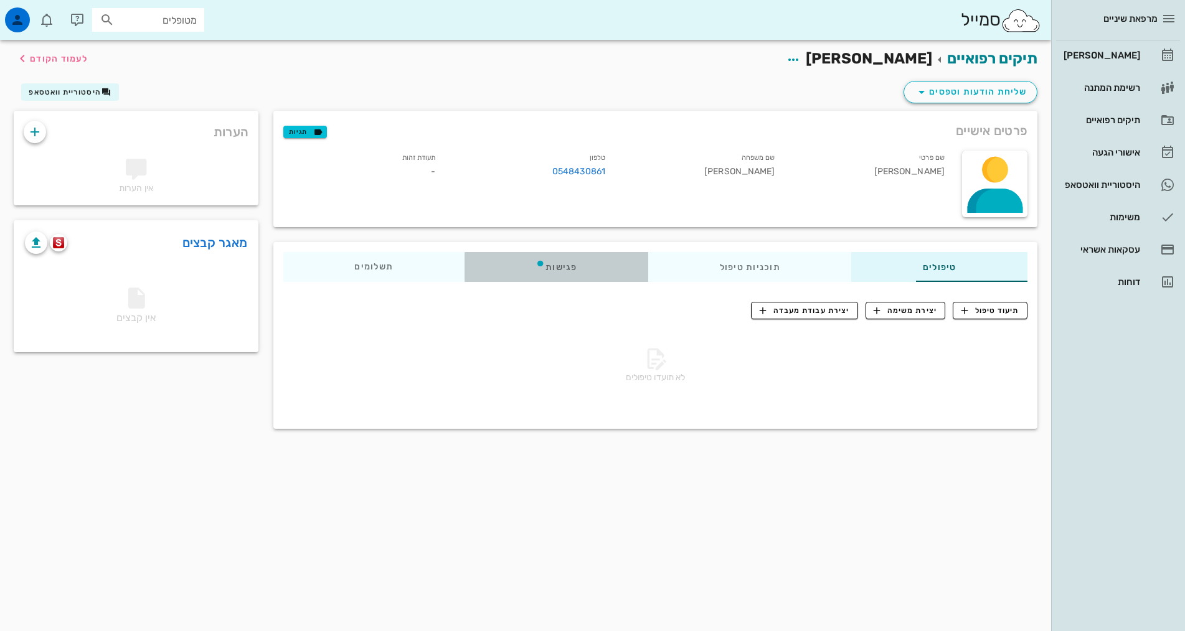
click at [519, 257] on div "פגישות" at bounding box center [556, 267] width 184 height 30
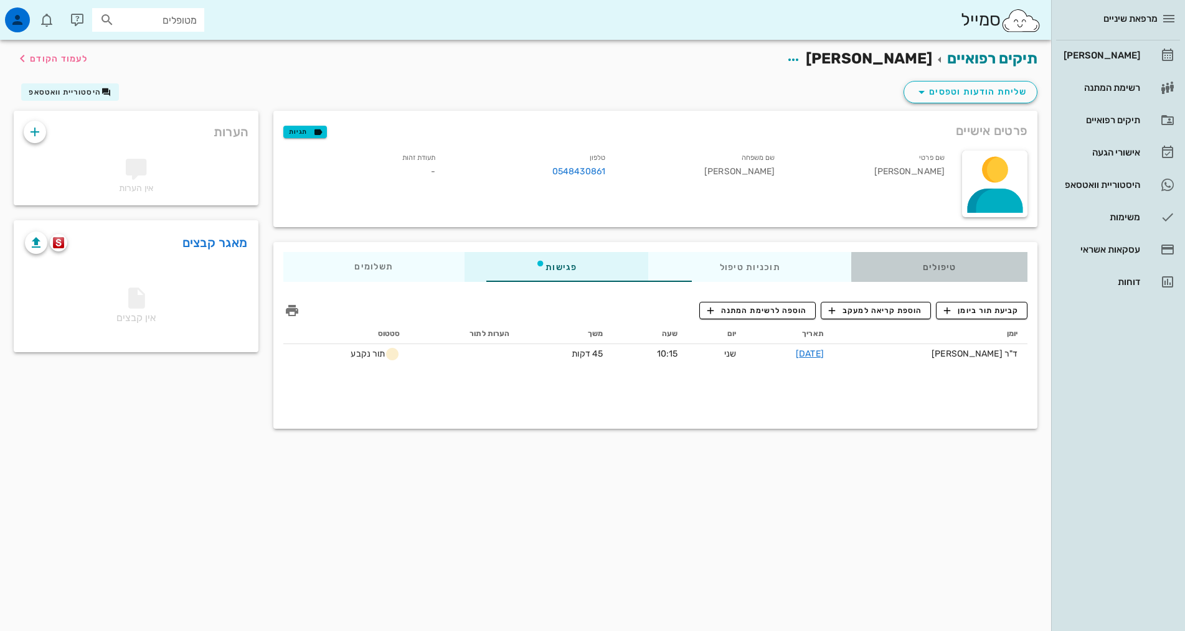
click at [961, 259] on div "טיפולים" at bounding box center [939, 267] width 176 height 30
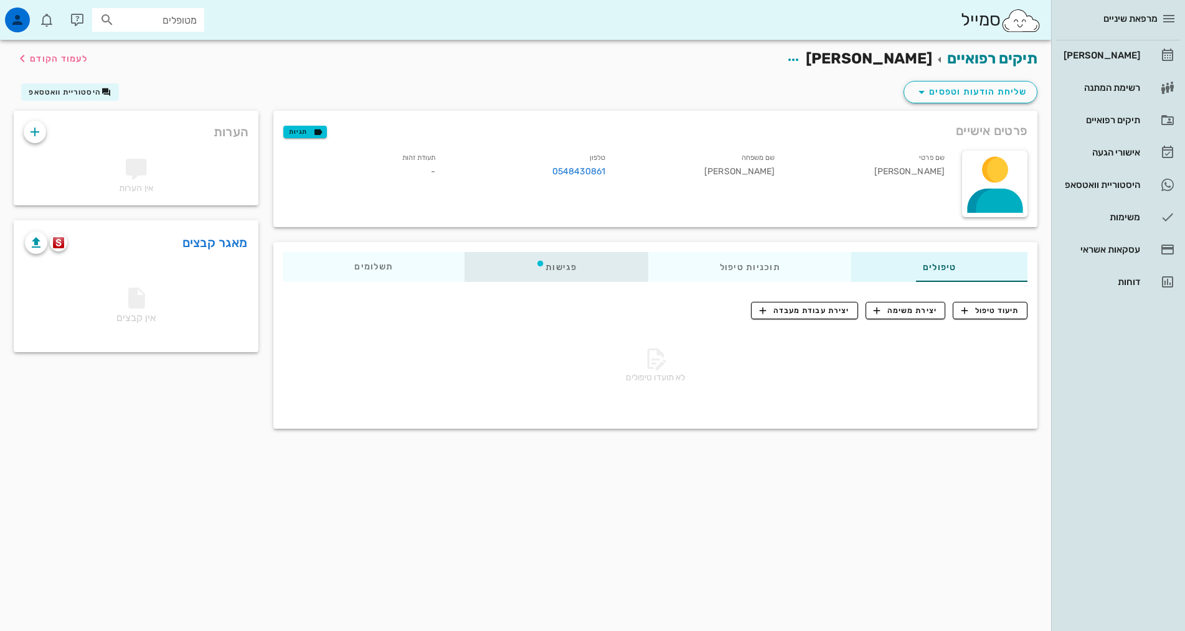
click at [507, 263] on div "פגישות" at bounding box center [556, 267] width 184 height 30
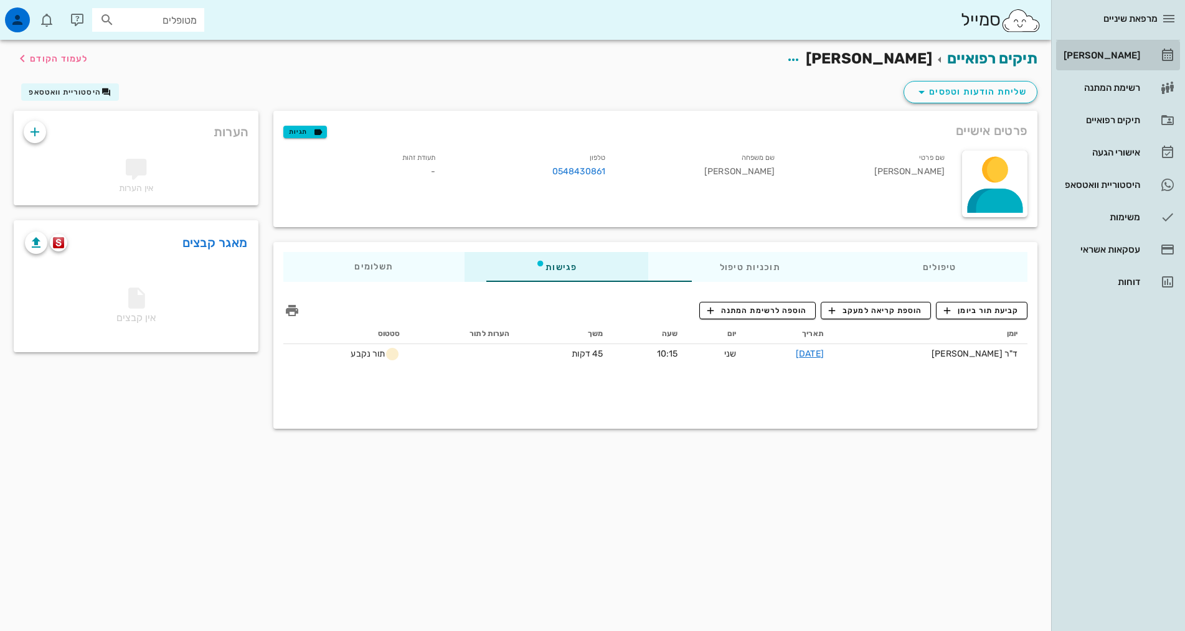
click at [1129, 49] on div "[PERSON_NAME]" at bounding box center [1100, 55] width 79 height 20
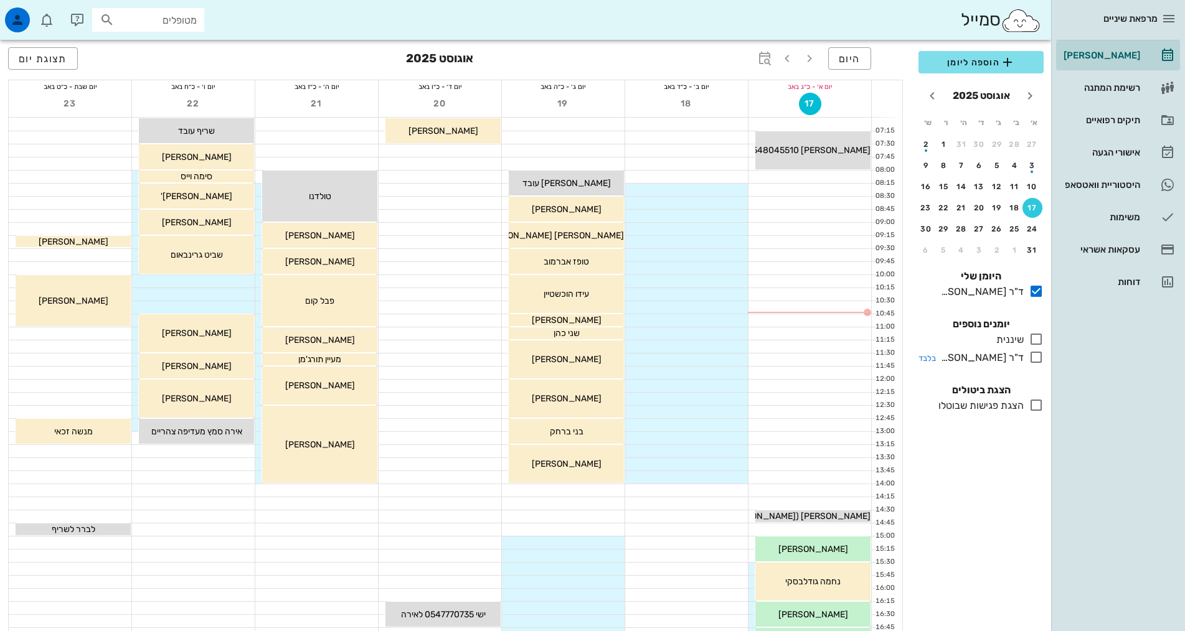
click at [1038, 357] on icon at bounding box center [1036, 357] width 15 height 15
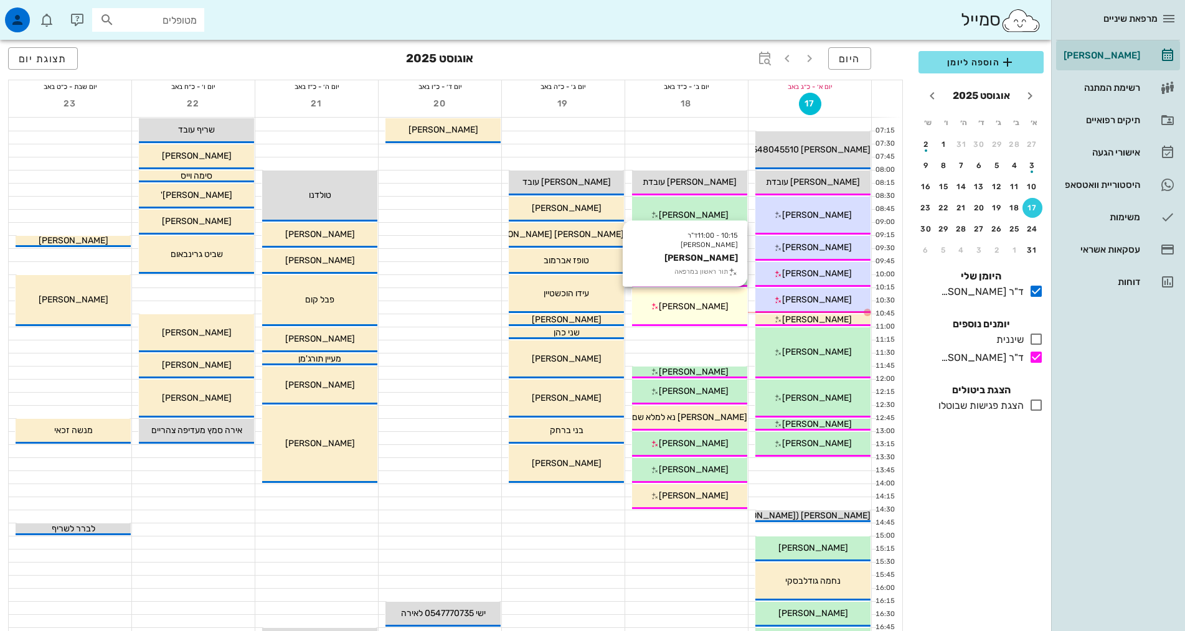
click at [709, 306] on span "[PERSON_NAME]" at bounding box center [694, 306] width 70 height 11
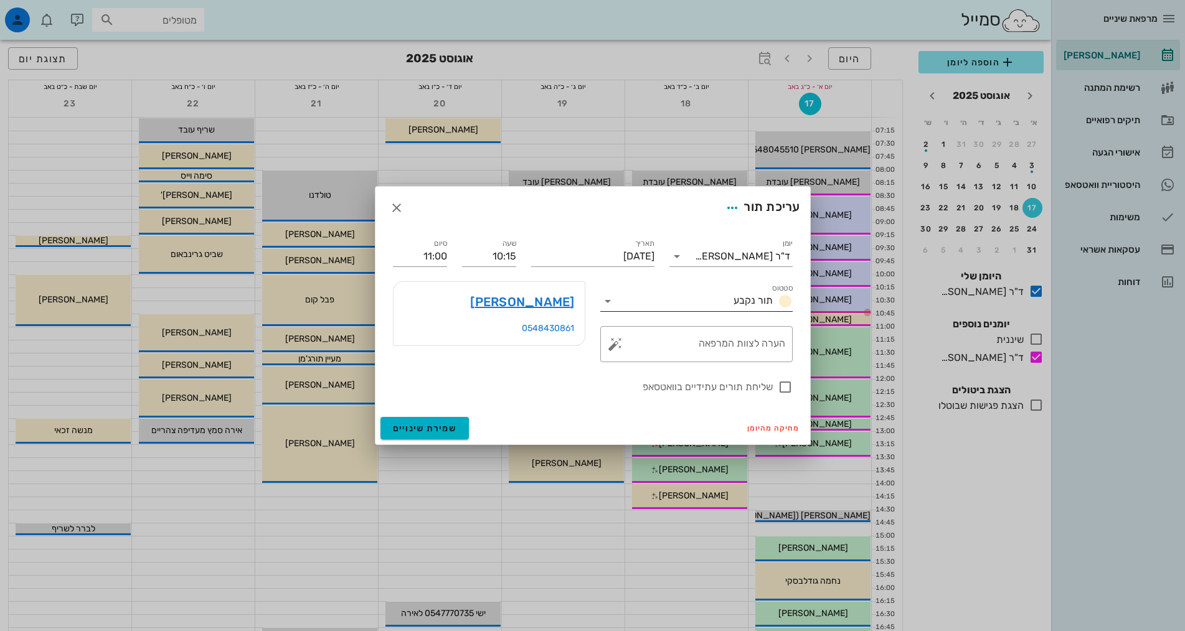
drag, startPoint x: 709, startPoint y: 306, endPoint x: 748, endPoint y: 301, distance: 39.5
click at [748, 301] on span "תור נקבע" at bounding box center [752, 300] width 39 height 12
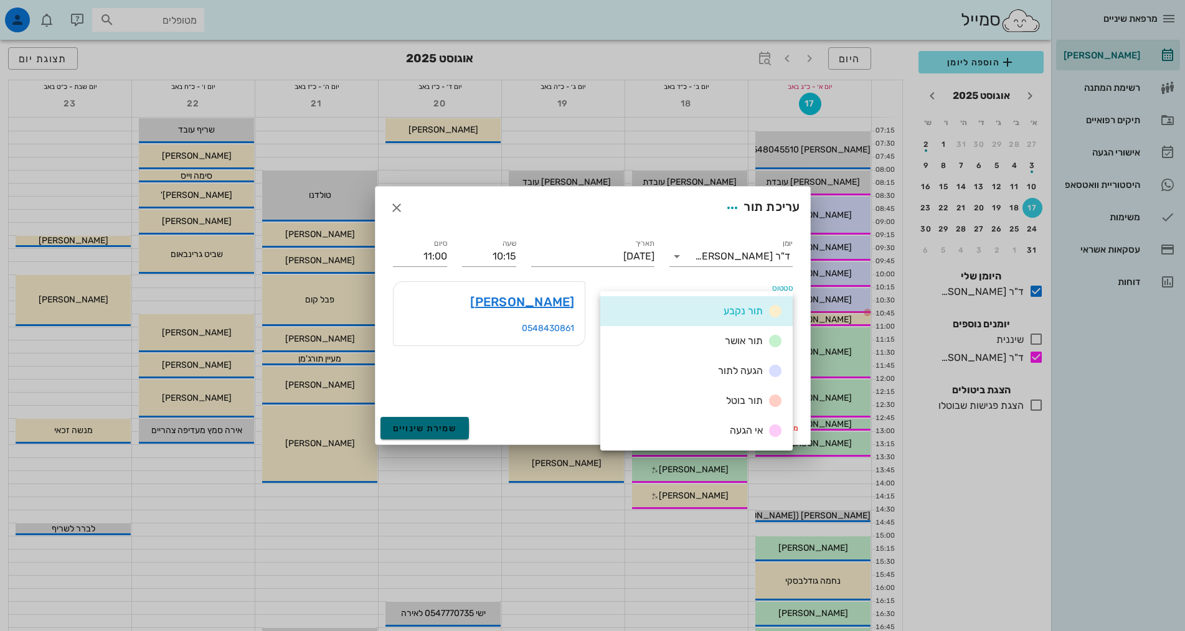
click at [436, 433] on span "שמירת שינויים" at bounding box center [425, 428] width 64 height 11
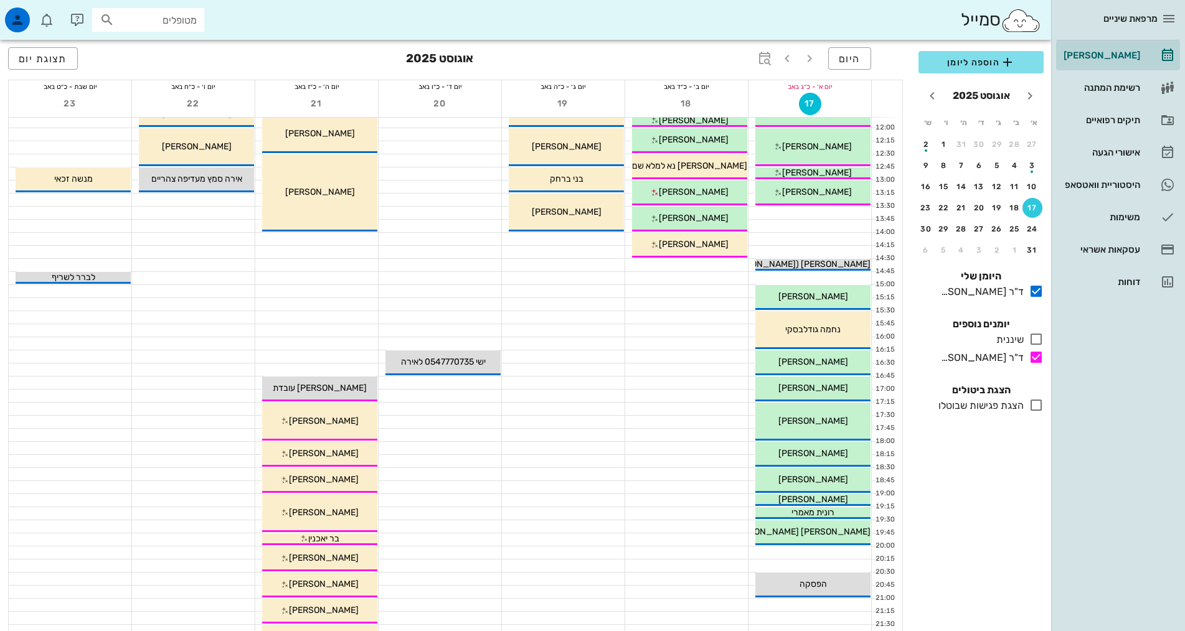
scroll to position [311, 0]
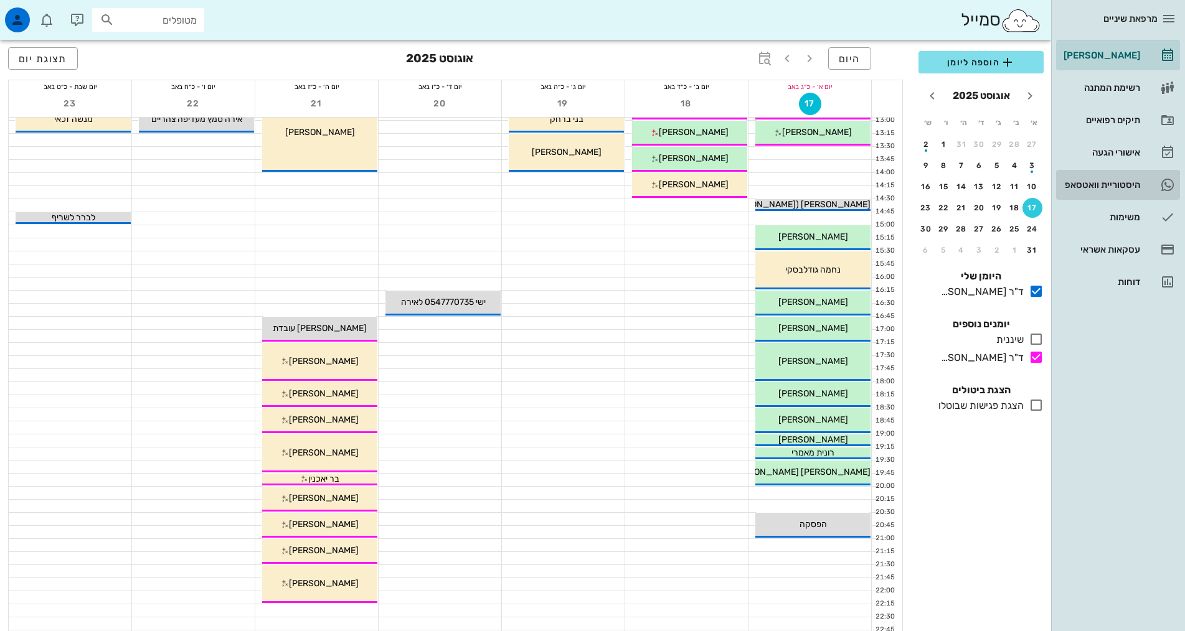
click at [1099, 192] on div "היסטוריית וואטסאפ" at bounding box center [1100, 185] width 79 height 20
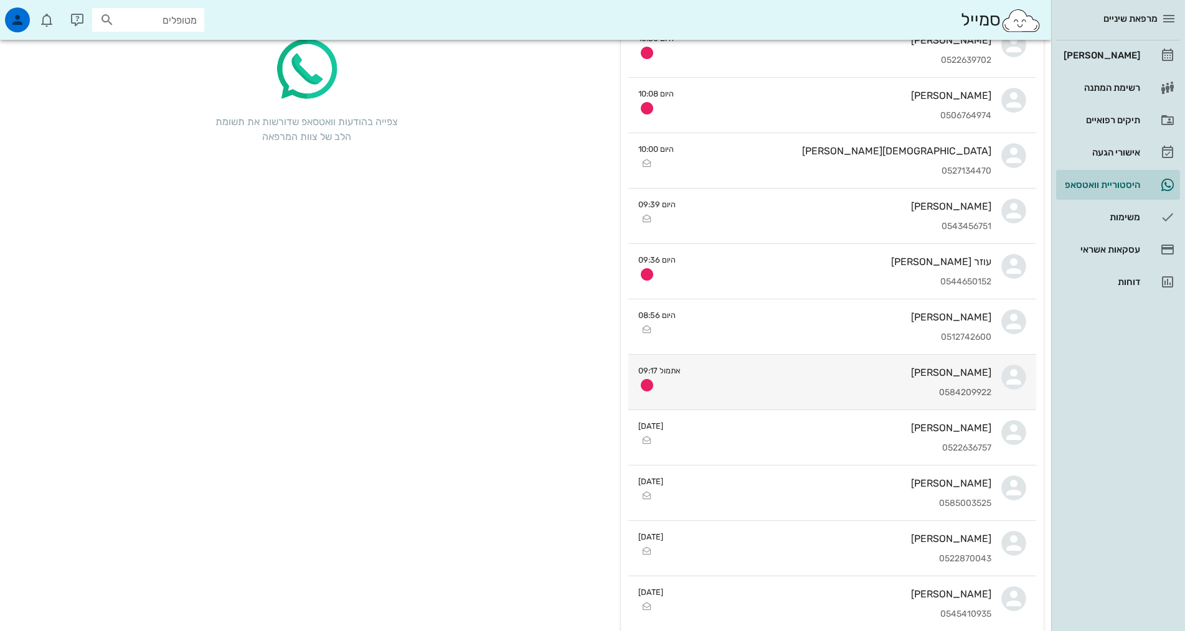
scroll to position [187, 0]
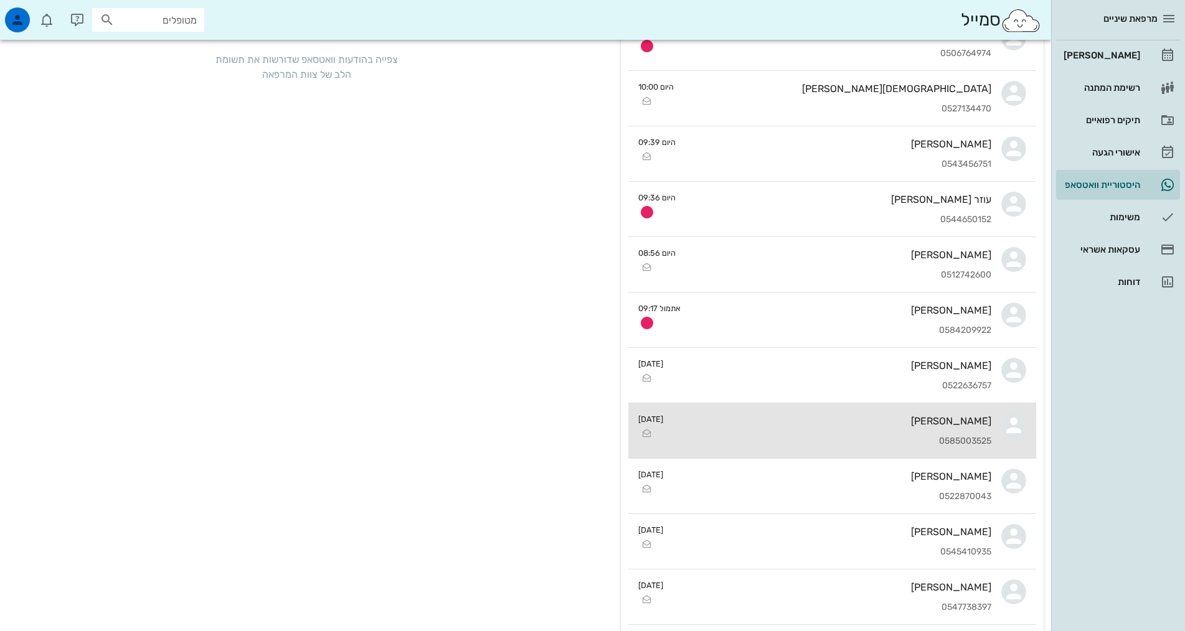
click at [872, 440] on div "0585003525" at bounding box center [832, 441] width 318 height 11
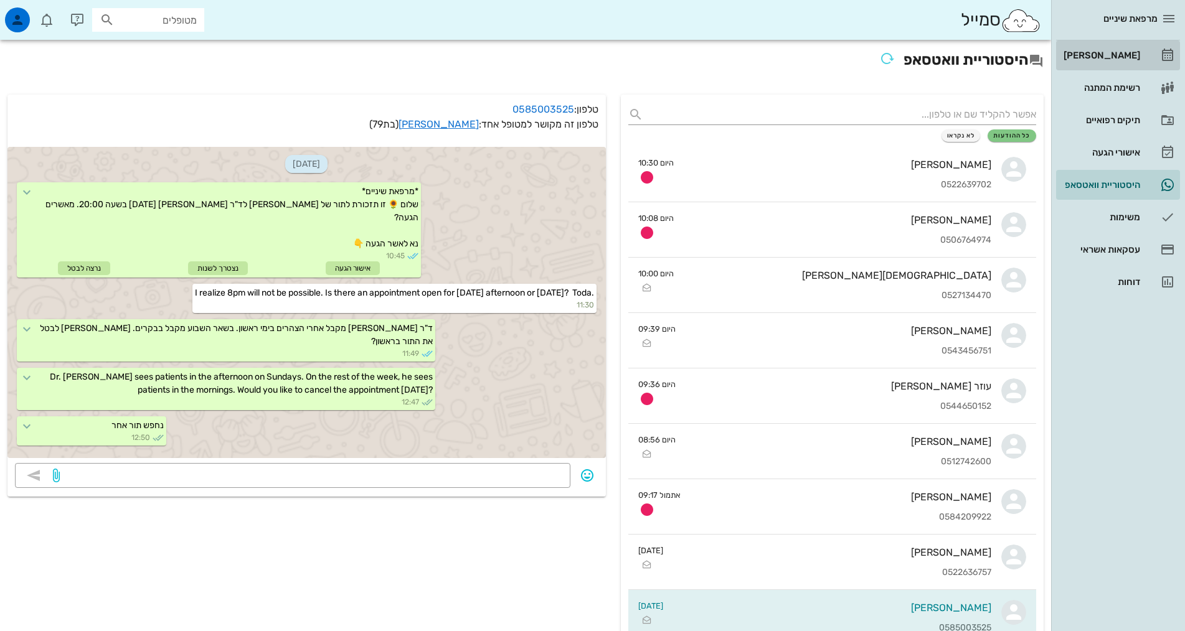
click at [1116, 60] on div "[PERSON_NAME]" at bounding box center [1100, 55] width 79 height 20
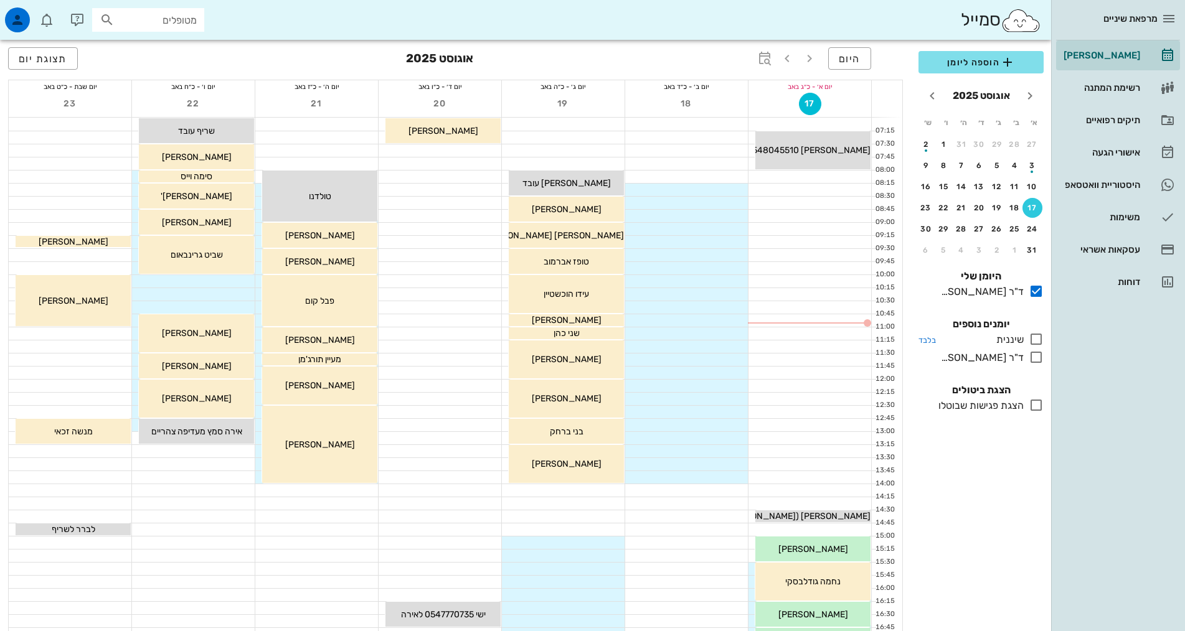
click at [1032, 341] on icon at bounding box center [1036, 339] width 15 height 15
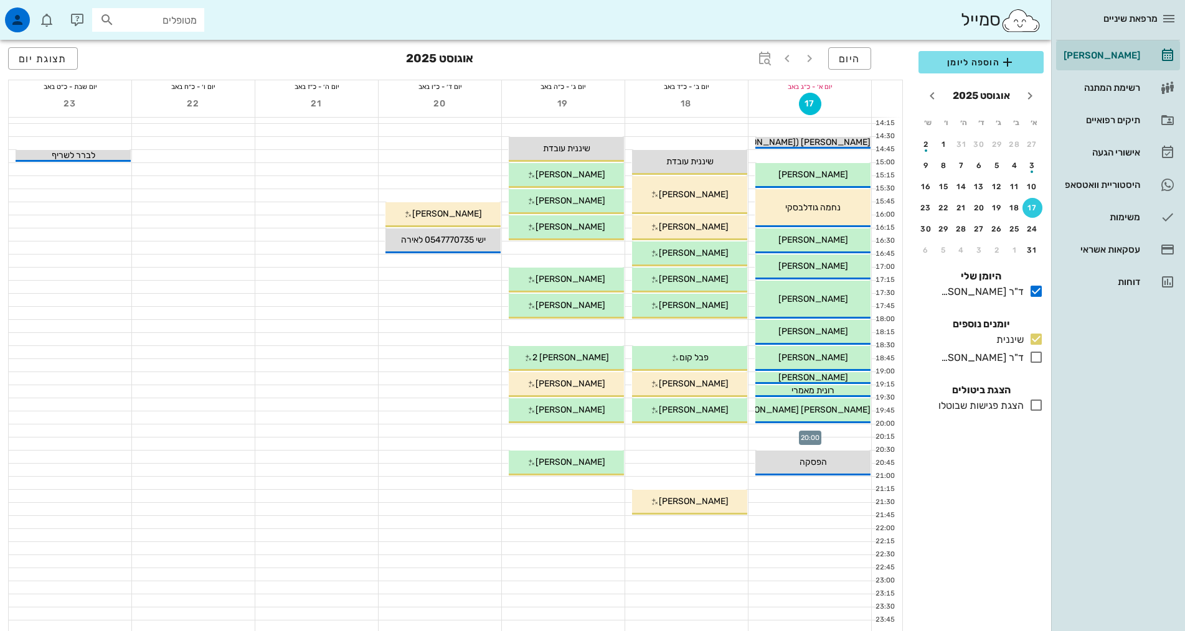
scroll to position [311, 0]
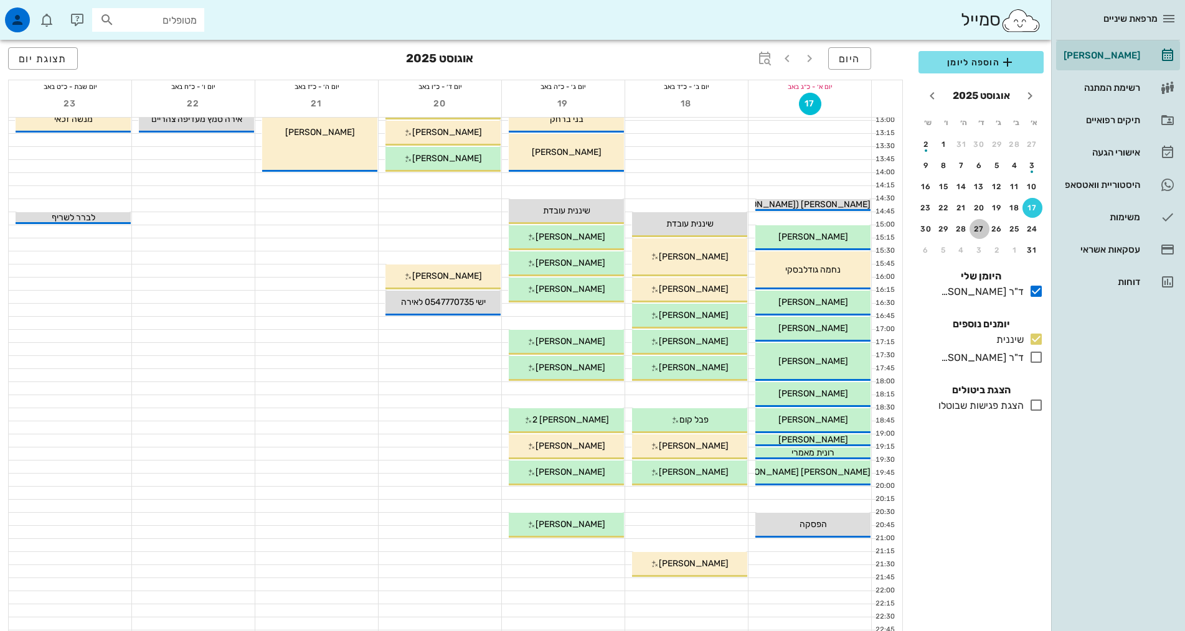
click at [978, 232] on div "27" at bounding box center [979, 229] width 20 height 9
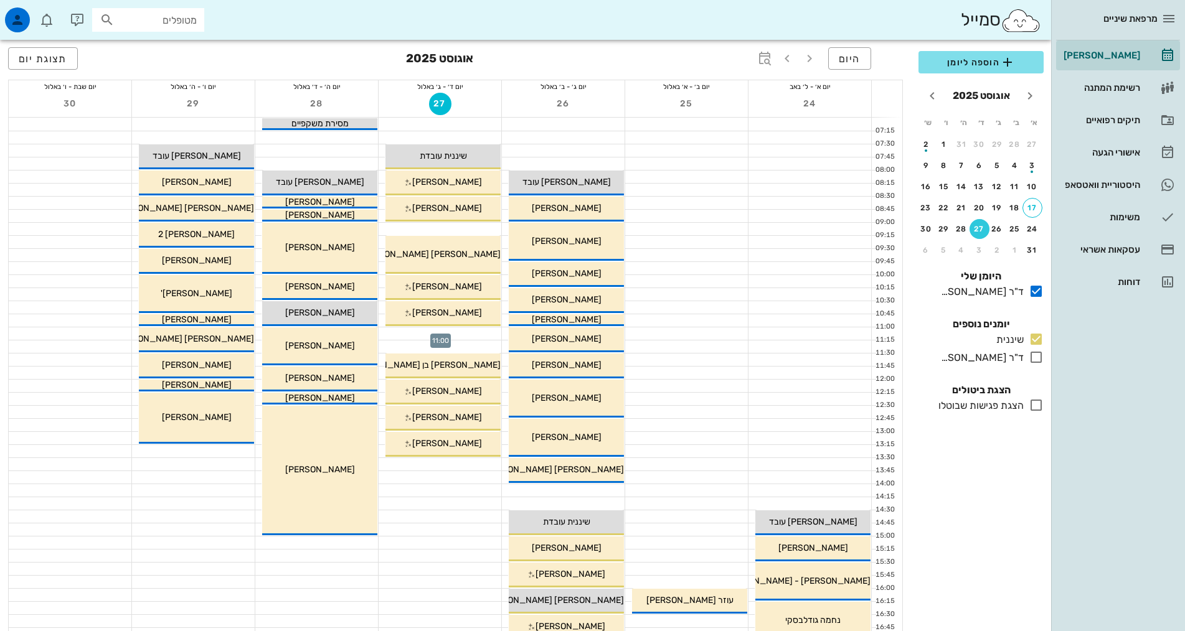
click at [471, 334] on div at bounding box center [440, 333] width 123 height 12
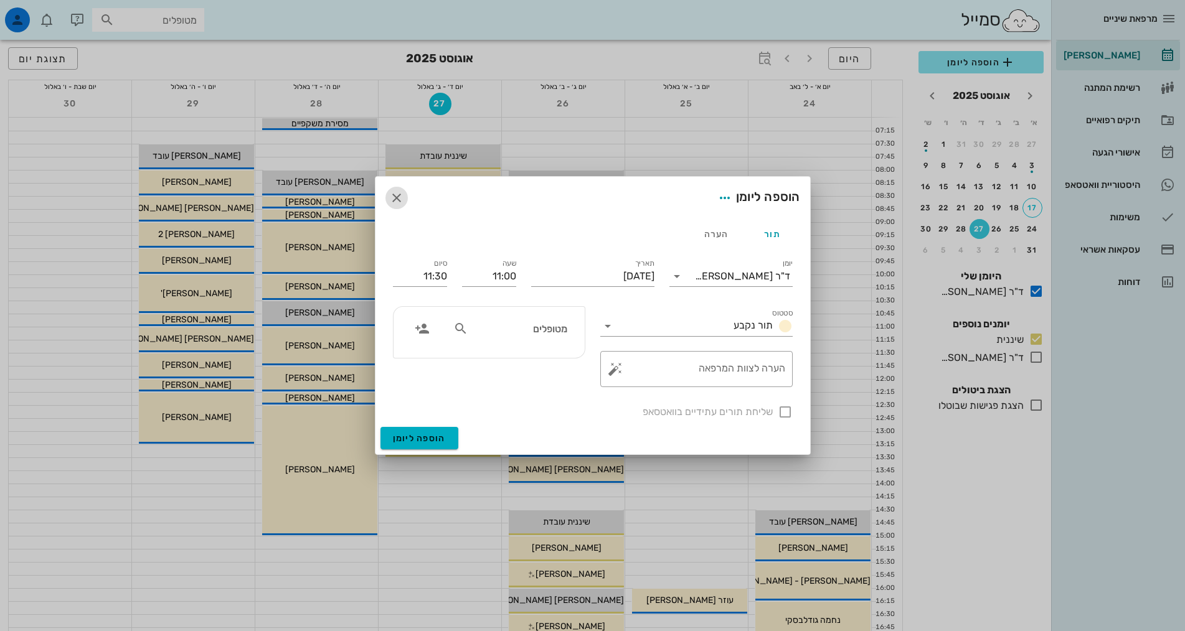
click at [398, 206] on button "button" at bounding box center [396, 198] width 22 height 22
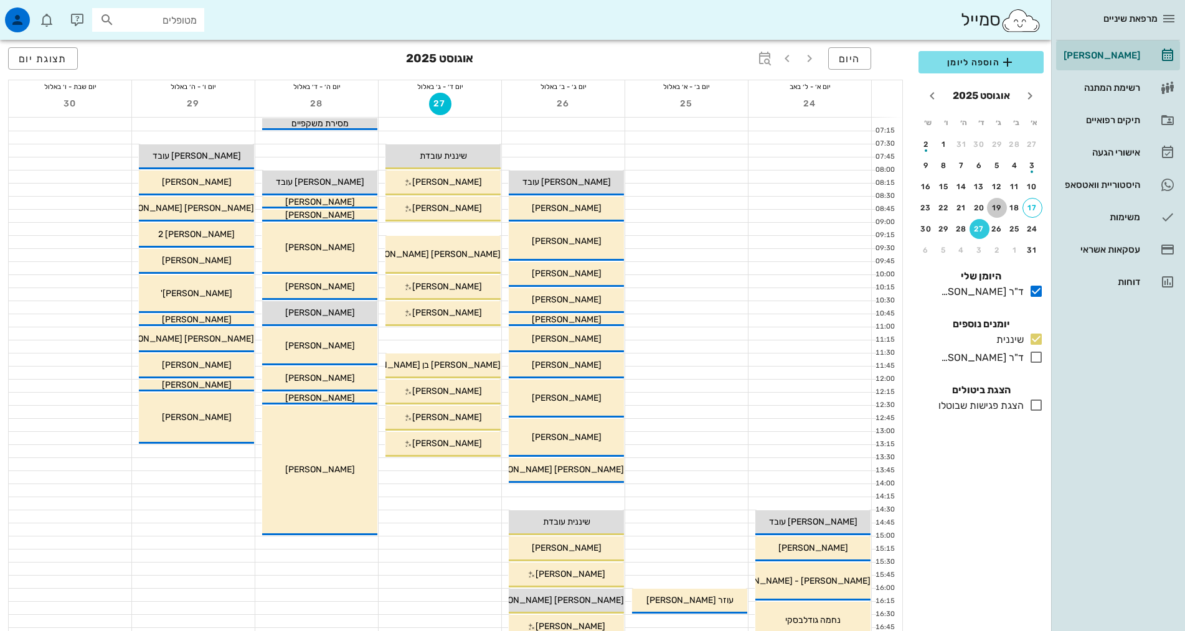
click at [998, 210] on div "19" at bounding box center [997, 208] width 20 height 9
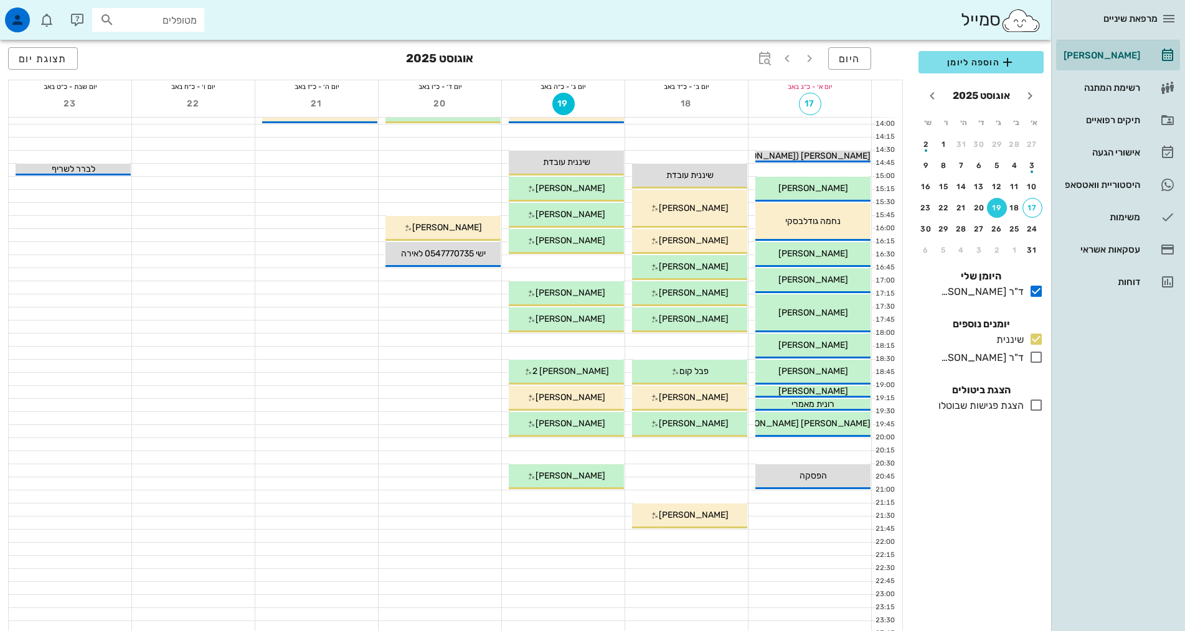
scroll to position [374, 0]
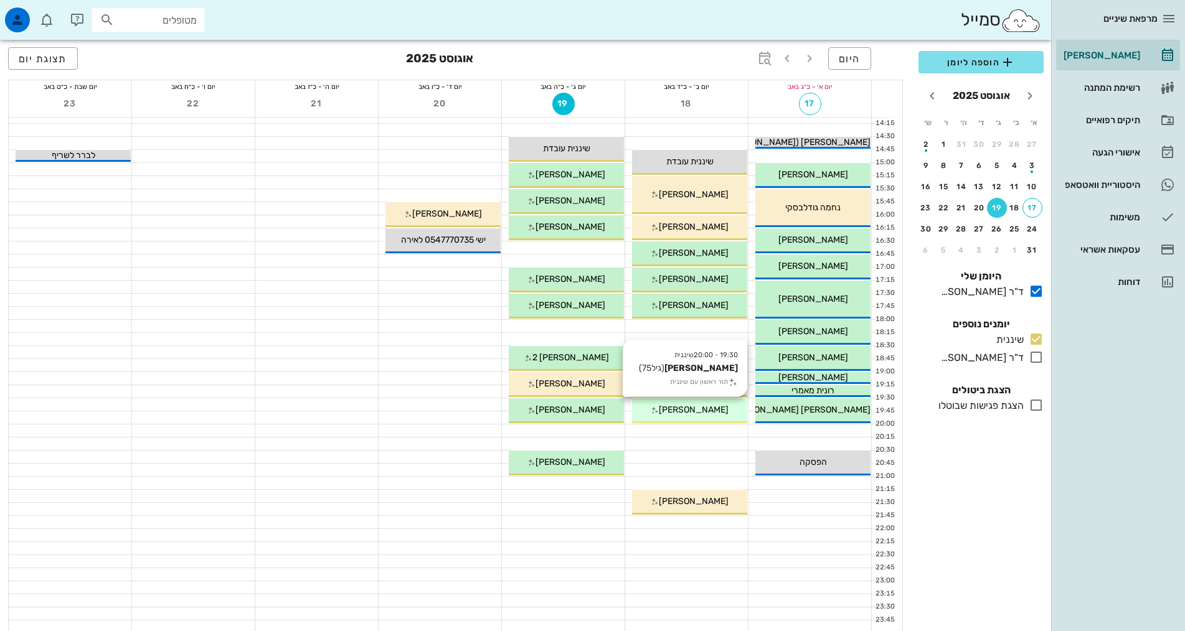
click at [709, 411] on span "[PERSON_NAME]" at bounding box center [694, 410] width 70 height 11
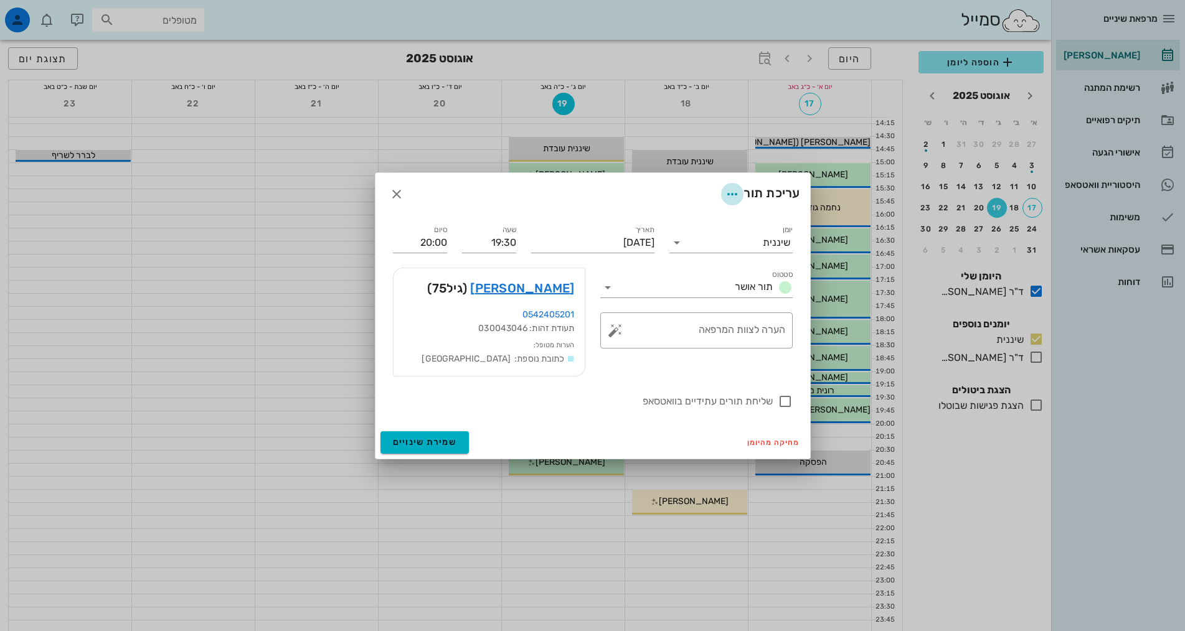
click at [725, 189] on icon "button" at bounding box center [732, 194] width 15 height 15
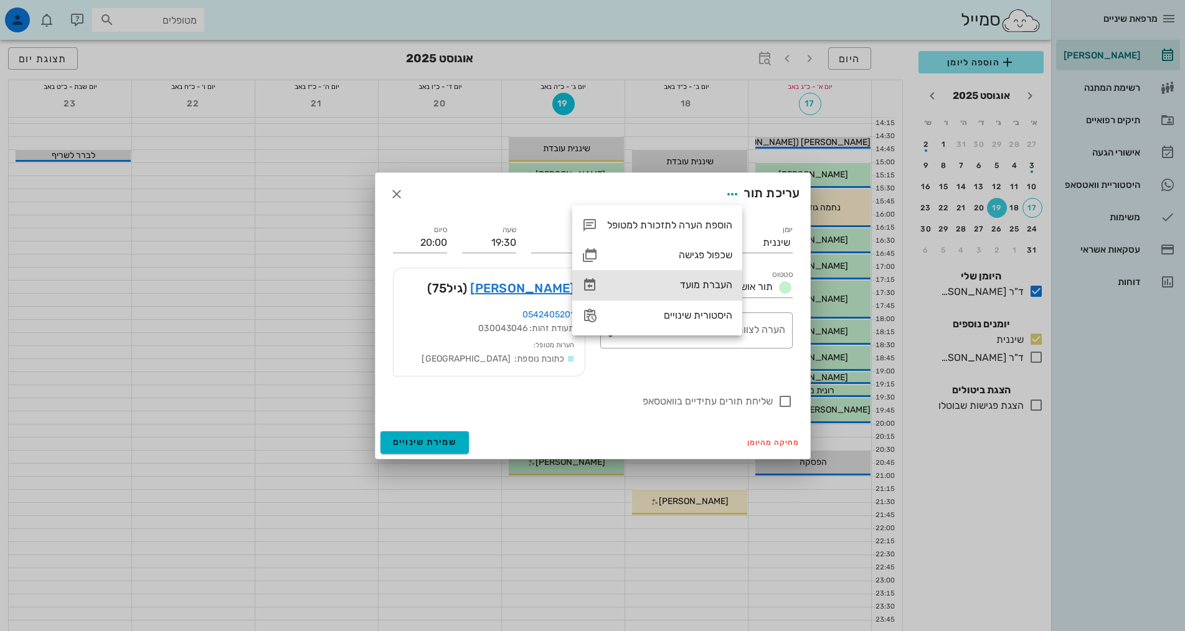
drag, startPoint x: 697, startPoint y: 288, endPoint x: 529, endPoint y: 415, distance: 210.6
click at [696, 288] on div "העברת מועד" at bounding box center [669, 285] width 125 height 12
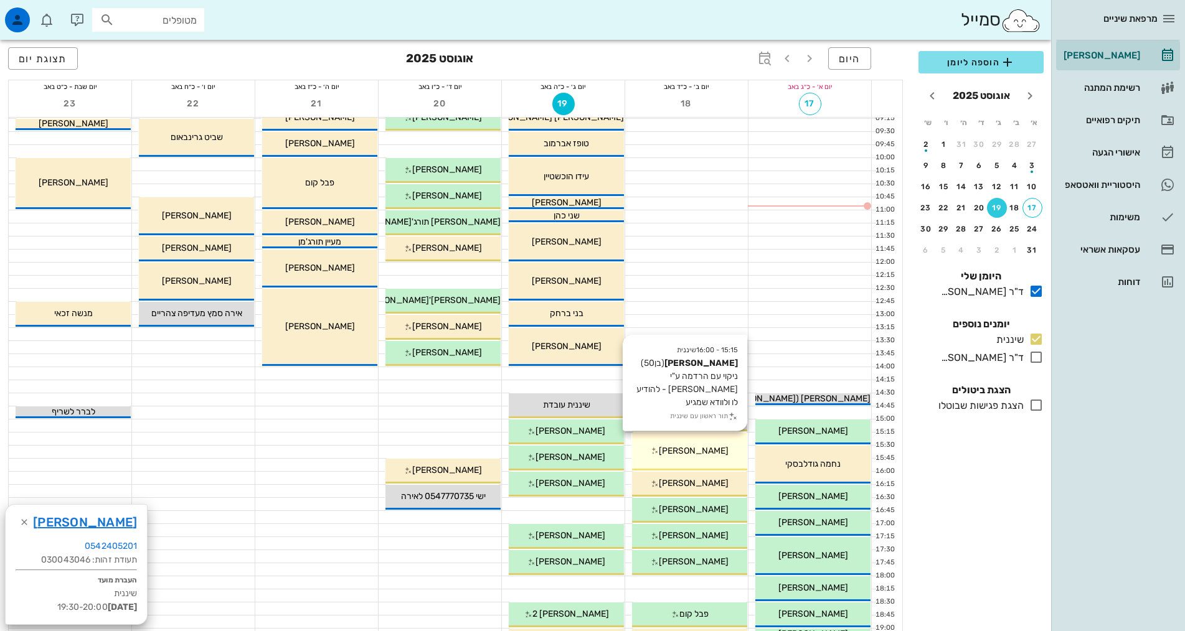
scroll to position [249, 0]
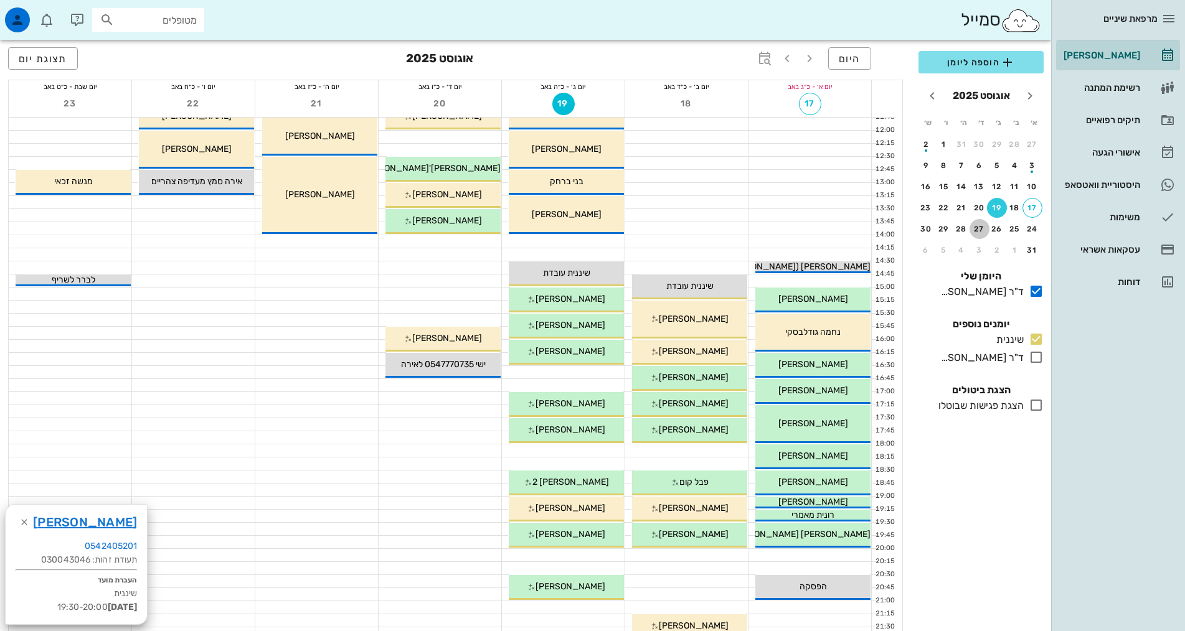
click at [973, 225] on div "27" at bounding box center [979, 229] width 20 height 9
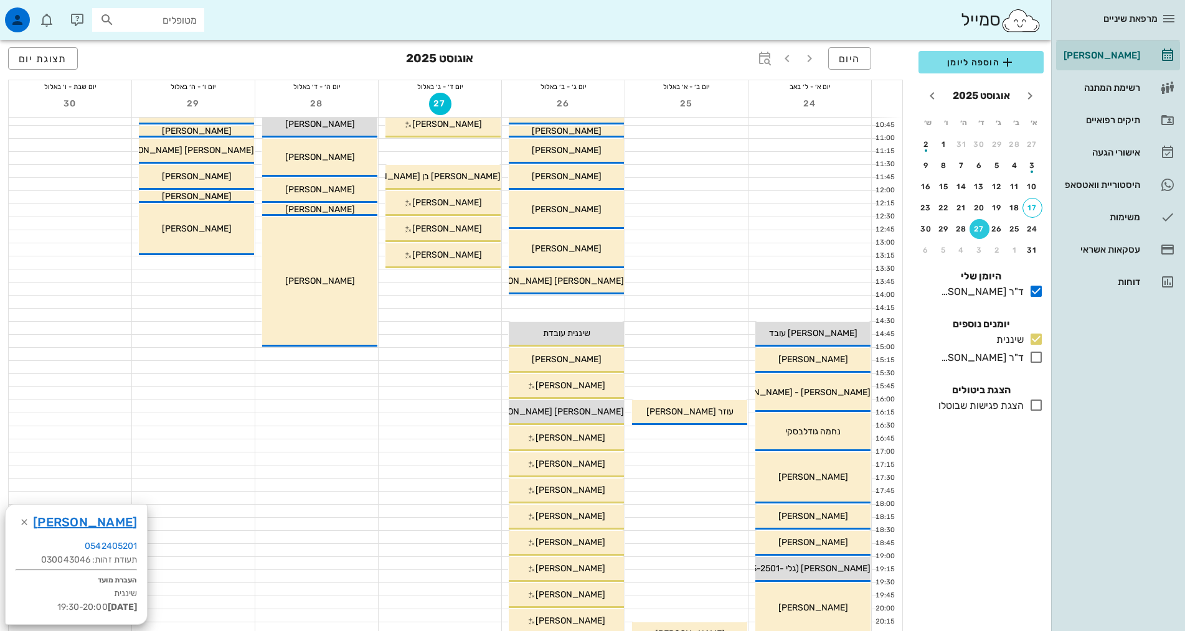
scroll to position [187, 0]
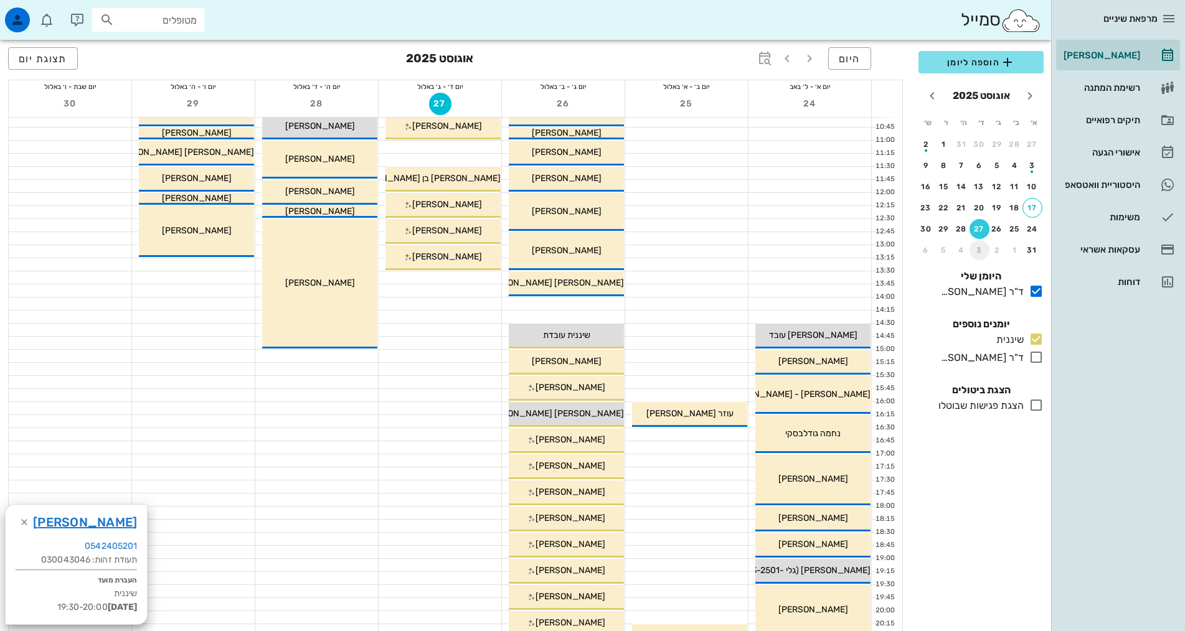
click at [981, 250] on div "3" at bounding box center [979, 250] width 20 height 9
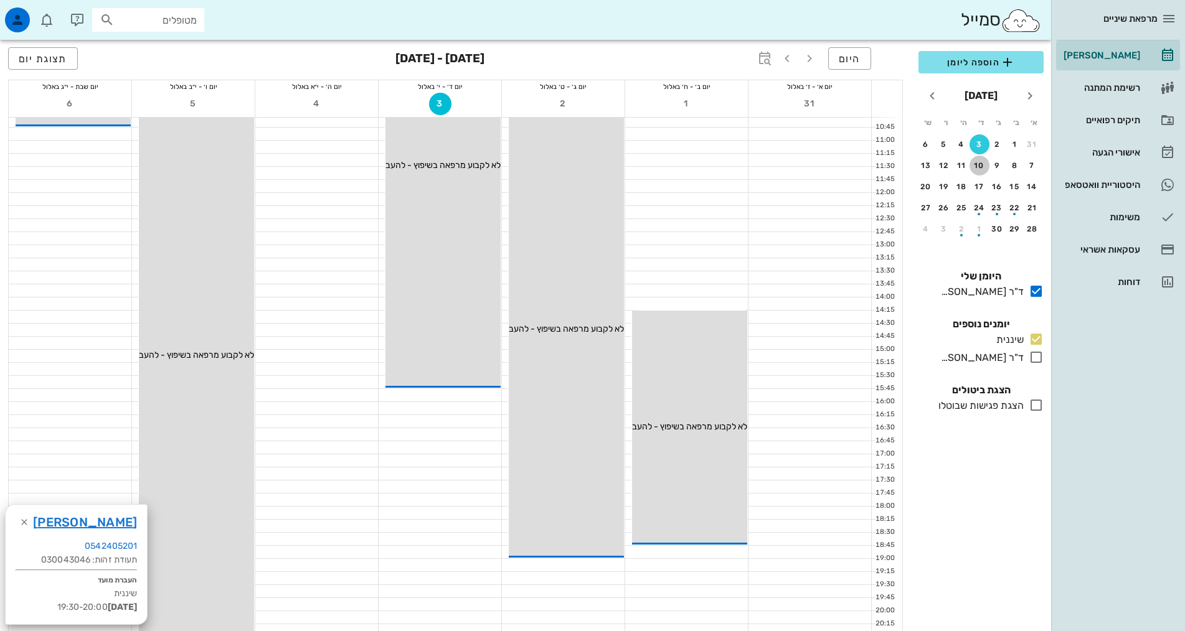
click at [980, 167] on div "10" at bounding box center [979, 165] width 20 height 9
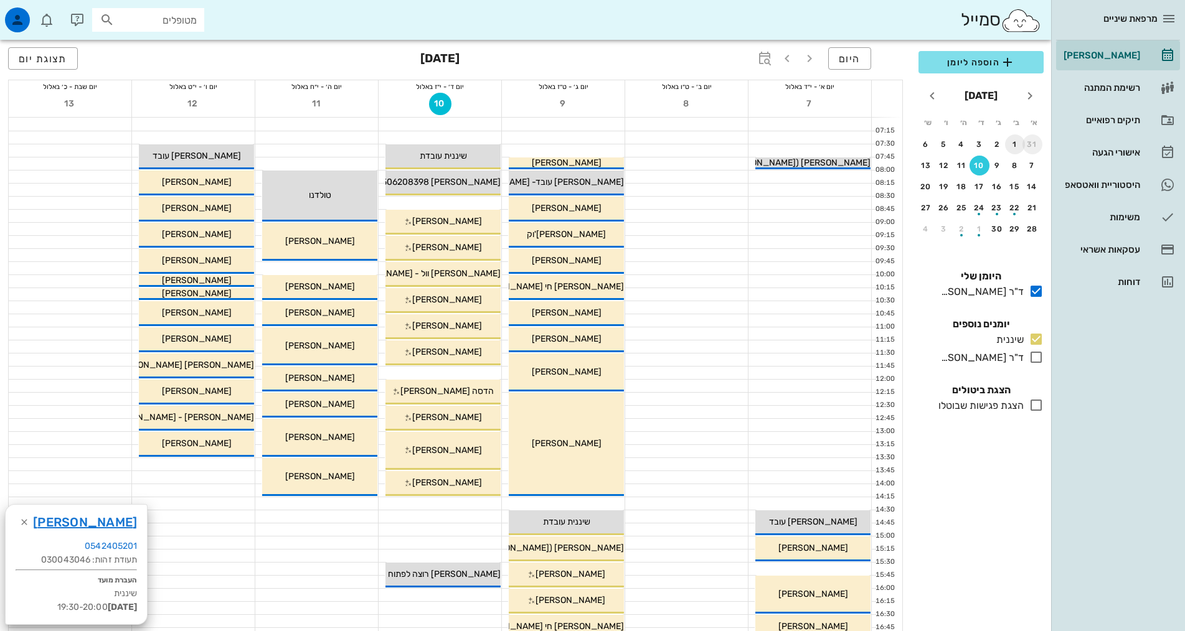
drag, startPoint x: 1027, startPoint y: 141, endPoint x: 1016, endPoint y: 150, distance: 14.6
click at [1028, 141] on div "31" at bounding box center [1032, 144] width 20 height 9
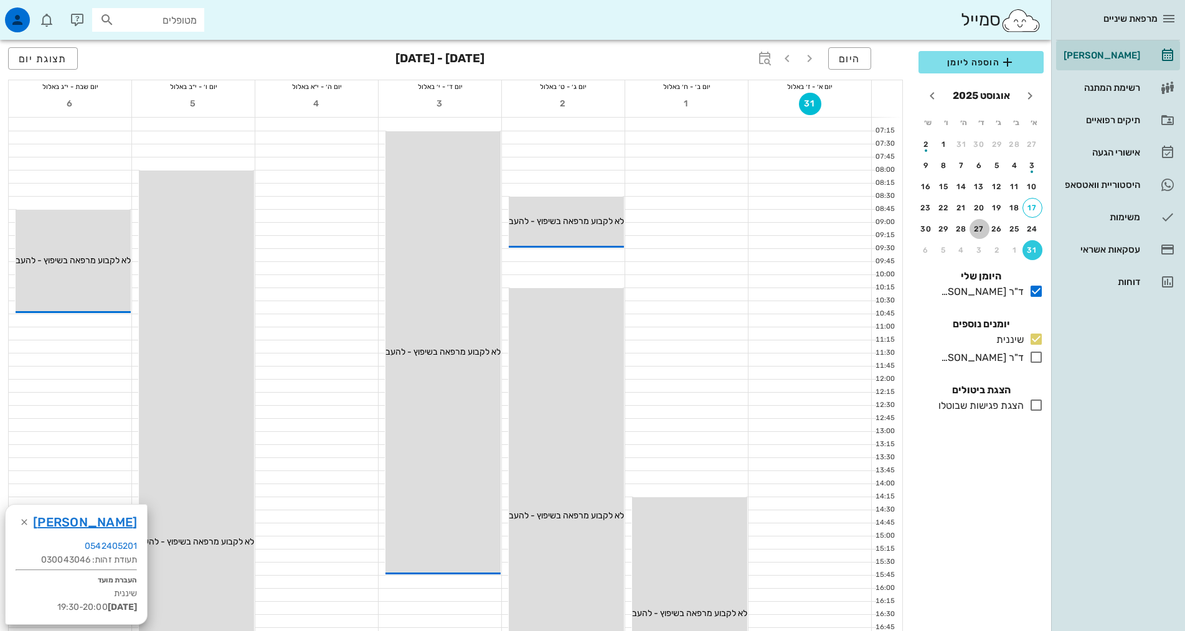
click at [982, 228] on div "27" at bounding box center [979, 229] width 20 height 9
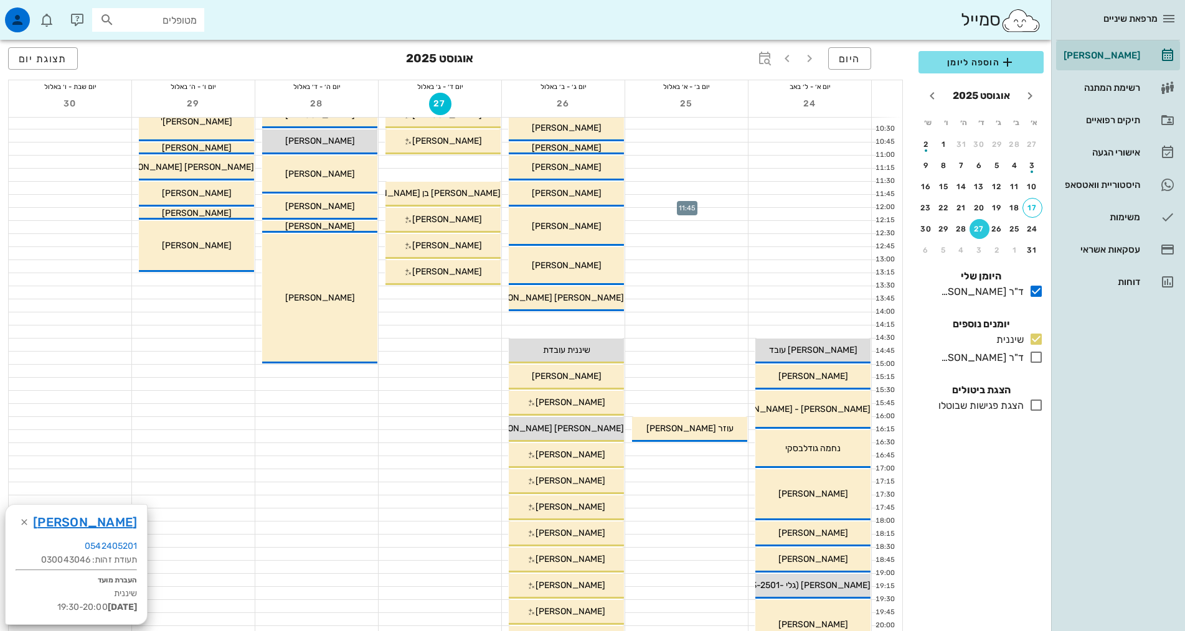
scroll to position [311, 0]
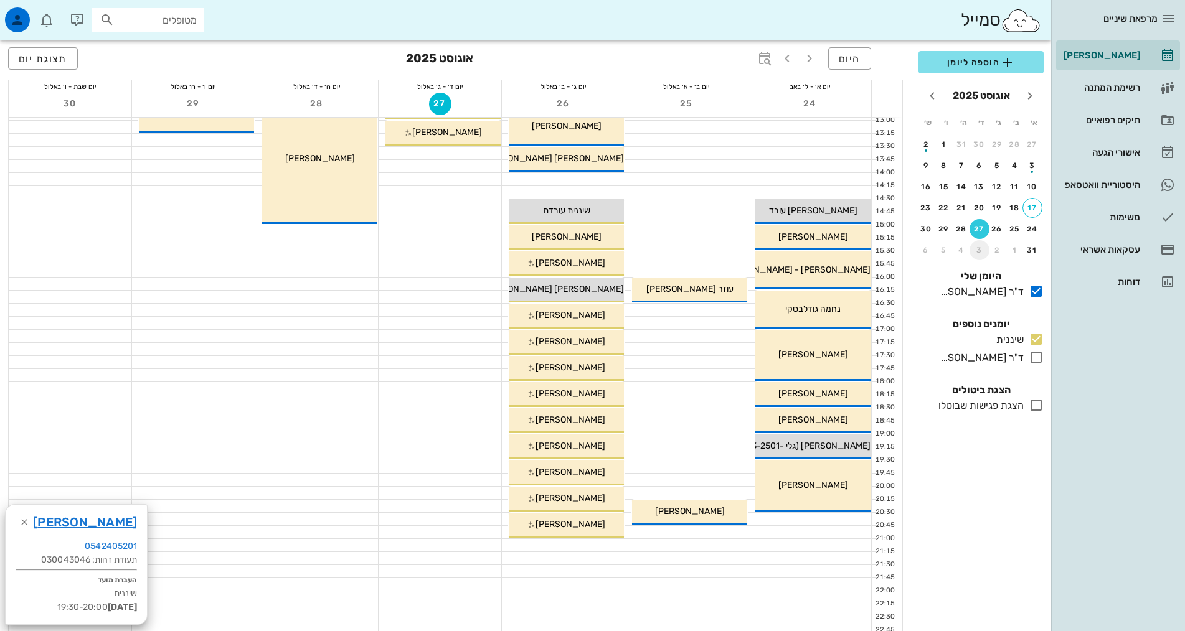
click at [972, 250] on div "3" at bounding box center [979, 250] width 20 height 9
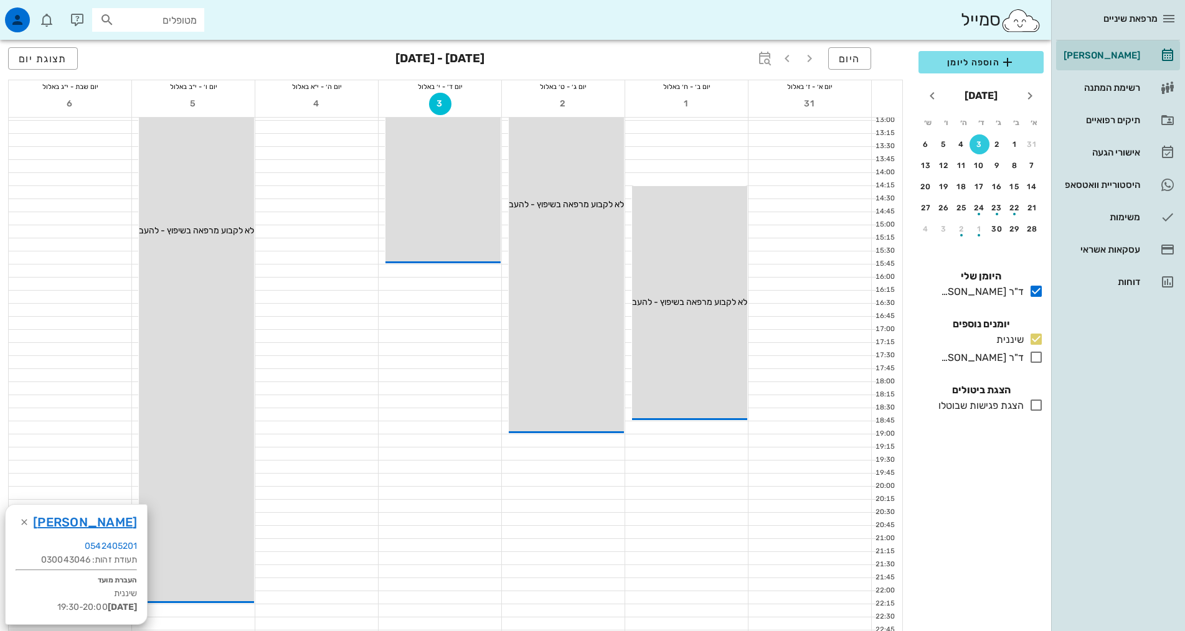
click at [986, 177] on td "17" at bounding box center [980, 187] width 16 height 20
click at [981, 183] on div "17" at bounding box center [979, 186] width 20 height 9
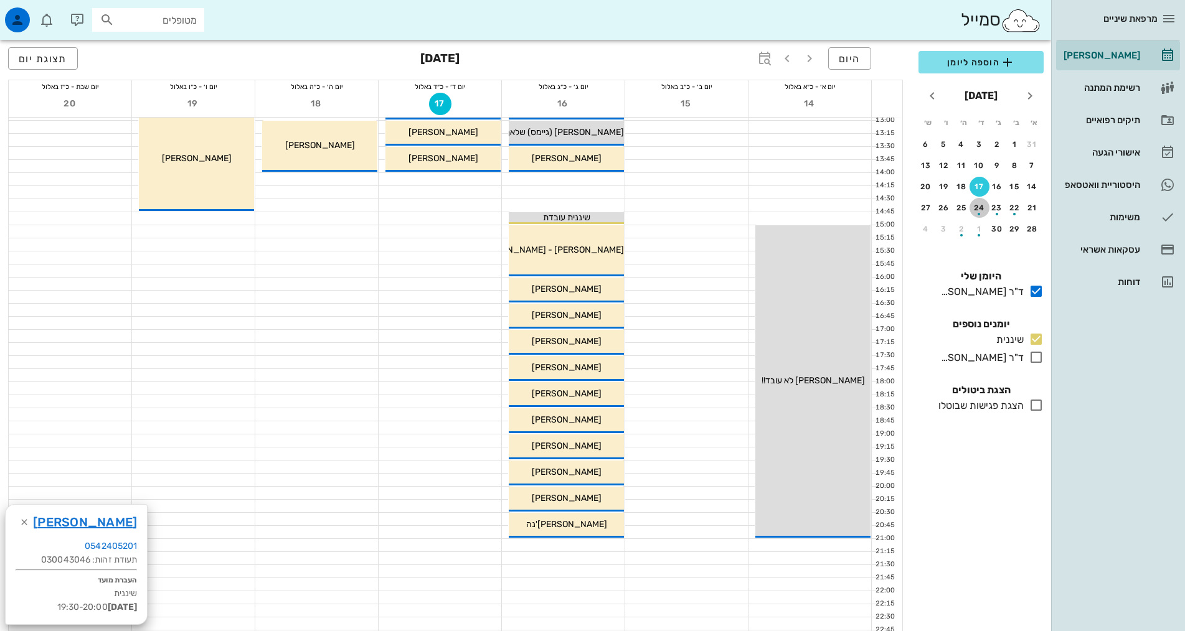
click at [986, 214] on div "button" at bounding box center [979, 210] width 20 height 7
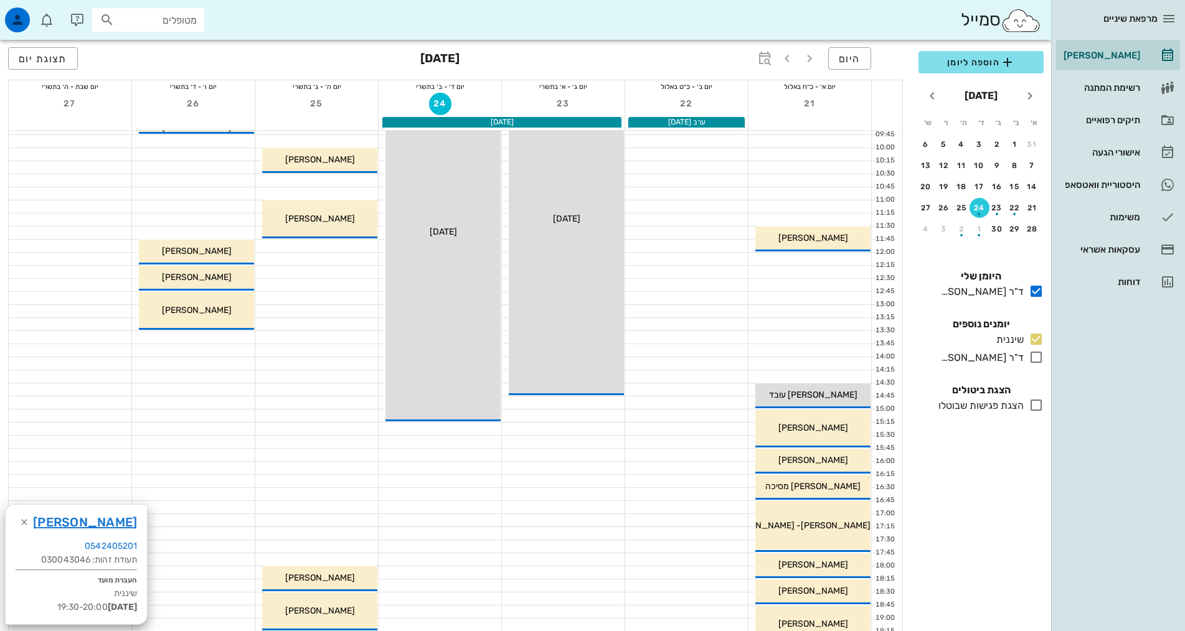
scroll to position [125, 0]
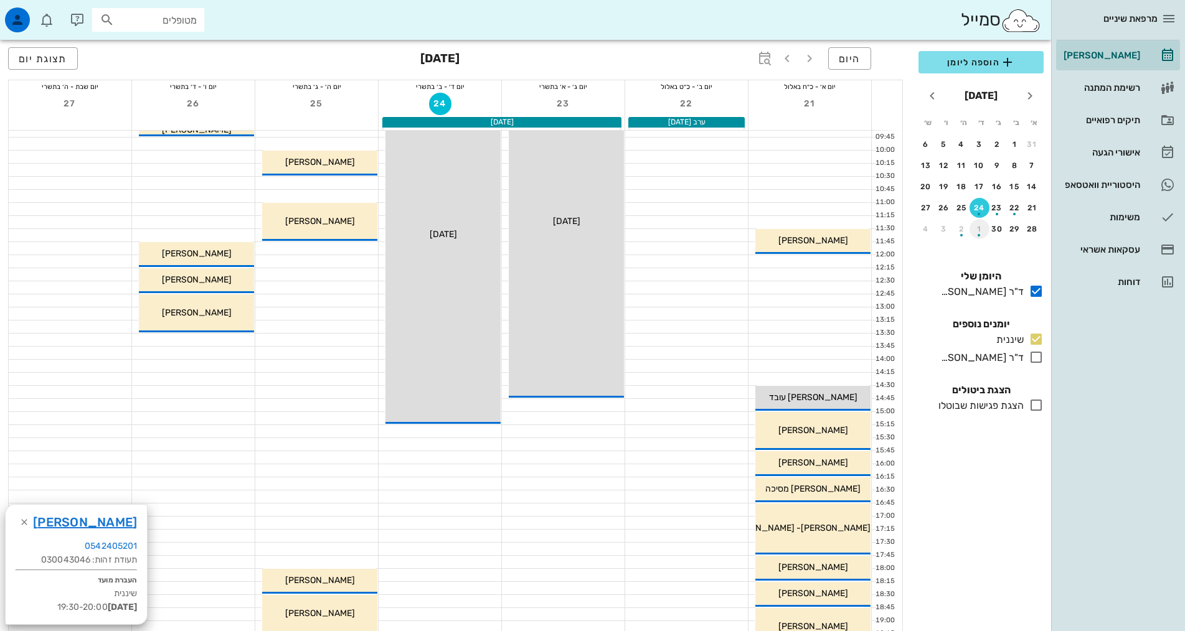
click at [978, 233] on div "button" at bounding box center [979, 231] width 20 height 7
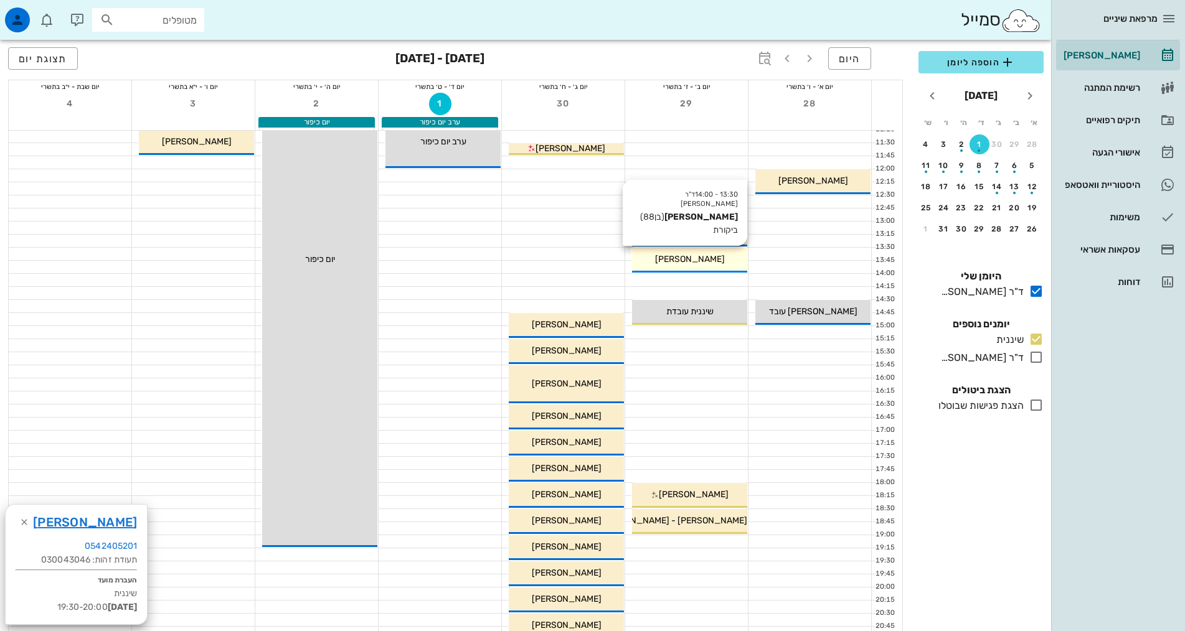
scroll to position [374, 0]
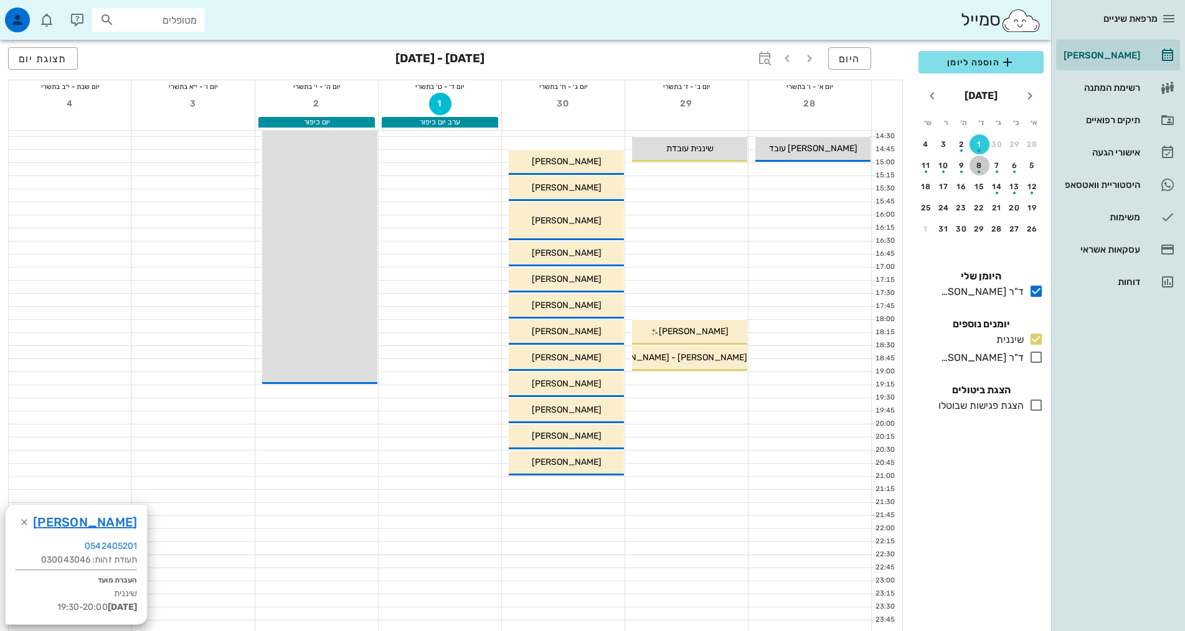
click at [982, 169] on div "button" at bounding box center [979, 168] width 20 height 7
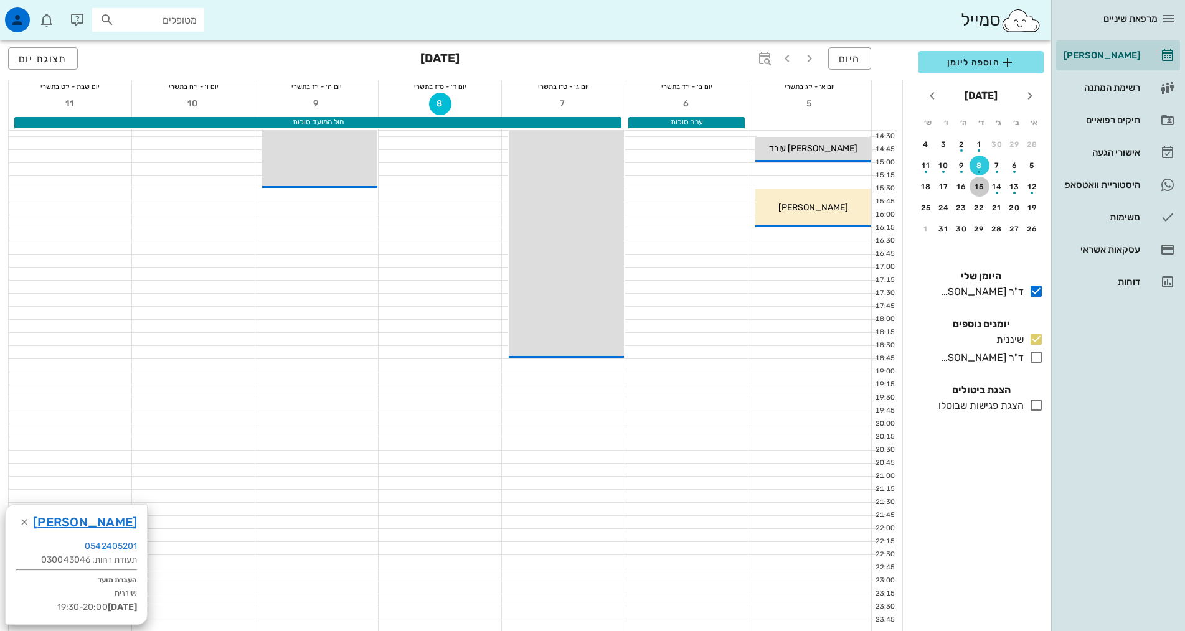
click at [978, 187] on div "15" at bounding box center [979, 186] width 20 height 9
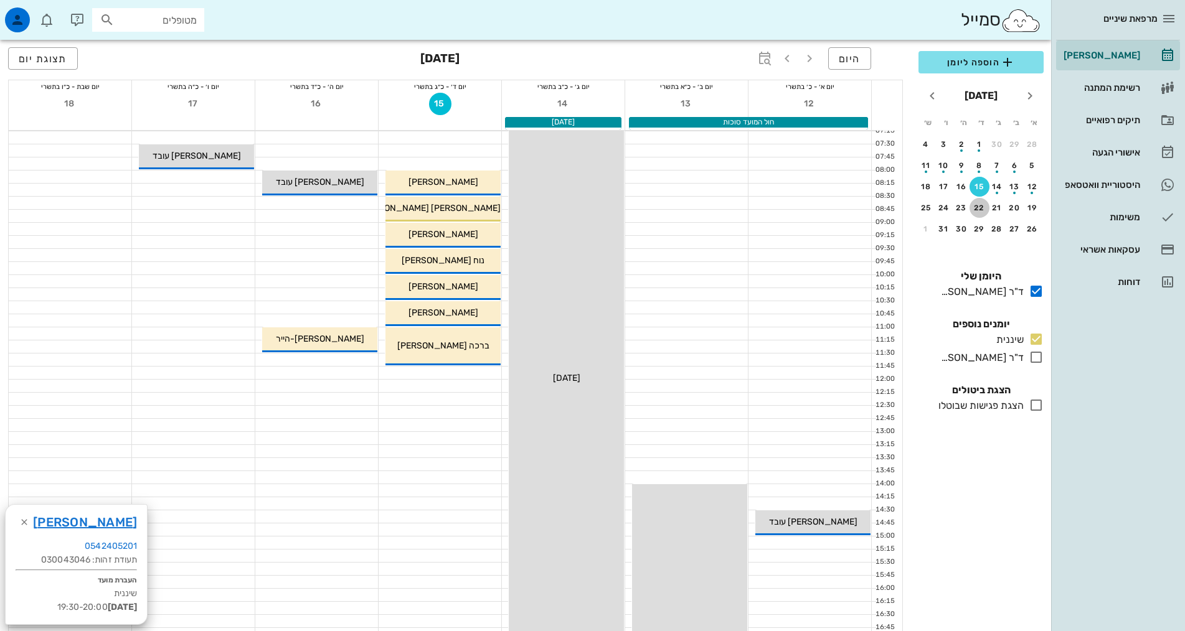
click at [975, 199] on button "22" at bounding box center [979, 208] width 20 height 20
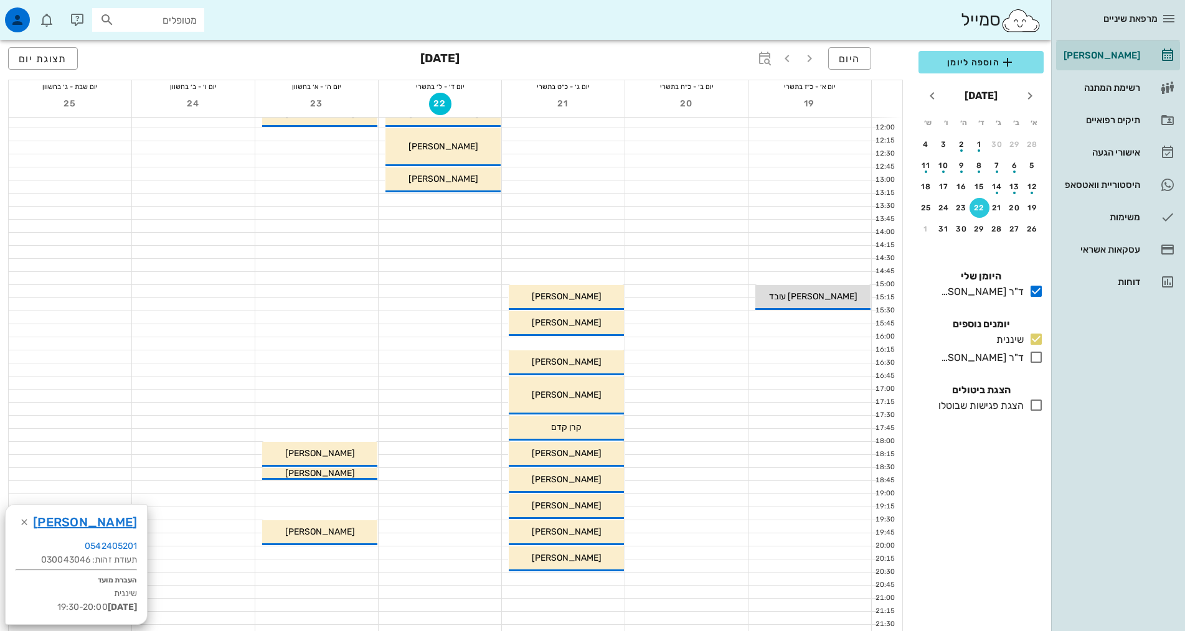
scroll to position [125, 0]
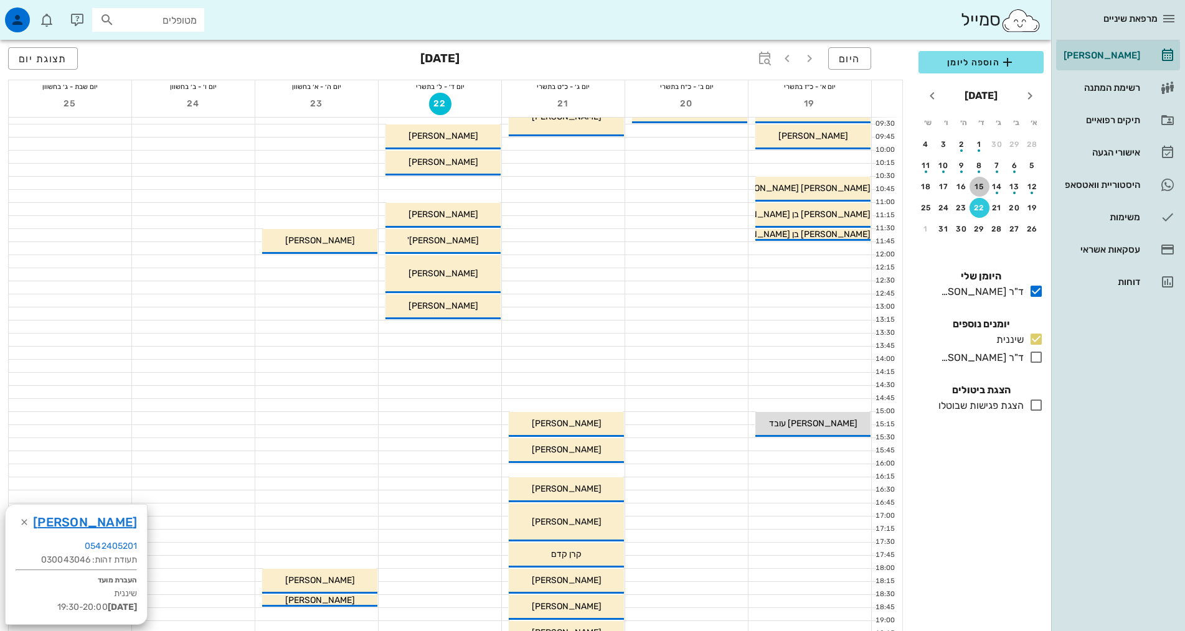
click at [976, 191] on div "15" at bounding box center [979, 186] width 20 height 9
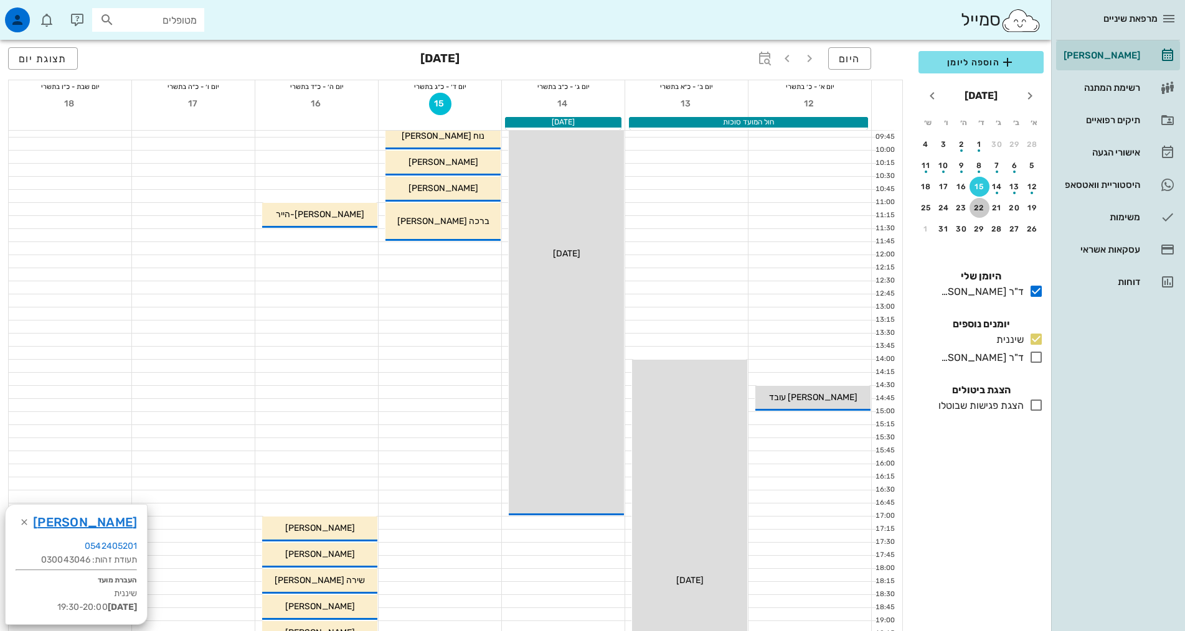
click at [981, 205] on div "22" at bounding box center [979, 208] width 20 height 9
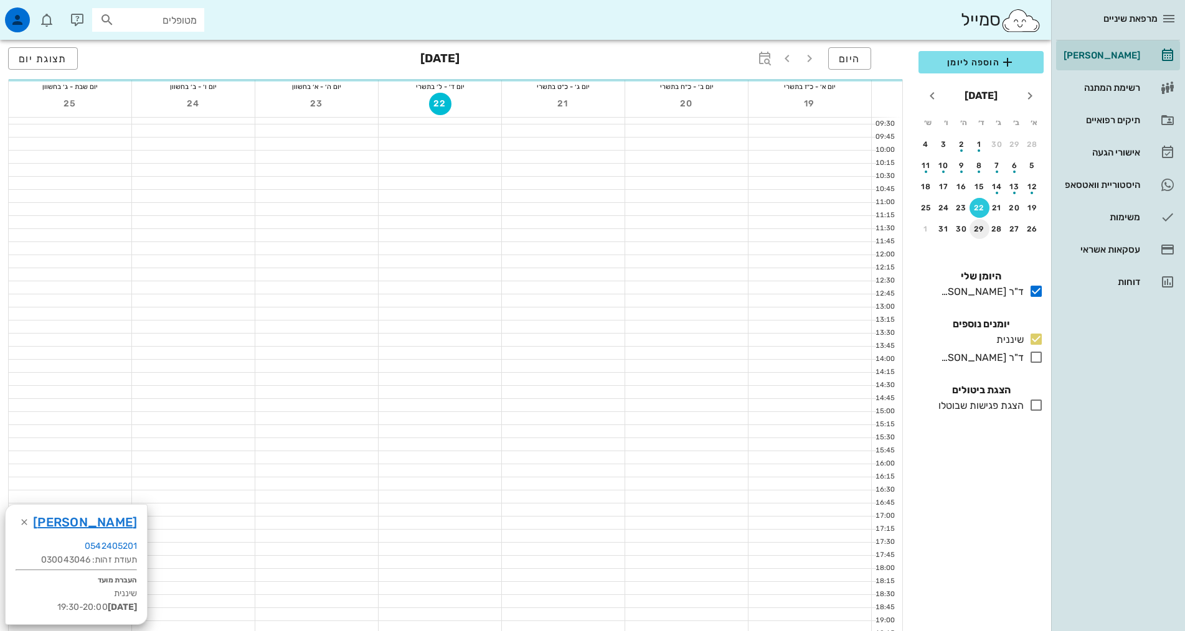
click at [975, 230] on div "29" at bounding box center [979, 229] width 20 height 9
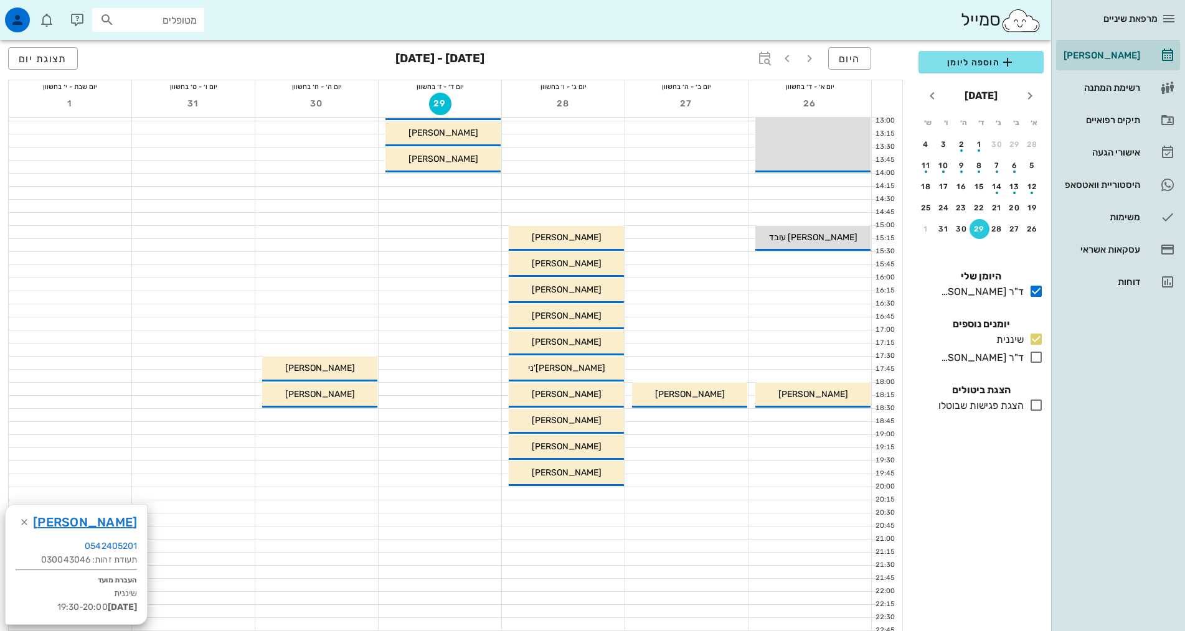
scroll to position [311, 0]
click at [986, 207] on div "22" at bounding box center [979, 208] width 20 height 9
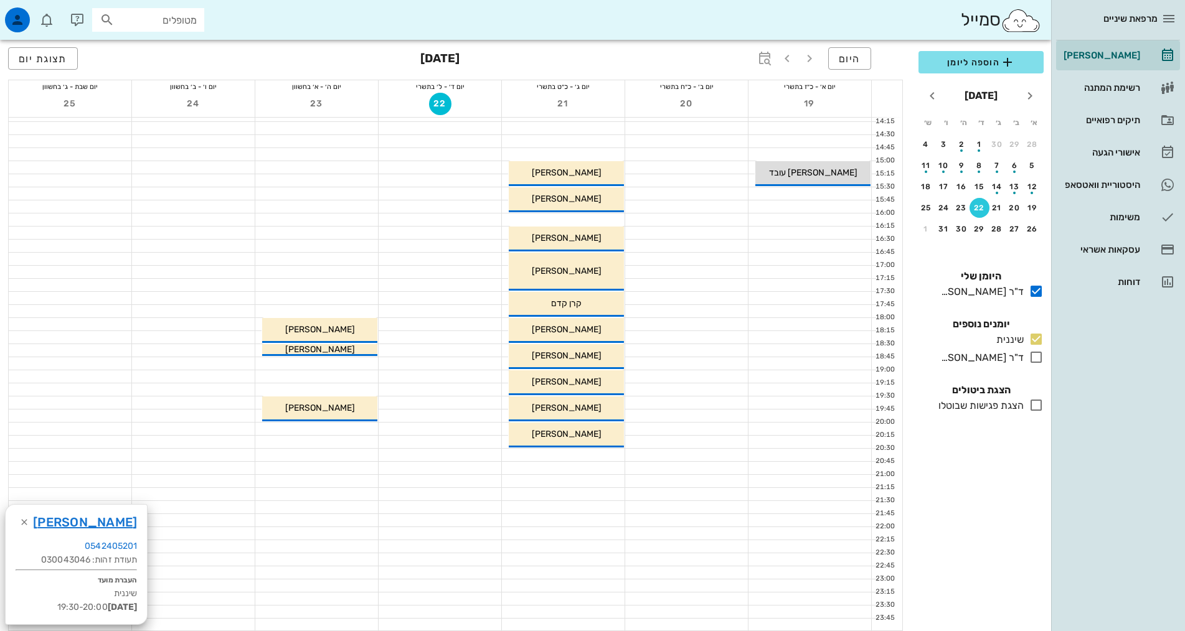
scroll to position [249, 0]
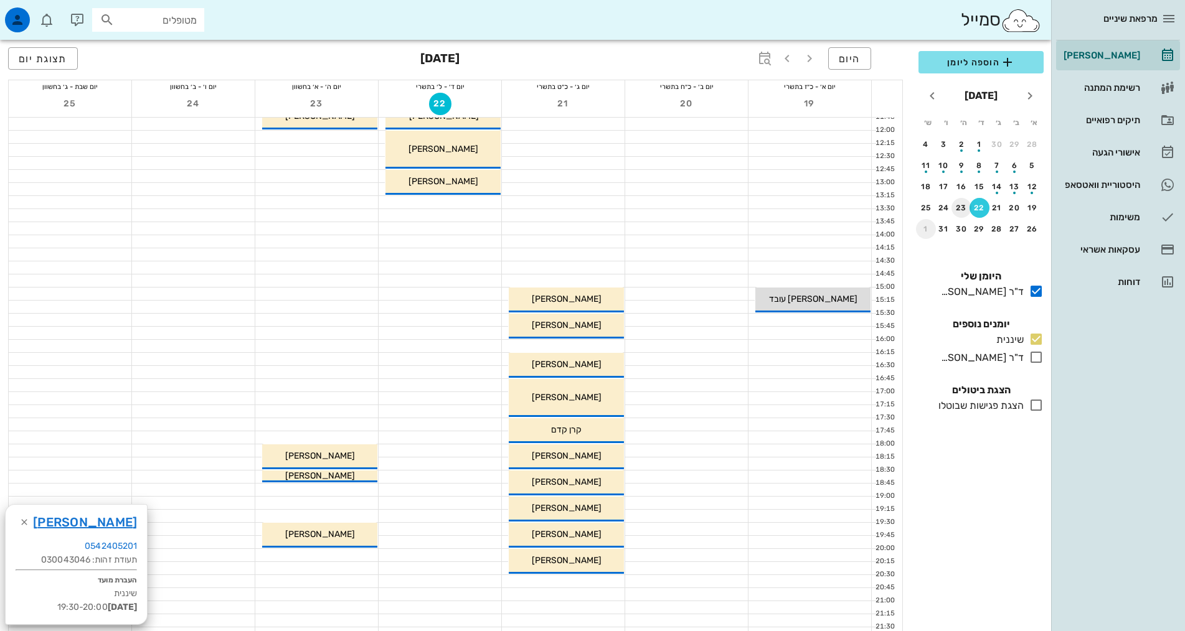
click at [929, 230] on div "1" at bounding box center [926, 229] width 20 height 9
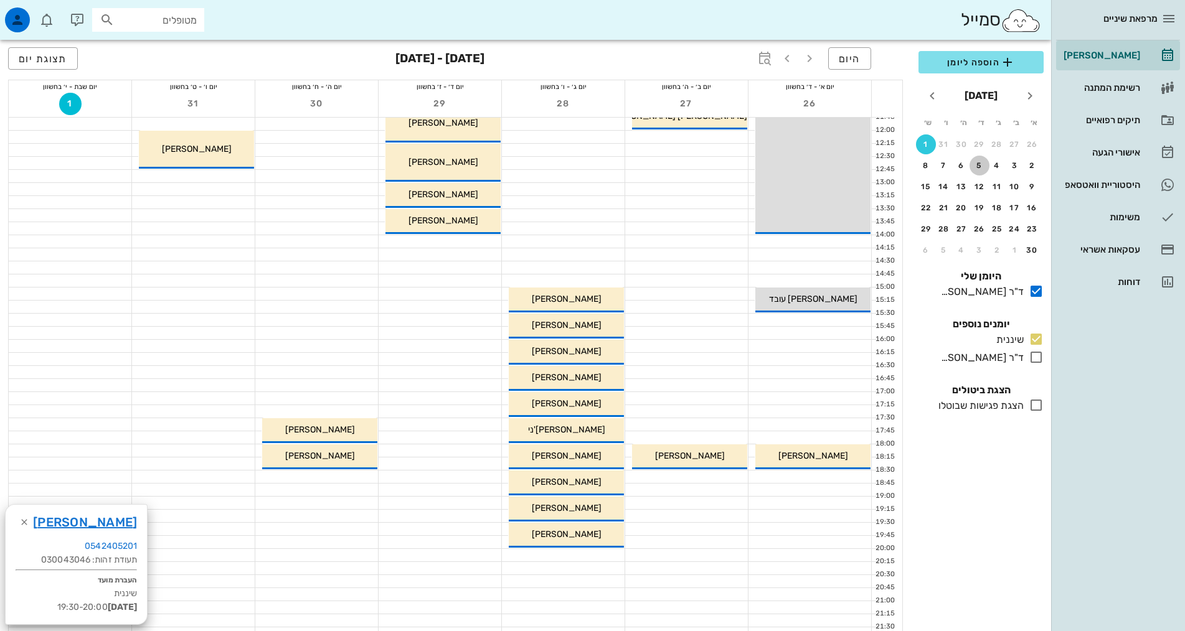
click at [979, 163] on div "5" at bounding box center [979, 165] width 20 height 9
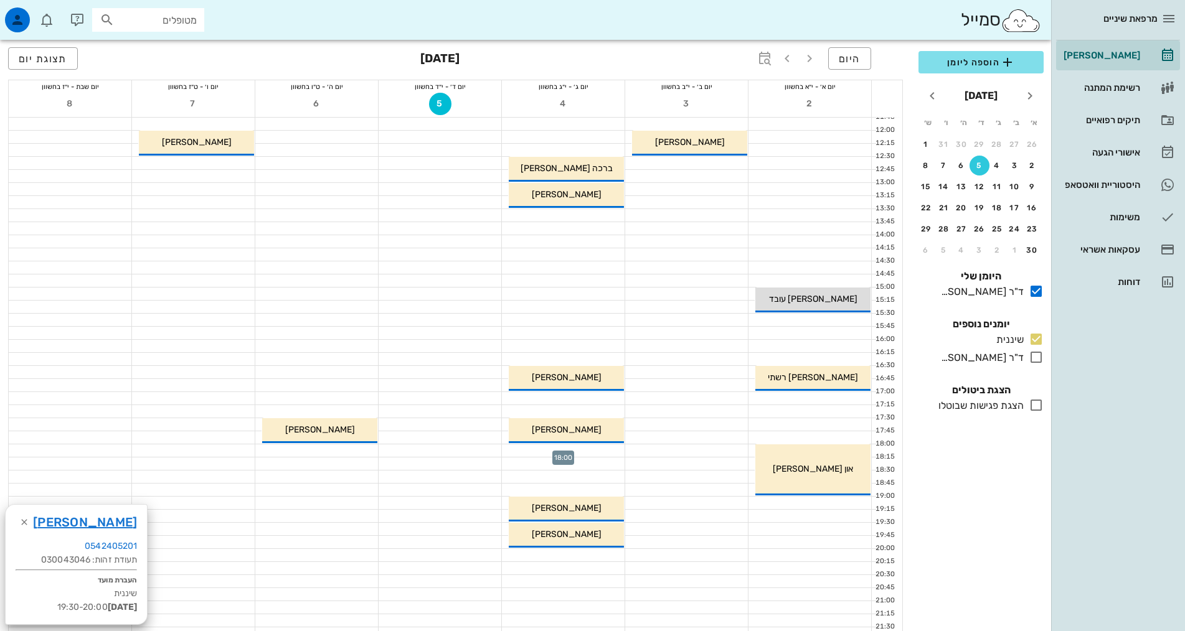
click at [575, 454] on div at bounding box center [563, 451] width 123 height 12
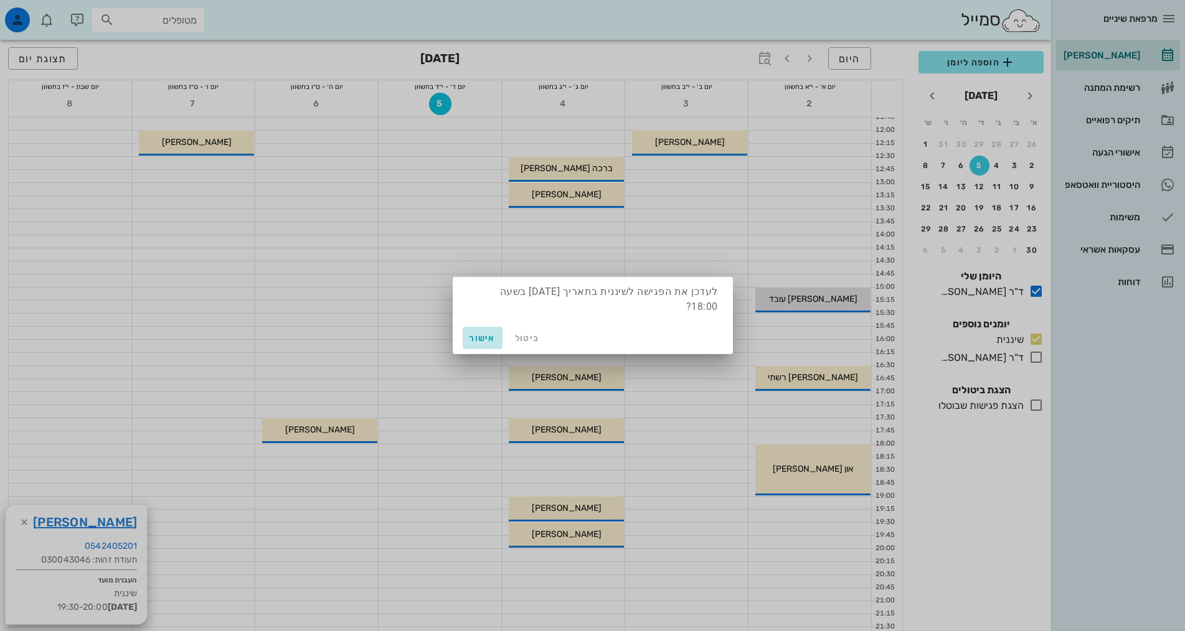
click at [471, 336] on span "אישור" at bounding box center [483, 338] width 30 height 11
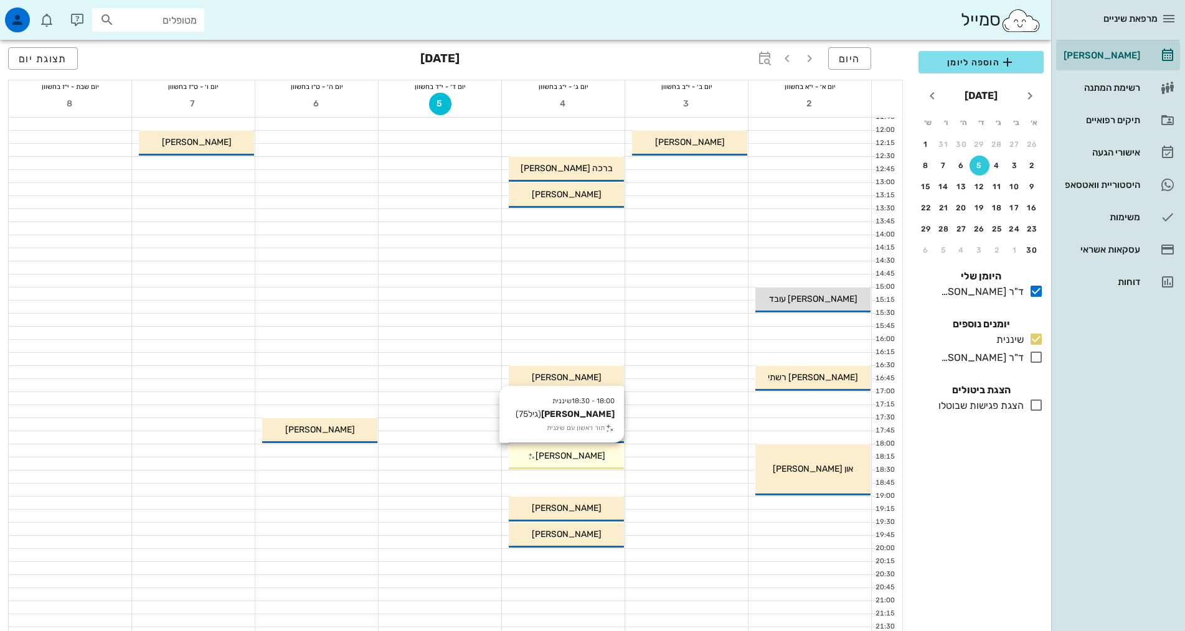
click at [596, 460] on div "[PERSON_NAME]" at bounding box center [566, 456] width 115 height 13
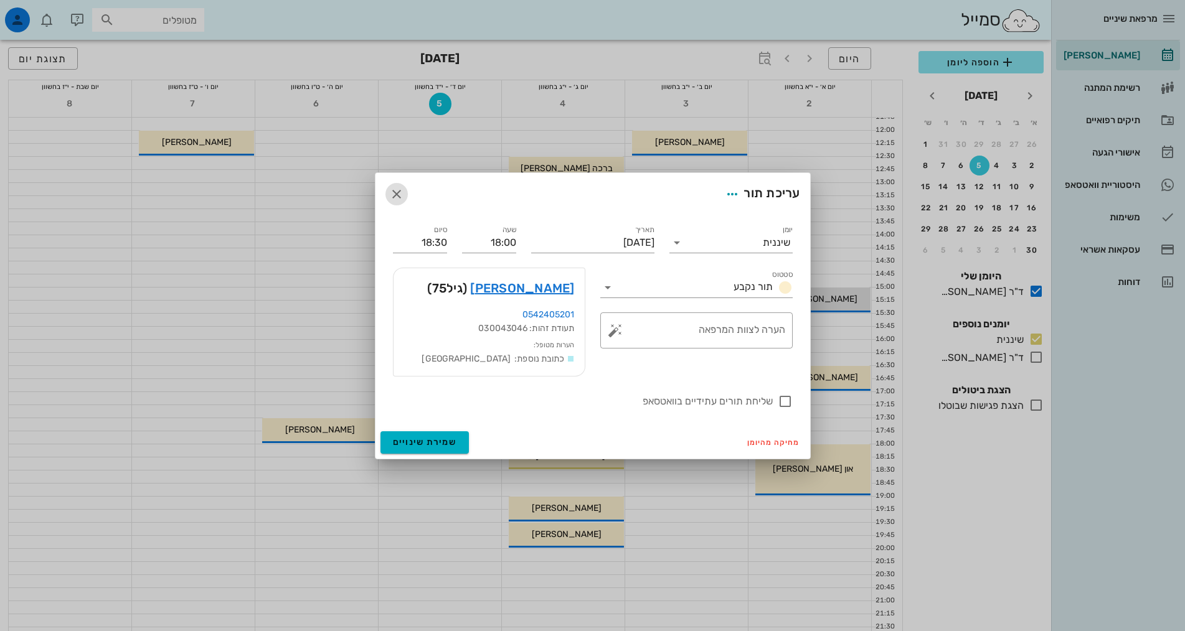
click at [398, 195] on icon "button" at bounding box center [396, 194] width 15 height 15
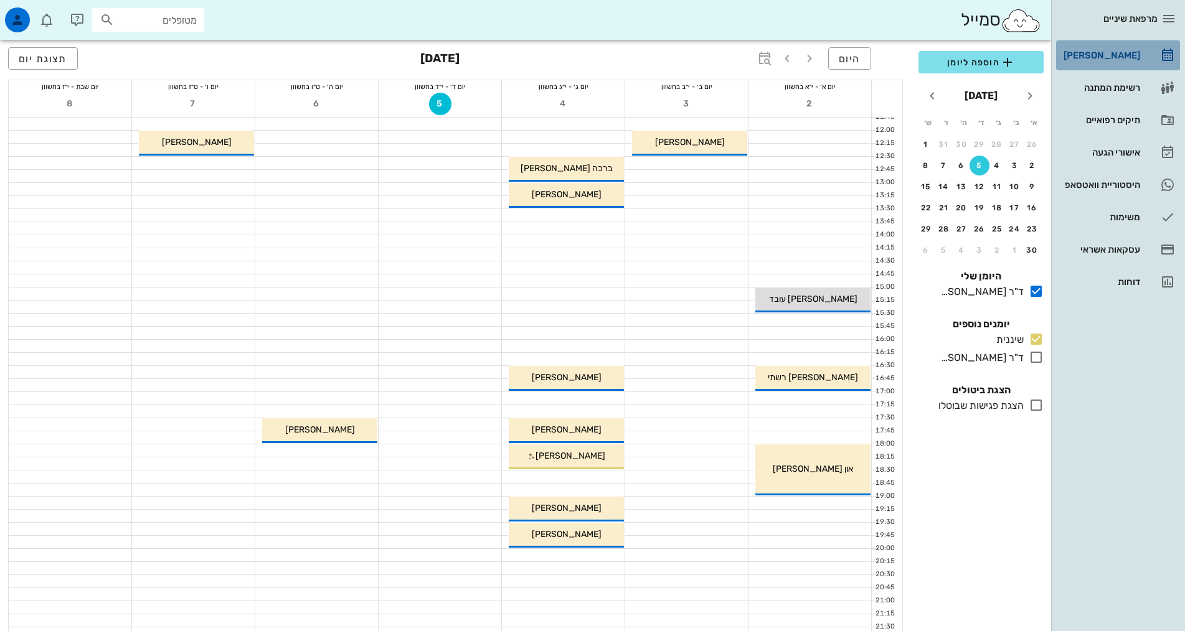
click at [1106, 53] on div "[PERSON_NAME]" at bounding box center [1100, 55] width 79 height 10
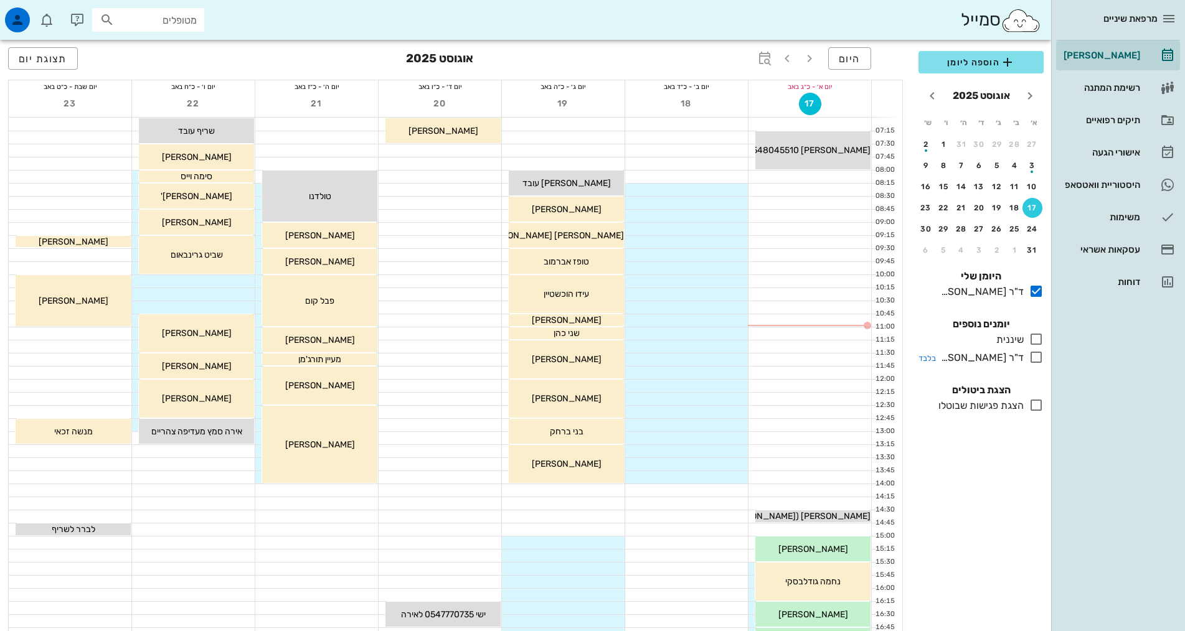
click at [1032, 359] on icon at bounding box center [1036, 357] width 15 height 15
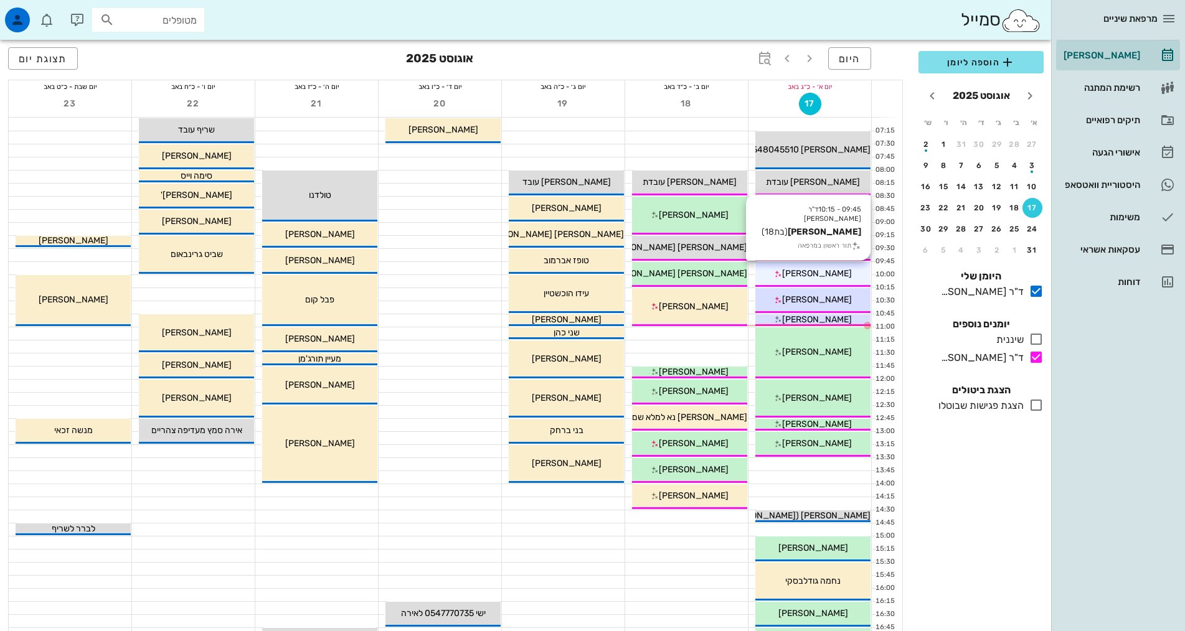
click at [838, 272] on span "[PERSON_NAME]" at bounding box center [817, 273] width 70 height 11
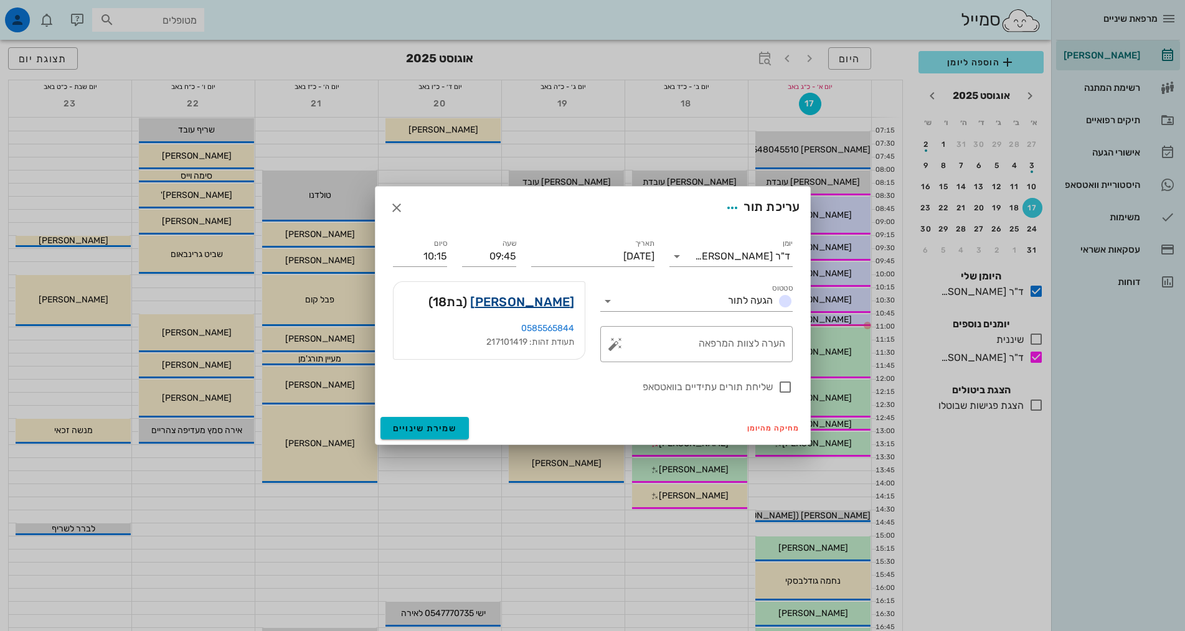
click at [555, 301] on link "[PERSON_NAME]" at bounding box center [522, 302] width 104 height 20
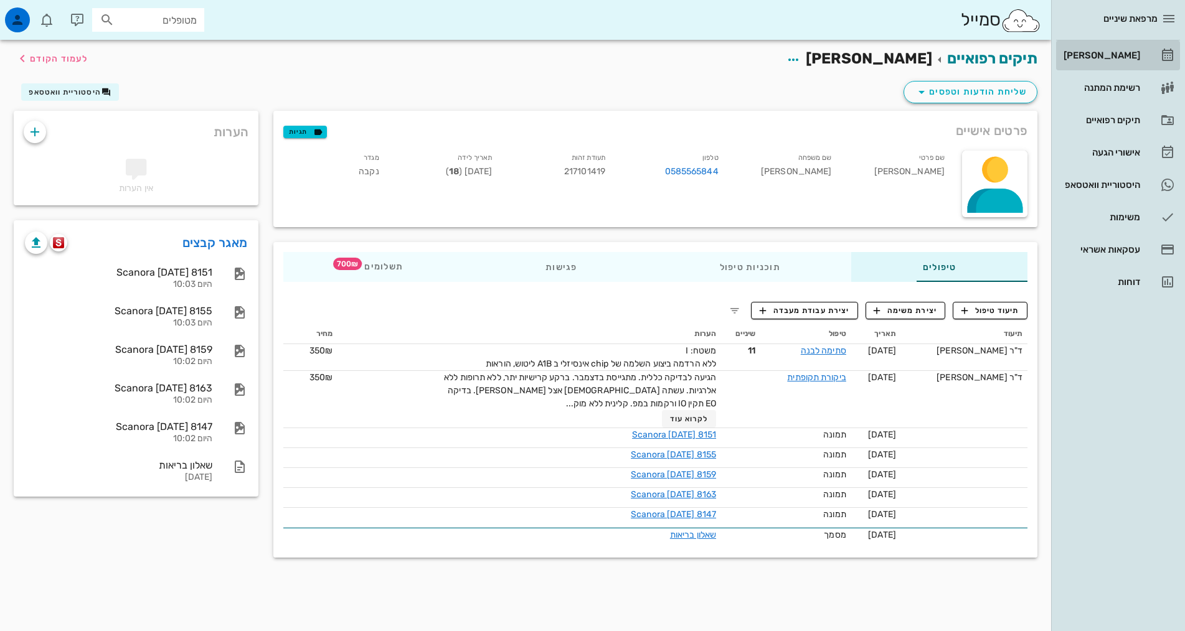
click at [1132, 56] on div "[PERSON_NAME]" at bounding box center [1100, 55] width 79 height 10
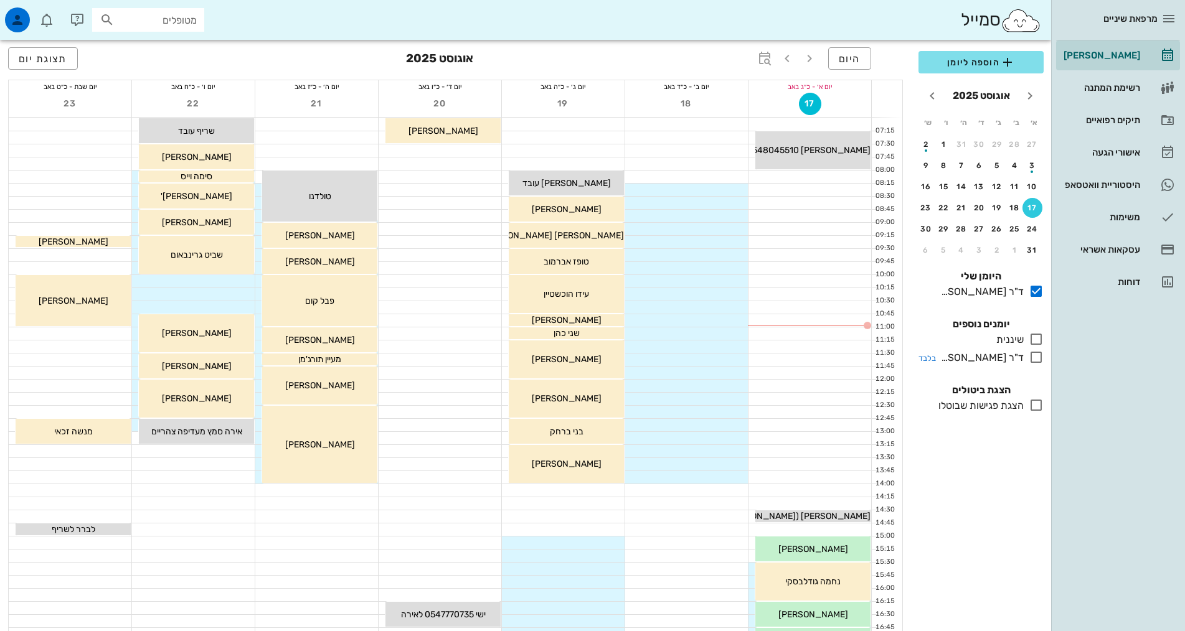
click at [1028, 359] on div at bounding box center [1034, 358] width 20 height 16
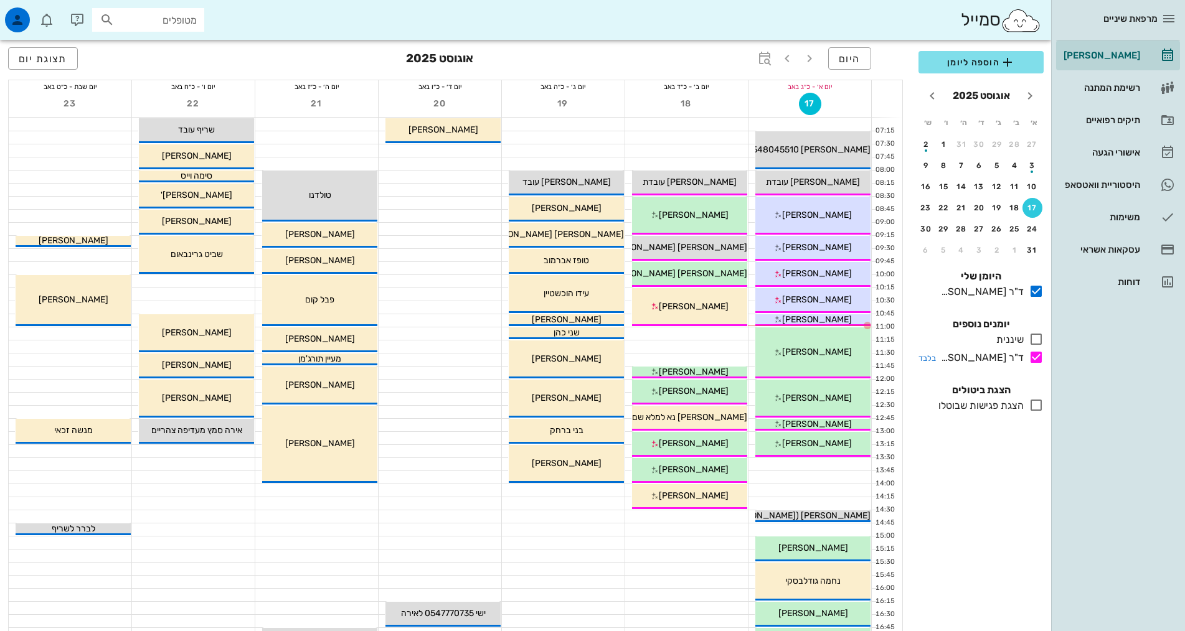
click at [1037, 359] on icon at bounding box center [1036, 357] width 15 height 15
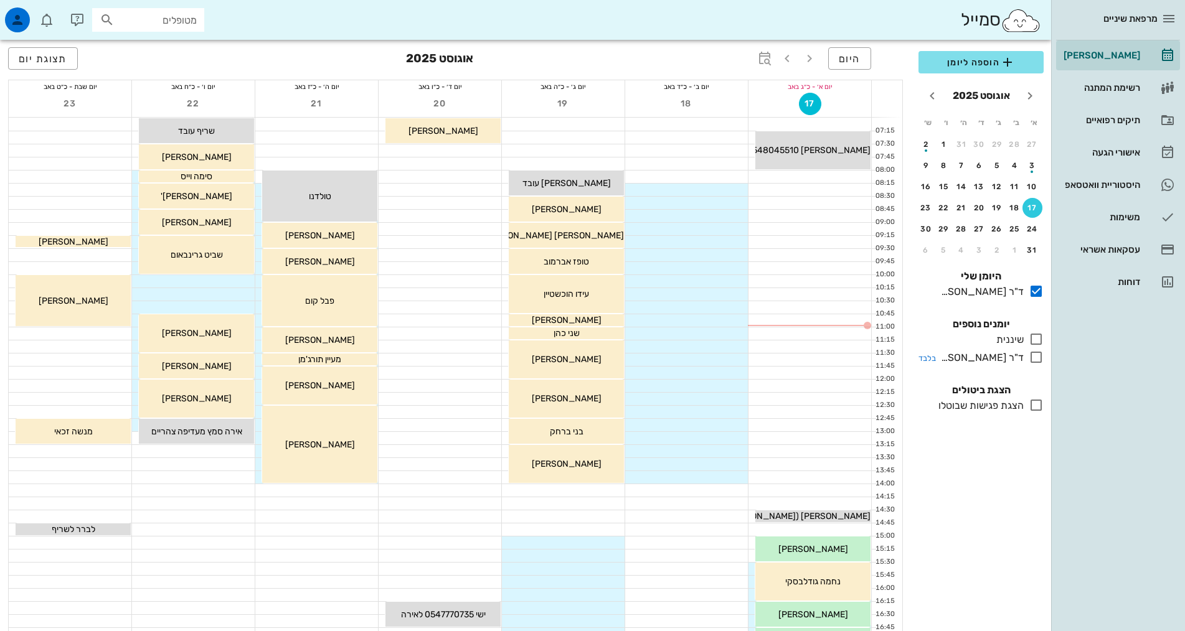
click at [1037, 357] on icon at bounding box center [1036, 357] width 15 height 15
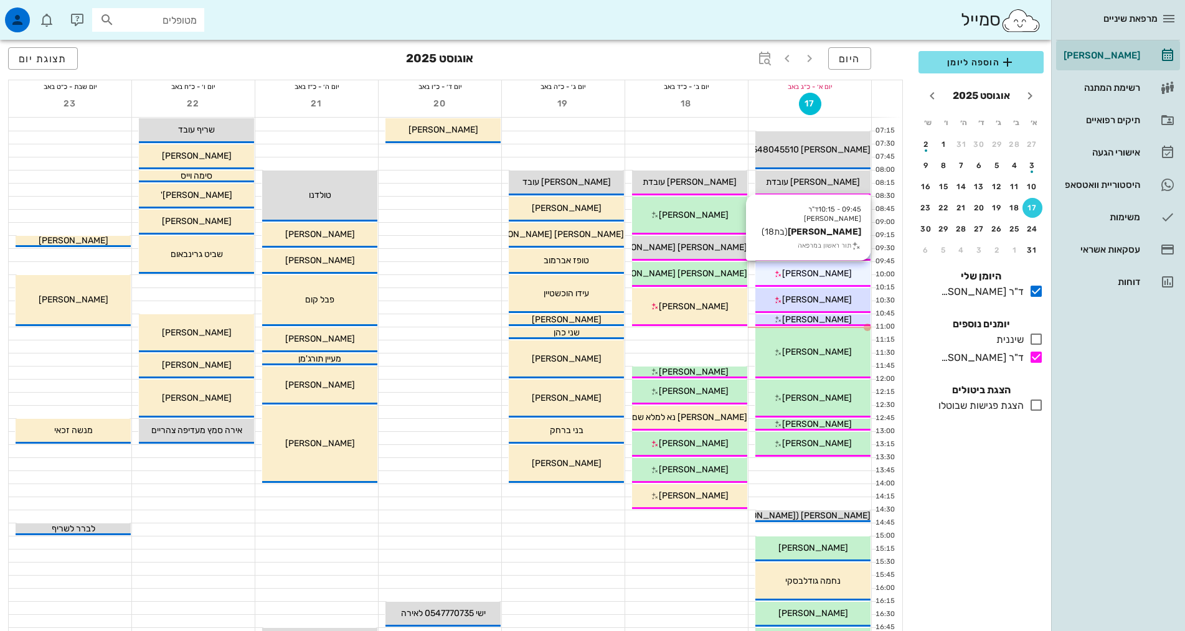
click at [851, 271] on div "[PERSON_NAME]" at bounding box center [812, 273] width 115 height 13
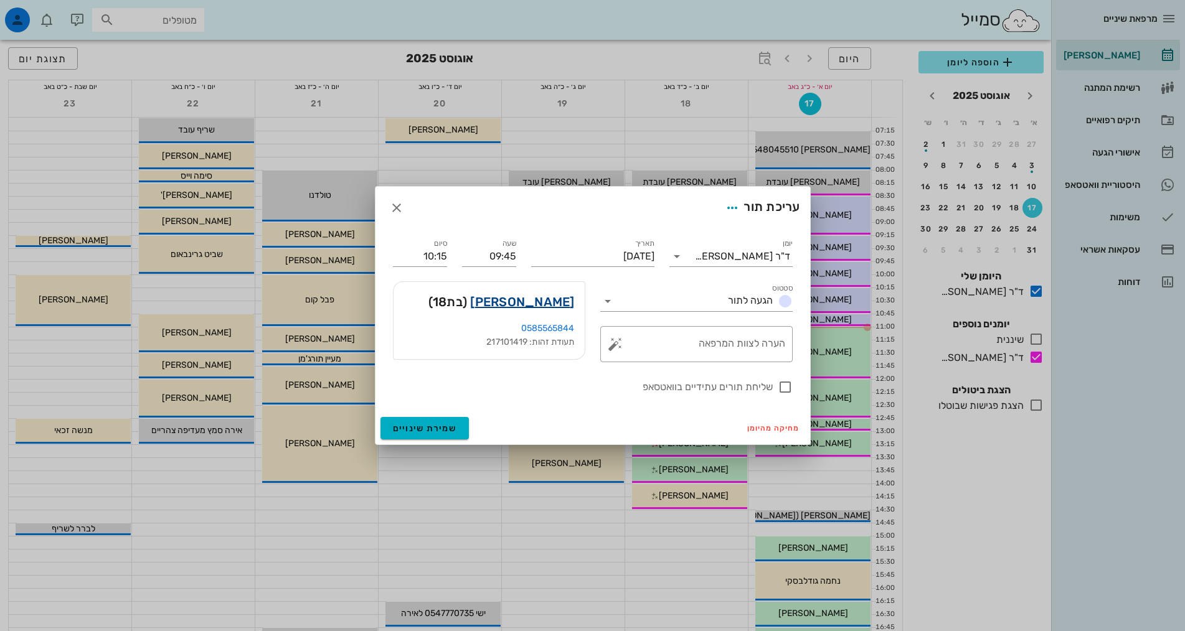
click at [531, 307] on link "[PERSON_NAME]" at bounding box center [522, 302] width 104 height 20
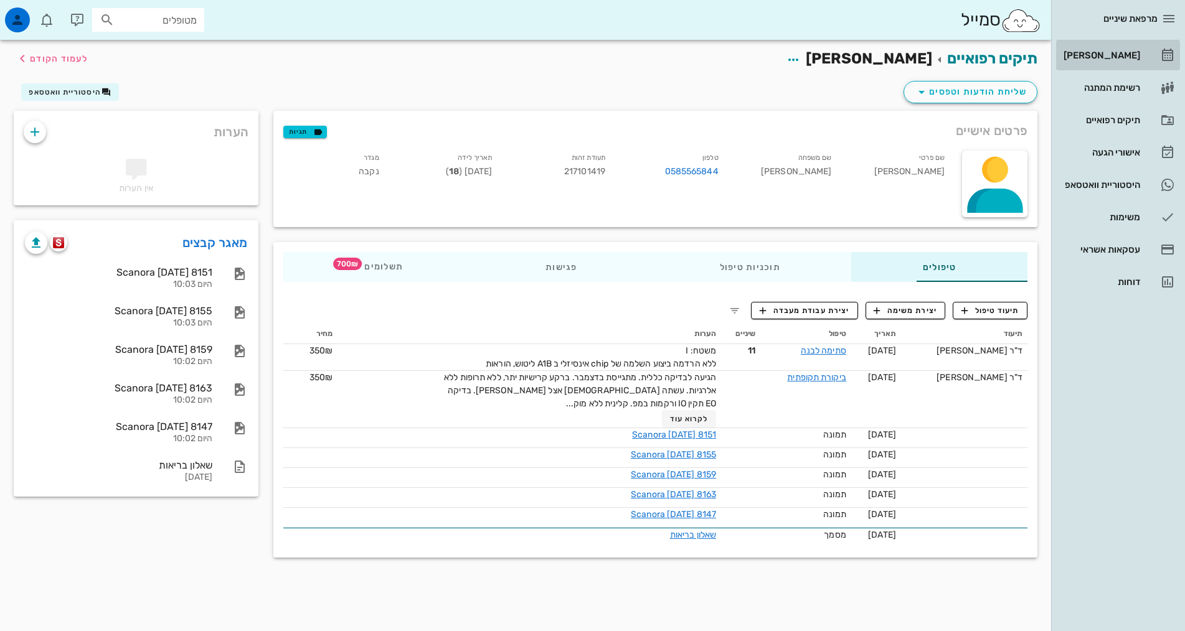
click at [1123, 50] on div "[PERSON_NAME]" at bounding box center [1100, 55] width 79 height 10
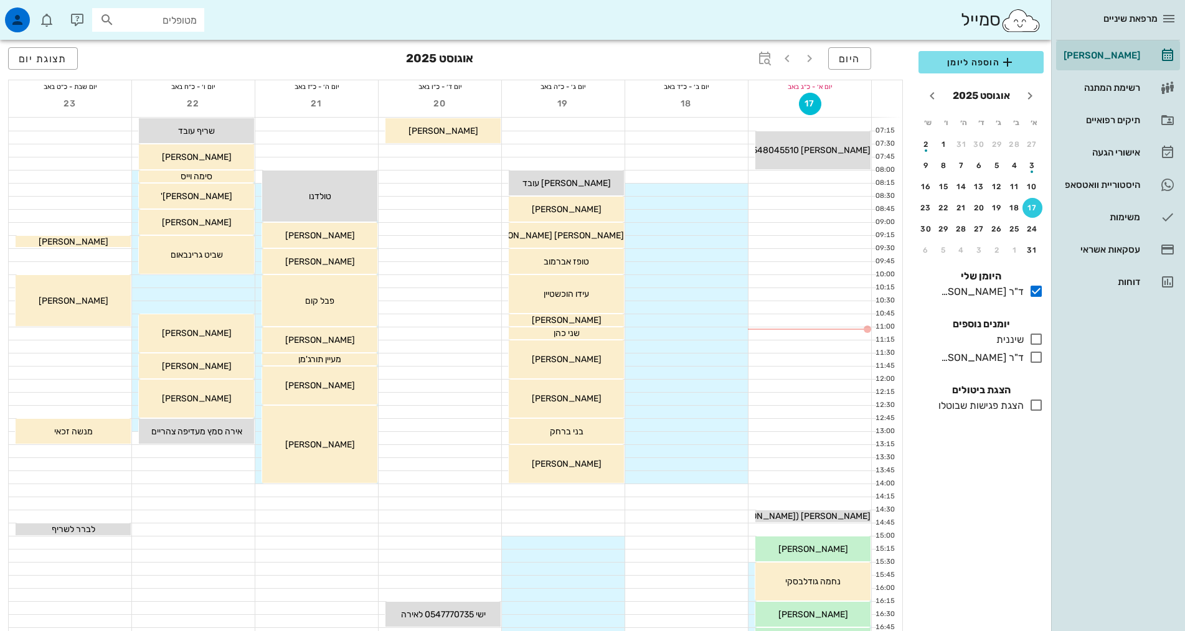
drag, startPoint x: 1037, startPoint y: 360, endPoint x: 883, endPoint y: 278, distance: 174.1
click at [1038, 360] on icon at bounding box center [1036, 357] width 15 height 15
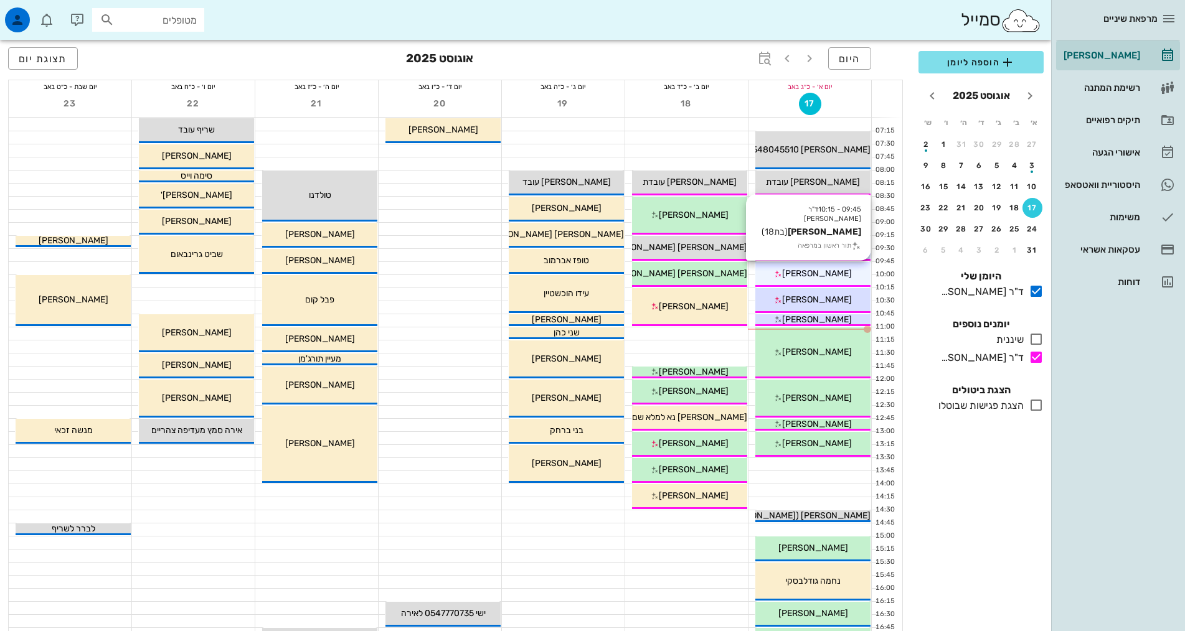
click at [844, 268] on div "[PERSON_NAME]" at bounding box center [812, 273] width 115 height 13
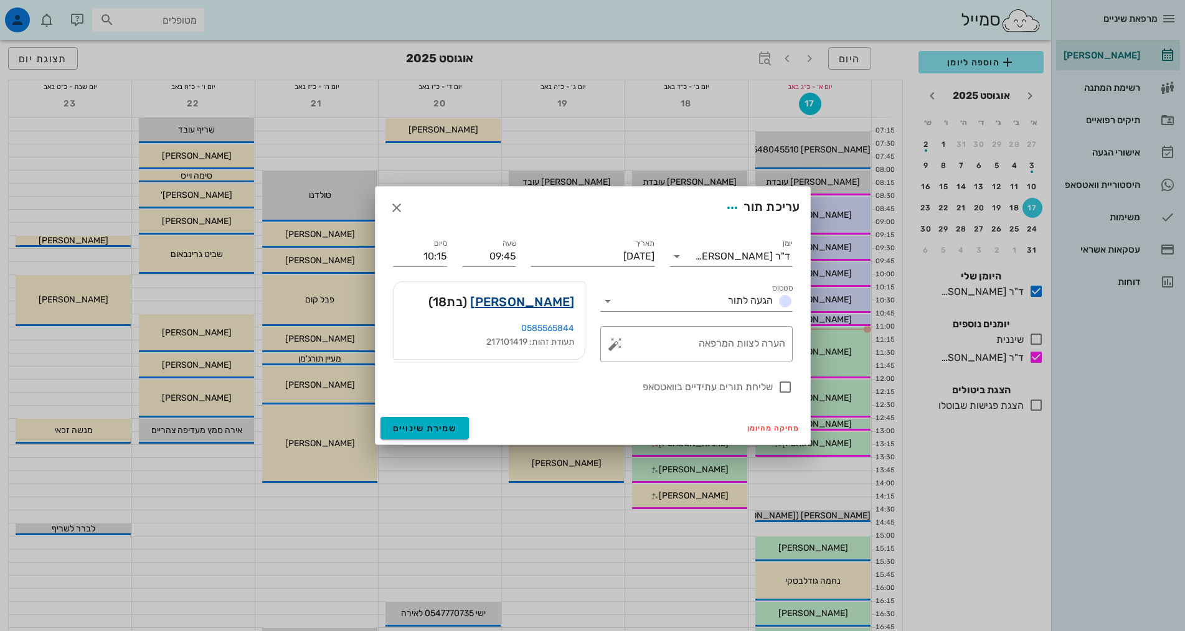
click at [554, 300] on link "[PERSON_NAME]" at bounding box center [522, 302] width 104 height 20
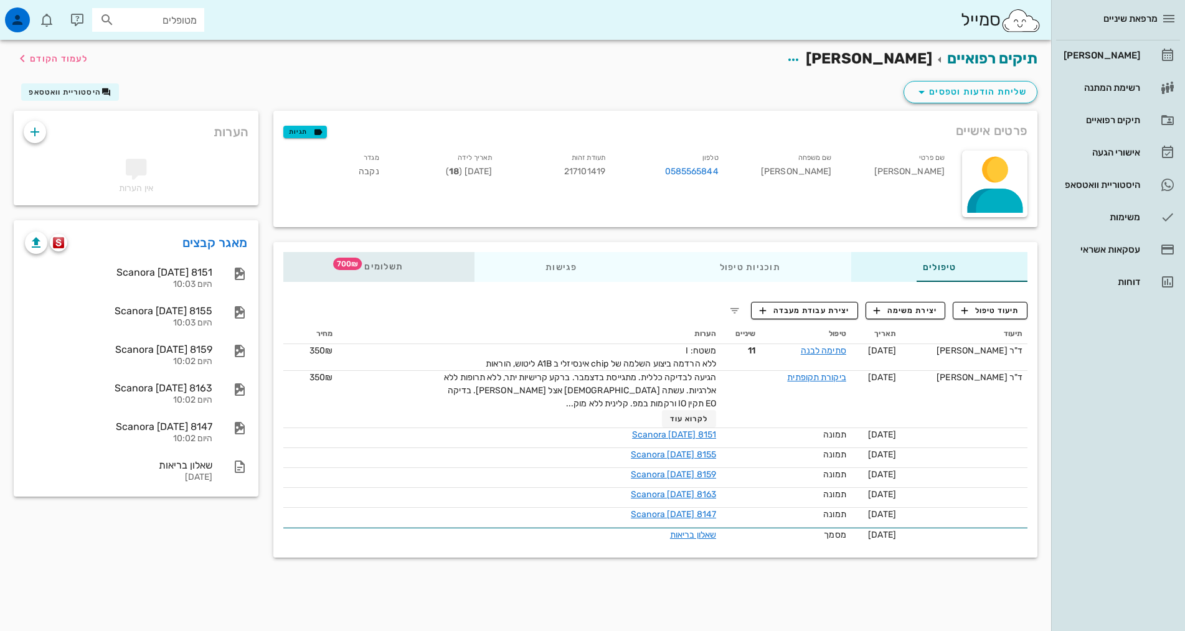
click at [354, 264] on span "תשלומים 700₪" at bounding box center [378, 267] width 49 height 9
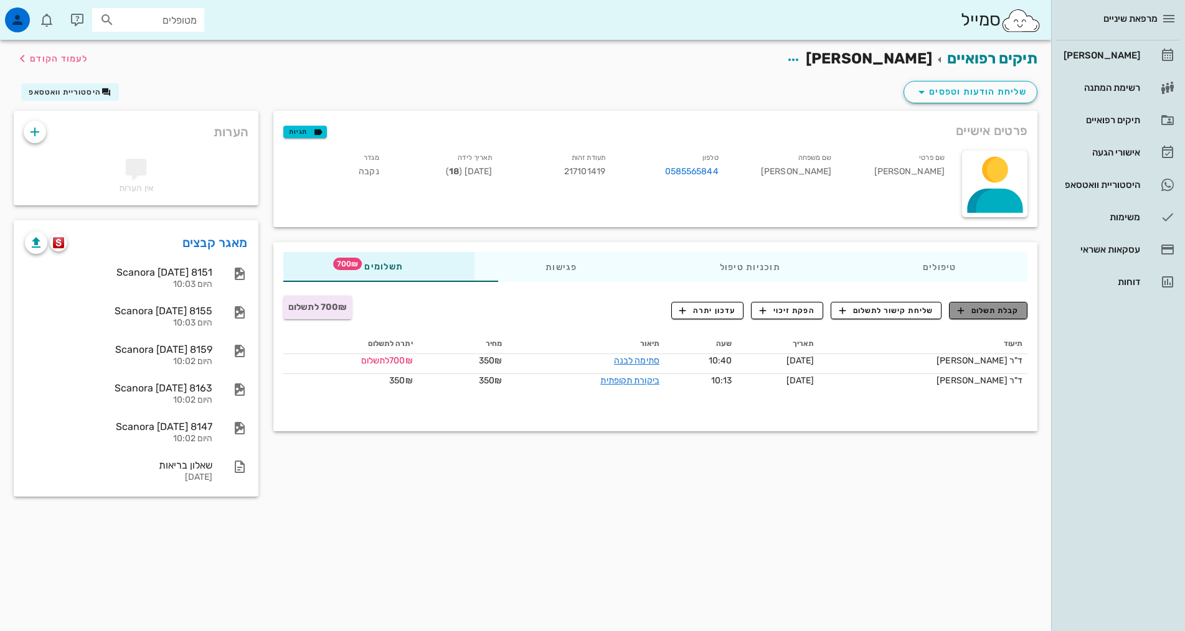
click at [970, 311] on span "קבלת תשלום" at bounding box center [989, 310] width 62 height 11
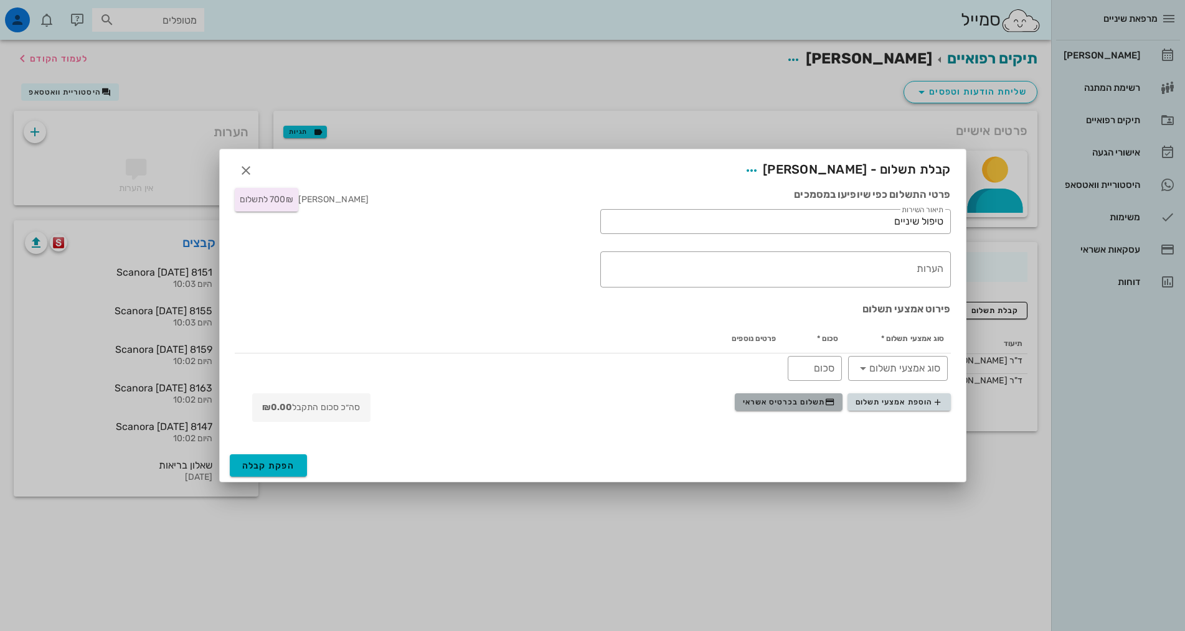
click at [795, 404] on span "תשלום בכרטיס אשראי" at bounding box center [789, 402] width 92 height 10
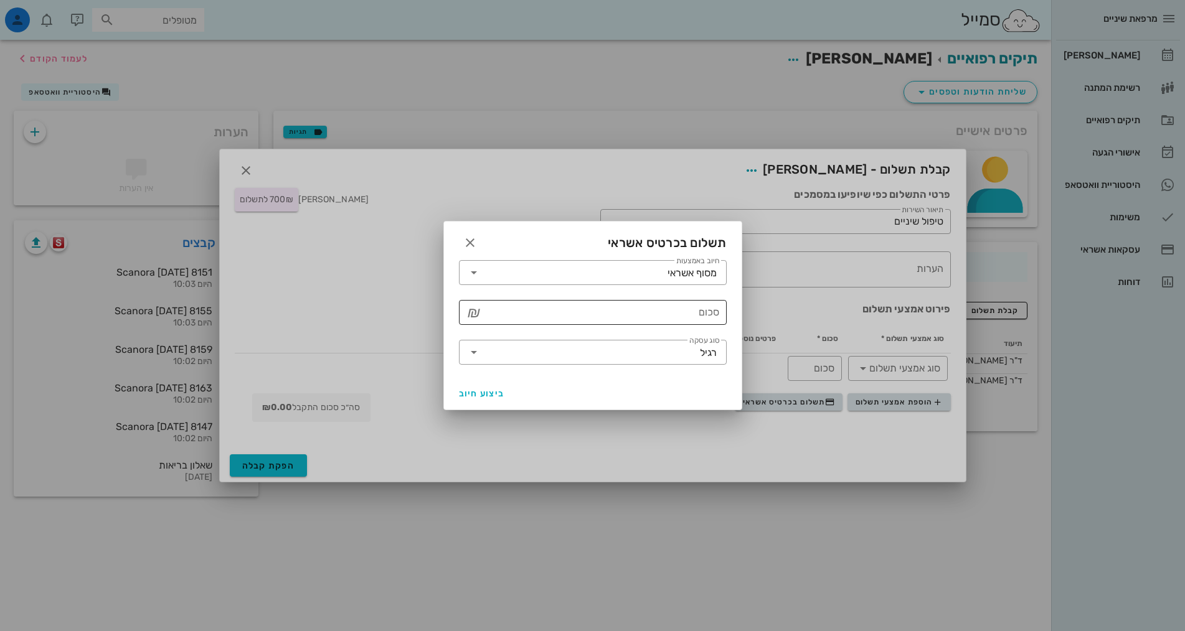
click at [621, 308] on input "סכום" at bounding box center [601, 313] width 235 height 20
type input "1400"
click at [479, 397] on span "ביצוע חיוב" at bounding box center [482, 393] width 46 height 11
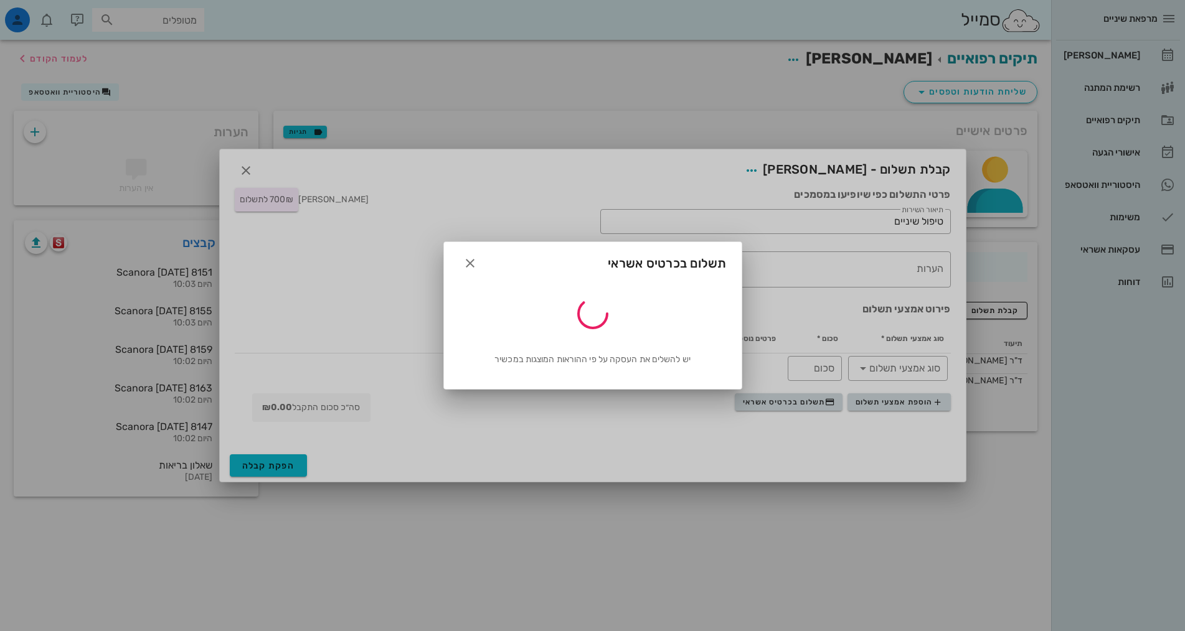
type input "1400"
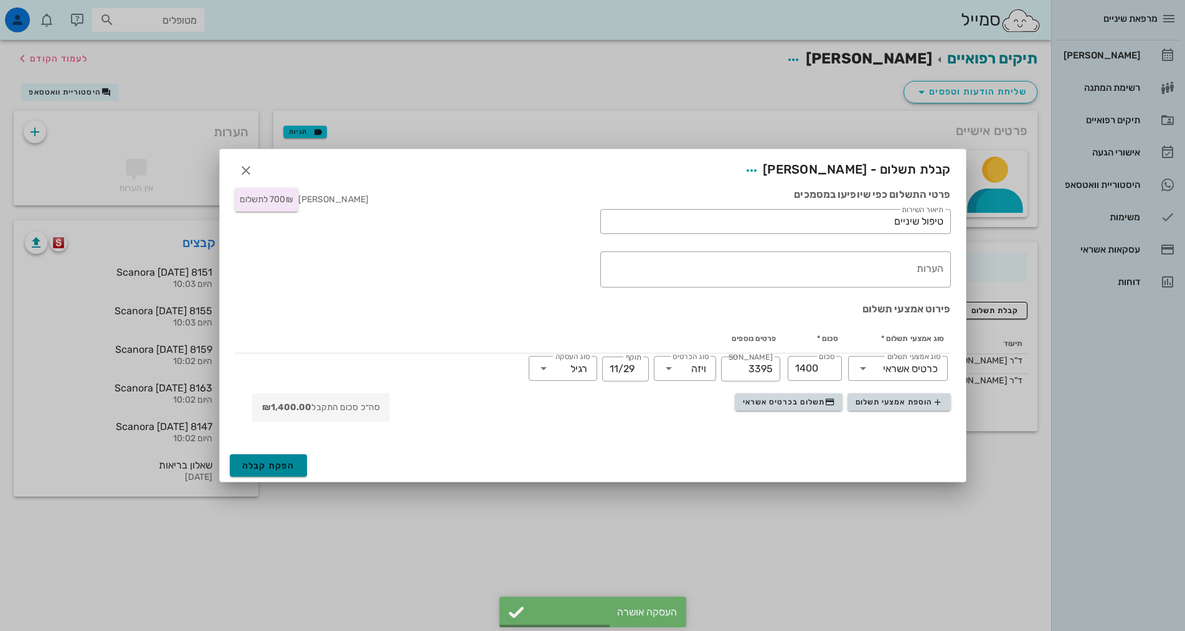
click at [285, 475] on button "הפקת קבלה" at bounding box center [269, 465] width 78 height 22
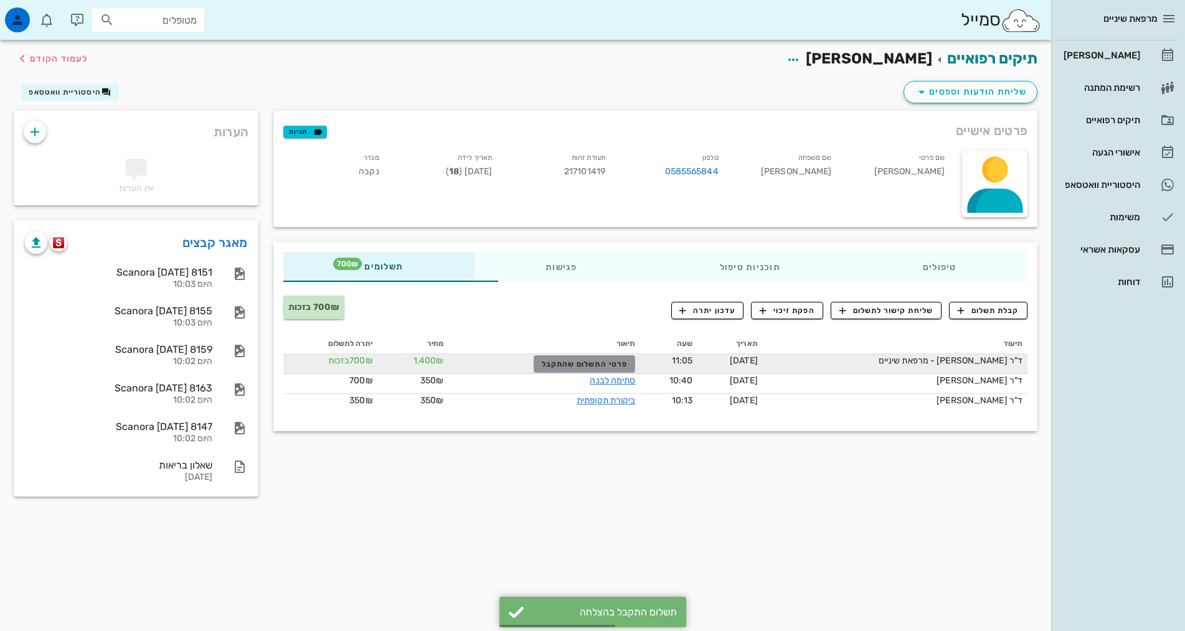
click at [561, 364] on span "פרטי התשלום שהתקבל" at bounding box center [585, 364] width 86 height 9
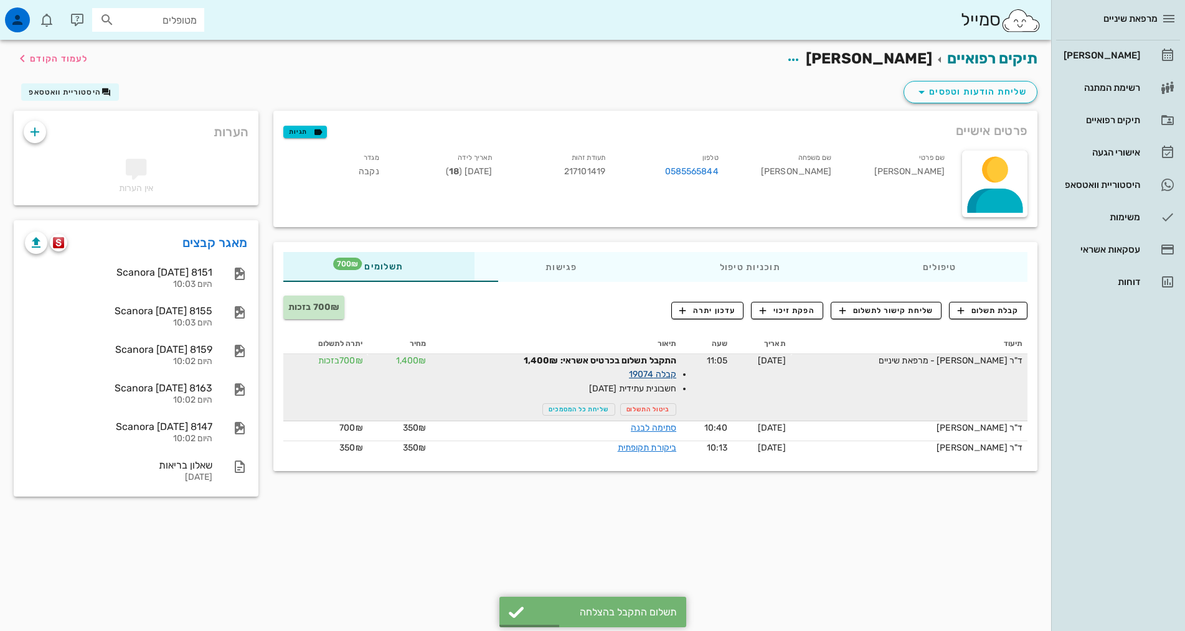
click at [629, 372] on link "קבלה 19074" at bounding box center [652, 374] width 47 height 11
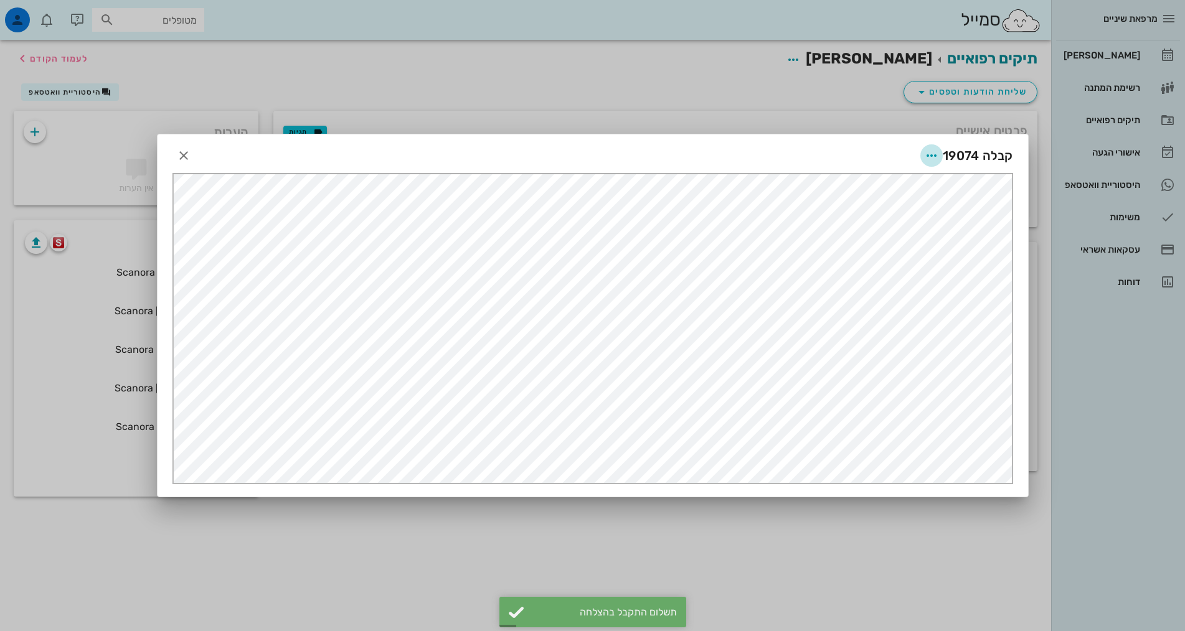
click at [935, 157] on icon "button" at bounding box center [931, 155] width 15 height 15
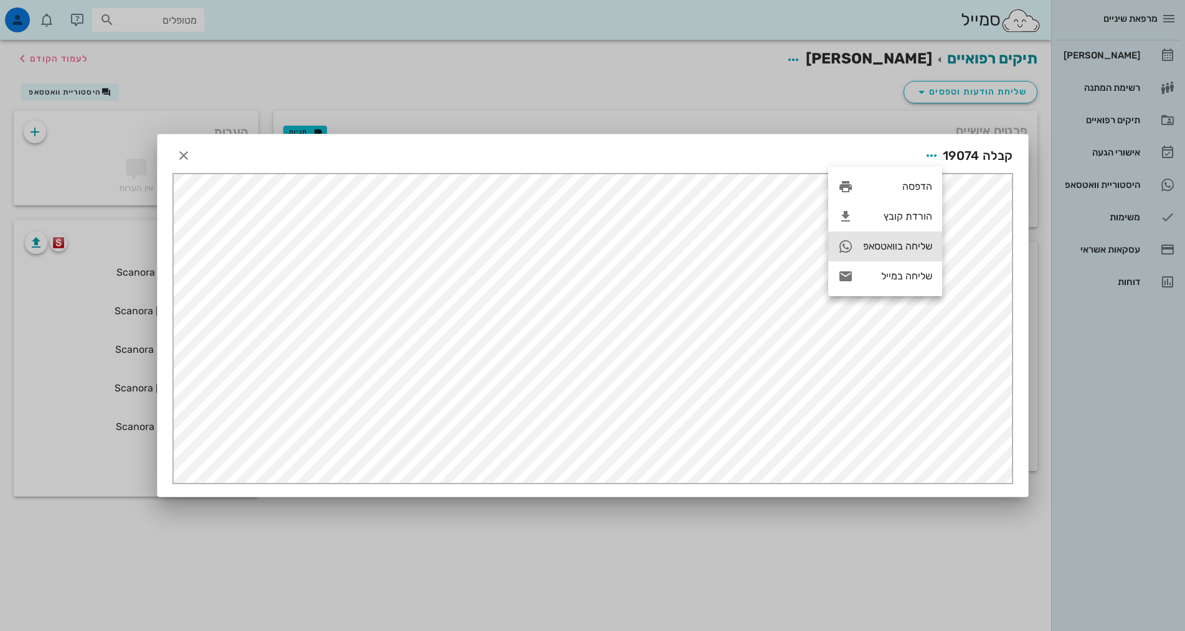
click at [883, 248] on div "שליחה בוואטסאפ" at bounding box center [897, 246] width 69 height 12
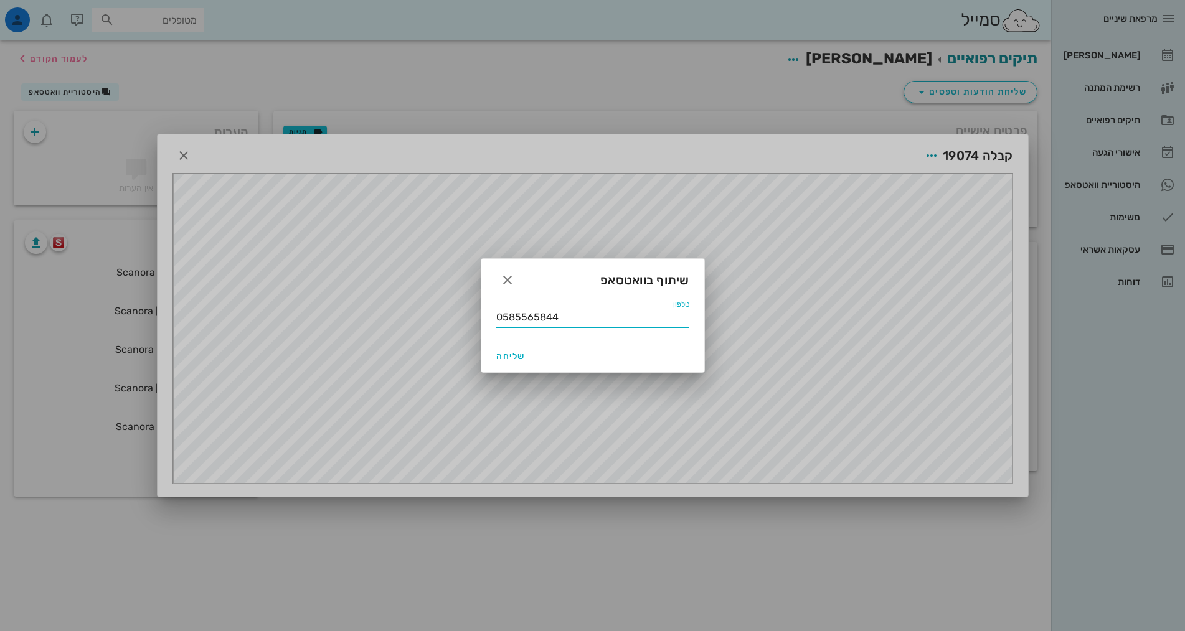
drag, startPoint x: 447, startPoint y: 313, endPoint x: 390, endPoint y: 313, distance: 57.3
click at [390, 313] on div "מרפאת שיניים יומן מרפאה רשימת המתנה תיקים רפואיים אישורי הגעה 4 היסטוריית וואטס…" at bounding box center [592, 315] width 1185 height 631
type input "0547886784"
click at [513, 352] on span "שליחה" at bounding box center [511, 356] width 30 height 11
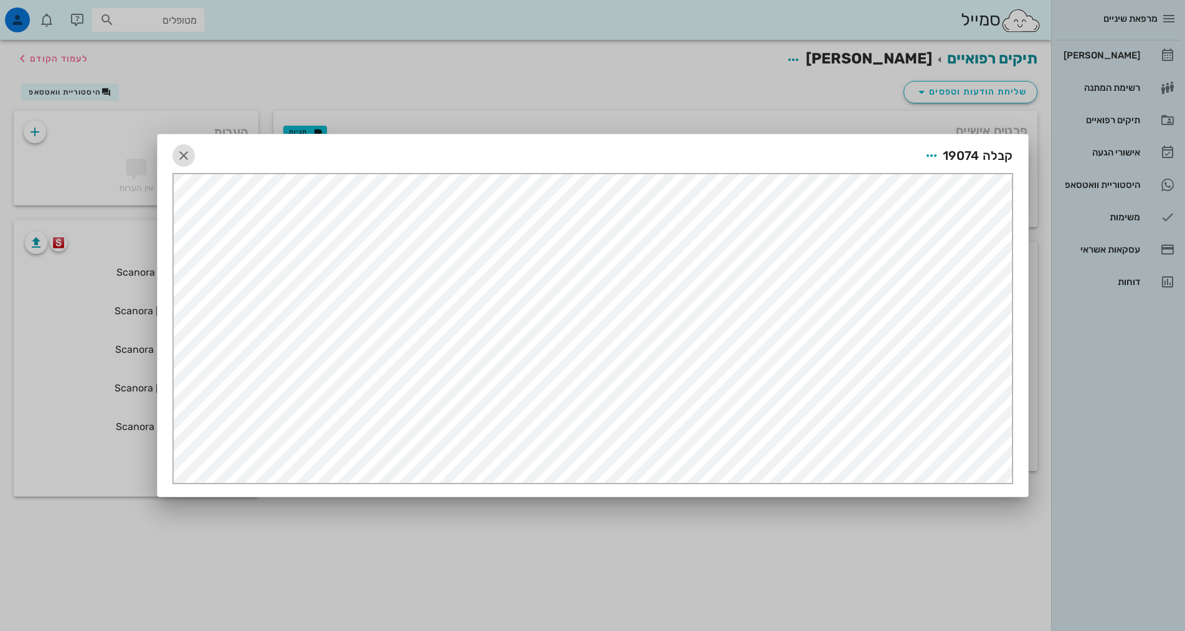
click at [184, 161] on icon "button" at bounding box center [183, 155] width 15 height 15
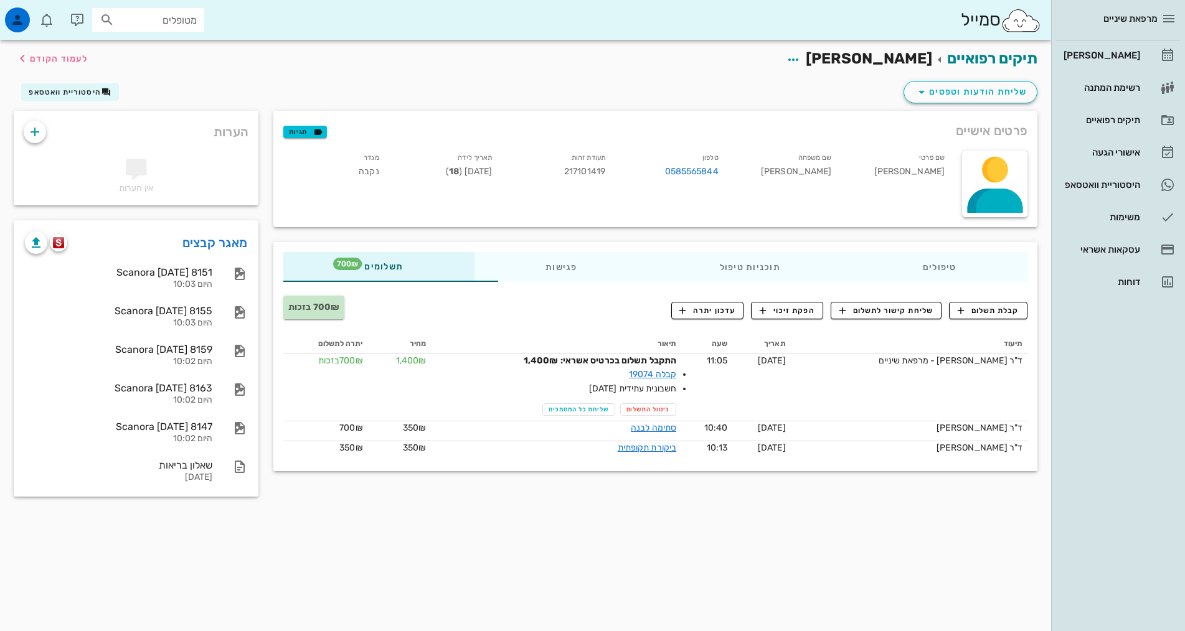
click at [288, 305] on span "700₪ בזכות" at bounding box center [313, 307] width 51 height 11
click at [333, 266] on span "700₪" at bounding box center [347, 264] width 29 height 12
click at [481, 267] on div "פגישות" at bounding box center [561, 267] width 174 height 30
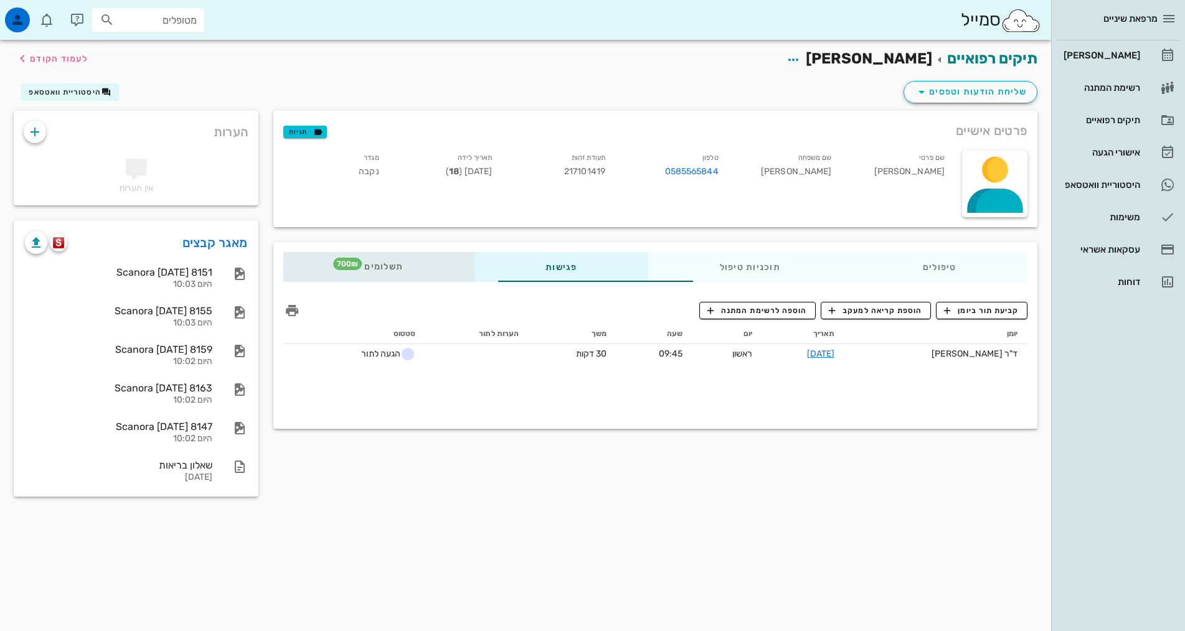
click at [336, 258] on div "תשלומים 700₪" at bounding box center [378, 267] width 191 height 30
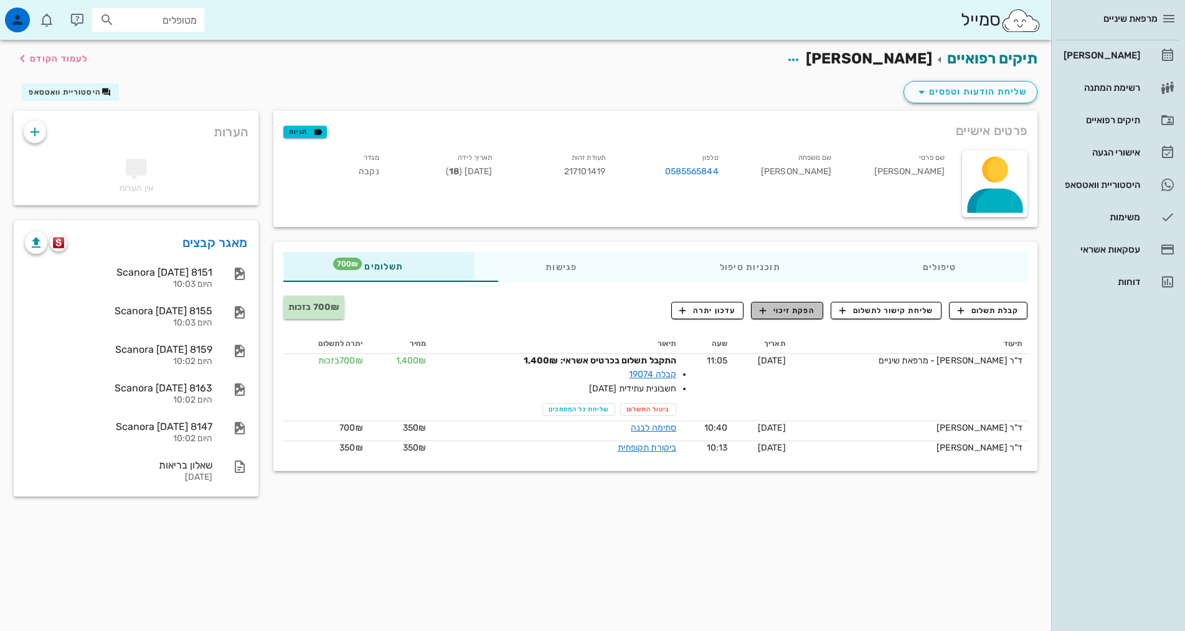
click at [788, 312] on span "הפקת זיכוי" at bounding box center [787, 310] width 55 height 11
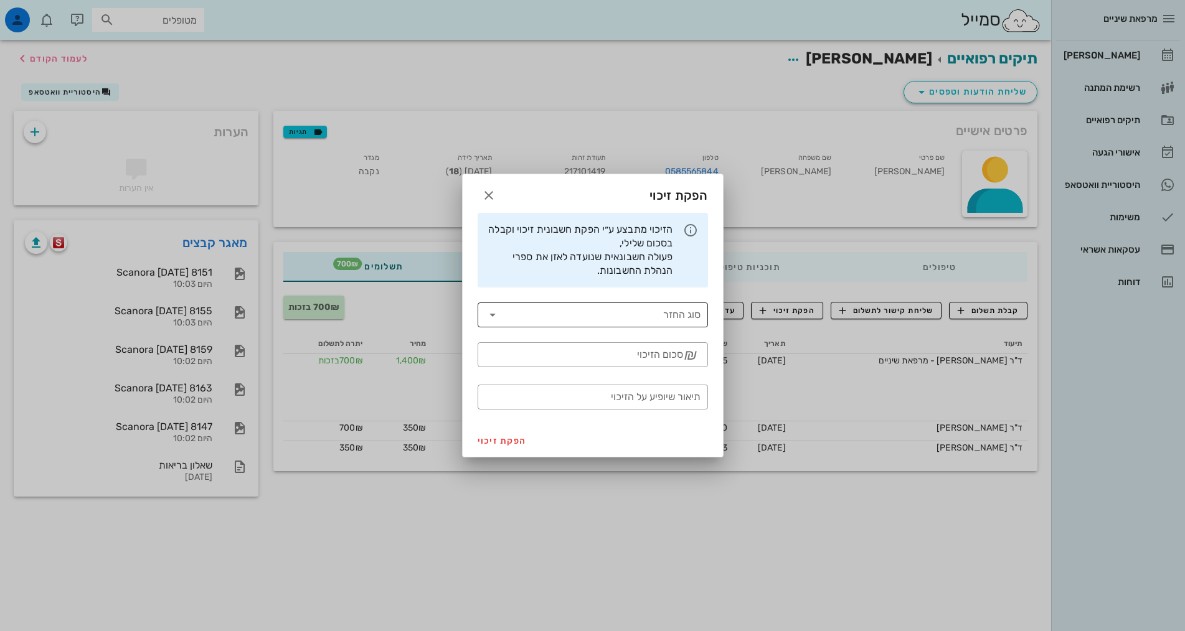
click at [614, 316] on input "סוג החזר" at bounding box center [601, 315] width 198 height 20
click at [481, 197] on icon "button" at bounding box center [488, 195] width 15 height 15
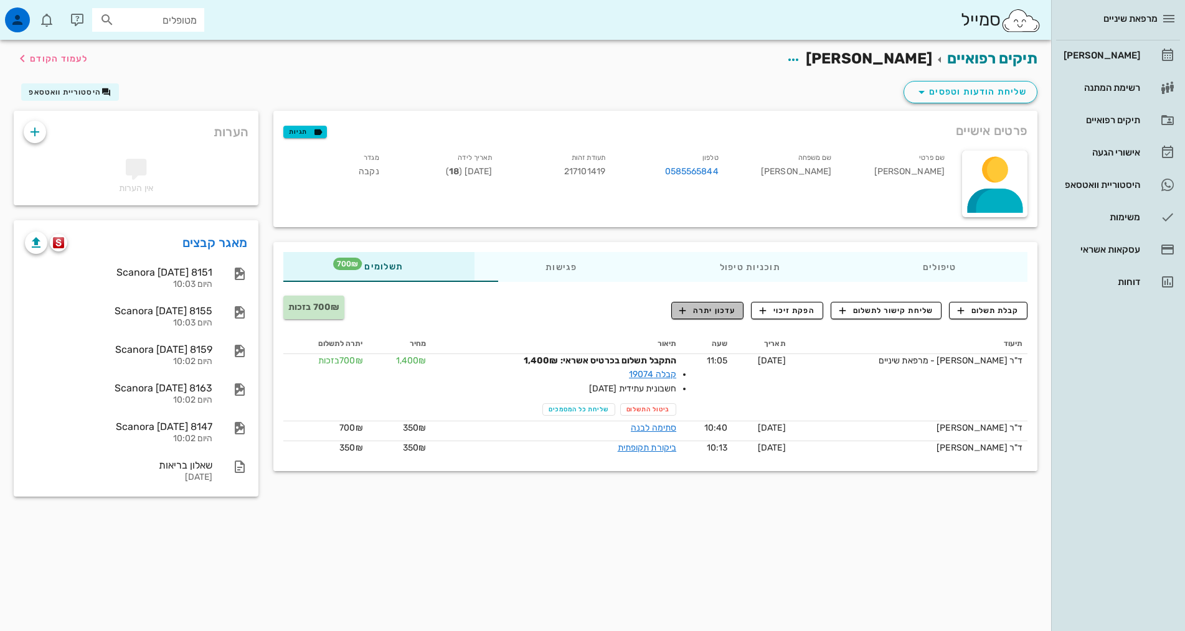
click at [704, 310] on span "עדכון יתרה" at bounding box center [707, 310] width 56 height 11
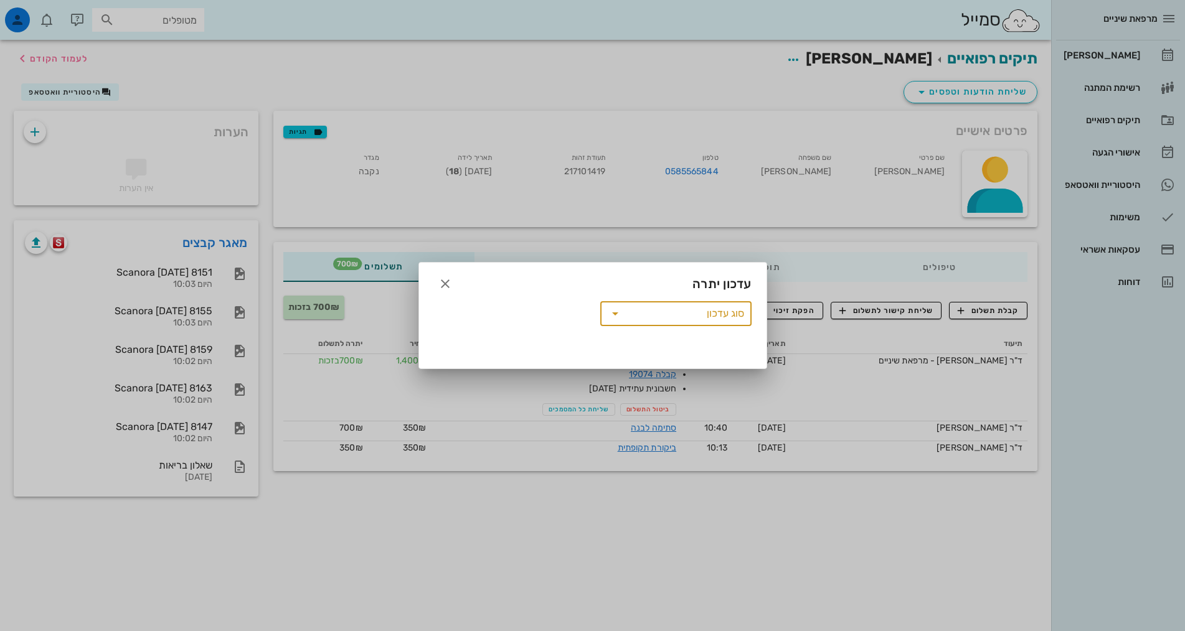
click at [704, 315] on input "סוג עדכון" at bounding box center [684, 314] width 119 height 20
click at [696, 315] on div "העברת יתרה למטופל אחר" at bounding box center [675, 319] width 131 height 10
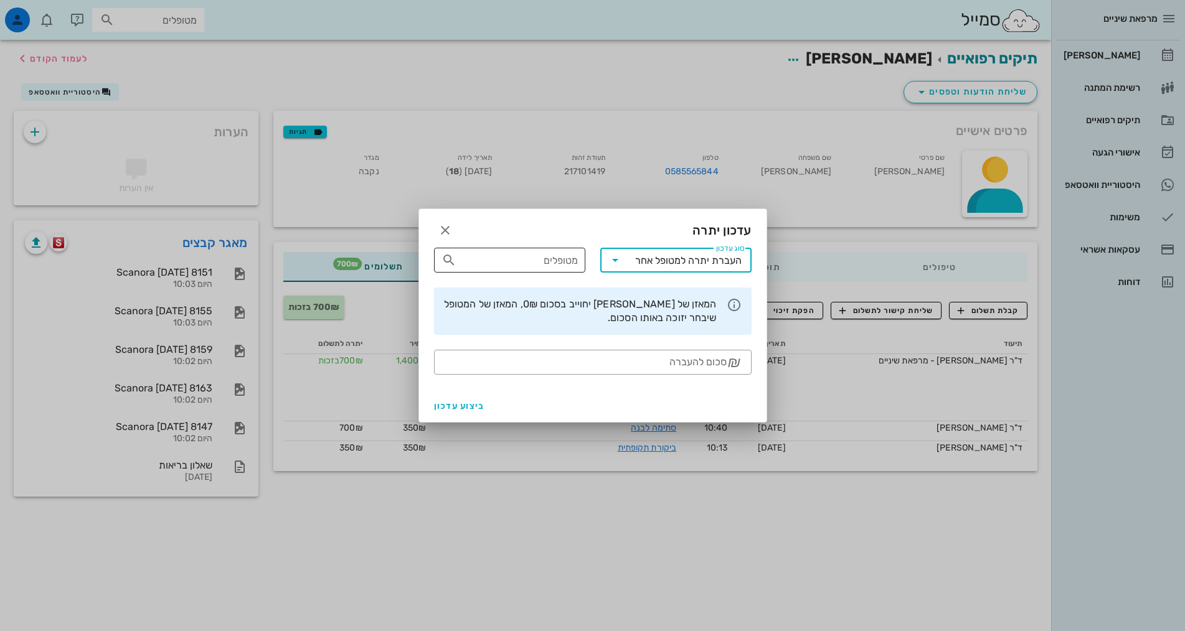
click at [532, 255] on input "מטופלים" at bounding box center [518, 260] width 119 height 20
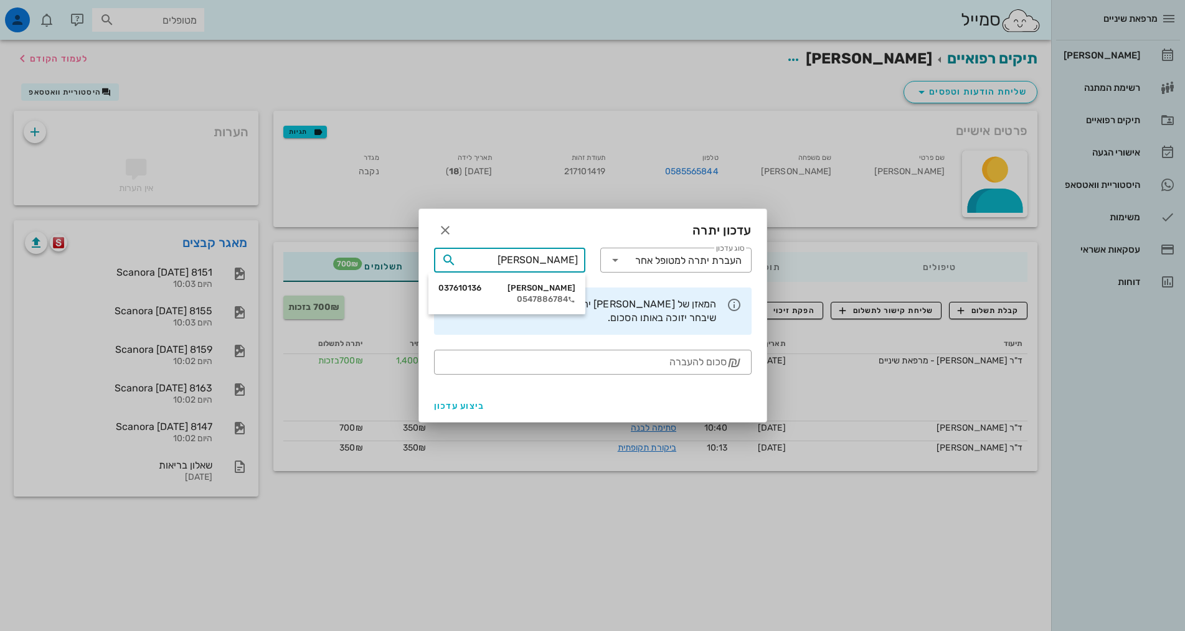
type input "[PERSON_NAME]"
click at [537, 294] on div "[PERSON_NAME] 037610136 0547886784" at bounding box center [506, 293] width 137 height 31
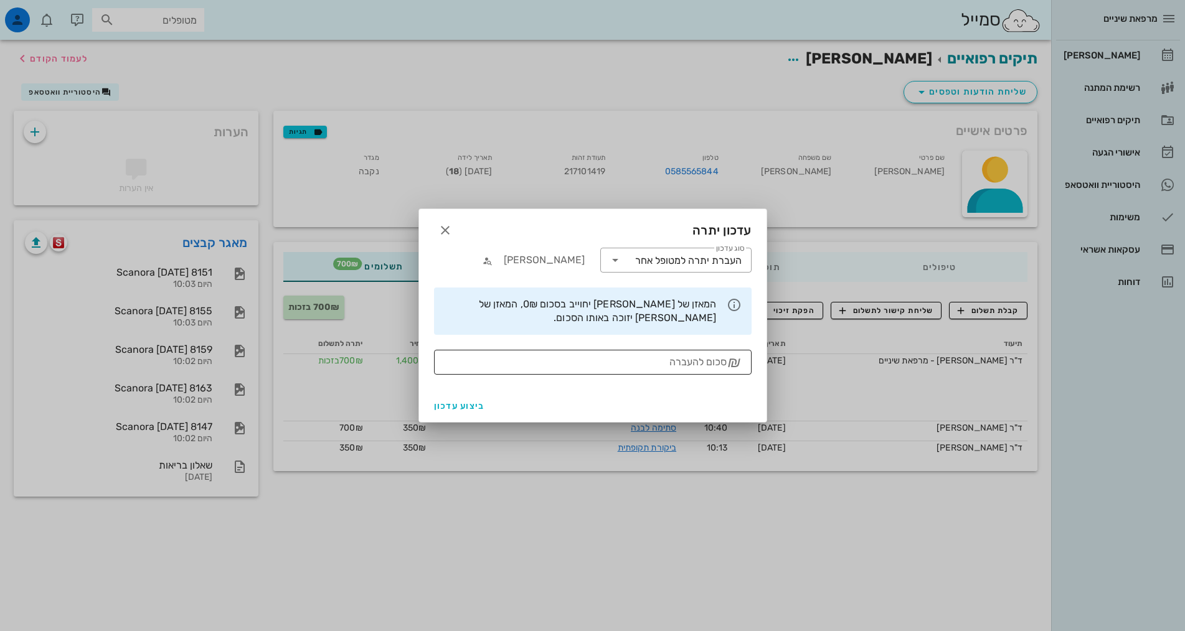
click at [693, 363] on input "סכום להעברה" at bounding box center [583, 362] width 285 height 20
type input "350"
click at [464, 405] on span "ביצוע עדכון" at bounding box center [459, 406] width 51 height 11
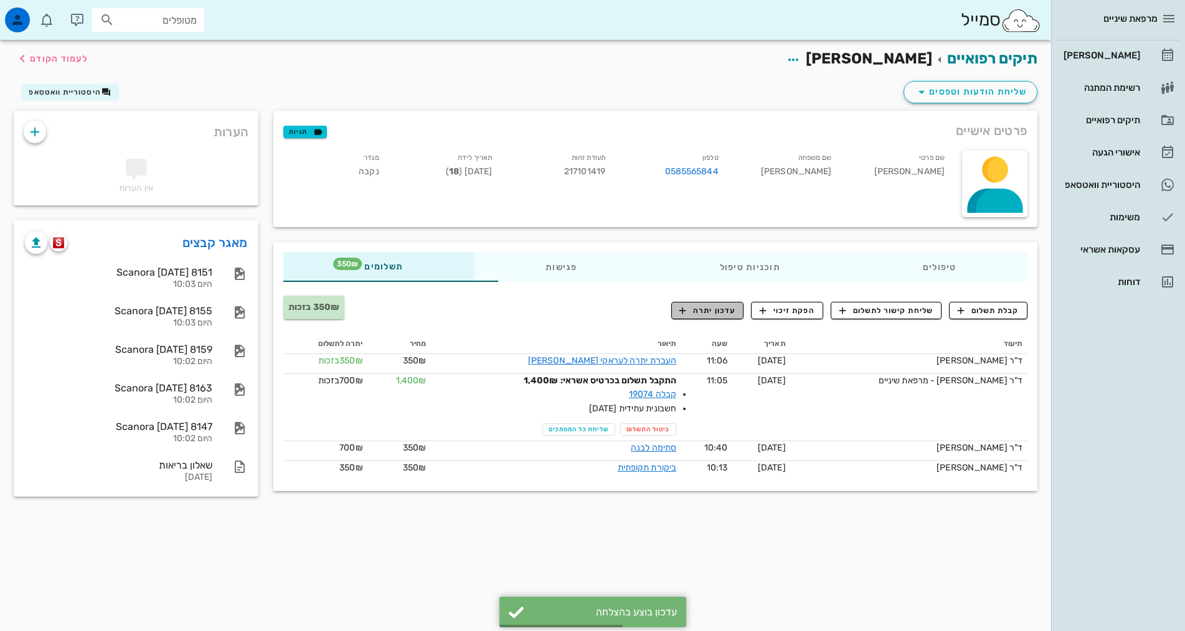
click at [695, 308] on span "עדכון יתרה" at bounding box center [707, 310] width 56 height 11
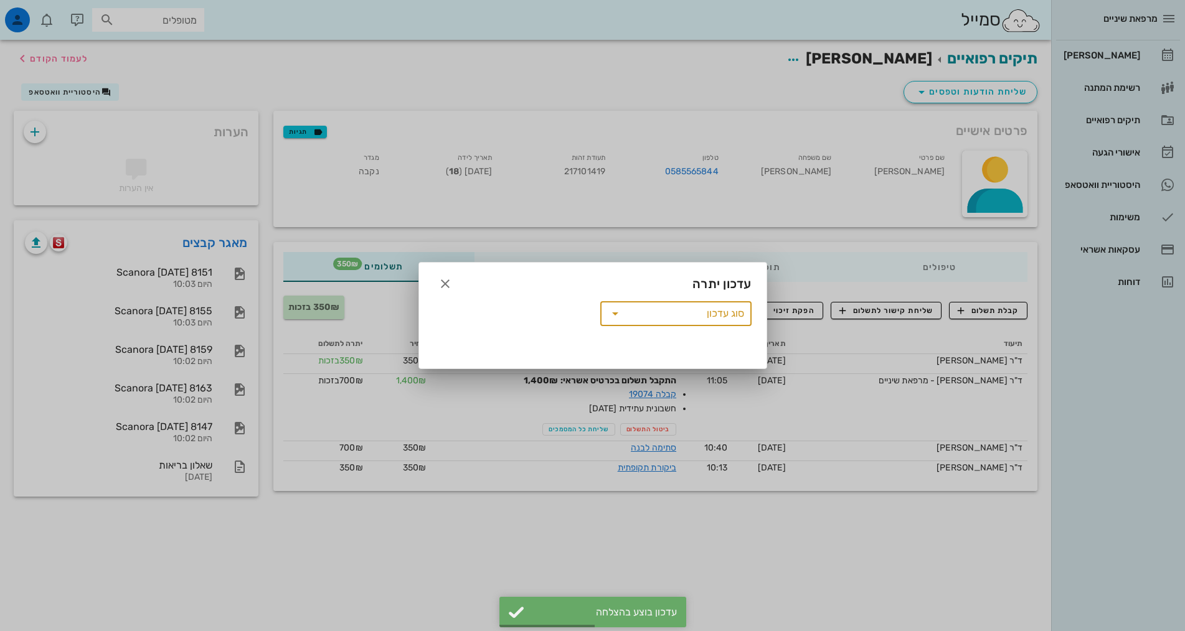
click at [699, 316] on input "סוג עדכון" at bounding box center [684, 314] width 119 height 20
click at [721, 312] on div "העברת יתרה למטופל אחר" at bounding box center [675, 319] width 131 height 20
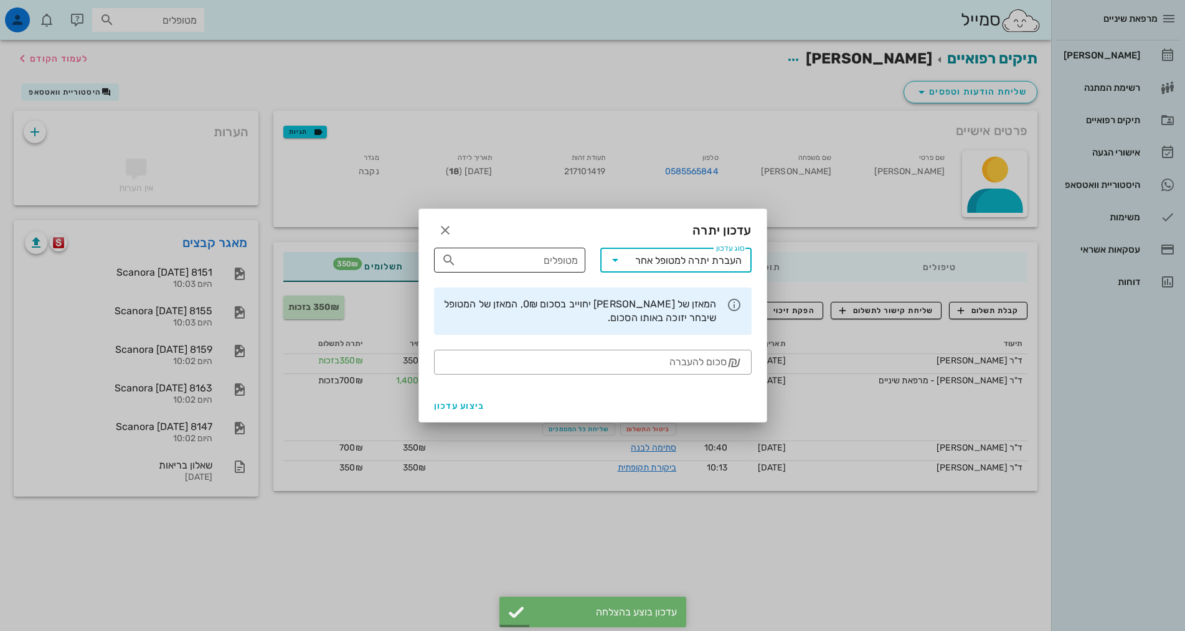
click at [534, 268] on input "מטופלים" at bounding box center [518, 260] width 119 height 20
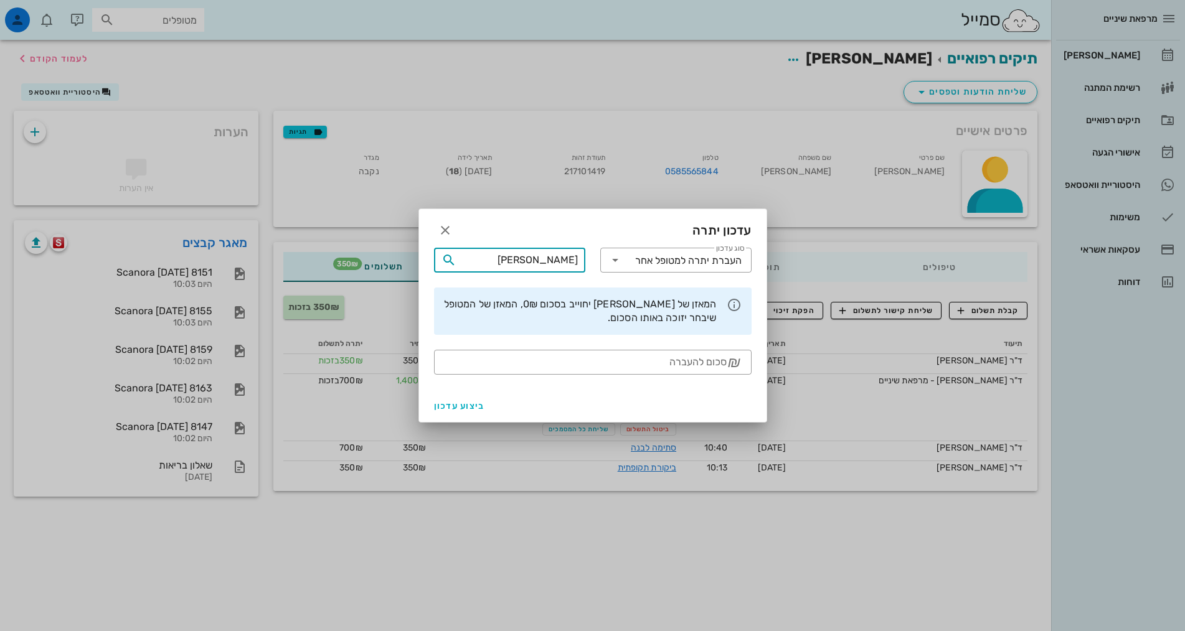
type input "[PERSON_NAME]"
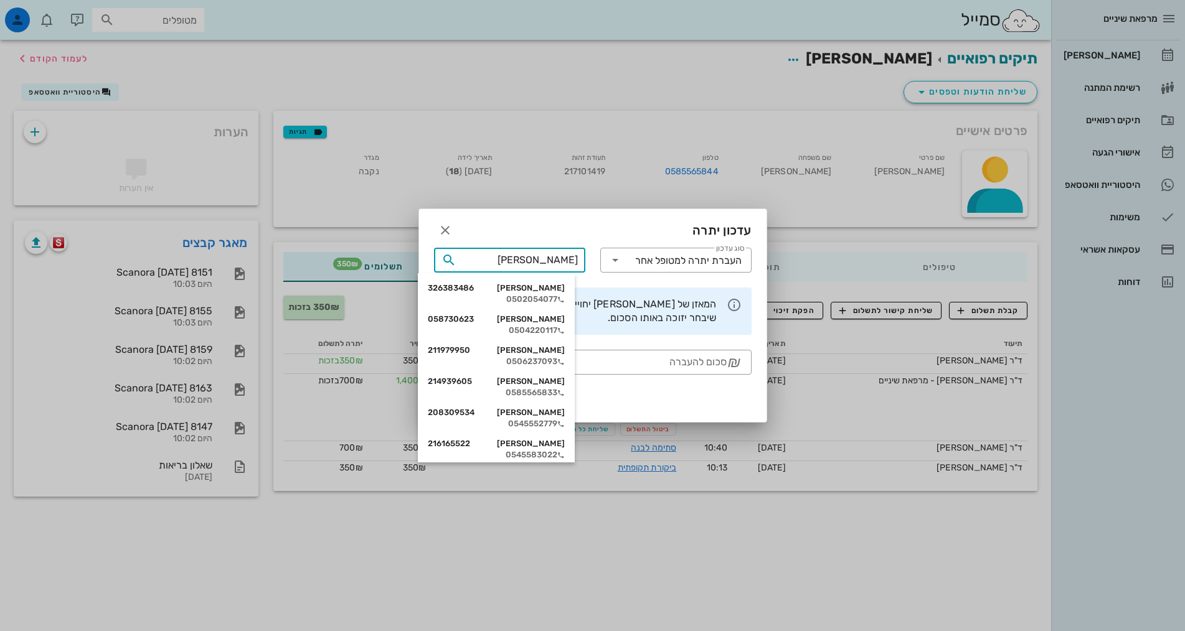
click at [546, 389] on div "0585565833" at bounding box center [496, 393] width 137 height 10
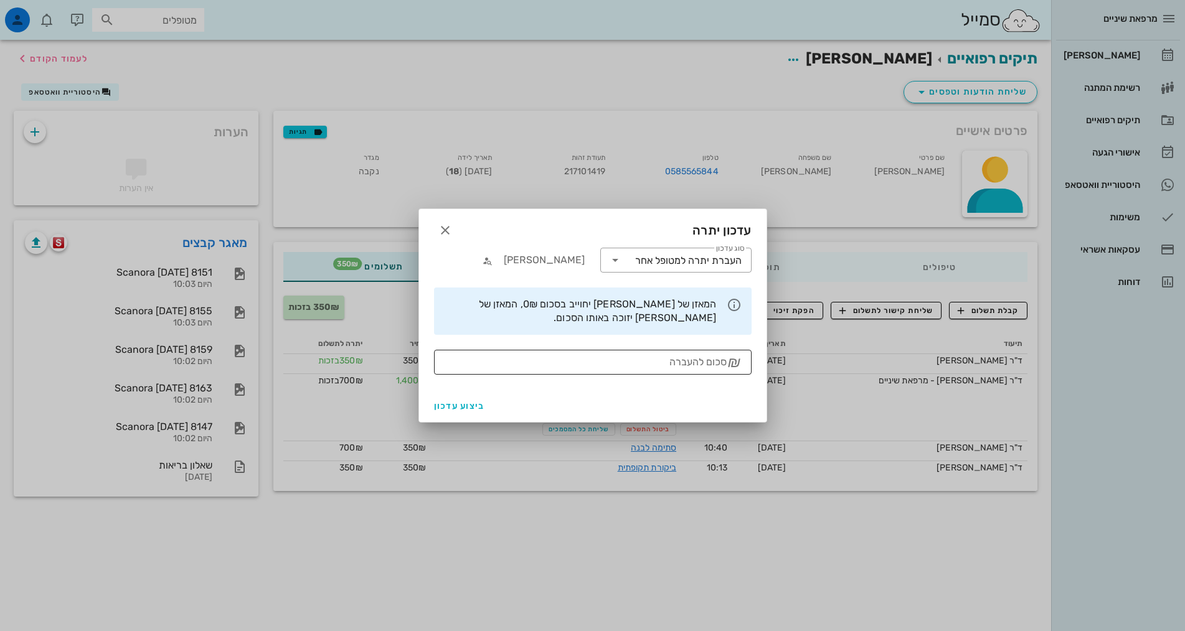
click at [705, 354] on div "סכום להעברה" at bounding box center [583, 362] width 285 height 25
type input "350"
click at [449, 393] on div "ביצוע עדכון" at bounding box center [592, 406] width 347 height 32
click at [453, 403] on span "ביצוע עדכון" at bounding box center [459, 406] width 51 height 11
